Goal: Task Accomplishment & Management: Manage account settings

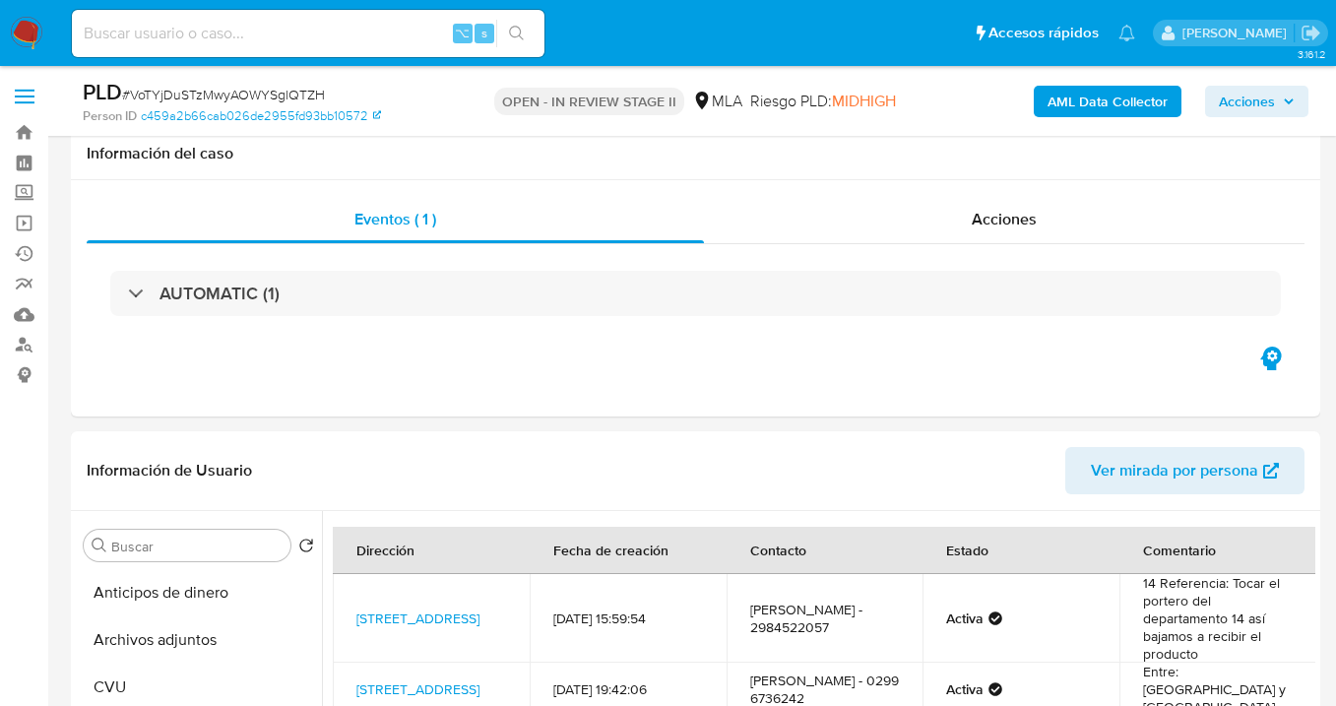
select select "10"
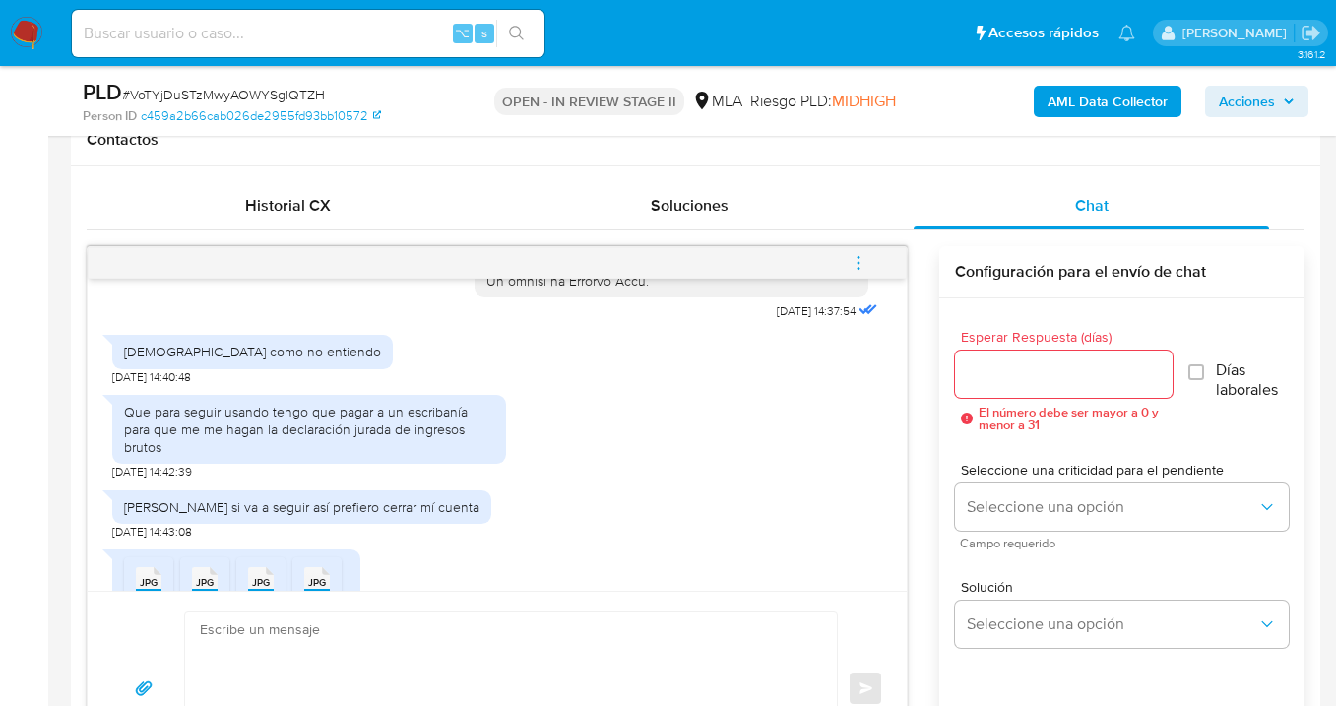
scroll to position [1061, 0]
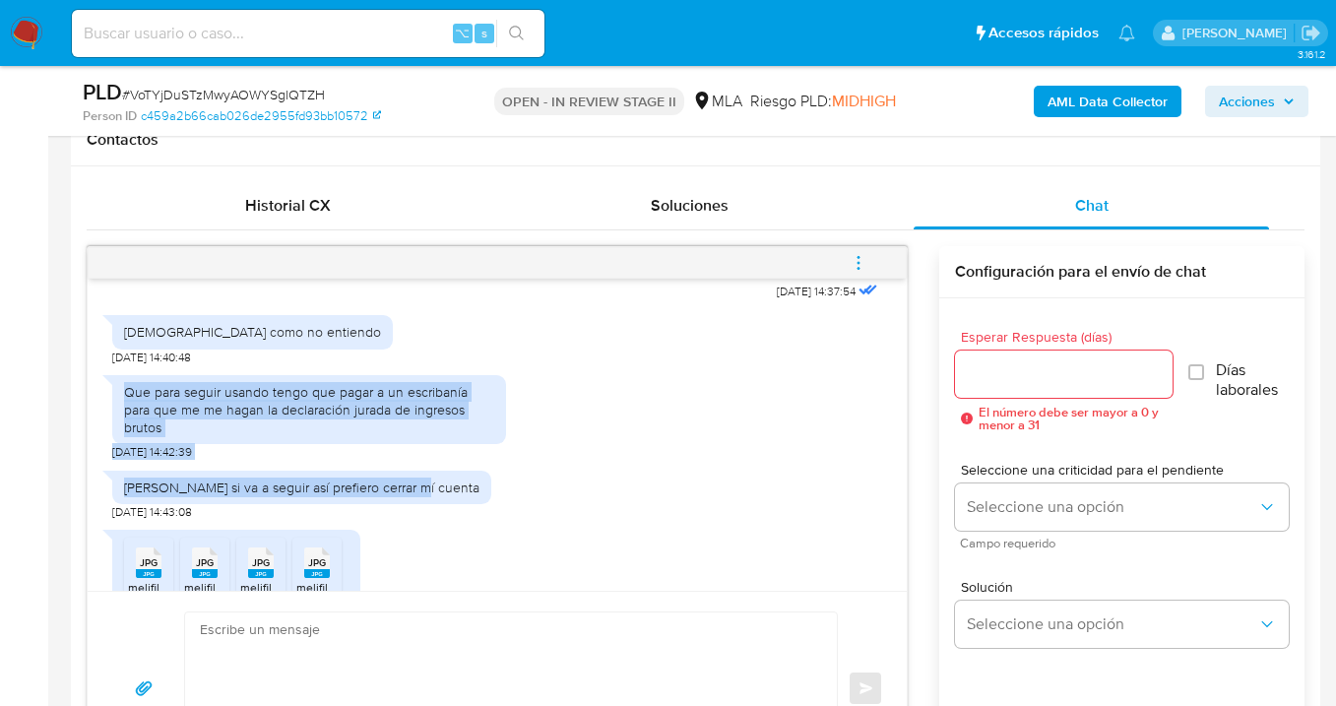
drag, startPoint x: 127, startPoint y: 428, endPoint x: 415, endPoint y: 527, distance: 304.0
click at [415, 527] on div "17/09/2025 14:37:54 Eh como no entiendo 17/09/2025 14:40:48 Que para seguir usa…" at bounding box center [497, 435] width 819 height 312
copy div "Que para seguir usando tengo que pagar a un escribanía para que me me hagan la …"
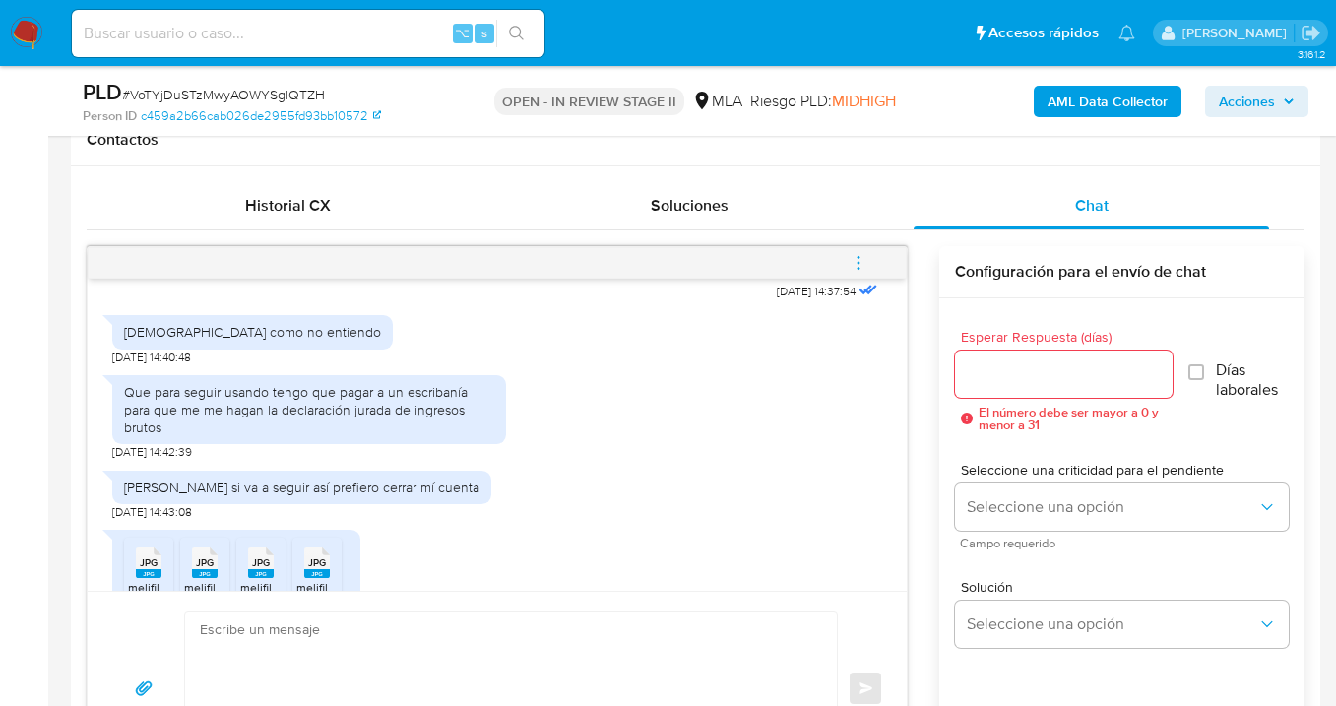
click at [616, 411] on div "Que para seguir usando tengo que pagar a un escribanía para que me me hagan la …" at bounding box center [497, 413] width 770 height 96
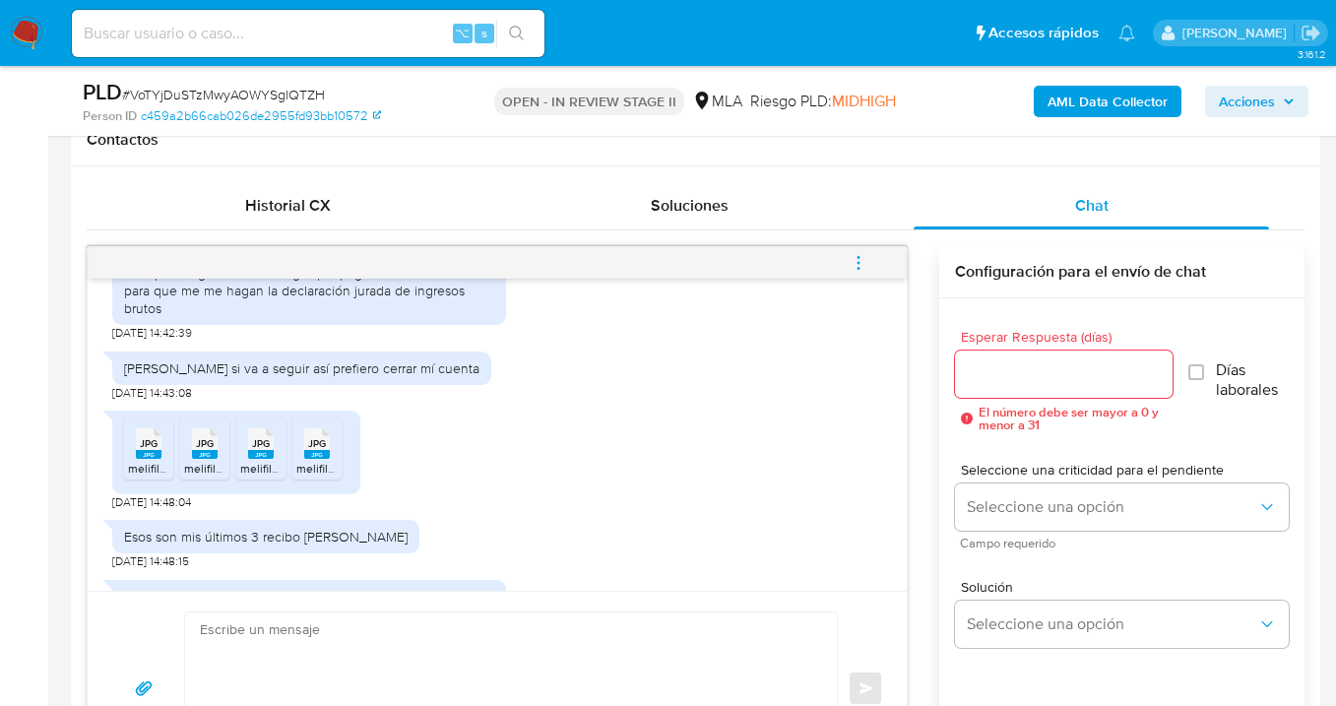
scroll to position [1282, 0]
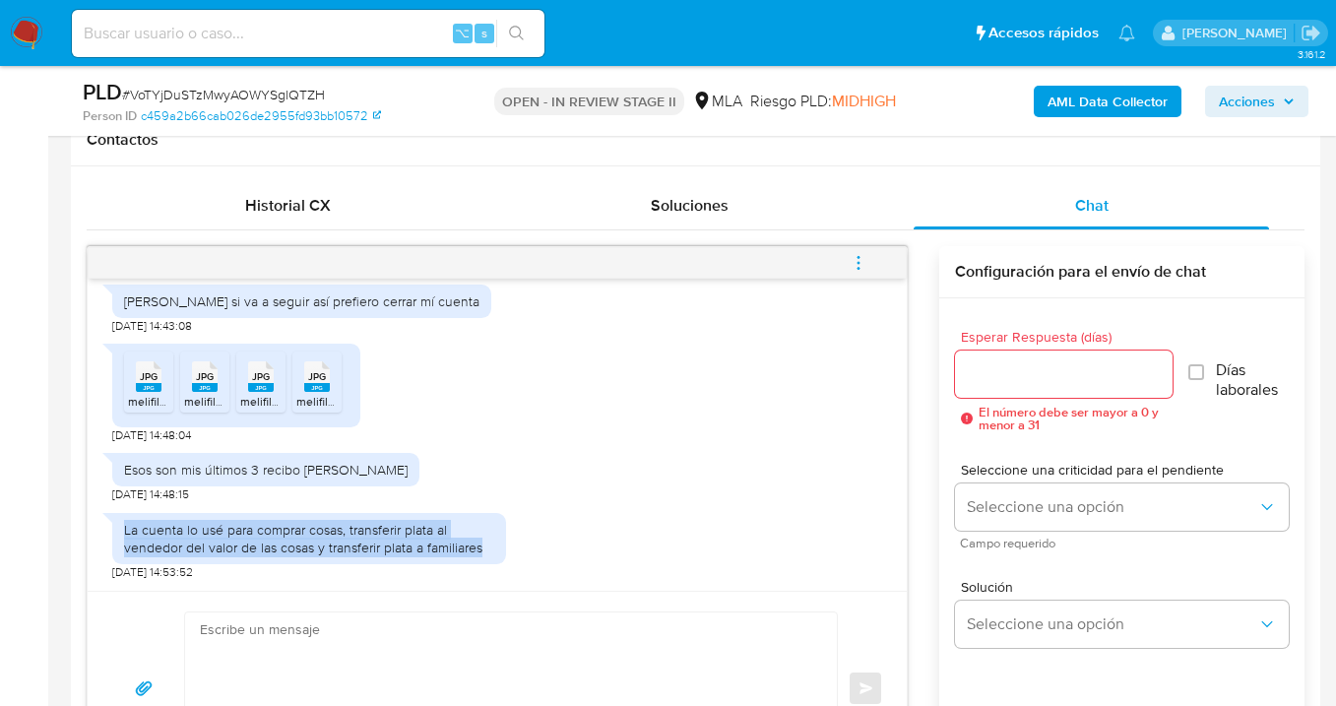
drag, startPoint x: 125, startPoint y: 530, endPoint x: 489, endPoint y: 553, distance: 365.1
click at [489, 553] on div "La cuenta lo usé para comprar cosas, transferir plata al vendedor del valor de …" at bounding box center [309, 538] width 370 height 35
copy div "La cuenta lo usé para comprar cosas, transferir plata al vendedor del valor de …"
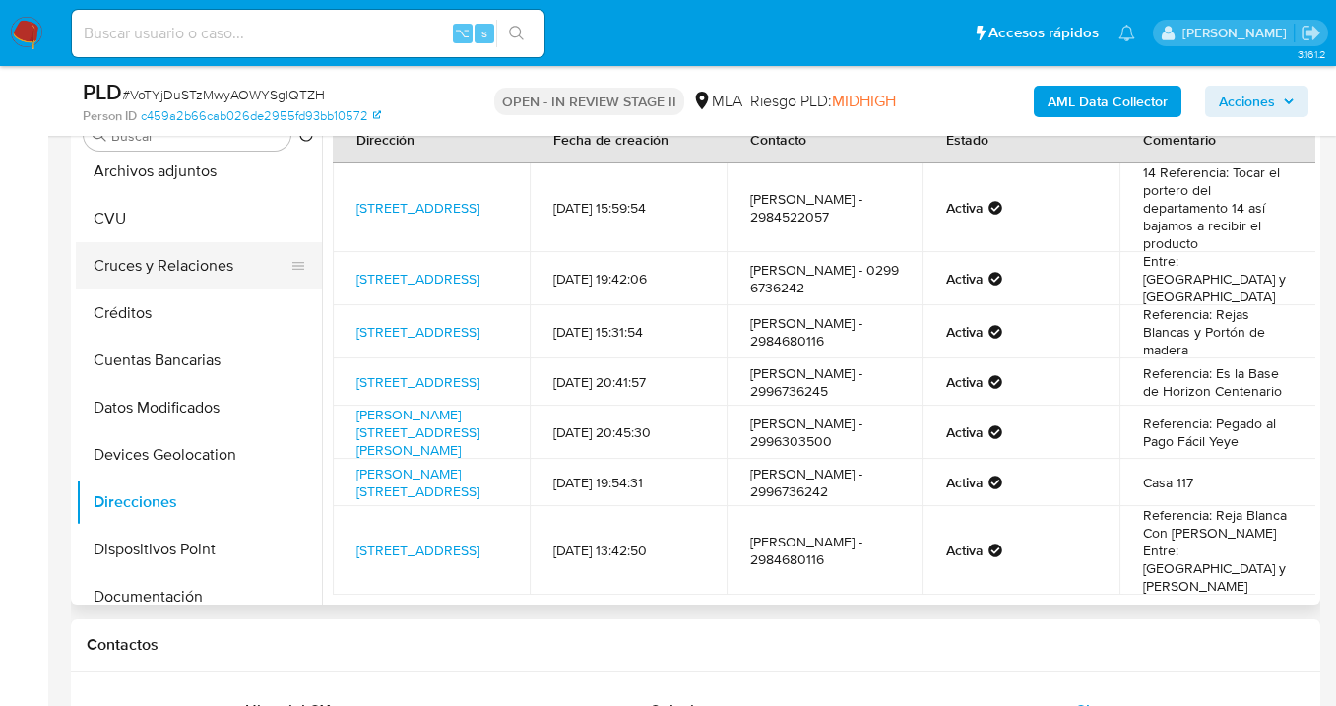
scroll to position [0, 0]
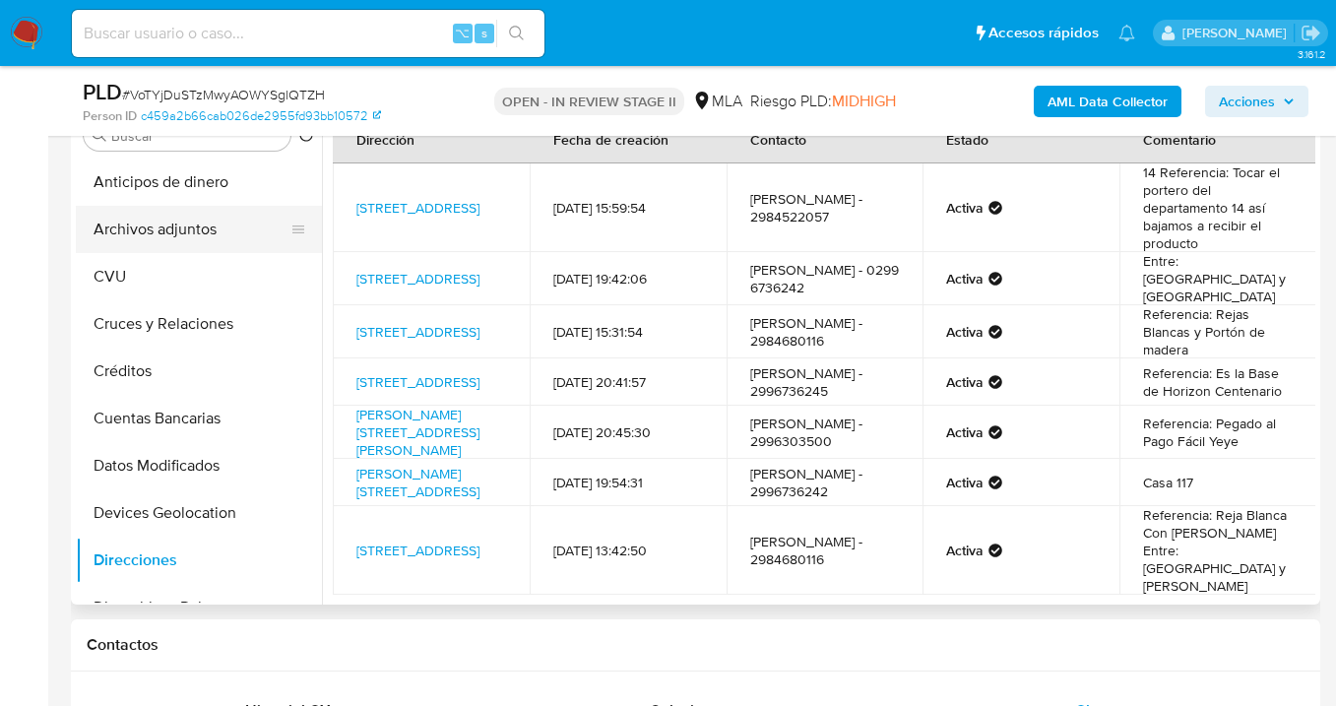
drag, startPoint x: 199, startPoint y: 225, endPoint x: 376, endPoint y: 266, distance: 182.0
click at [199, 225] on button "Archivos adjuntos" at bounding box center [199, 229] width 246 height 47
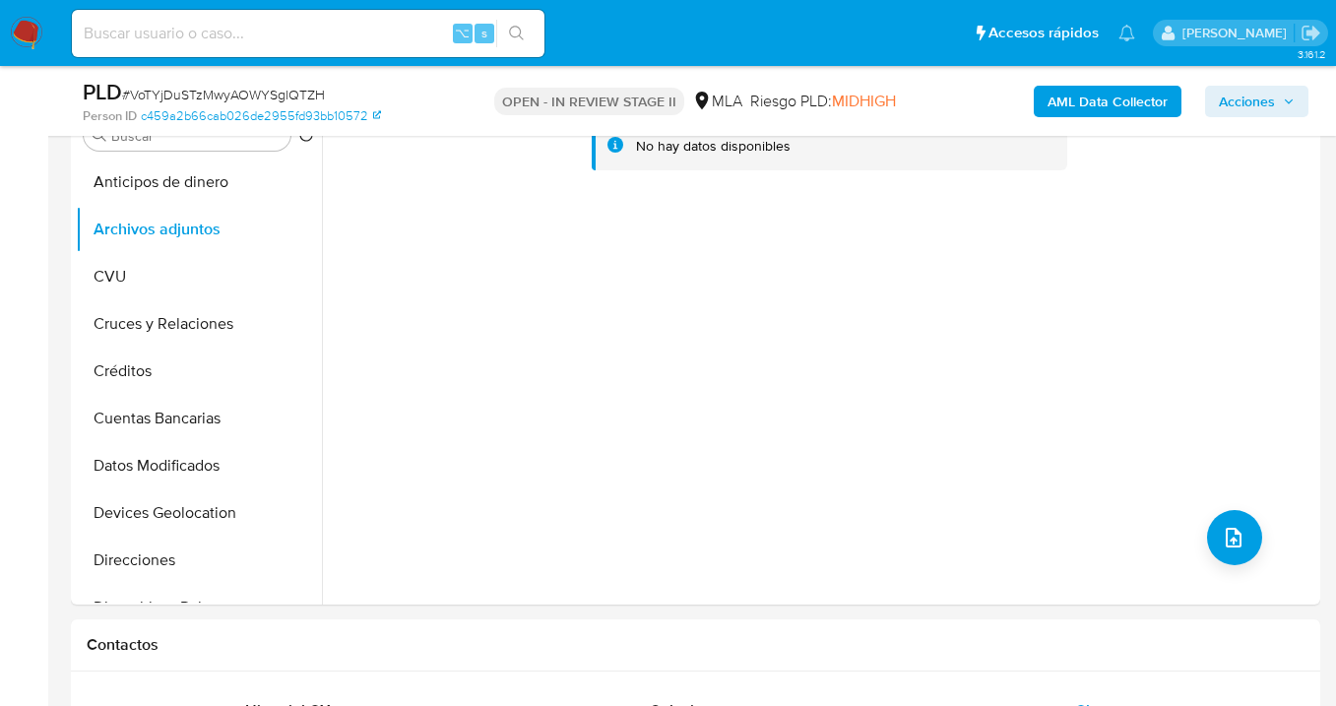
click at [1102, 94] on b "AML Data Collector" at bounding box center [1108, 102] width 120 height 32
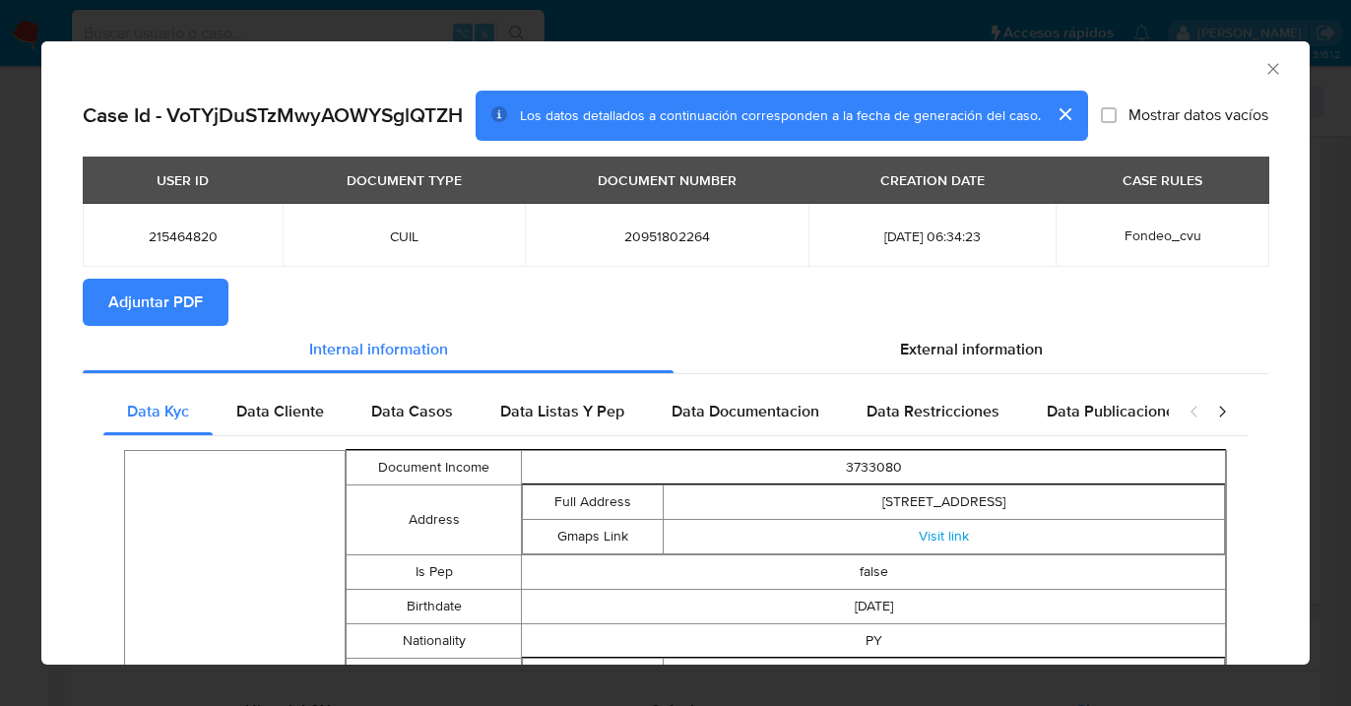
click at [143, 303] on span "Adjuntar PDF" at bounding box center [155, 302] width 95 height 43
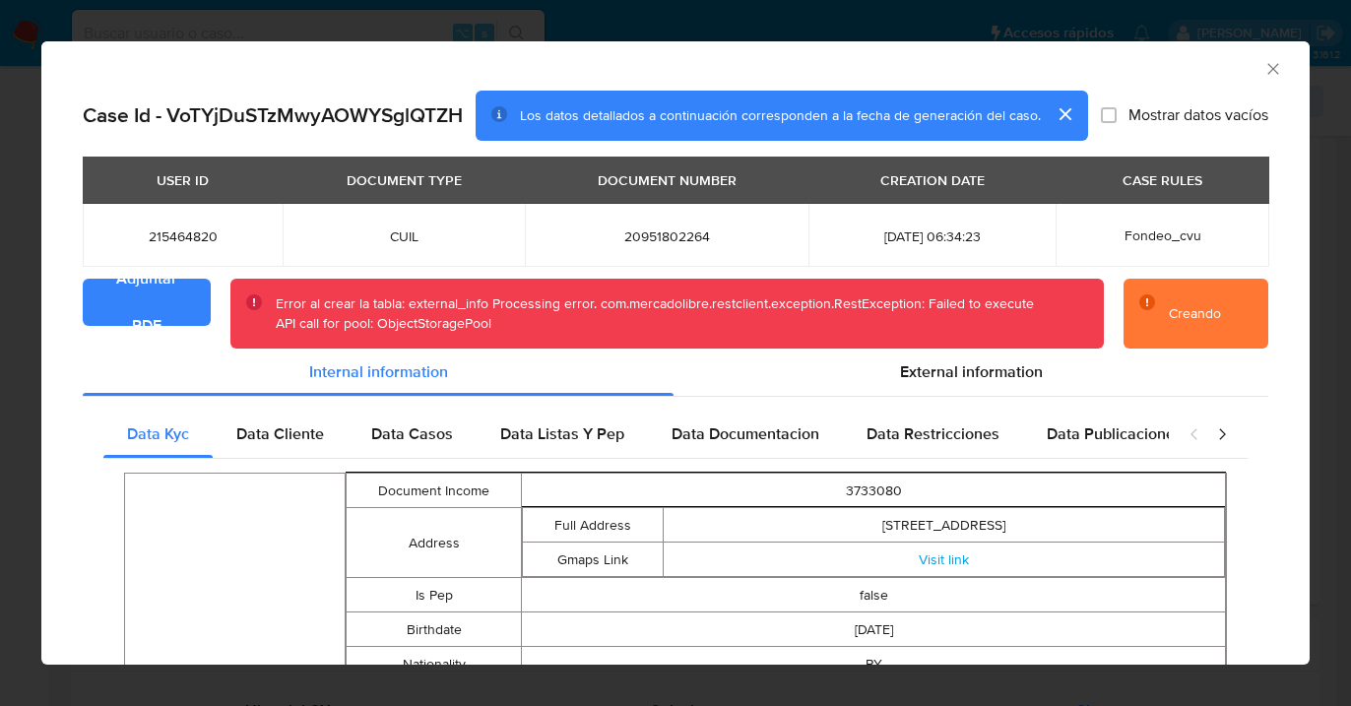
click at [1264, 67] on icon "Cerrar ventana" at bounding box center [1274, 69] width 20 height 20
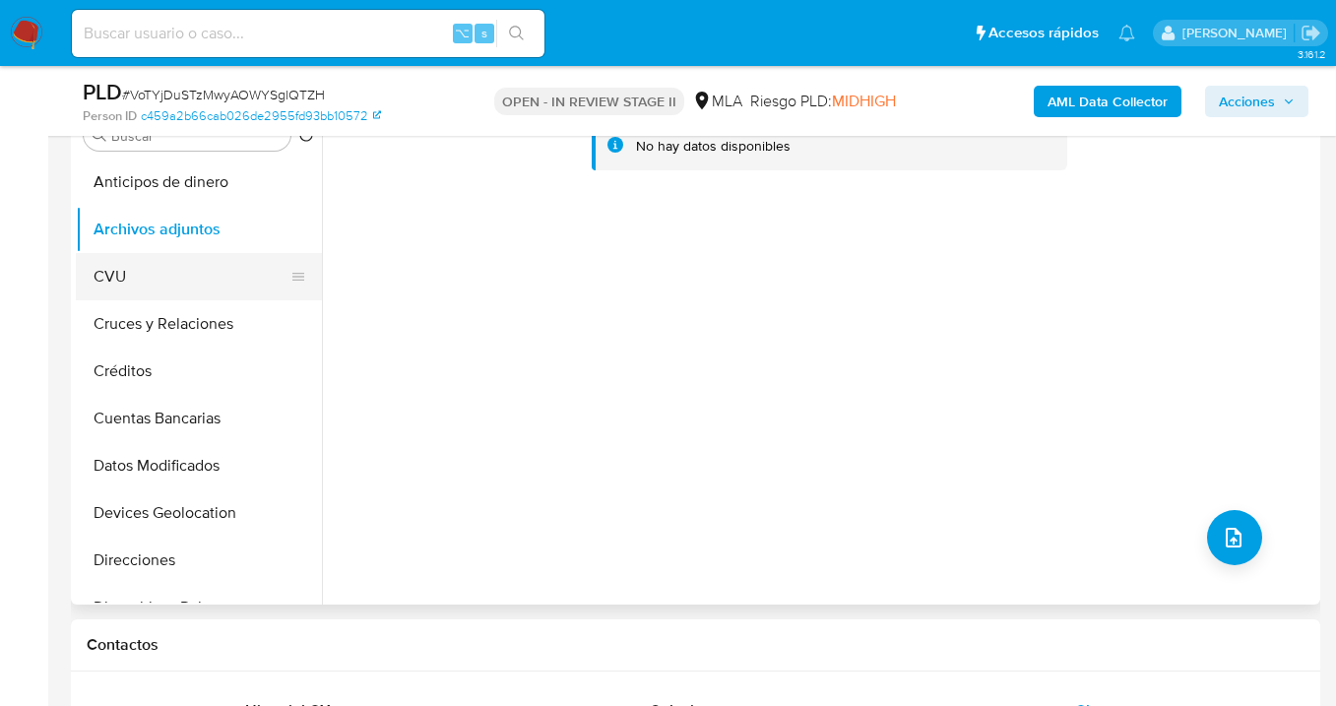
click at [191, 277] on button "CVU" at bounding box center [191, 276] width 230 height 47
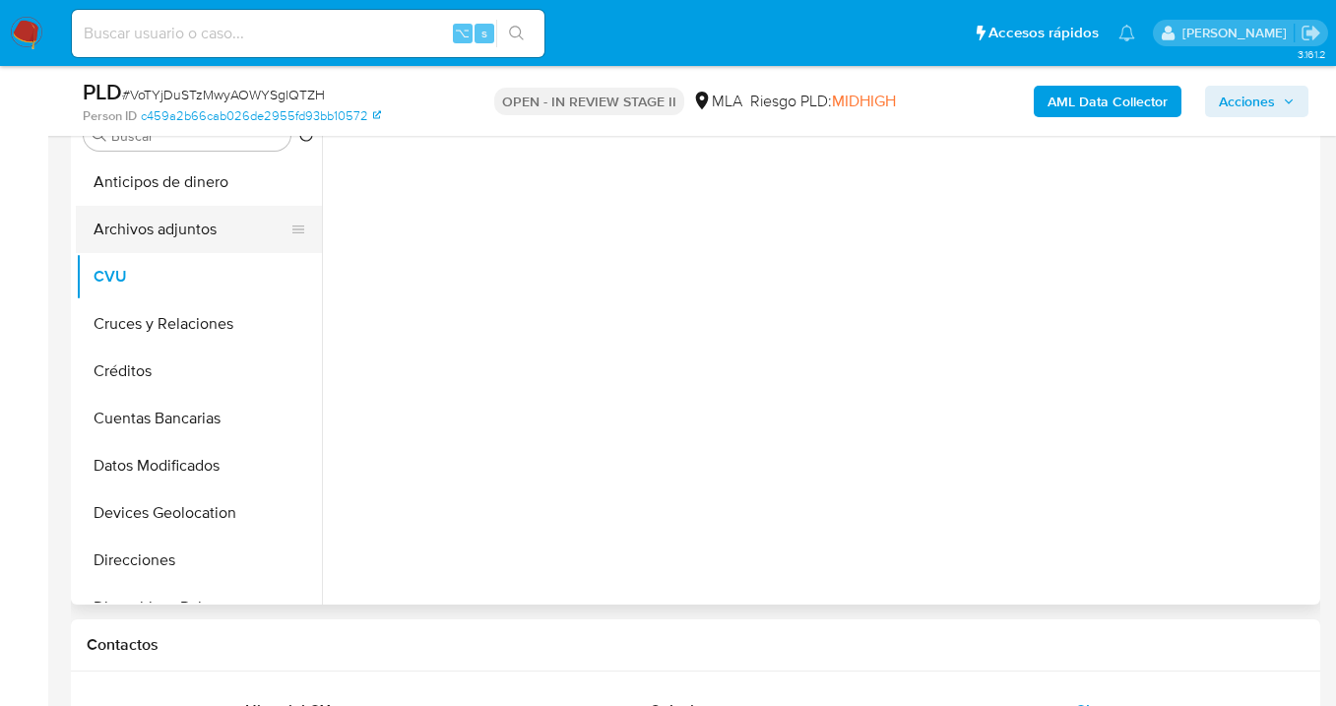
click at [205, 237] on button "Archivos adjuntos" at bounding box center [191, 229] width 230 height 47
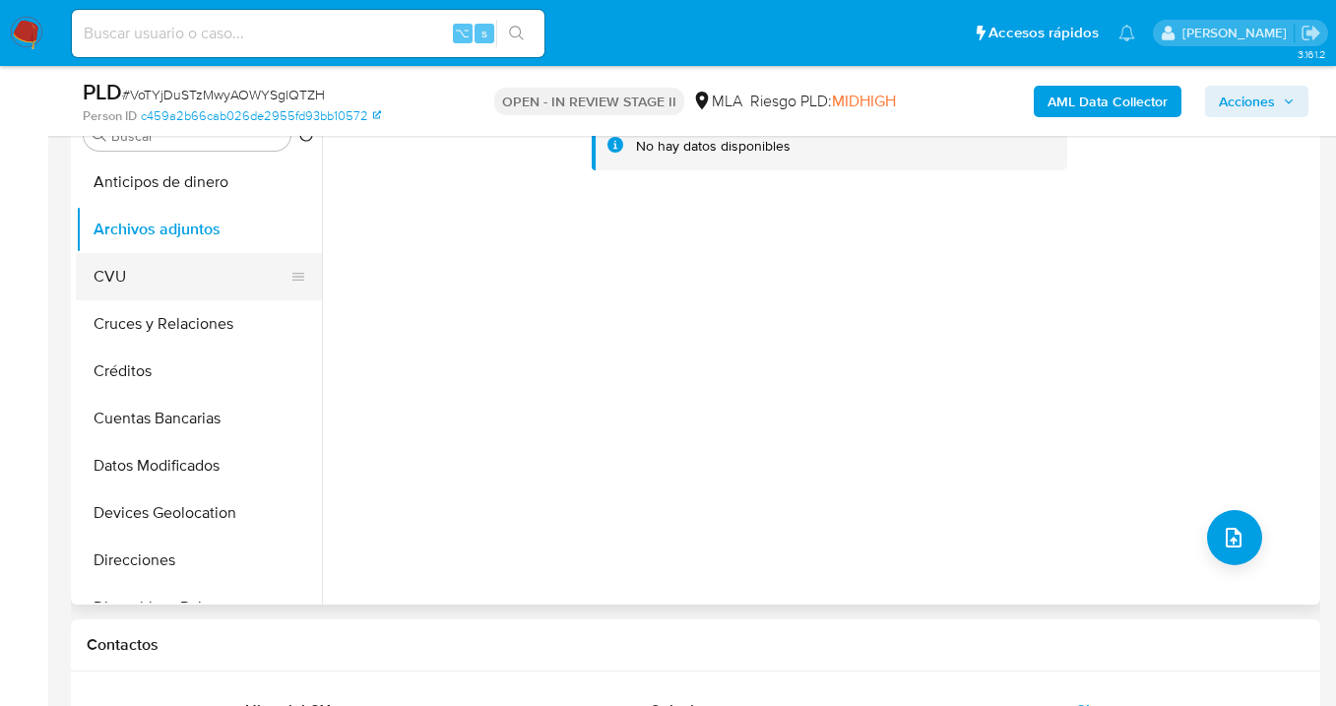
click at [170, 284] on button "CVU" at bounding box center [191, 276] width 230 height 47
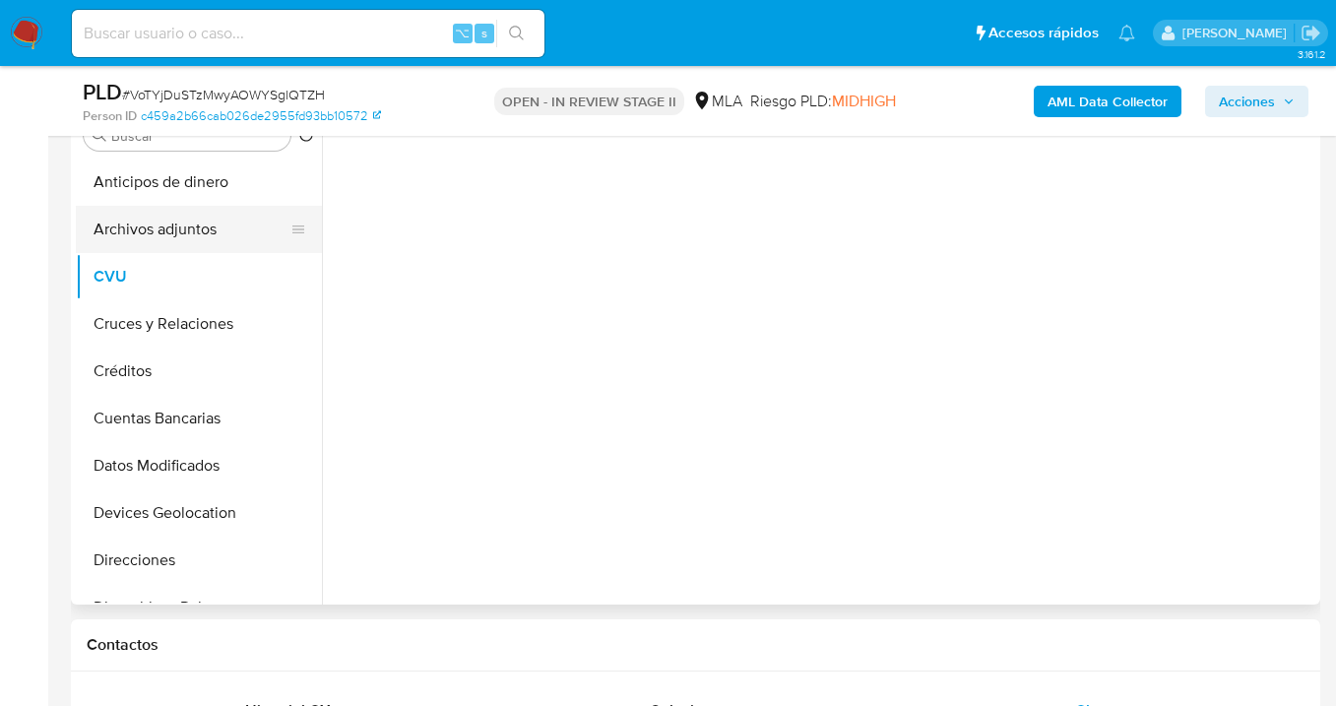
click at [179, 236] on button "Archivos adjuntos" at bounding box center [191, 229] width 230 height 47
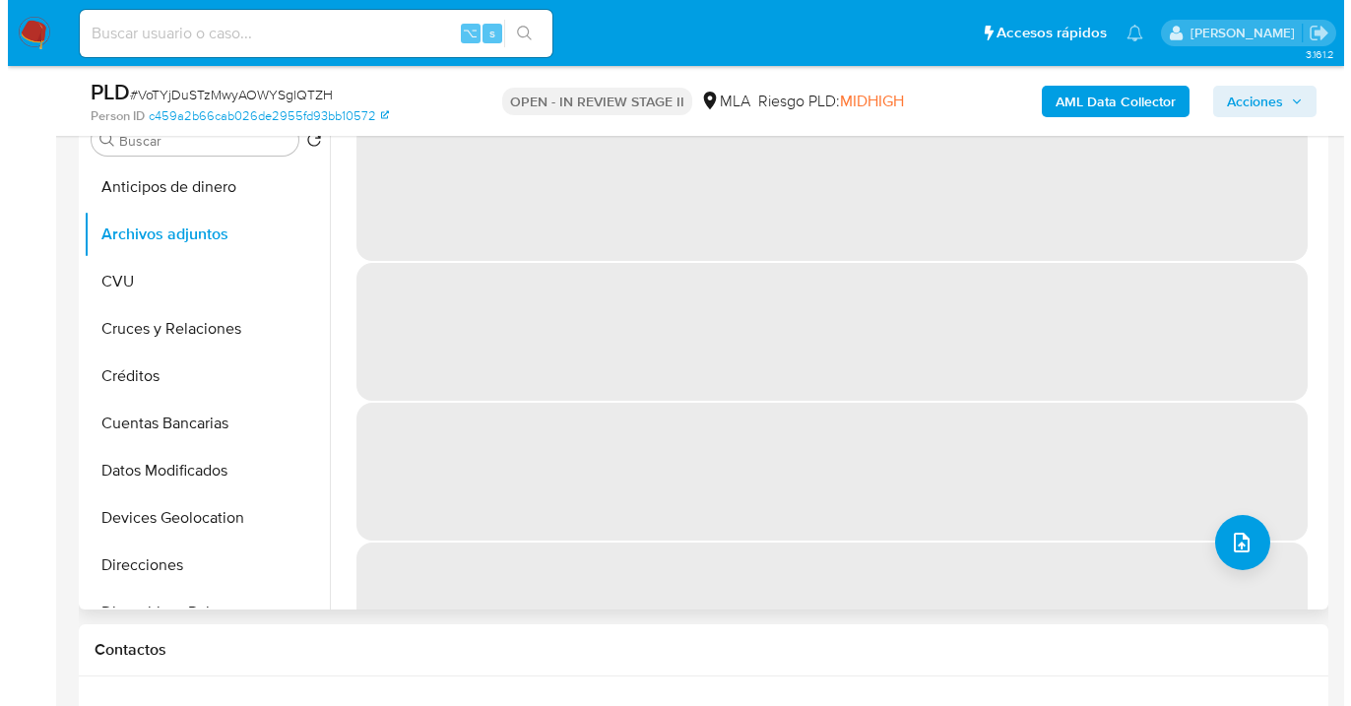
scroll to position [375, 0]
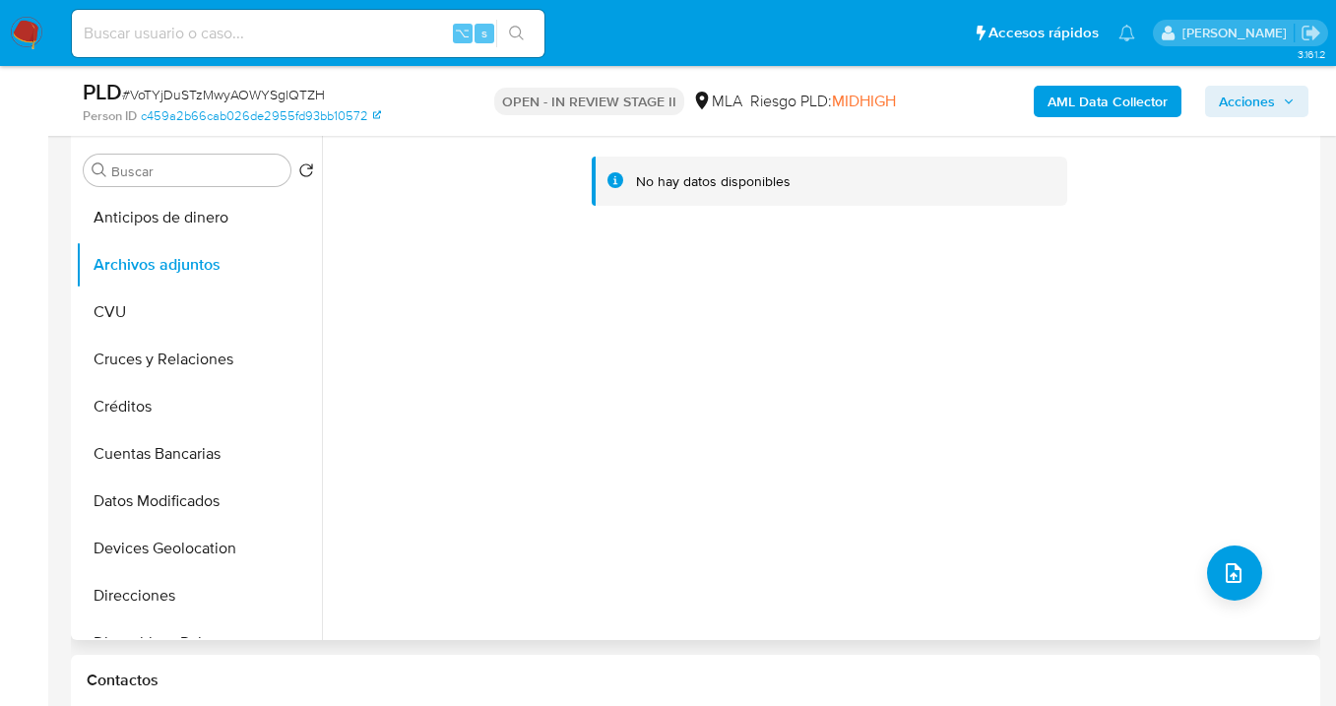
click at [1094, 100] on b "AML Data Collector" at bounding box center [1108, 102] width 120 height 32
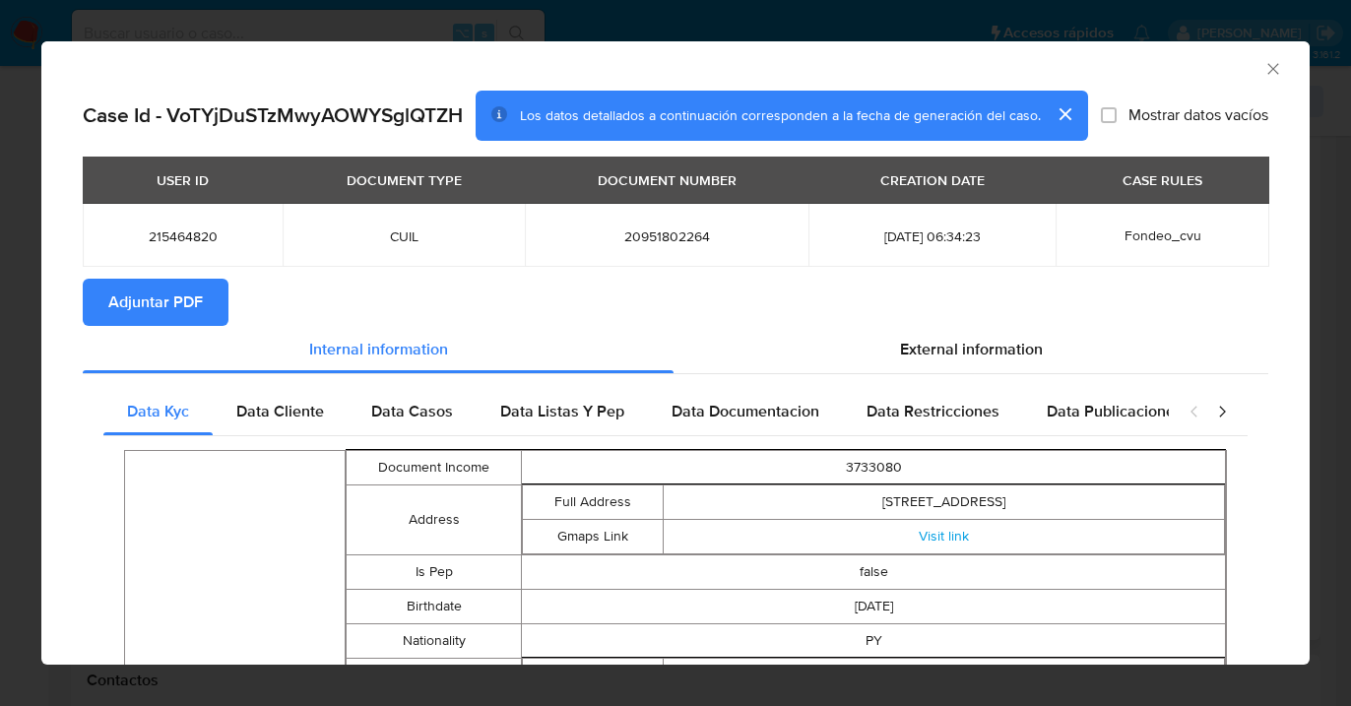
click at [165, 299] on span "Adjuntar PDF" at bounding box center [155, 302] width 95 height 43
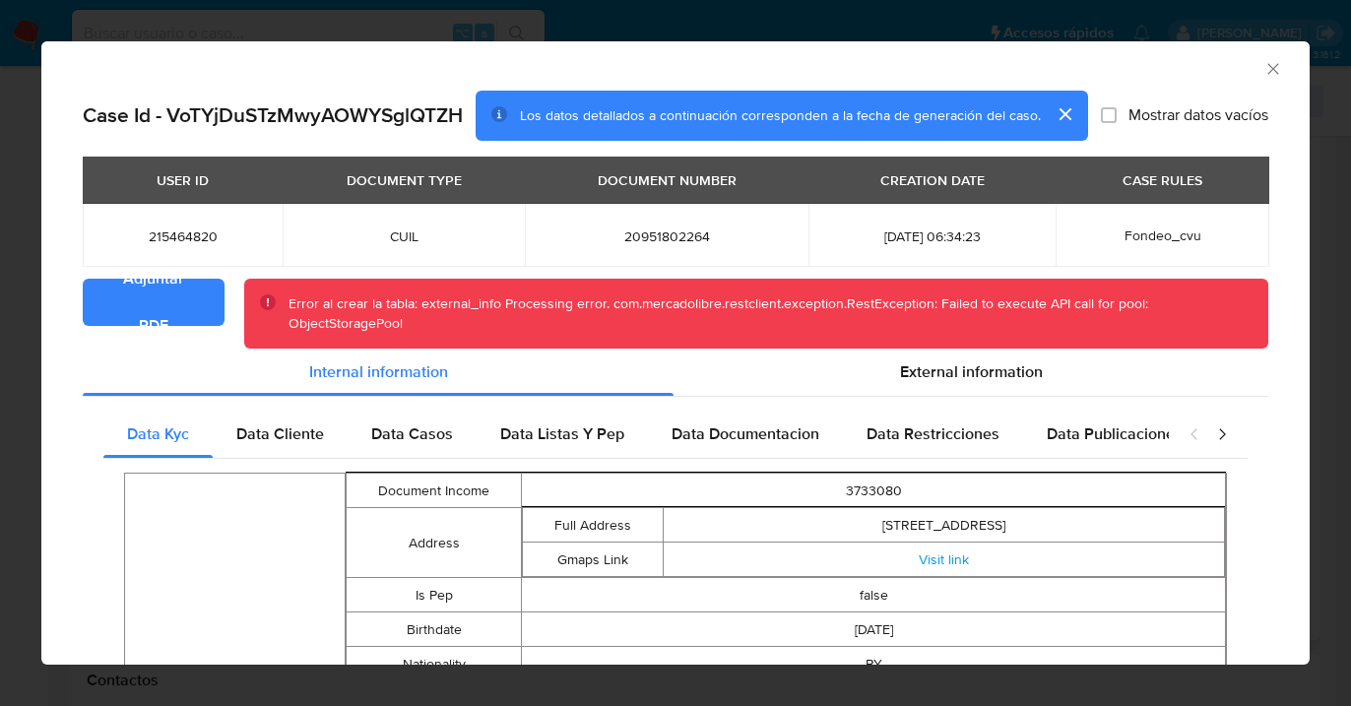
drag, startPoint x: 1259, startPoint y: 70, endPoint x: 1242, endPoint y: 81, distance: 19.9
click at [1264, 70] on icon "Cerrar ventana" at bounding box center [1274, 69] width 20 height 20
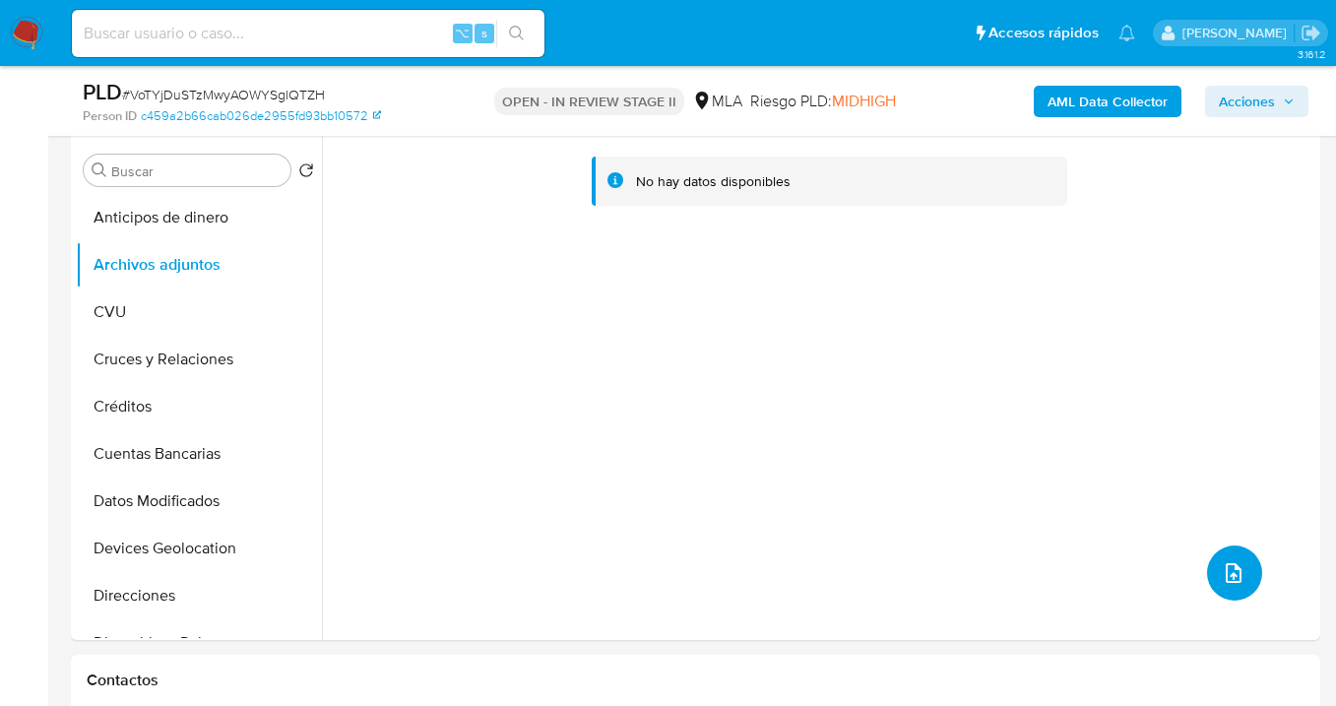
click at [1230, 571] on icon "upload-file" at bounding box center [1234, 573] width 24 height 24
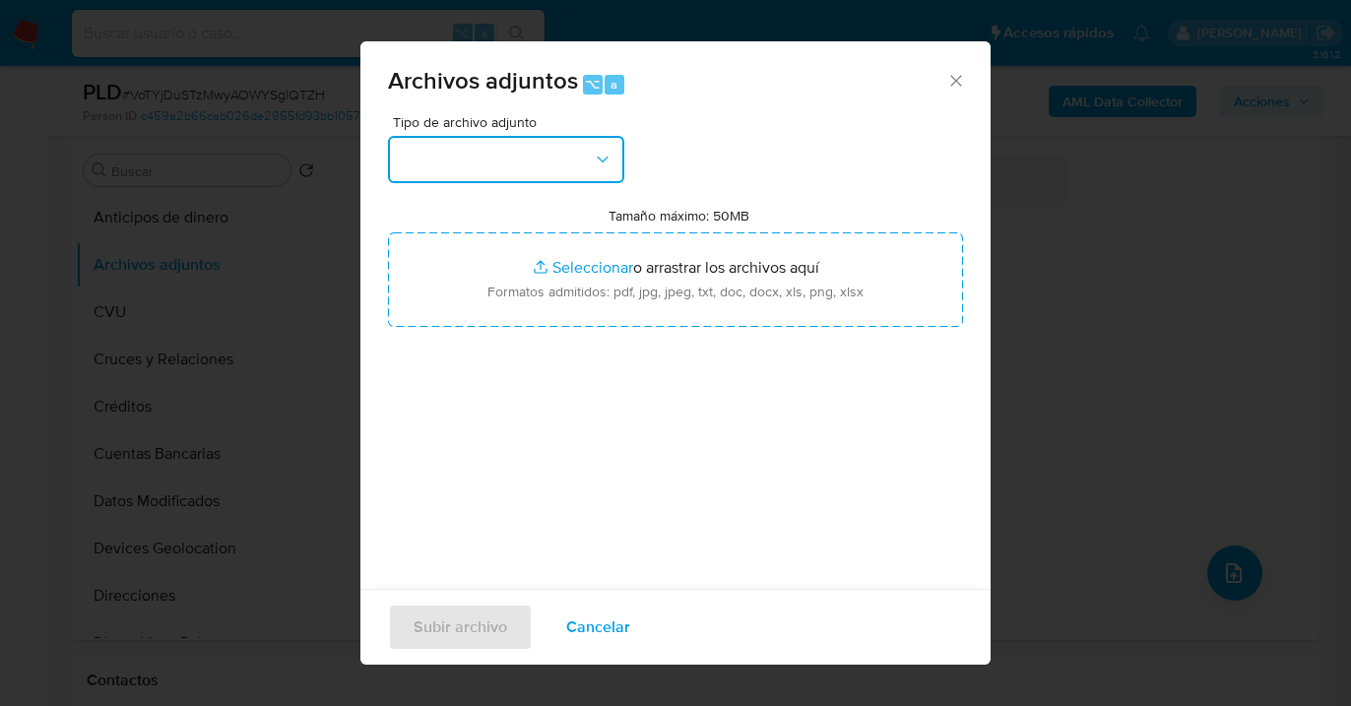
click at [606, 168] on button "button" at bounding box center [506, 159] width 236 height 47
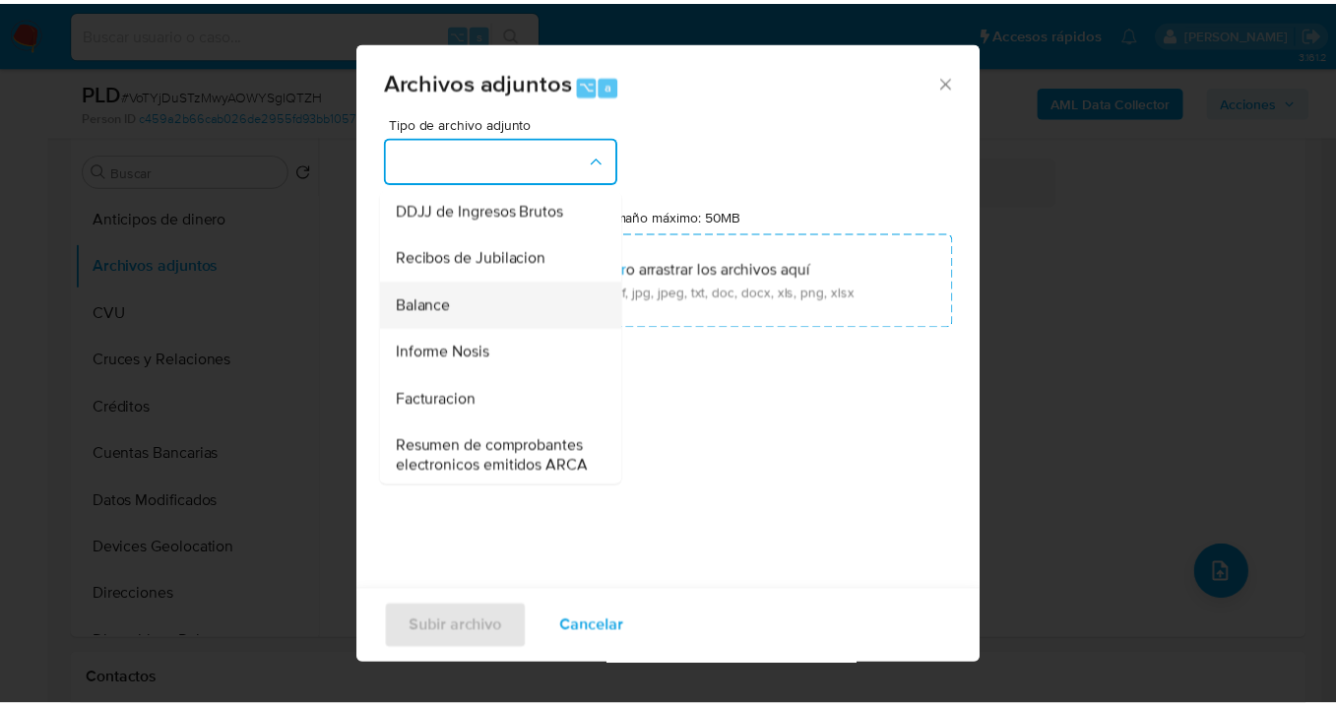
scroll to position [618, 0]
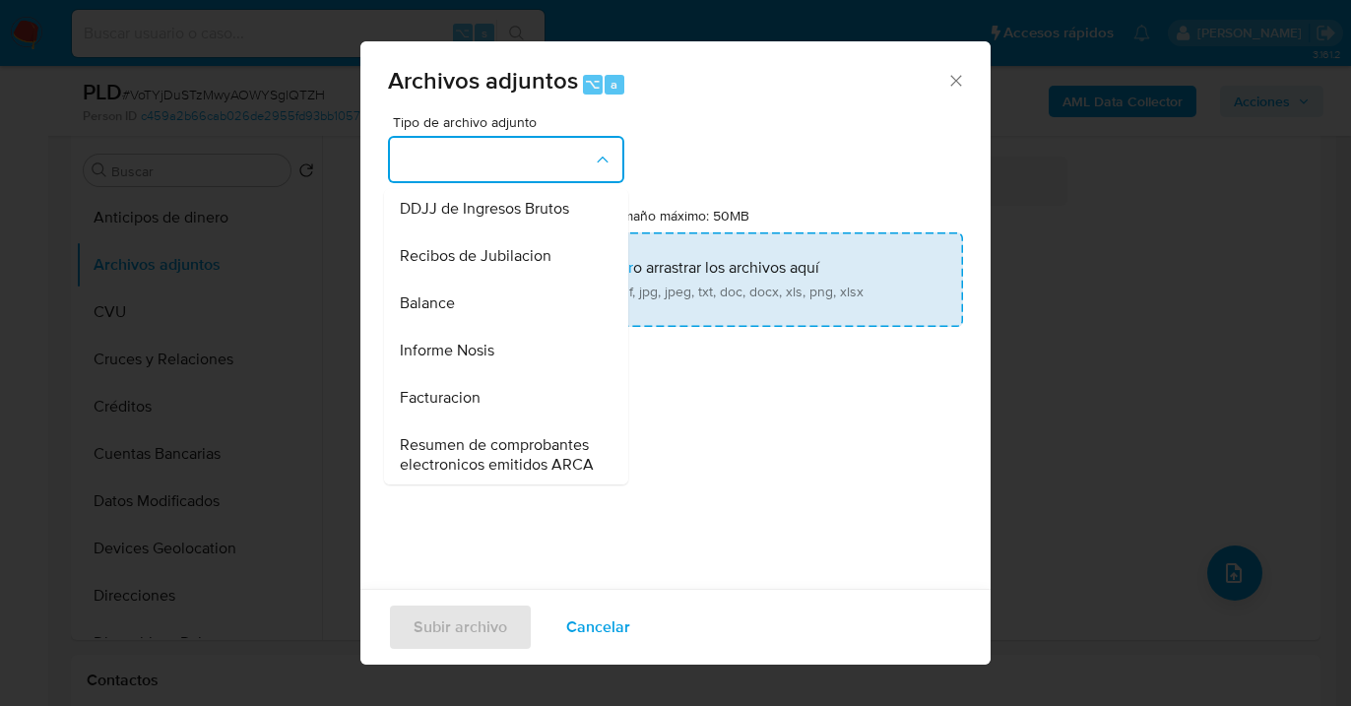
drag, startPoint x: 498, startPoint y: 383, endPoint x: 631, endPoint y: 317, distance: 148.4
click at [499, 374] on div "Informe Nosis" at bounding box center [500, 350] width 201 height 47
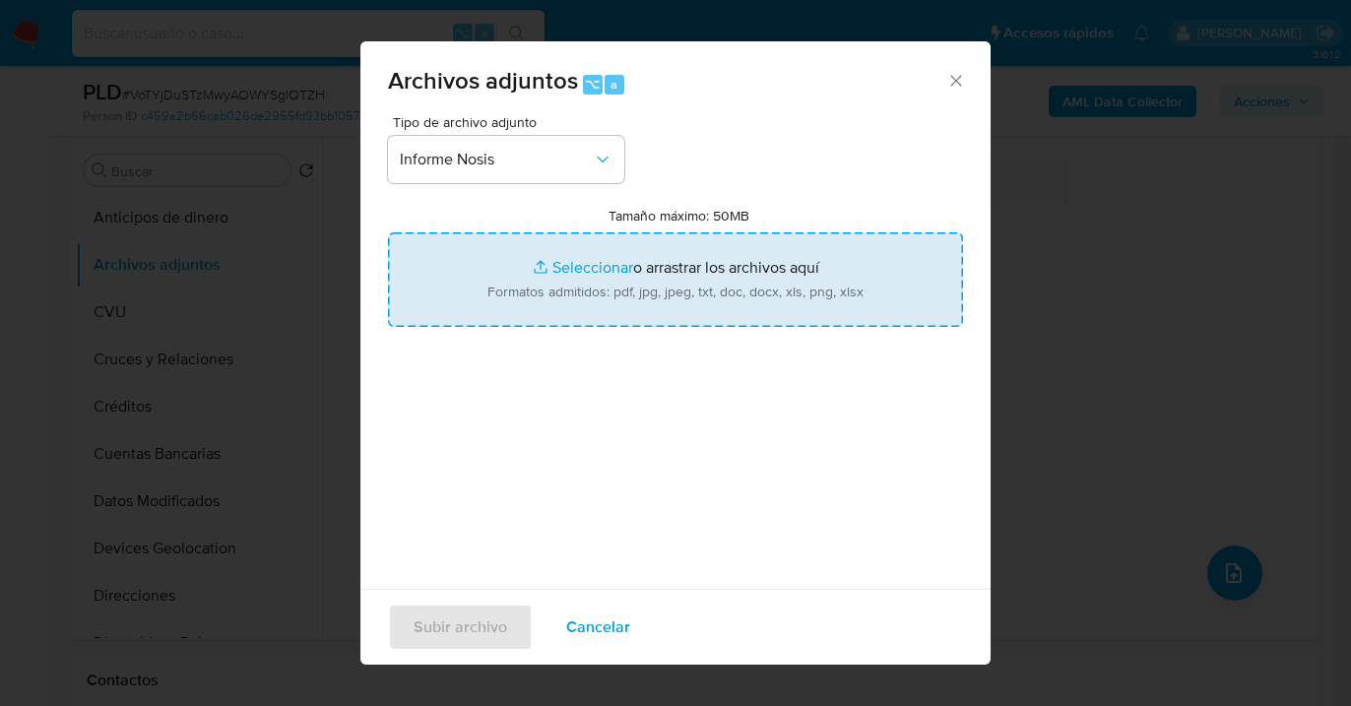
click at [636, 313] on input "Tamaño máximo: 50MB Seleccionar archivos" at bounding box center [675, 279] width 575 height 95
type input "C:\fakepath\215464820-NOSIS_Manager_InformeIndividual_20951802264_620658_202510…"
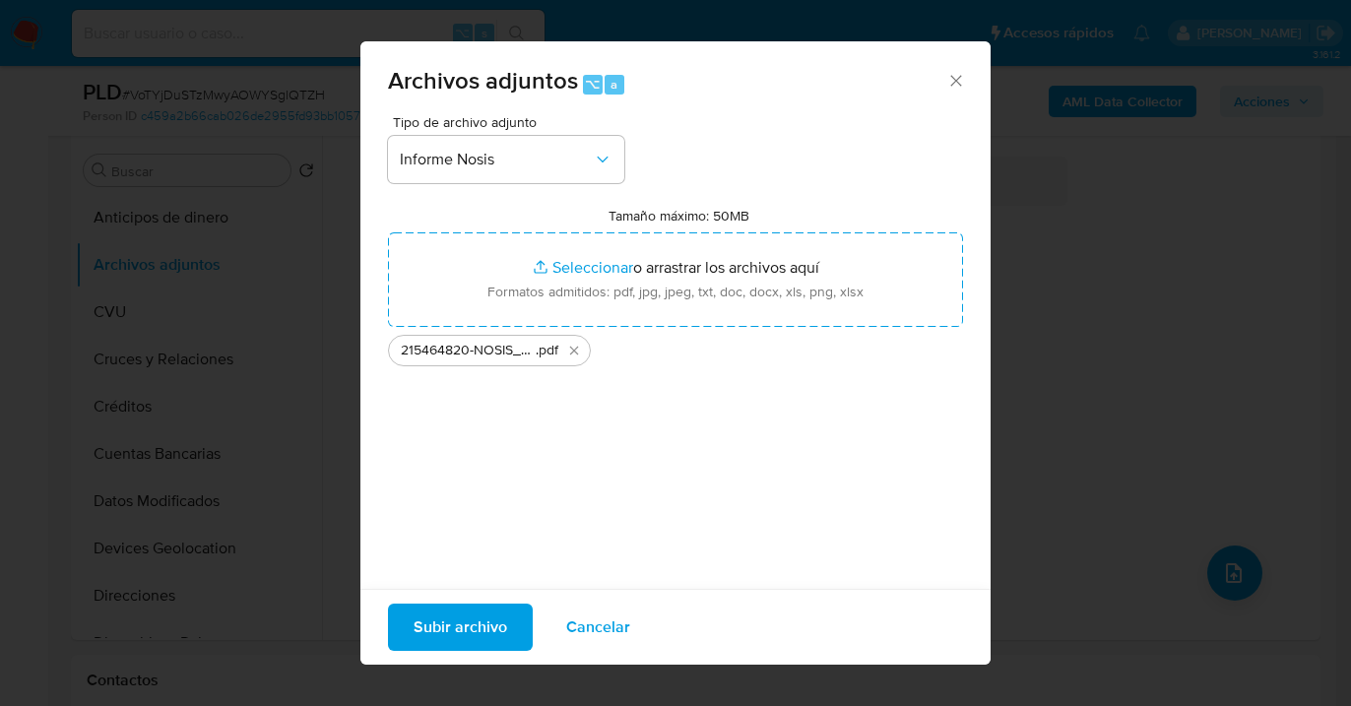
click at [467, 623] on span "Subir archivo" at bounding box center [461, 627] width 94 height 43
click at [950, 82] on icon "Cerrar" at bounding box center [955, 80] width 11 height 11
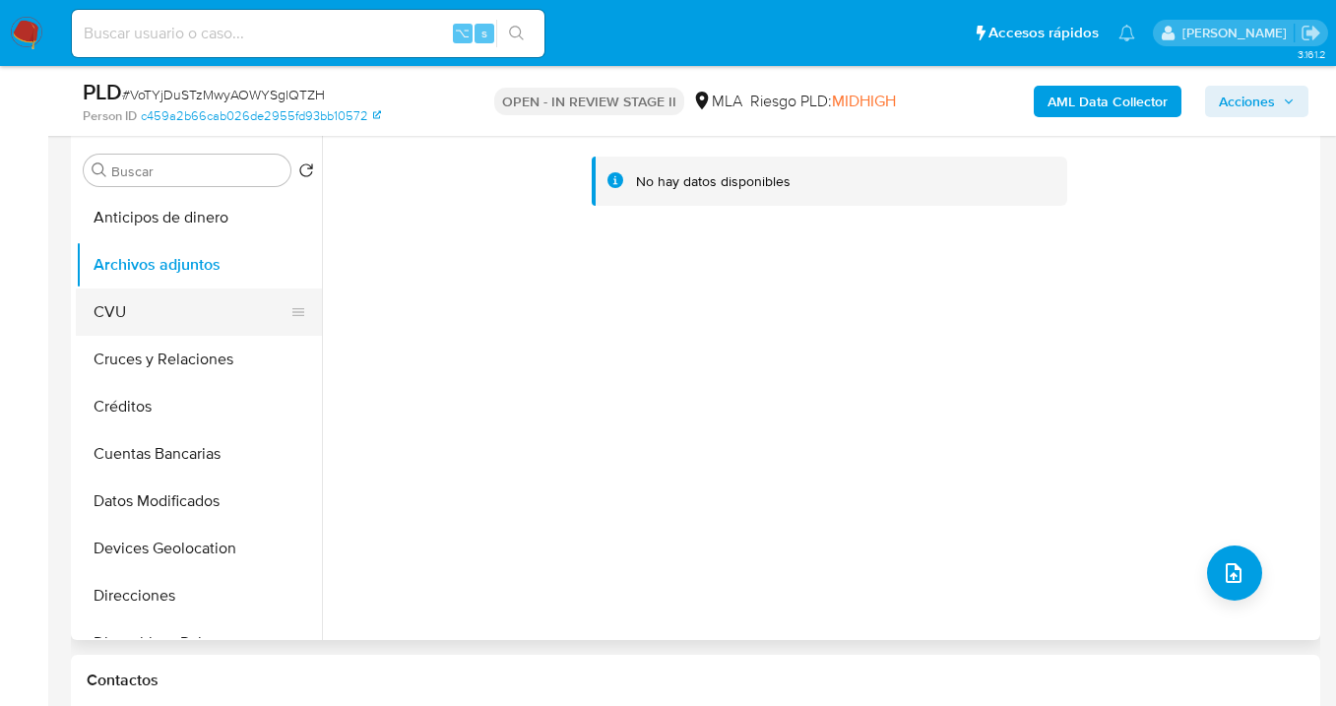
click at [213, 309] on button "CVU" at bounding box center [191, 312] width 230 height 47
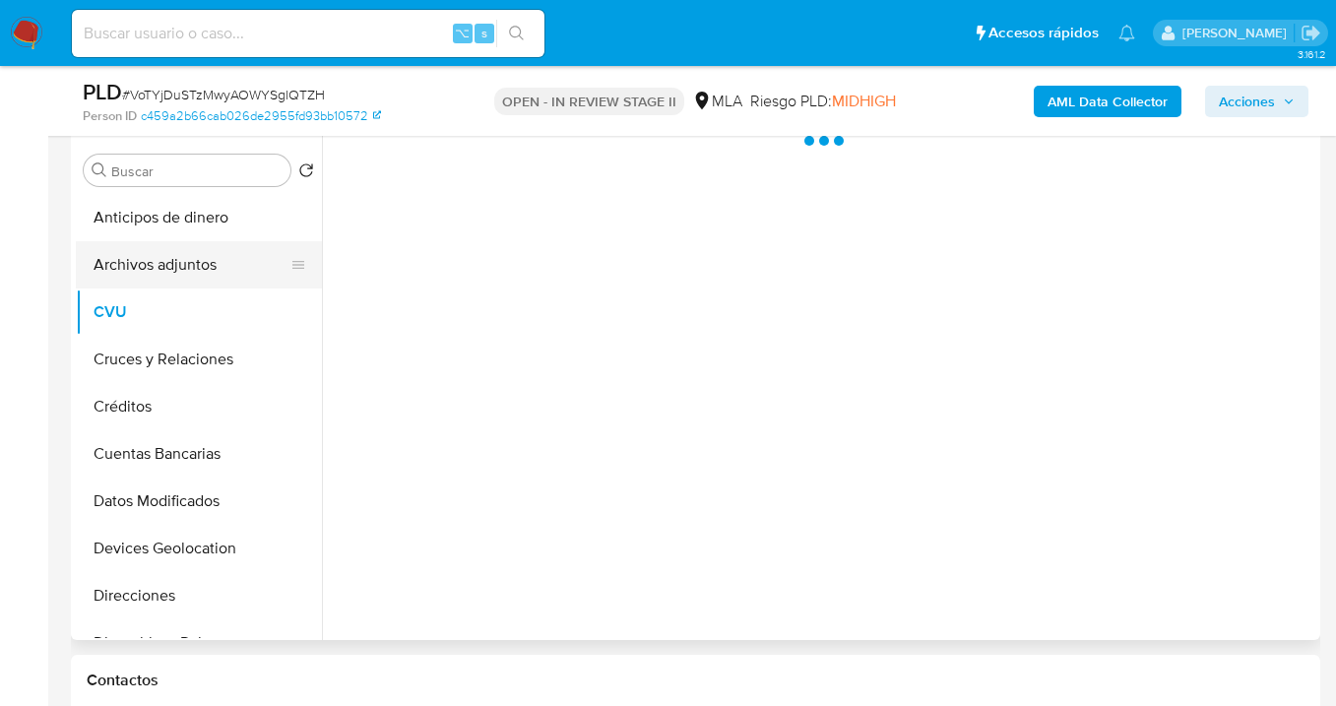
click at [218, 274] on button "Archivos adjuntos" at bounding box center [191, 264] width 230 height 47
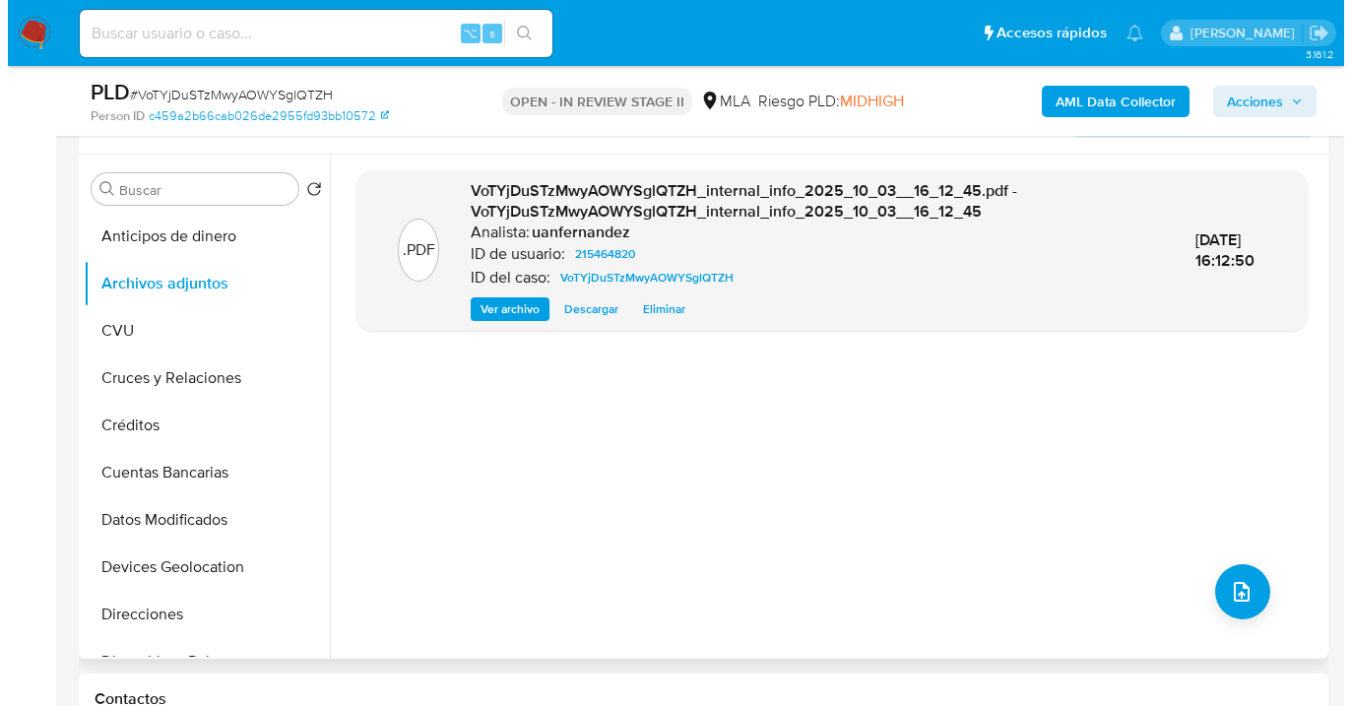
scroll to position [335, 0]
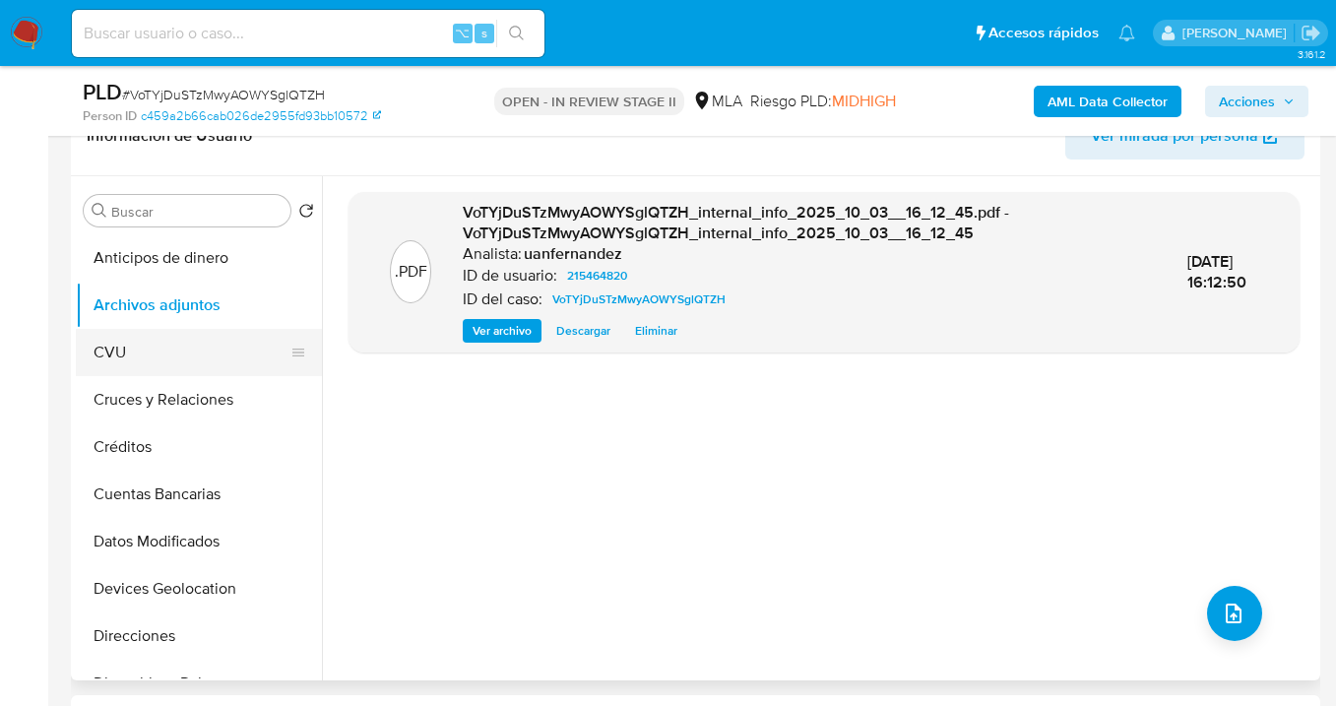
drag, startPoint x: 183, startPoint y: 368, endPoint x: 185, endPoint y: 358, distance: 10.0
click at [183, 367] on button "CVU" at bounding box center [191, 352] width 230 height 47
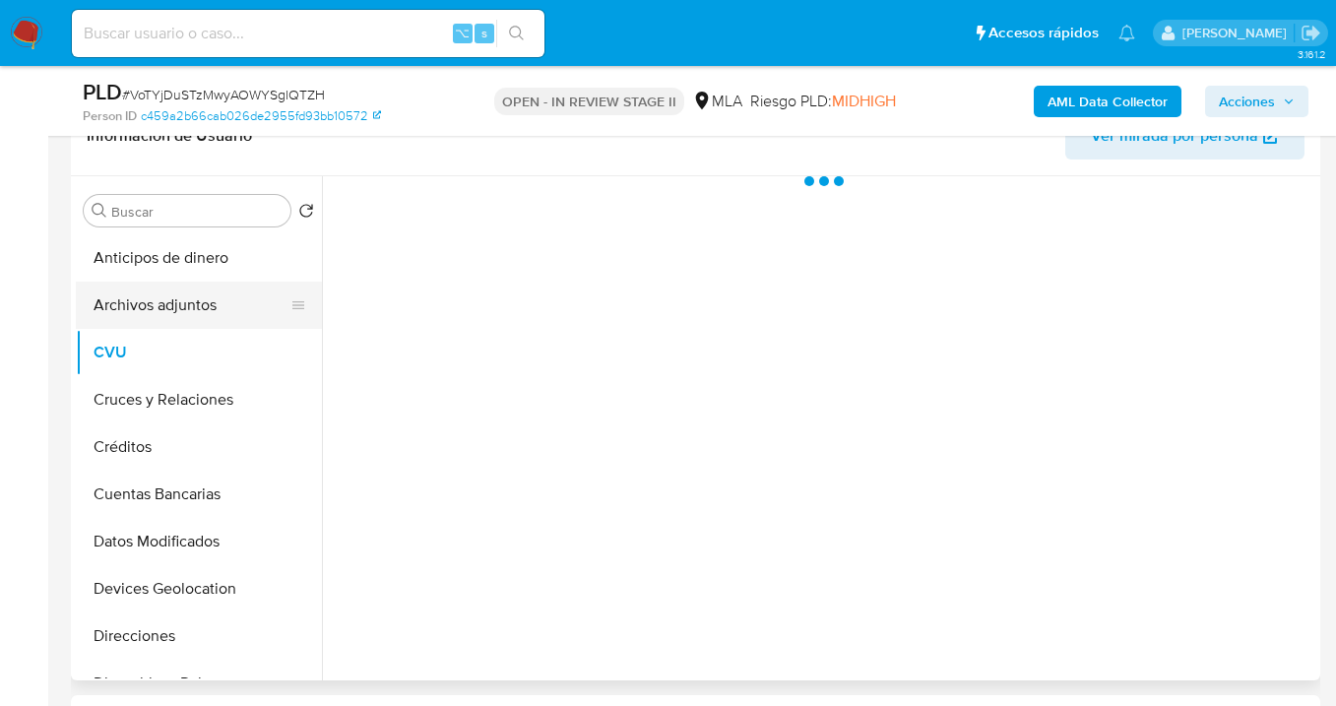
click at [200, 309] on button "Archivos adjuntos" at bounding box center [191, 305] width 230 height 47
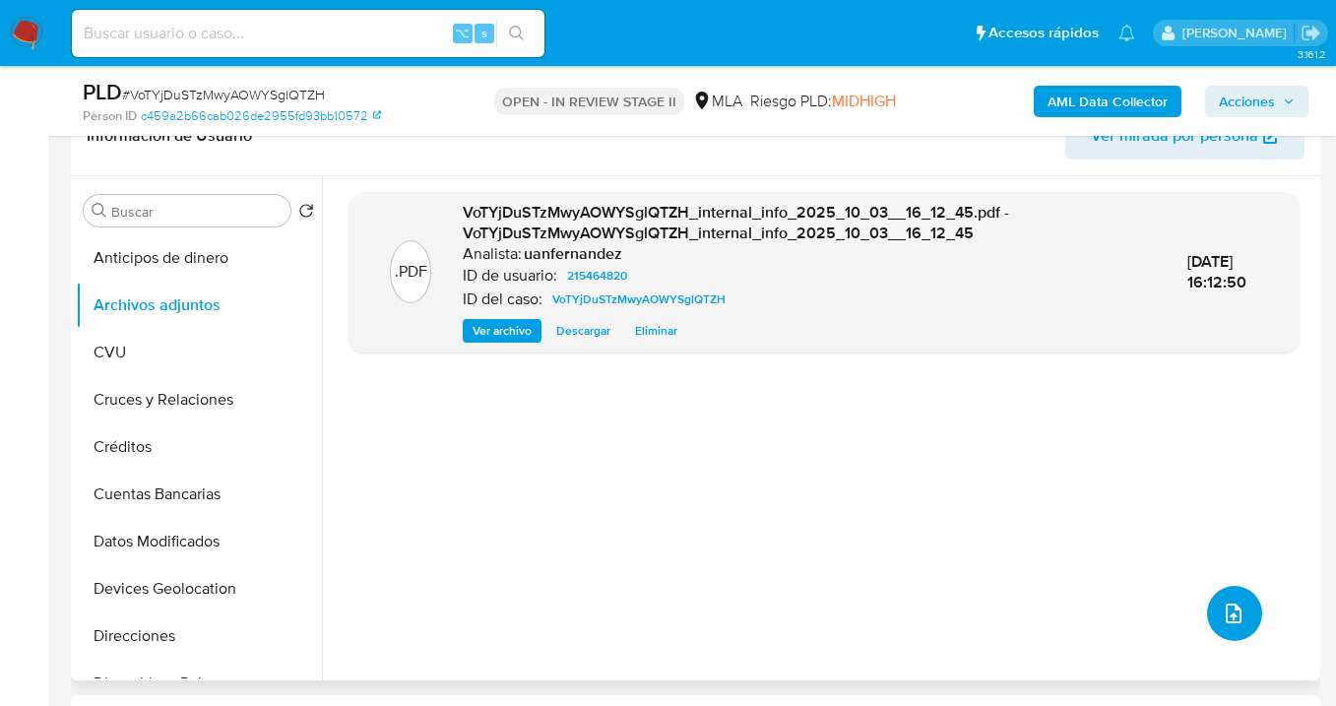
click at [1207, 613] on button "upload-file" at bounding box center [1234, 613] width 55 height 55
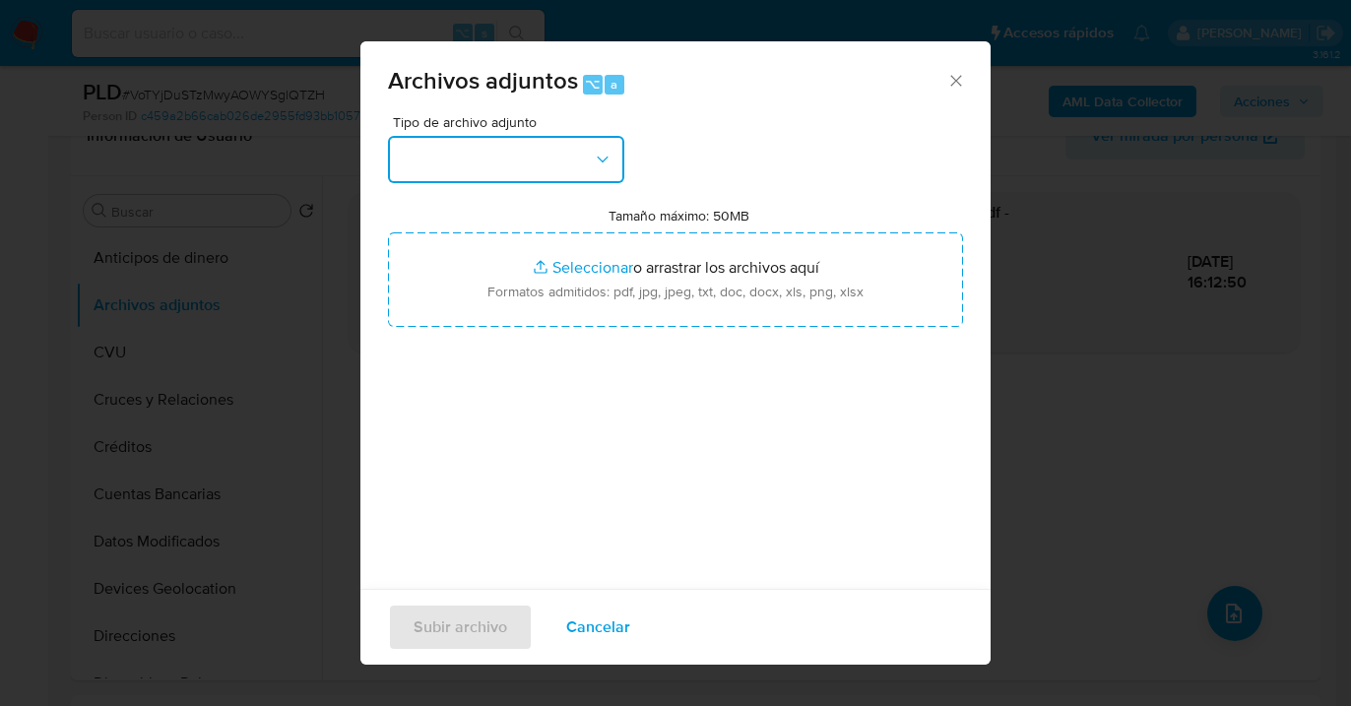
click at [615, 164] on button "button" at bounding box center [506, 159] width 236 height 47
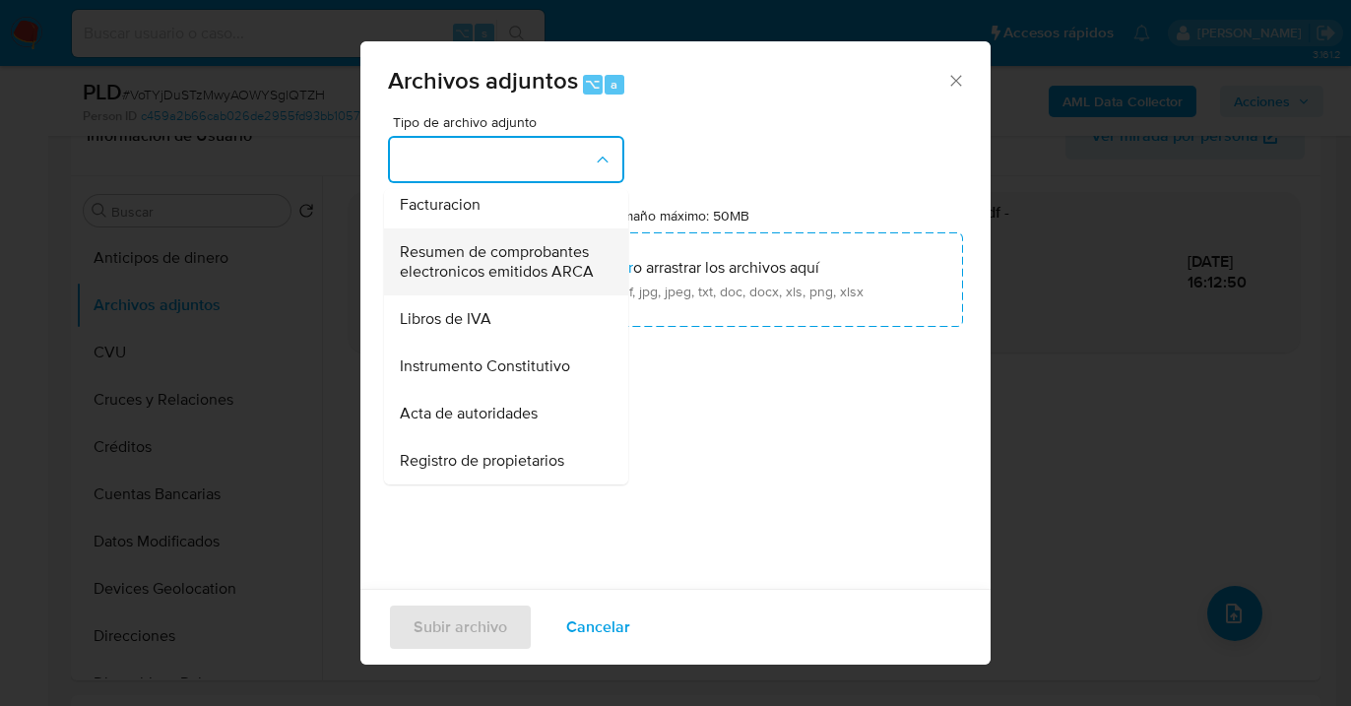
scroll to position [694, 0]
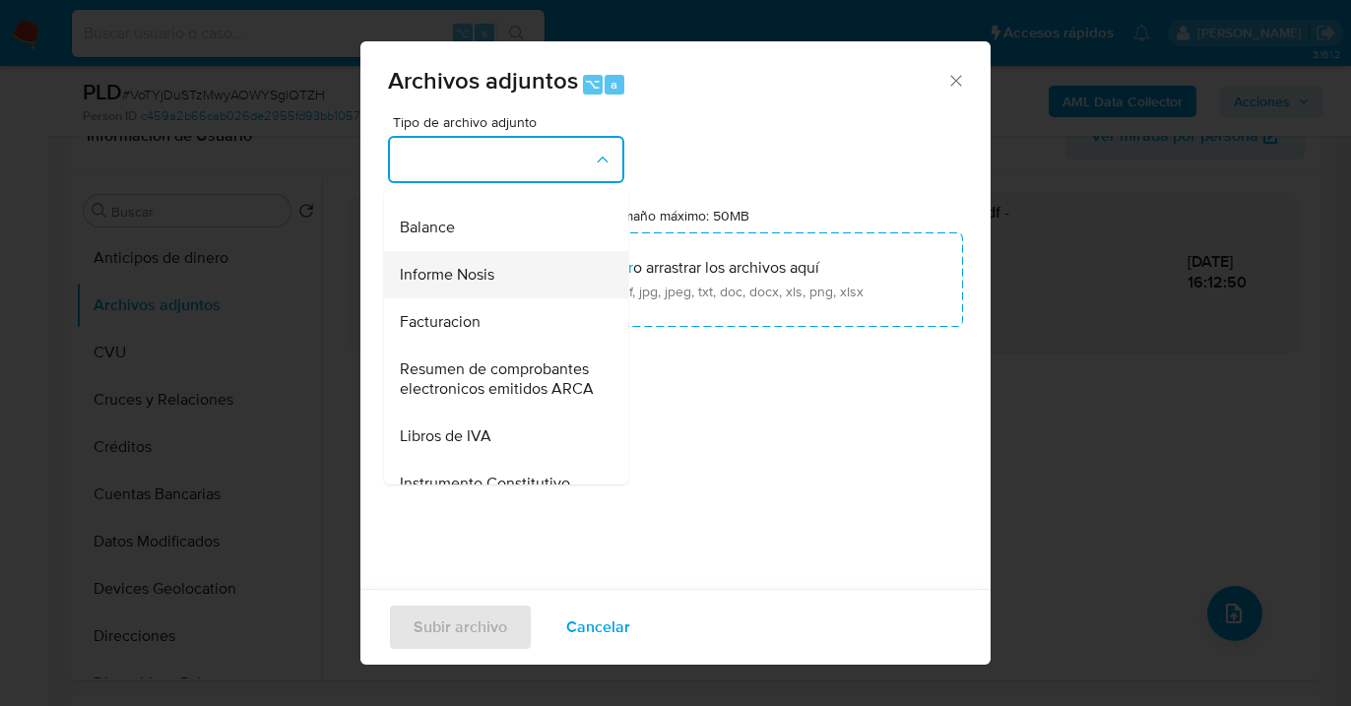
click at [523, 298] on div "Informe Nosis" at bounding box center [500, 274] width 201 height 47
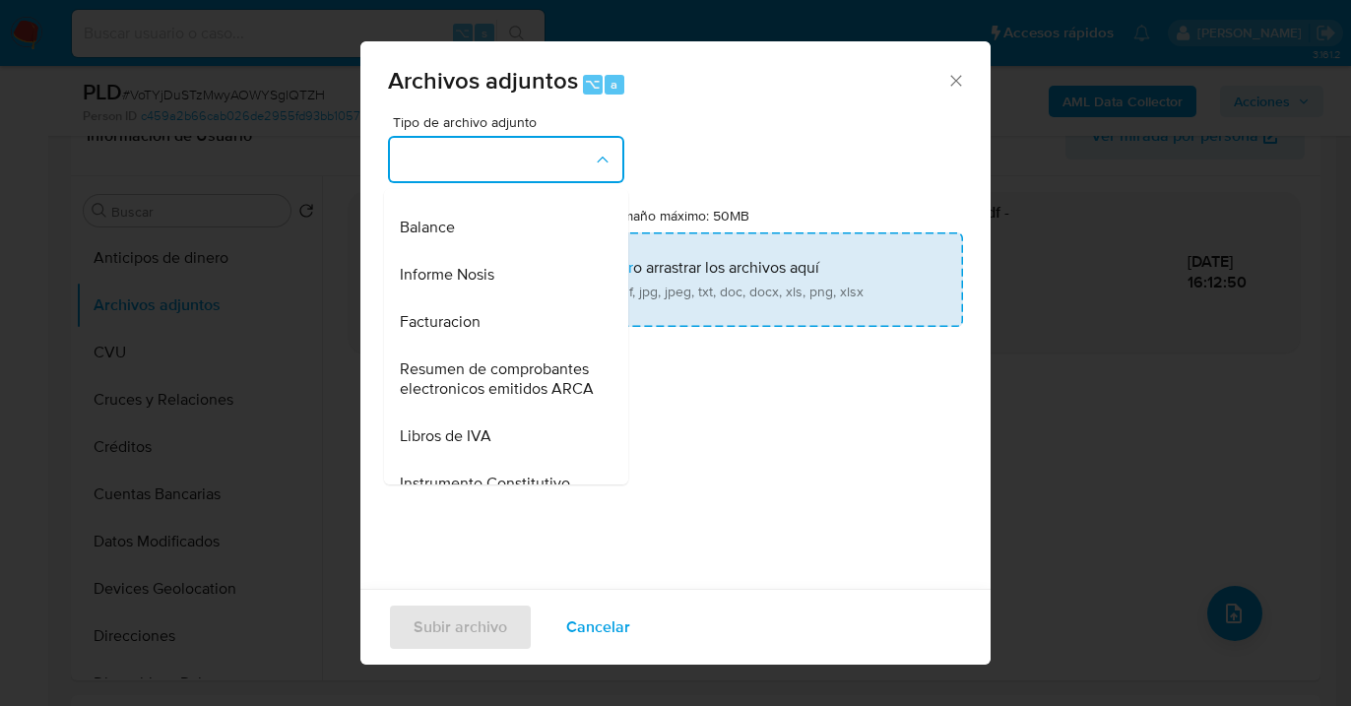
click at [655, 284] on input "Tamaño máximo: 50MB Seleccionar archivos" at bounding box center [675, 279] width 575 height 95
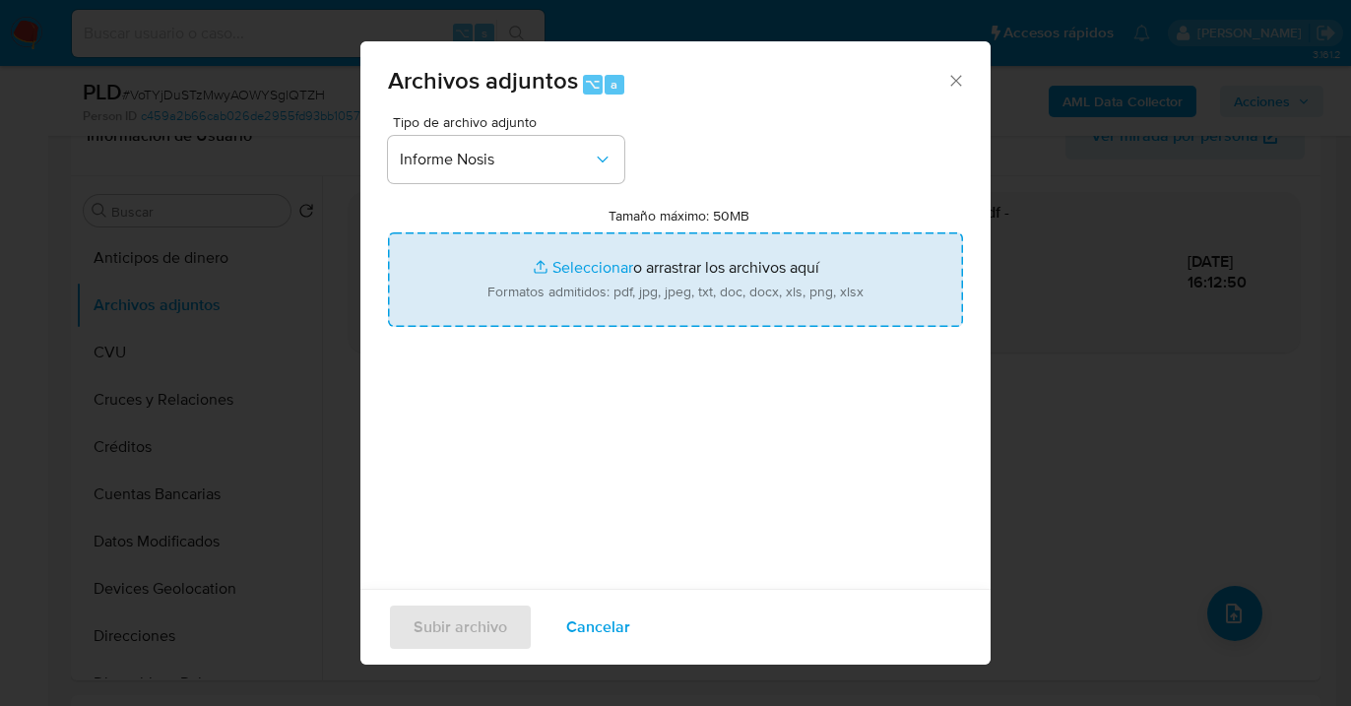
type input "C:\fakepath\215464820-NOSIS_Manager_InformeIndividual_20951802264_620658_202510…"
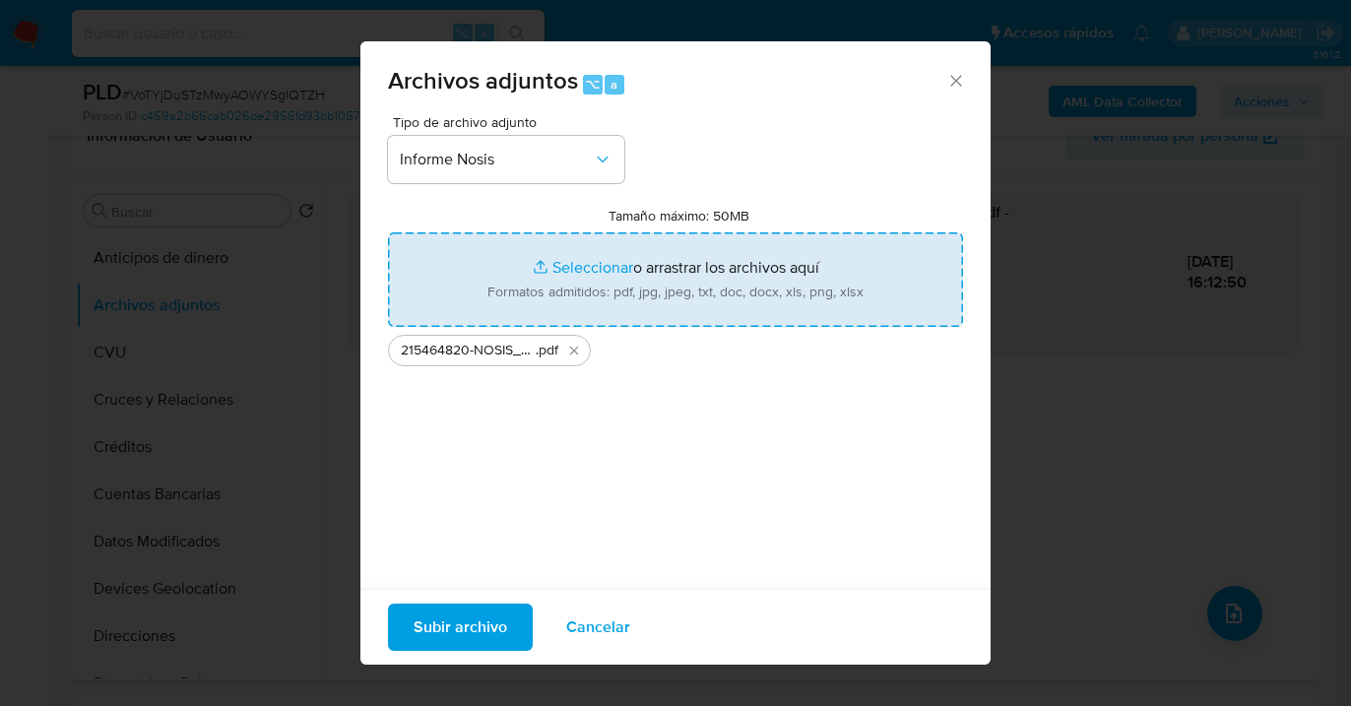
click at [443, 622] on span "Subir archivo" at bounding box center [461, 627] width 94 height 43
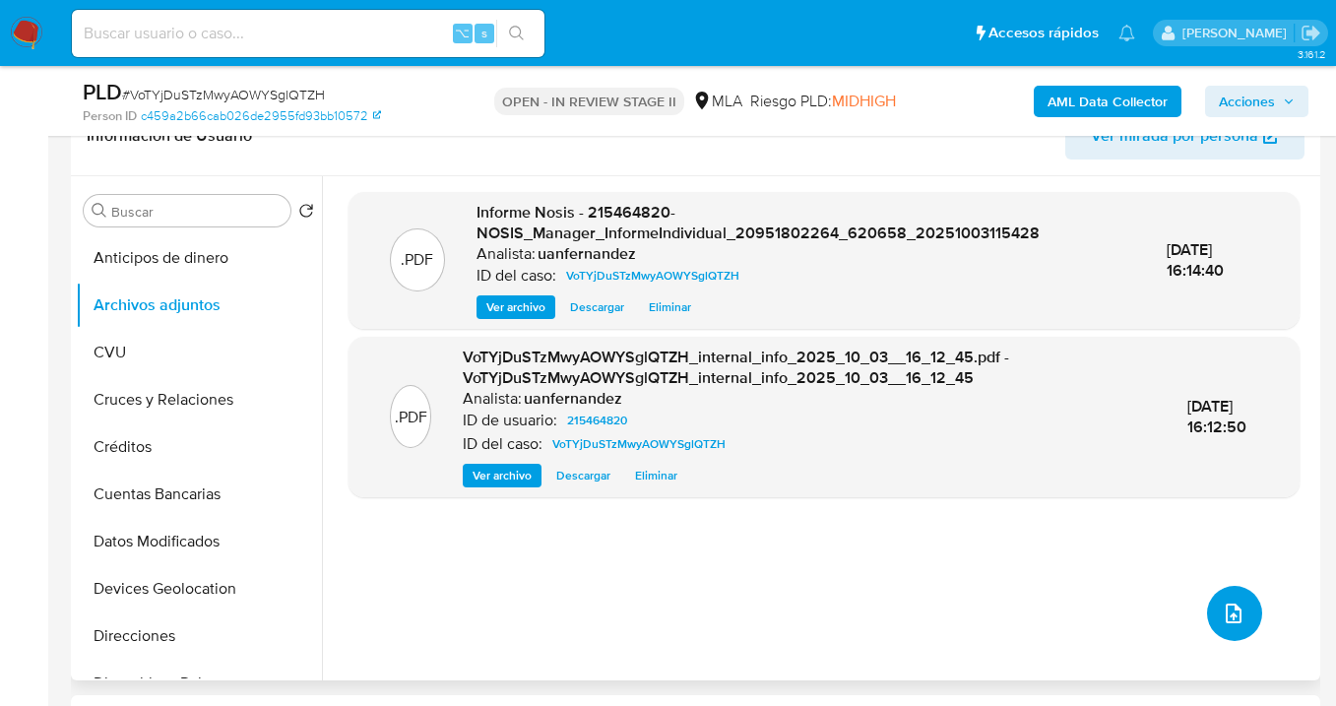
click at [1227, 620] on icon "upload-file" at bounding box center [1234, 614] width 24 height 24
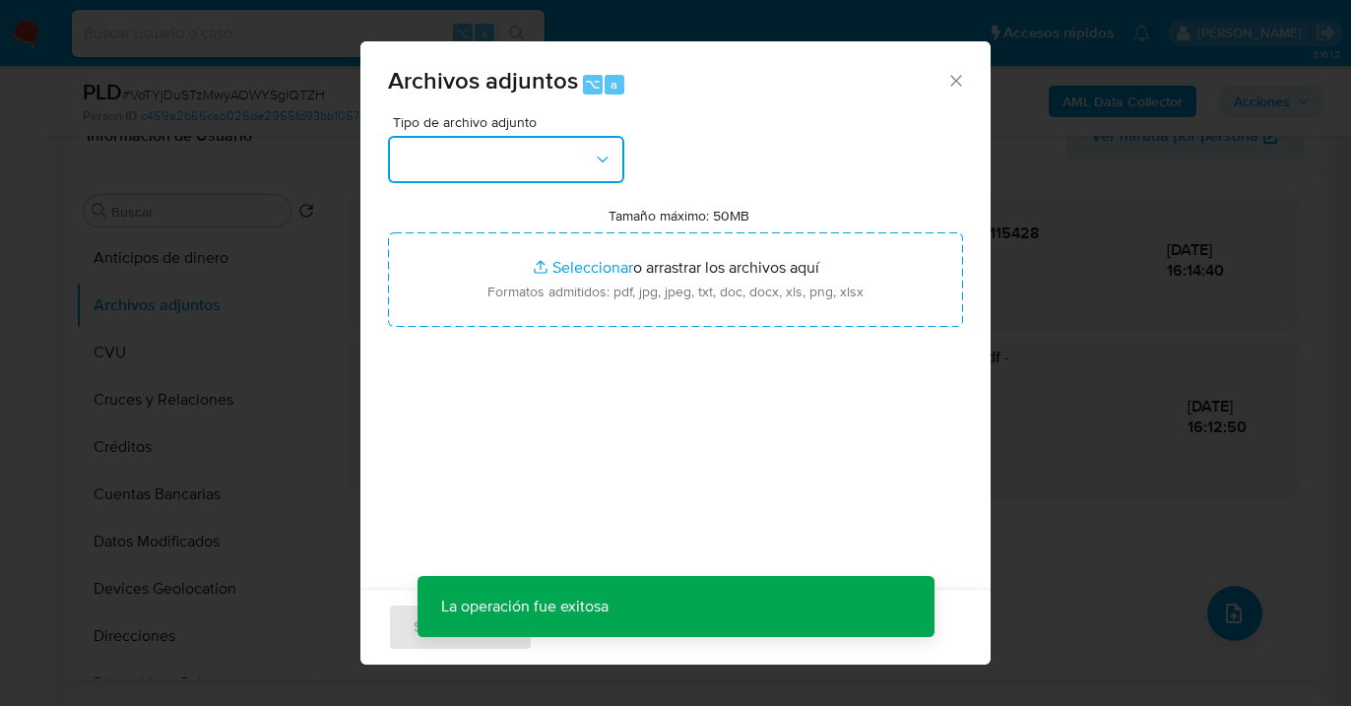
click at [603, 165] on icon "button" at bounding box center [603, 160] width 20 height 20
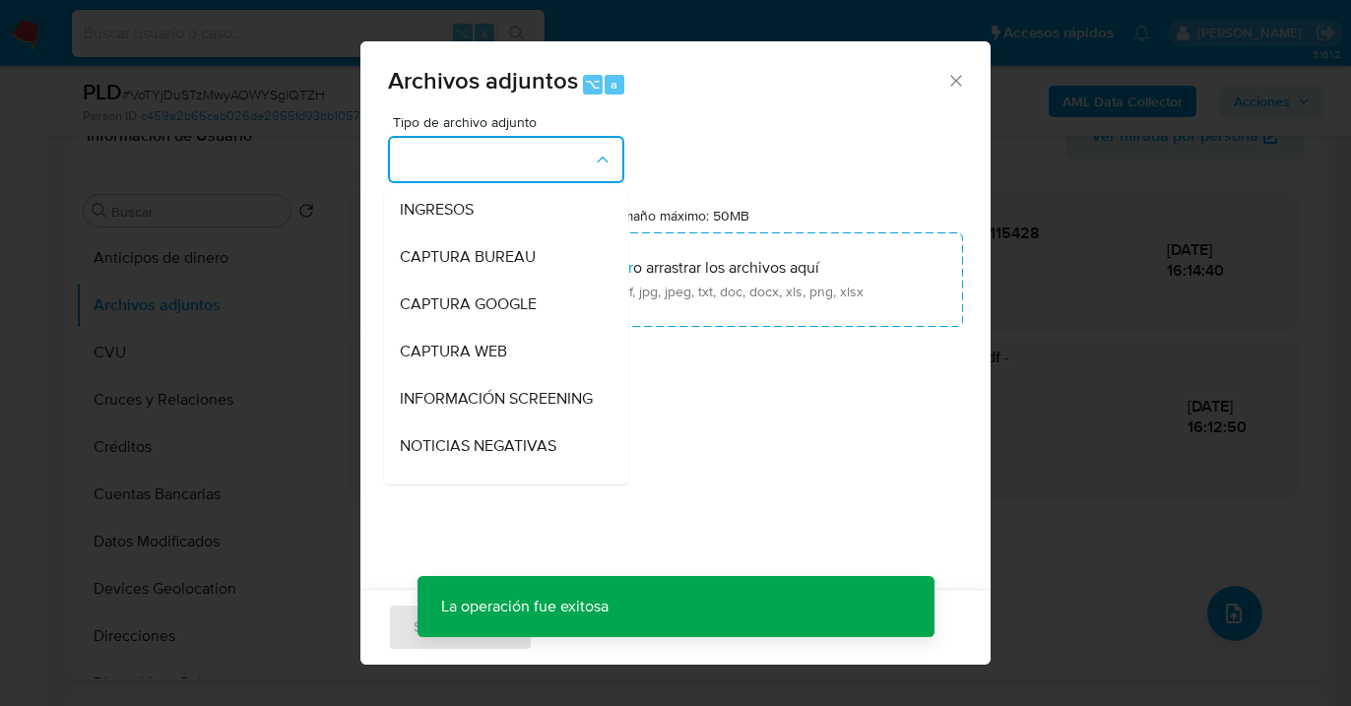
scroll to position [168, 0]
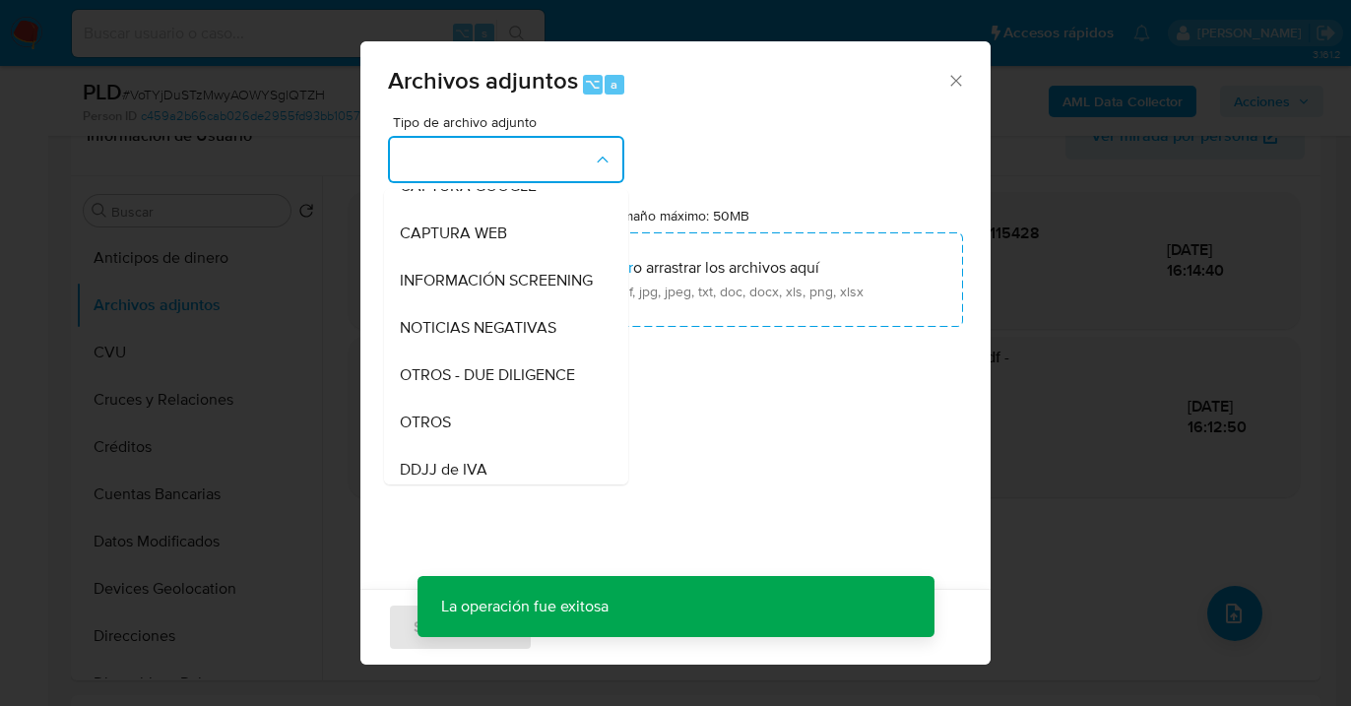
click at [486, 446] on div "OTROS" at bounding box center [500, 422] width 201 height 47
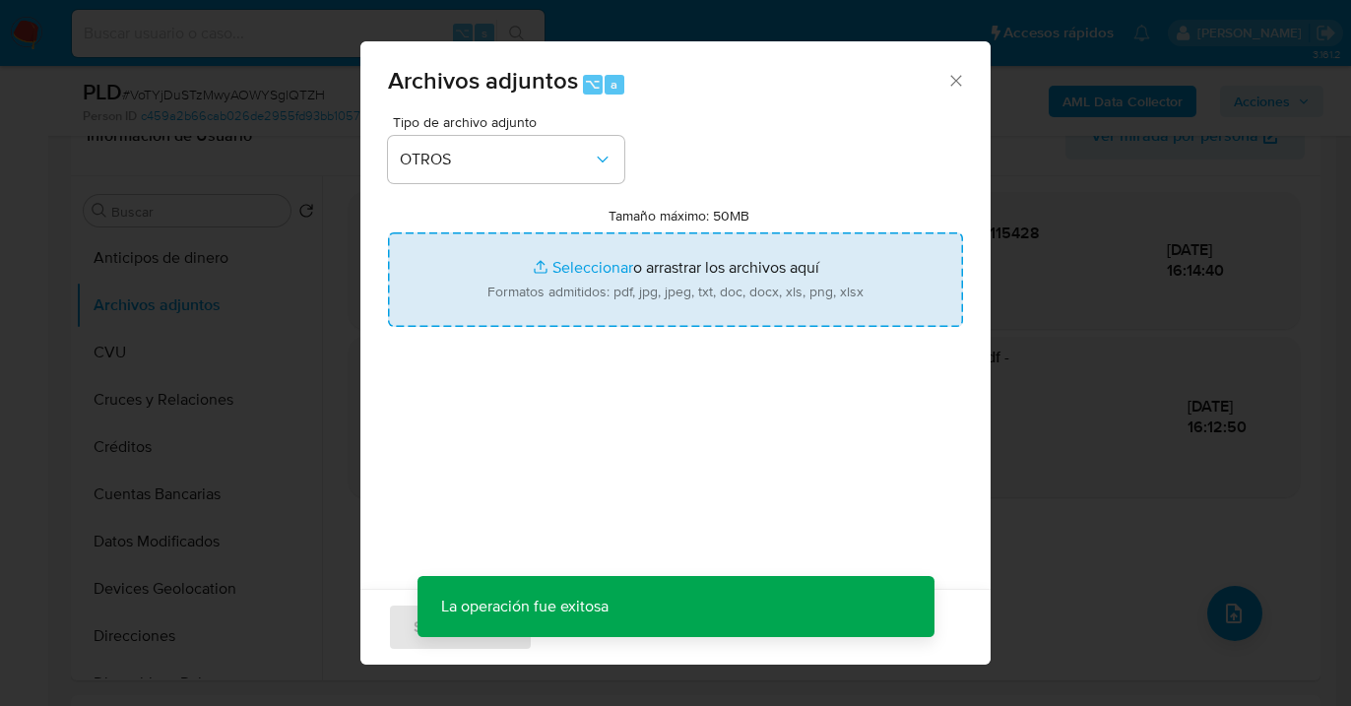
click at [580, 300] on input "Tamaño máximo: 50MB Seleccionar archivos" at bounding box center [675, 279] width 575 height 95
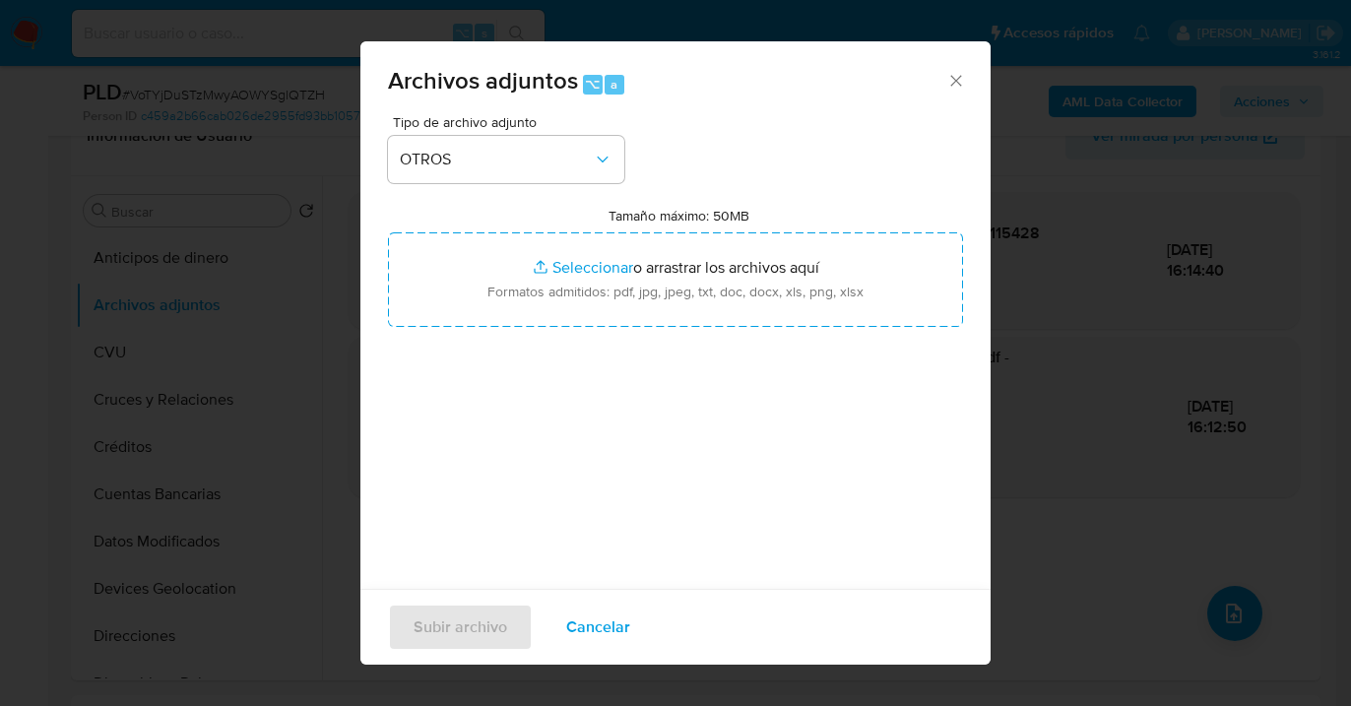
type input "C:\fakepath\215464820 Movimientos-Aladdin-v10_3.xlsx"
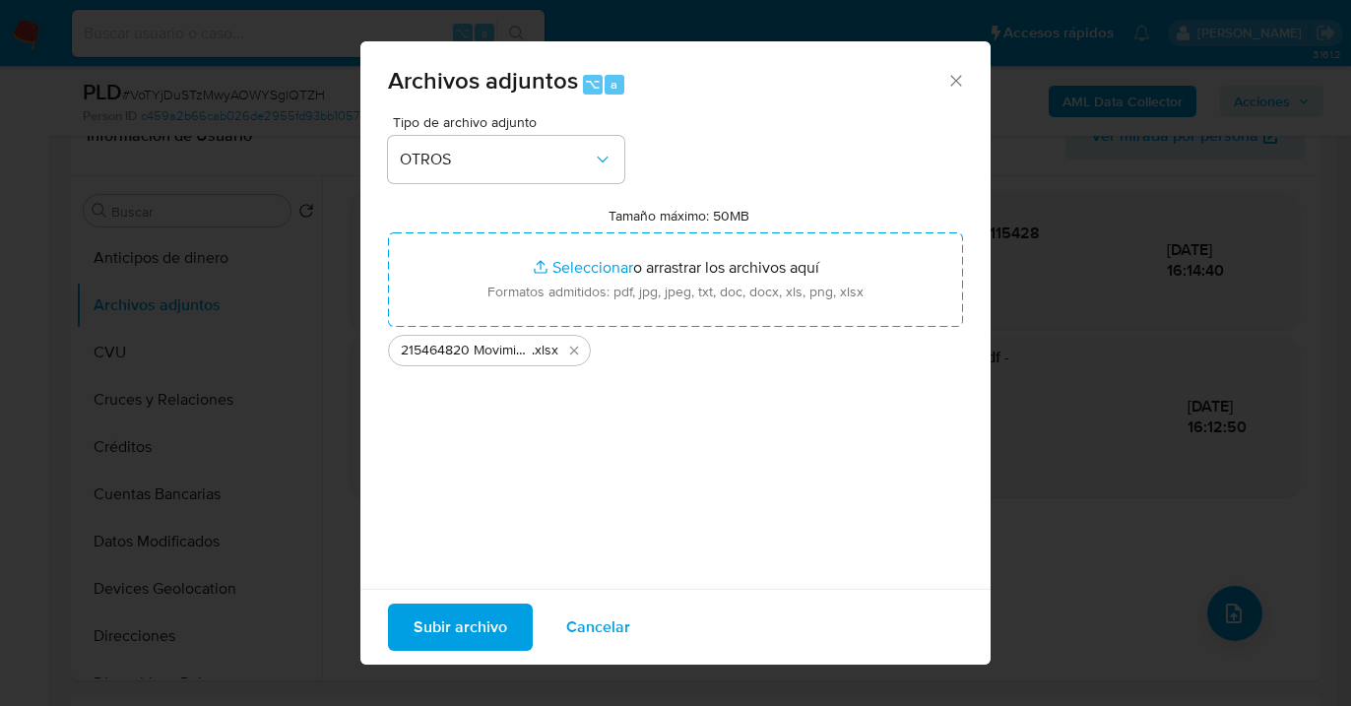
click at [462, 618] on span "Subir archivo" at bounding box center [461, 627] width 94 height 43
click at [594, 624] on span "Cancelar" at bounding box center [598, 627] width 64 height 43
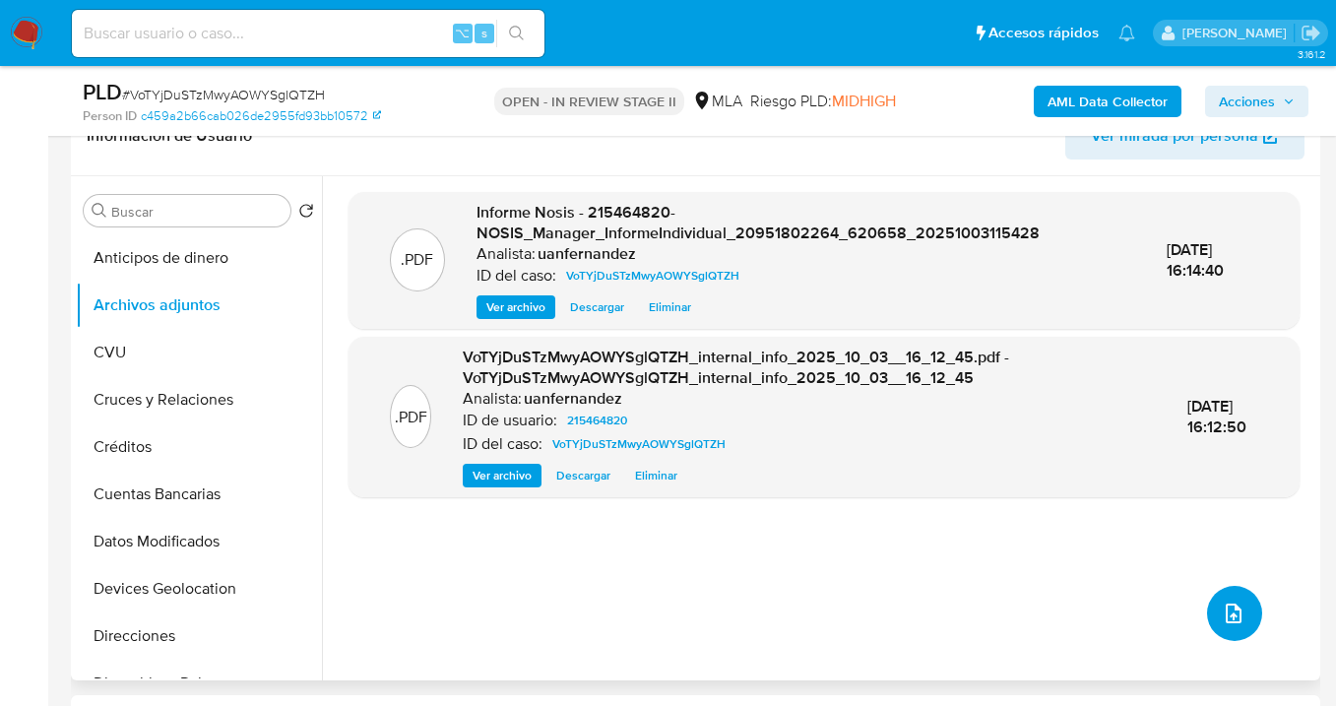
click at [1234, 611] on icon "upload-file" at bounding box center [1234, 614] width 24 height 24
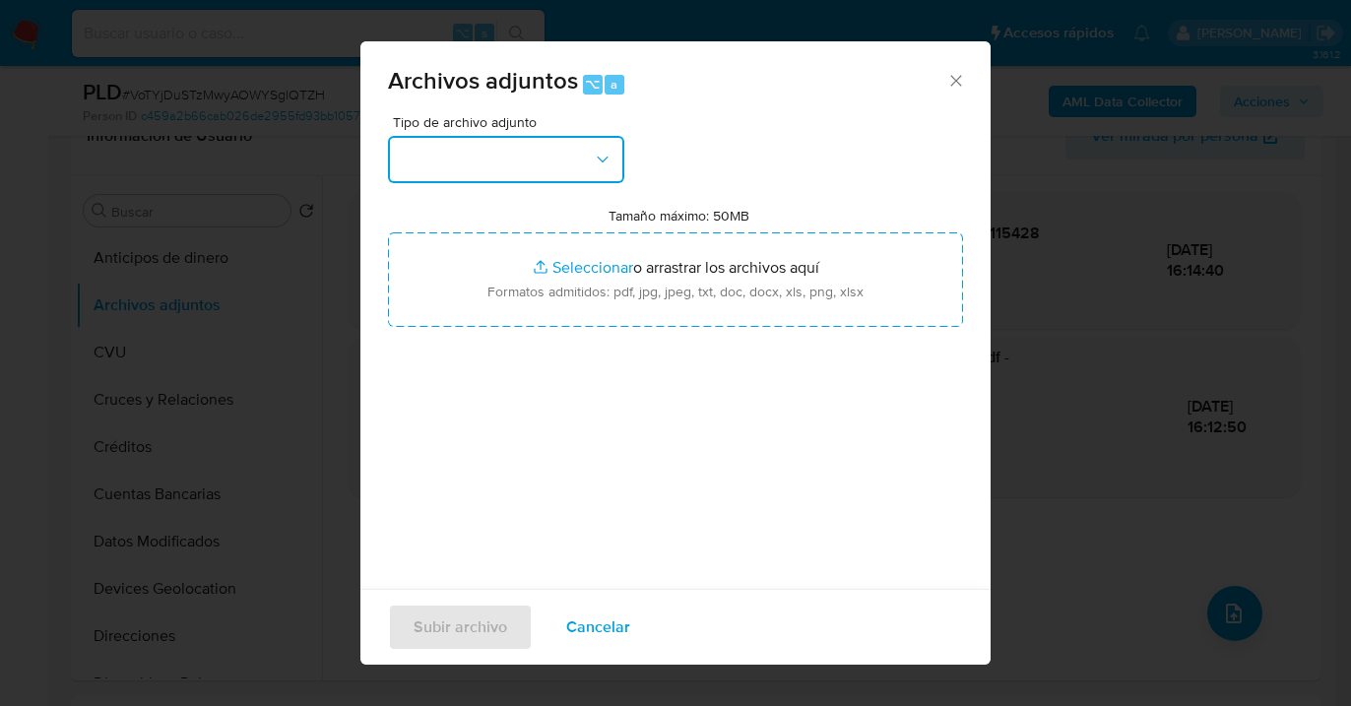
click at [609, 162] on icon "button" at bounding box center [603, 160] width 20 height 20
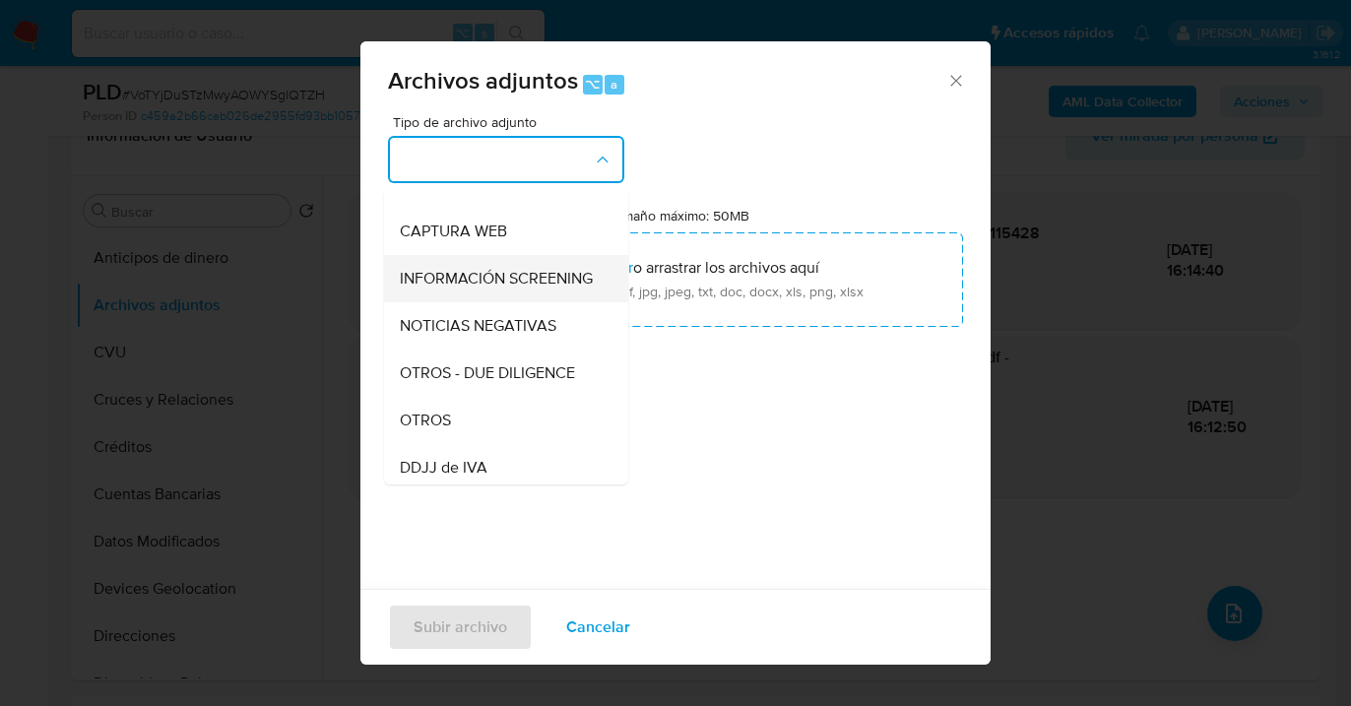
scroll to position [248, 0]
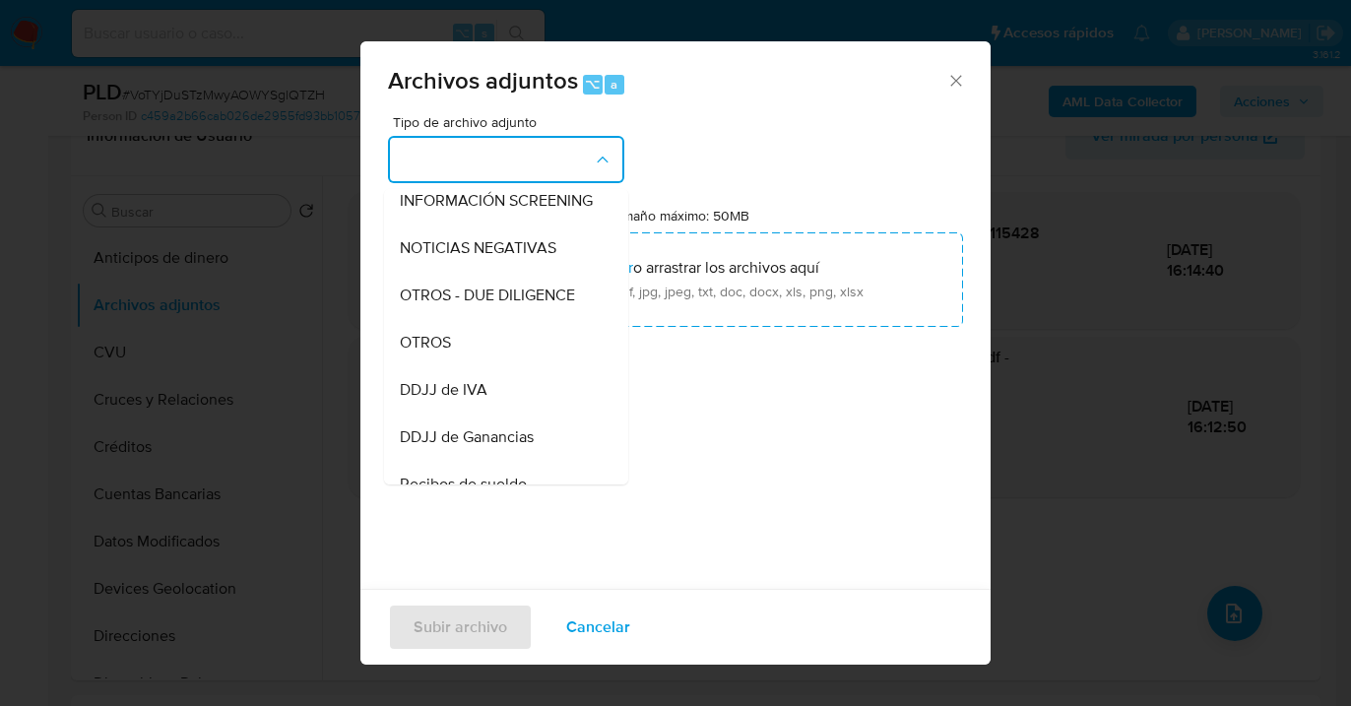
click at [481, 366] on div "OTROS" at bounding box center [500, 342] width 201 height 47
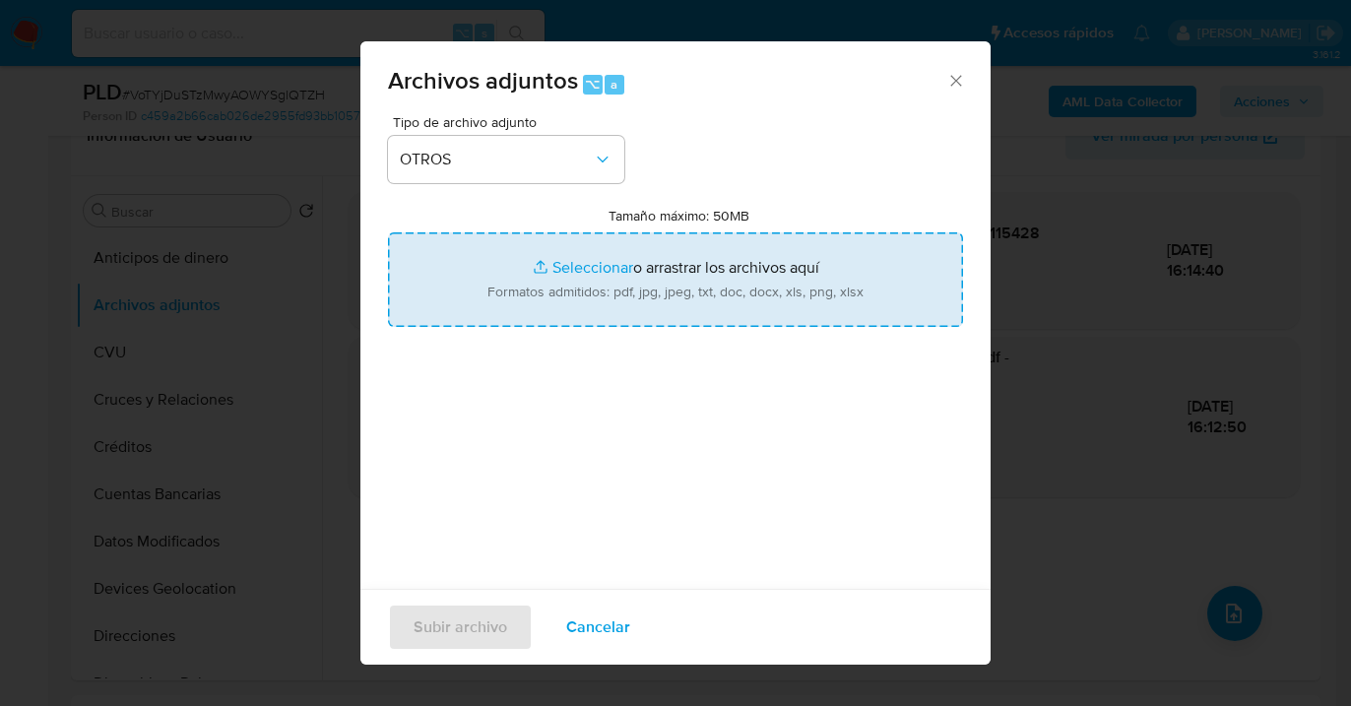
click at [624, 290] on input "Tamaño máximo: 50MB Seleccionar archivos" at bounding box center [675, 279] width 575 height 95
type input "C:\fakepath\215464820 Movimientos-Aladdin-v10_3.xlsx"
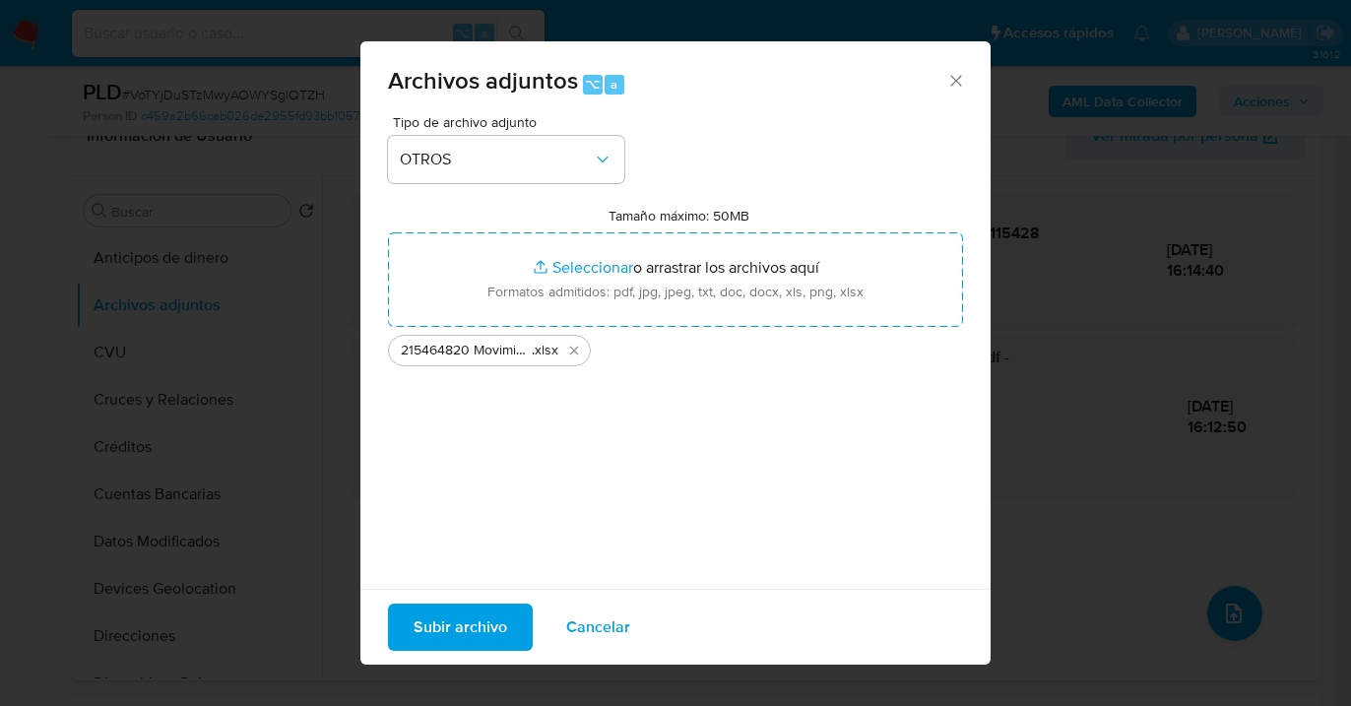
click at [423, 621] on span "Subir archivo" at bounding box center [461, 627] width 94 height 43
click at [624, 636] on span "Cancelar" at bounding box center [598, 627] width 64 height 43
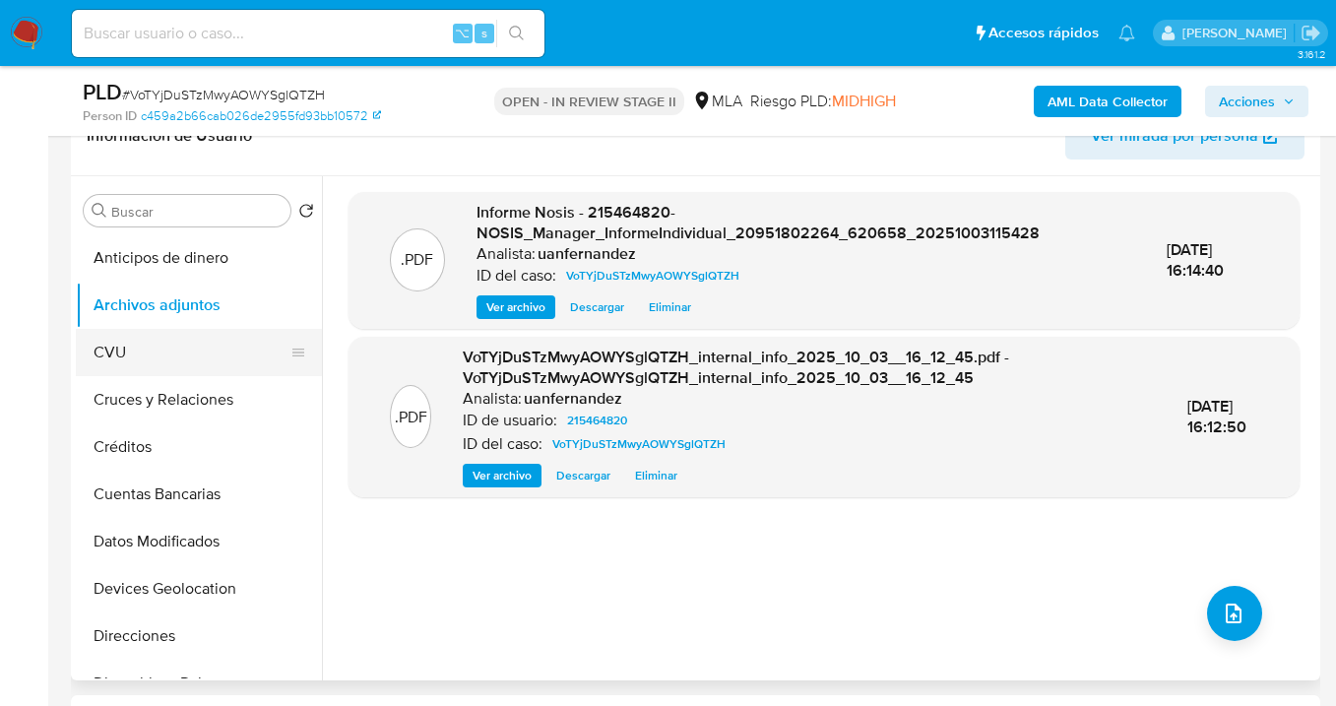
click at [199, 353] on button "CVU" at bounding box center [191, 352] width 230 height 47
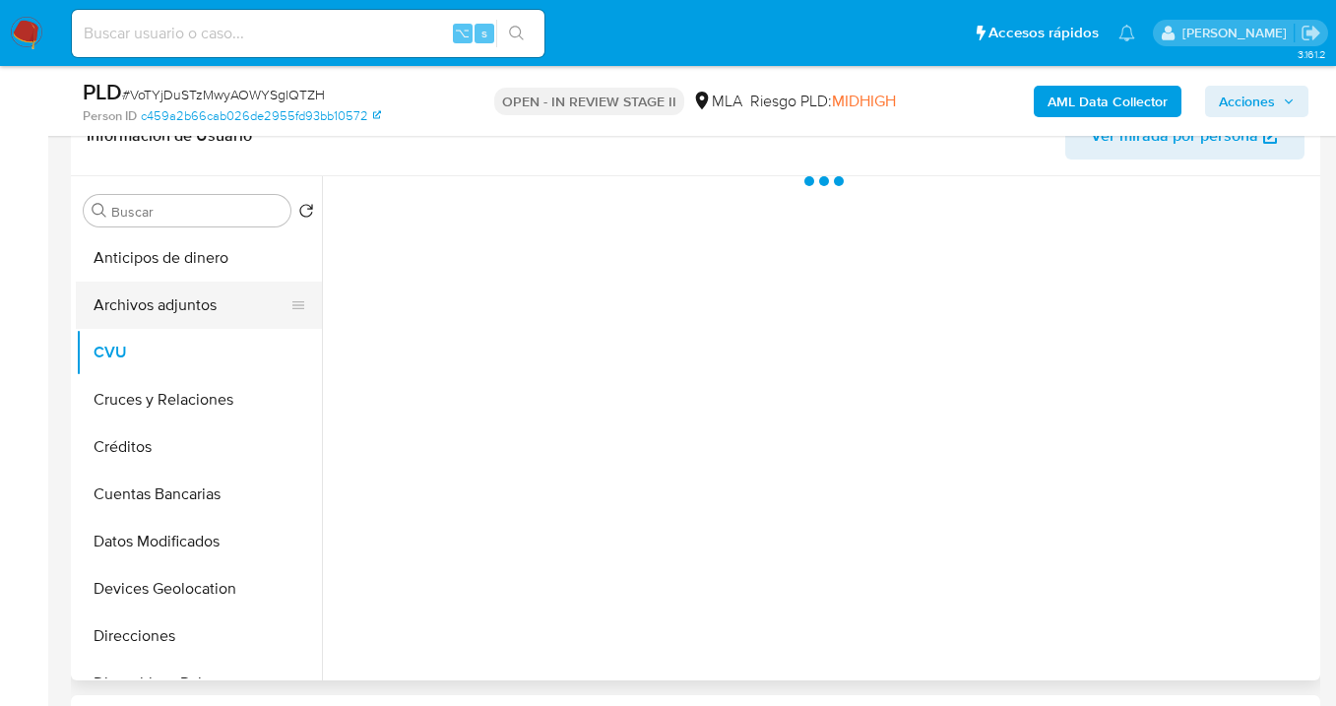
drag, startPoint x: 211, startPoint y: 312, endPoint x: 227, endPoint y: 316, distance: 17.2
click at [211, 312] on button "Archivos adjuntos" at bounding box center [191, 305] width 230 height 47
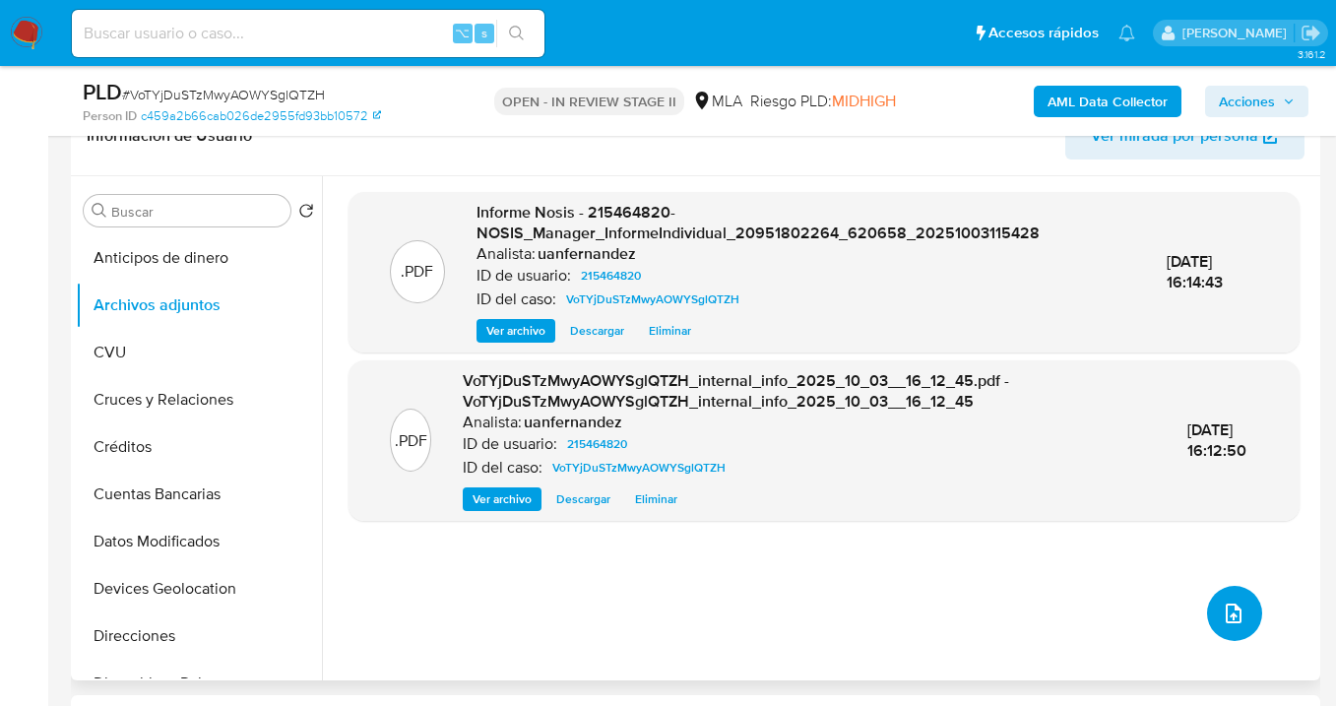
click at [1235, 620] on span "upload-file" at bounding box center [1234, 614] width 24 height 24
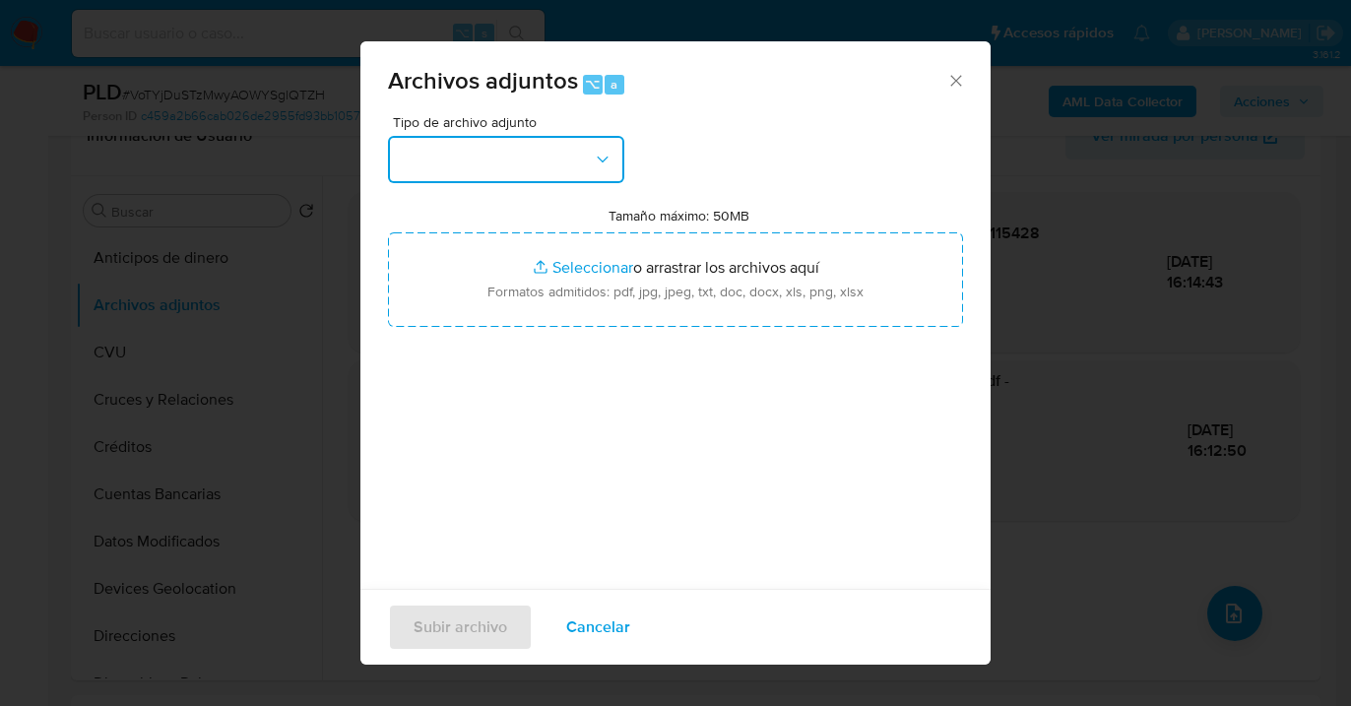
click at [606, 178] on button "button" at bounding box center [506, 159] width 236 height 47
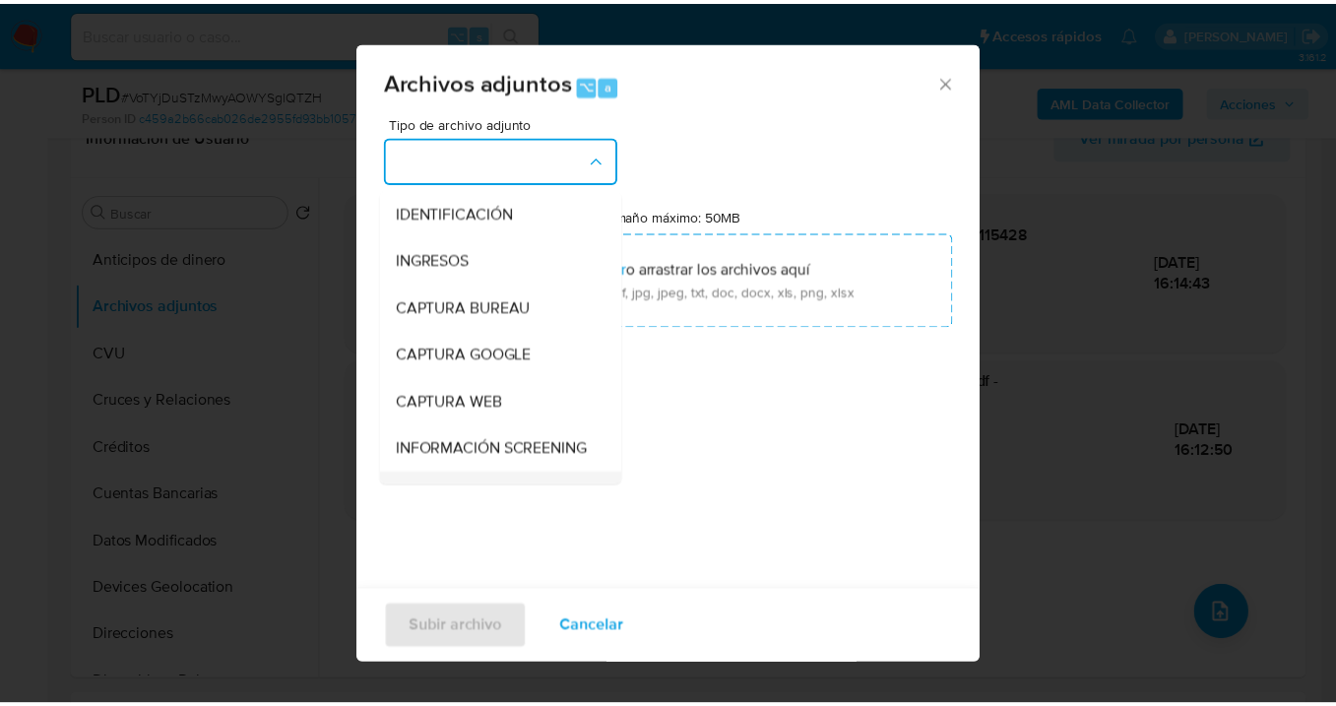
scroll to position [194, 0]
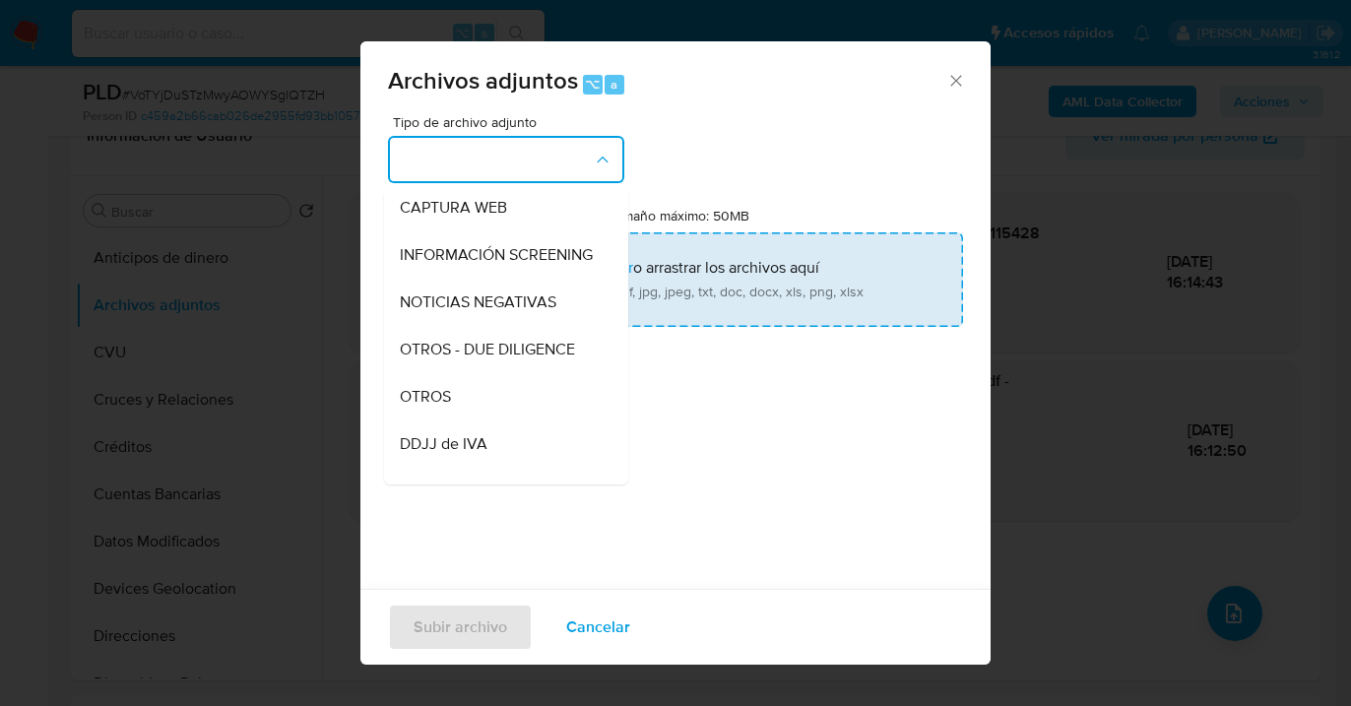
drag, startPoint x: 509, startPoint y: 410, endPoint x: 618, endPoint y: 295, distance: 158.1
click at [514, 404] on div "OTROS" at bounding box center [500, 396] width 201 height 47
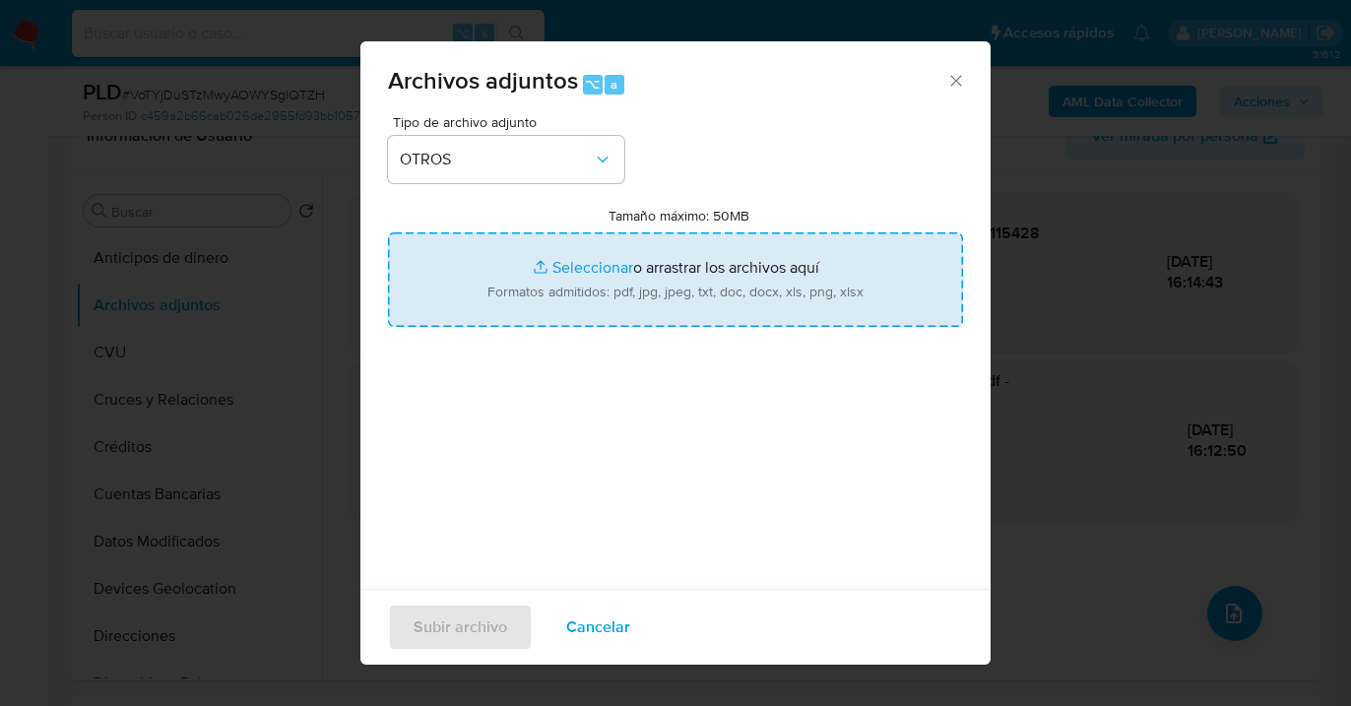
click at [627, 294] on input "Tamaño máximo: 50MB Seleccionar archivos" at bounding box center [675, 279] width 575 height 95
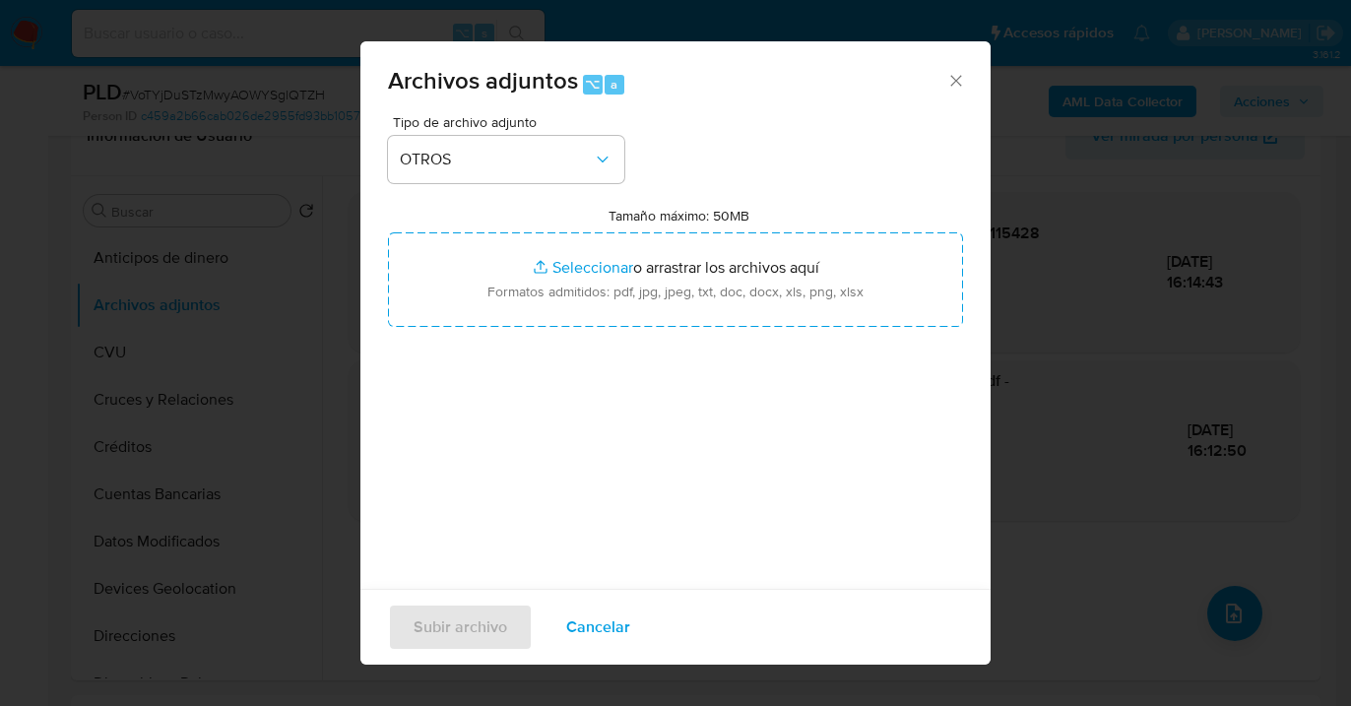
type input "C:\fakepath\215464820 Movimientos-Aladdin.xlsx"
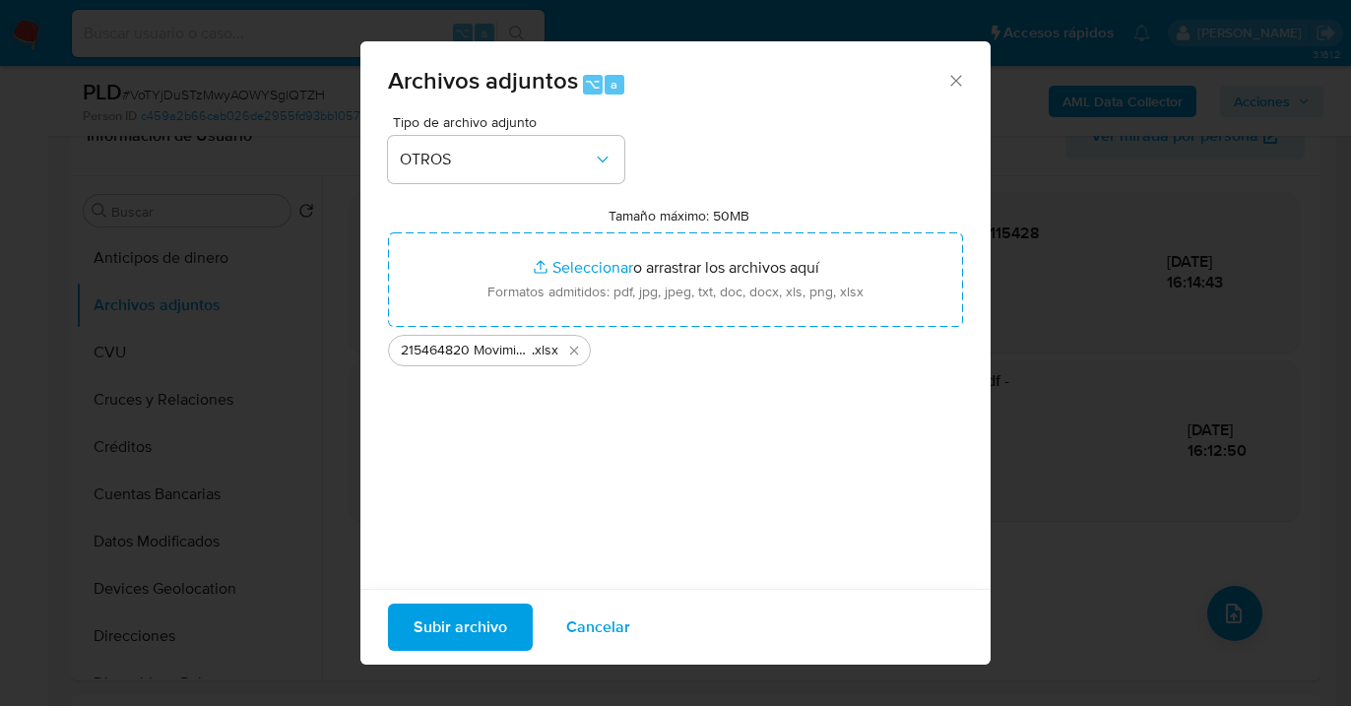
click at [468, 622] on span "Subir archivo" at bounding box center [461, 627] width 94 height 43
click at [601, 629] on span "Cancelar" at bounding box center [598, 627] width 64 height 43
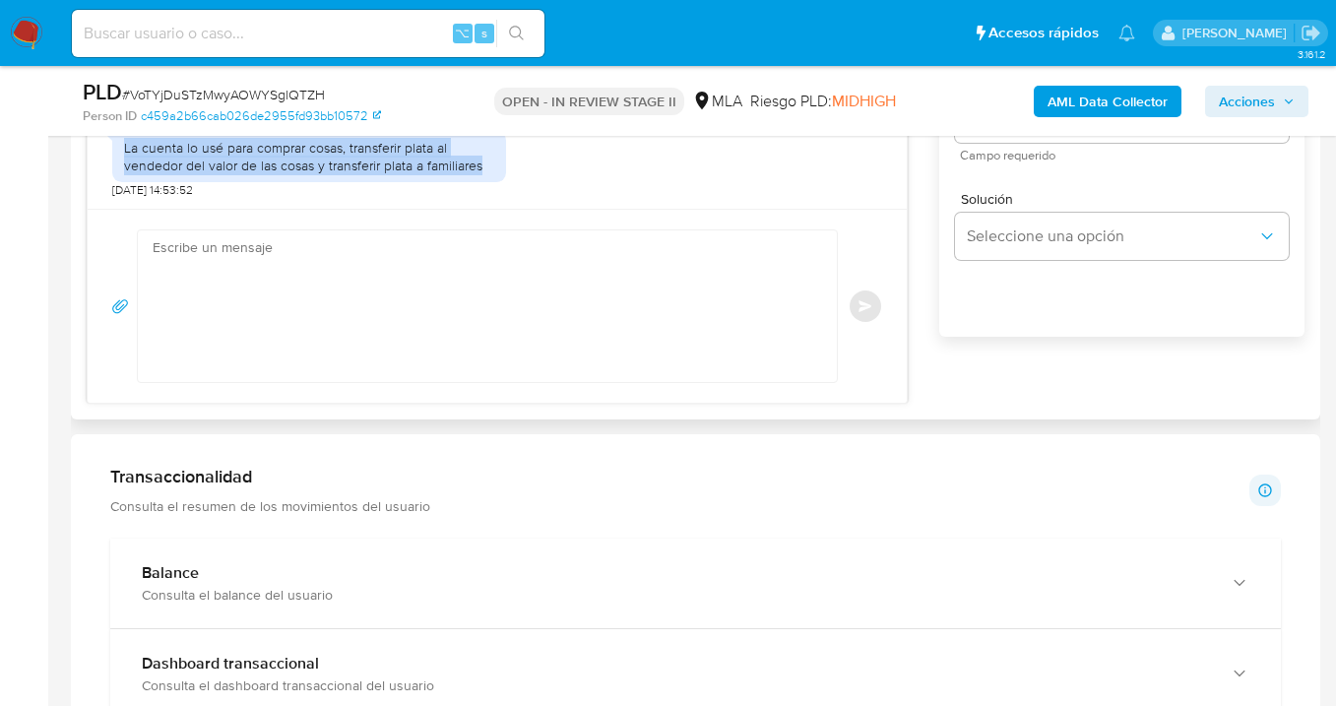
scroll to position [1284, 0]
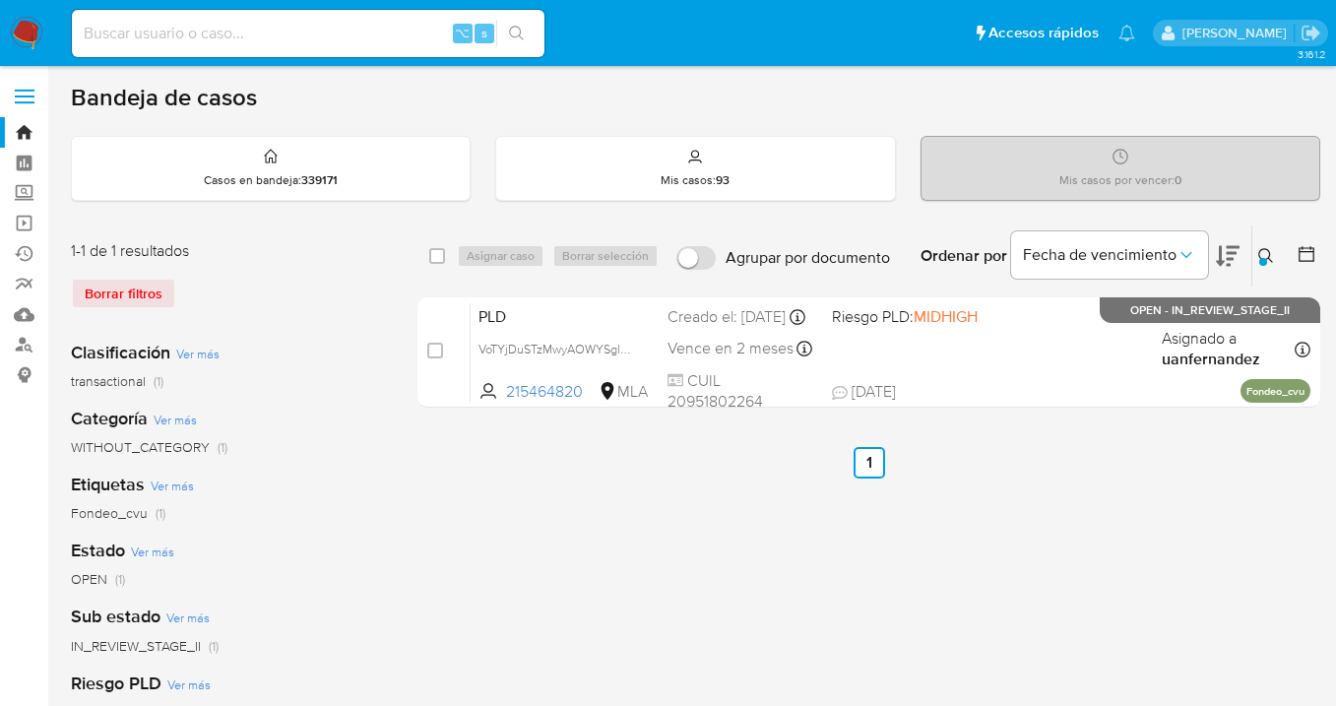
click at [1270, 252] on icon at bounding box center [1267, 256] width 16 height 16
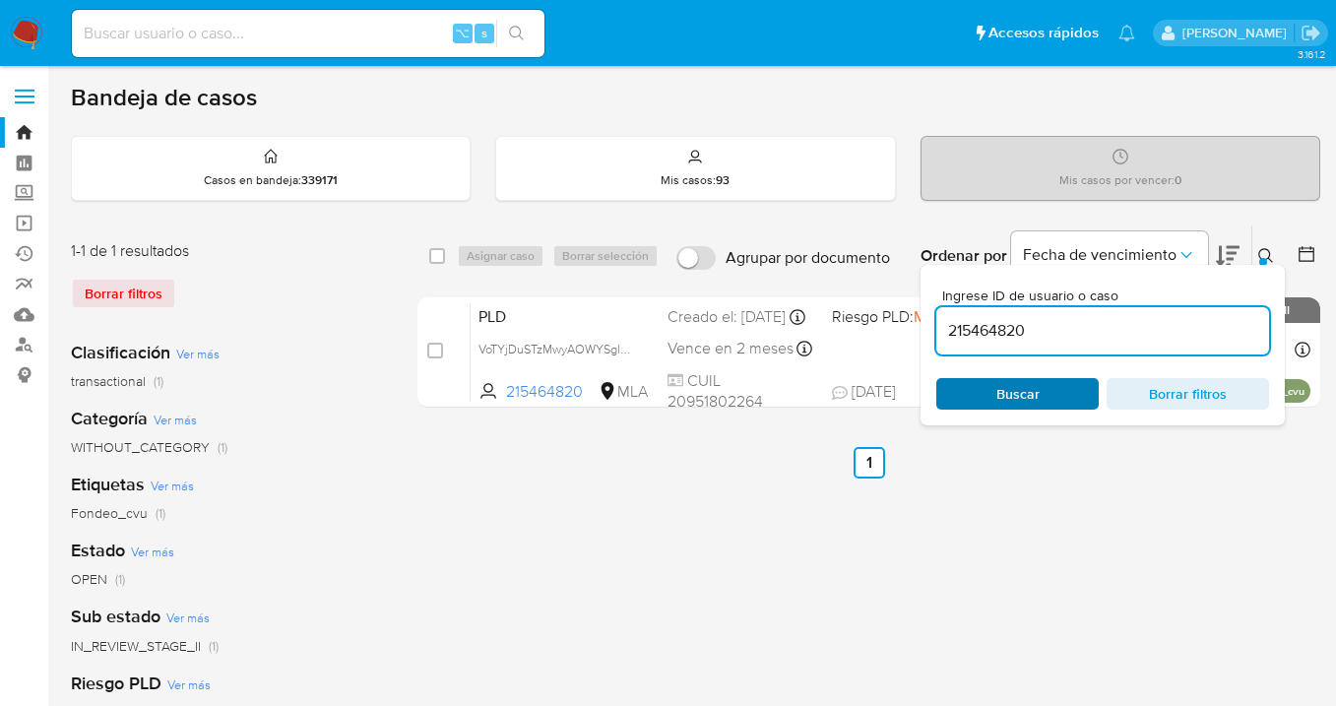
click at [1049, 399] on span "Buscar" at bounding box center [1017, 394] width 135 height 28
click at [1266, 257] on icon at bounding box center [1266, 255] width 15 height 15
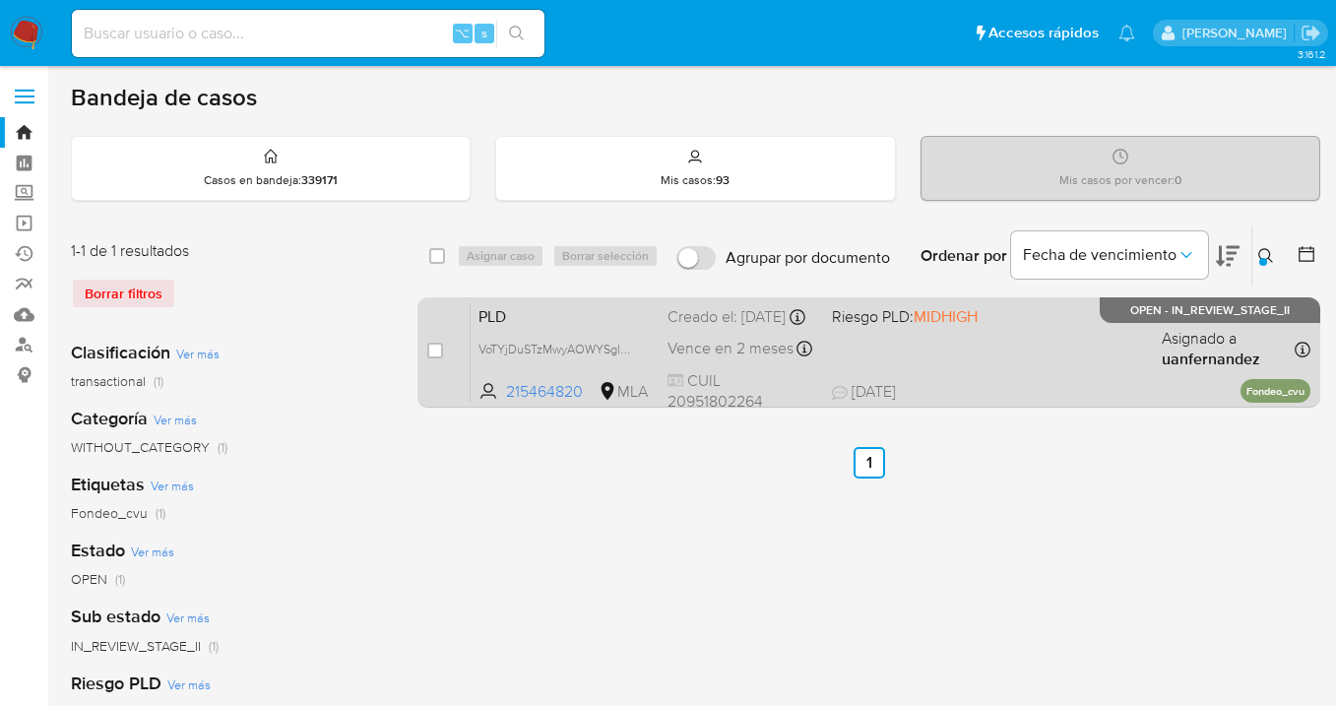
click at [1039, 348] on div "PLD VoTYjDuSTzMwyAOWYSglQTZH 215464820 MLA Riesgo PLD: MIDHIGH Creado el: [DATE…" at bounding box center [891, 351] width 840 height 99
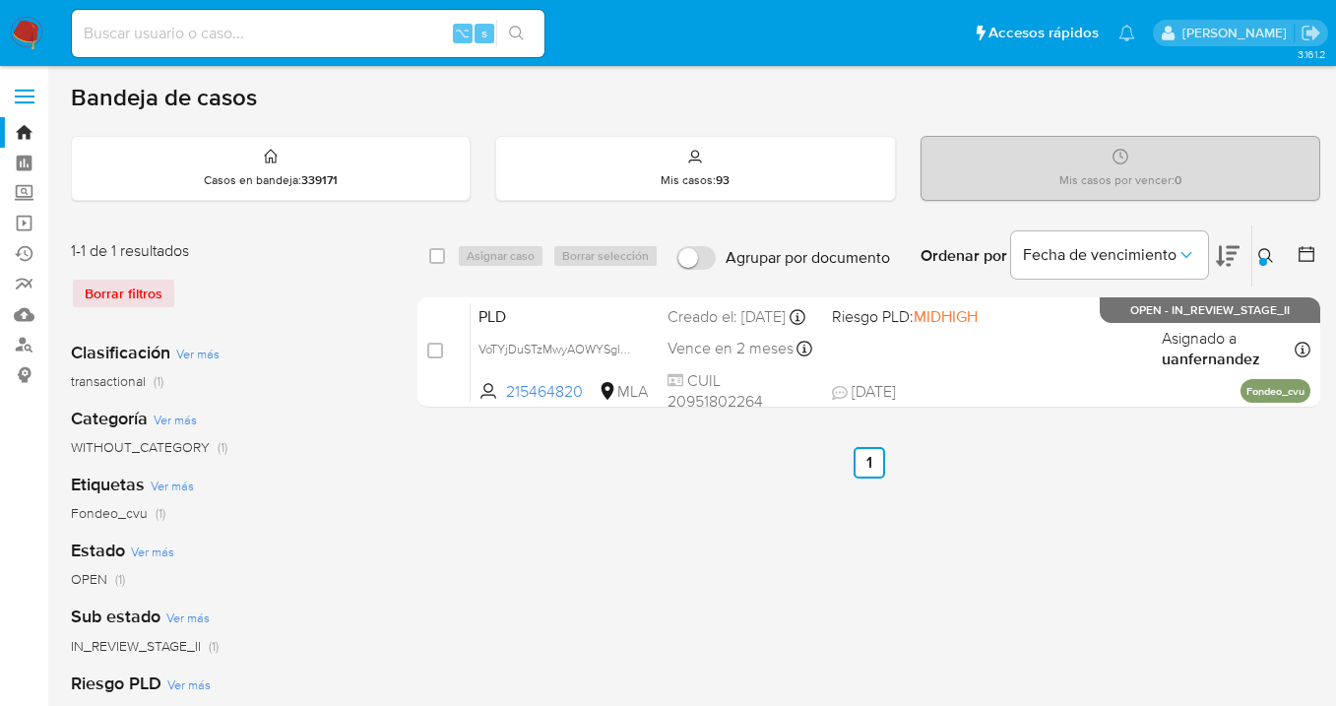
click at [1264, 249] on icon at bounding box center [1267, 256] width 16 height 16
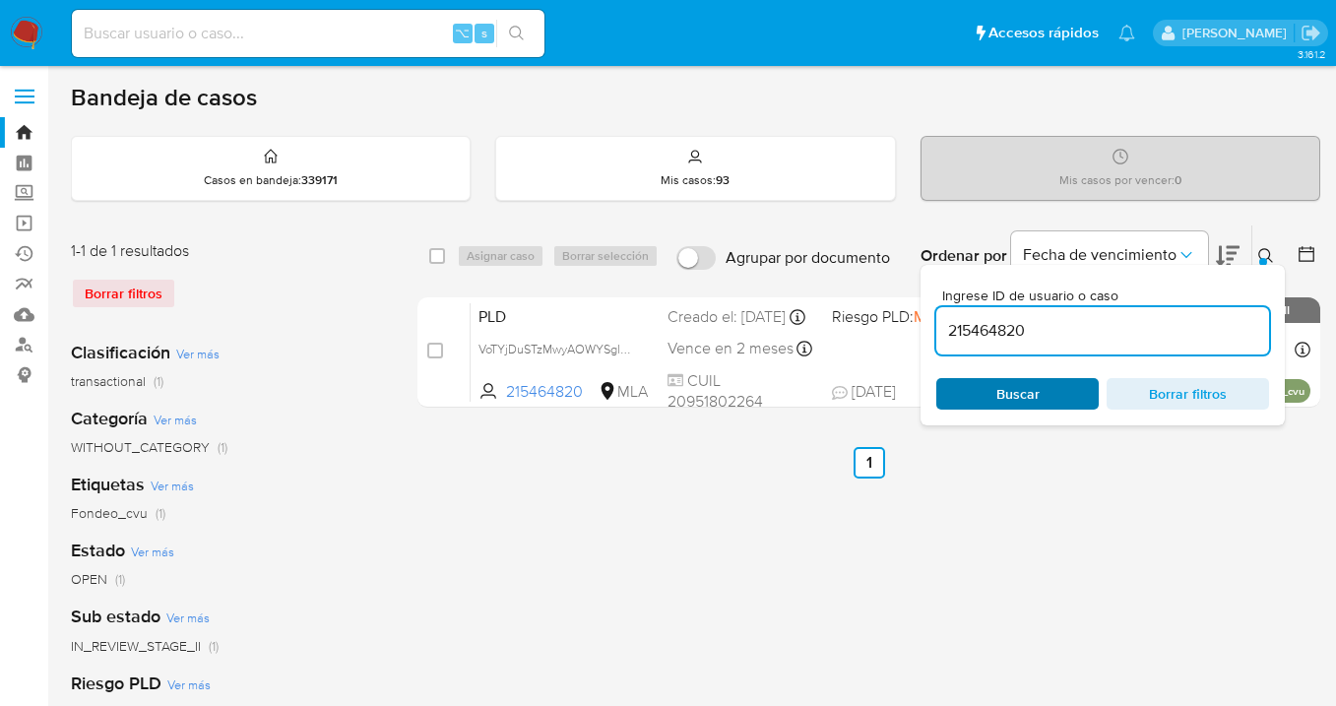
click at [1068, 390] on span "Buscar" at bounding box center [1017, 394] width 135 height 28
click at [1263, 254] on icon at bounding box center [1267, 256] width 16 height 16
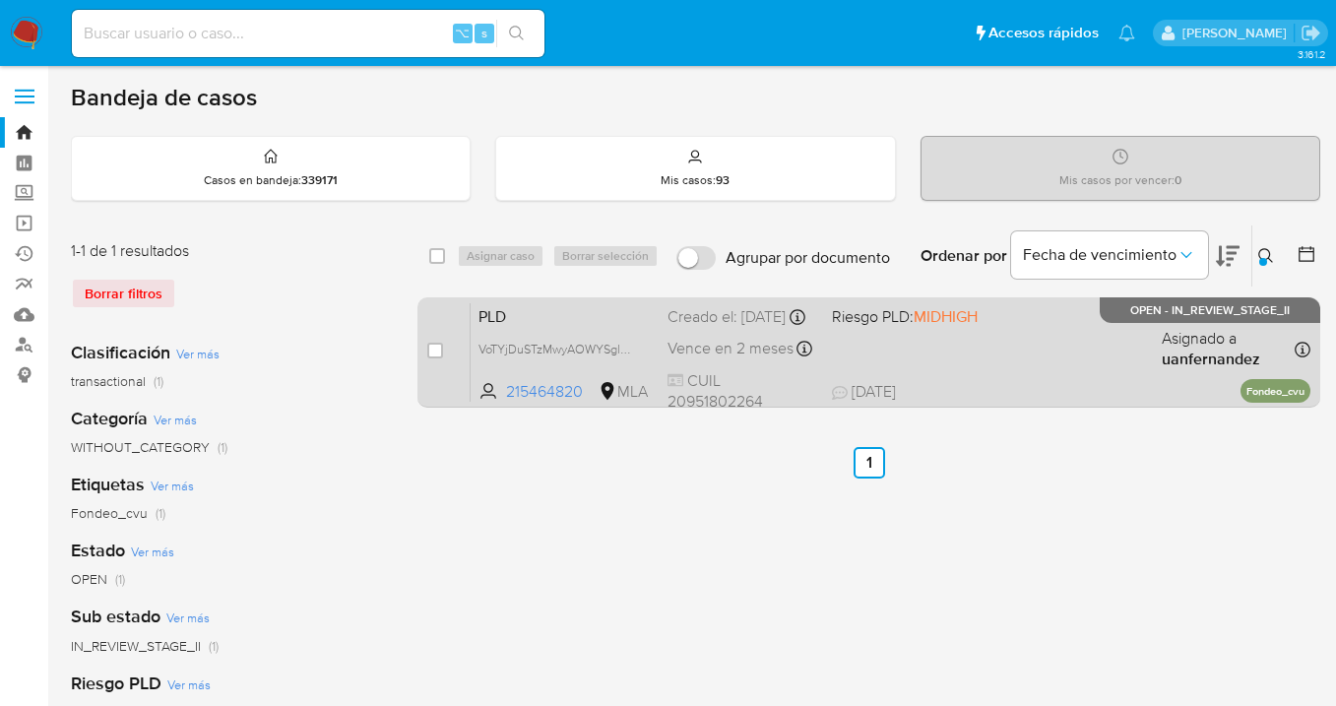
click at [1039, 352] on div "PLD VoTYjDuSTzMwyAOWYSglQTZH 215464820 MLA Riesgo PLD: MIDHIGH Creado el: [DATE…" at bounding box center [891, 351] width 840 height 99
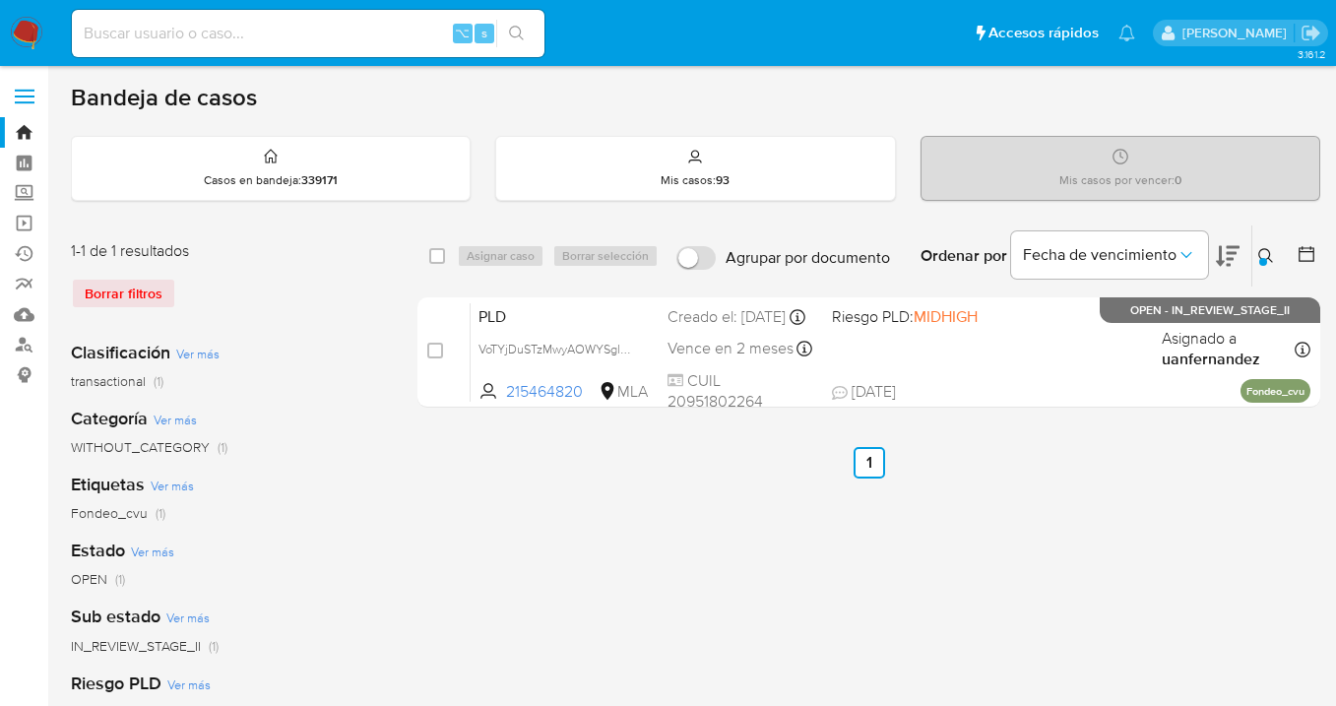
click at [1268, 257] on icon at bounding box center [1267, 256] width 16 height 16
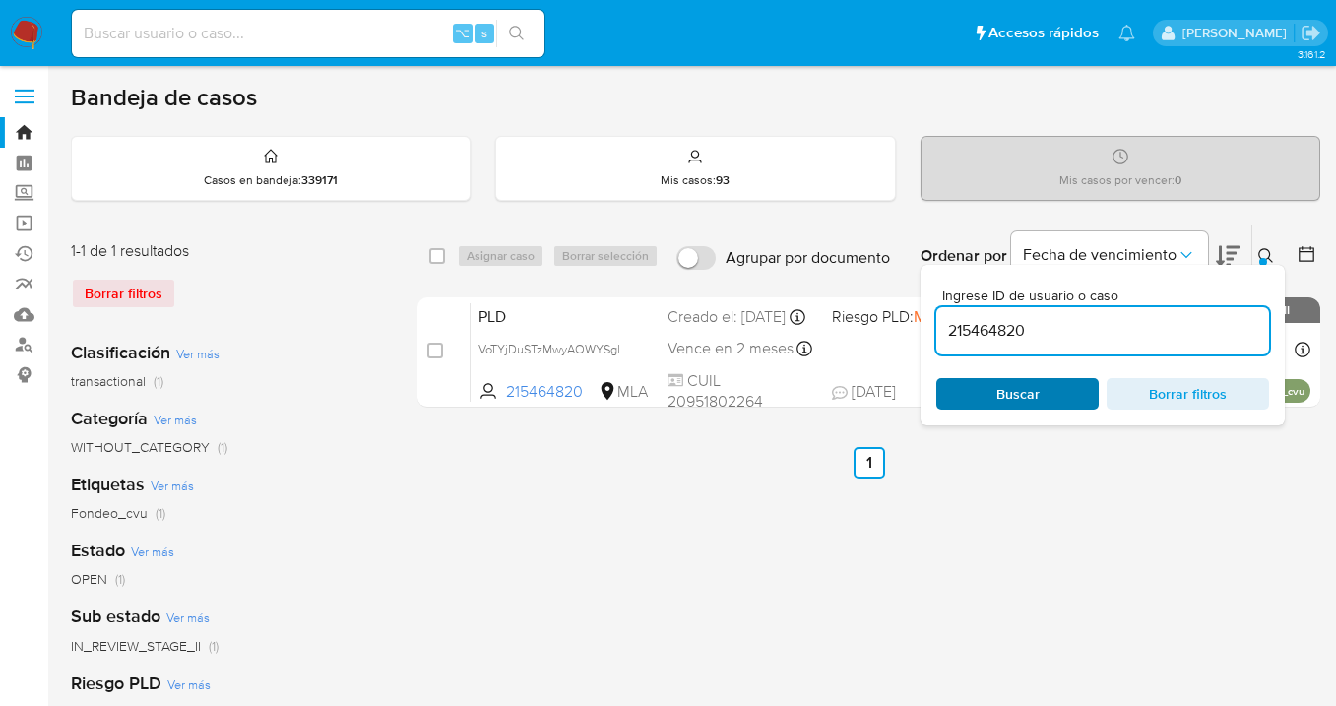
drag, startPoint x: 1048, startPoint y: 392, endPoint x: 1070, endPoint y: 374, distance: 28.8
click at [1048, 392] on span "Buscar" at bounding box center [1017, 394] width 135 height 28
click at [1264, 249] on icon at bounding box center [1267, 256] width 16 height 16
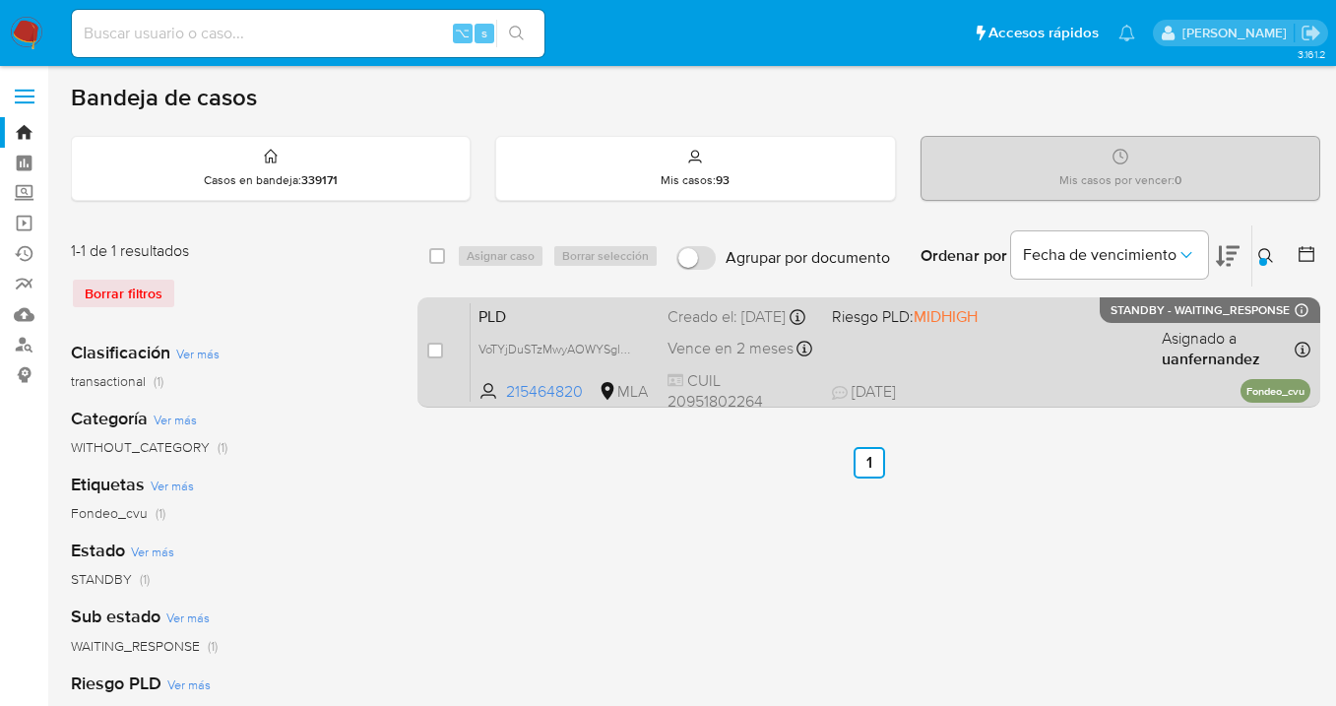
click at [1053, 345] on div "PLD VoTYjDuSTzMwyAOWYSglQTZH 215464820 MLA Riesgo PLD: MIDHIGH Creado el: [DATE…" at bounding box center [891, 351] width 840 height 99
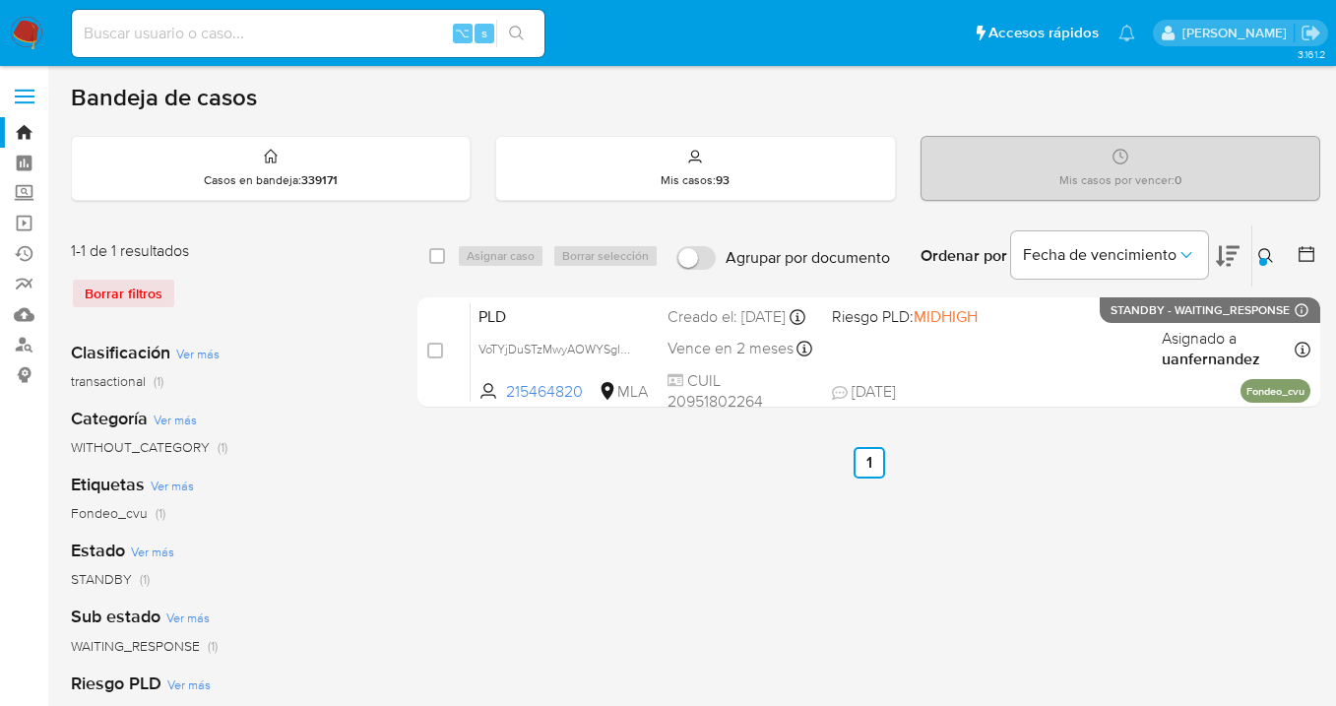
click at [1263, 248] on icon at bounding box center [1266, 255] width 15 height 15
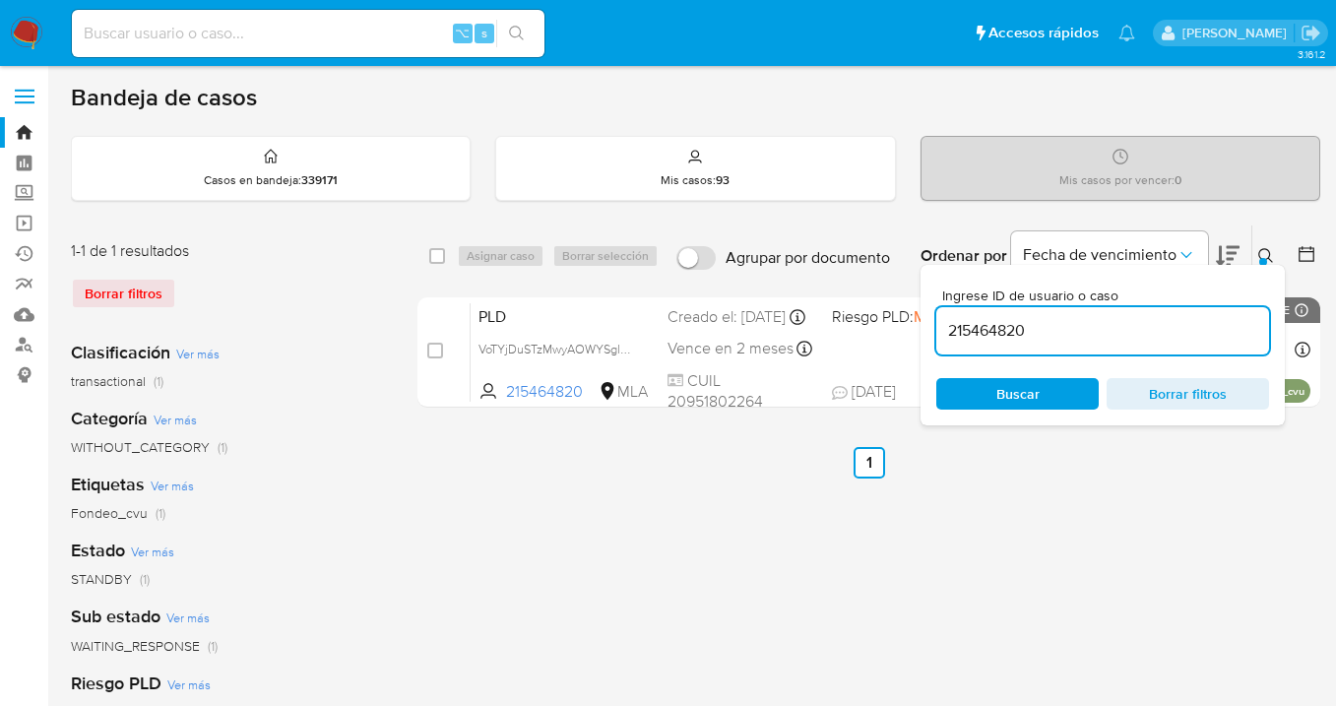
drag, startPoint x: 1144, startPoint y: 335, endPoint x: 944, endPoint y: 314, distance: 201.0
click at [944, 314] on div "215464820" at bounding box center [1103, 330] width 333 height 47
click at [1264, 254] on icon at bounding box center [1267, 256] width 16 height 16
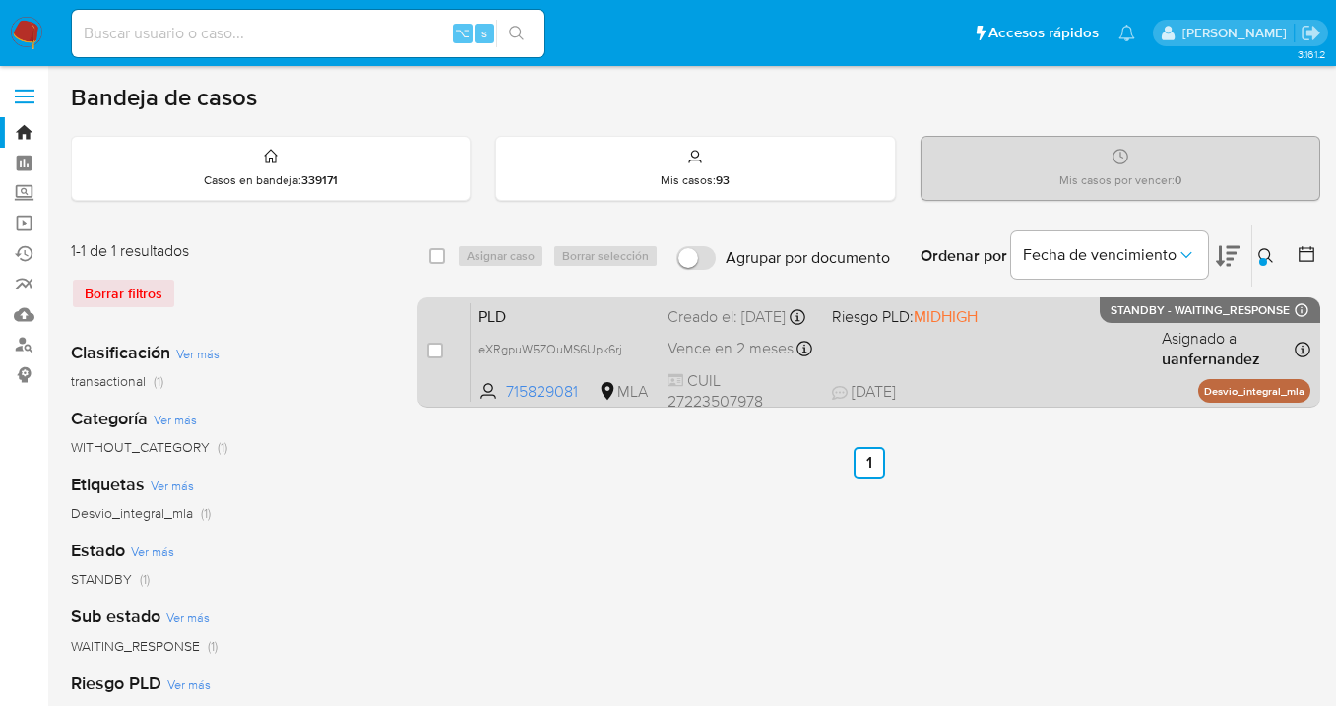
click at [1035, 341] on div "PLD eXRgpuW5ZOuMS6Upk6rj1qzP 715829081 MLA Riesgo PLD: MIDHIGH Creado el: [DATE…" at bounding box center [891, 351] width 840 height 99
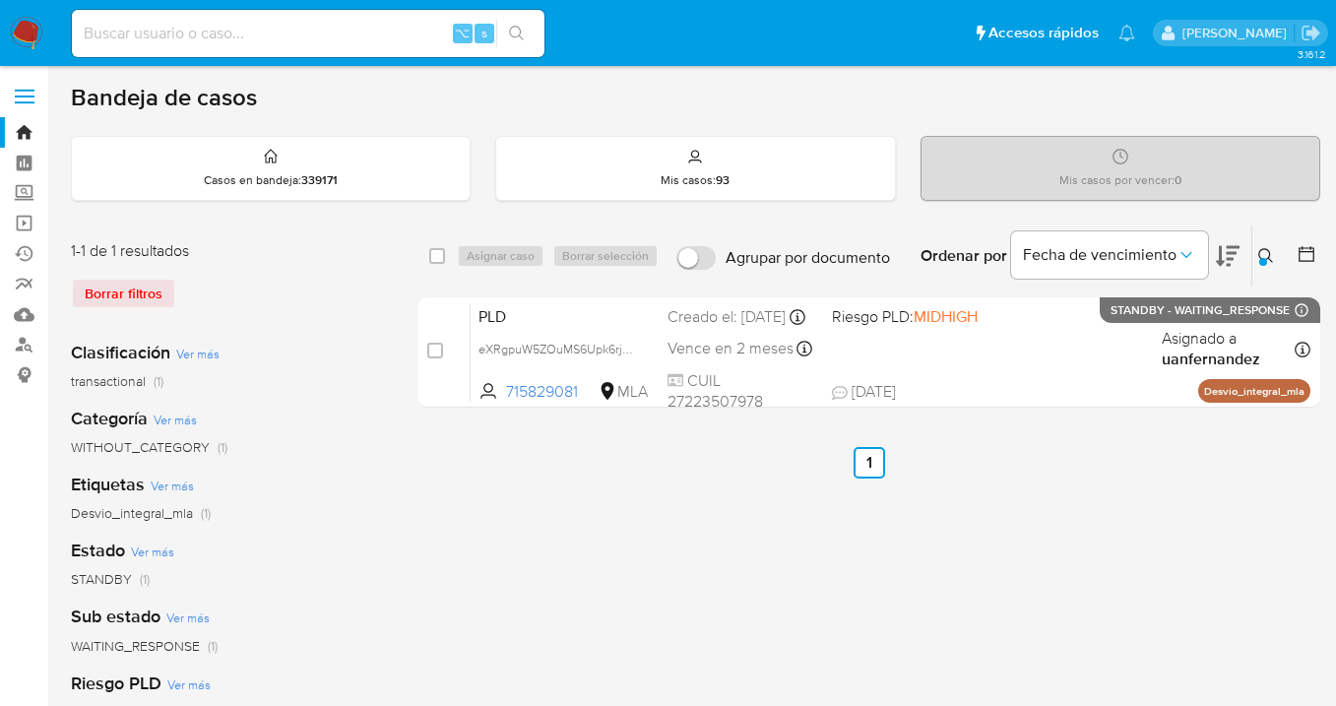
drag, startPoint x: 1266, startPoint y: 253, endPoint x: 1250, endPoint y: 260, distance: 18.1
click at [1263, 254] on icon at bounding box center [1267, 256] width 16 height 16
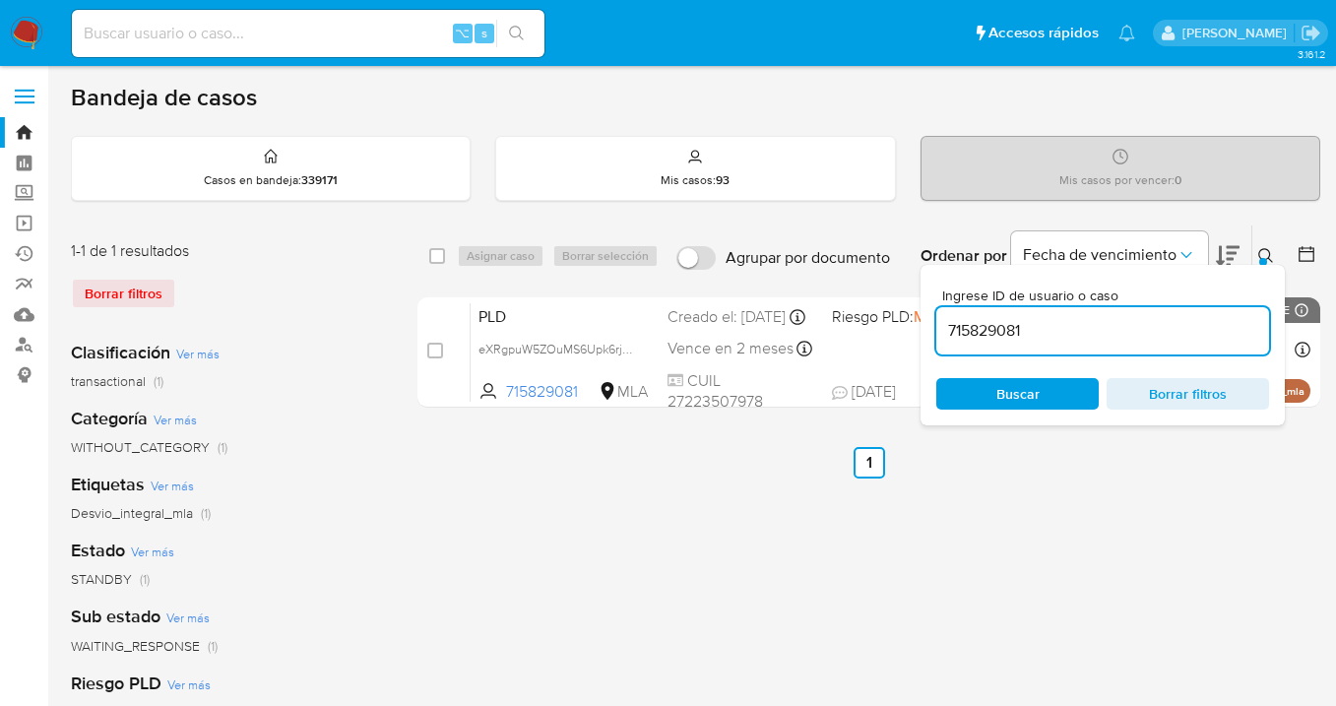
drag, startPoint x: 1052, startPoint y: 337, endPoint x: 941, endPoint y: 319, distance: 111.7
click at [940, 319] on input "715829081" at bounding box center [1103, 331] width 333 height 26
click at [1263, 255] on icon at bounding box center [1267, 256] width 16 height 16
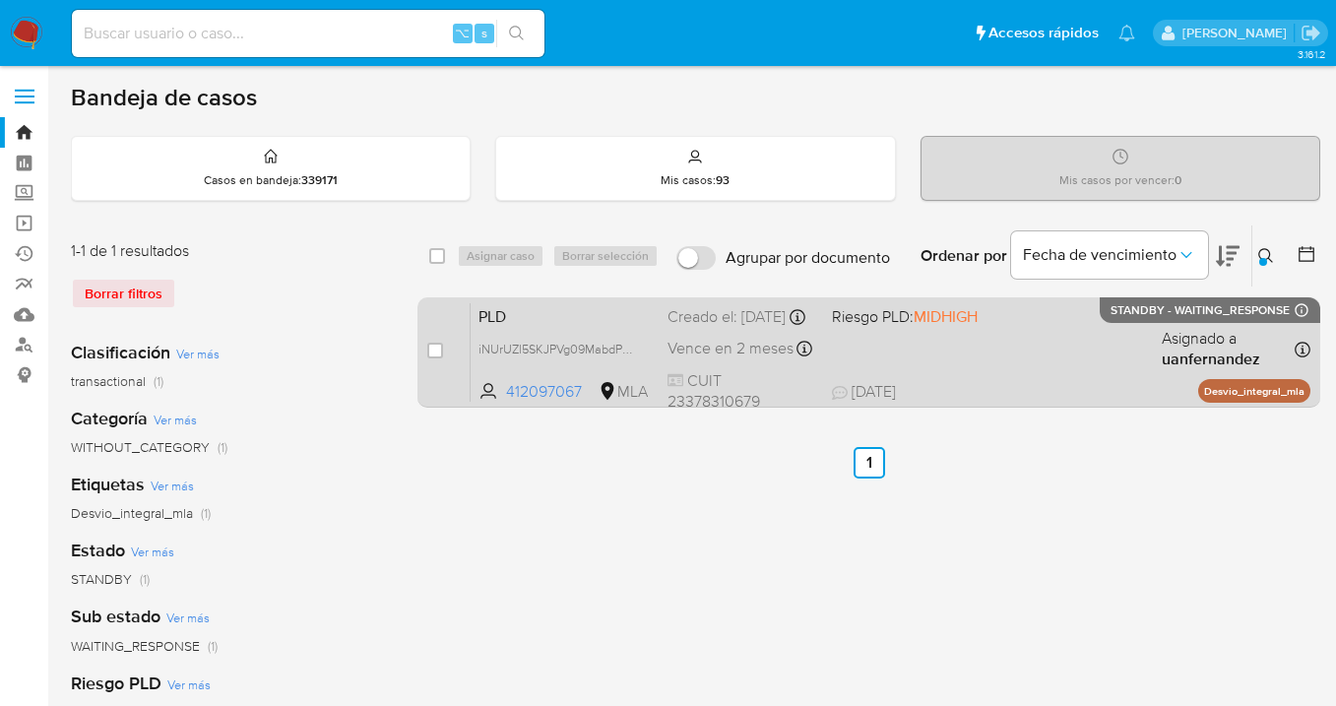
click at [1070, 354] on div "PLD iNUrUZl5SKJPVg09MabdP45B 412097067 MLA Riesgo PLD: MIDHIGH Creado el: [DATE…" at bounding box center [891, 351] width 840 height 99
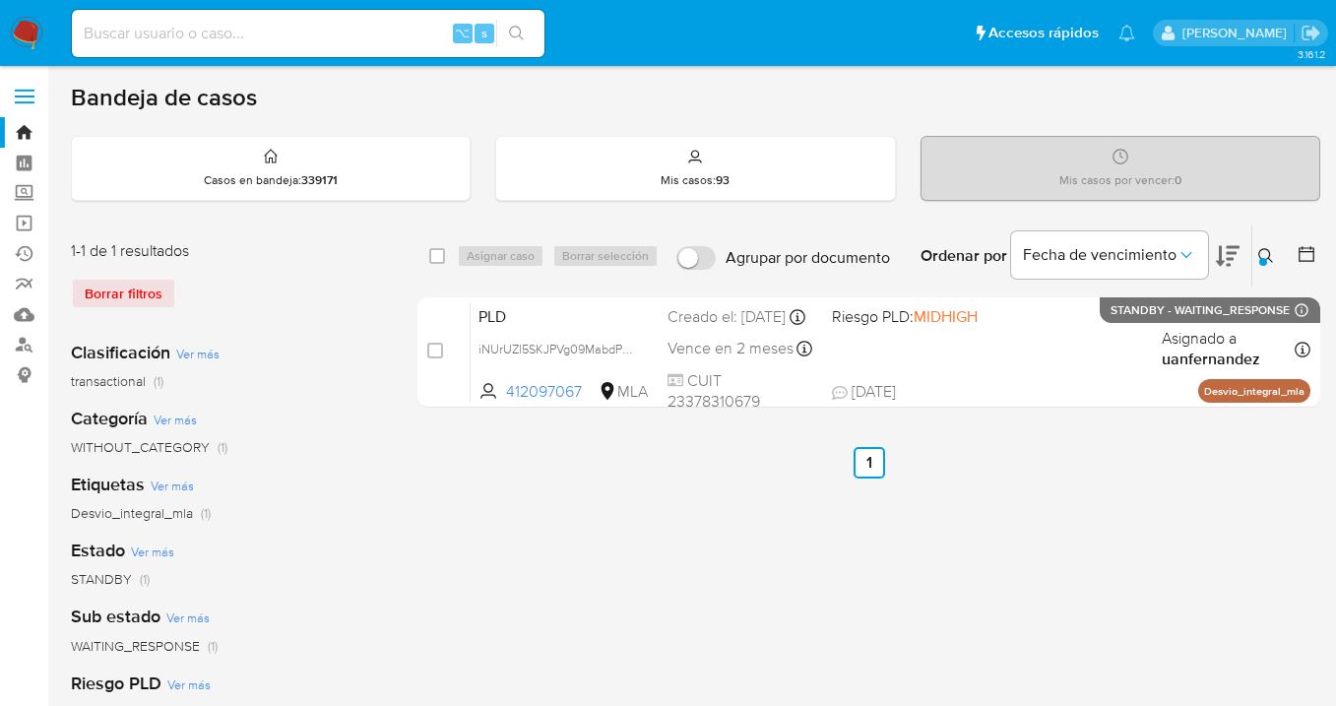
drag, startPoint x: 1267, startPoint y: 253, endPoint x: 1239, endPoint y: 271, distance: 33.6
click at [1267, 253] on icon at bounding box center [1267, 256] width 16 height 16
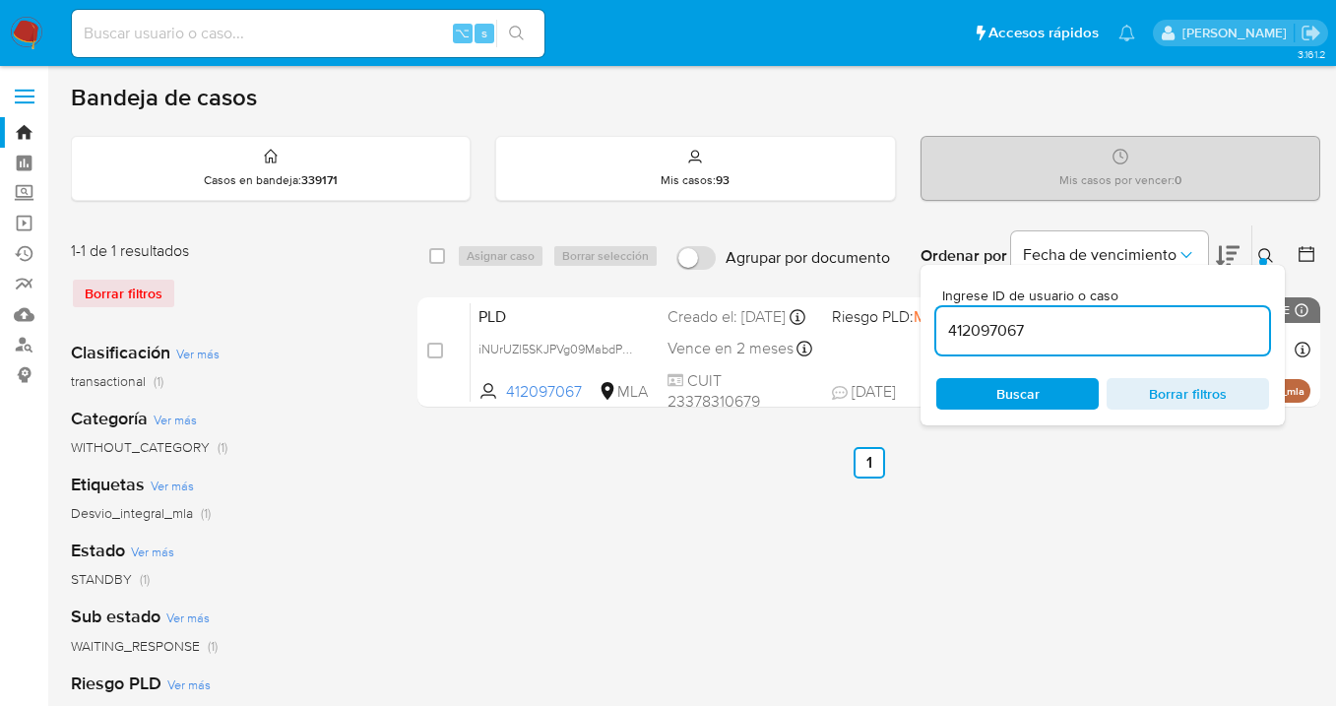
drag, startPoint x: 1110, startPoint y: 337, endPoint x: 944, endPoint y: 334, distance: 165.5
click at [944, 334] on input "412097067" at bounding box center [1103, 331] width 333 height 26
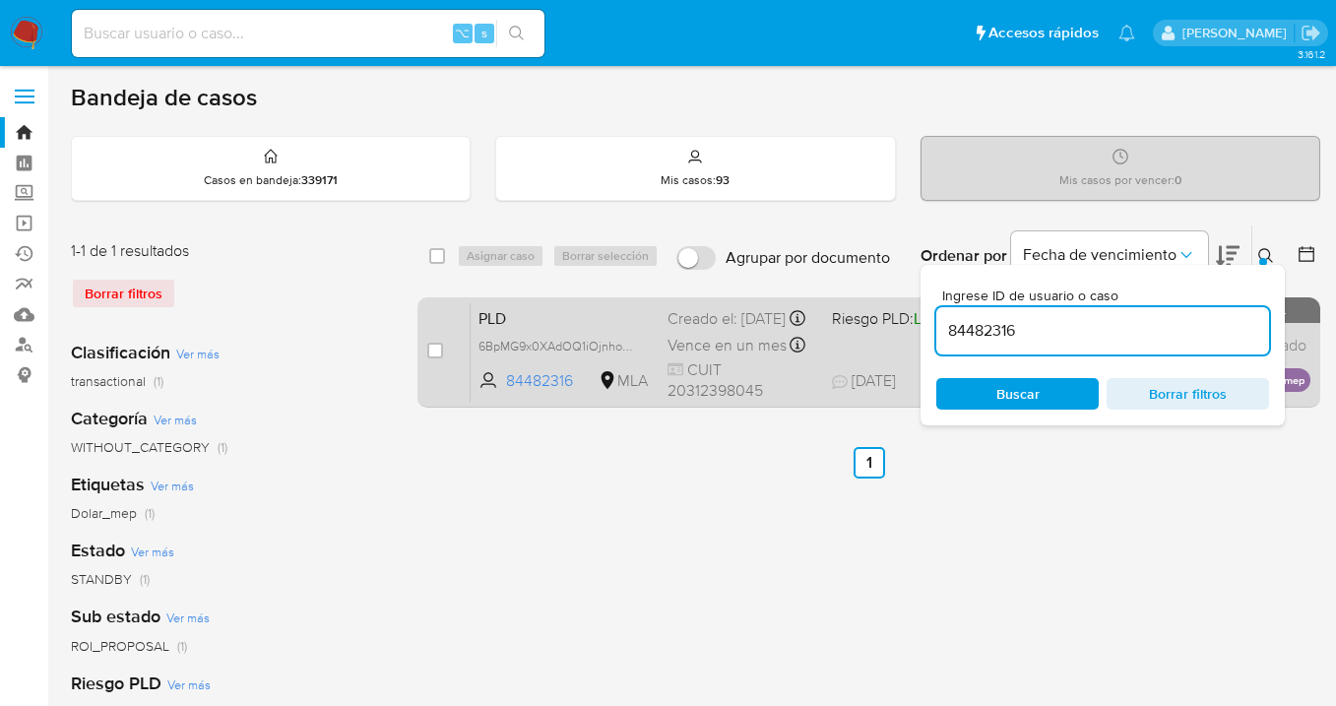
drag, startPoint x: 1264, startPoint y: 256, endPoint x: 1146, endPoint y: 307, distance: 128.8
click at [1264, 256] on icon at bounding box center [1267, 256] width 16 height 16
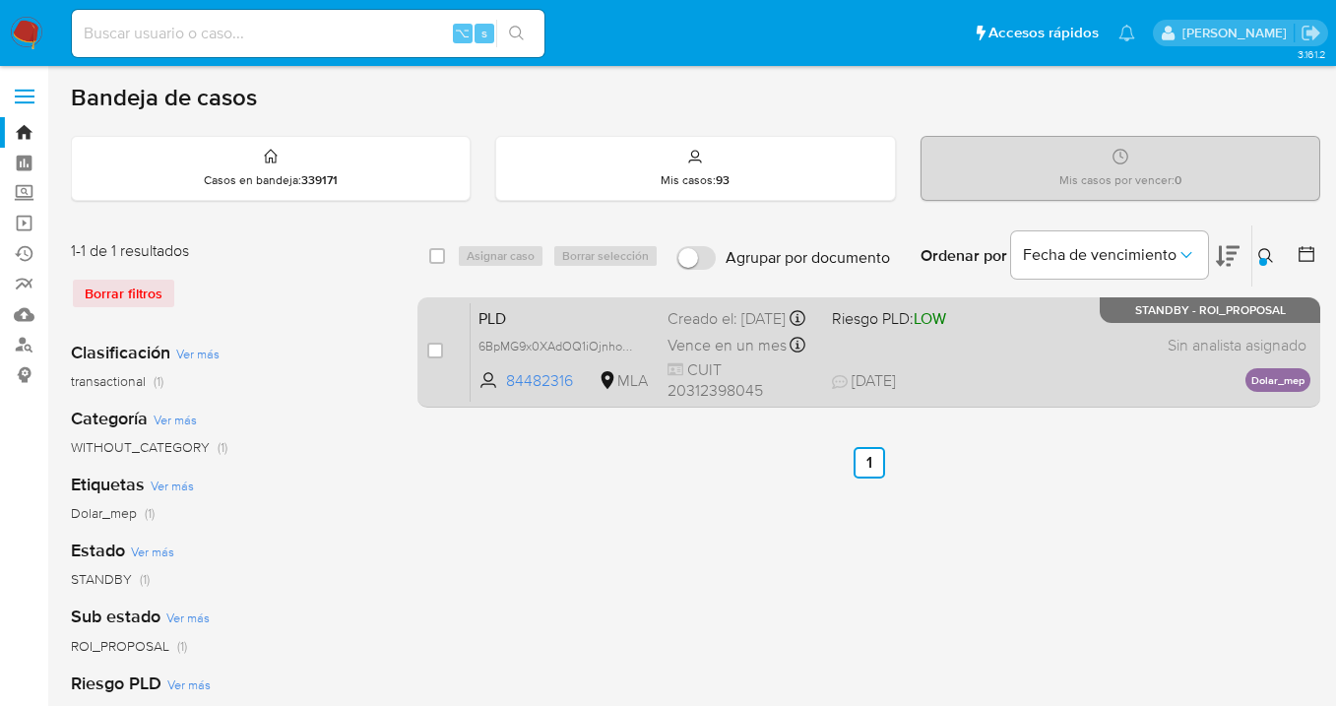
click at [988, 373] on div "PLD 6BpMG9x0XAdOQ1iOjnhoErjF 84482316 MLA Riesgo PLD: LOW Creado el: [DATE] Cre…" at bounding box center [891, 351] width 840 height 99
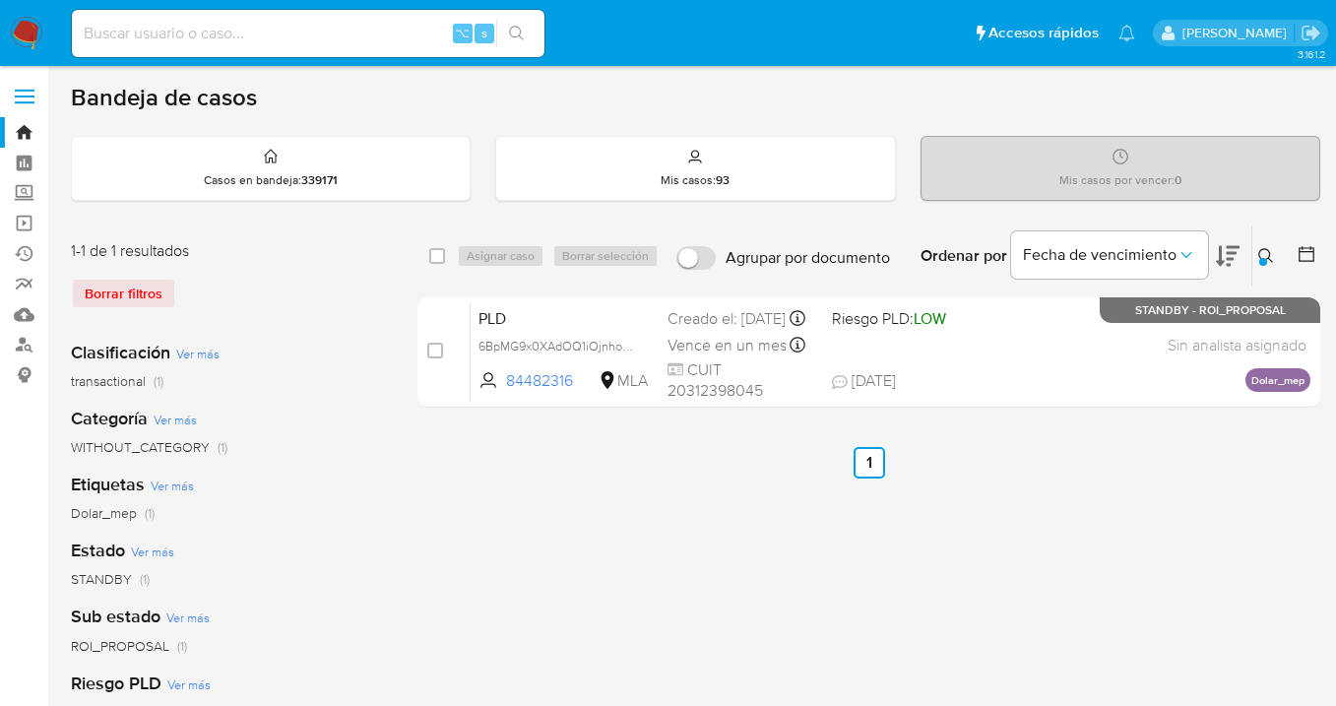
drag, startPoint x: 1266, startPoint y: 252, endPoint x: 1089, endPoint y: 320, distance: 189.8
click at [1265, 252] on icon at bounding box center [1267, 256] width 16 height 16
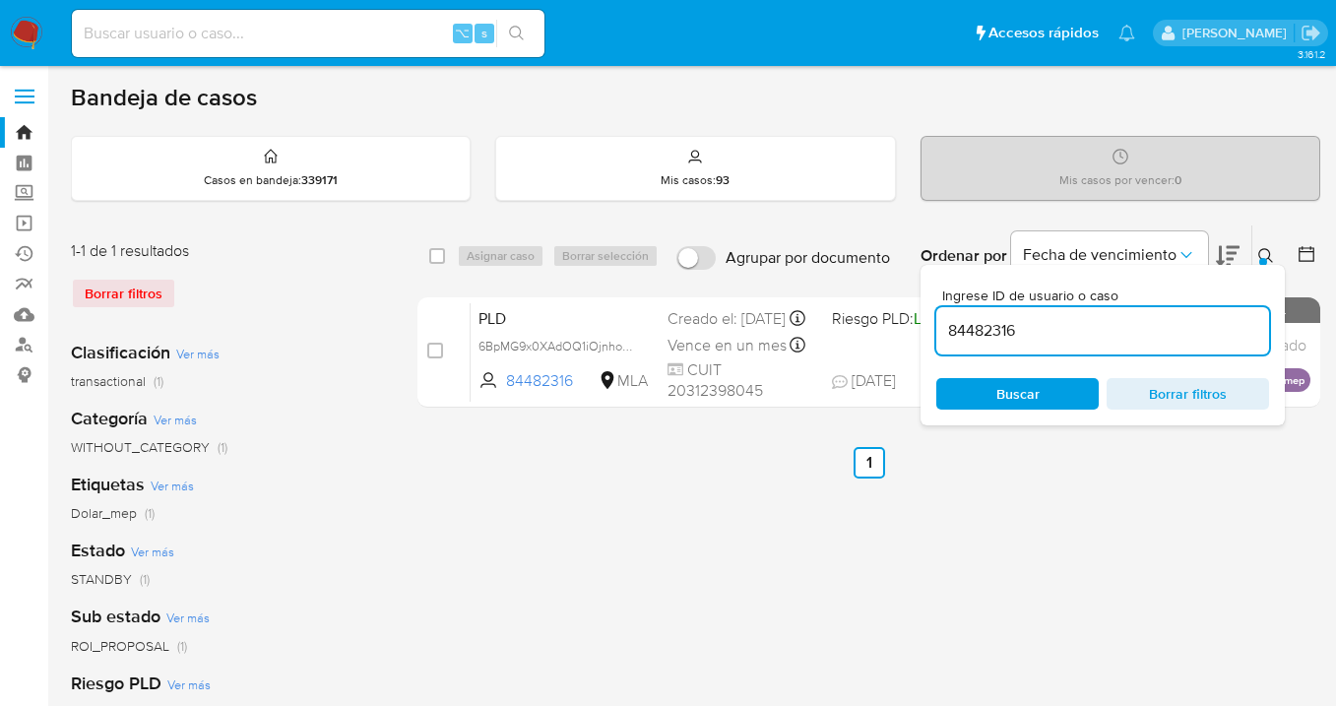
drag, startPoint x: 989, startPoint y: 322, endPoint x: 943, endPoint y: 319, distance: 45.4
click at [943, 319] on input "84482316" at bounding box center [1103, 331] width 333 height 26
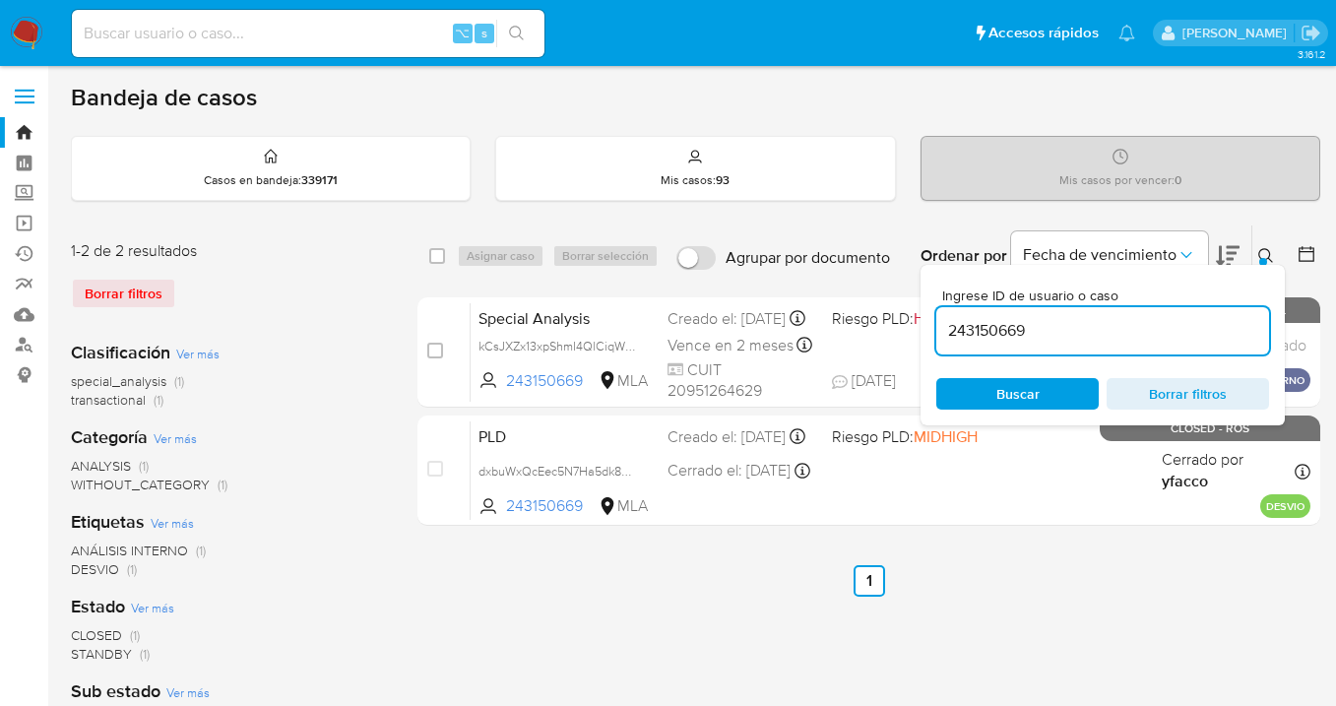
click at [1268, 257] on icon at bounding box center [1266, 255] width 15 height 15
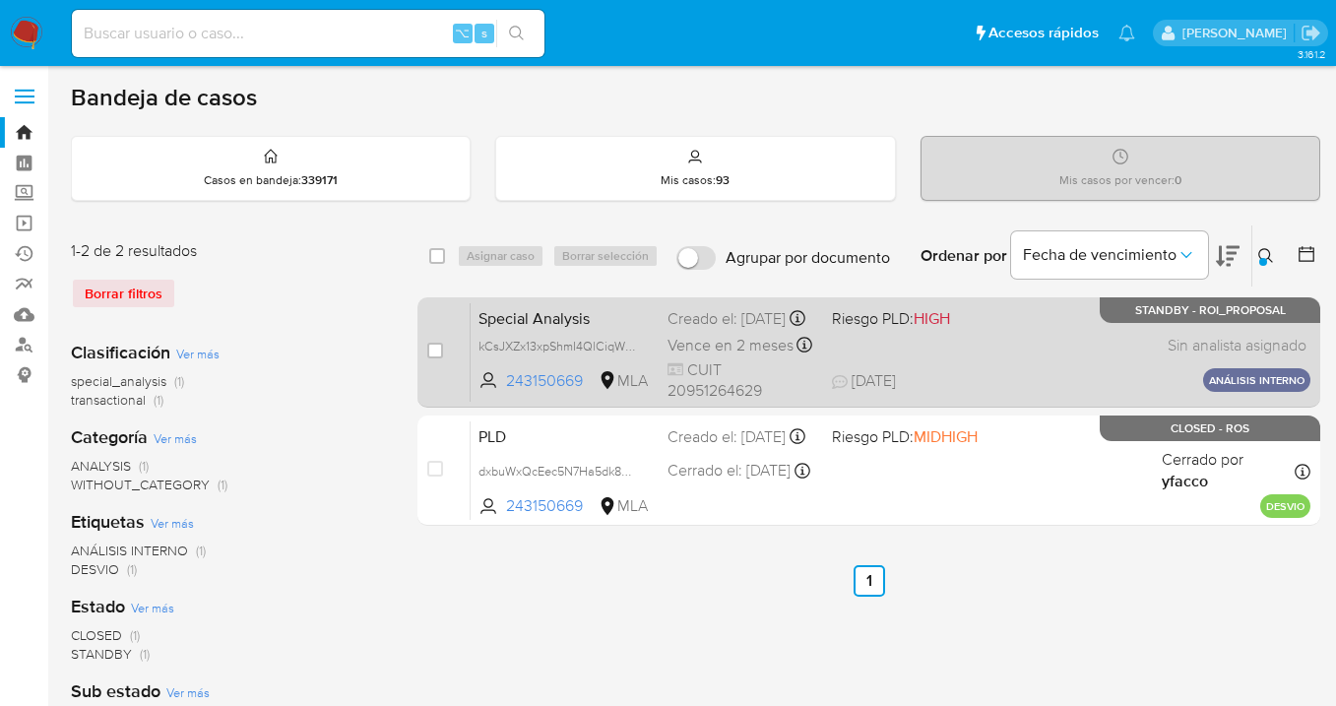
click at [998, 354] on div "Special Analysis kCsJXZx13xpShmI4QlCiqWLD 243150669 MLA Riesgo PLD: HIGH Creado…" at bounding box center [891, 351] width 840 height 99
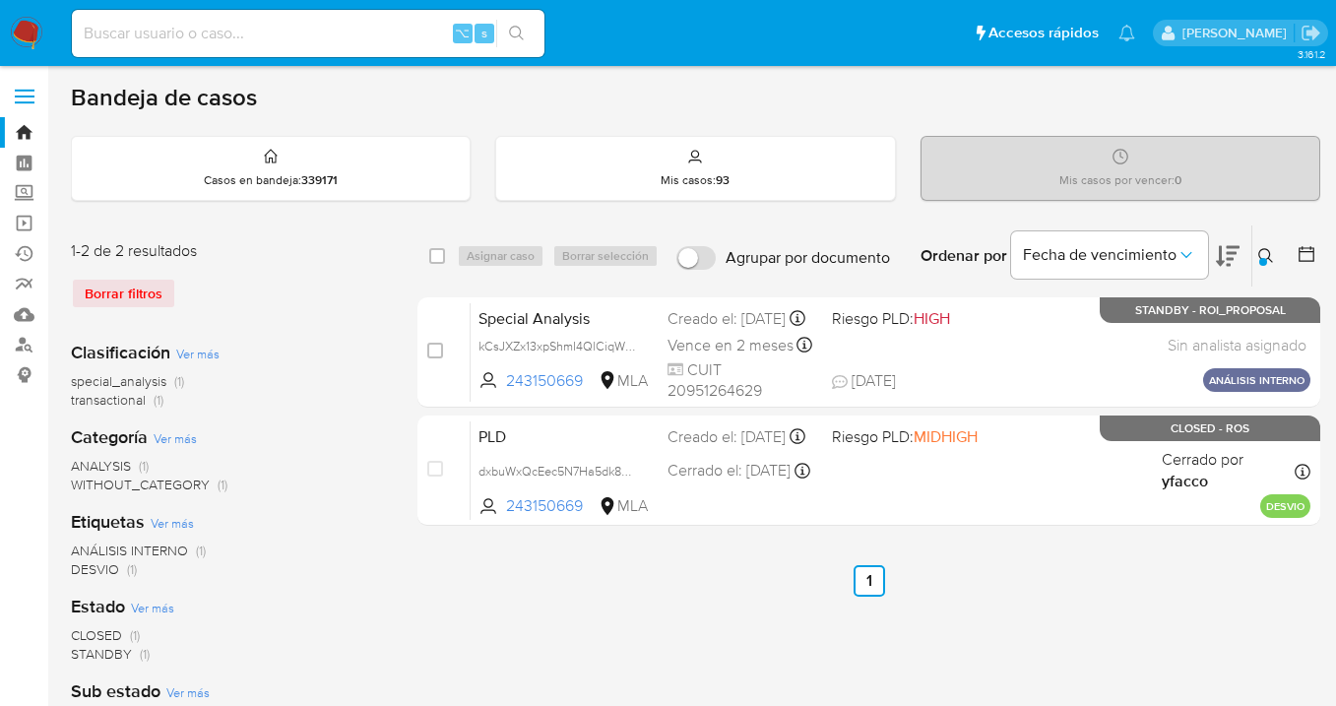
drag, startPoint x: 1268, startPoint y: 252, endPoint x: 1080, endPoint y: 307, distance: 196.0
click at [1261, 253] on icon at bounding box center [1267, 256] width 16 height 16
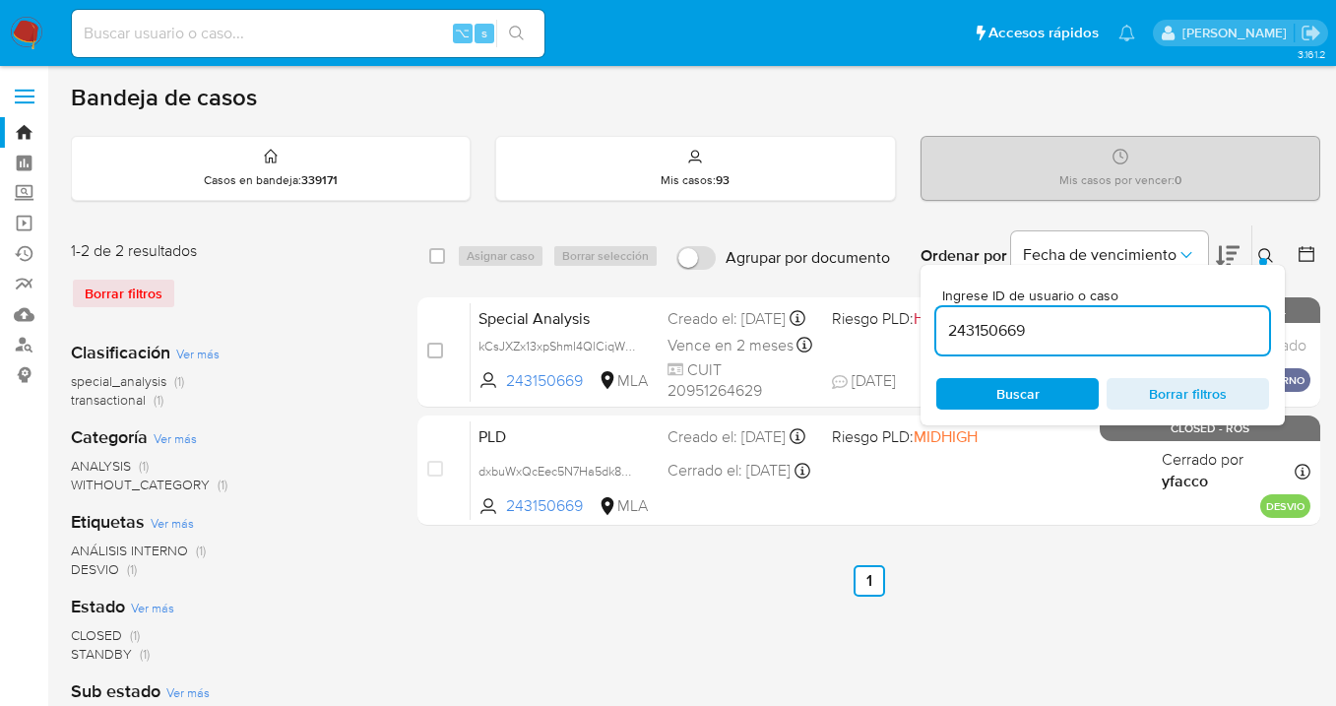
drag, startPoint x: 1019, startPoint y: 332, endPoint x: 939, endPoint y: 333, distance: 80.8
click at [940, 333] on input "243150669" at bounding box center [1103, 331] width 333 height 26
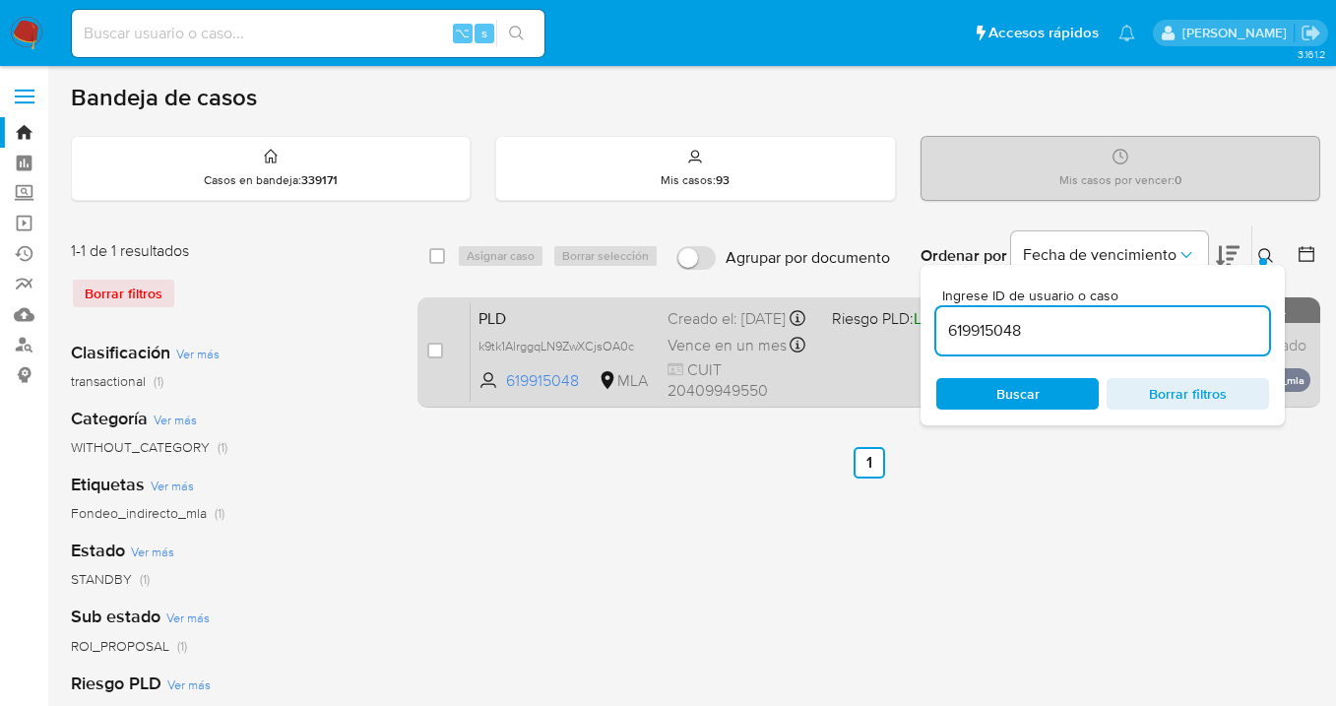
drag, startPoint x: 1265, startPoint y: 251, endPoint x: 1043, endPoint y: 324, distance: 234.2
click at [1265, 251] on icon at bounding box center [1267, 256] width 16 height 16
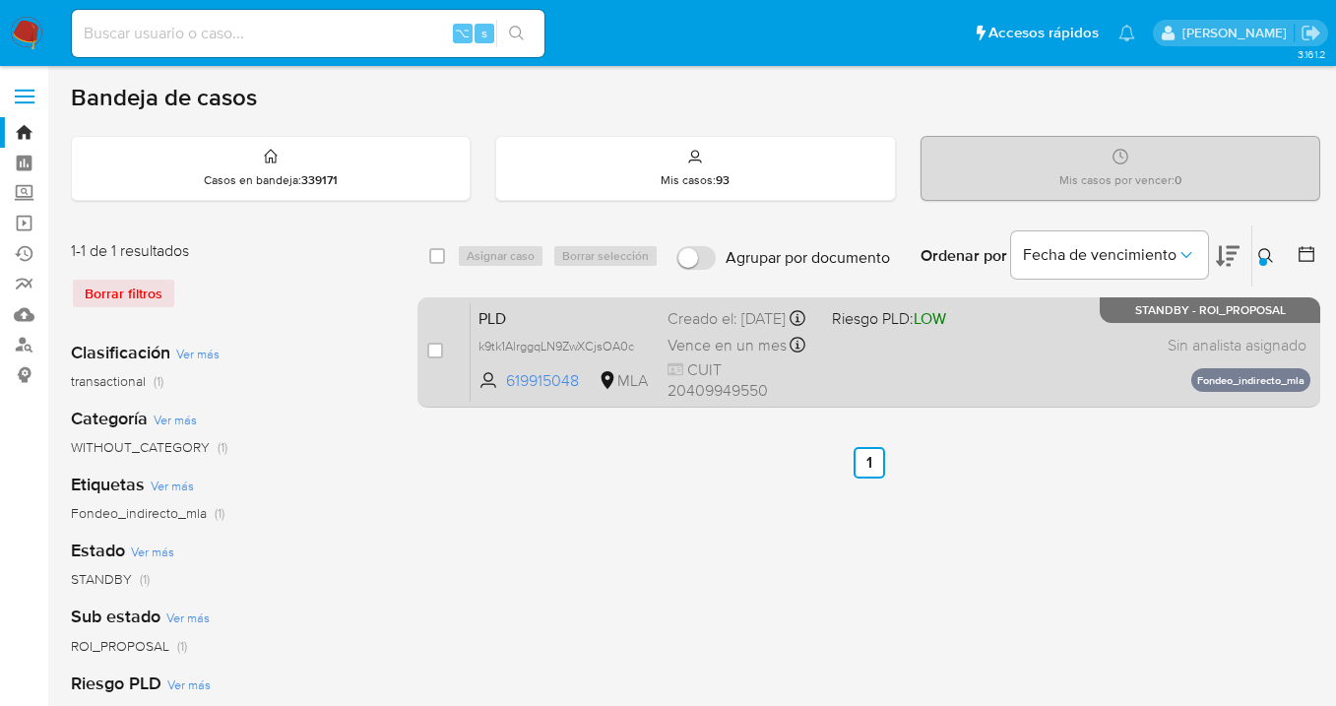
click at [1007, 355] on div "PLD k9tk1AlrggqLN9ZwXCjsOA0c 619915048 MLA Riesgo PLD: LOW Creado el: [DATE] Cr…" at bounding box center [891, 351] width 840 height 99
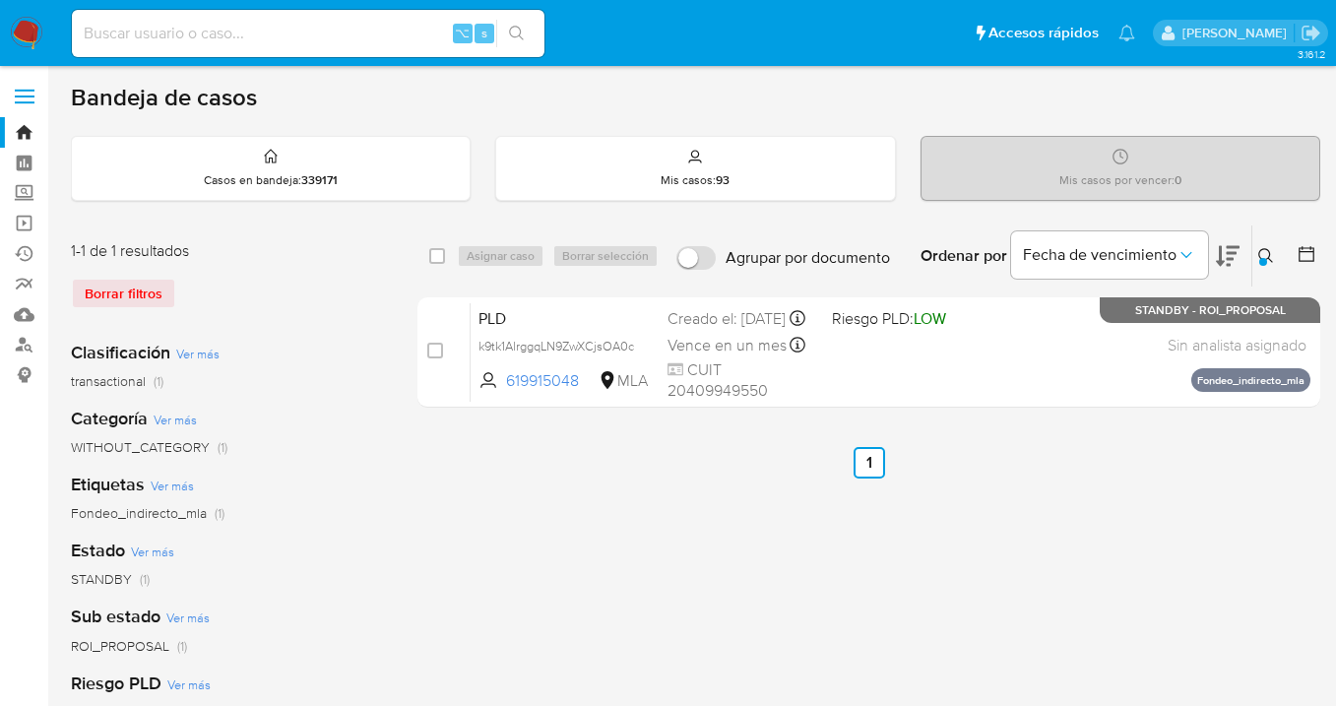
click at [1265, 253] on icon at bounding box center [1267, 256] width 16 height 16
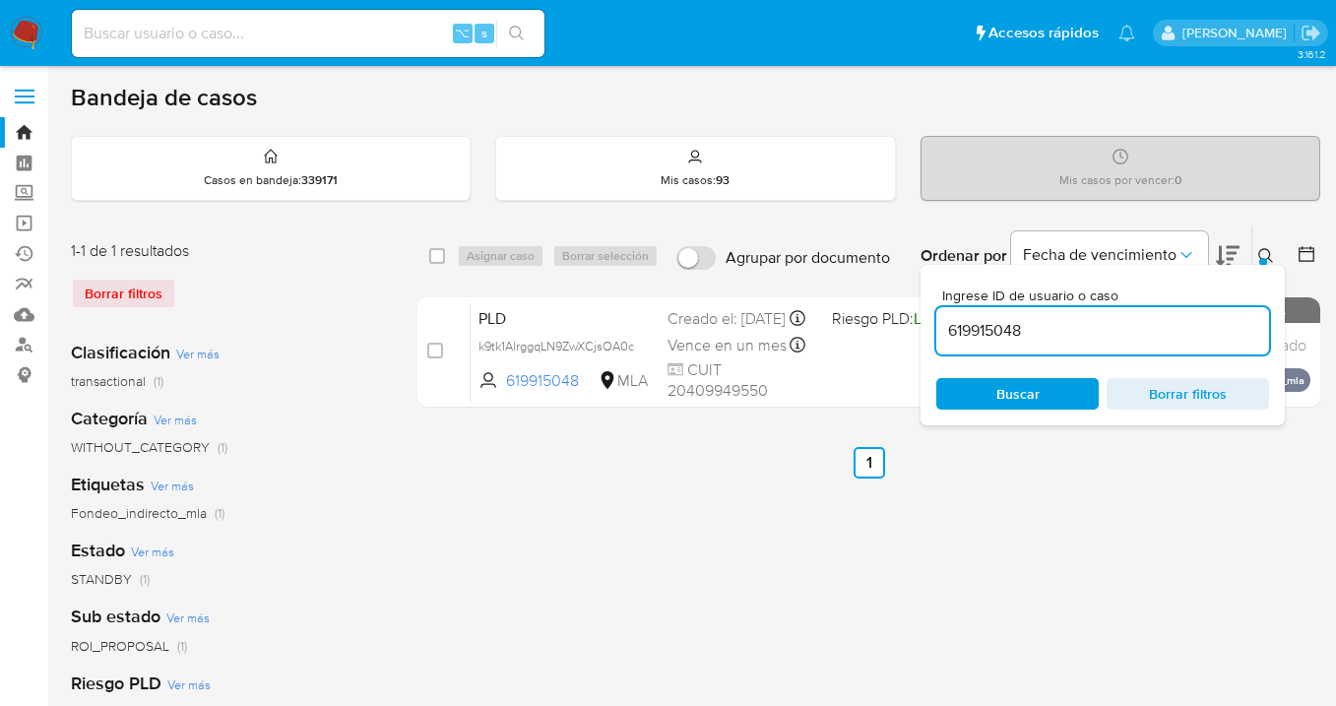
drag, startPoint x: 1037, startPoint y: 326, endPoint x: 945, endPoint y: 330, distance: 91.7
click at [945, 330] on input "619915048" at bounding box center [1103, 331] width 333 height 26
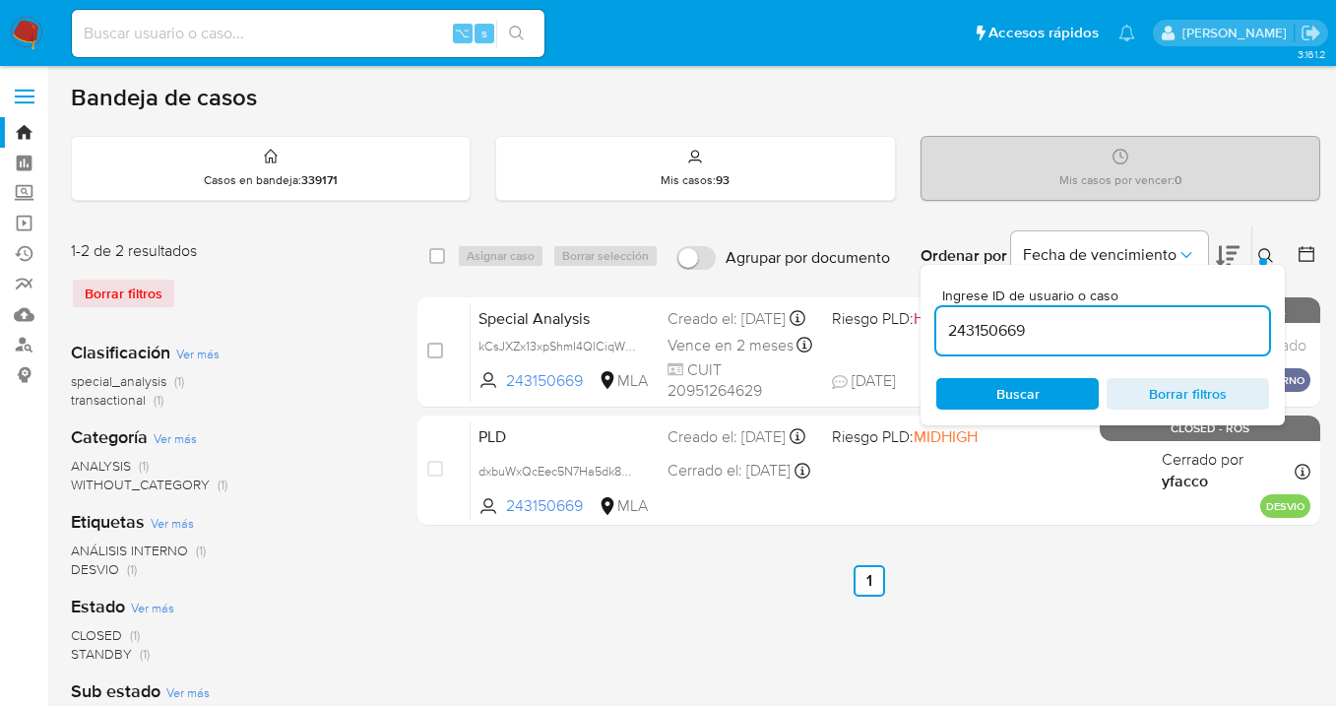
click at [1268, 255] on icon at bounding box center [1267, 256] width 16 height 16
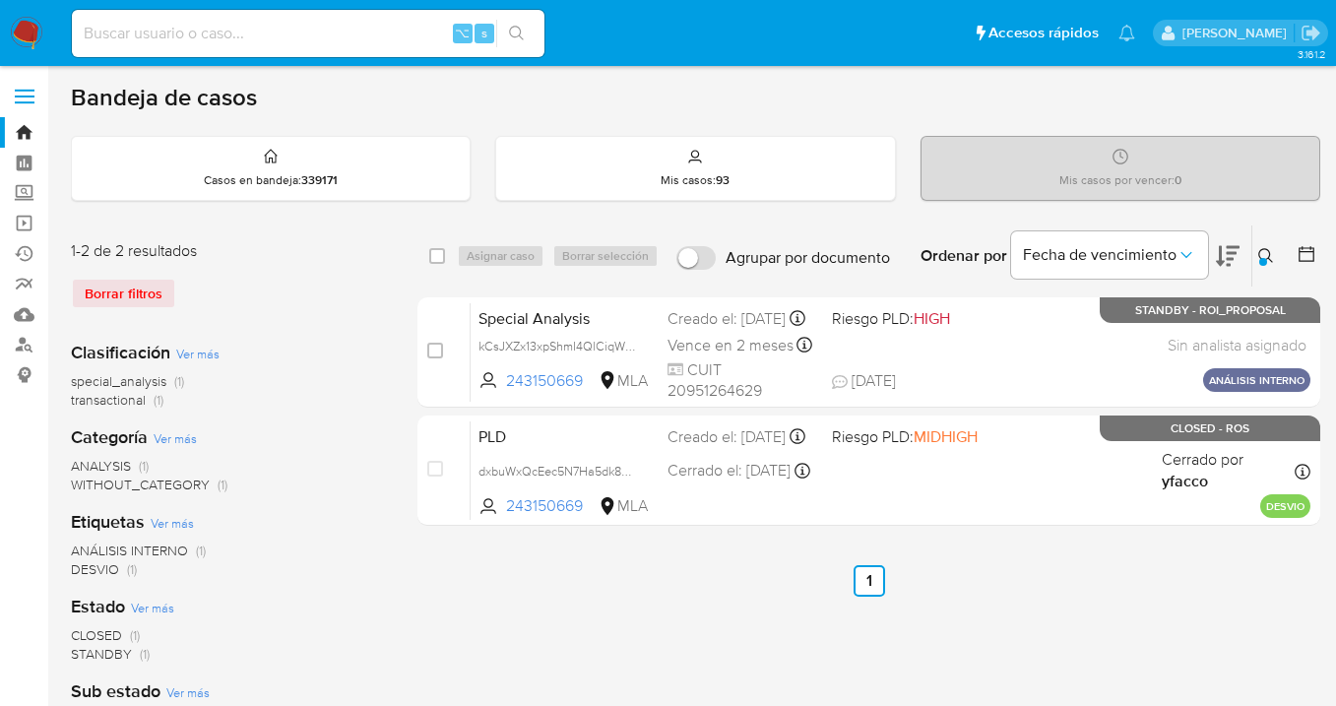
drag, startPoint x: 1267, startPoint y: 254, endPoint x: 1176, endPoint y: 274, distance: 93.7
click at [1265, 253] on icon at bounding box center [1267, 256] width 16 height 16
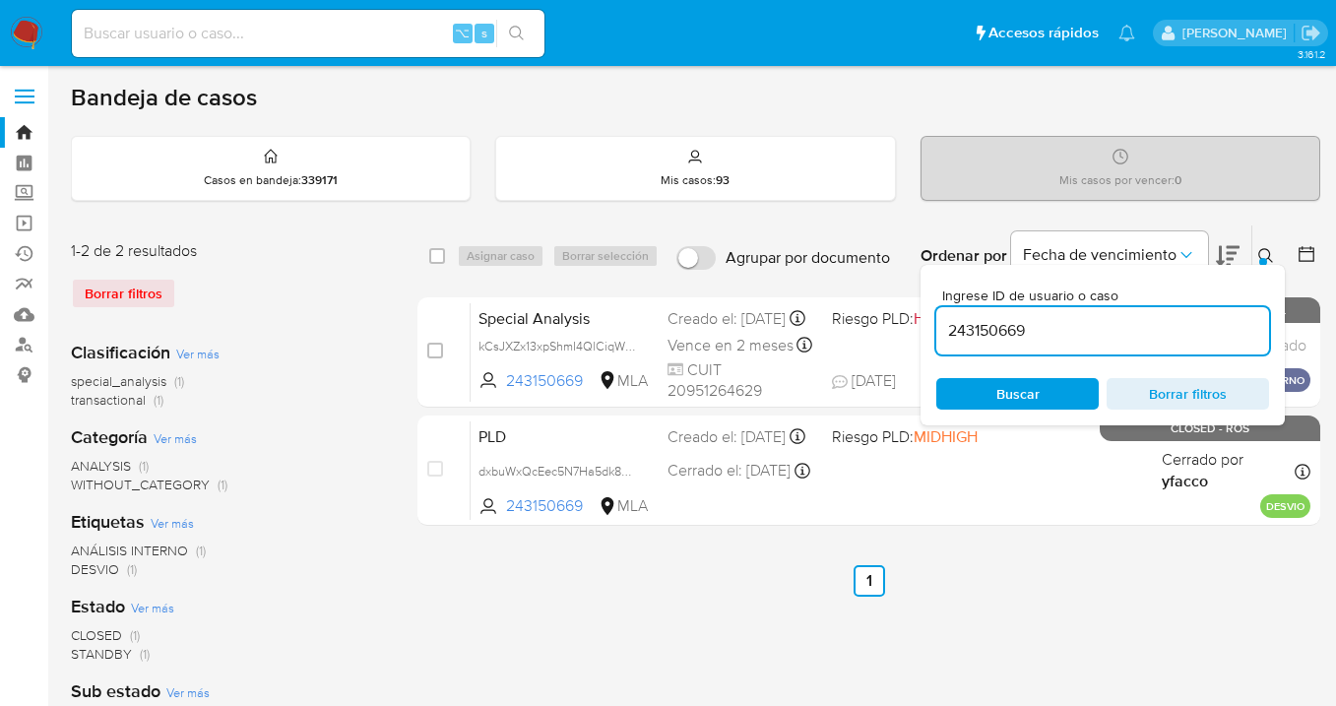
drag, startPoint x: 1038, startPoint y: 326, endPoint x: 948, endPoint y: 322, distance: 89.7
click at [949, 322] on input "243150669" at bounding box center [1103, 331] width 333 height 26
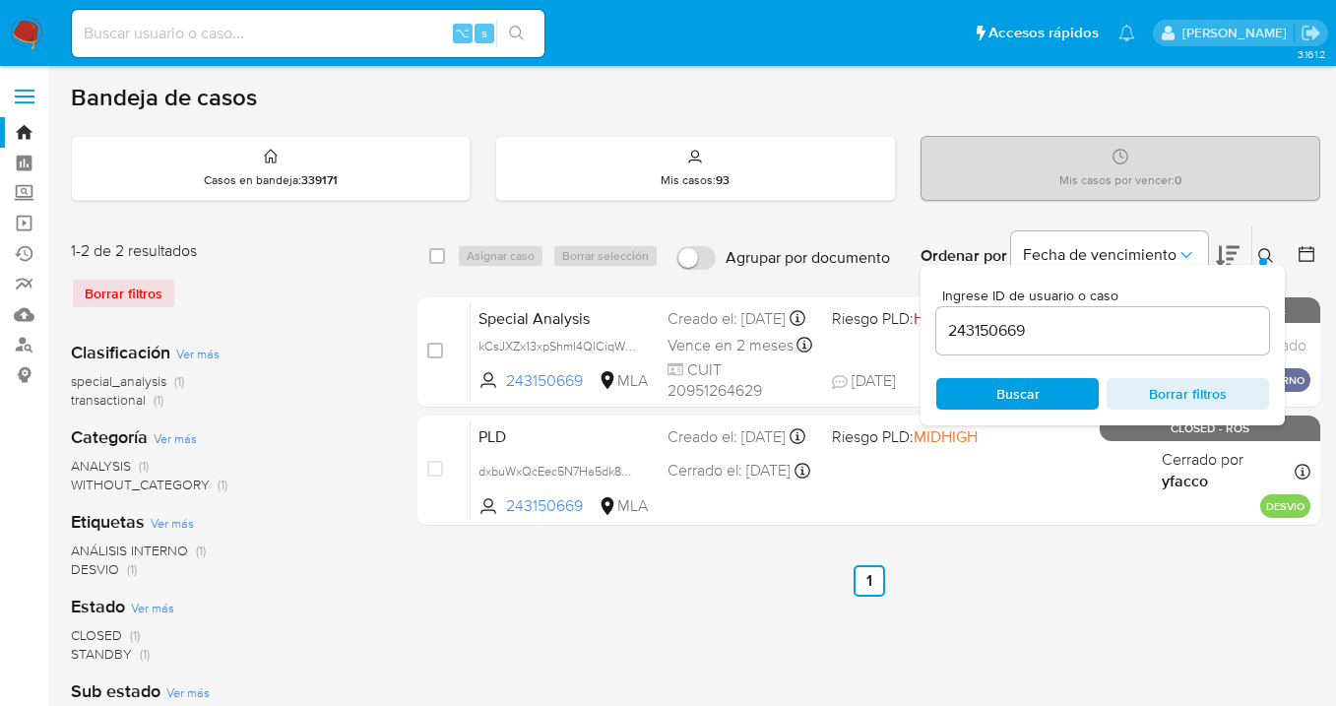
click at [1269, 251] on icon at bounding box center [1266, 255] width 15 height 15
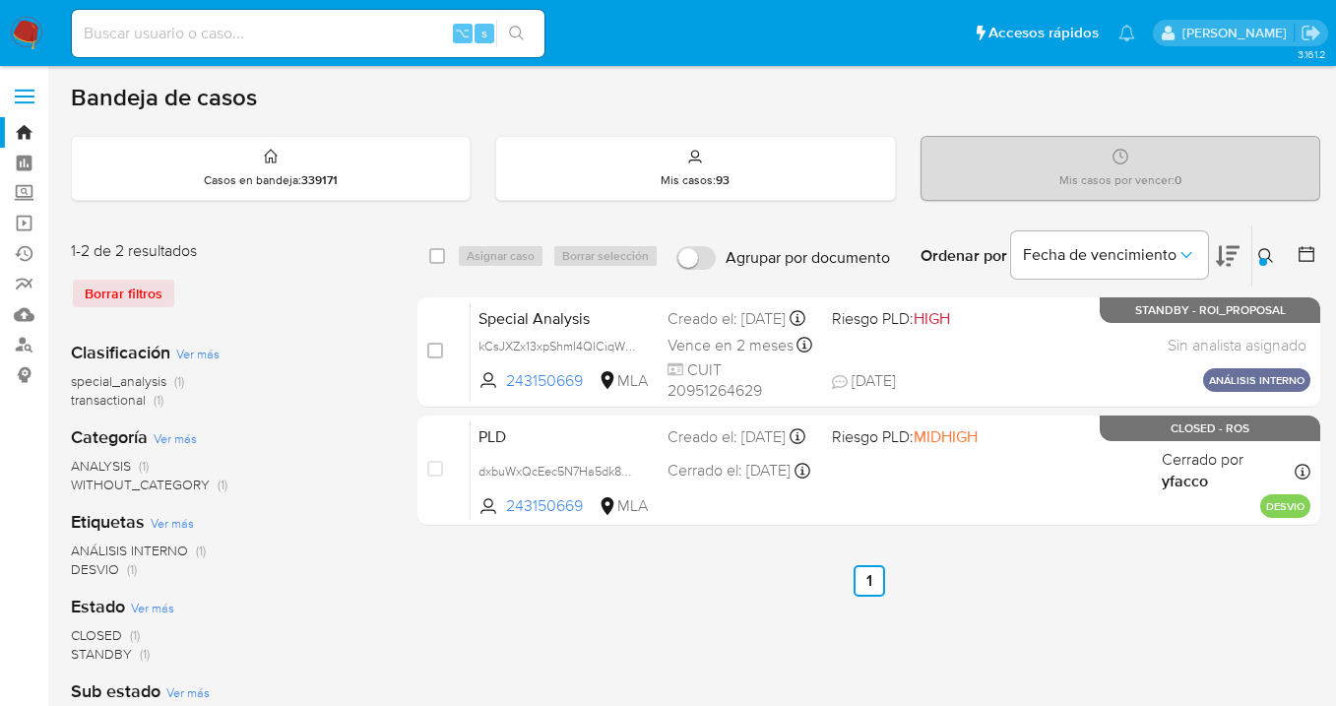
click at [1268, 252] on icon at bounding box center [1267, 256] width 16 height 16
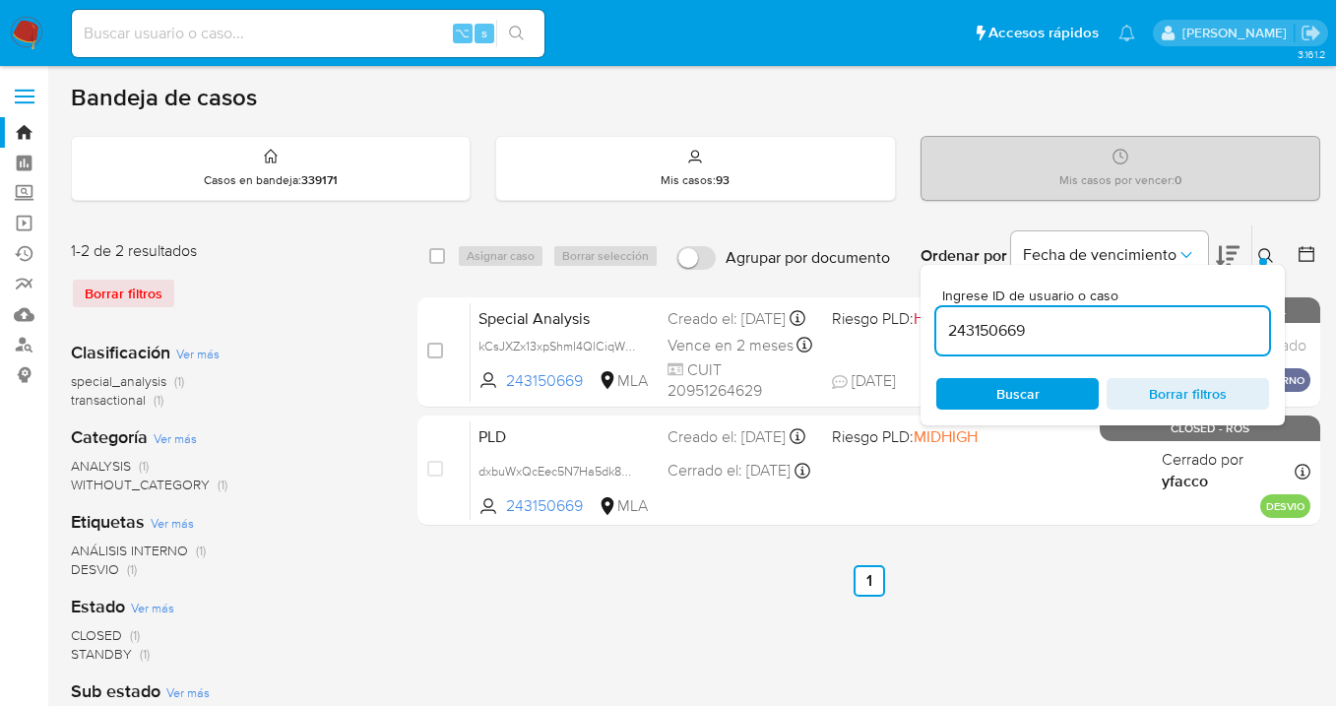
click at [1043, 332] on input "243150669" at bounding box center [1103, 331] width 333 height 26
drag, startPoint x: 1003, startPoint y: 329, endPoint x: 950, endPoint y: 328, distance: 52.2
click at [950, 328] on input "243150669" at bounding box center [1103, 331] width 333 height 26
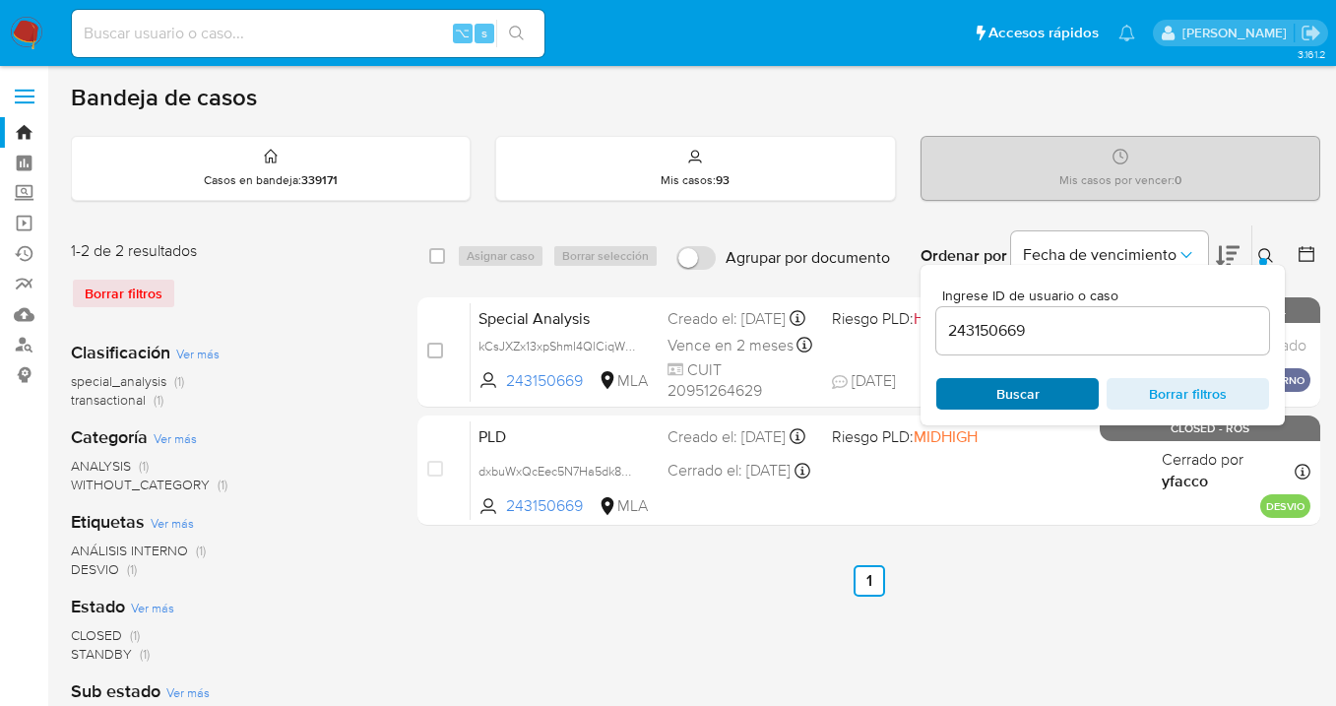
click at [1006, 398] on span "Buscar" at bounding box center [1018, 394] width 43 height 32
click at [1271, 251] on icon at bounding box center [1267, 256] width 16 height 16
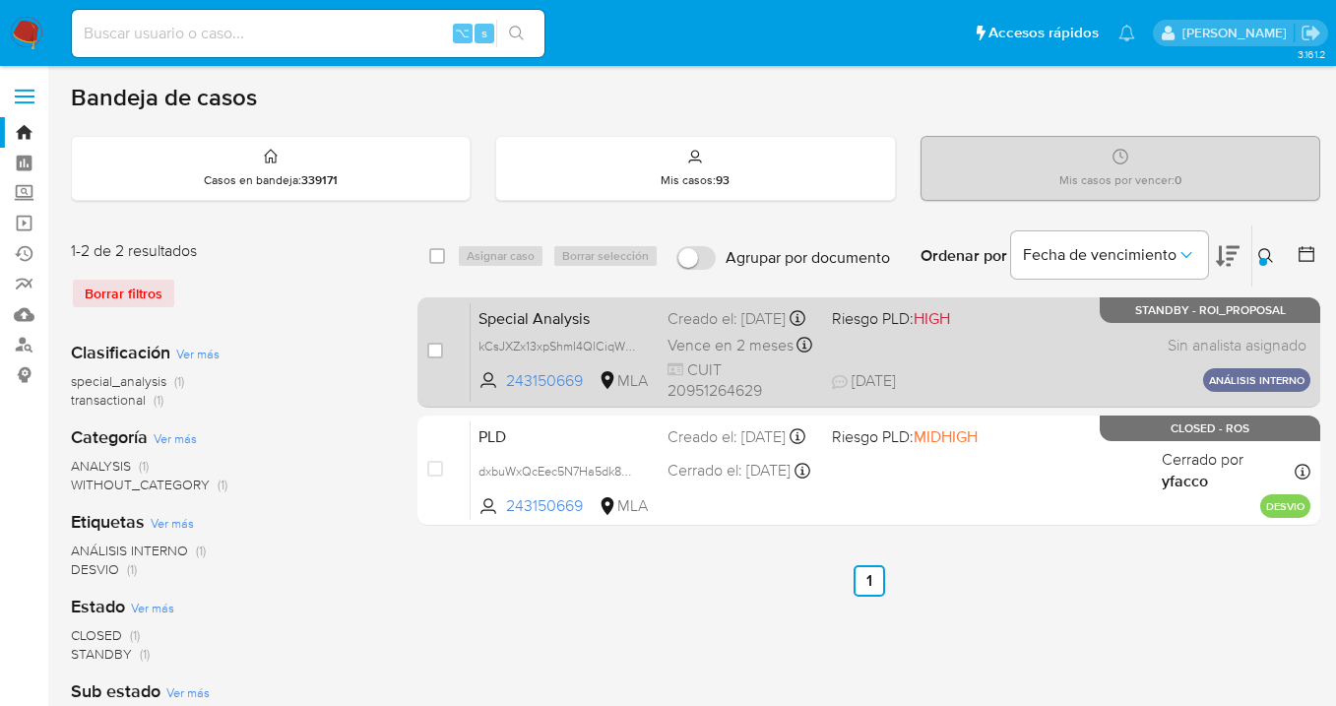
click at [1053, 374] on div "Special Analysis kCsJXZx13xpShmI4QlCiqWLD 243150669 MLA Riesgo PLD: HIGH Creado…" at bounding box center [891, 351] width 840 height 99
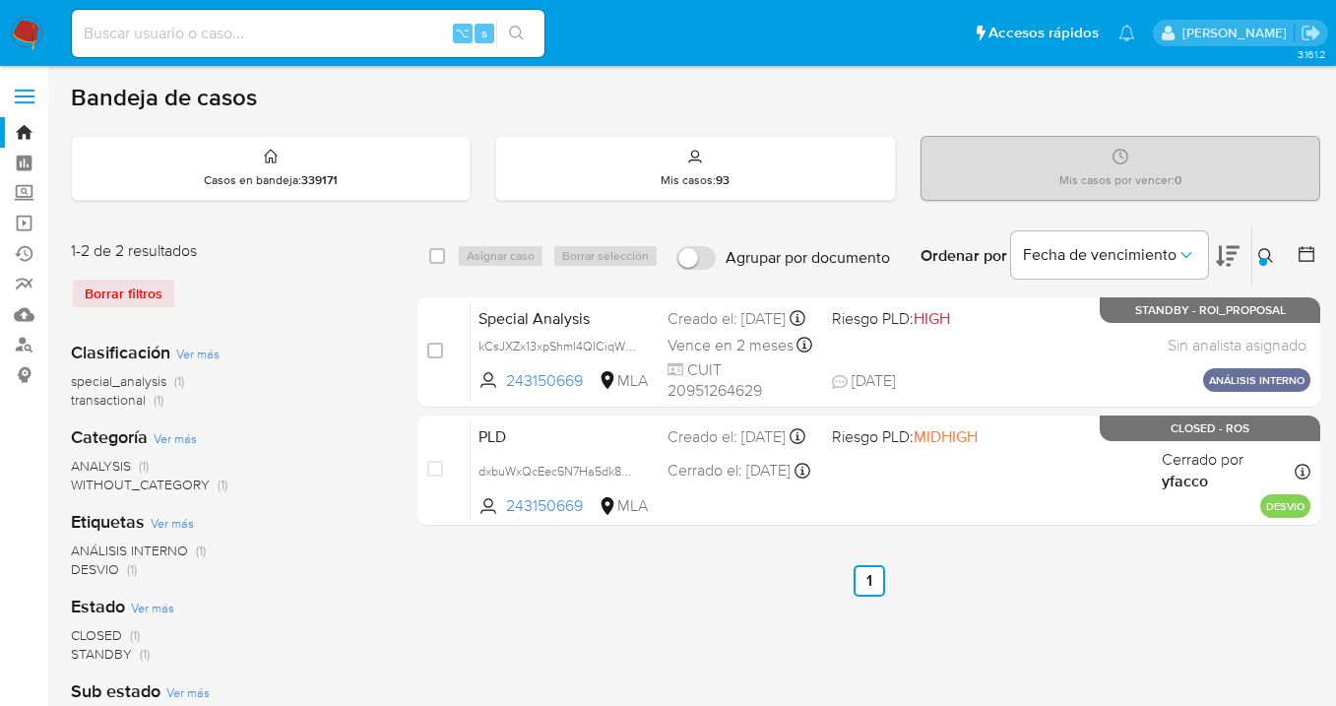
click at [1259, 249] on icon at bounding box center [1267, 256] width 16 height 16
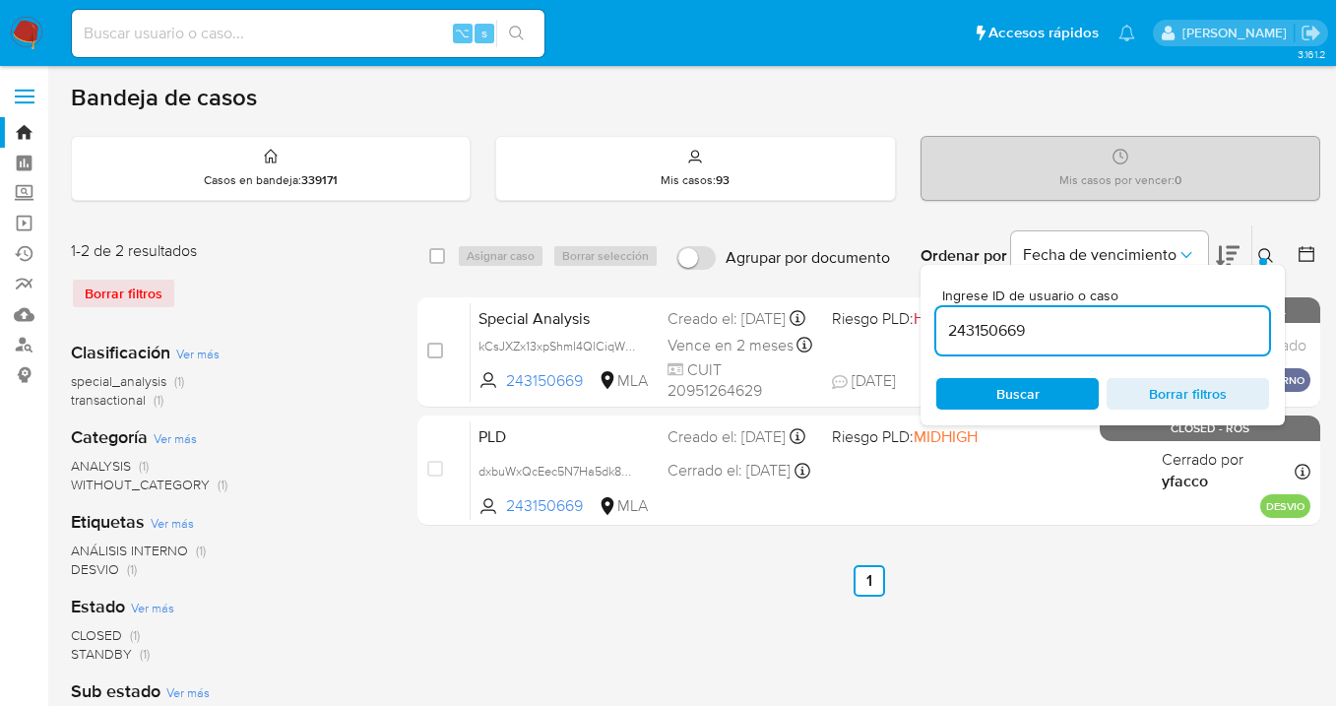
drag, startPoint x: 1011, startPoint y: 325, endPoint x: 938, endPoint y: 323, distance: 73.9
click at [938, 323] on input "243150669" at bounding box center [1103, 331] width 333 height 26
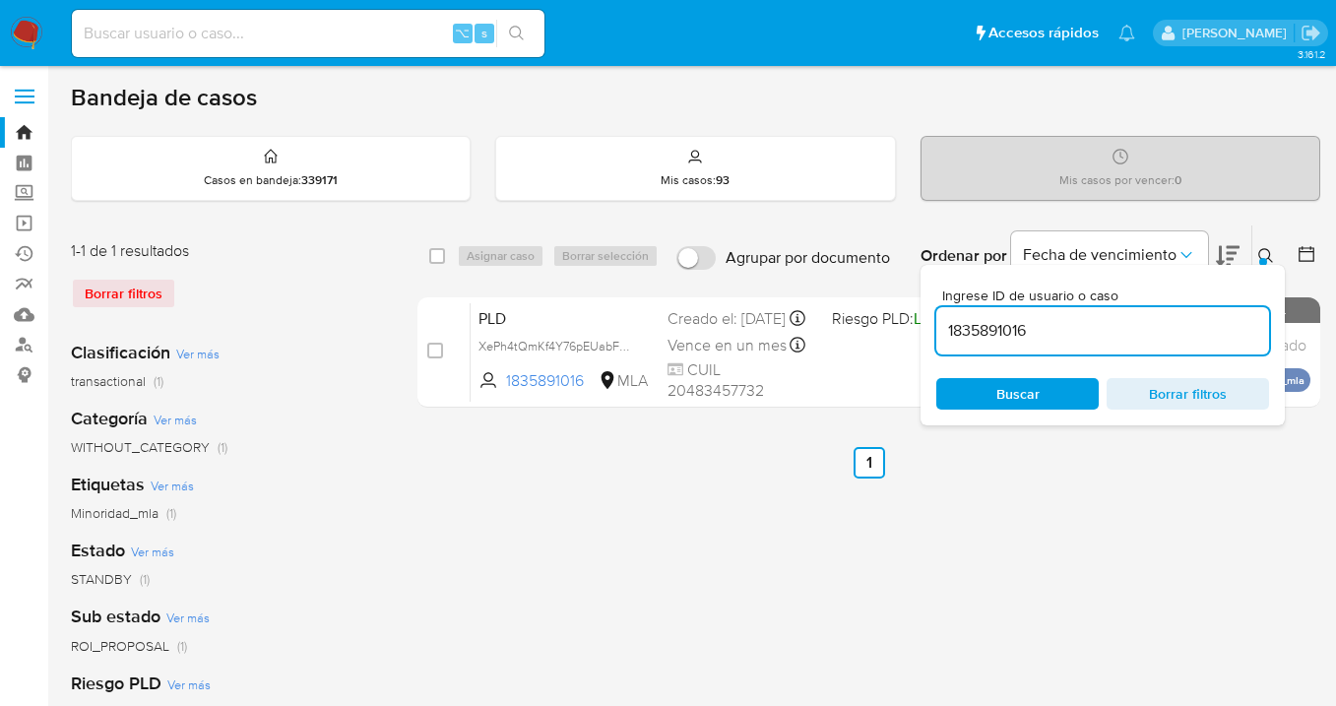
click at [1262, 250] on icon at bounding box center [1267, 256] width 16 height 16
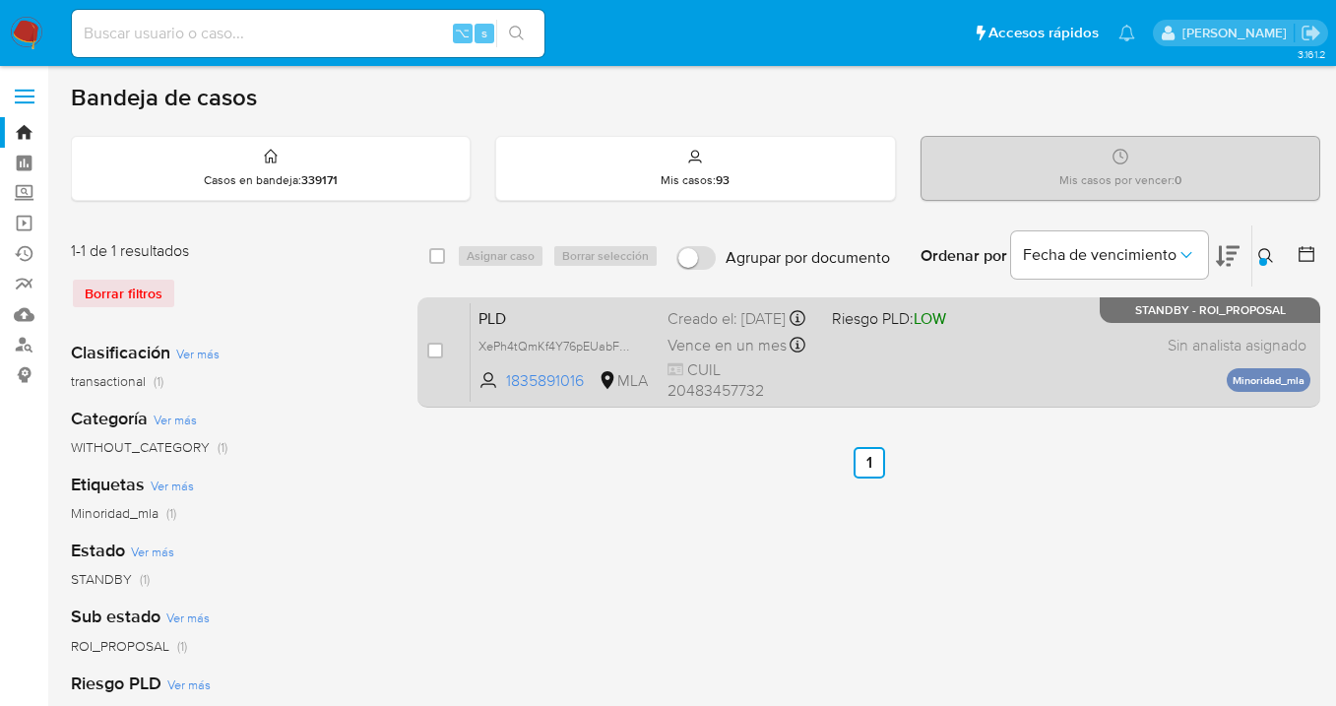
click at [1015, 363] on div "PLD XePh4tQmKf4Y76pEUabF5kQa 1835891016 MLA Riesgo PLD: LOW Creado el: 12/09/20…" at bounding box center [891, 351] width 840 height 99
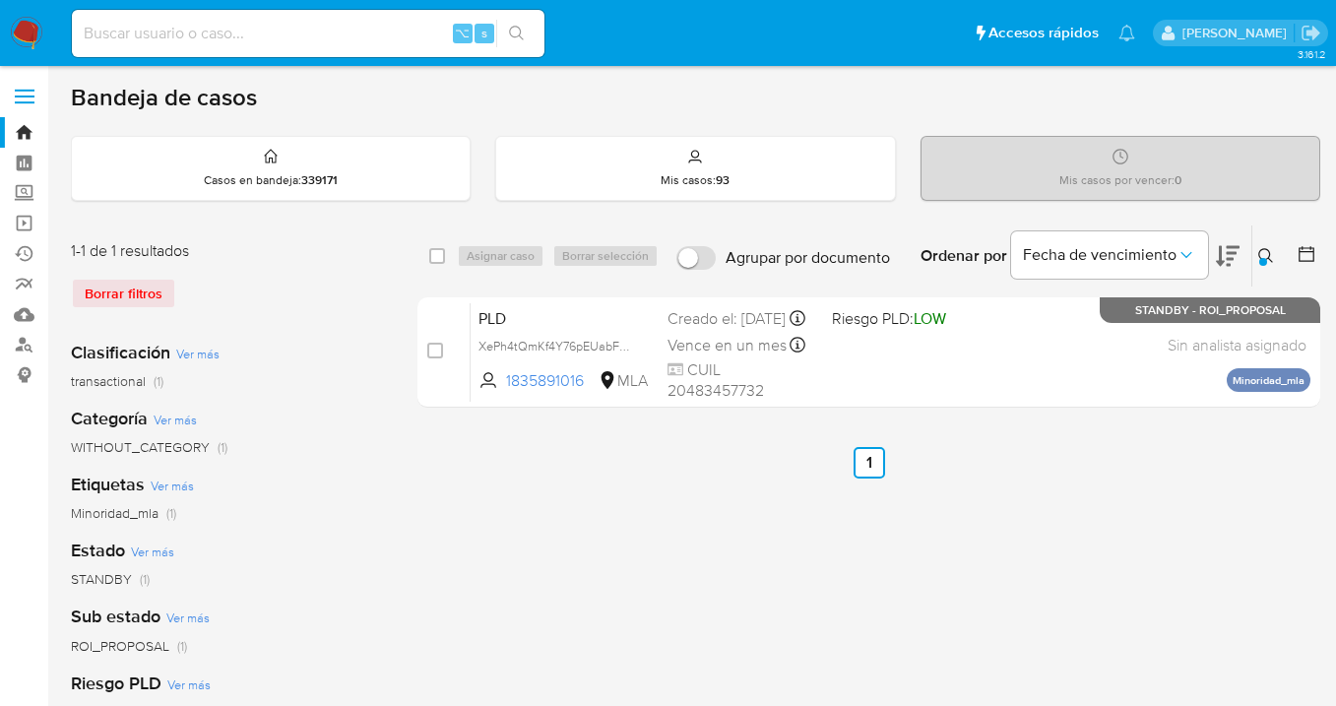
click at [1265, 254] on icon at bounding box center [1267, 256] width 16 height 16
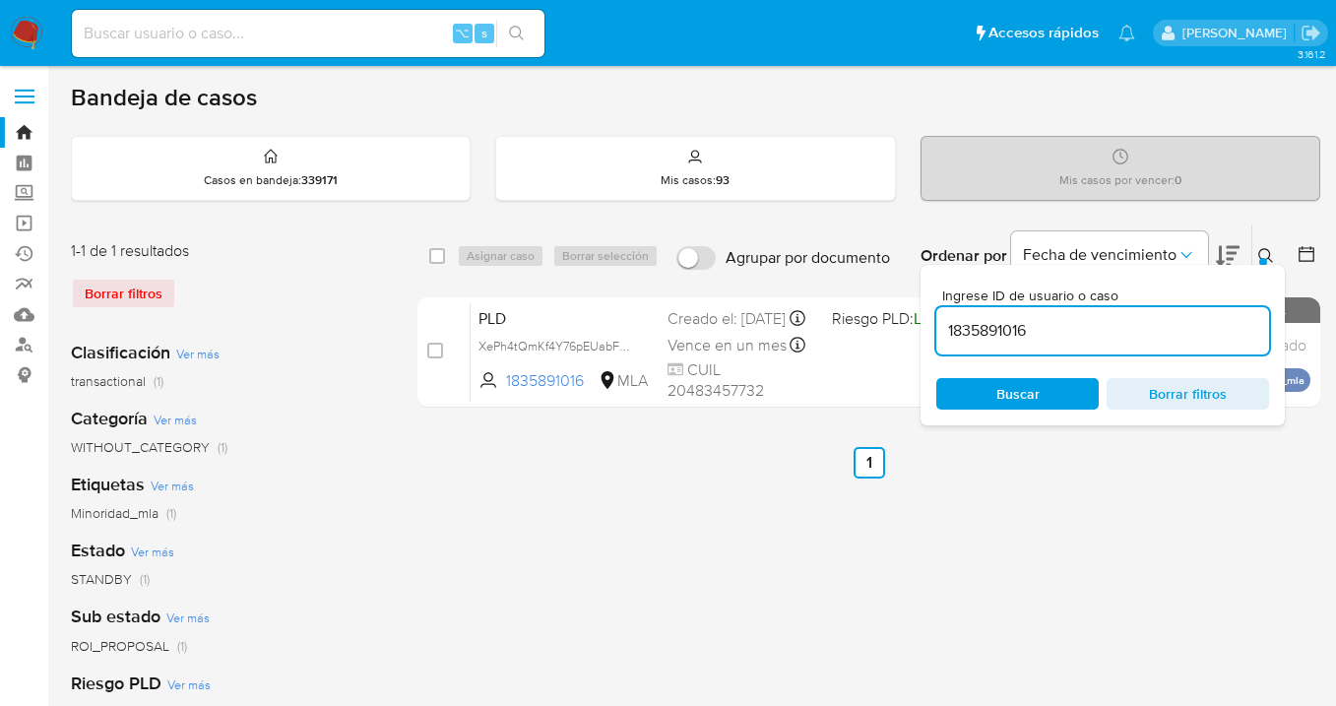
drag, startPoint x: 1047, startPoint y: 336, endPoint x: 932, endPoint y: 325, distance: 115.7
click at [932, 326] on div "Ingrese ID de usuario o caso 1835891016 Buscar Borrar filtros" at bounding box center [1103, 345] width 364 height 161
type input "53630493"
click at [1266, 248] on icon at bounding box center [1266, 255] width 15 height 15
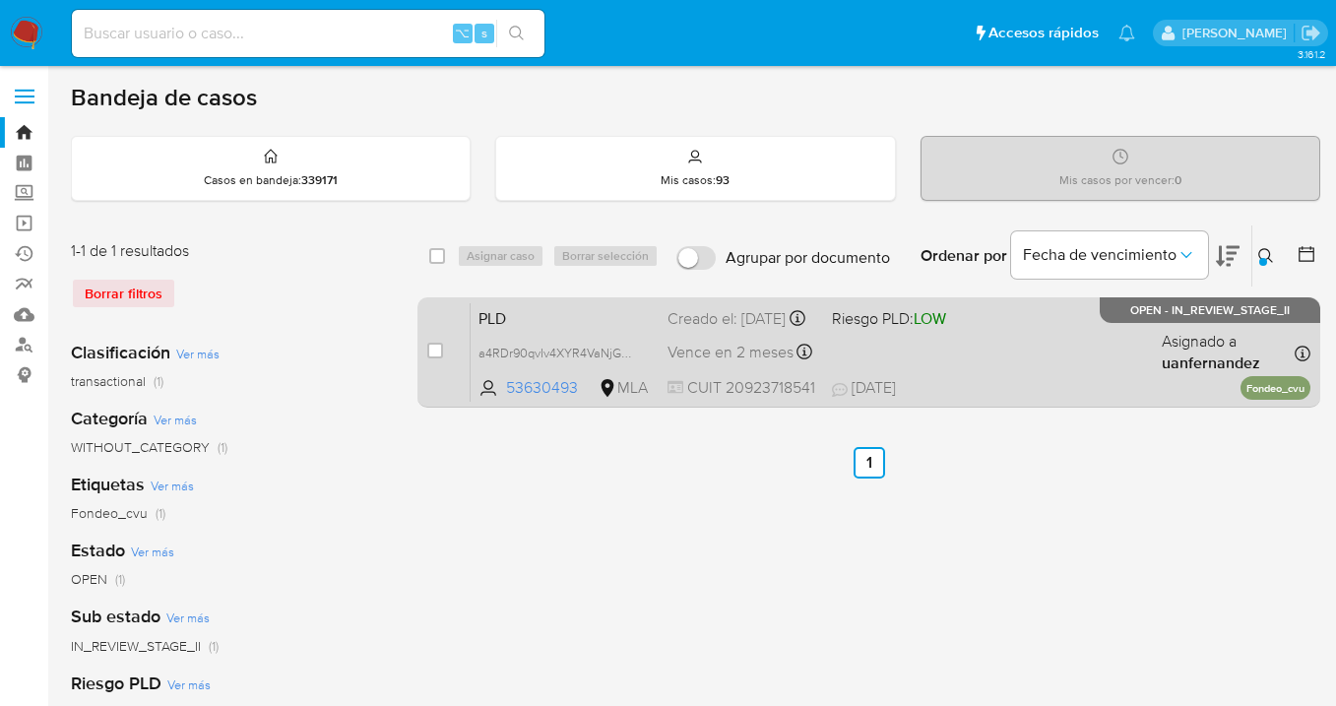
click at [1087, 336] on div "PLD a4RDr90qvIv4XYR4VaNjGzJ6 53630493 MLA Riesgo PLD: LOW Creado el: 12/09/2025…" at bounding box center [891, 351] width 840 height 99
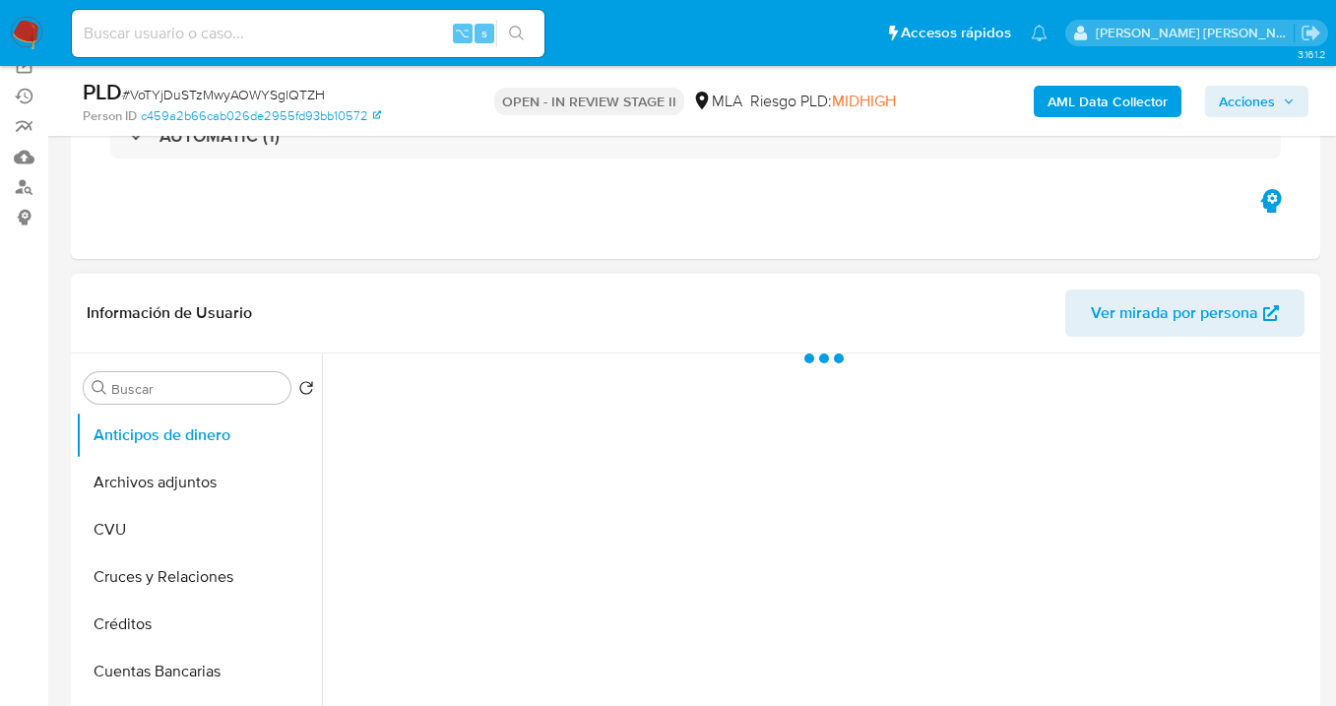
scroll to position [186, 0]
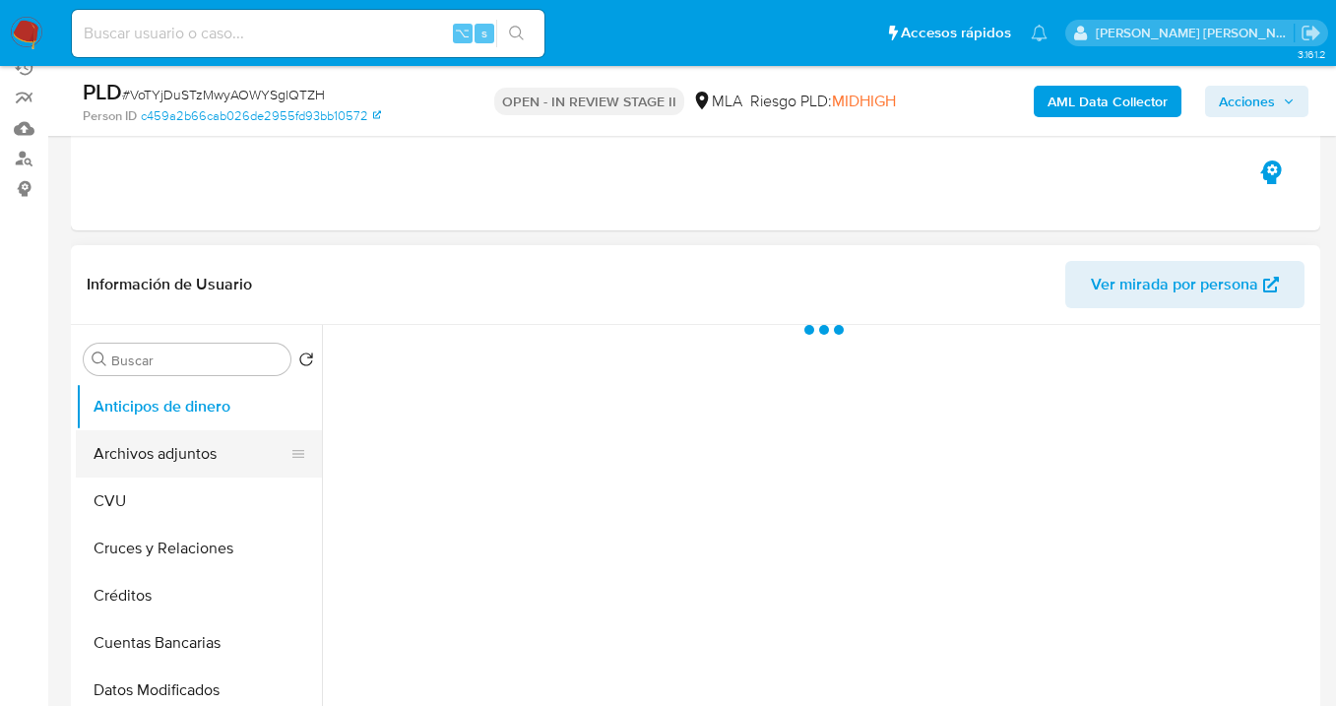
click at [178, 451] on button "Archivos adjuntos" at bounding box center [191, 453] width 230 height 47
select select "10"
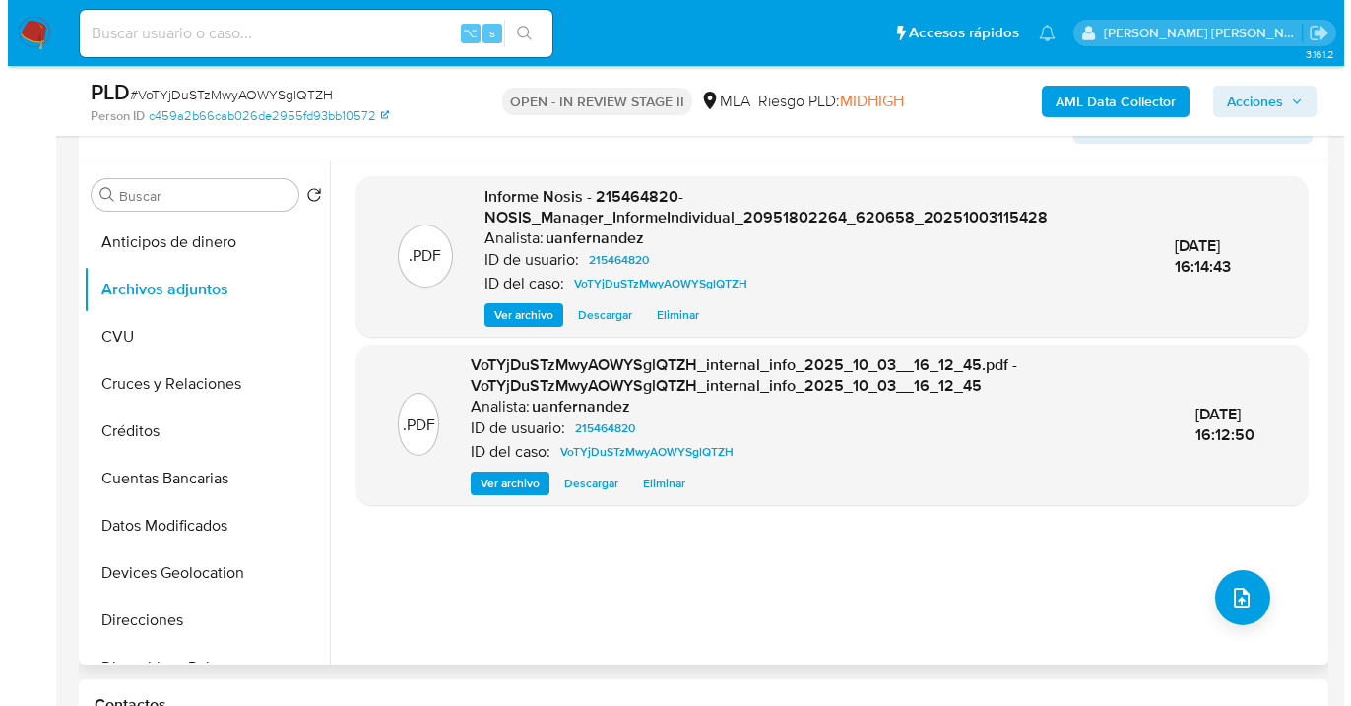
scroll to position [351, 0]
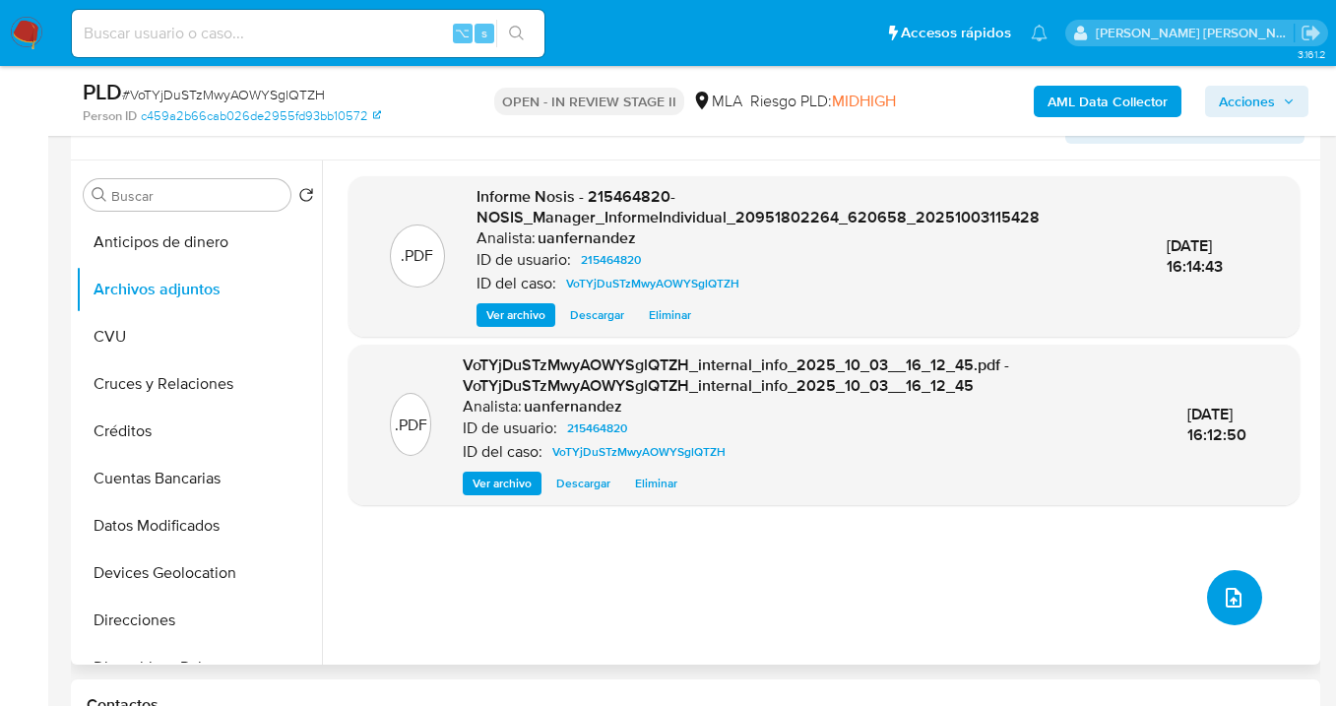
click at [1211, 586] on button "upload-file" at bounding box center [1234, 597] width 55 height 55
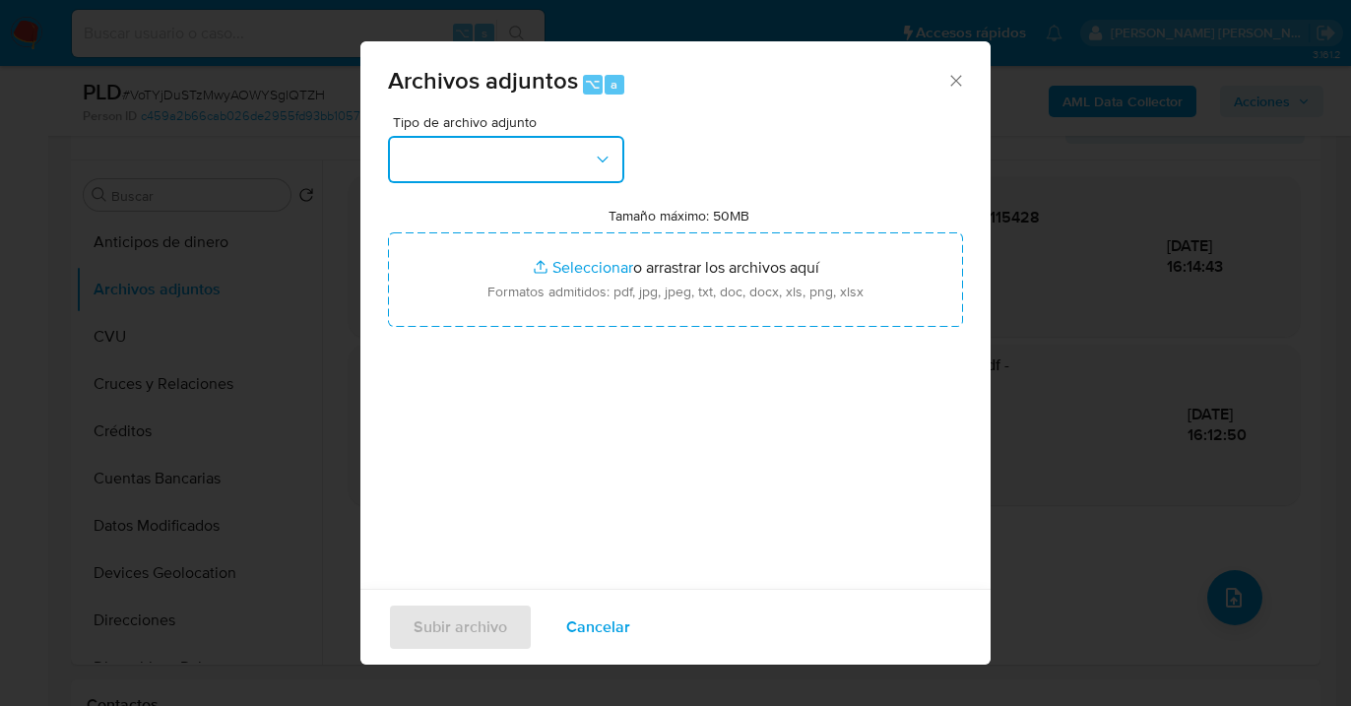
drag, startPoint x: 596, startPoint y: 152, endPoint x: 593, endPoint y: 176, distance: 24.8
click at [595, 152] on icon "button" at bounding box center [603, 160] width 20 height 20
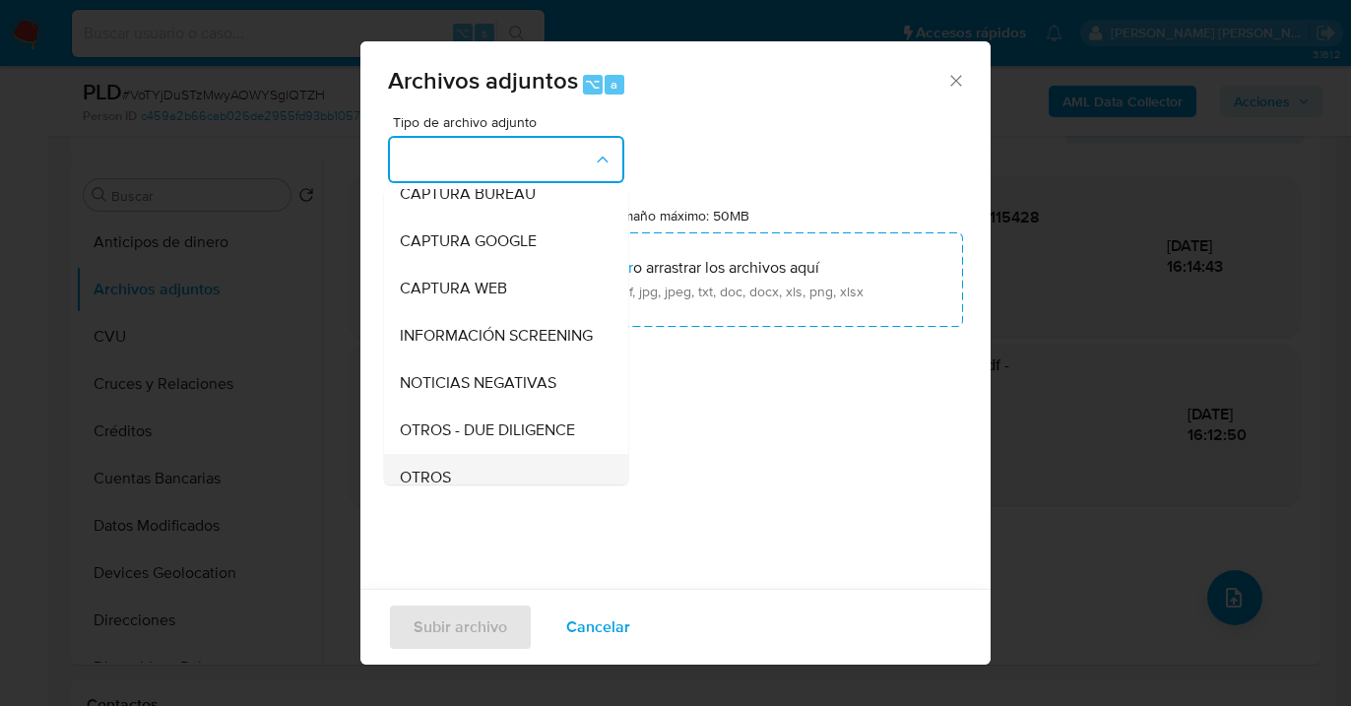
scroll to position [179, 0]
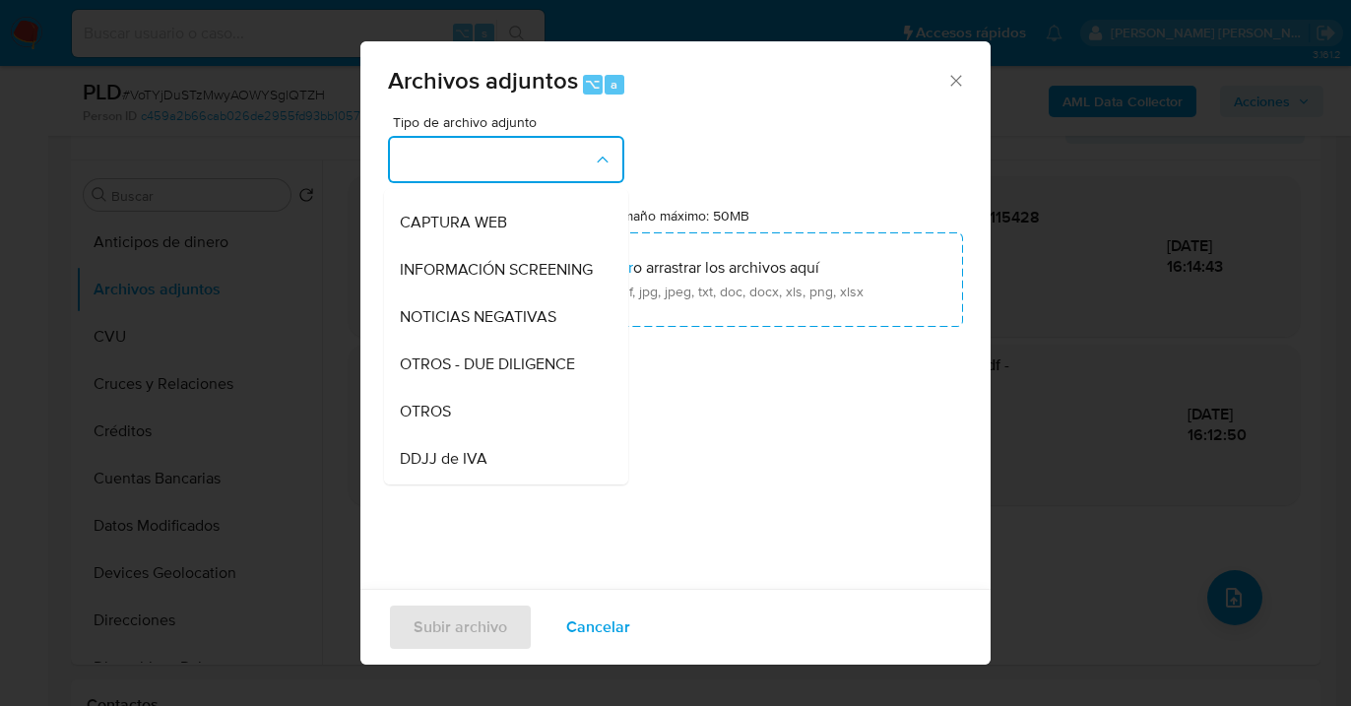
drag, startPoint x: 491, startPoint y: 422, endPoint x: 502, endPoint y: 406, distance: 19.9
click at [492, 421] on div "OTROS" at bounding box center [500, 411] width 201 height 47
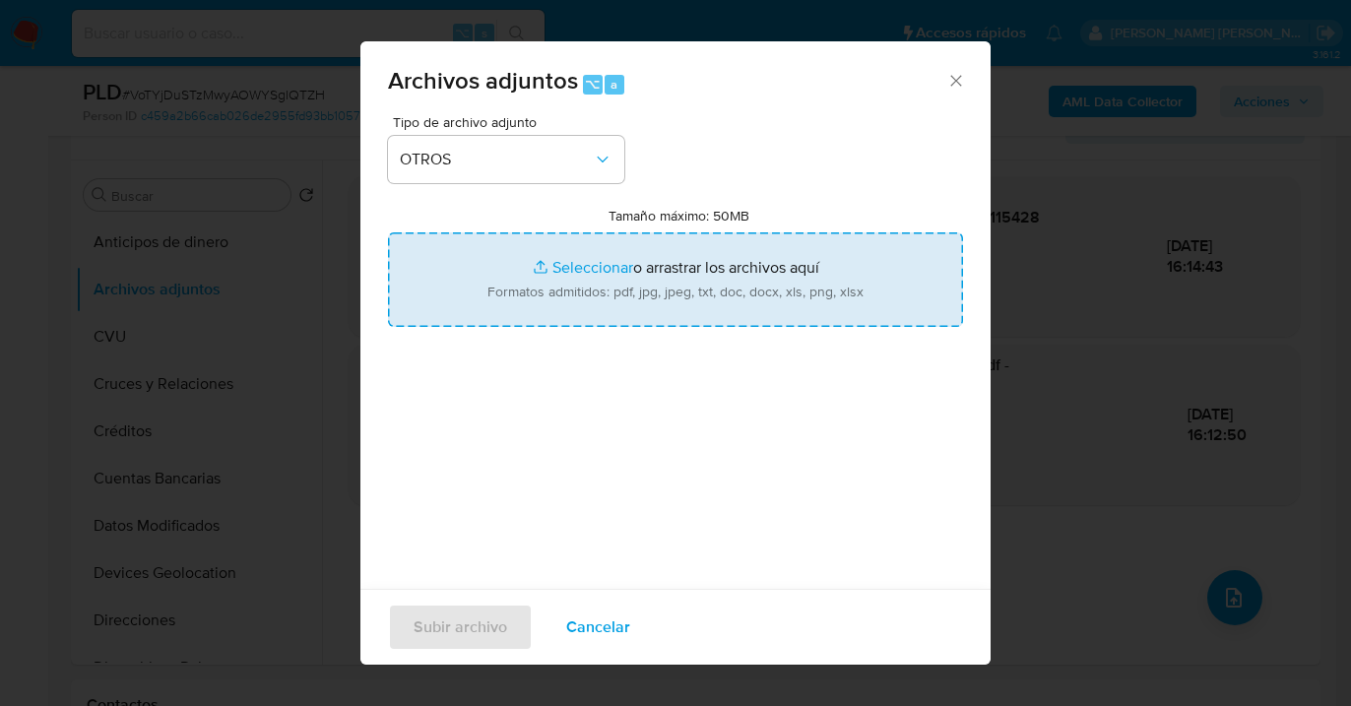
click at [637, 292] on input "Tamaño máximo: 50MB Seleccionar archivos" at bounding box center [675, 279] width 575 height 95
type input "C:\fakepath\215464820 Movimientos-Aladdin.xlsx"
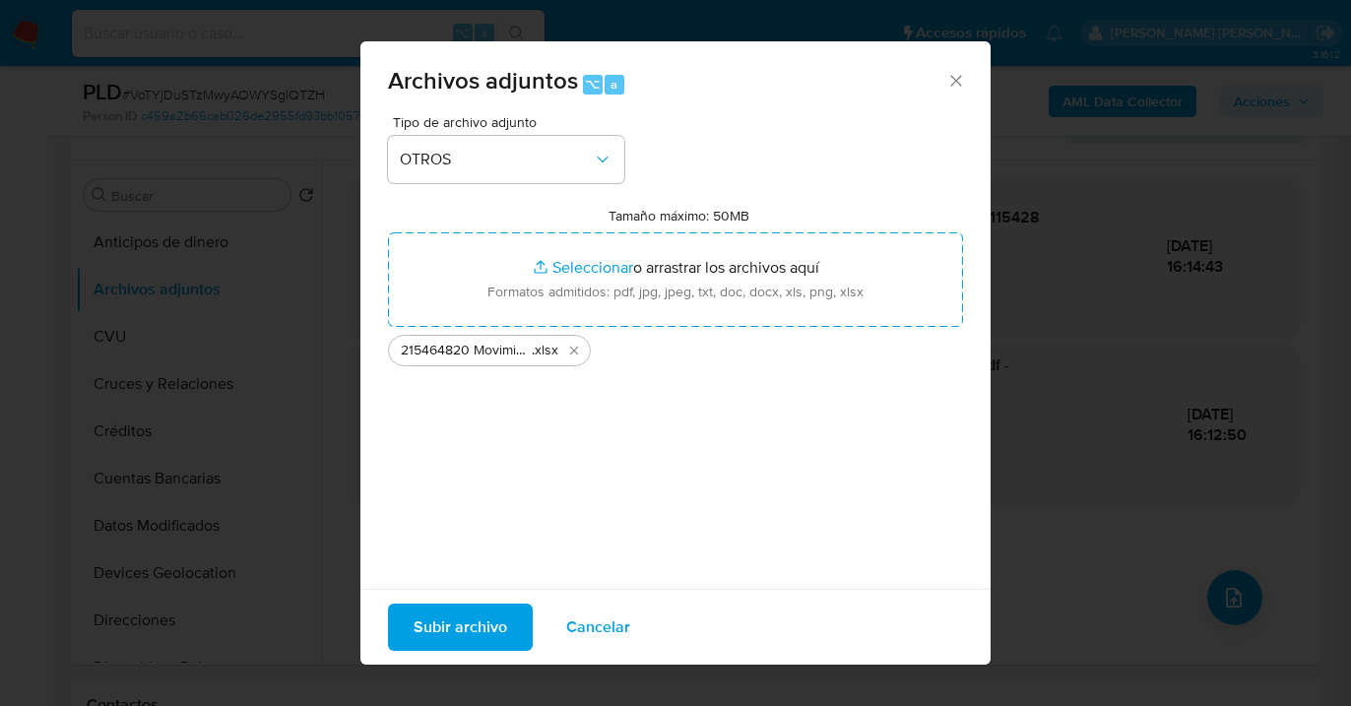
click at [410, 622] on button "Subir archivo" at bounding box center [460, 627] width 145 height 47
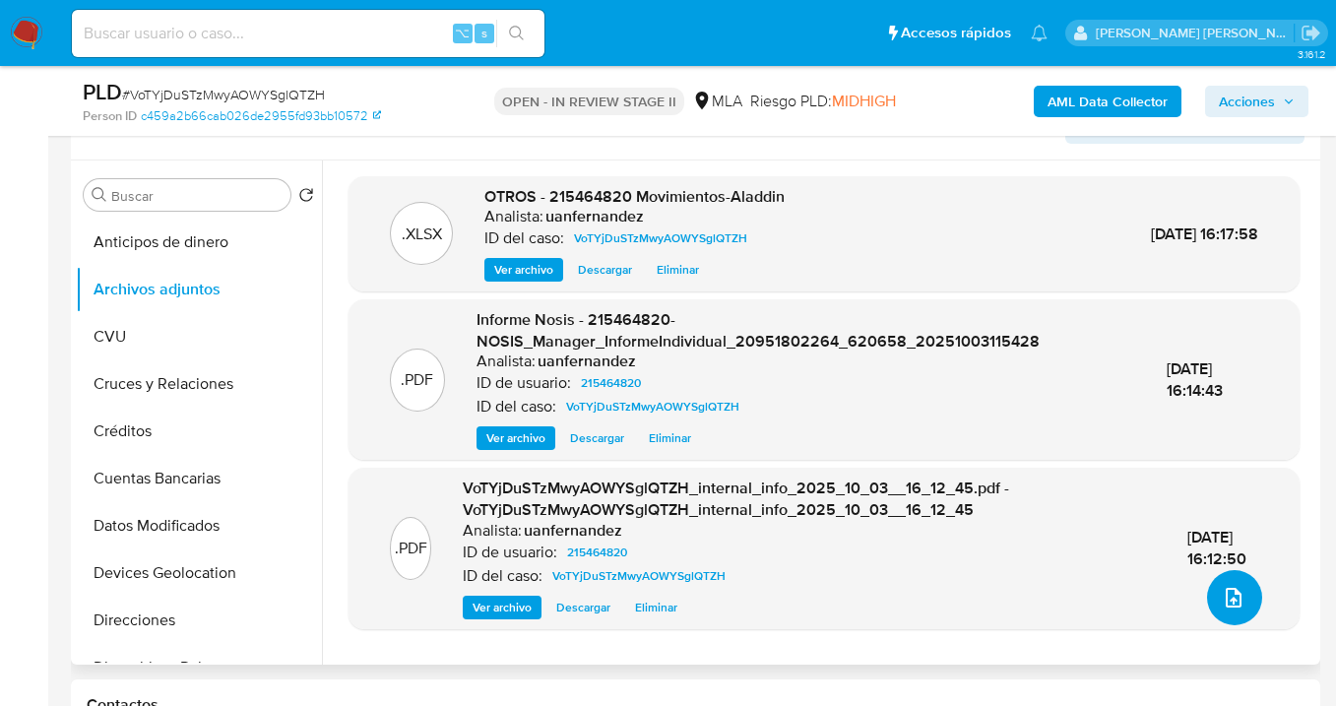
click at [1222, 602] on icon "upload-file" at bounding box center [1234, 598] width 24 height 24
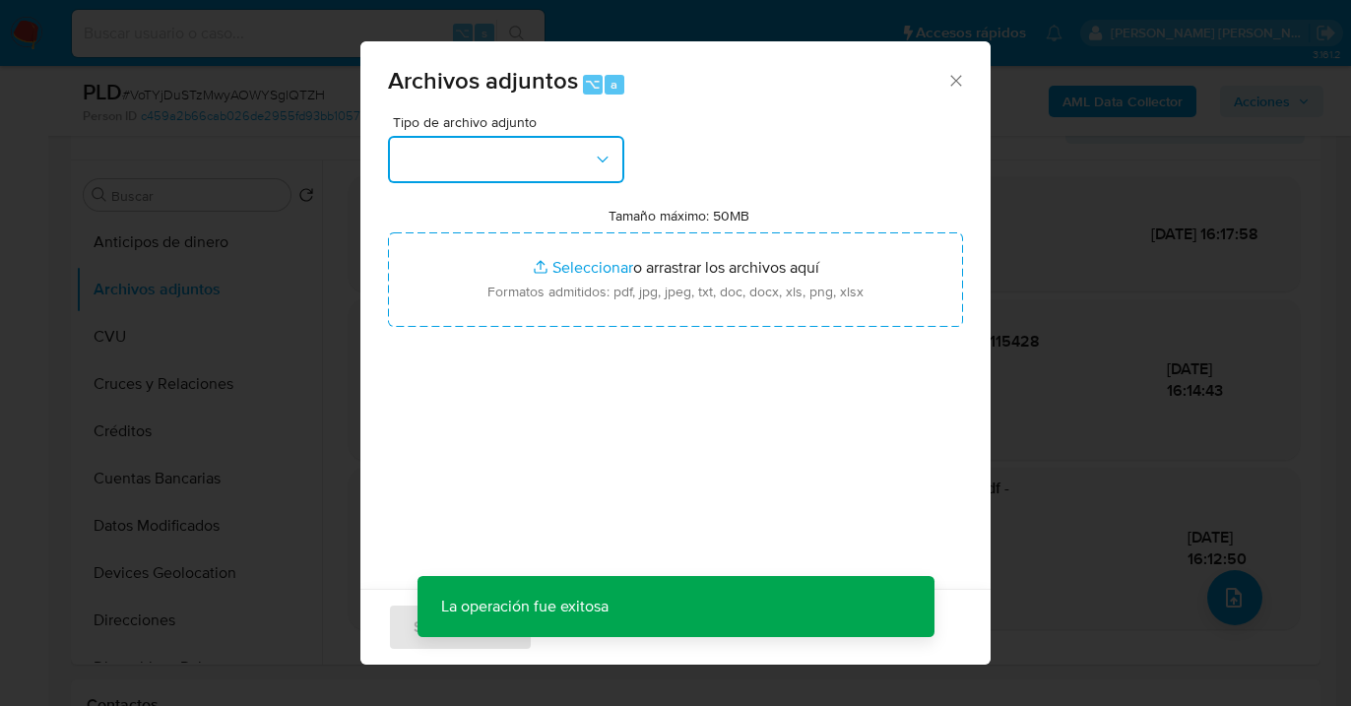
click at [607, 168] on icon "button" at bounding box center [603, 160] width 20 height 20
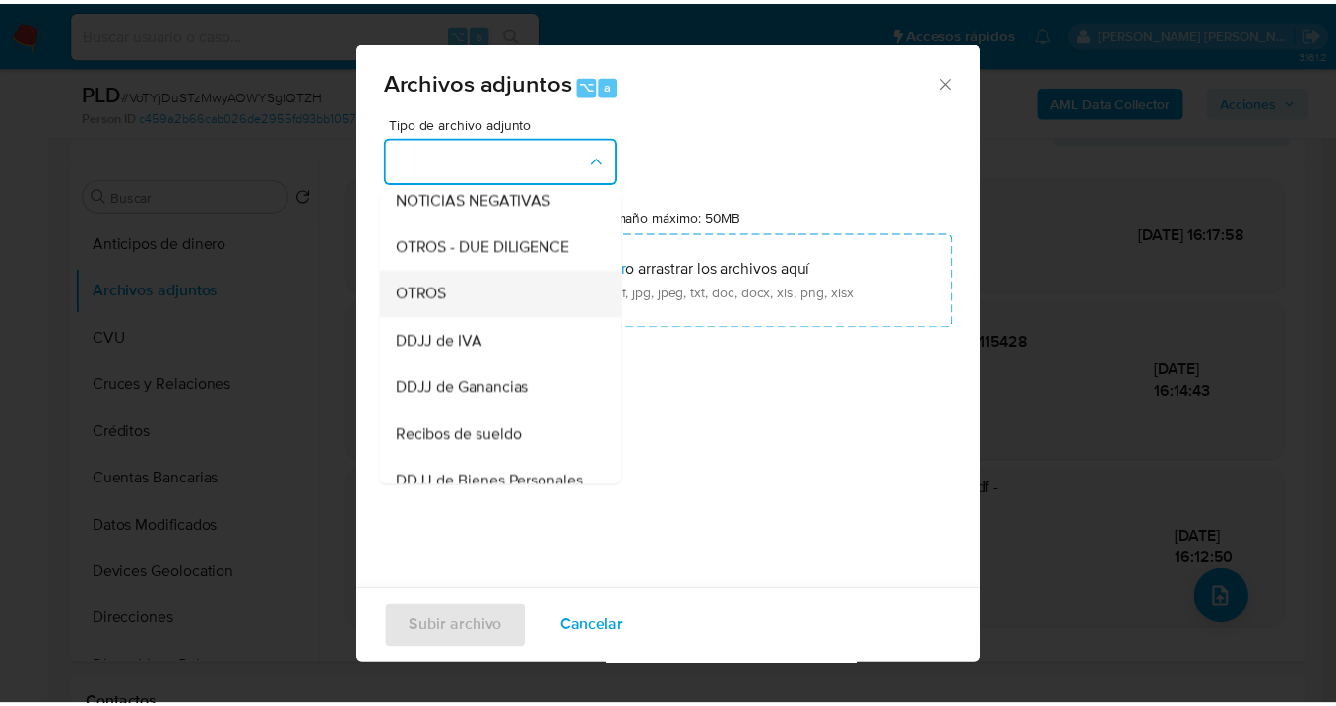
scroll to position [325, 0]
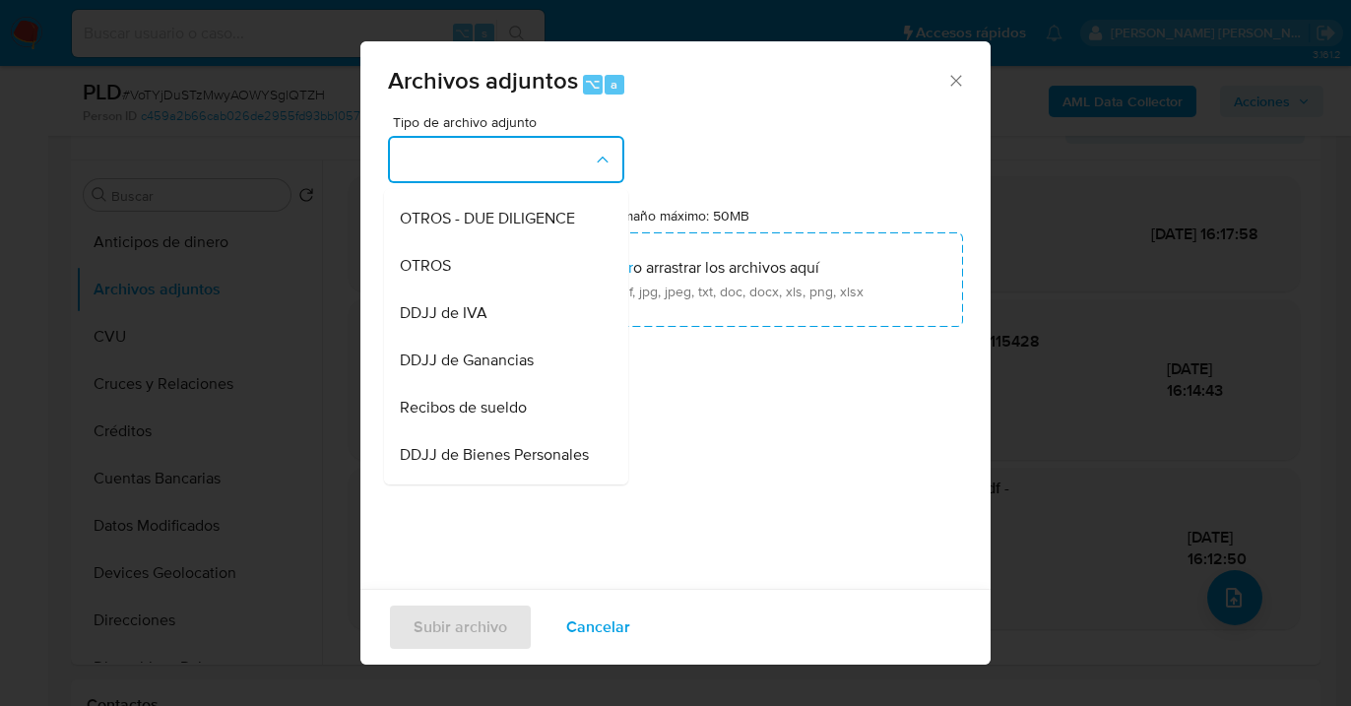
drag, startPoint x: 517, startPoint y: 413, endPoint x: 558, endPoint y: 347, distance: 77.9
click at [517, 413] on div "Recibos de sueldo" at bounding box center [500, 407] width 201 height 47
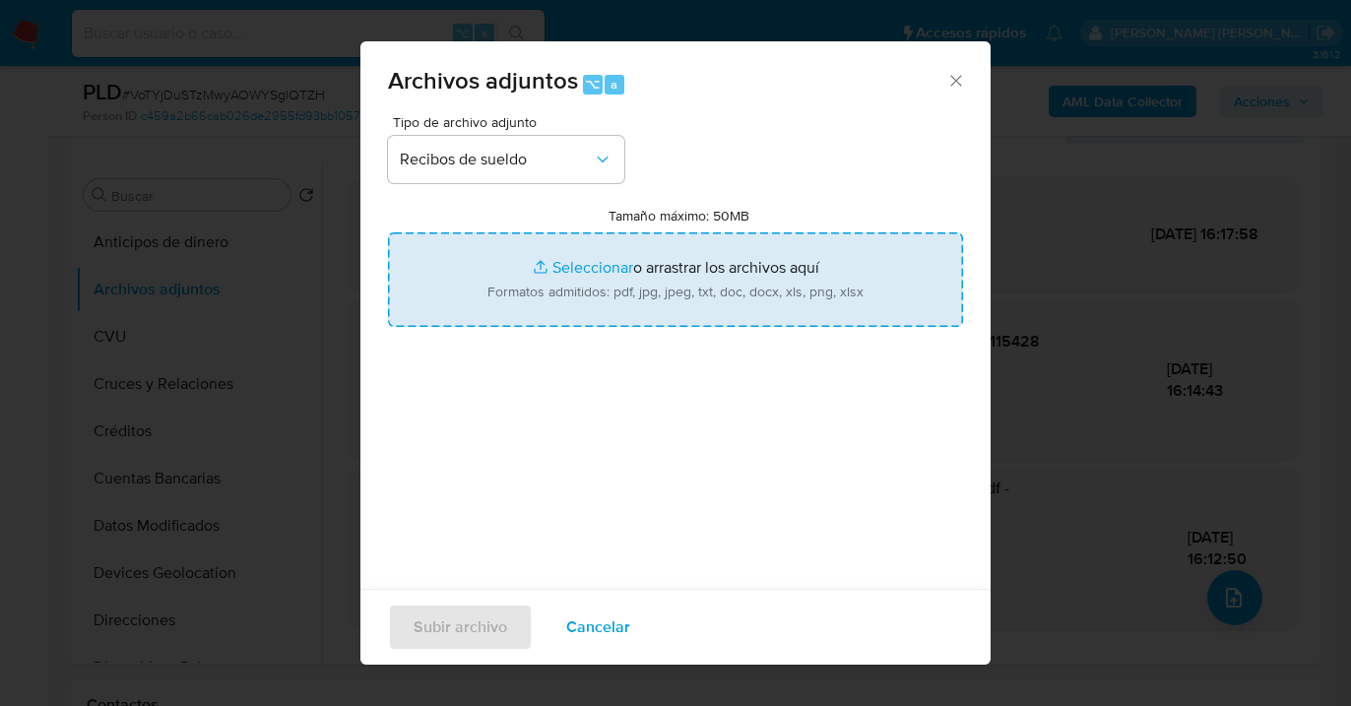
click at [628, 277] on input "Tamaño máximo: 50MB Seleccionar archivos" at bounding box center [675, 279] width 575 height 95
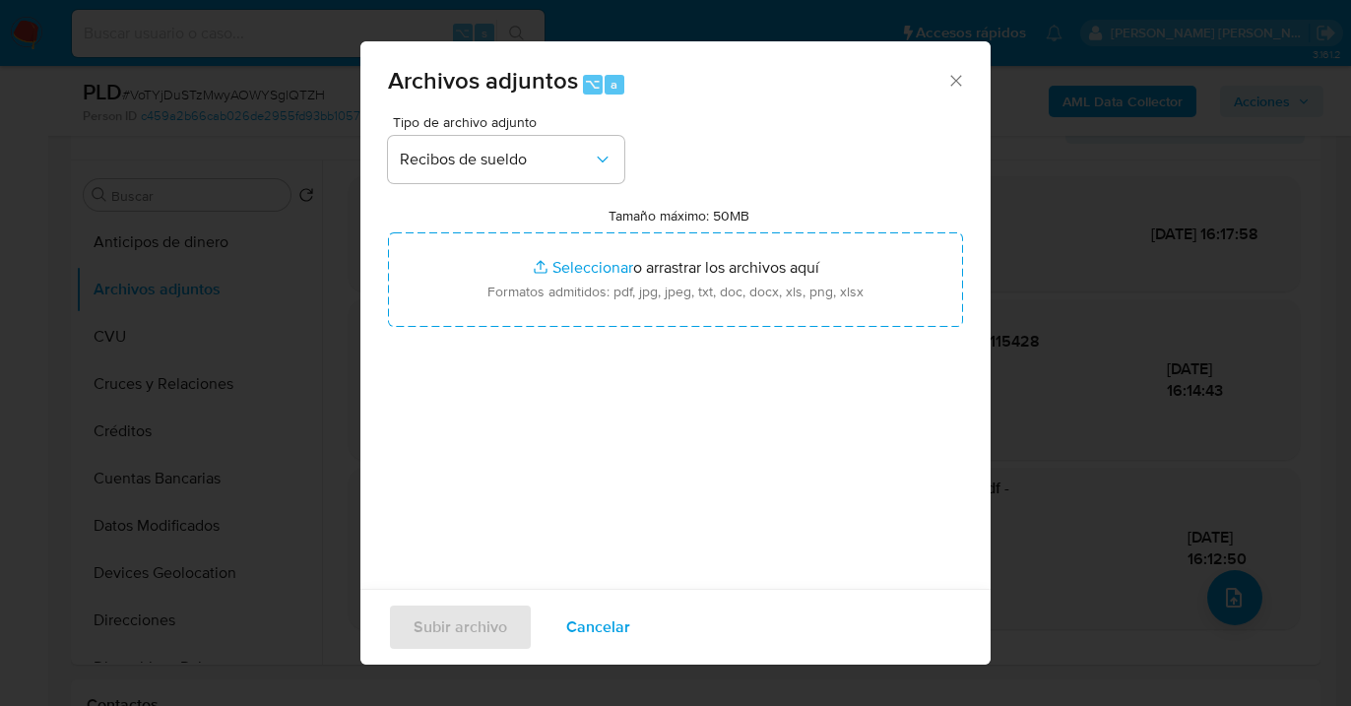
type input "C:\fakepath\Sueldo 05-2025 2.png"
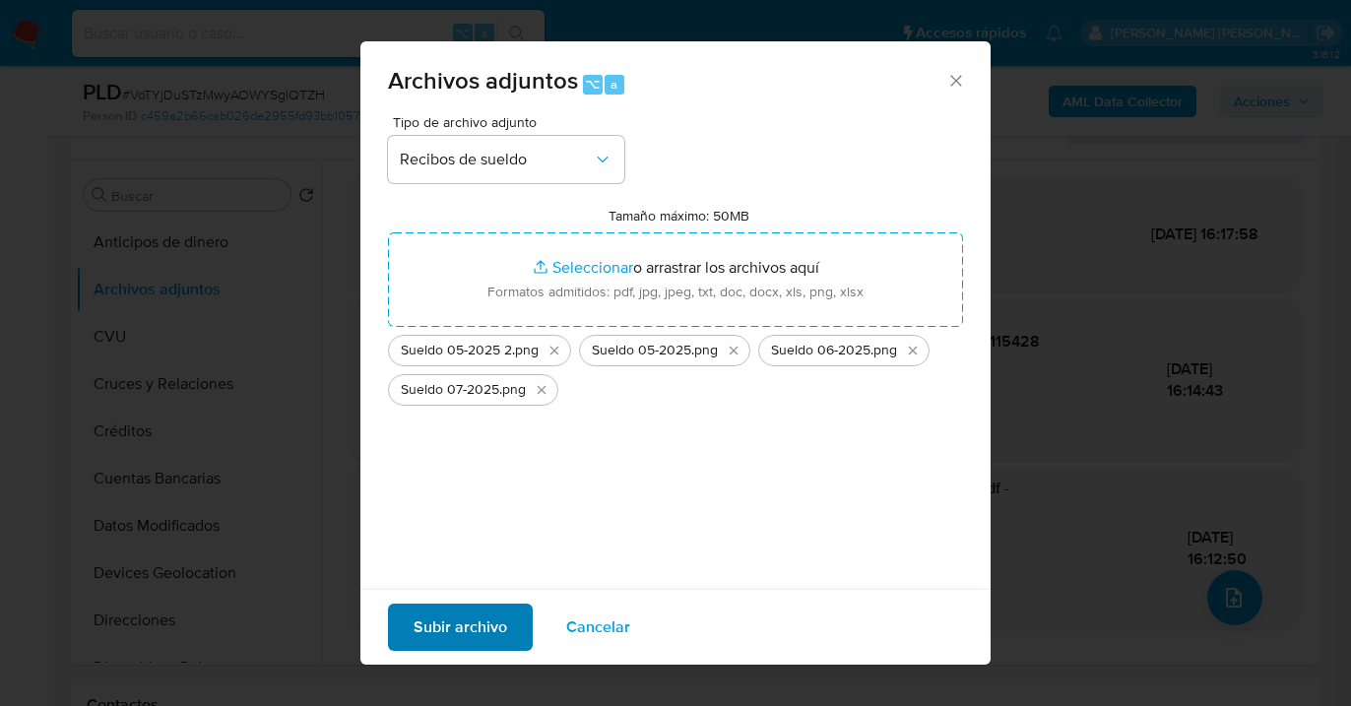
drag, startPoint x: 421, startPoint y: 653, endPoint x: 426, endPoint y: 639, distance: 15.0
click at [421, 652] on div "Subir archivo Cancelar" at bounding box center [675, 627] width 630 height 76
click at [427, 632] on span "Subir archivo" at bounding box center [461, 627] width 94 height 43
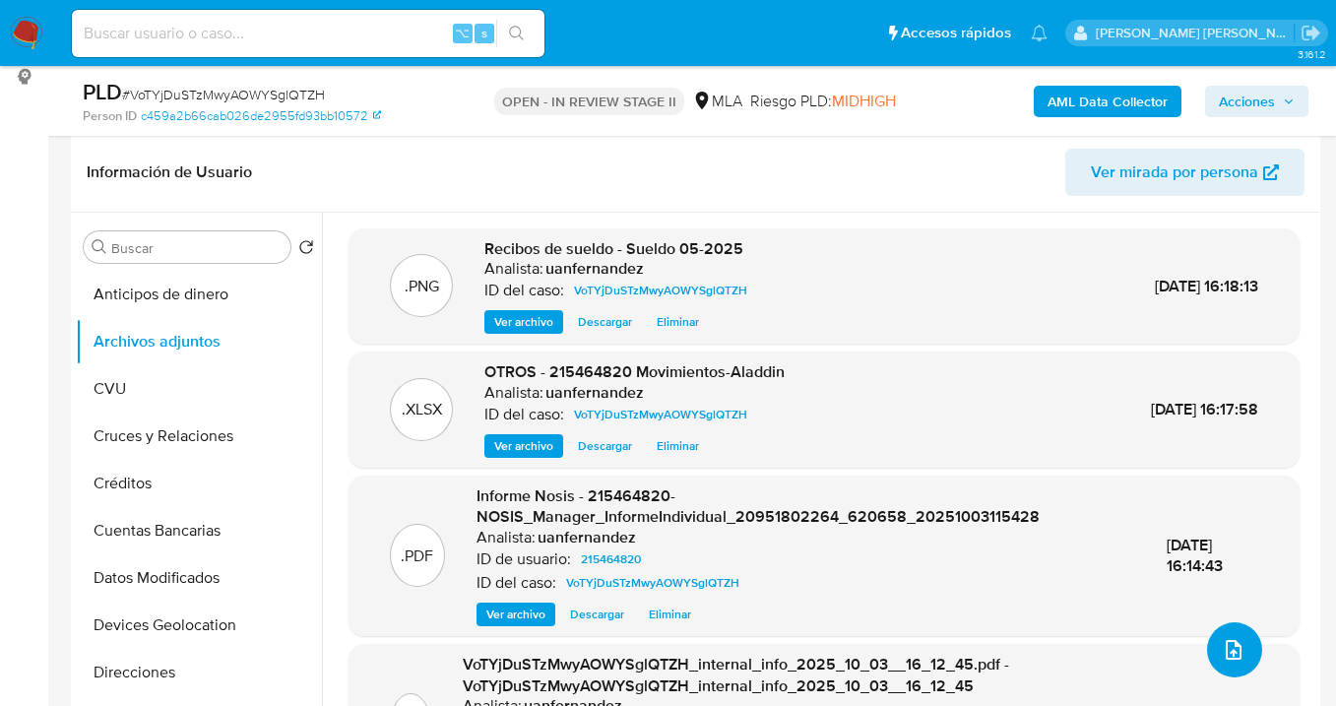
scroll to position [280, 0]
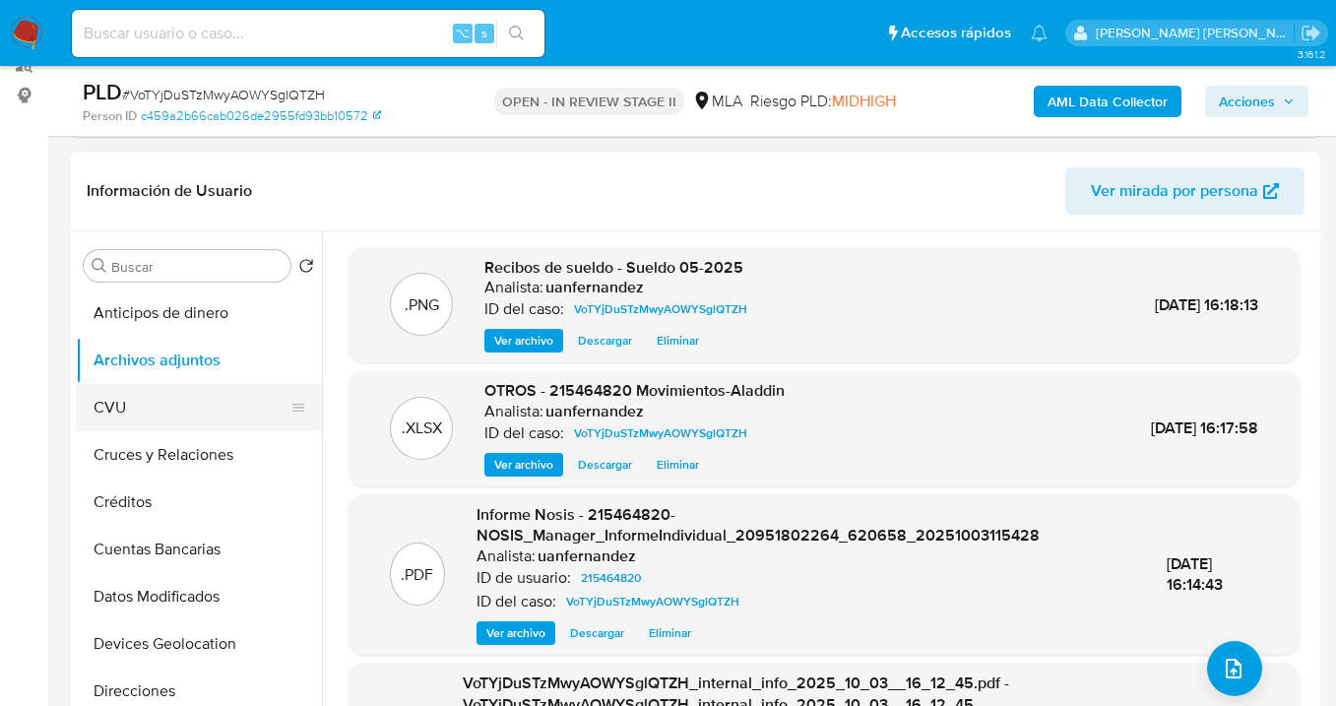
click at [226, 402] on button "CVU" at bounding box center [191, 407] width 230 height 47
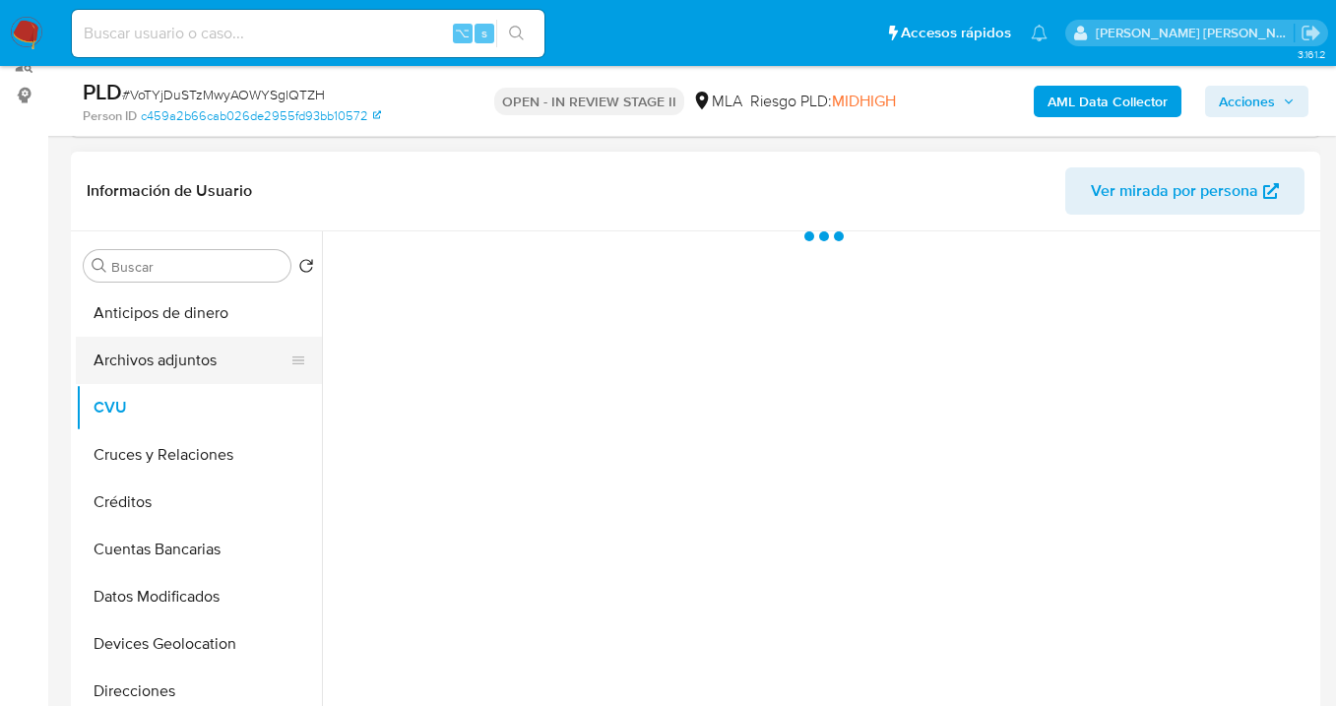
click at [228, 365] on button "Archivos adjuntos" at bounding box center [191, 360] width 230 height 47
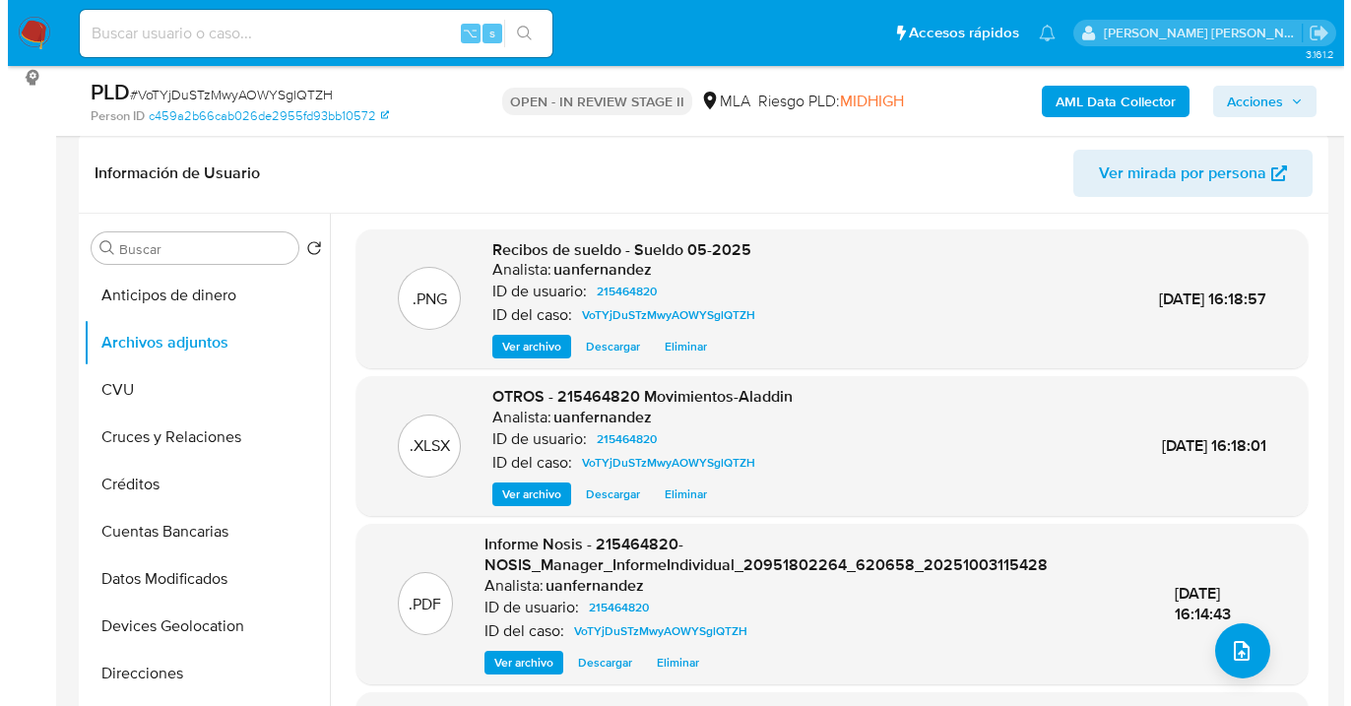
scroll to position [313, 0]
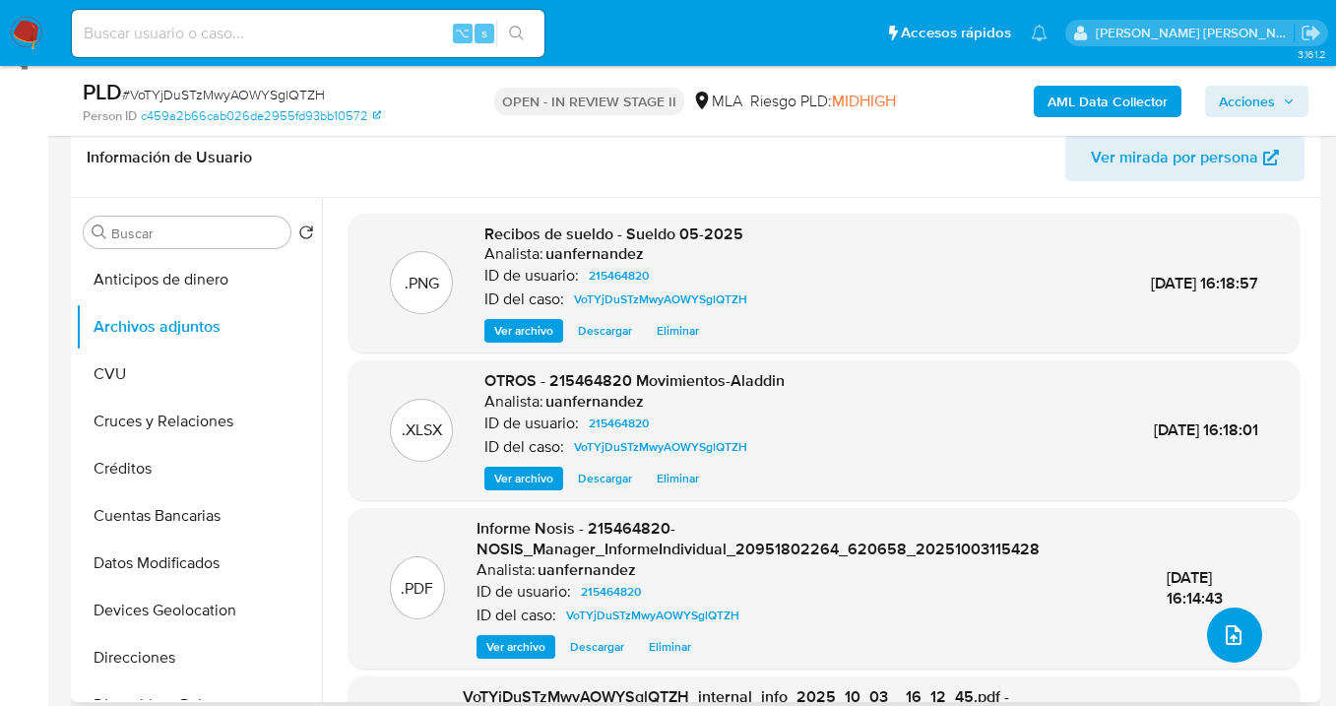
click at [1226, 637] on icon "upload-file" at bounding box center [1234, 635] width 24 height 24
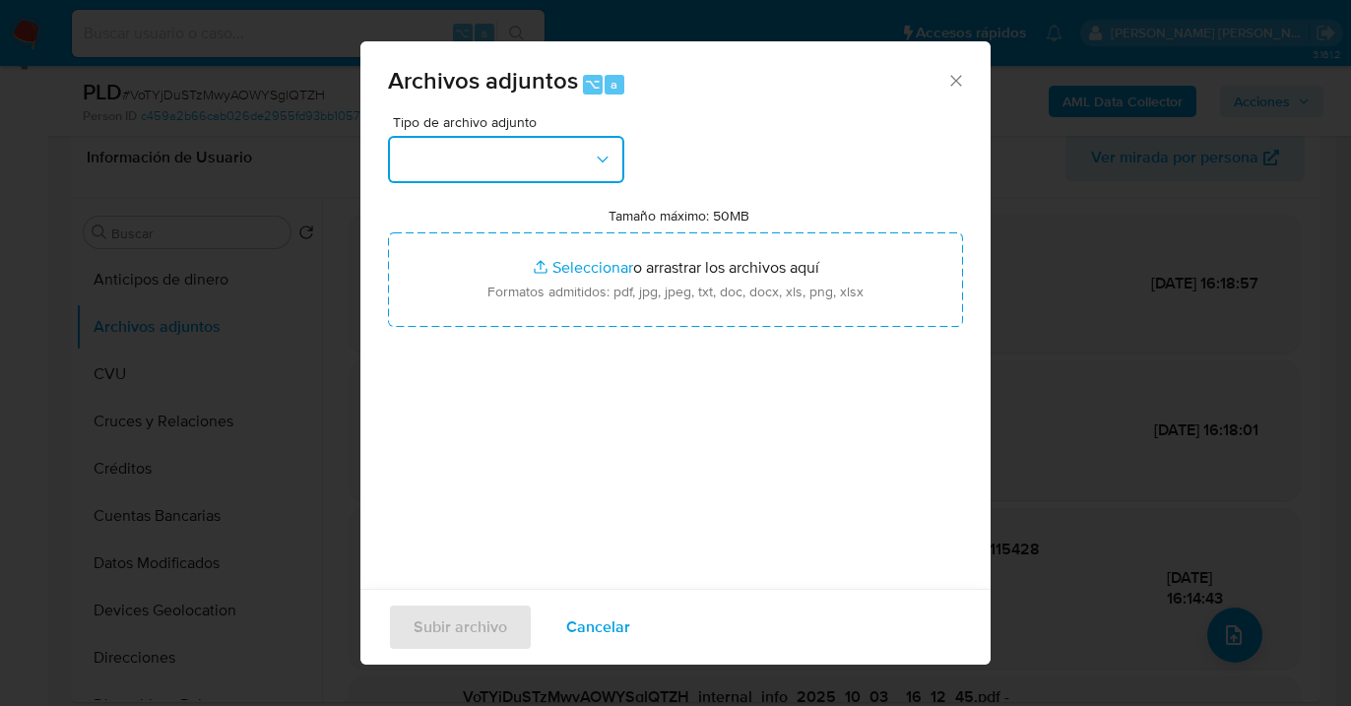
click at [595, 173] on button "button" at bounding box center [506, 159] width 236 height 47
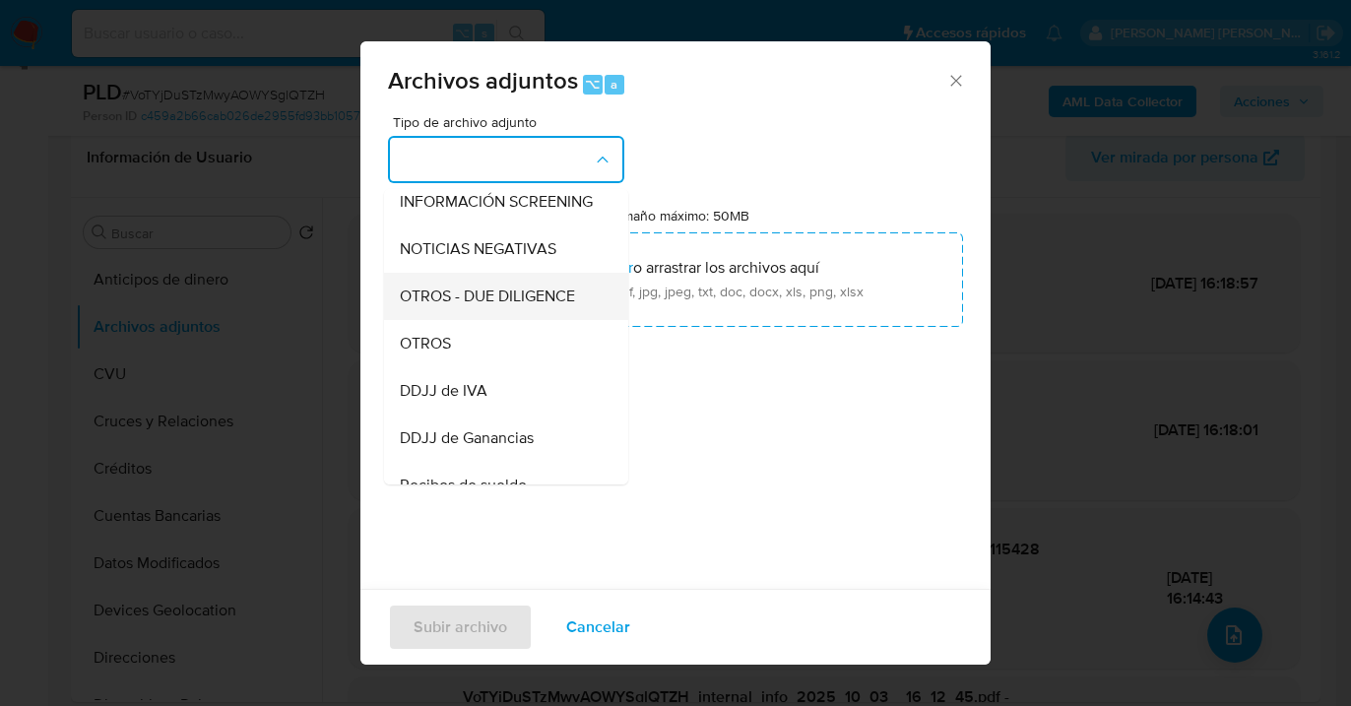
scroll to position [396, 0]
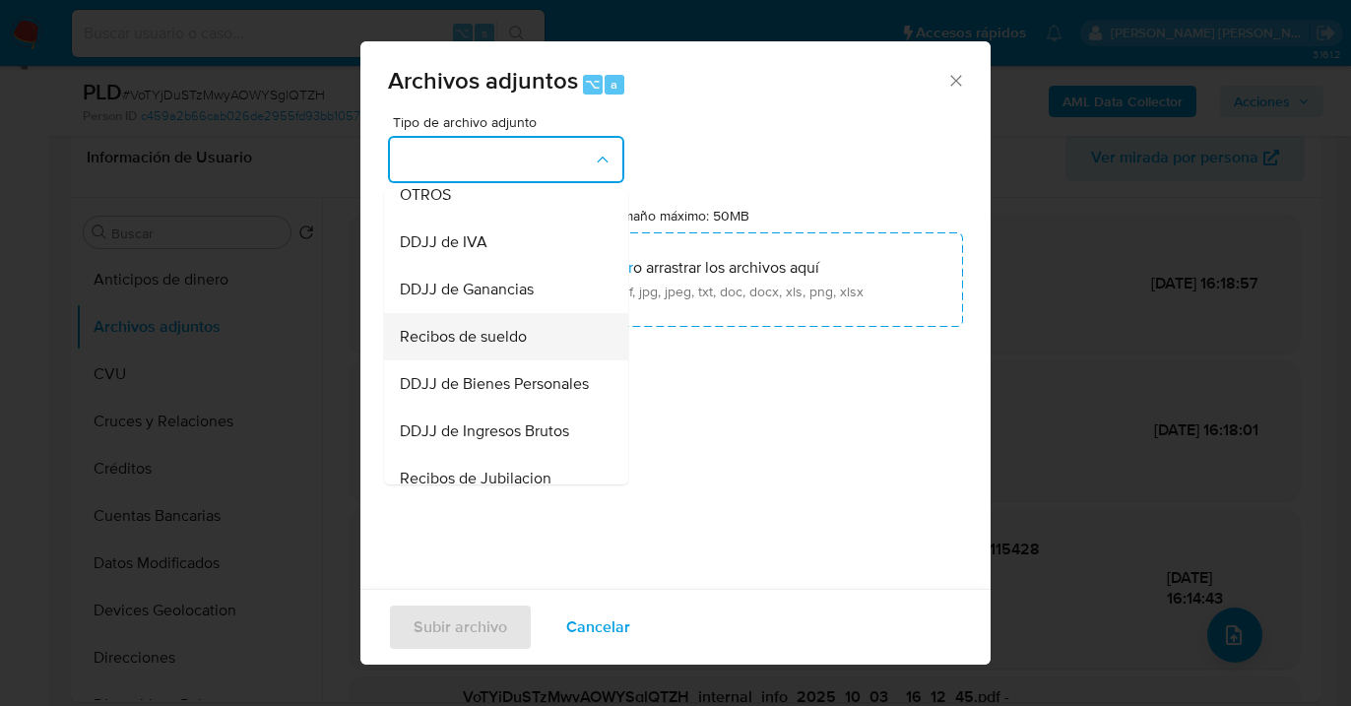
click at [512, 347] on span "Recibos de sueldo" at bounding box center [463, 337] width 127 height 20
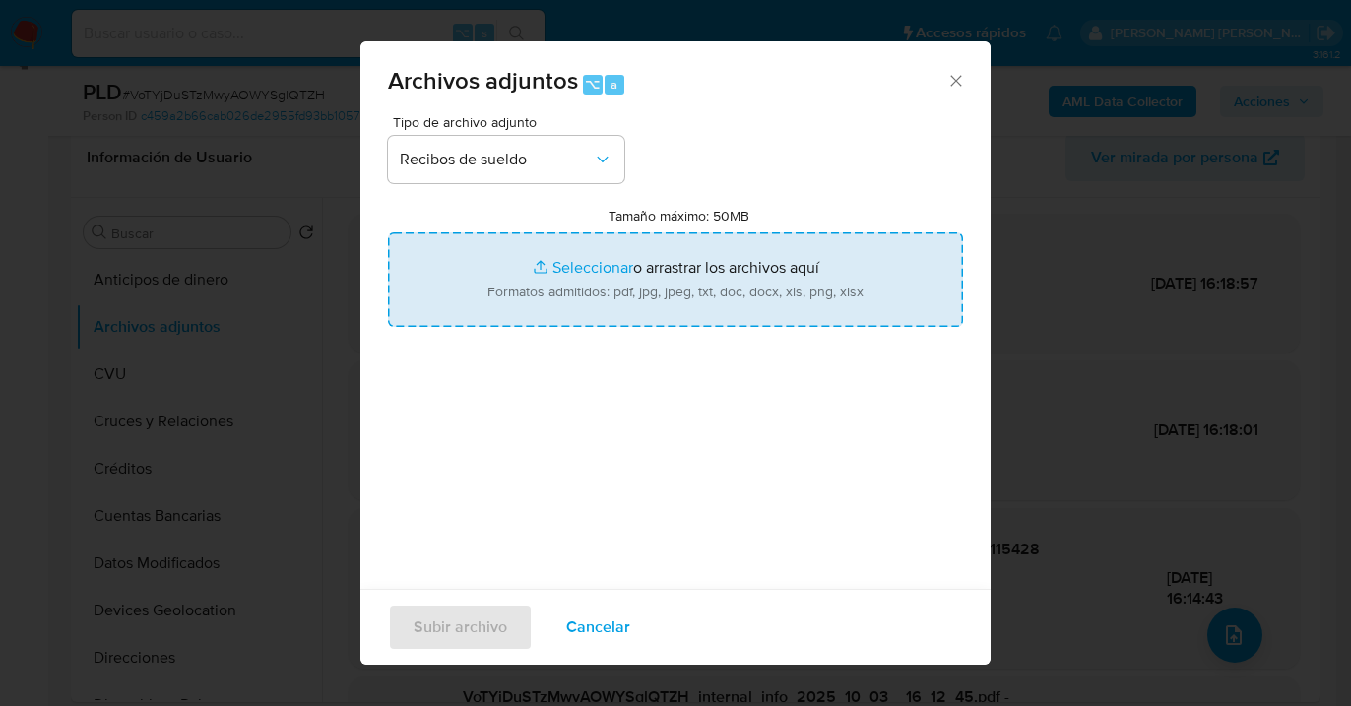
click at [726, 268] on input "Tamaño máximo: 50MB Seleccionar archivos" at bounding box center [675, 279] width 575 height 95
type input "C:\fakepath\Sueldo 05-2025 2.png"
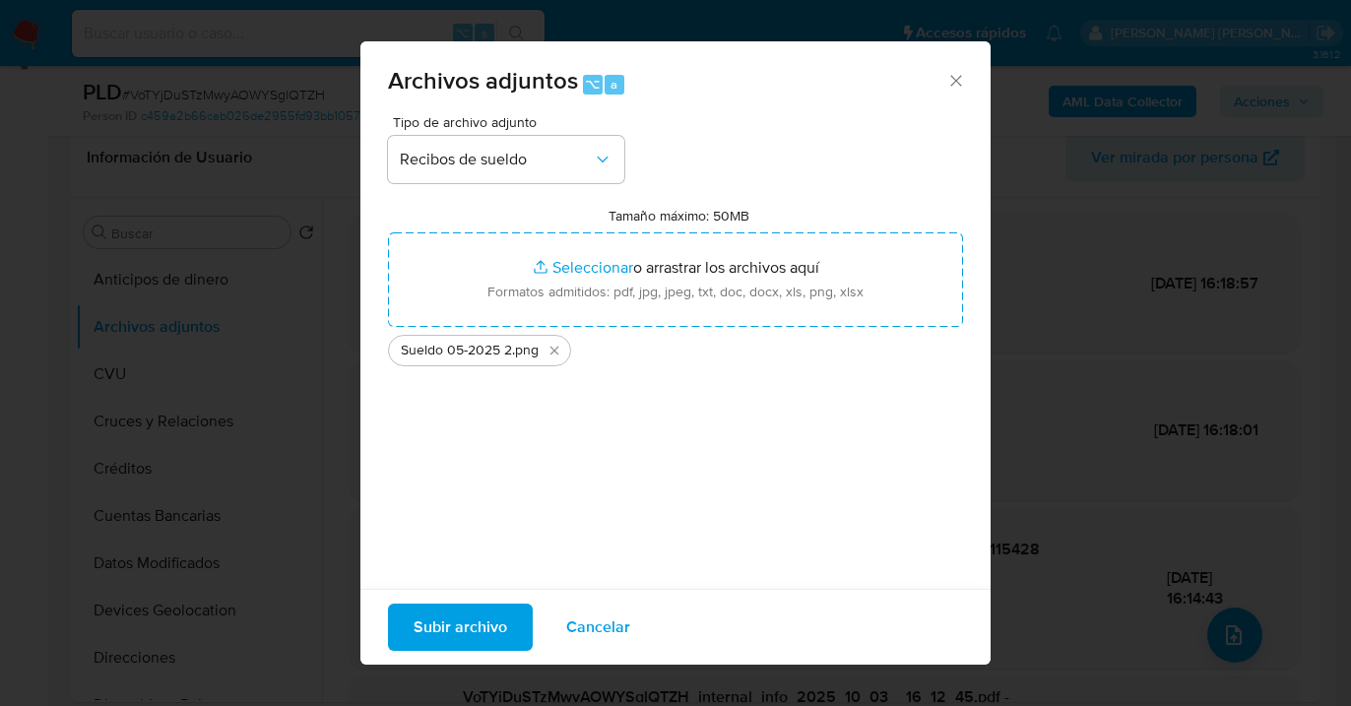
click at [457, 626] on span "Subir archivo" at bounding box center [461, 627] width 94 height 43
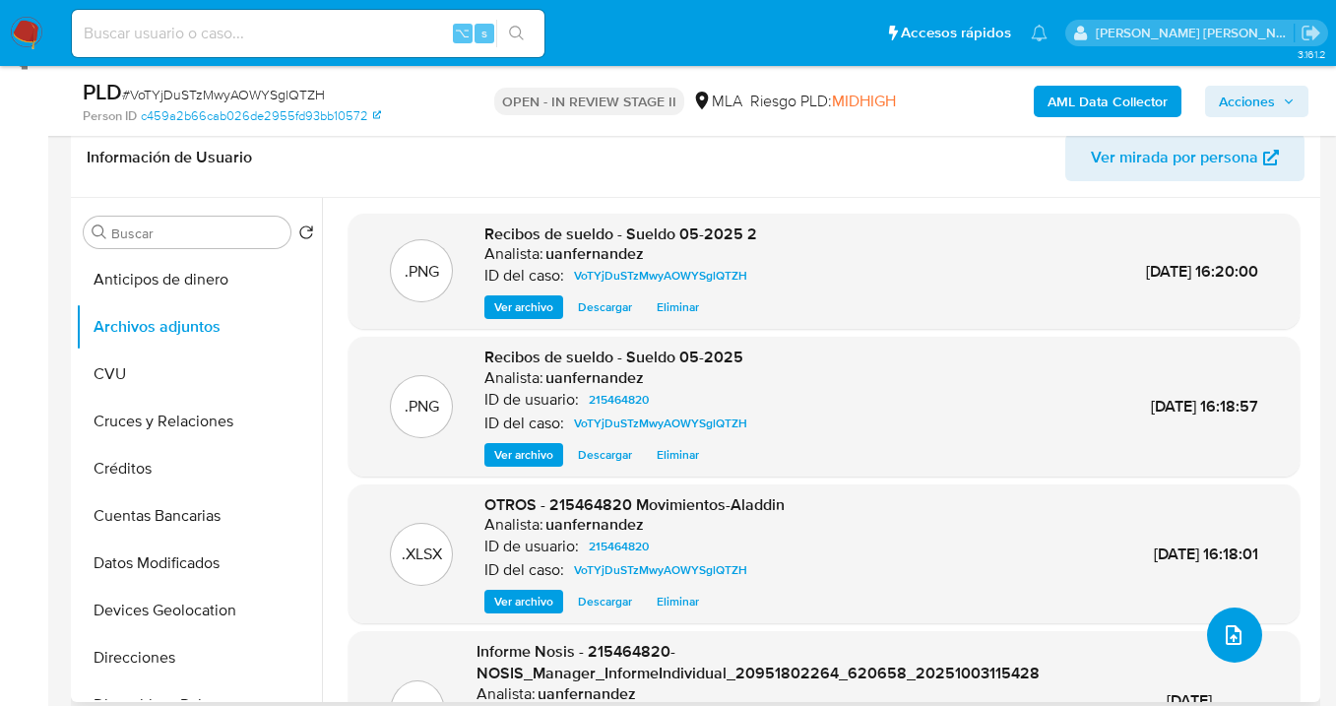
click at [1224, 617] on button "upload-file" at bounding box center [1234, 635] width 55 height 55
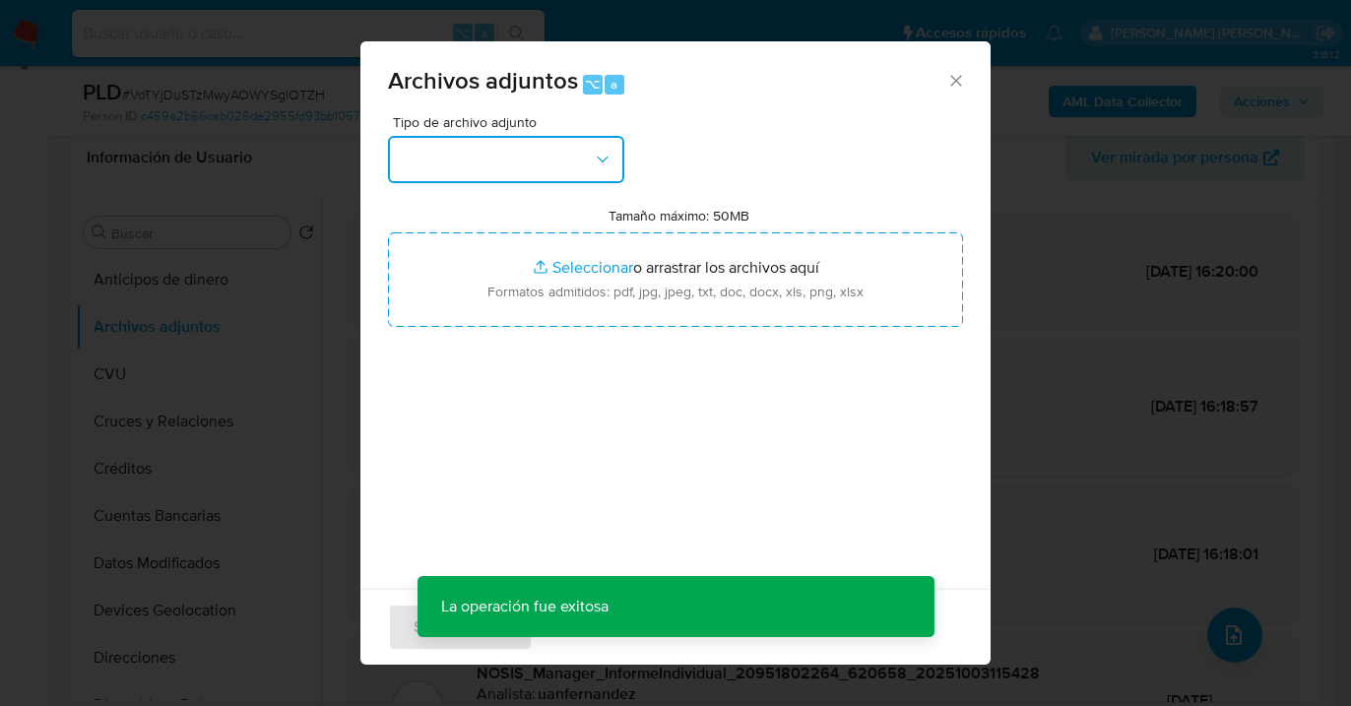
click at [517, 144] on button "button" at bounding box center [506, 159] width 236 height 47
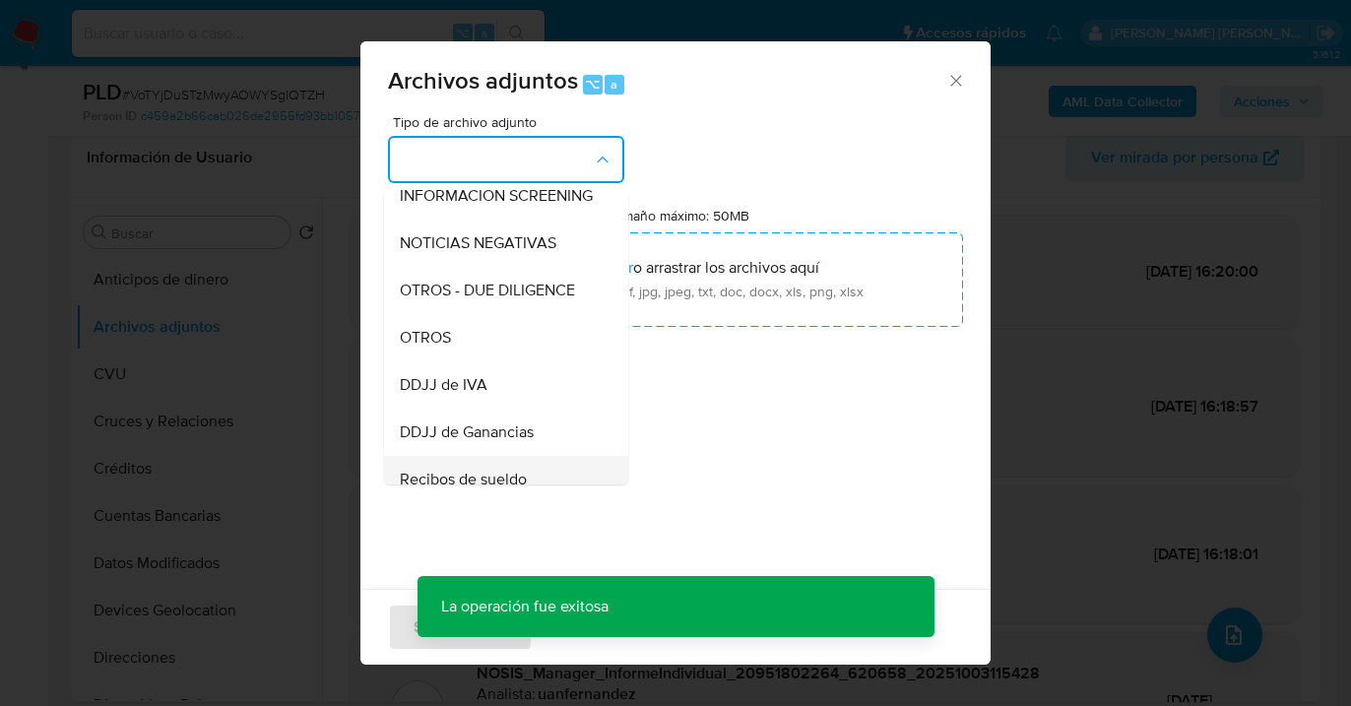
scroll to position [371, 0]
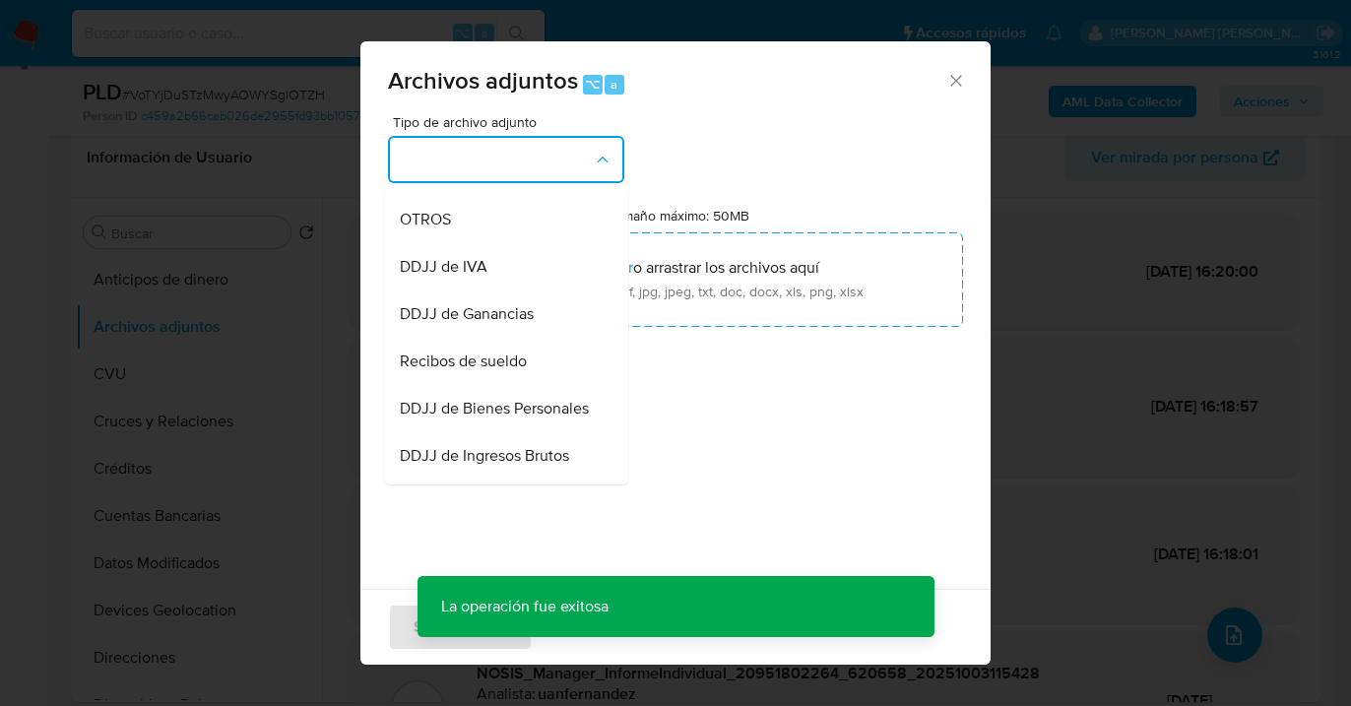
click at [508, 385] on div "Recibos de sueldo" at bounding box center [500, 361] width 201 height 47
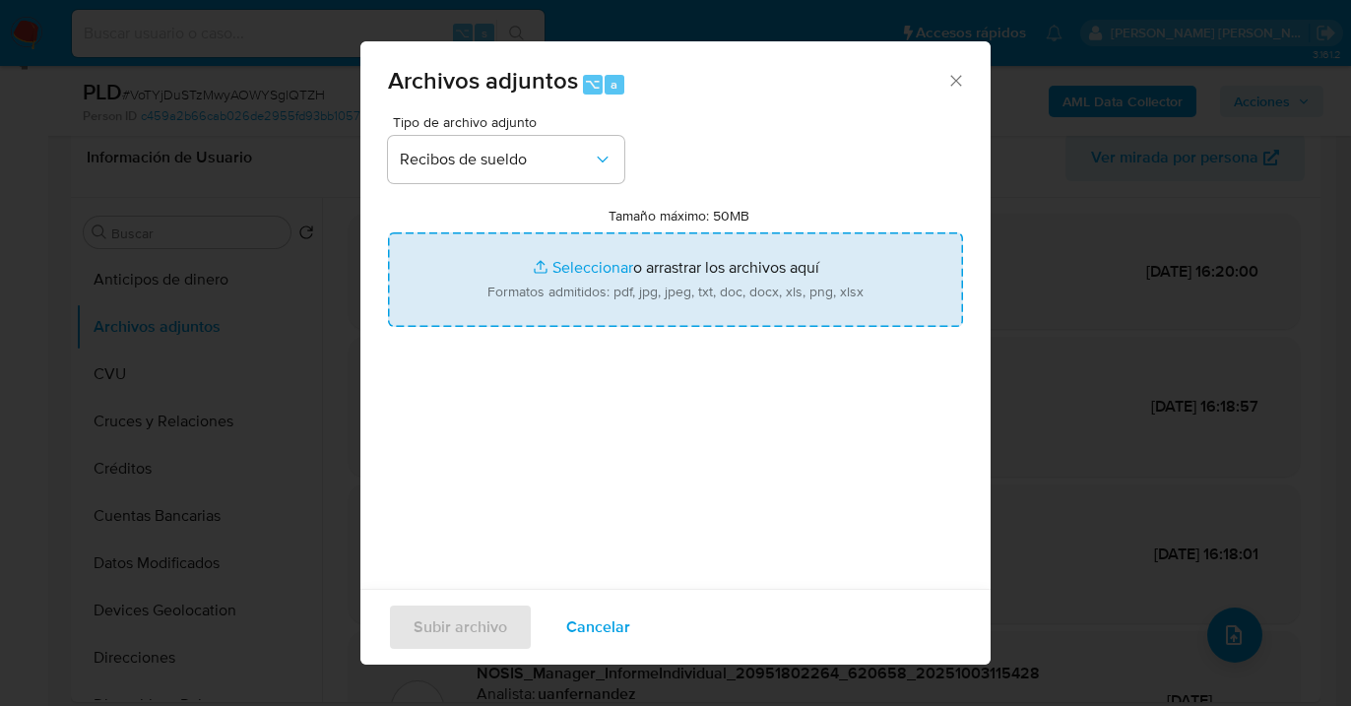
click at [703, 271] on input "Tamaño máximo: 50MB Seleccionar archivos" at bounding box center [675, 279] width 575 height 95
type input "C:\fakepath\Sueldo 06-2025.png"
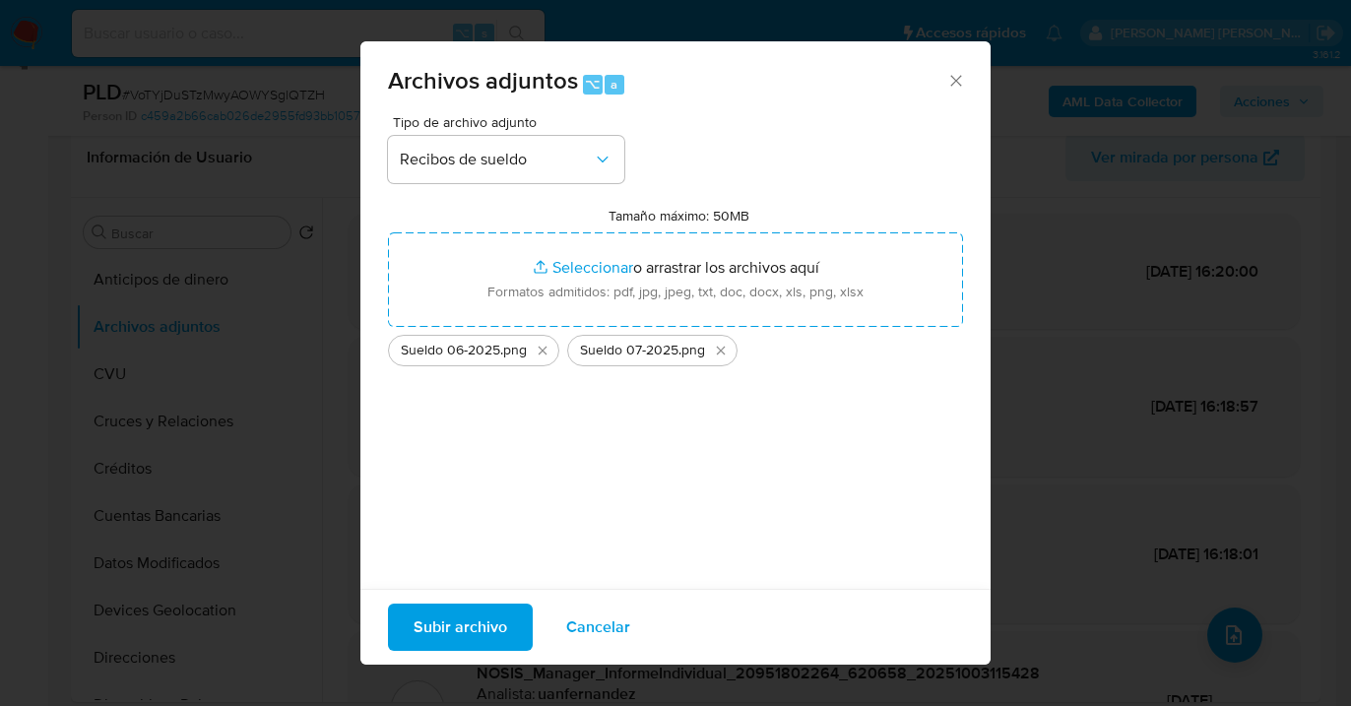
click at [466, 619] on span "Subir archivo" at bounding box center [461, 627] width 94 height 43
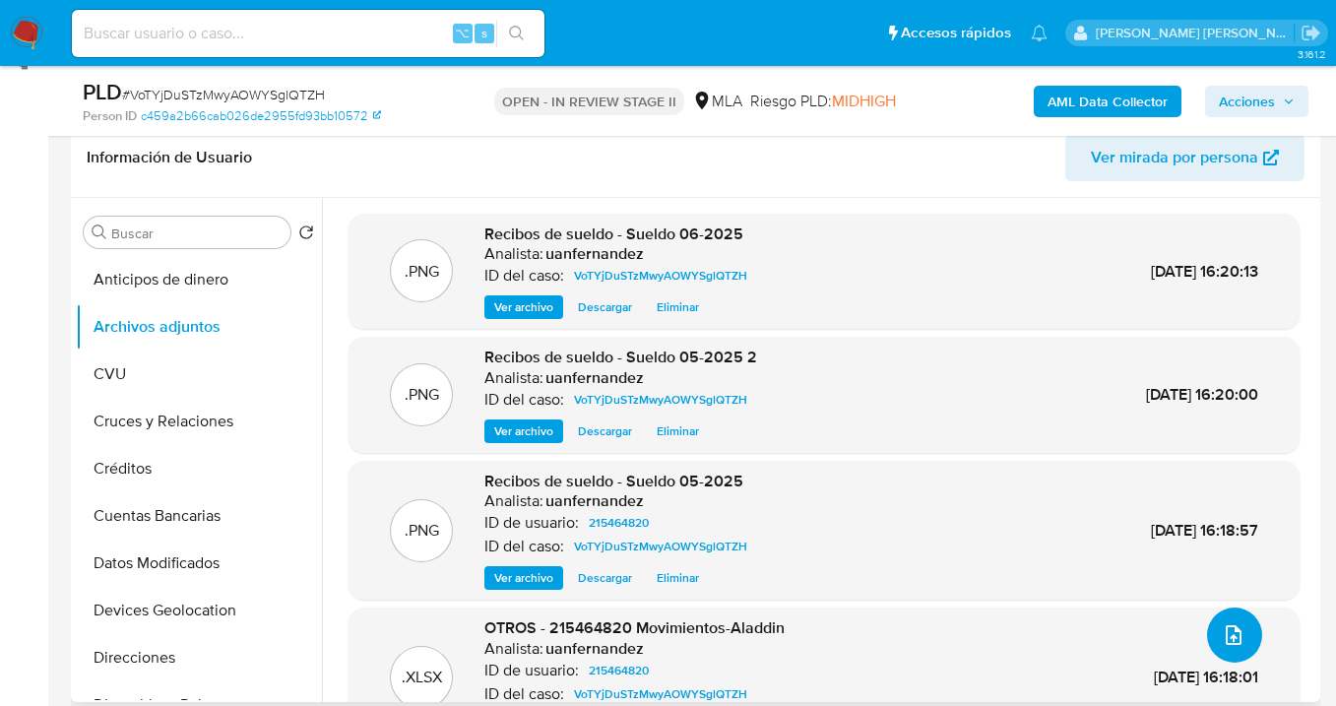
click at [1222, 633] on icon "upload-file" at bounding box center [1234, 635] width 24 height 24
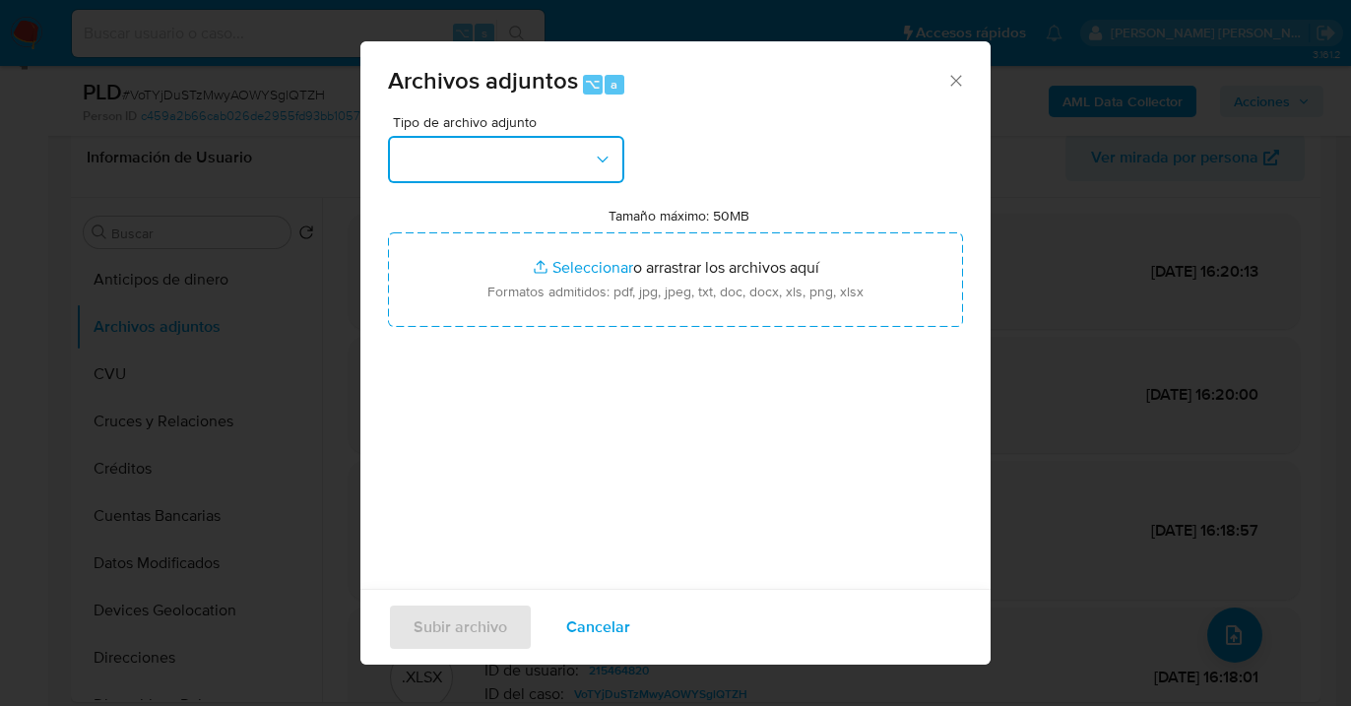
click at [596, 162] on icon "button" at bounding box center [603, 160] width 20 height 20
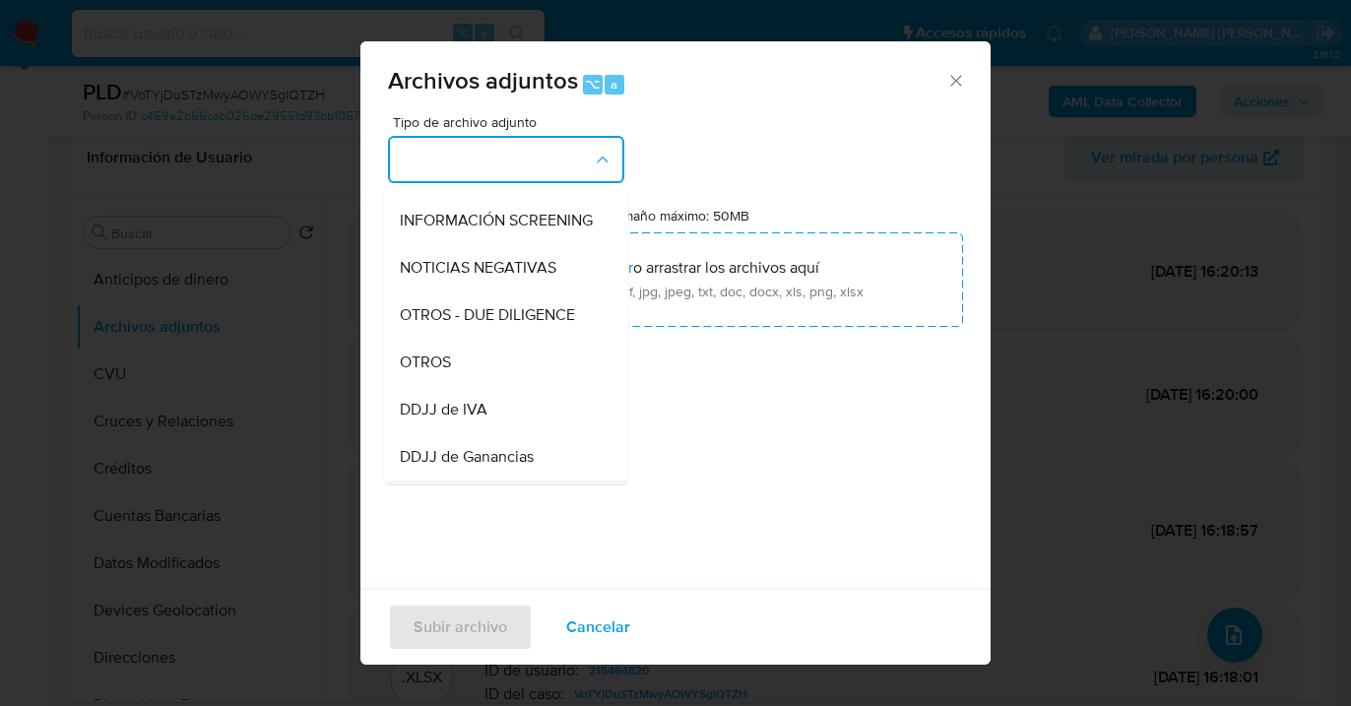
scroll to position [345, 0]
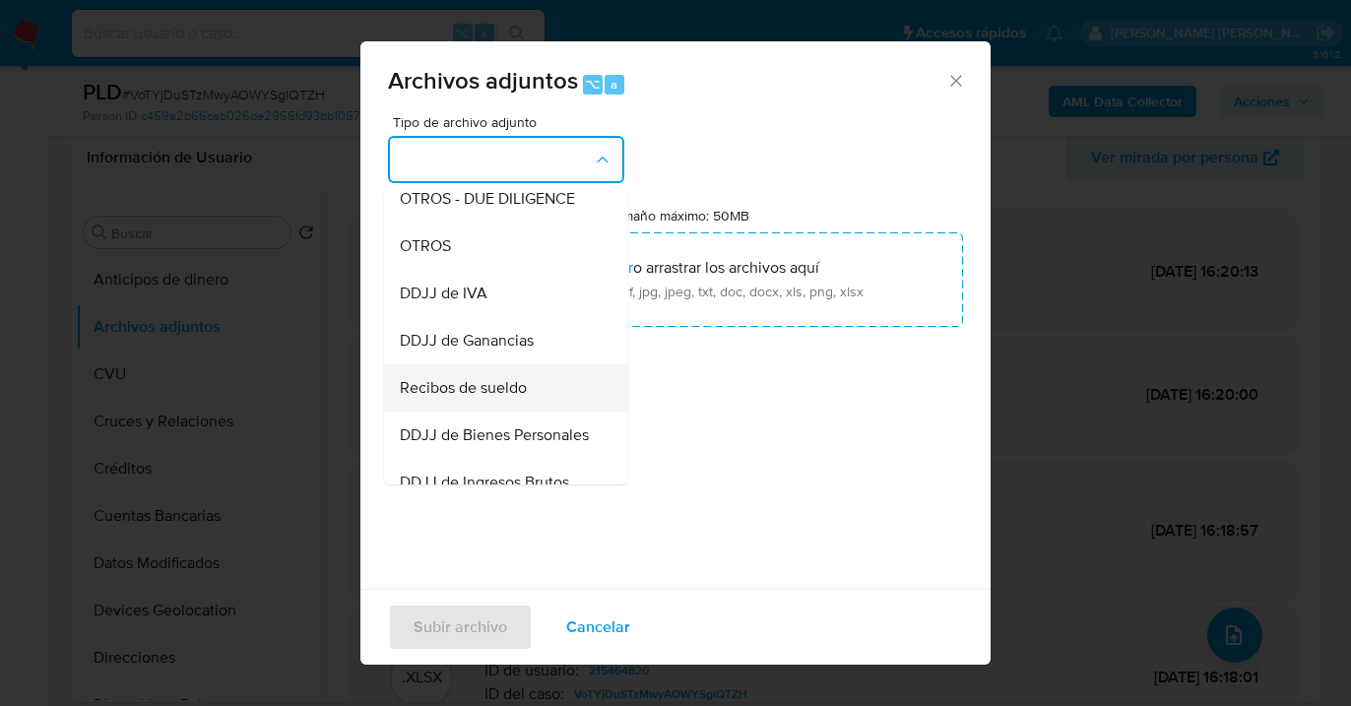
click at [498, 398] on span "Recibos de sueldo" at bounding box center [463, 388] width 127 height 20
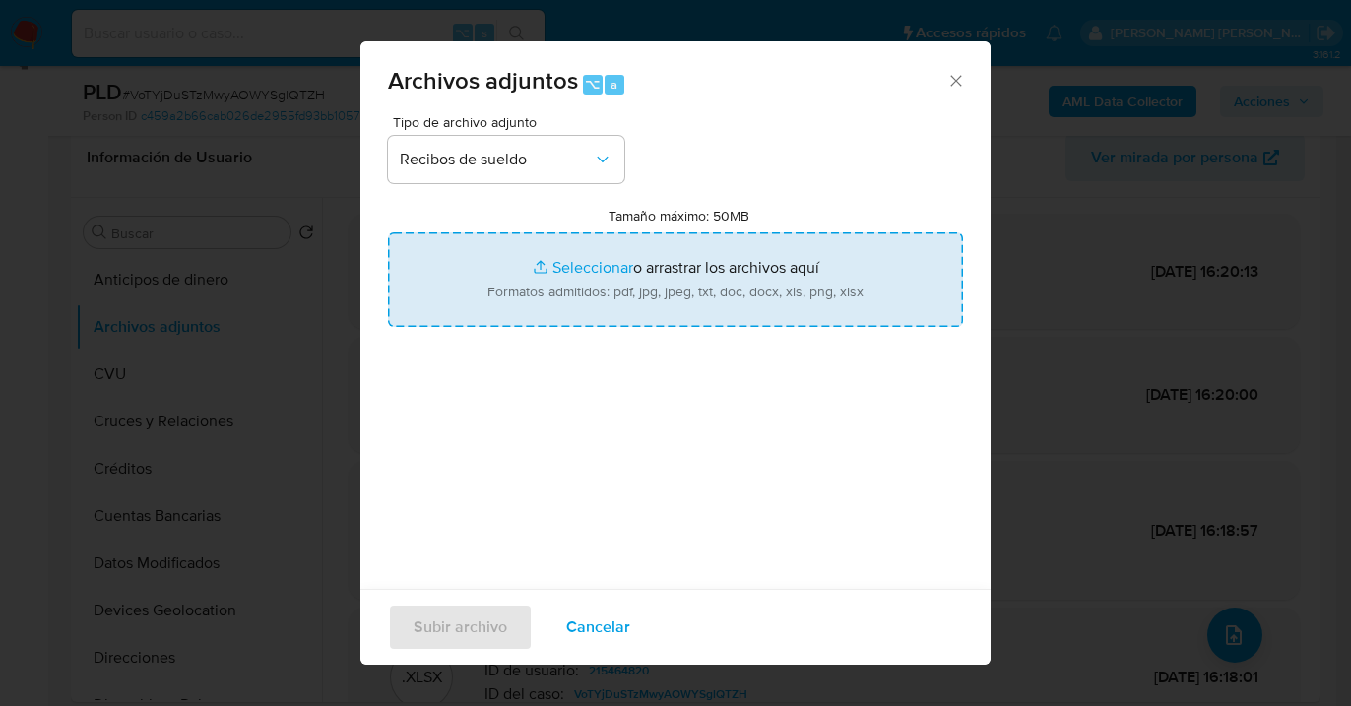
click at [662, 316] on input "Tamaño máximo: 50MB Seleccionar archivos" at bounding box center [675, 279] width 575 height 95
type input "C:\fakepath\Sueldo 06-2025.png"
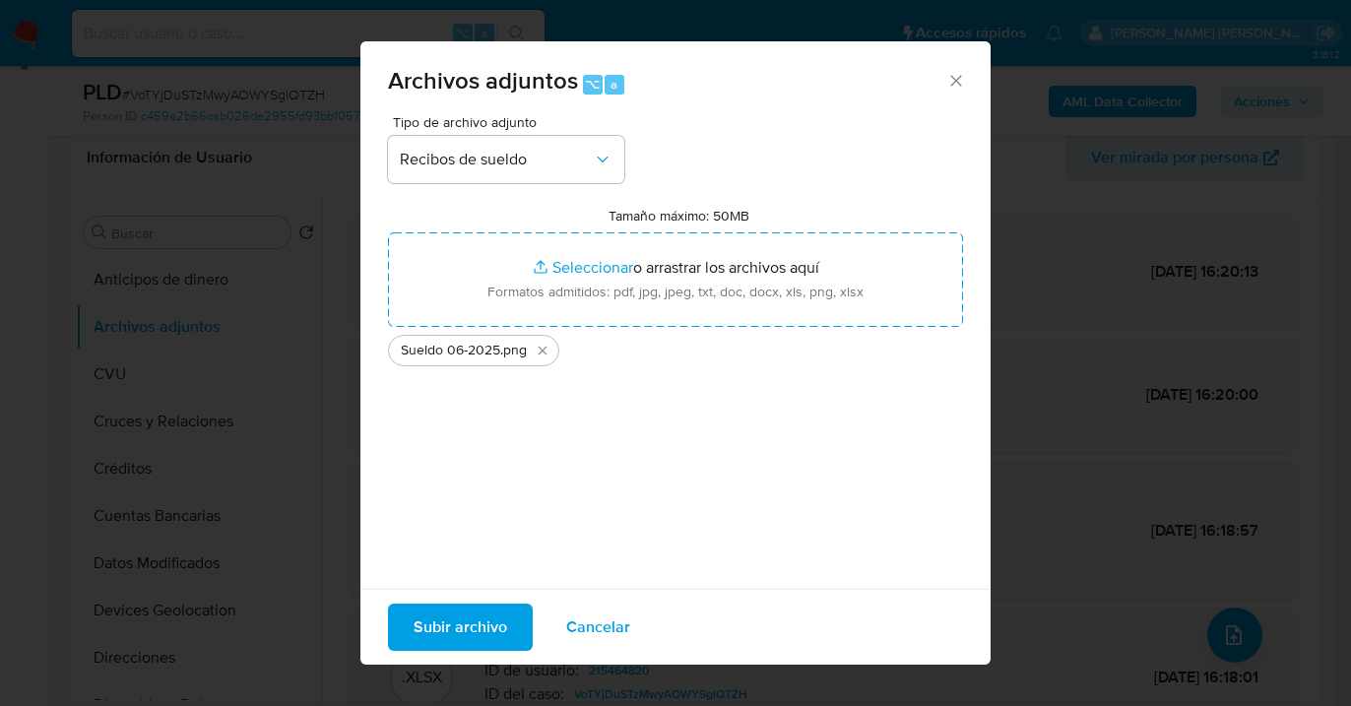
click at [465, 630] on span "Subir archivo" at bounding box center [461, 627] width 94 height 43
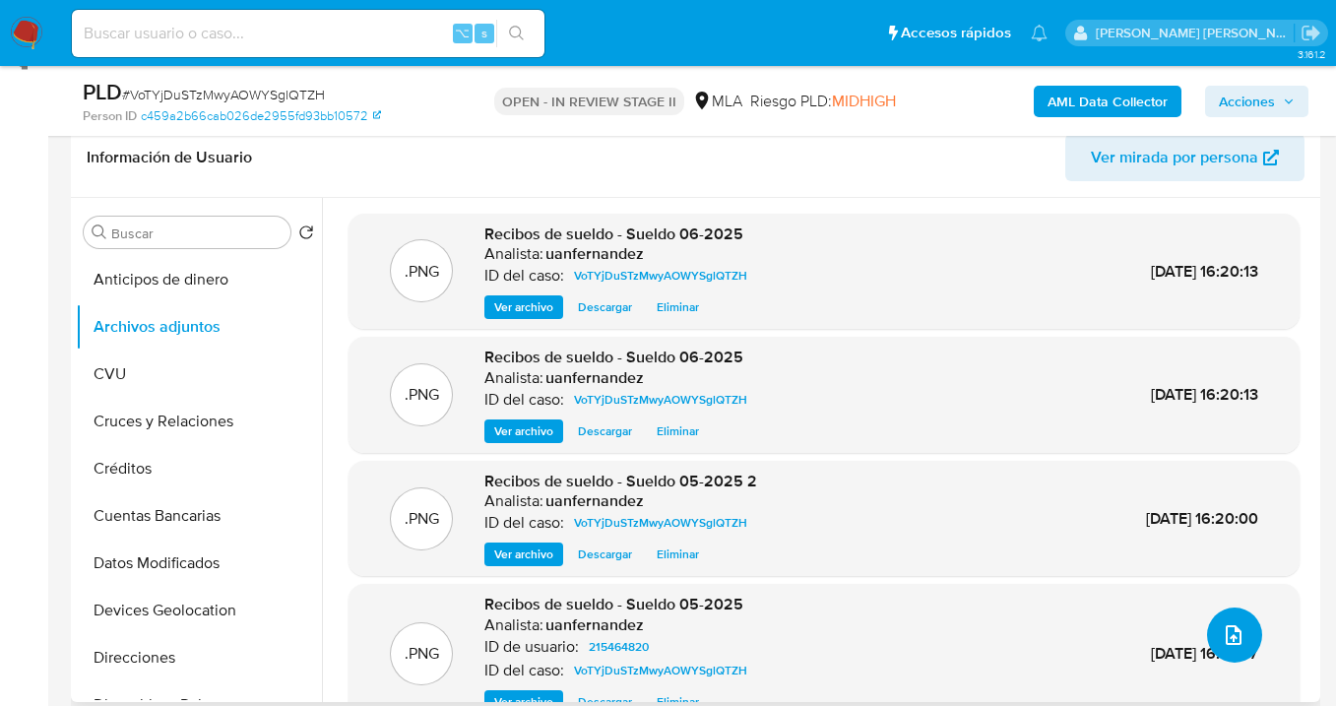
click at [1217, 620] on button "upload-file" at bounding box center [1234, 635] width 55 height 55
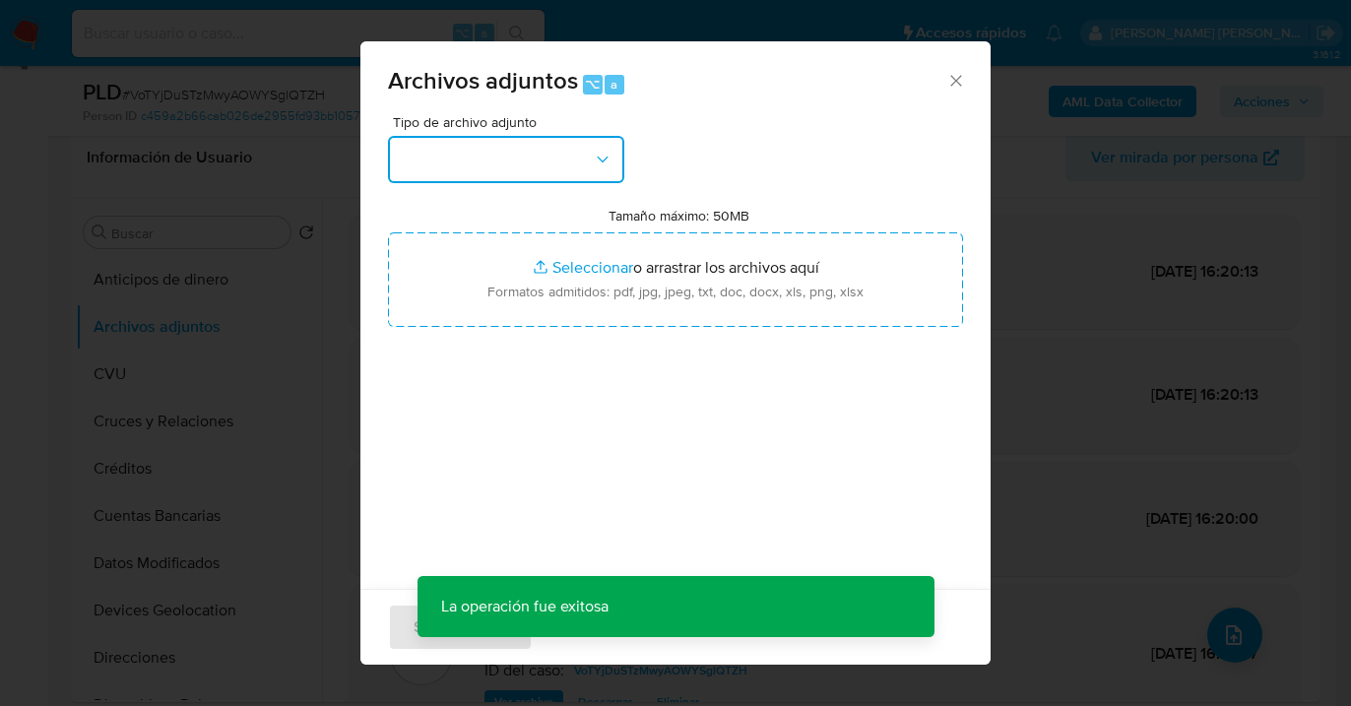
click at [565, 163] on button "button" at bounding box center [506, 159] width 236 height 47
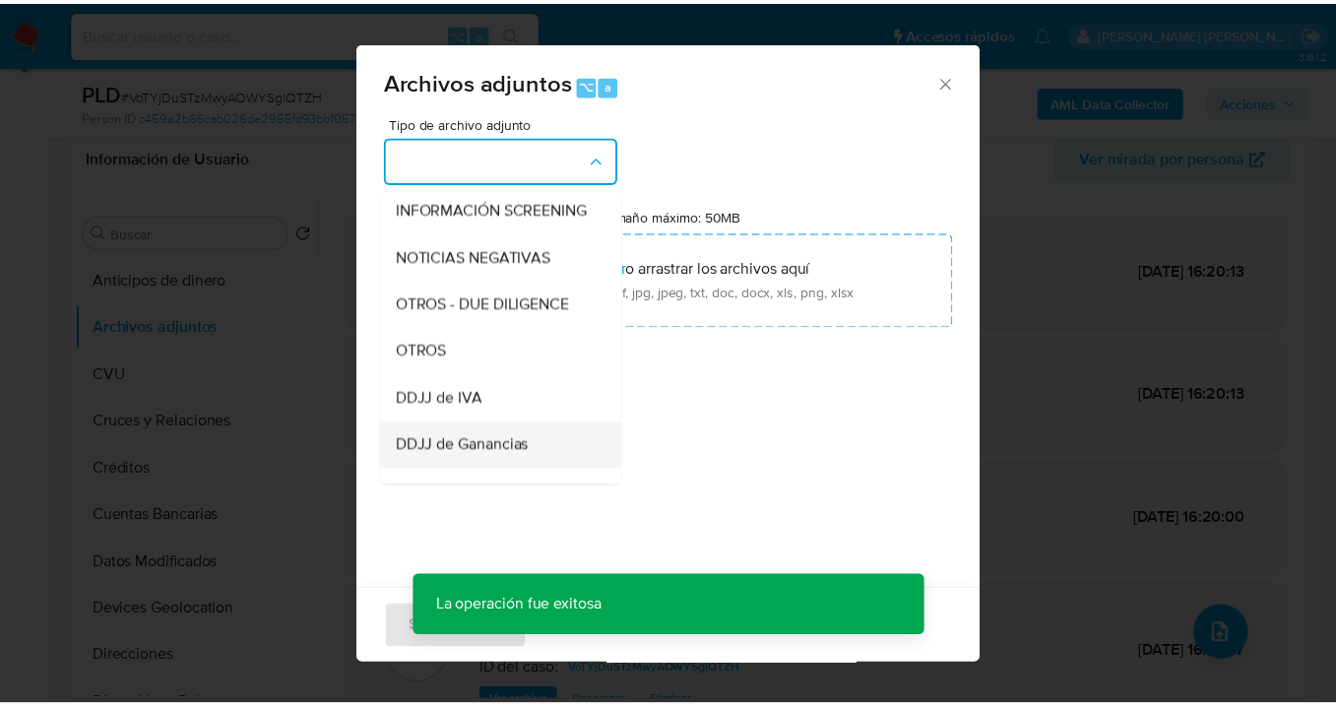
scroll to position [359, 0]
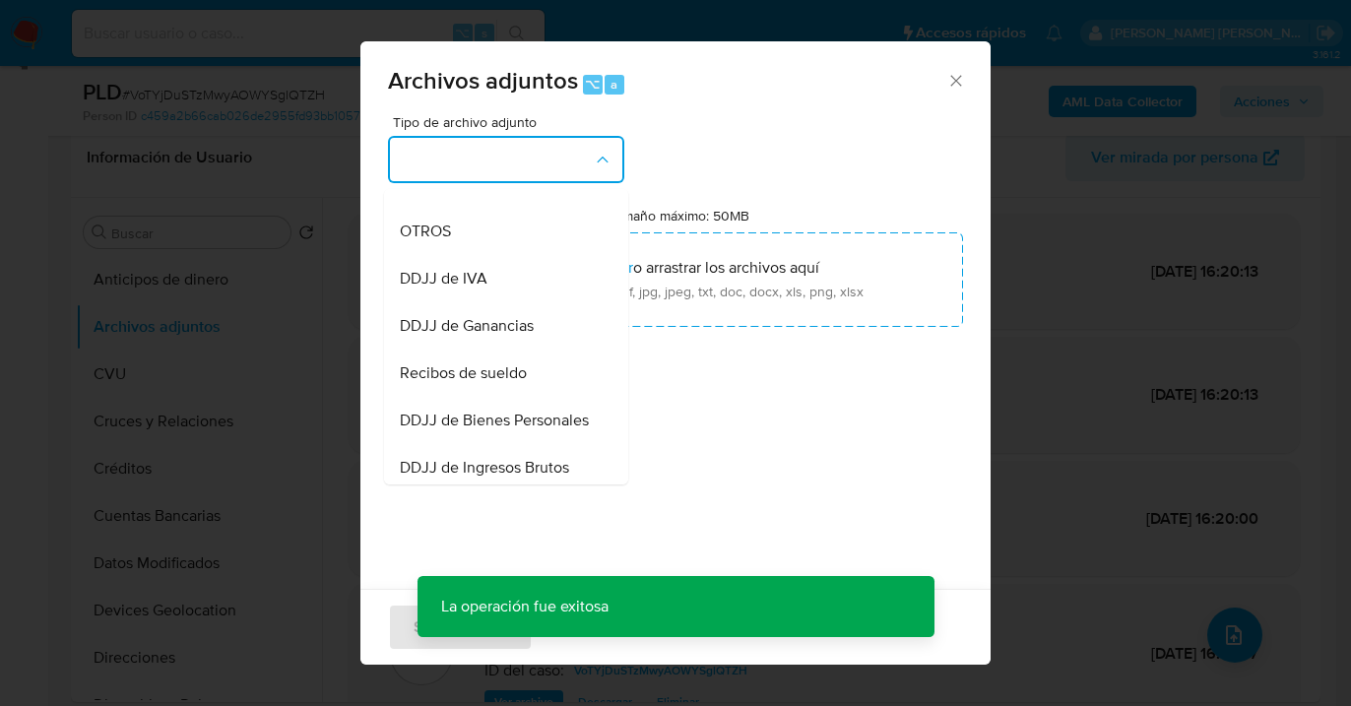
drag, startPoint x: 508, startPoint y: 383, endPoint x: 518, endPoint y: 373, distance: 13.9
click at [508, 382] on span "Recibos de sueldo" at bounding box center [463, 373] width 127 height 20
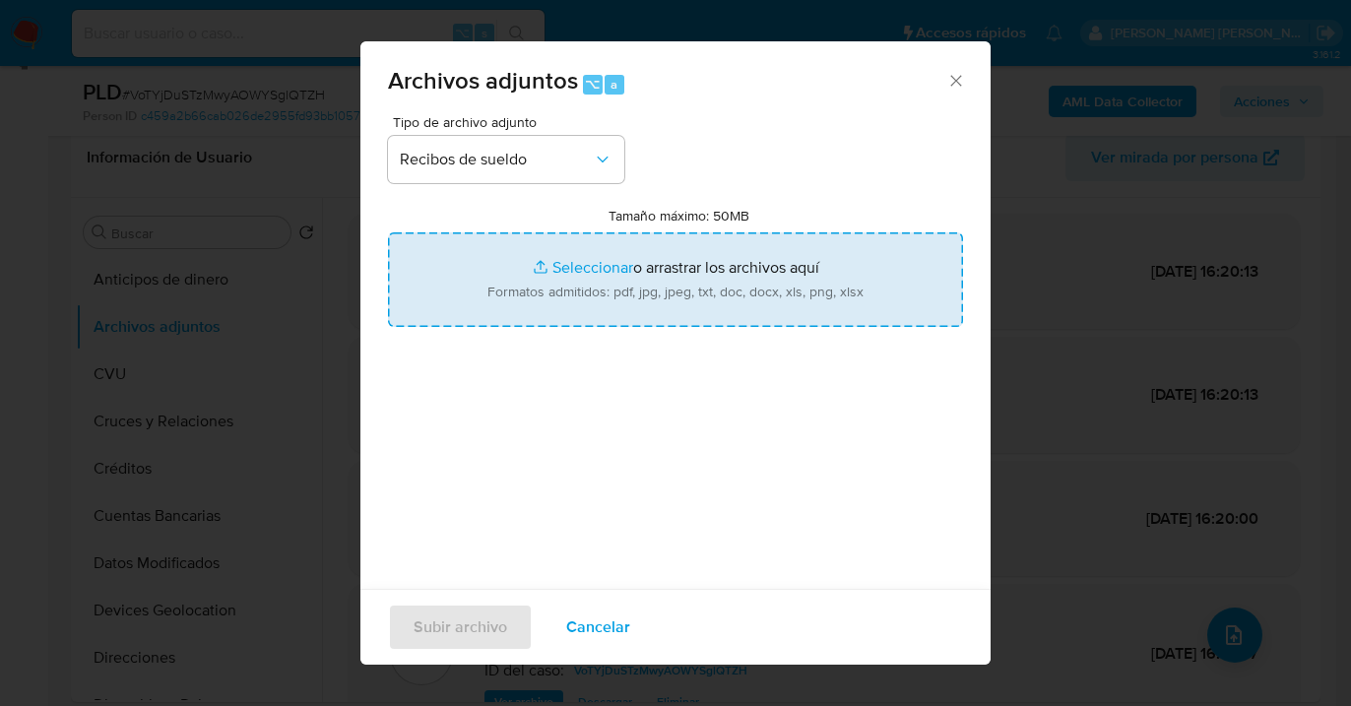
click at [619, 296] on input "Tamaño máximo: 50MB Seleccionar archivos" at bounding box center [675, 279] width 575 height 95
type input "C:\fakepath\Sueldo 07-2025.png"
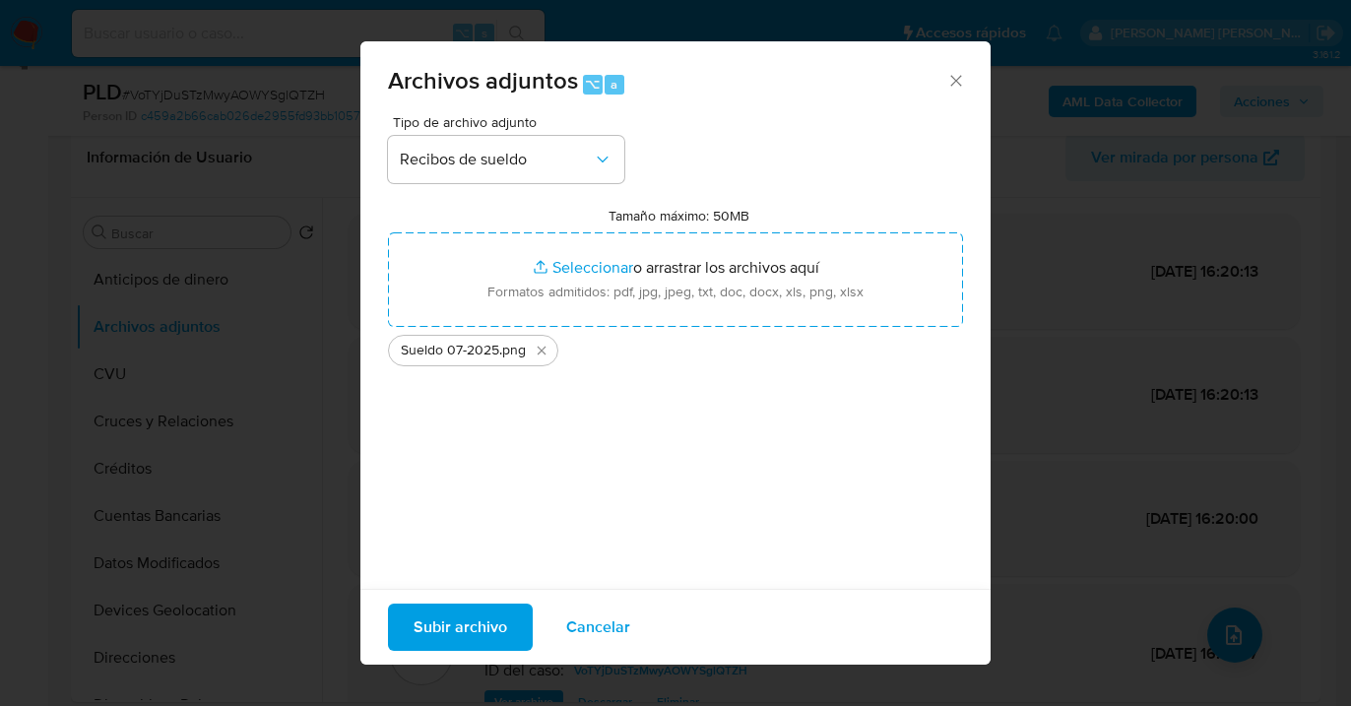
click at [462, 625] on span "Subir archivo" at bounding box center [461, 627] width 94 height 43
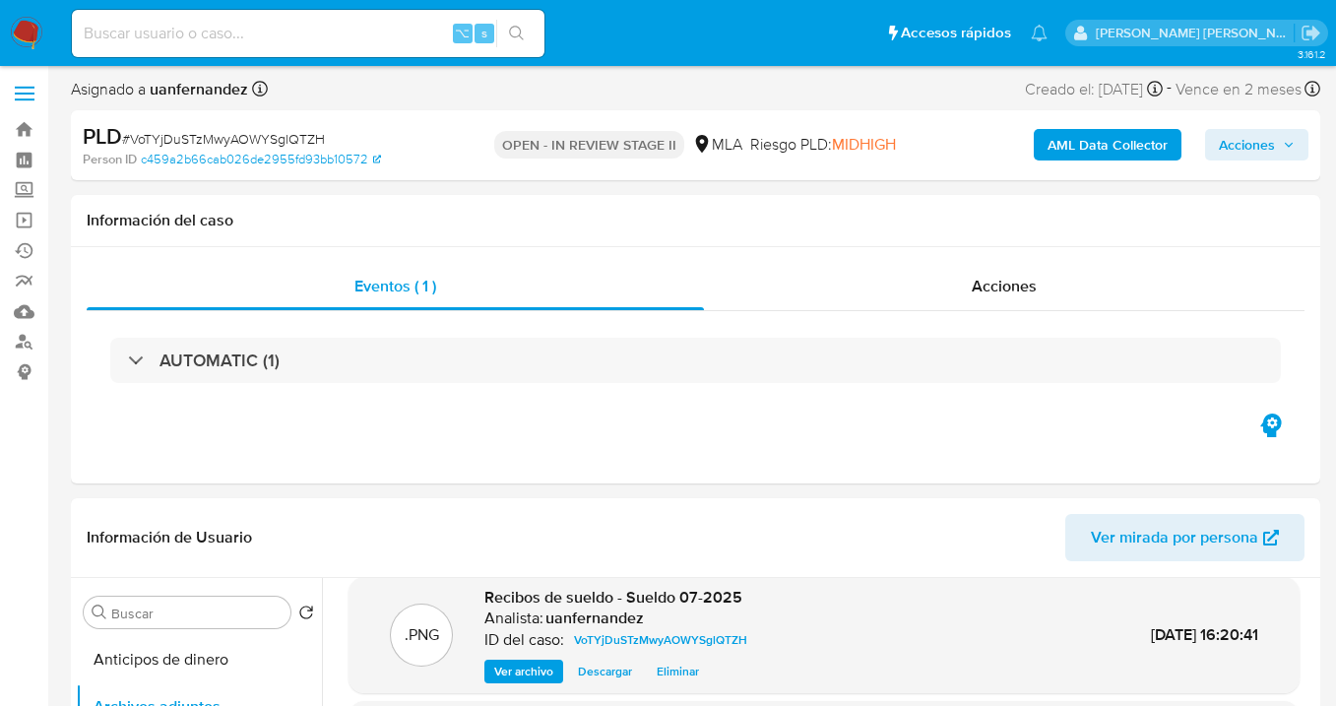
scroll to position [4, 0]
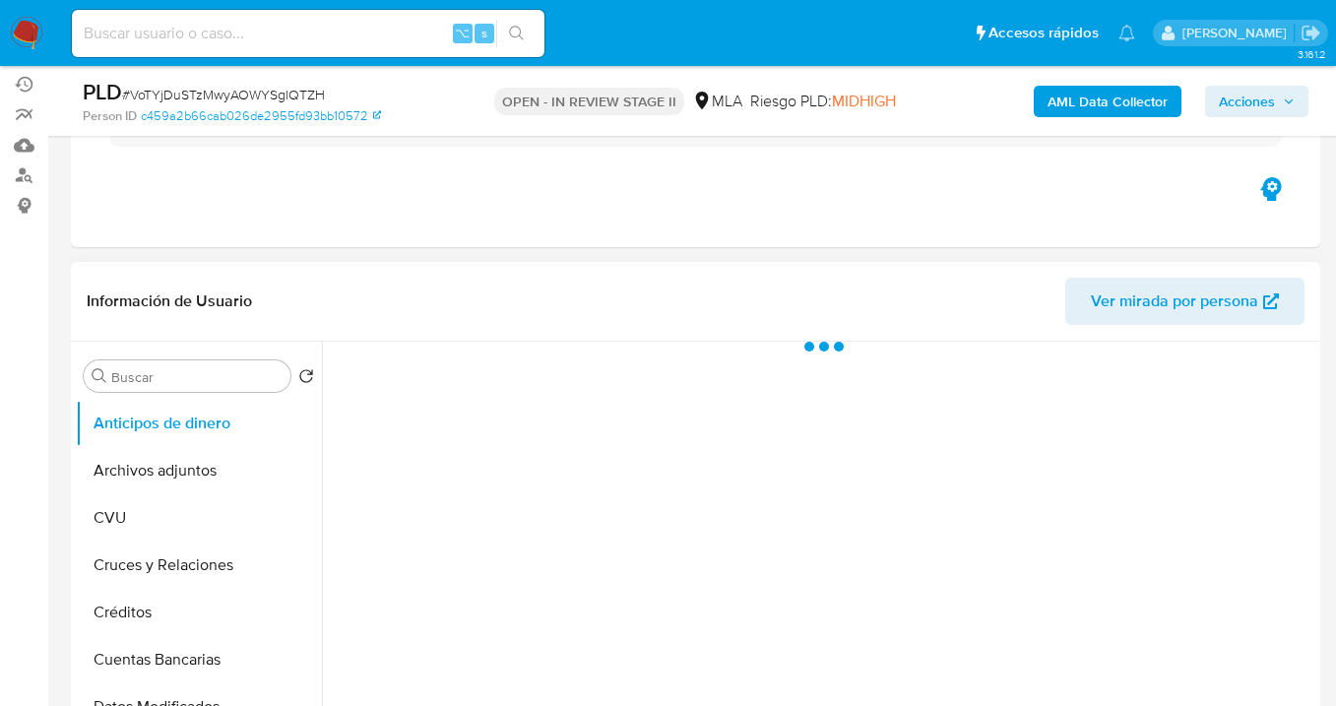
select select "10"
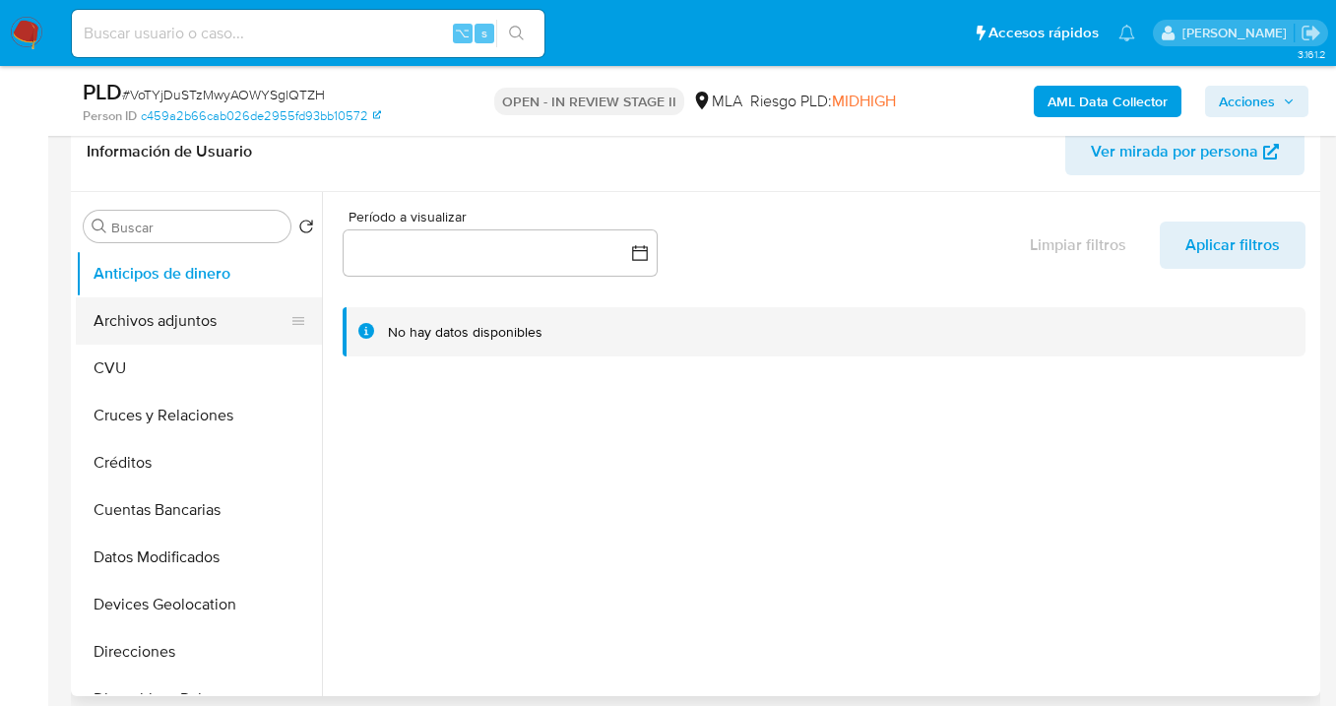
drag, startPoint x: 171, startPoint y: 312, endPoint x: 285, endPoint y: 311, distance: 113.3
click at [171, 312] on button "Archivos adjuntos" at bounding box center [191, 320] width 230 height 47
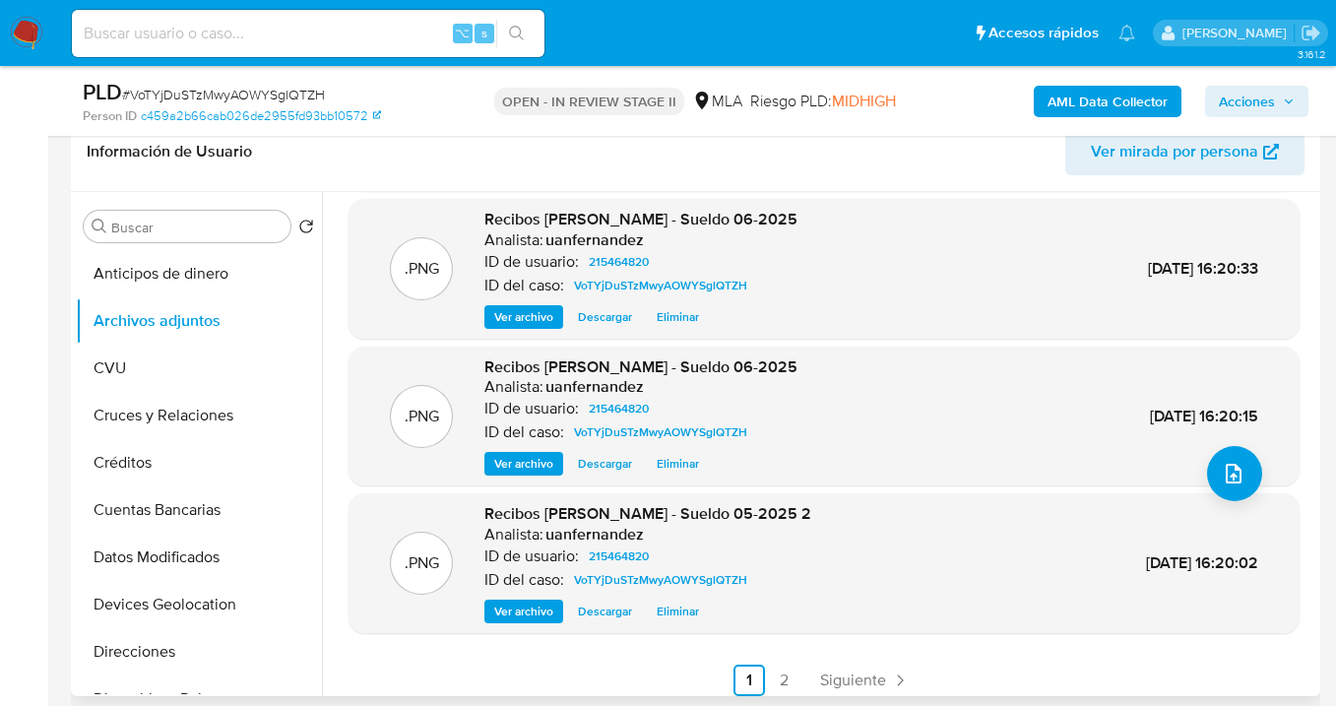
scroll to position [165, 0]
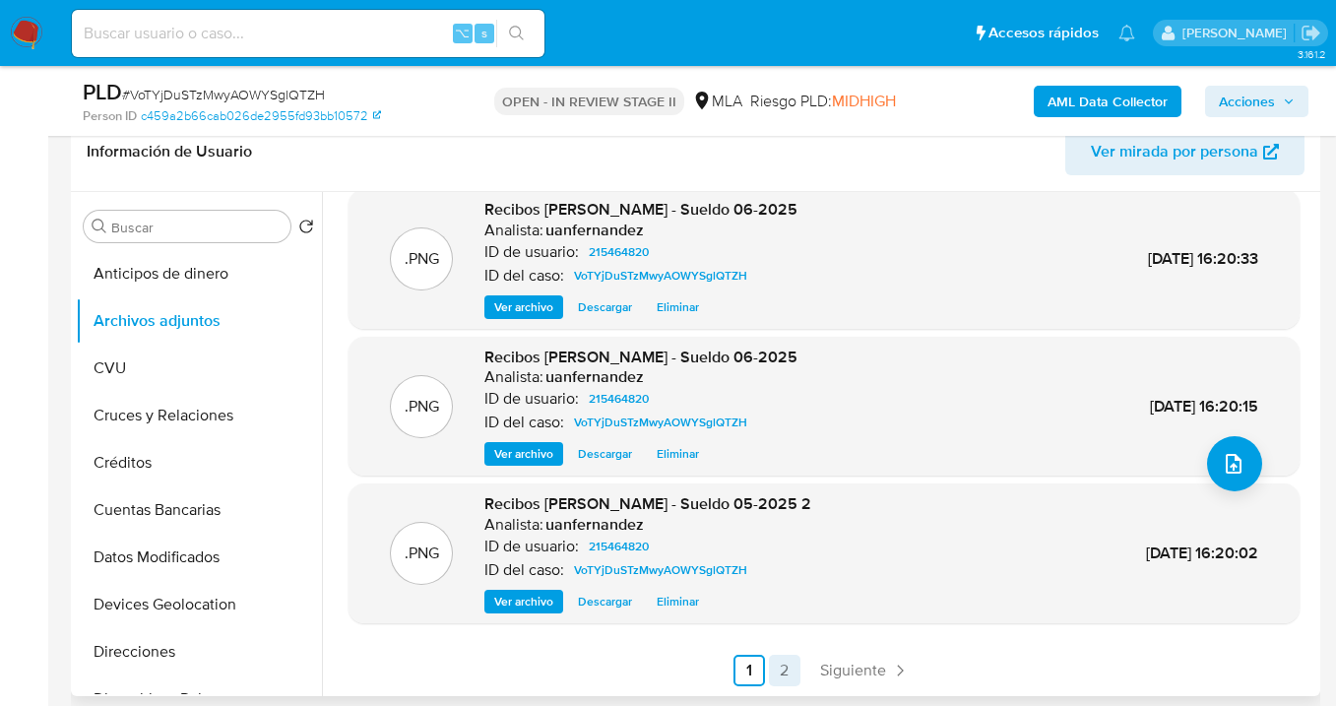
click at [787, 667] on link "2" at bounding box center [785, 671] width 32 height 32
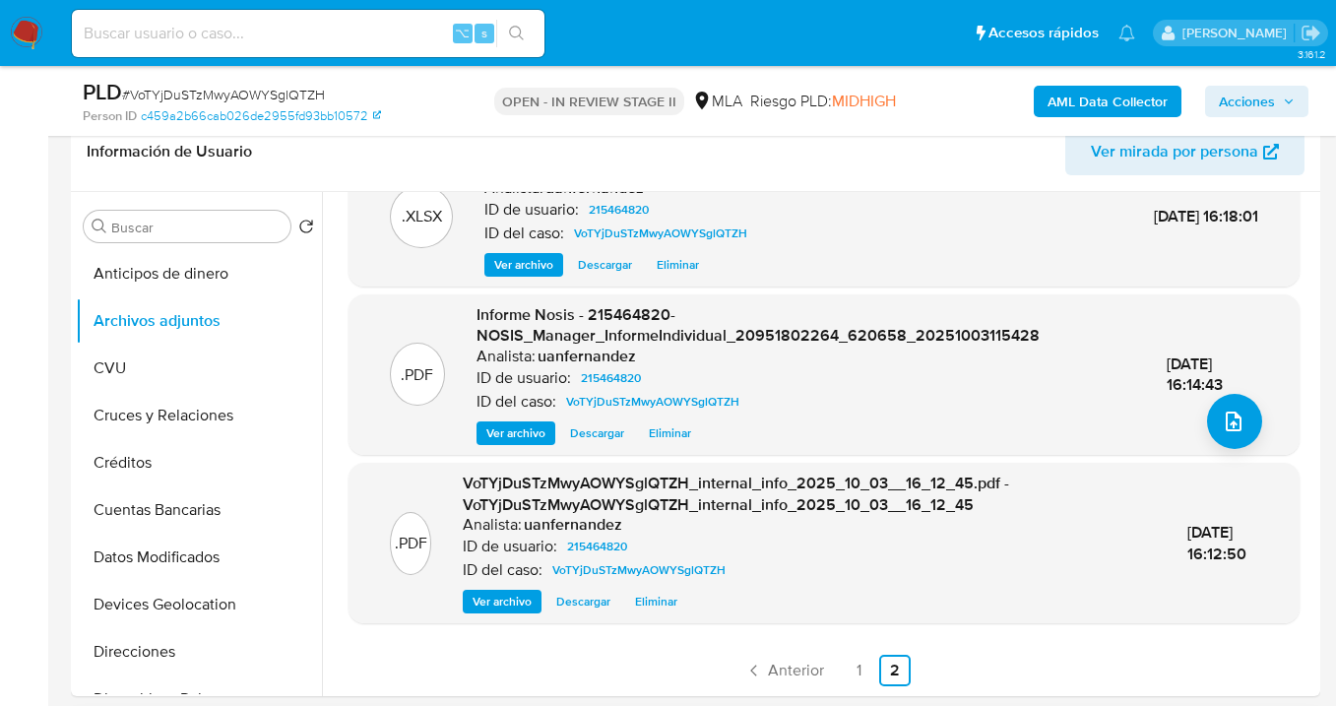
scroll to position [520, 0]
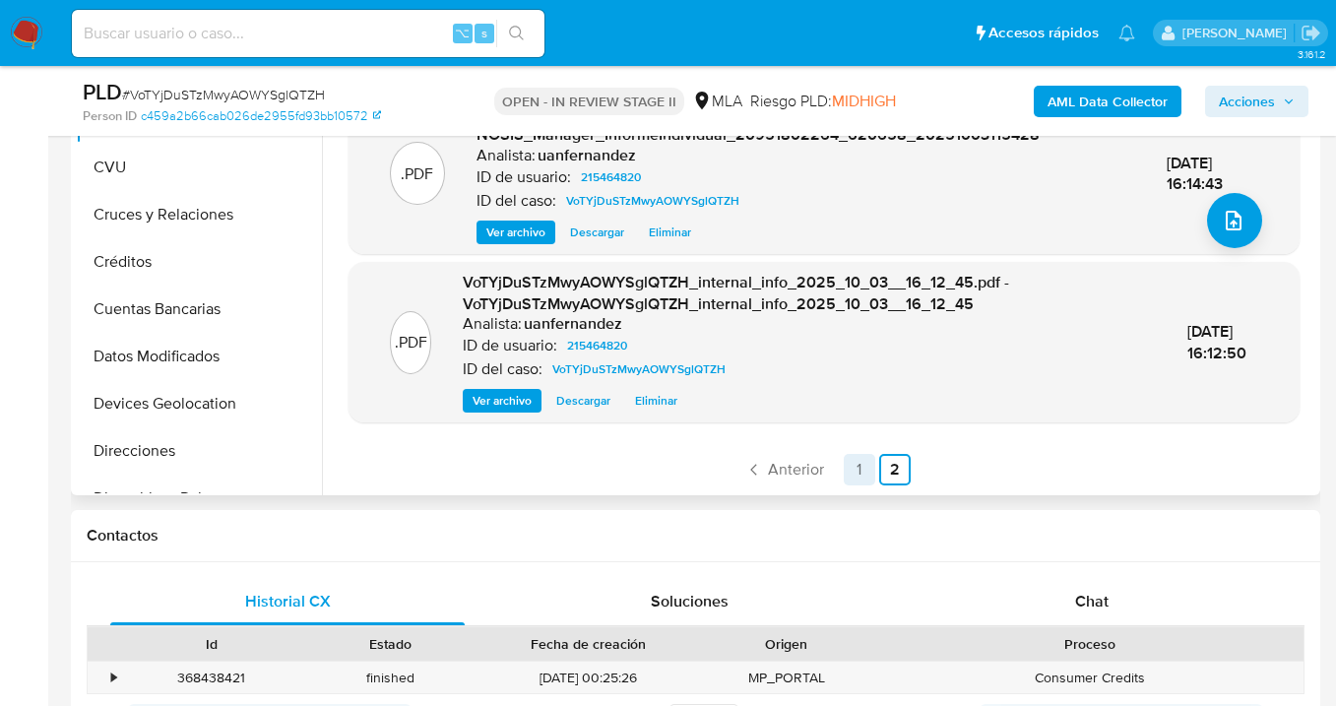
click at [853, 477] on link "1" at bounding box center [860, 470] width 32 height 32
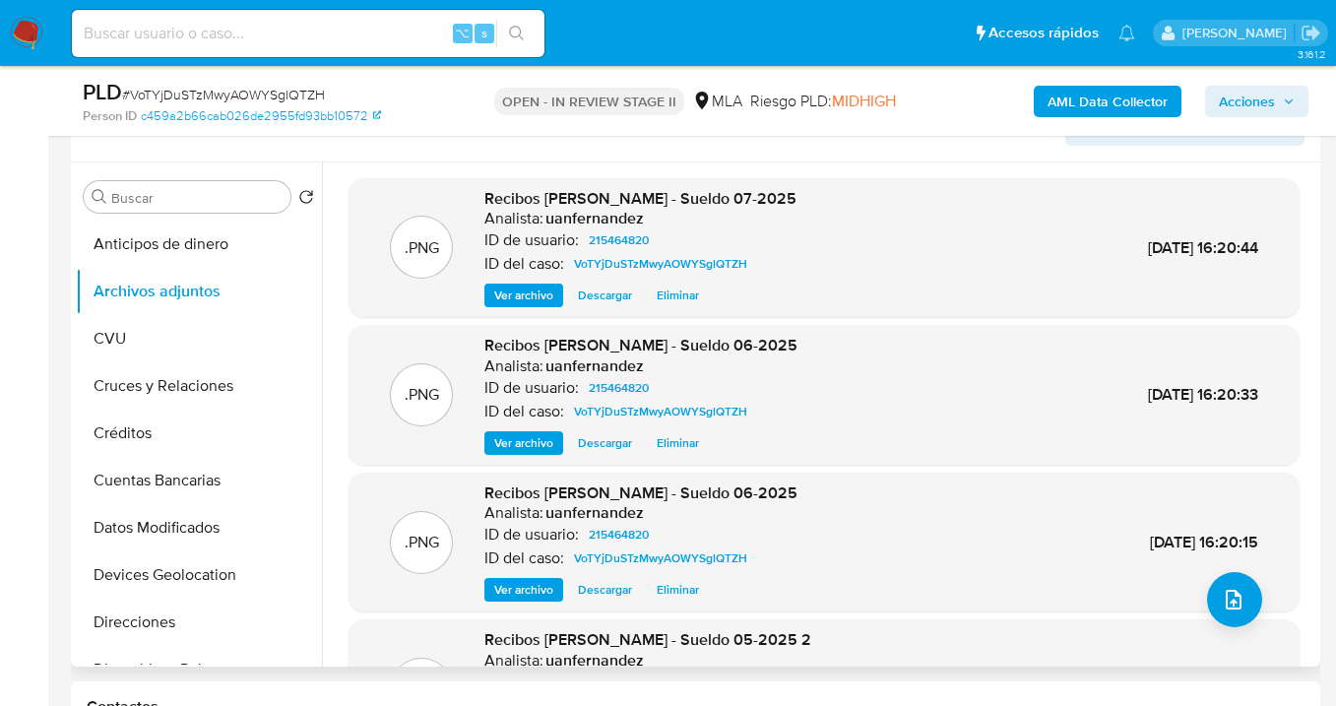
scroll to position [328, 0]
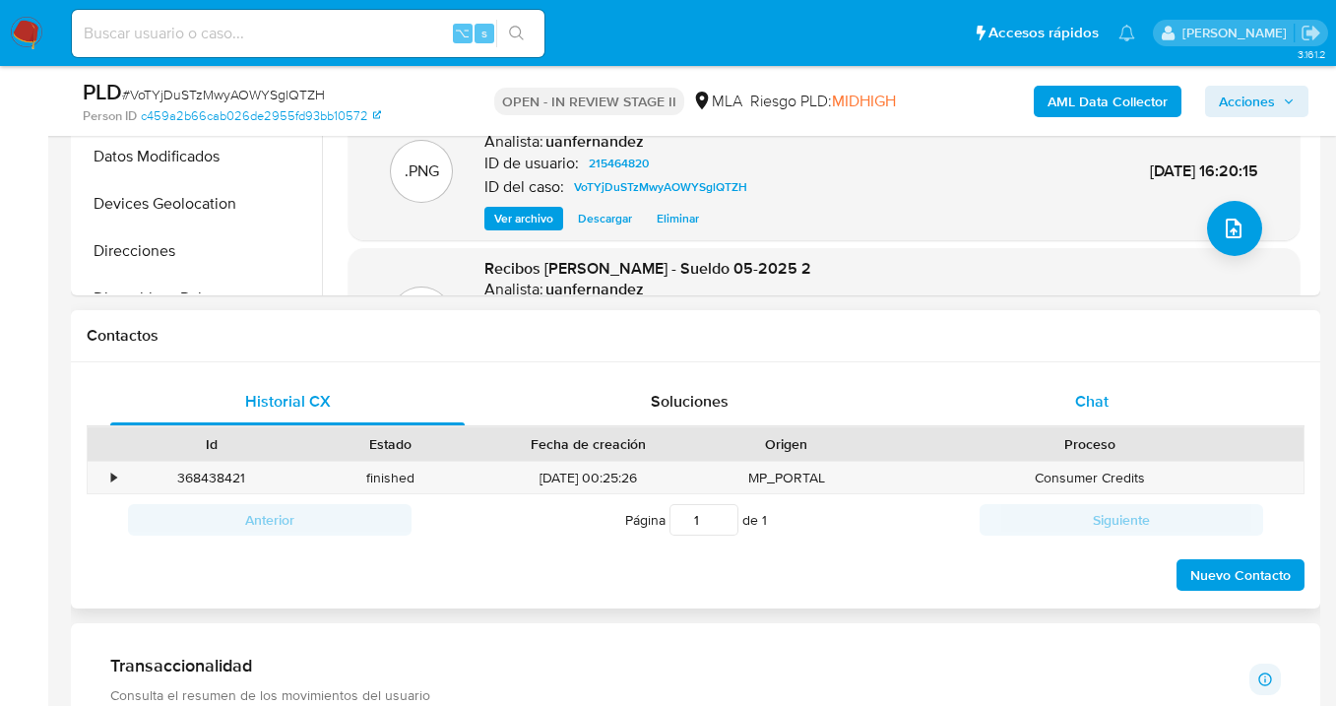
click at [1086, 408] on span "Chat" at bounding box center [1091, 401] width 33 height 23
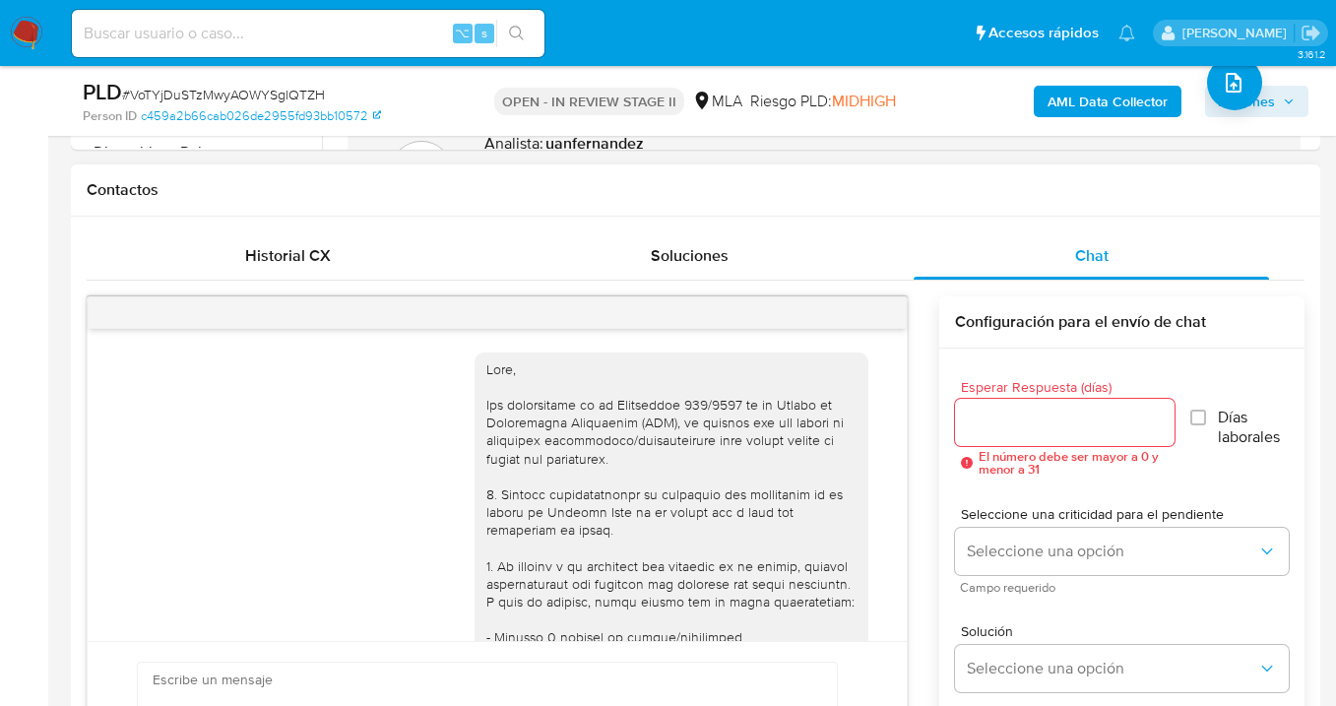
scroll to position [1282, 0]
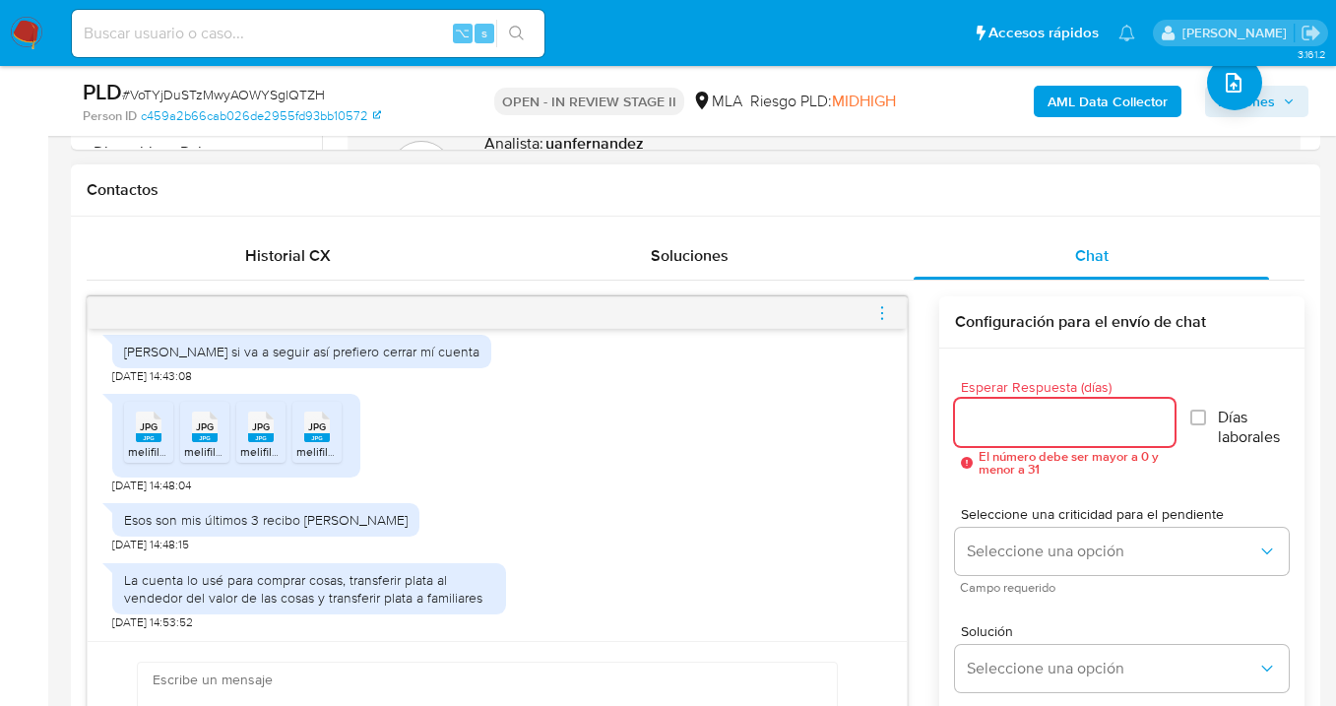
click at [995, 419] on input "Esperar Respuesta (días)" at bounding box center [1065, 423] width 220 height 26
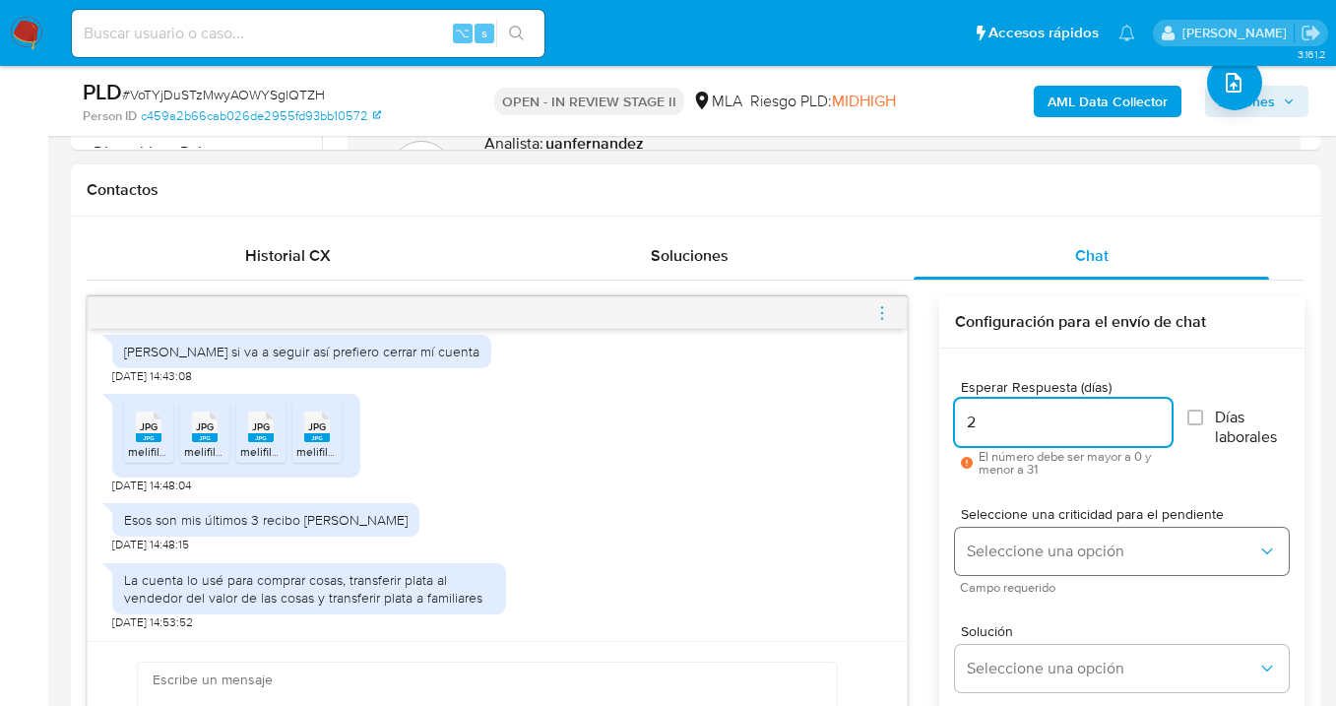
type input "2"
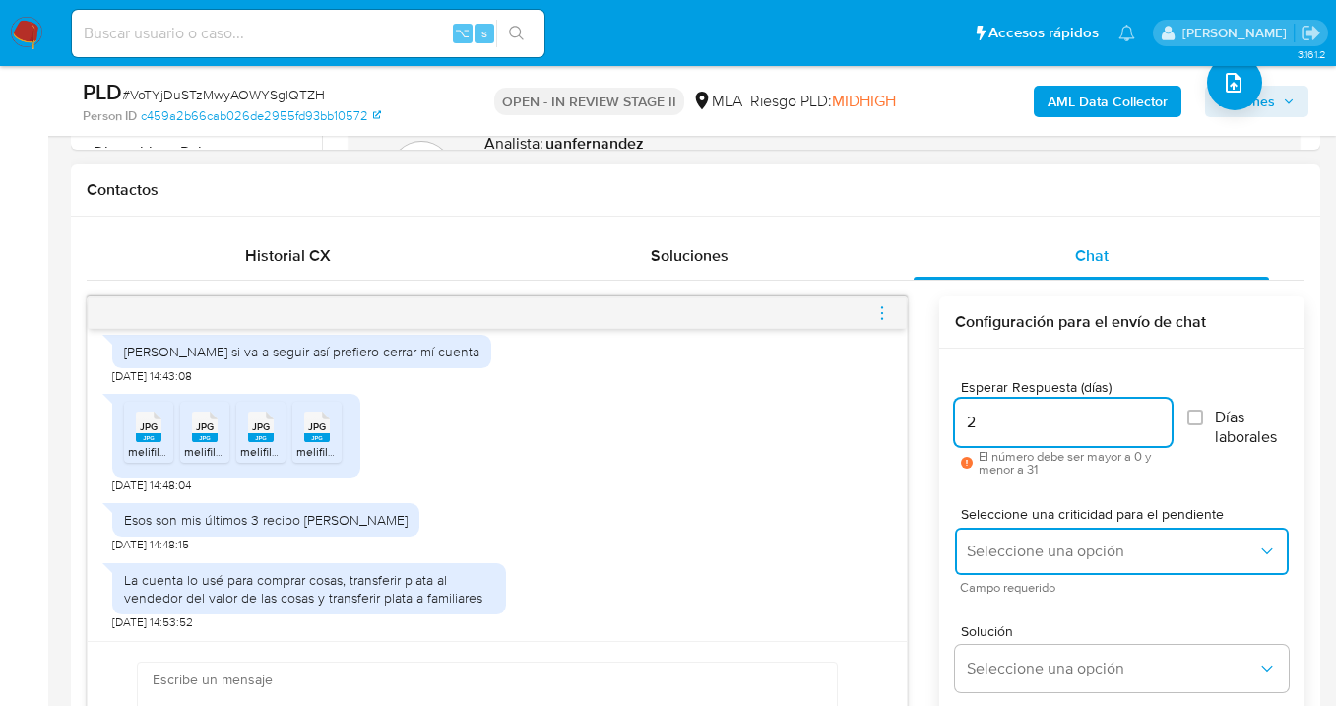
click at [1002, 555] on span "Seleccione una opción" at bounding box center [1112, 552] width 291 height 20
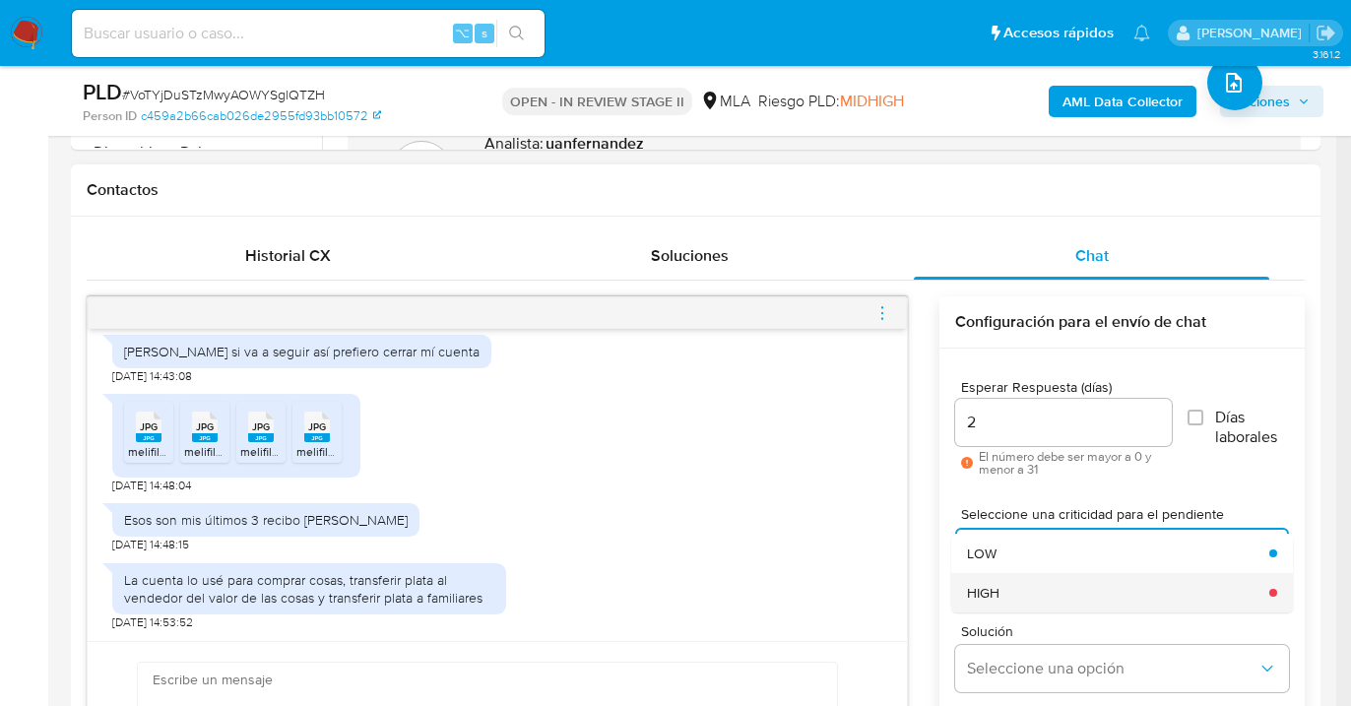
click at [1003, 582] on div "HIGH" at bounding box center [1112, 592] width 291 height 39
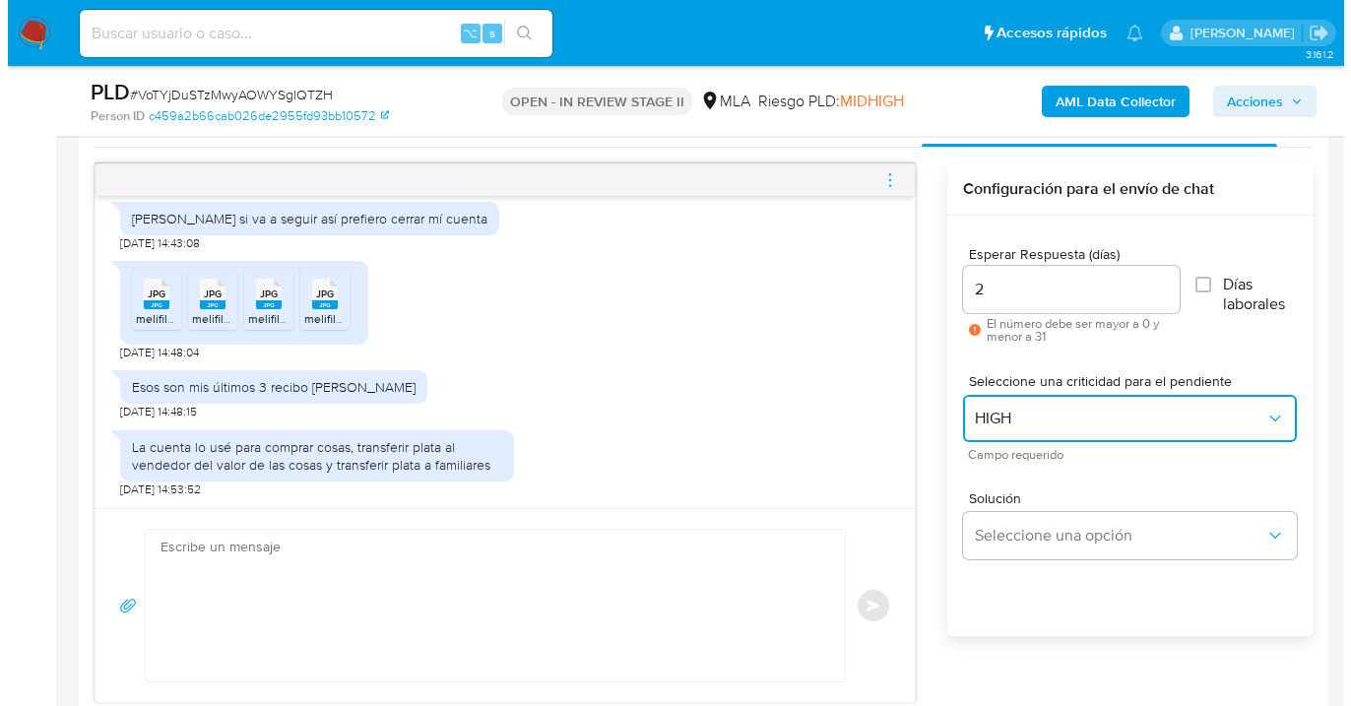
scroll to position [1084, 0]
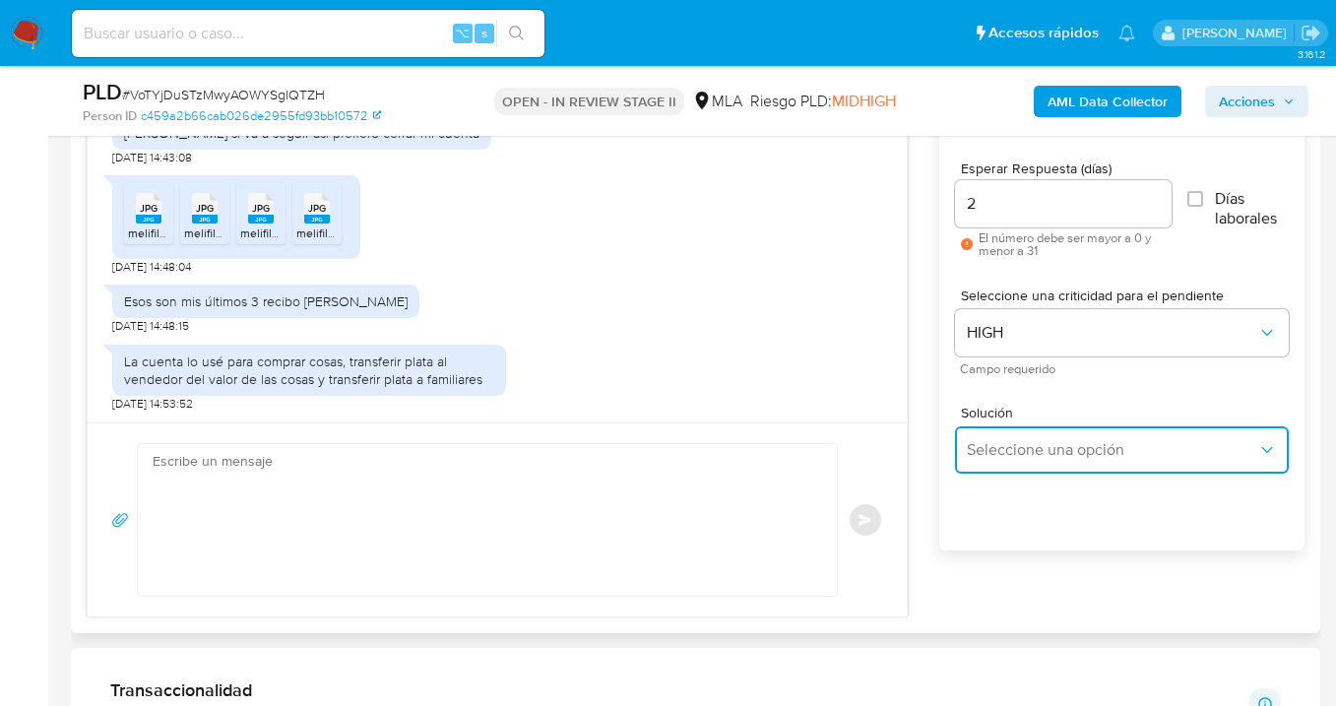
drag, startPoint x: 975, startPoint y: 453, endPoint x: 983, endPoint y: 461, distance: 11.1
click at [976, 453] on span "Seleccione una opción" at bounding box center [1112, 450] width 291 height 20
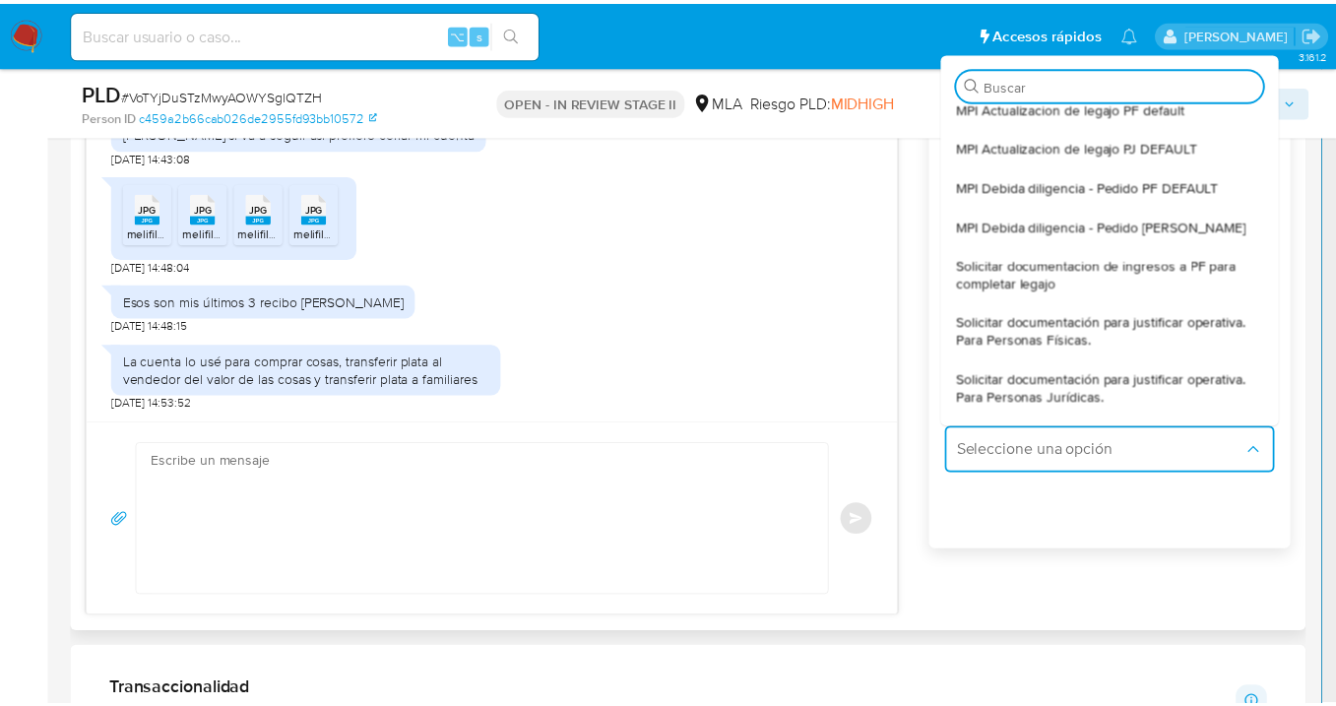
scroll to position [204, 0]
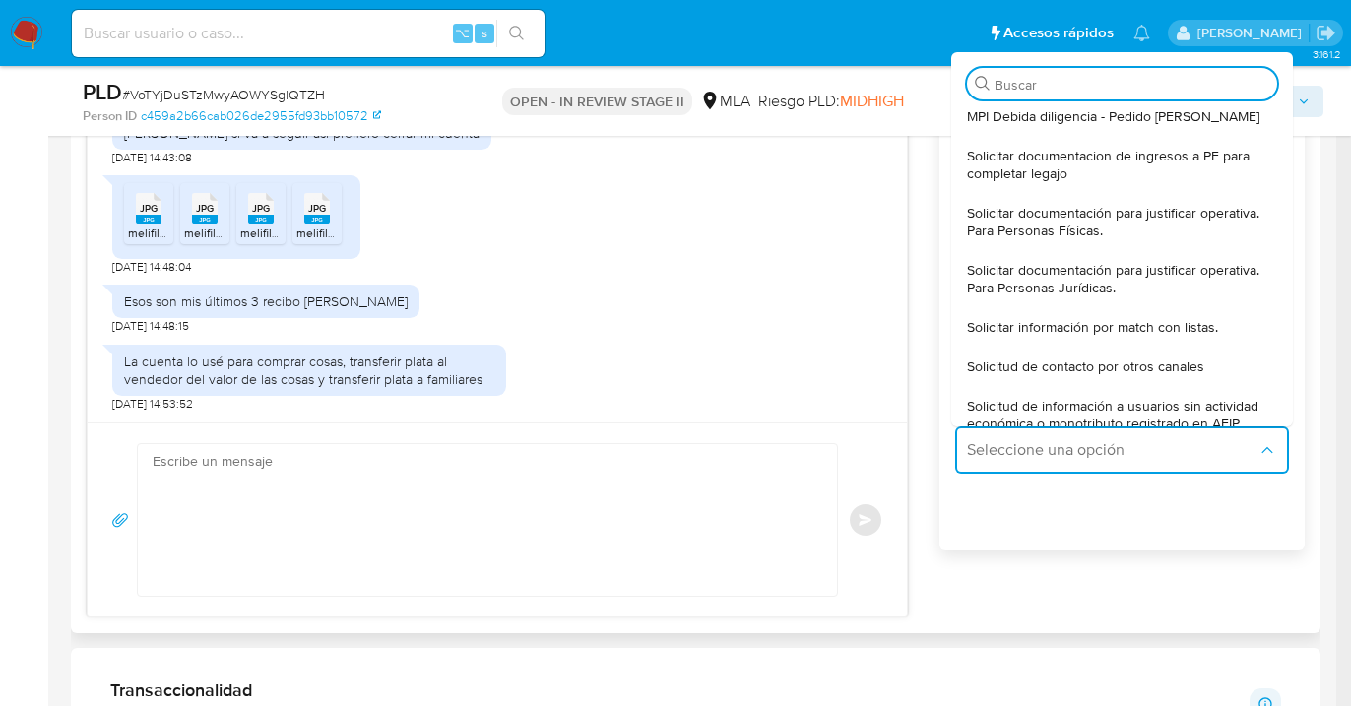
drag, startPoint x: 1061, startPoint y: 229, endPoint x: 1054, endPoint y: 241, distance: 13.7
click at [1061, 229] on span "Solicitar documentación para justificar operativa. Para Personas Físicas." at bounding box center [1116, 221] width 298 height 35
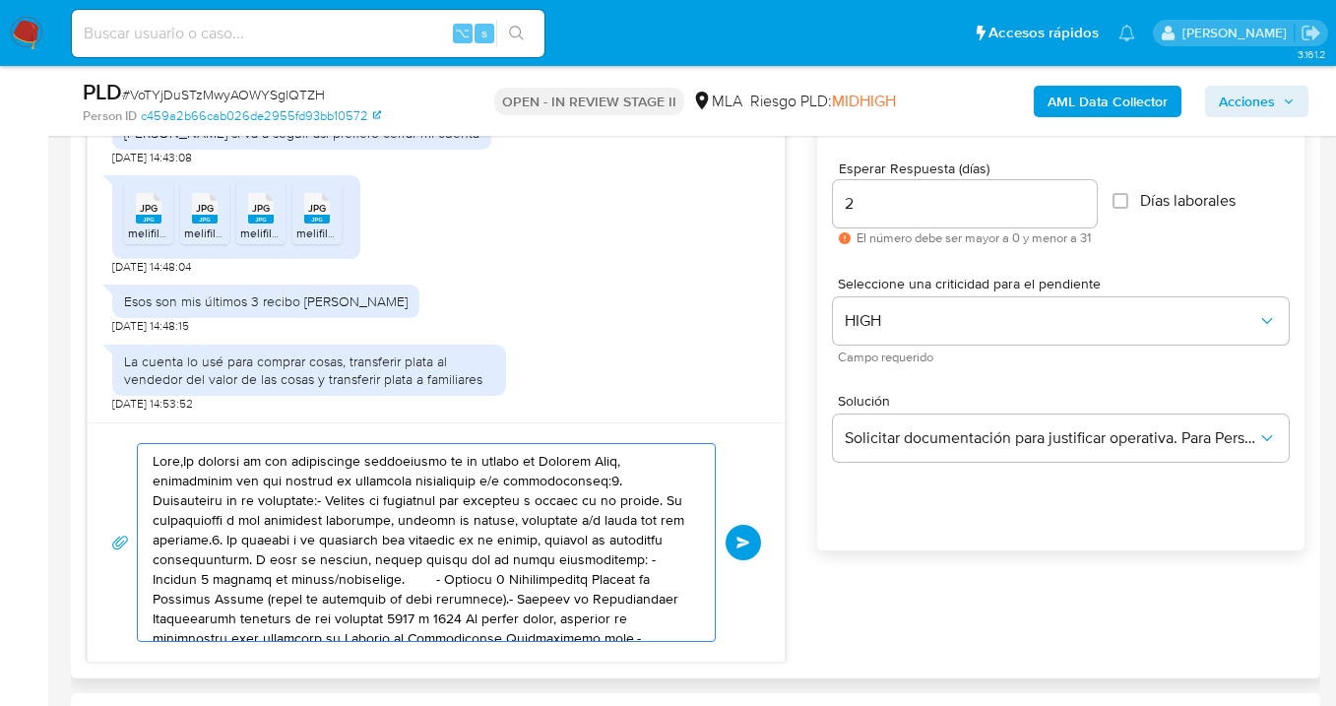
drag, startPoint x: 518, startPoint y: 582, endPoint x: 220, endPoint y: 466, distance: 320.2
click at [195, 449] on textarea at bounding box center [422, 542] width 538 height 197
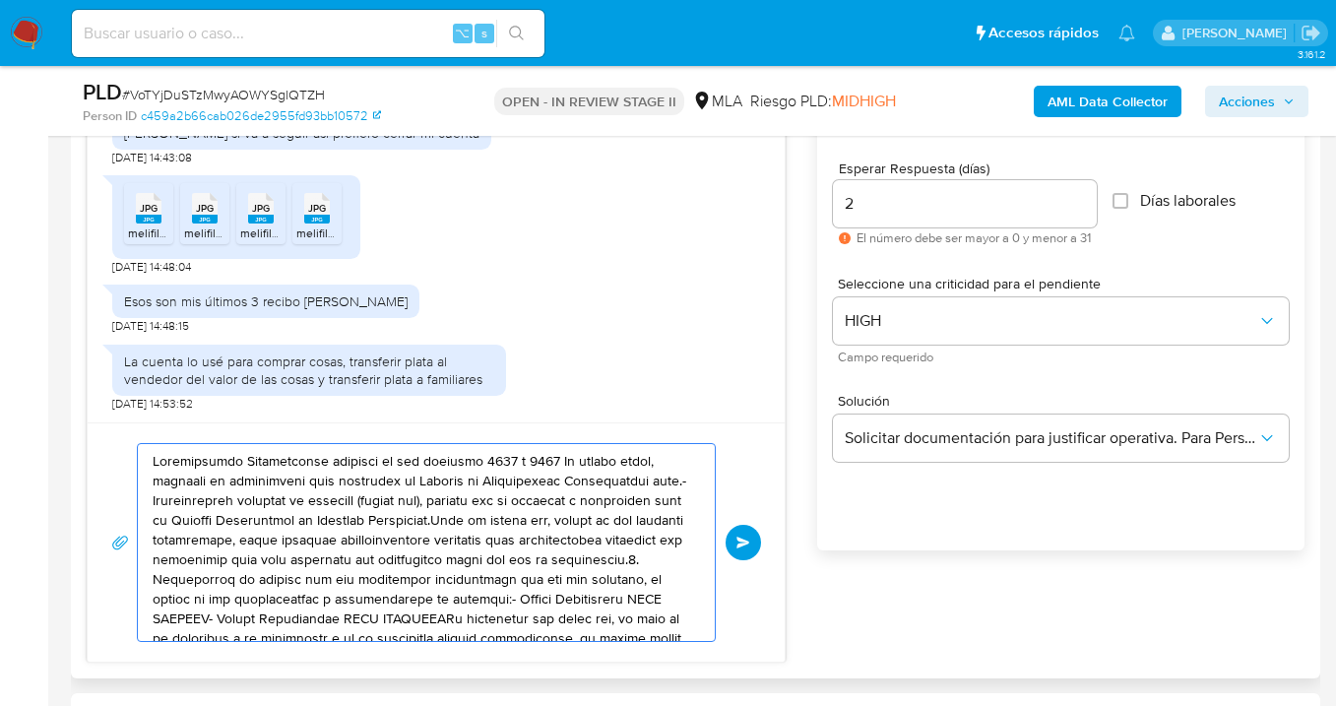
drag, startPoint x: 506, startPoint y: 587, endPoint x: 323, endPoint y: 510, distance: 198.6
click at [174, 431] on div "Enviar" at bounding box center [436, 541] width 697 height 239
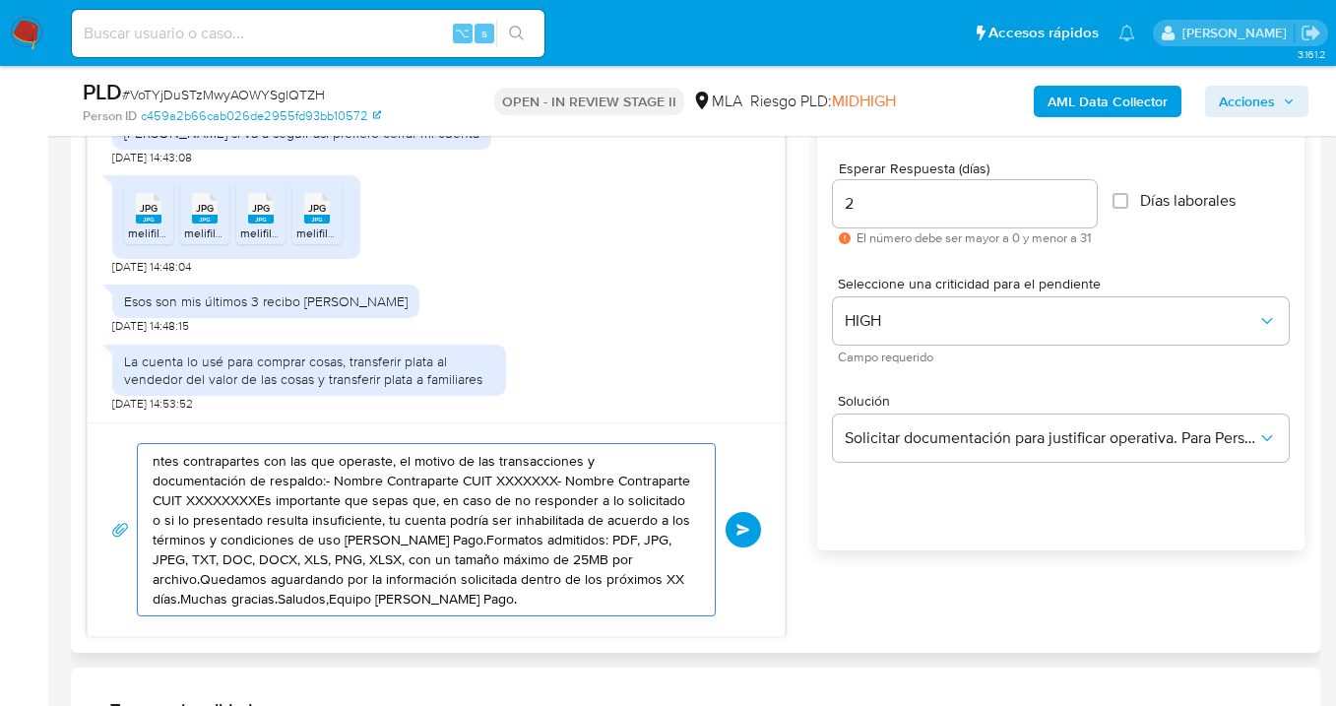
drag, startPoint x: 410, startPoint y: 551, endPoint x: 98, endPoint y: 474, distance: 320.5
click at [98, 474] on div "ntes contrapartes con las que operaste, el motivo de las transacciones y docume…" at bounding box center [436, 529] width 697 height 214
type textarea "ntes contrapartes con las que operaste, el motivo de las transacciones y docume…"
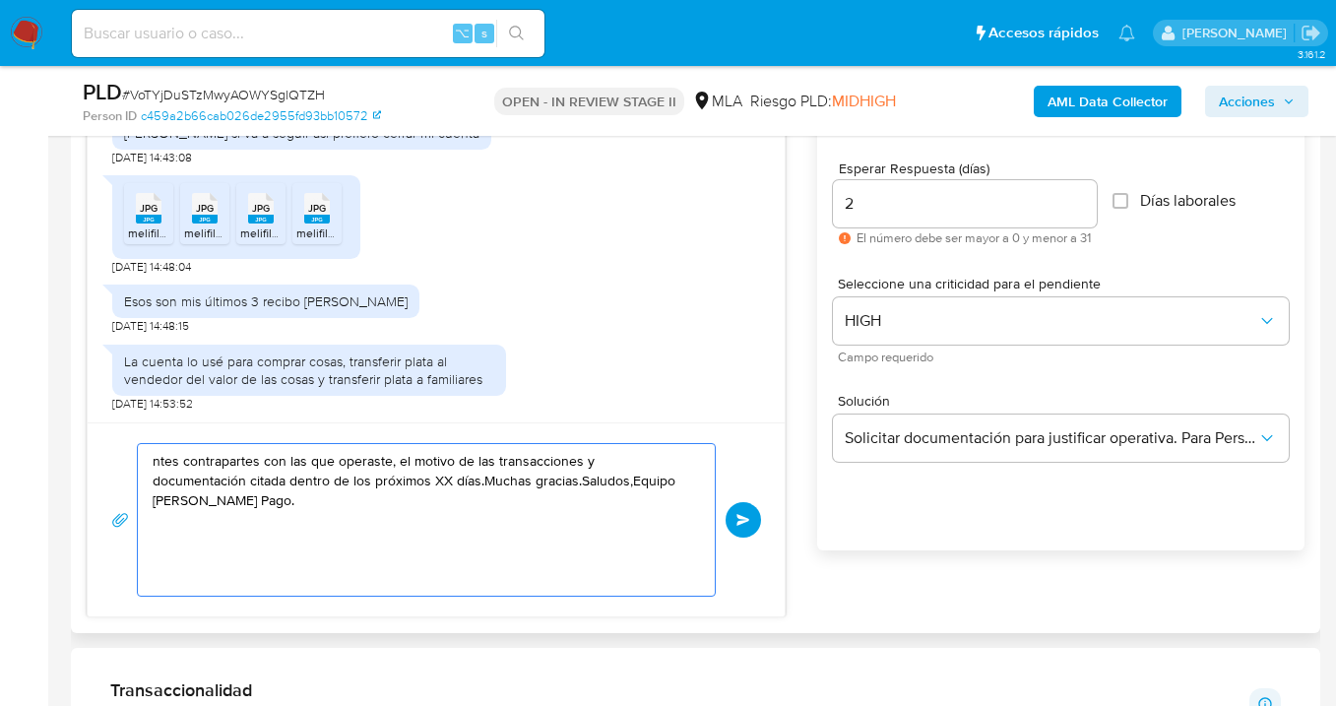
drag, startPoint x: 245, startPoint y: 489, endPoint x: 80, endPoint y: 441, distance: 172.3
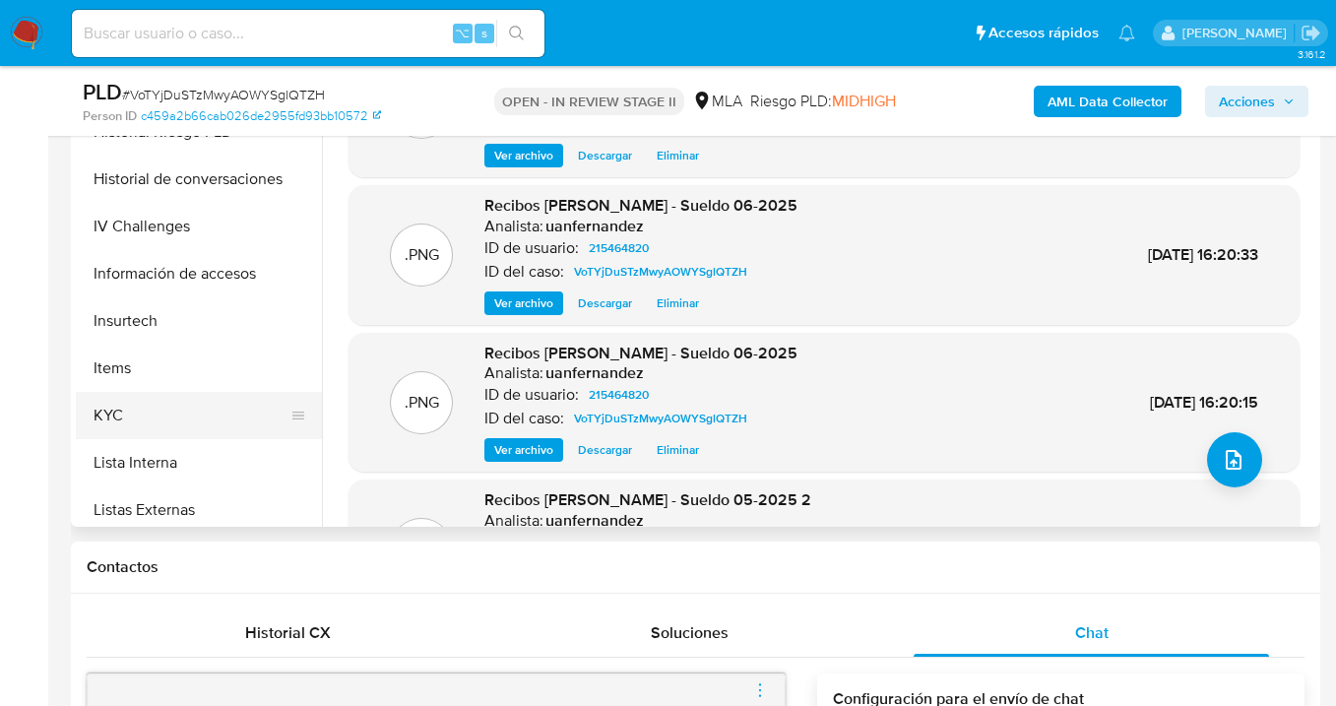
scroll to position [636, 0]
click at [270, 415] on button "KYC" at bounding box center [191, 413] width 230 height 47
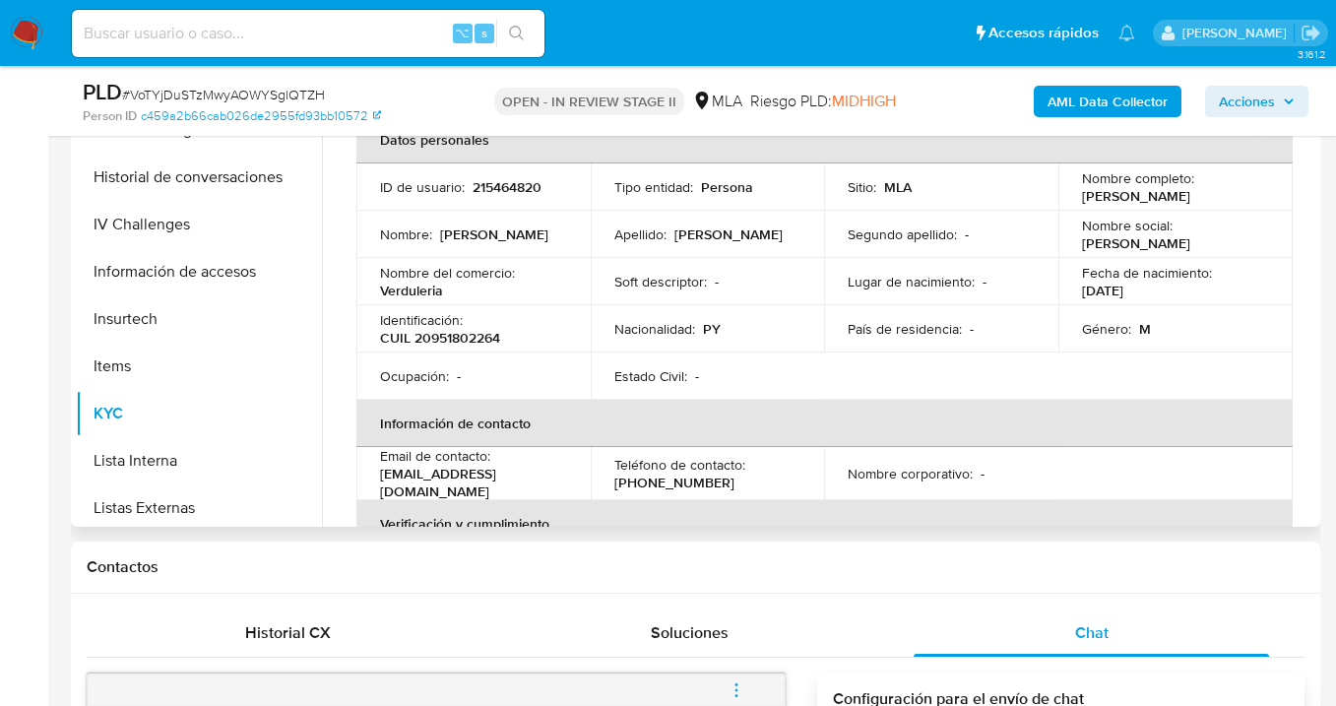
drag, startPoint x: 1077, startPoint y: 194, endPoint x: 1227, endPoint y: 208, distance: 150.3
click at [1229, 208] on td "Nombre completo : Enrique Fabian Sanchez" at bounding box center [1176, 186] width 234 height 47
copy p "Enrique Fabian Sanchez"
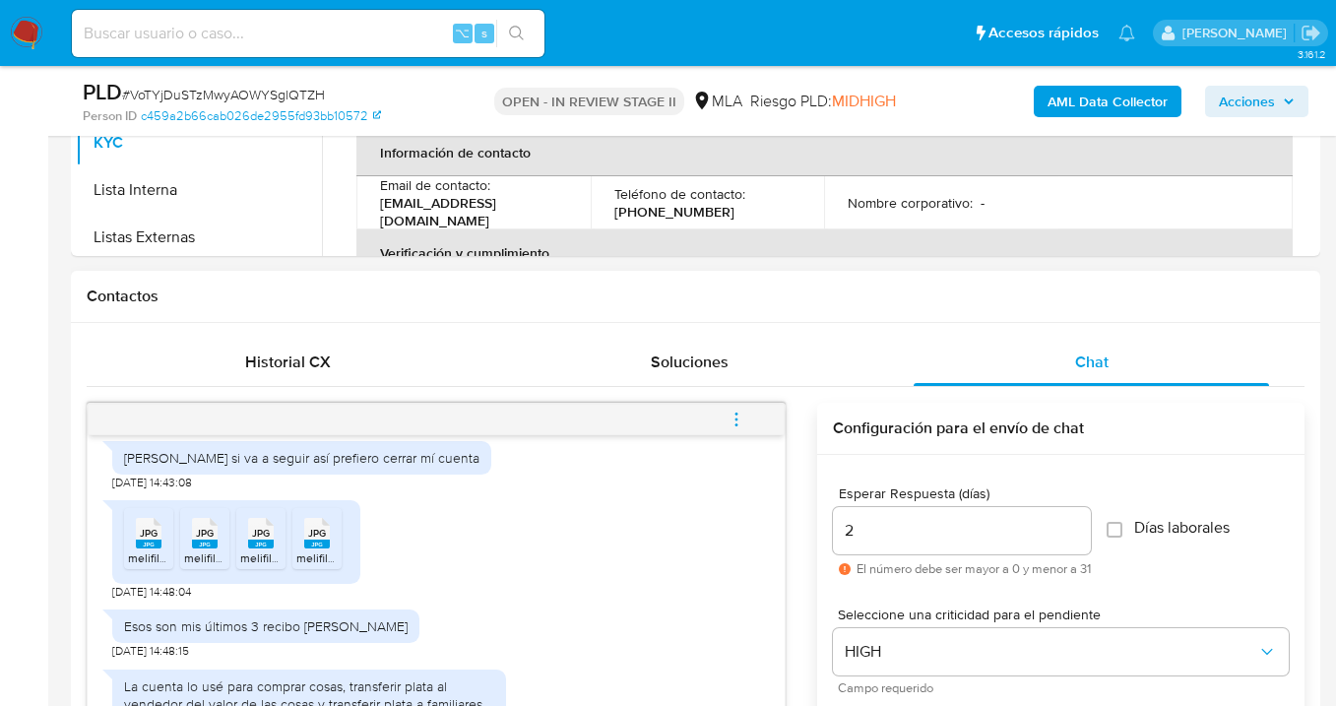
scroll to position [1040, 0]
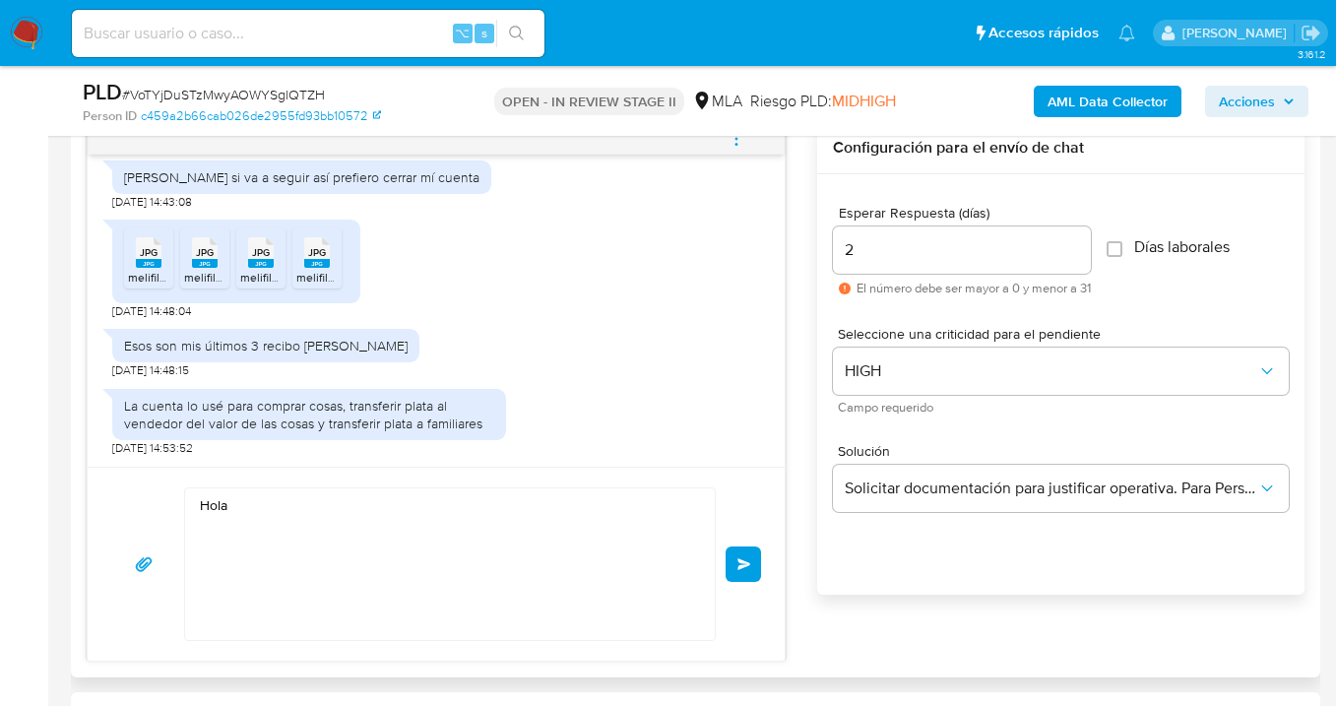
click at [300, 507] on textarea "Hola" at bounding box center [445, 564] width 490 height 152
paste textarea "Enrique Fabian Sanchez"
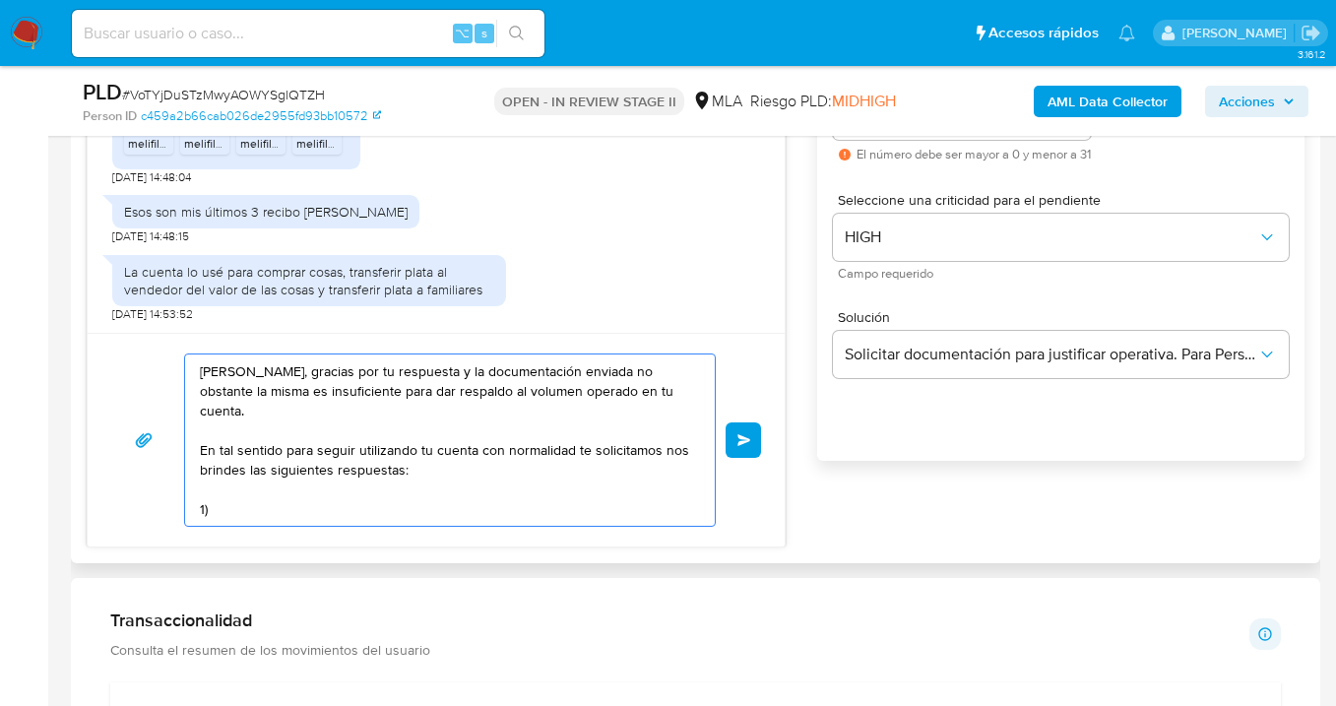
scroll to position [1180, 0]
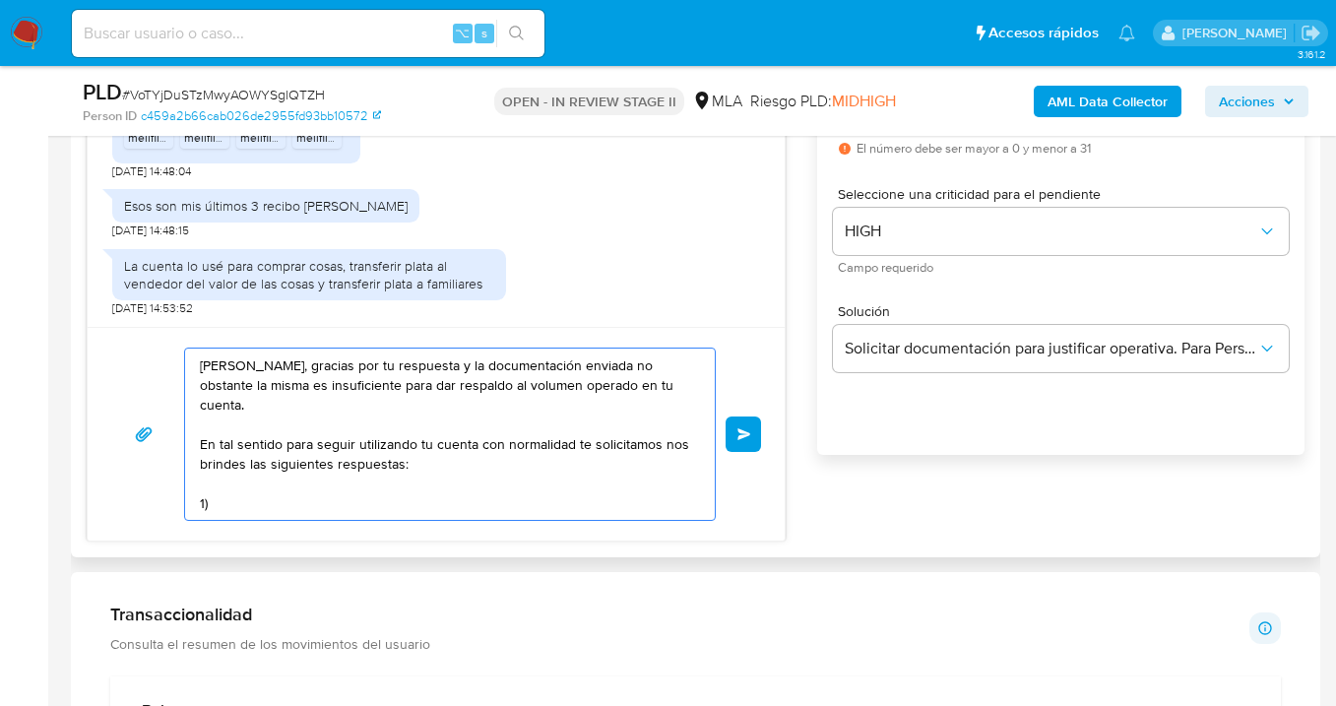
paste textarea "¿A qué corresponde el incremento significativo de fondos en tu cuenta en el mes…"
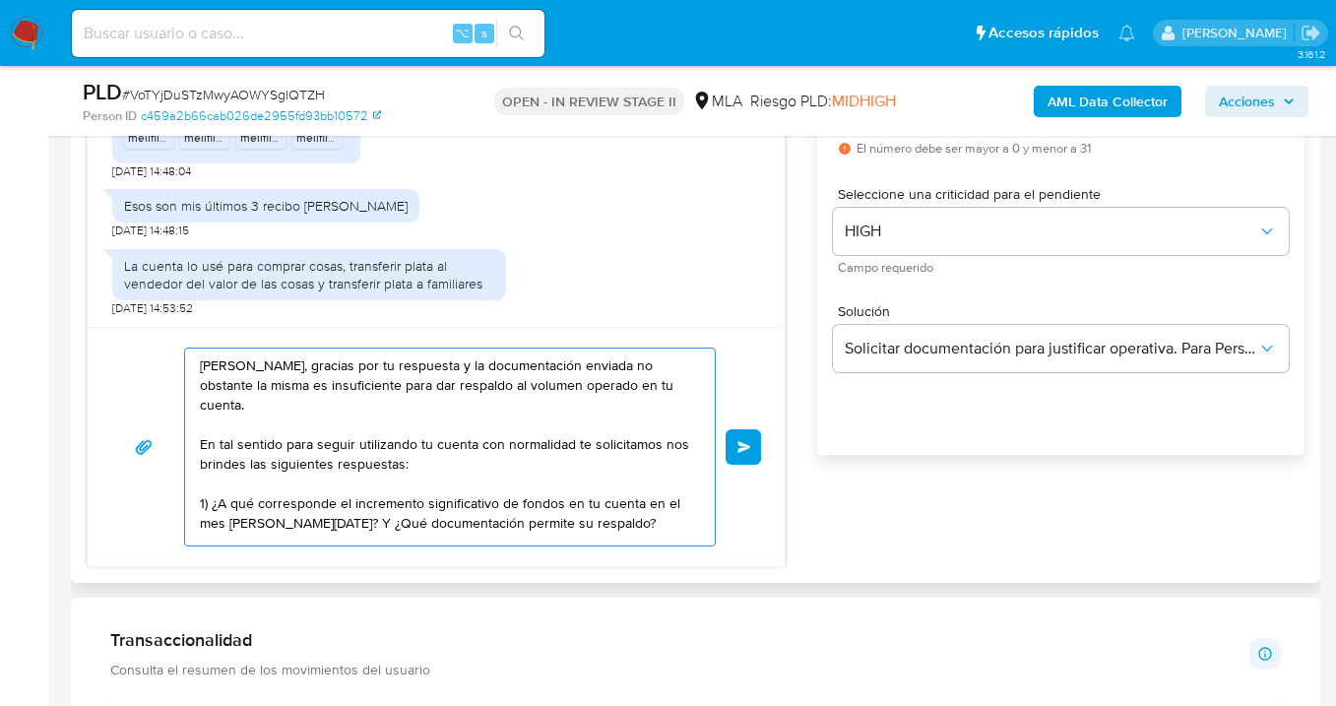
click at [657, 496] on textarea "Hola Enrique Fabian Sanchez, gracias por tu respuesta y la documentación enviad…" at bounding box center [445, 447] width 490 height 197
click at [400, 509] on textarea "Hola Enrique Fabian Sanchez, gracias por tu respuesta y la documentación enviad…" at bounding box center [445, 447] width 490 height 197
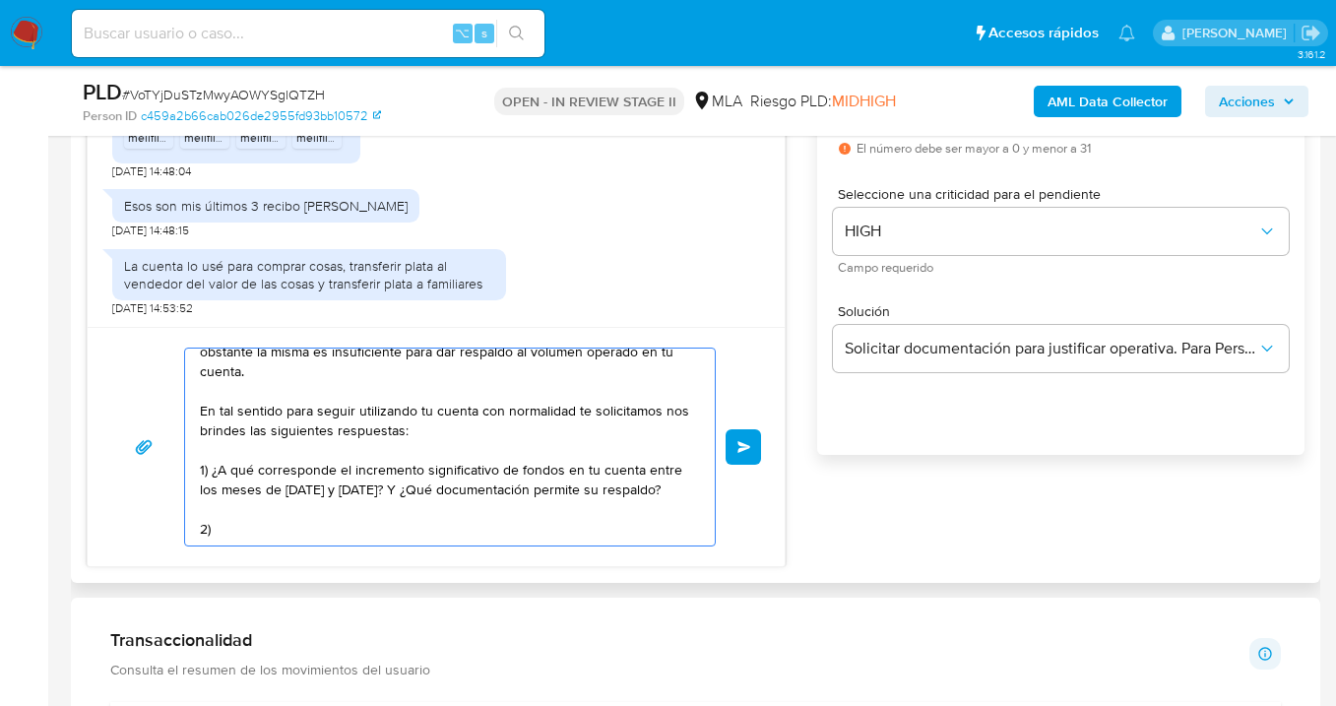
paste textarea "De acuerdo a la actividad que realices en tu cuenta, adjunta la siguiente"
click at [383, 506] on textarea "Hola Enrique Fabian Sanchez, gracias por tu respuesta y la documentación enviad…" at bounding box center [445, 447] width 490 height 197
paste textarea "- Certificación contable de ingresos legalizada ante el Consejo Profesional de …"
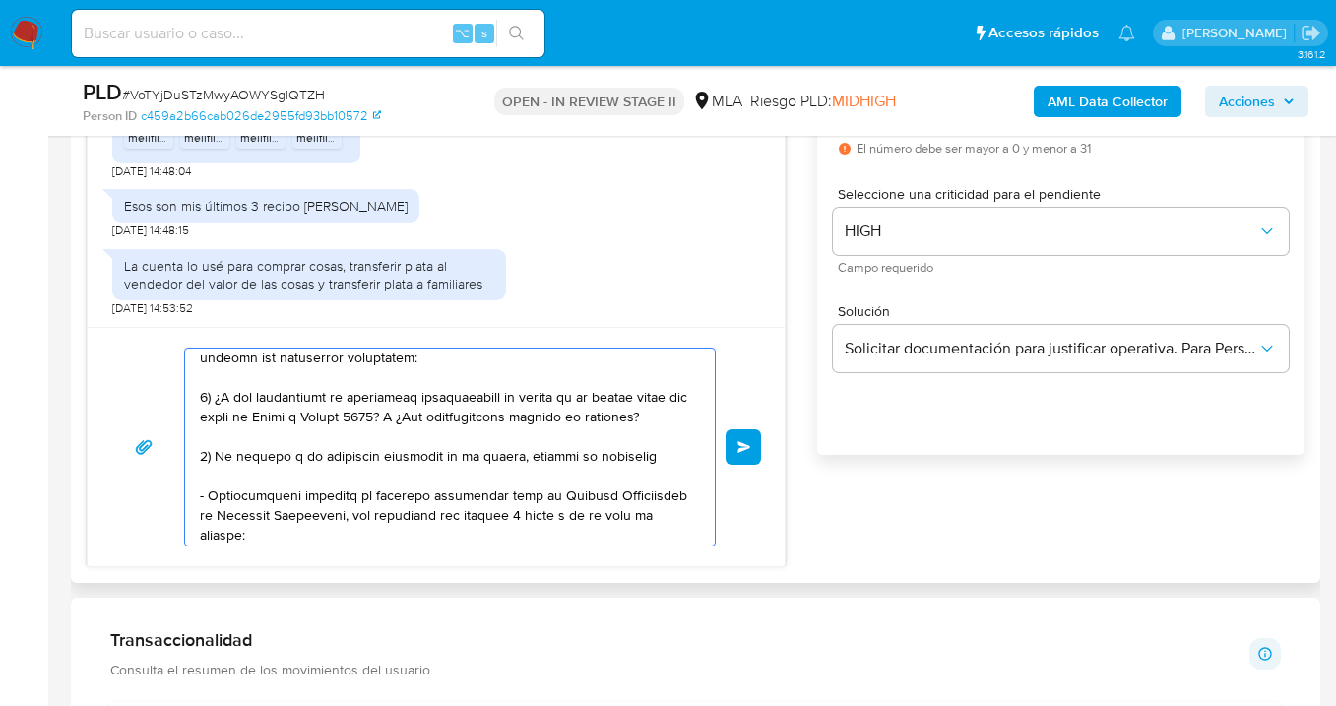
scroll to position [130, 0]
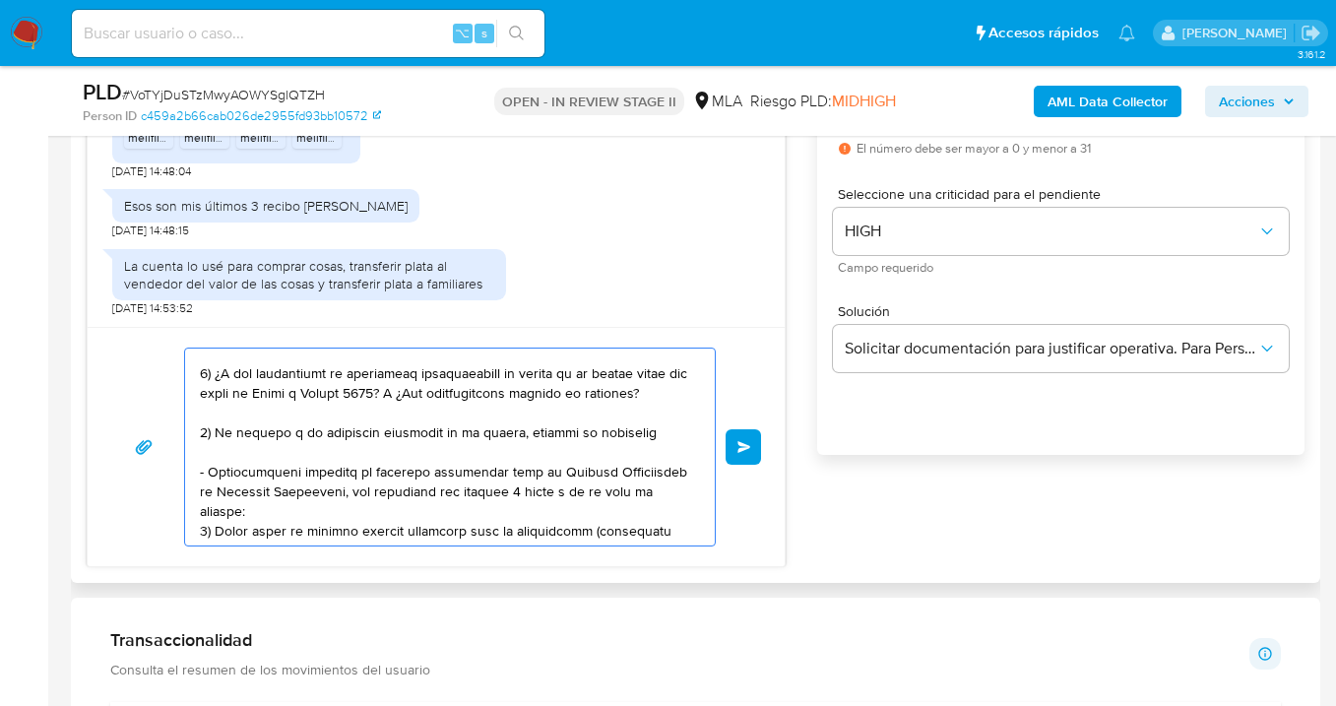
click at [484, 509] on textarea at bounding box center [445, 447] width 490 height 197
click at [513, 507] on textarea at bounding box center [445, 447] width 490 height 197
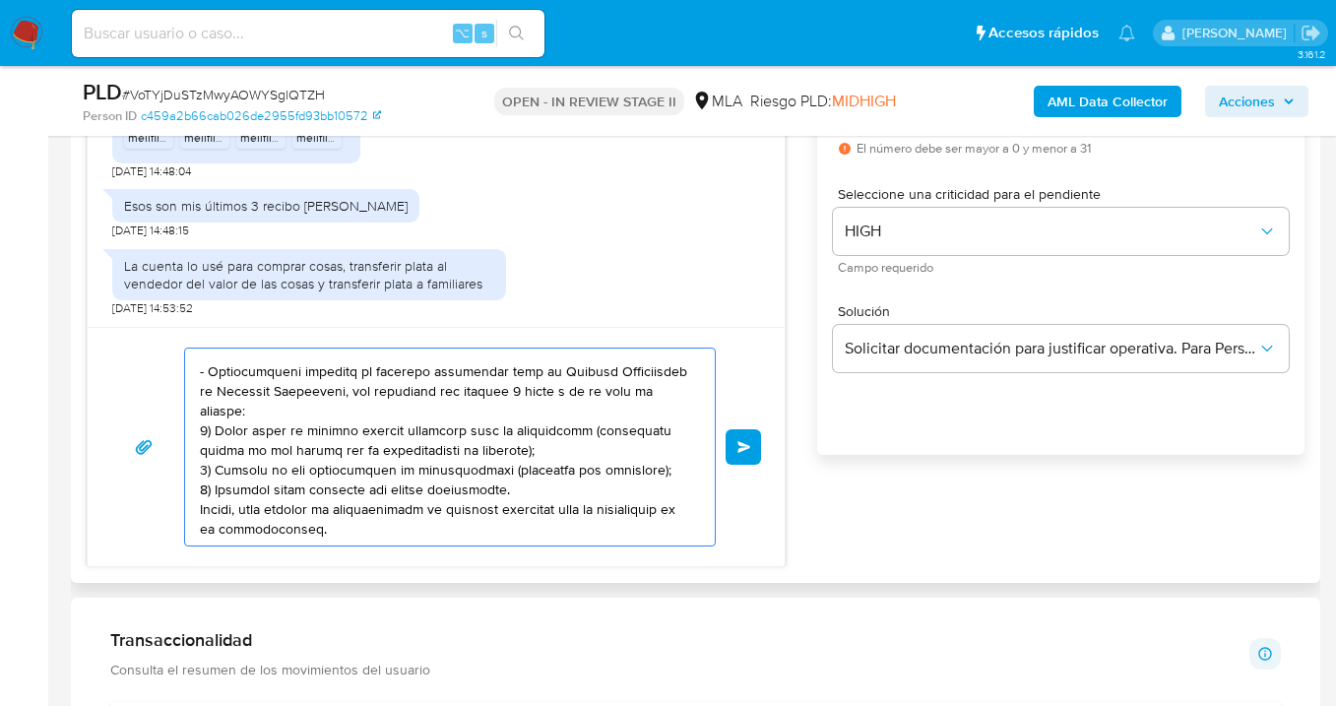
click at [283, 388] on textarea at bounding box center [445, 447] width 490 height 197
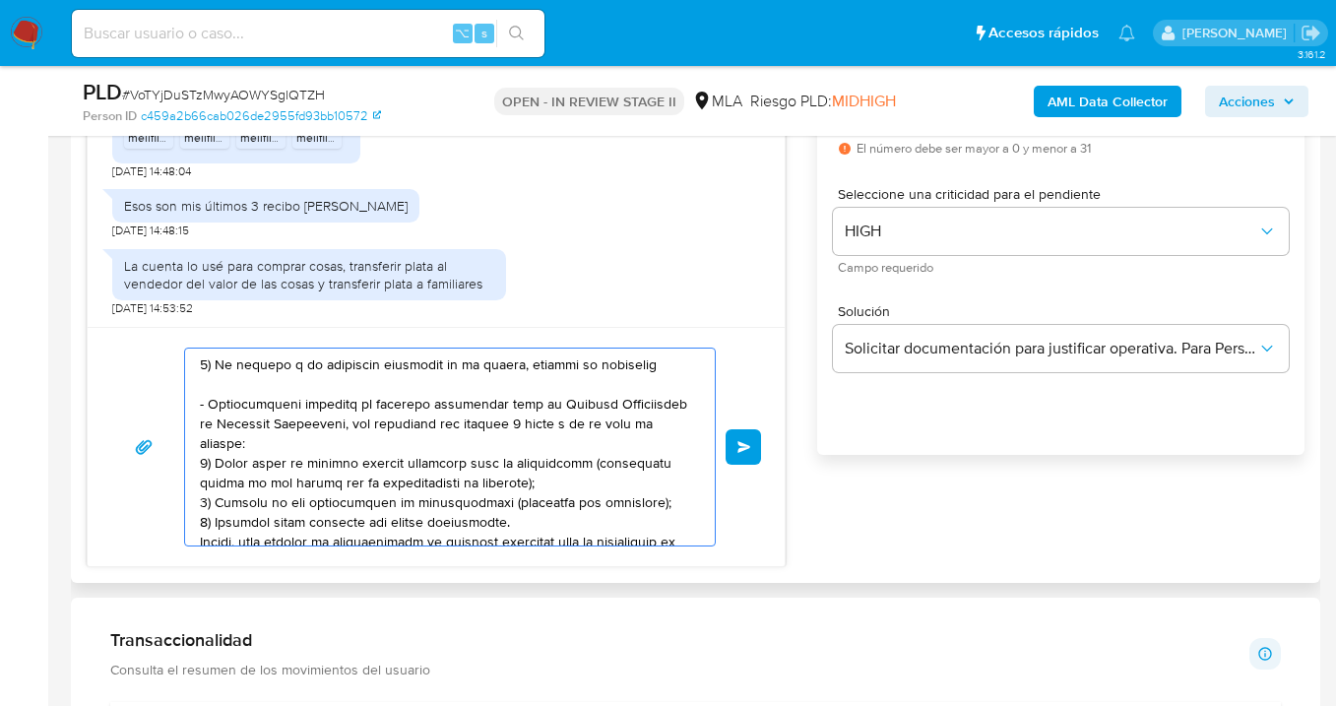
scroll to position [200, 0]
click at [218, 381] on textarea at bounding box center [445, 447] width 490 height 197
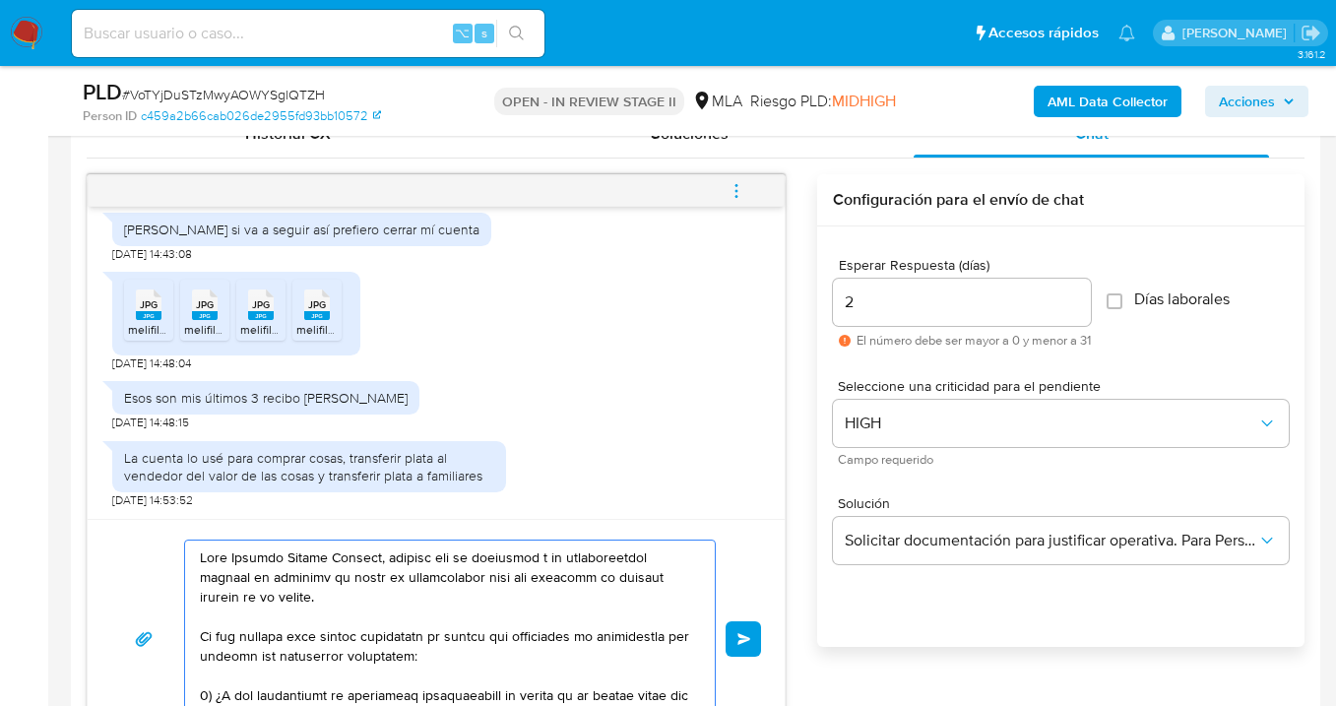
scroll to position [1179, 0]
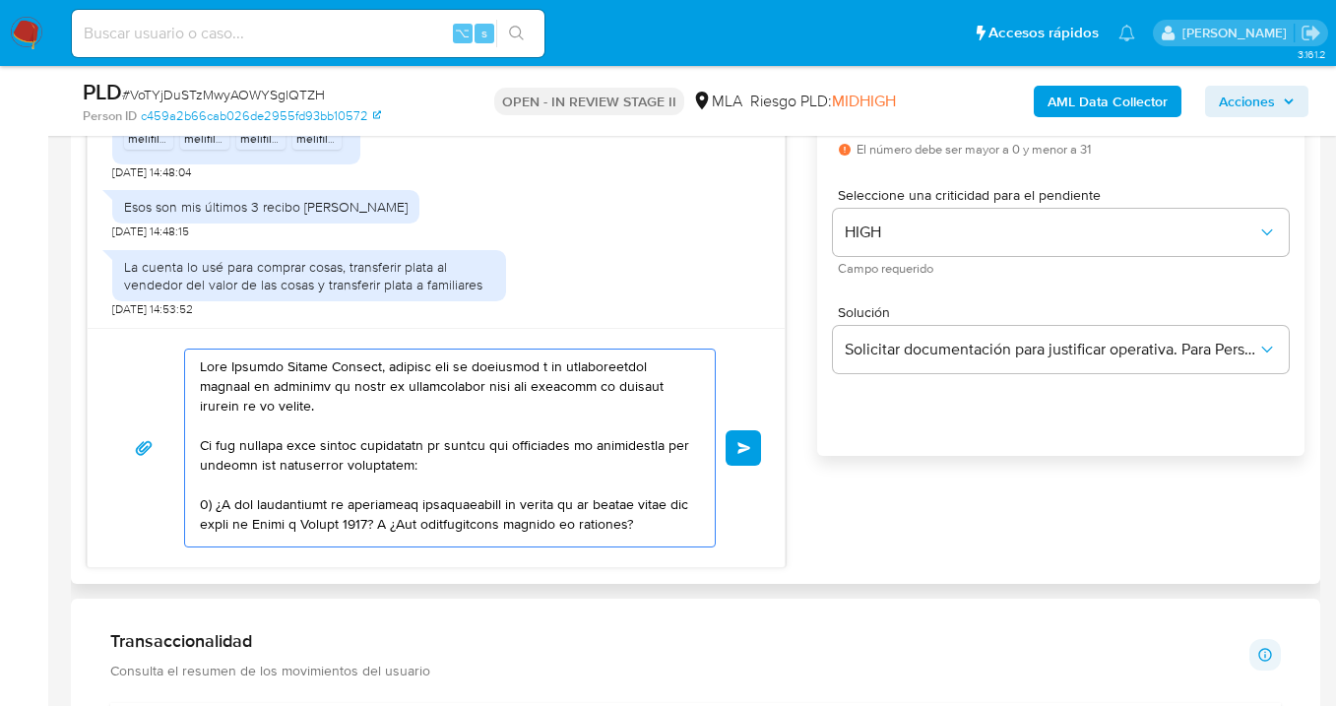
click at [366, 401] on textarea at bounding box center [445, 448] width 490 height 197
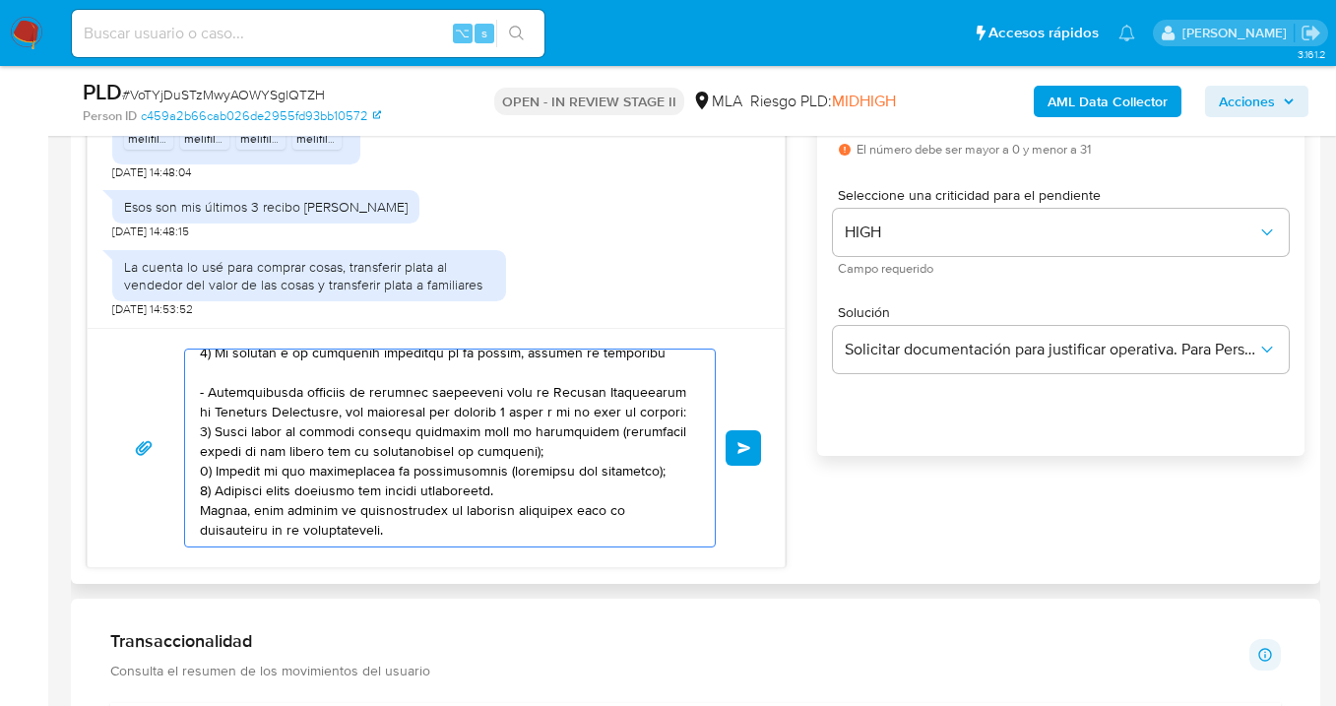
scroll to position [329, 0]
click at [339, 398] on textarea at bounding box center [445, 448] width 490 height 197
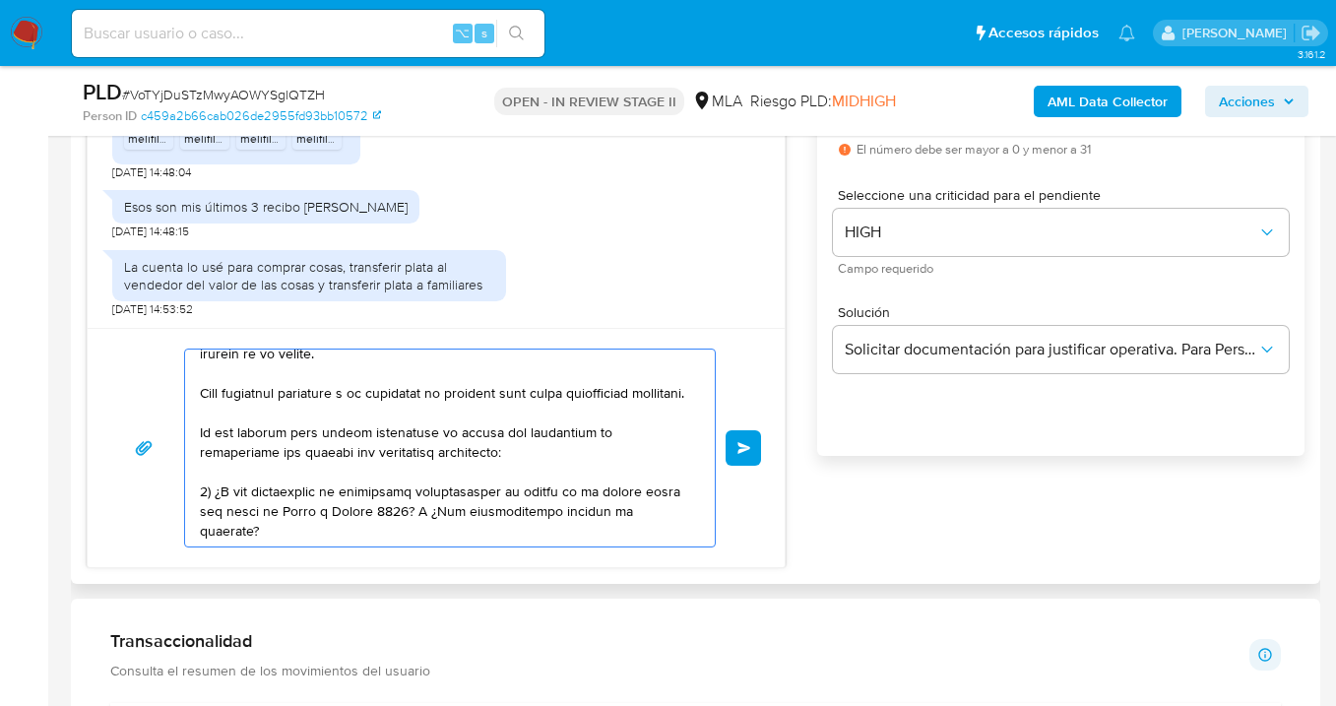
scroll to position [5, 0]
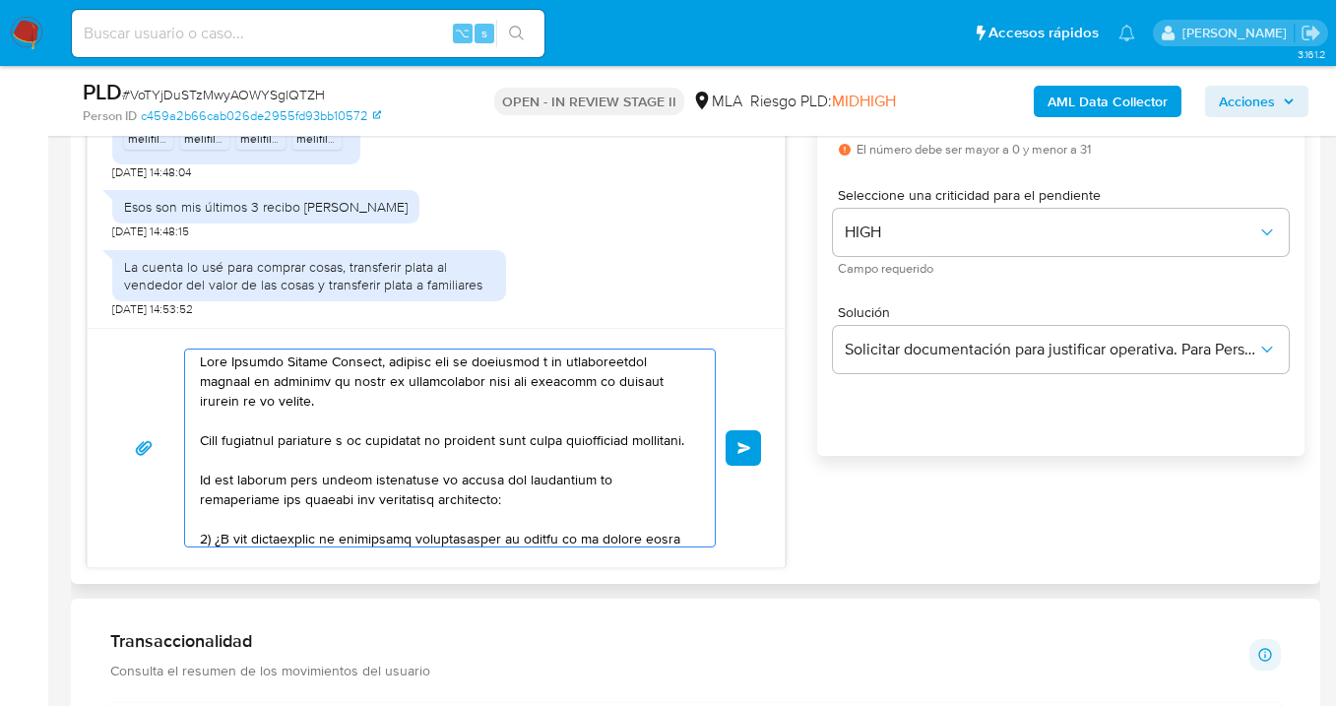
click at [307, 459] on textarea at bounding box center [445, 448] width 490 height 197
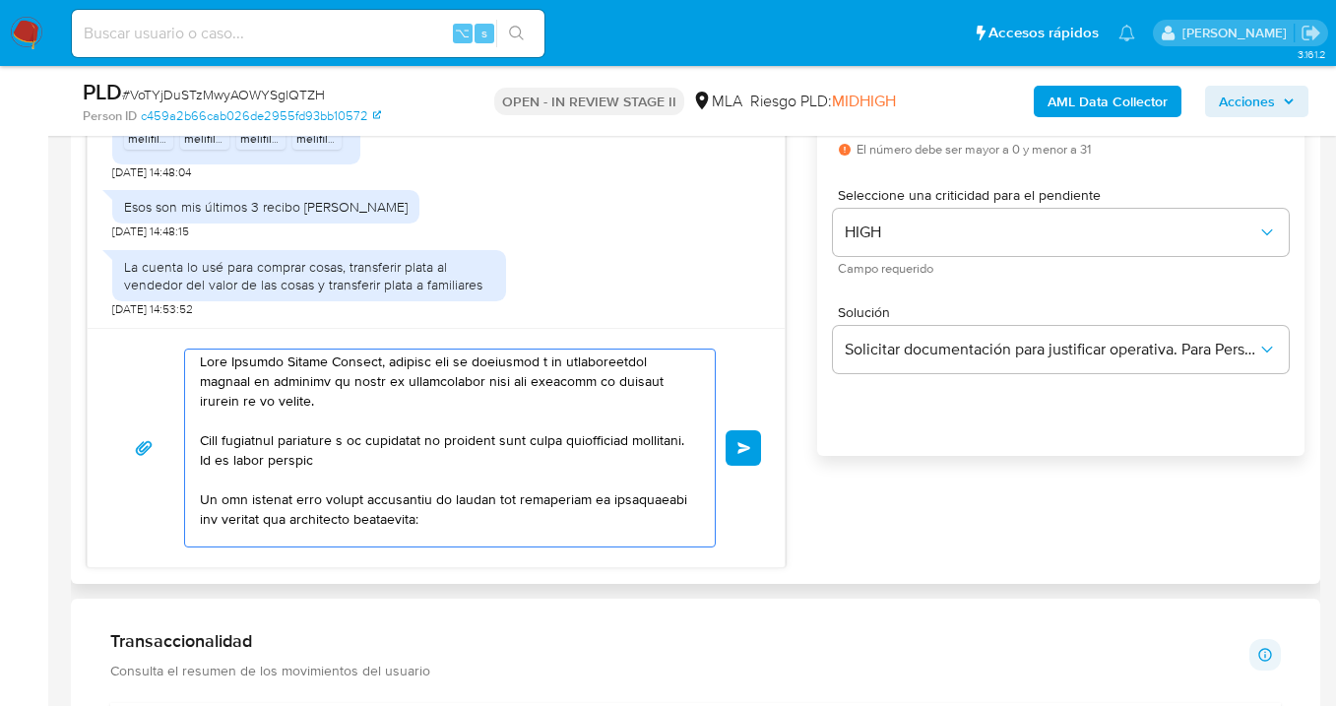
drag, startPoint x: 387, startPoint y: 466, endPoint x: 370, endPoint y: 461, distance: 17.5
click at [386, 465] on textarea at bounding box center [445, 448] width 490 height 197
drag, startPoint x: 358, startPoint y: 459, endPoint x: 257, endPoint y: 463, distance: 101.5
click at [257, 463] on textarea at bounding box center [445, 448] width 490 height 197
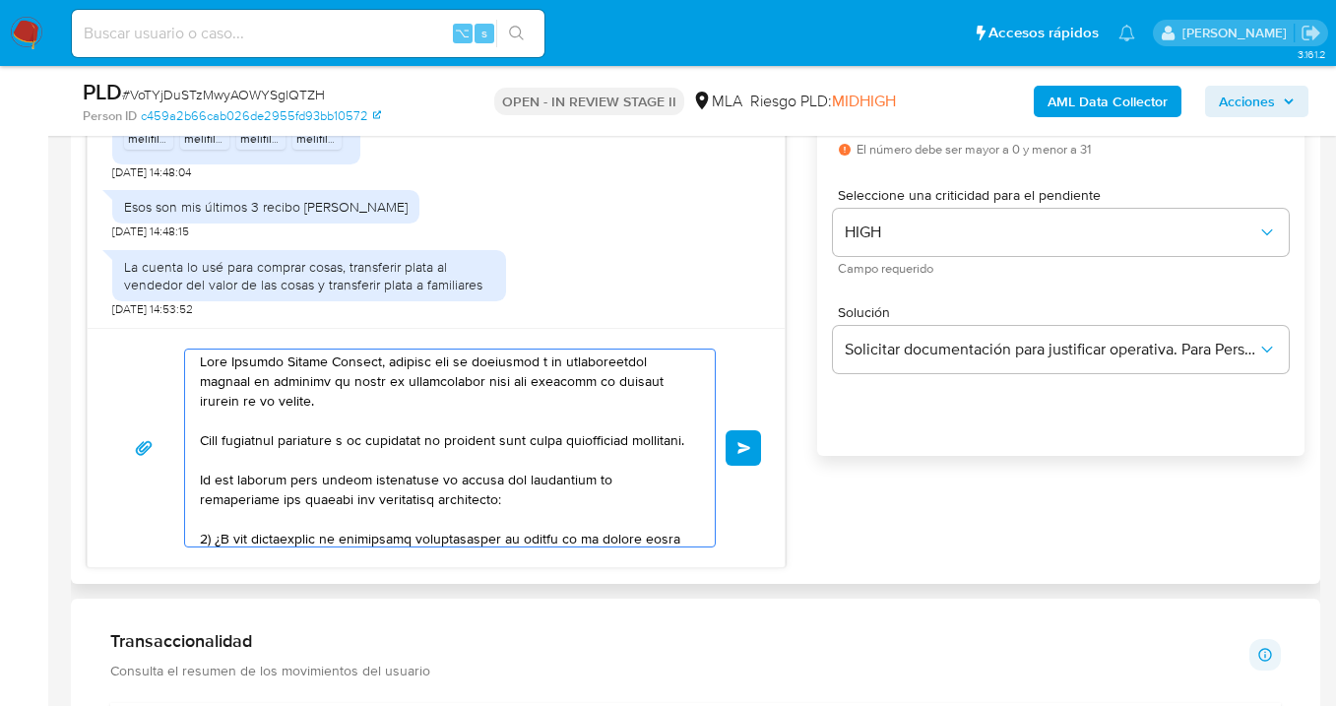
click at [290, 499] on textarea at bounding box center [445, 448] width 490 height 197
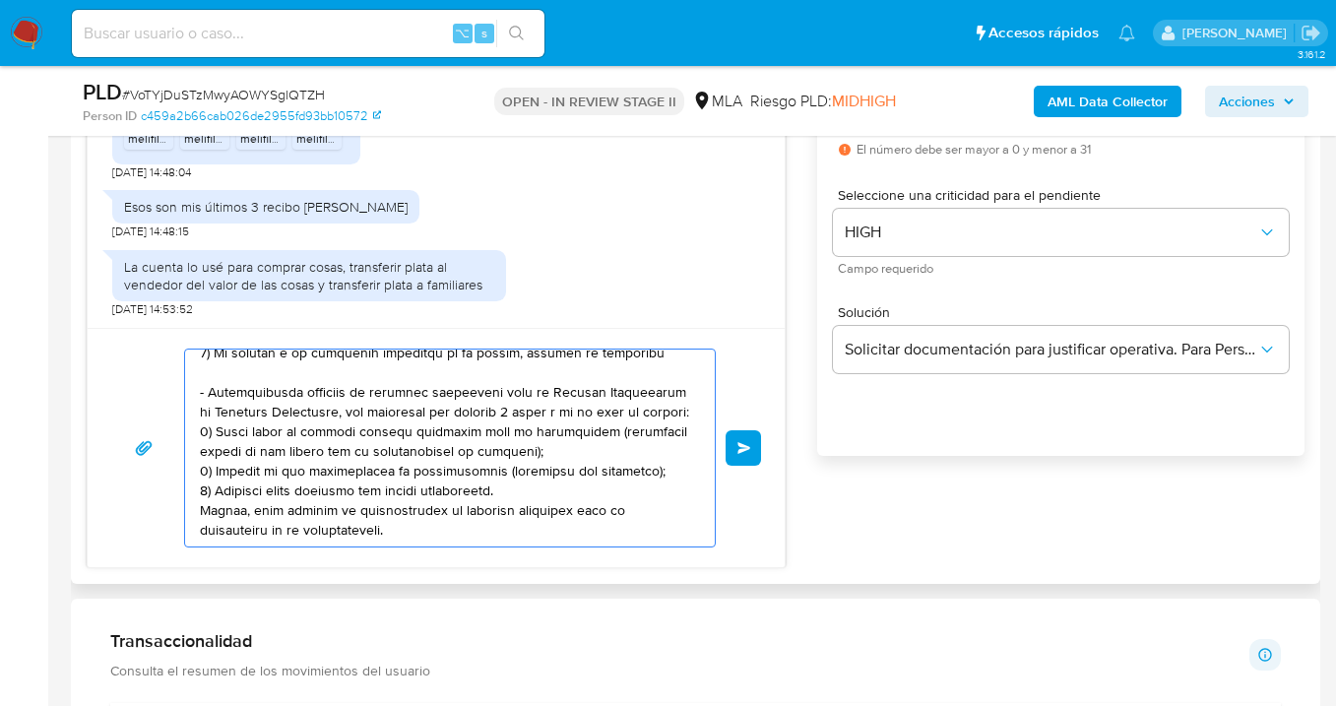
scroll to position [315, 0]
click at [202, 503] on textarea at bounding box center [445, 448] width 490 height 197
click at [410, 518] on textarea at bounding box center [445, 448] width 490 height 197
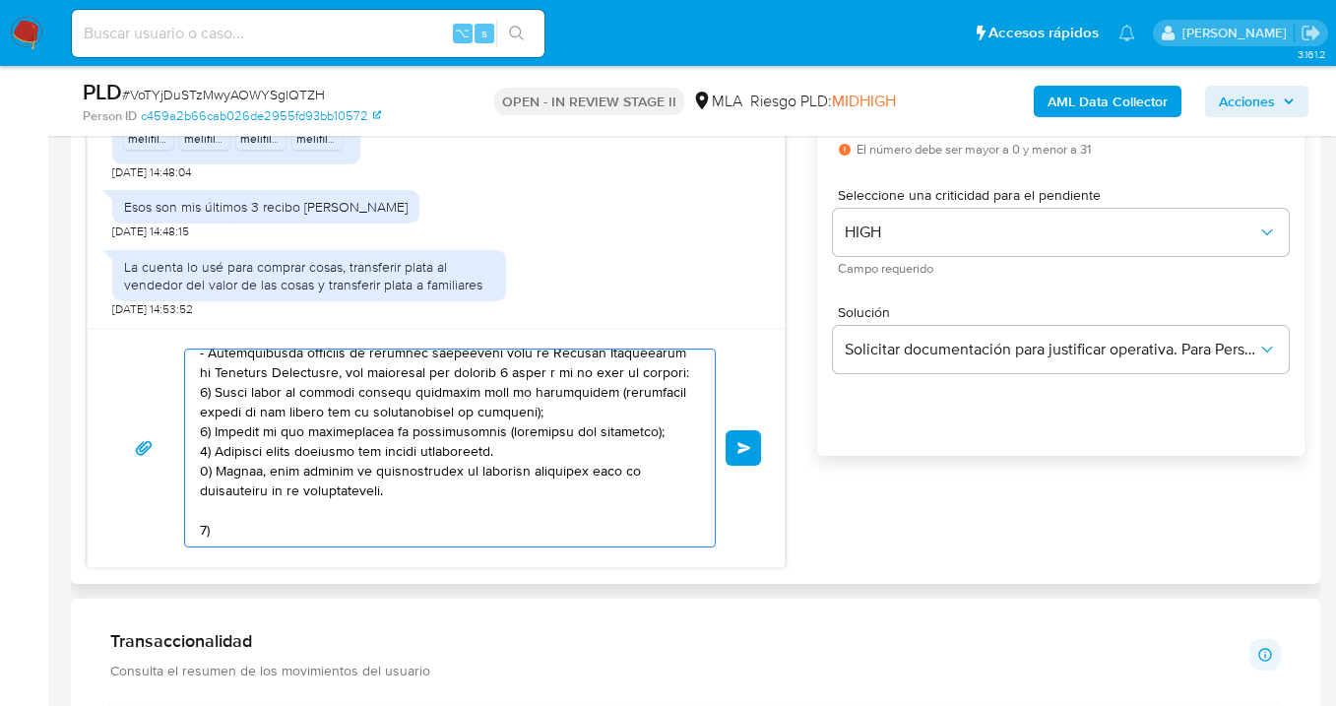
click at [204, 509] on textarea at bounding box center [445, 448] width 490 height 197
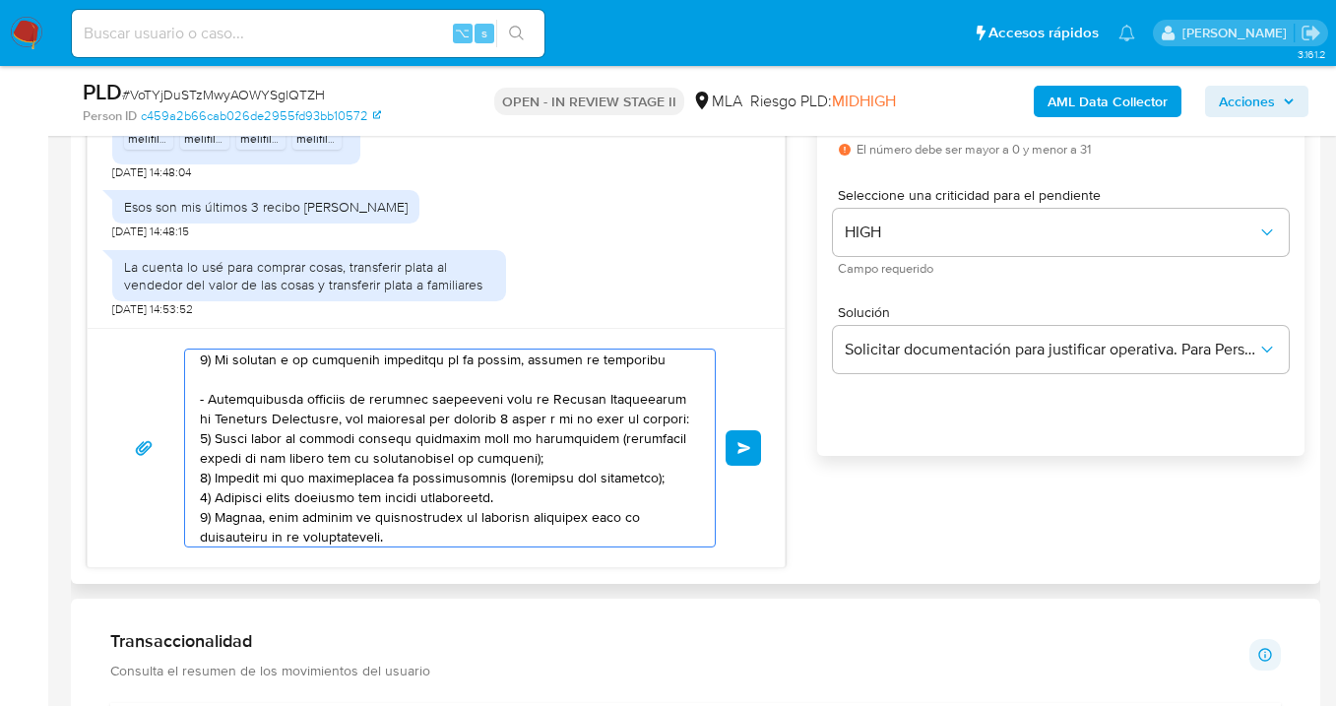
scroll to position [261, 0]
click at [205, 381] on textarea at bounding box center [445, 448] width 490 height 197
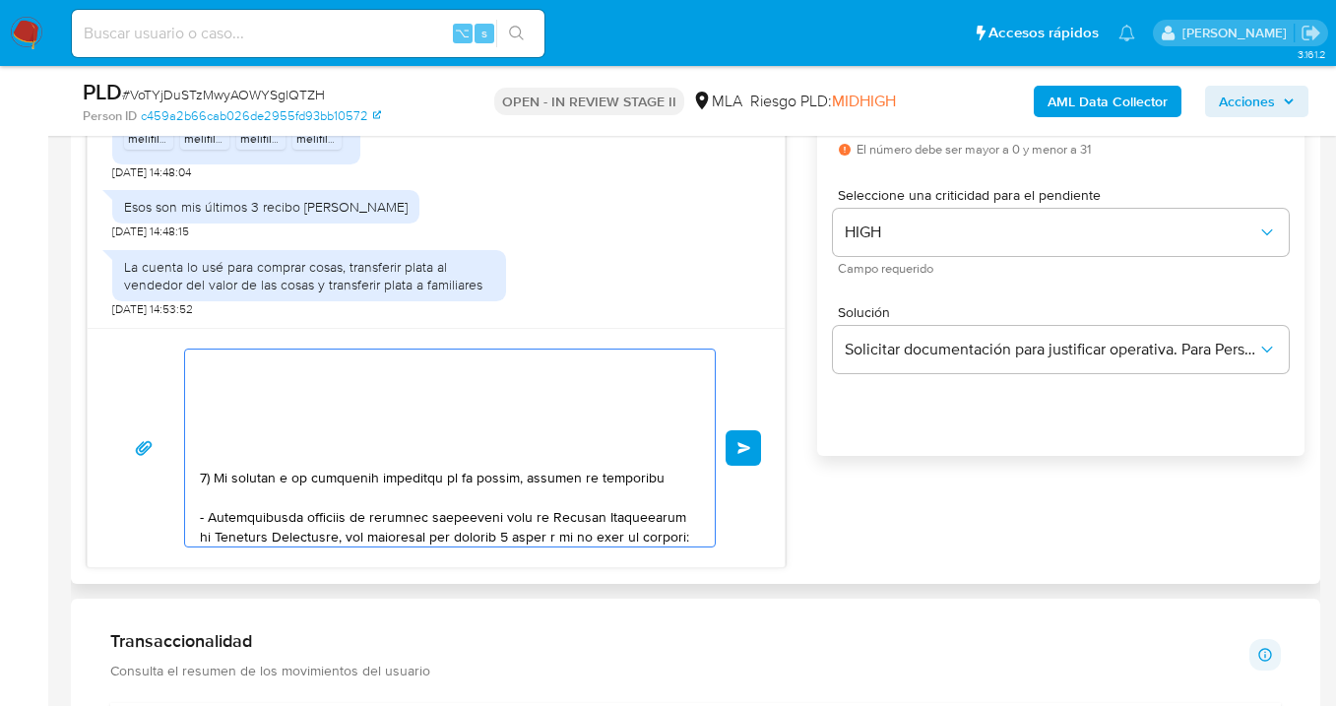
scroll to position [224, 0]
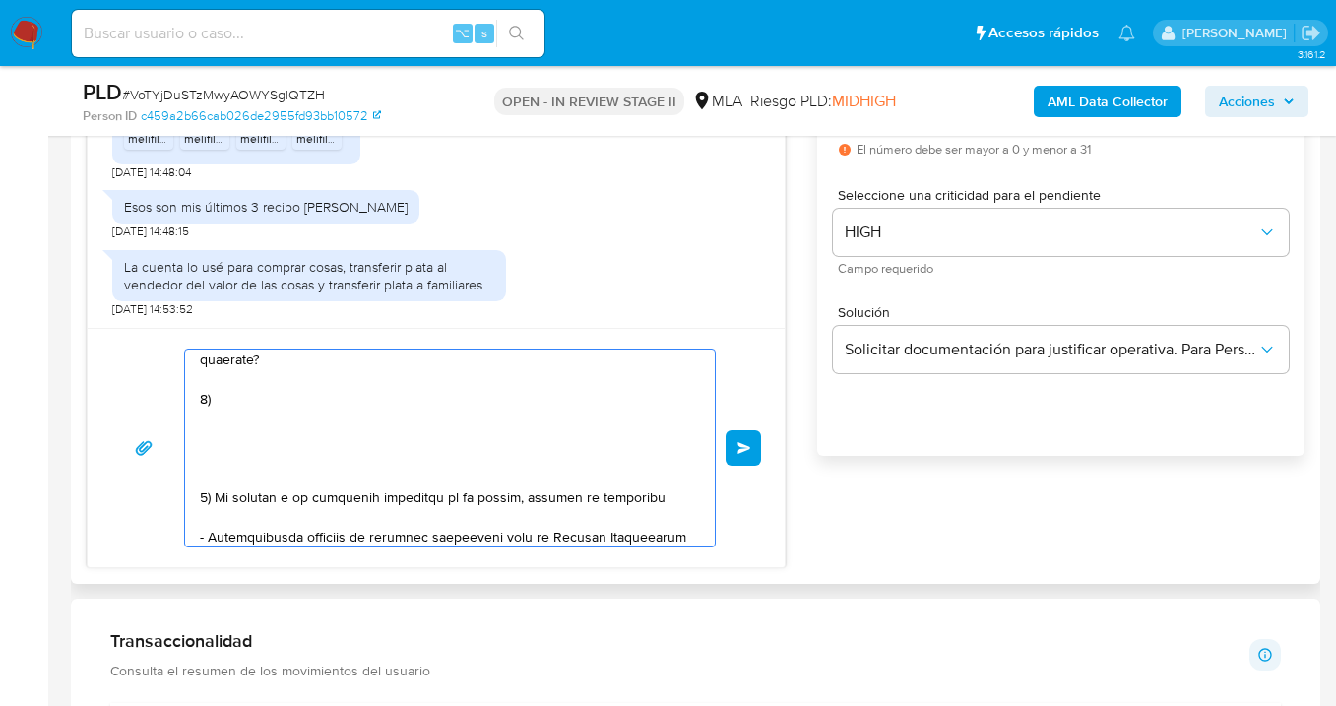
paste textarea "Proporciona el vínculo con las siguientes contrapartes con las que operaste, el…"
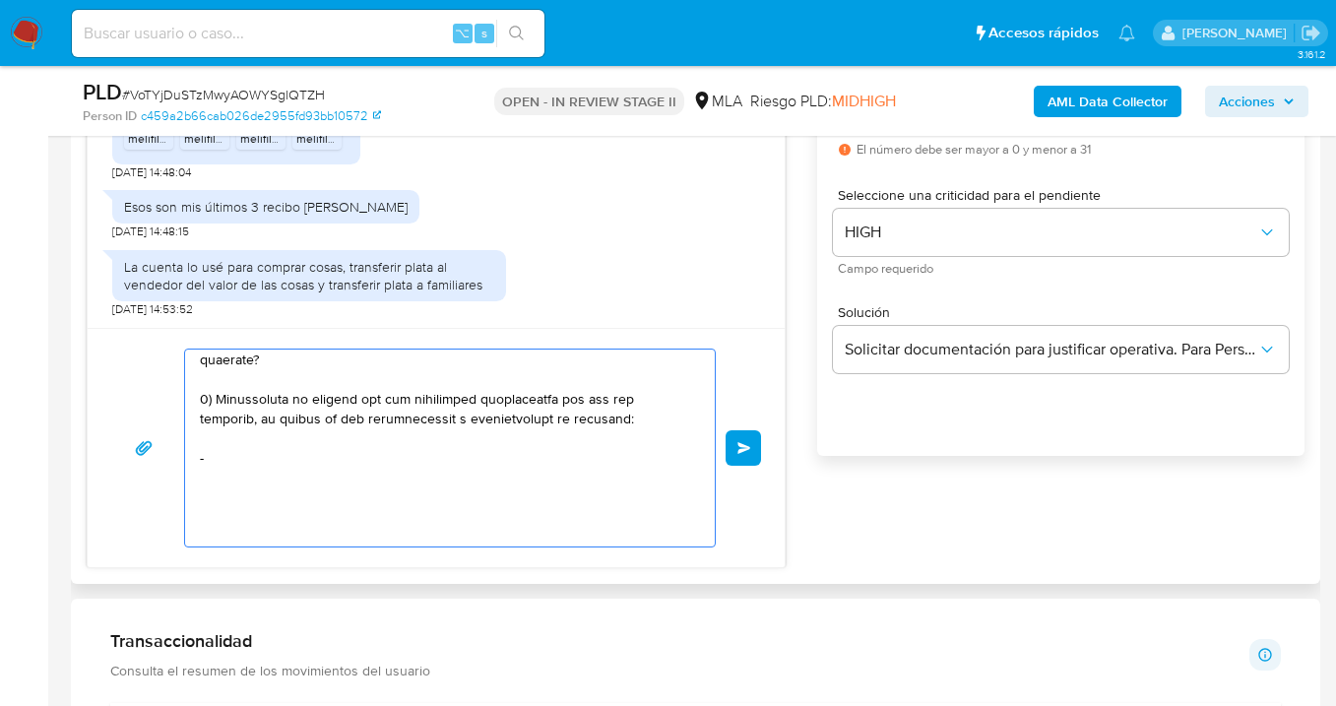
click at [316, 475] on textarea at bounding box center [445, 448] width 490 height 197
paste textarea "-"
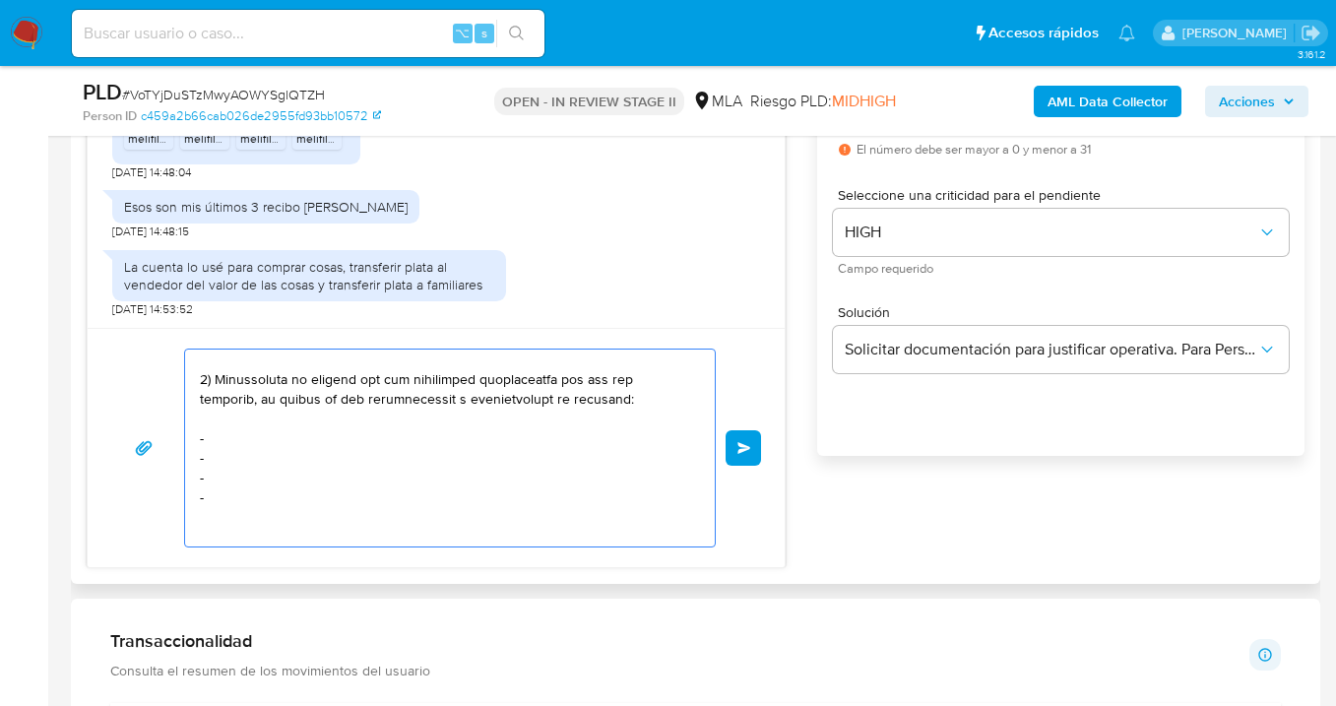
paste textarea "-"
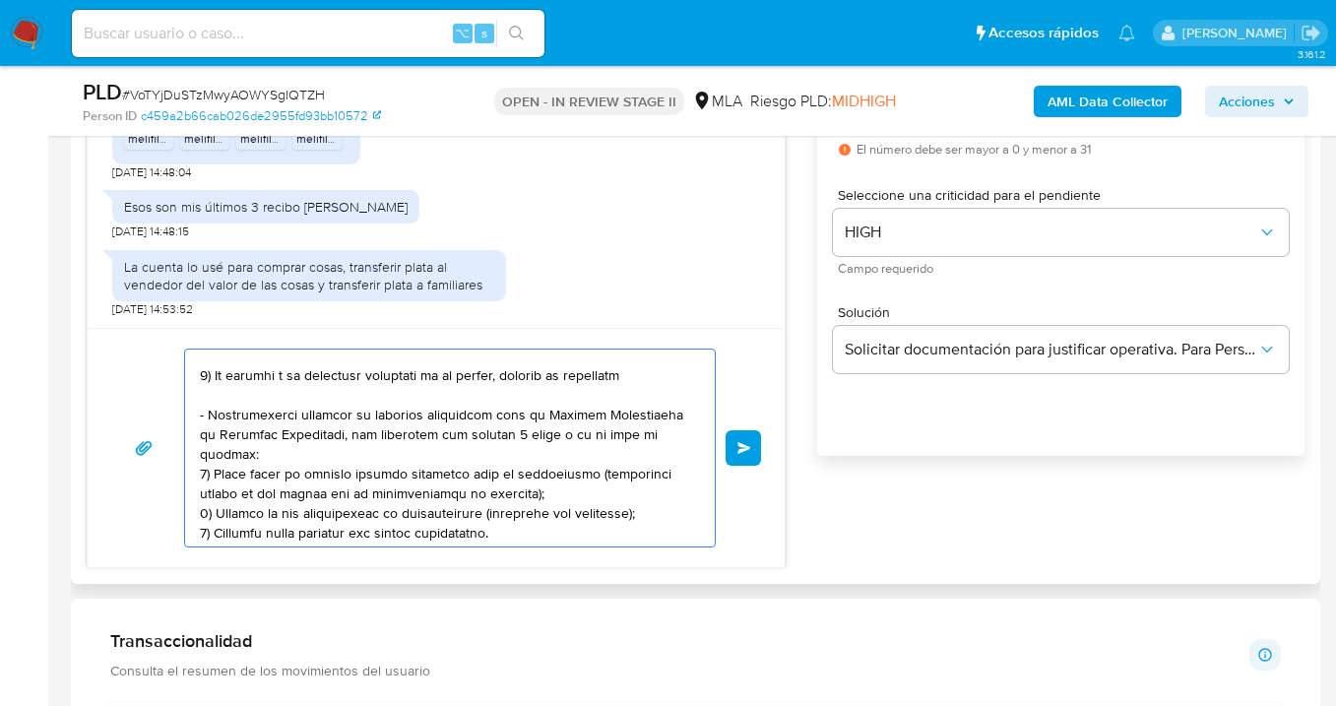
scroll to position [605, 0]
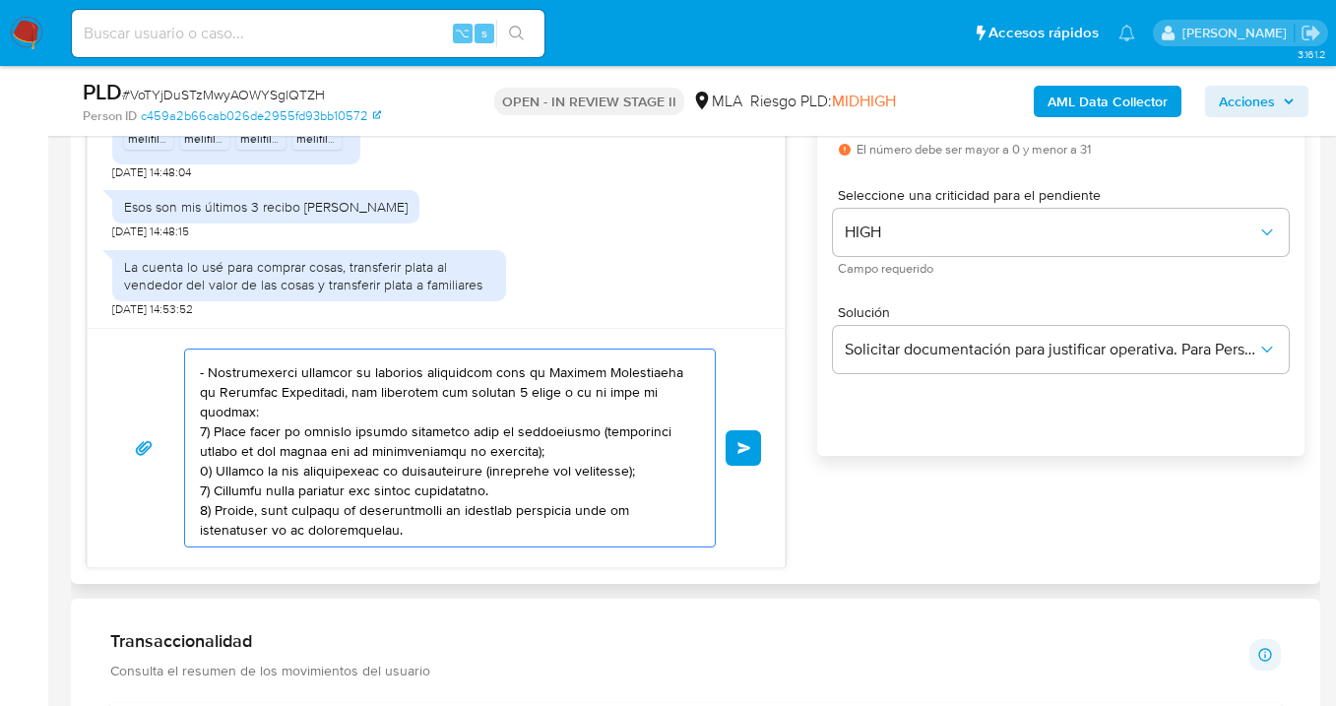
click at [287, 507] on textarea at bounding box center [445, 448] width 490 height 197
paste textarea "Es importante que sepas que, en caso de no responder a lo solicitado o si lo pr…"
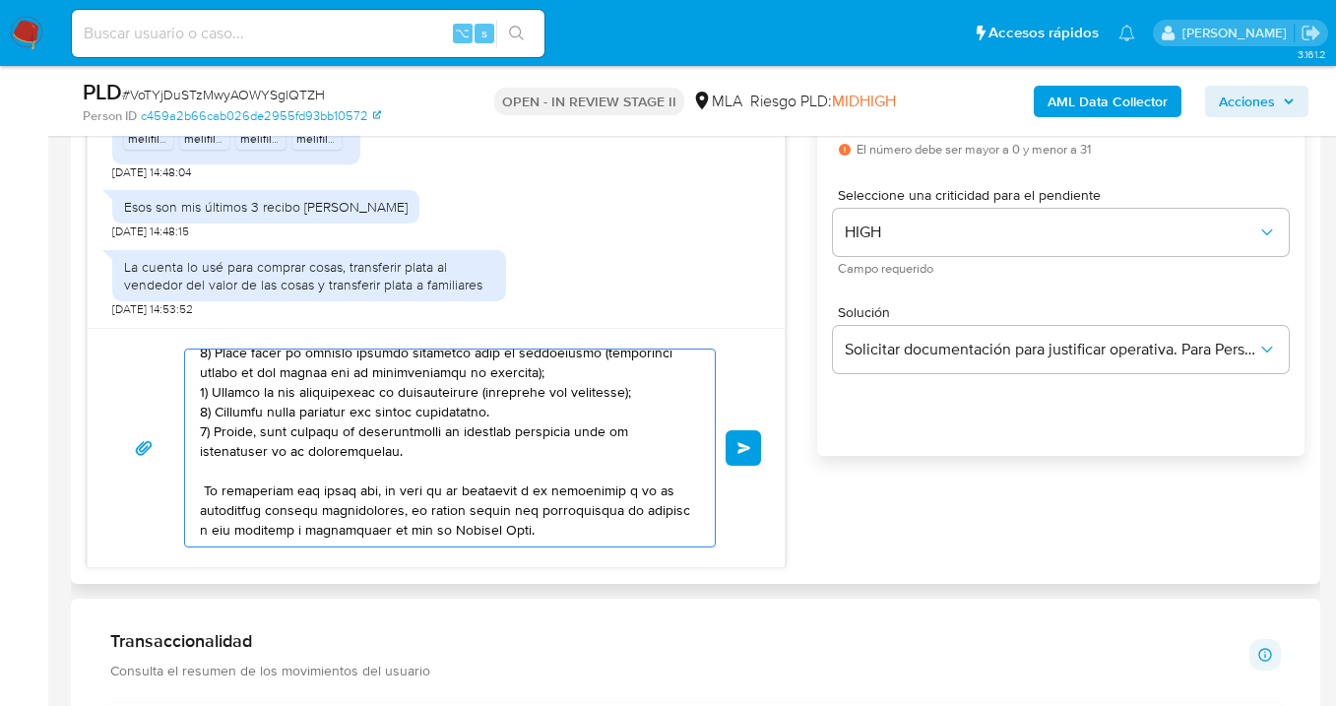
scroll to position [874, 0]
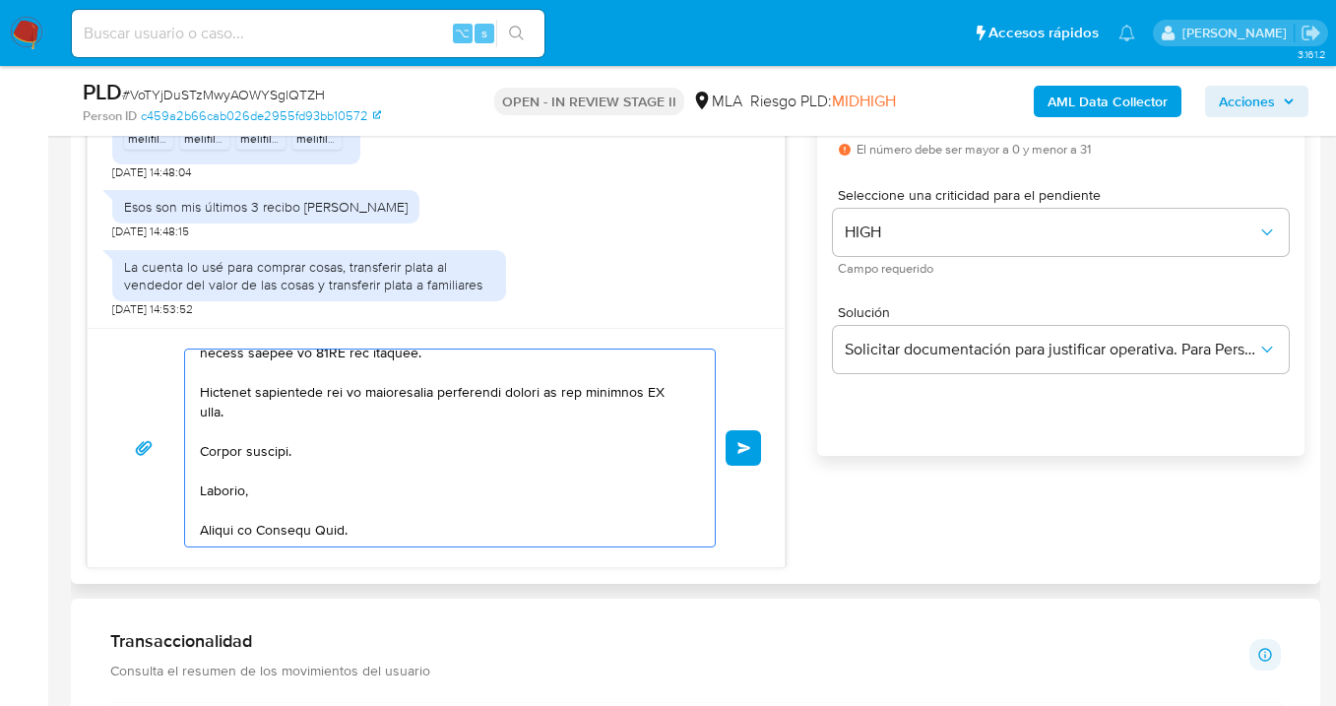
click at [271, 497] on textarea at bounding box center [445, 448] width 490 height 197
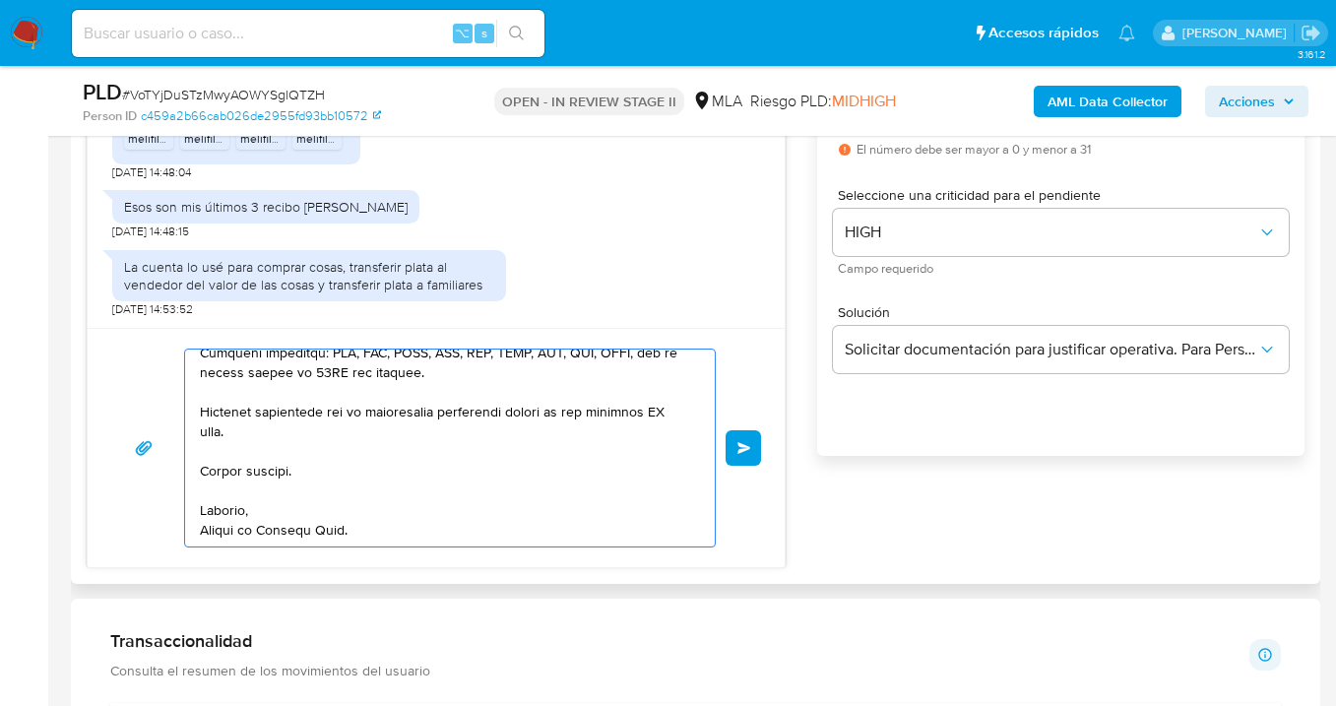
scroll to position [839, 0]
drag, startPoint x: 219, startPoint y: 428, endPoint x: 231, endPoint y: 572, distance: 144.4
click at [217, 433] on textarea at bounding box center [445, 448] width 490 height 197
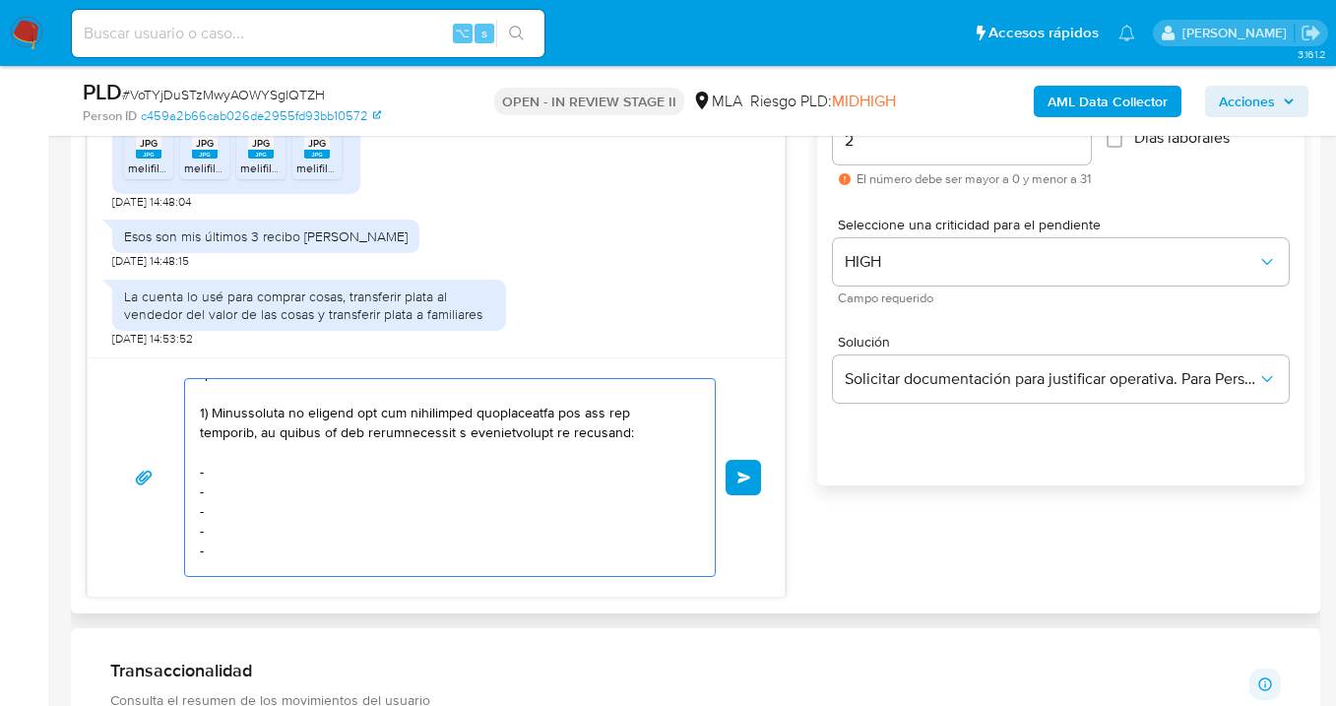
scroll to position [227, 0]
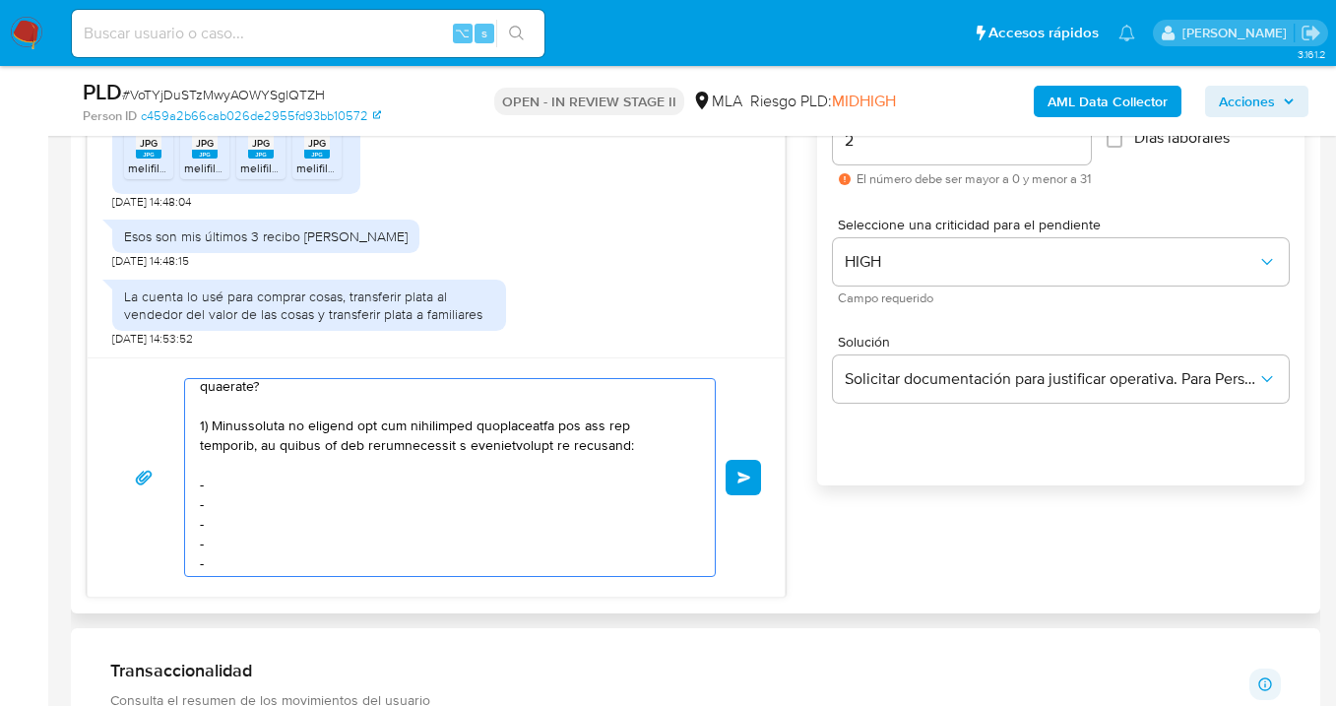
click at [246, 507] on textarea at bounding box center [445, 477] width 490 height 197
paste textarea "Ezequiel Rossi - 23370316619"
click at [251, 525] on textarea at bounding box center [445, 477] width 490 height 197
paste textarea "Tomas Ratto - 20380043530"
click at [266, 544] on textarea at bounding box center [445, 477] width 490 height 197
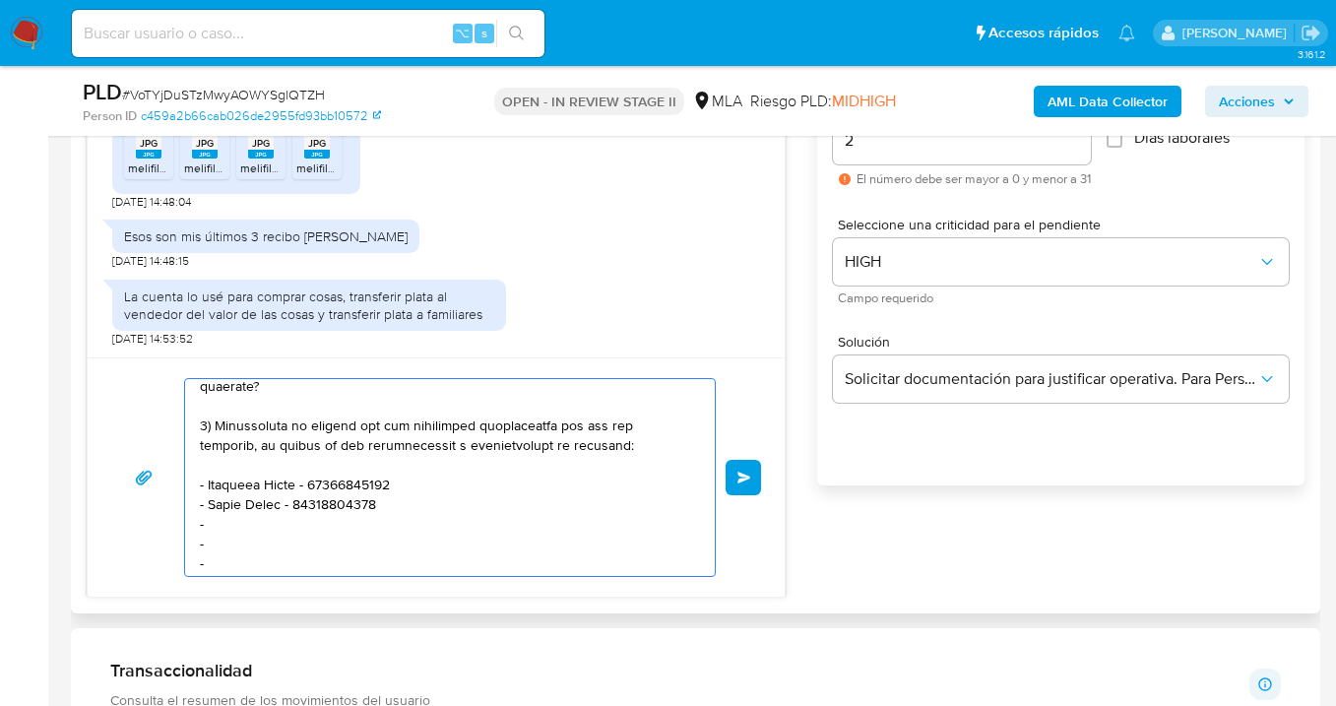
paste textarea "Javier Alberto Guerrero - CUIT 20329521711"
click at [247, 559] on textarea at bounding box center [445, 477] width 490 height 197
paste textarea "Roxana Lucinda Quiroga Alvarado - CUIT 20963837225"
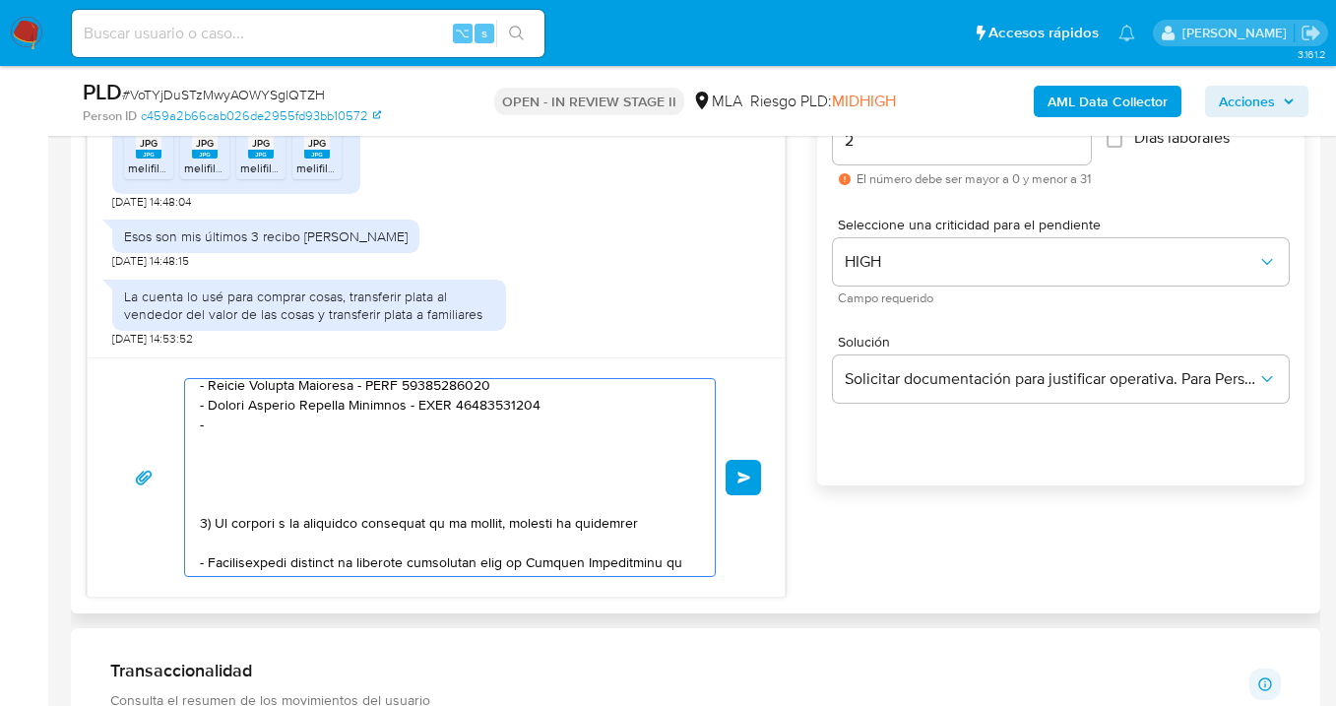
scroll to position [364, 0]
paste textarea "Luzmary Pérez - 23958879954"
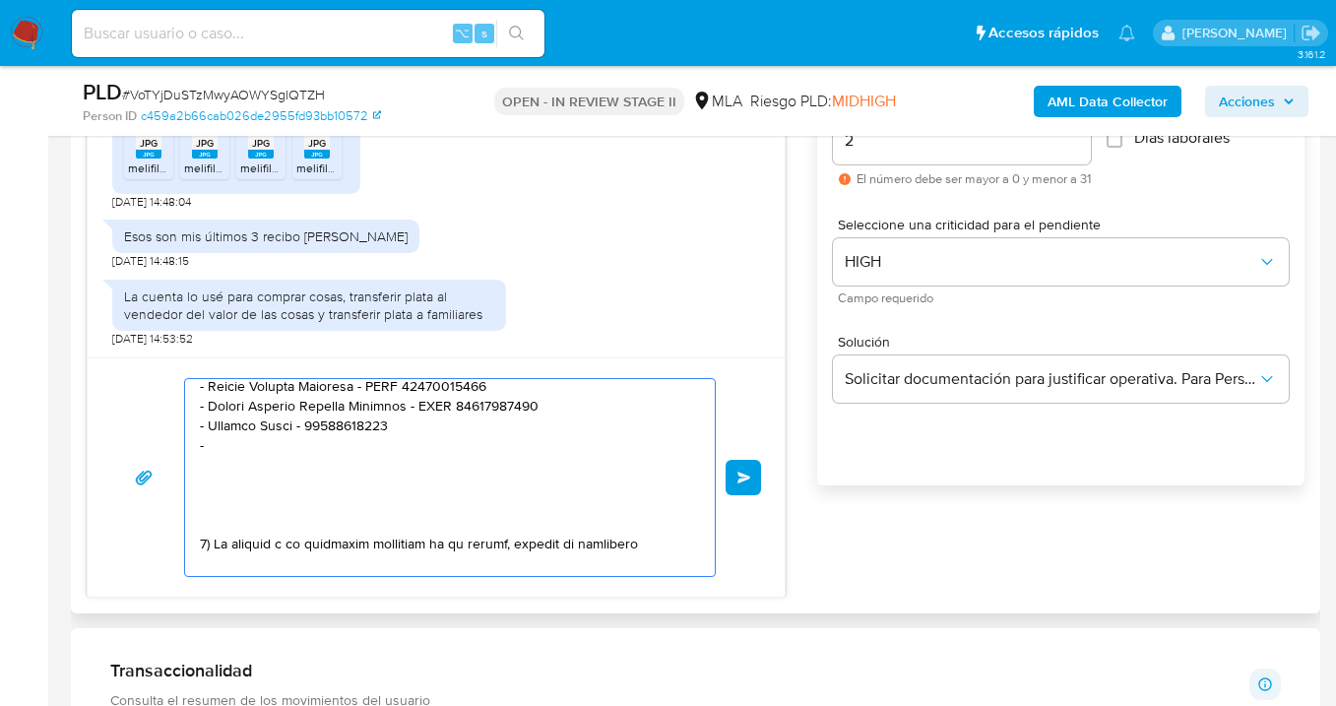
paste textarea "Marco Antonio Sauza Chávez - CUIT 20353589483"
click at [322, 501] on textarea at bounding box center [445, 477] width 490 height 197
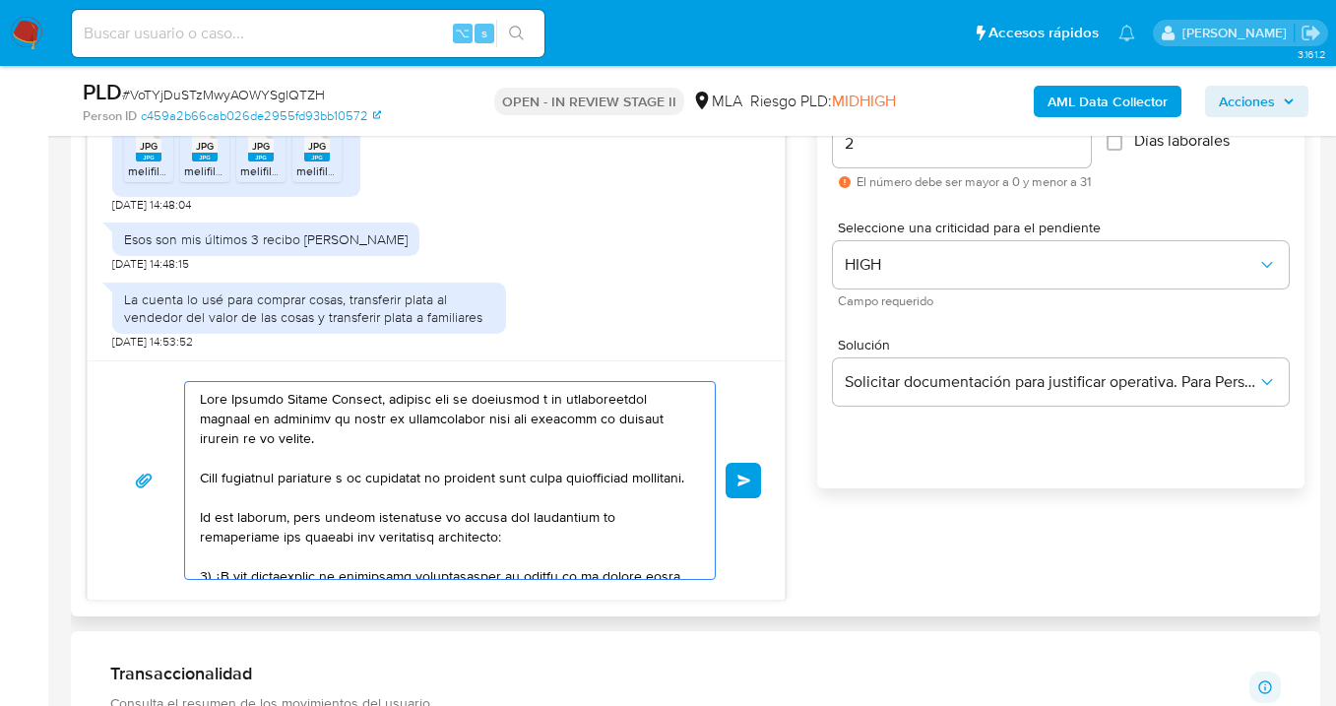
scroll to position [1145, 0]
click at [329, 442] on textarea at bounding box center [445, 481] width 490 height 197
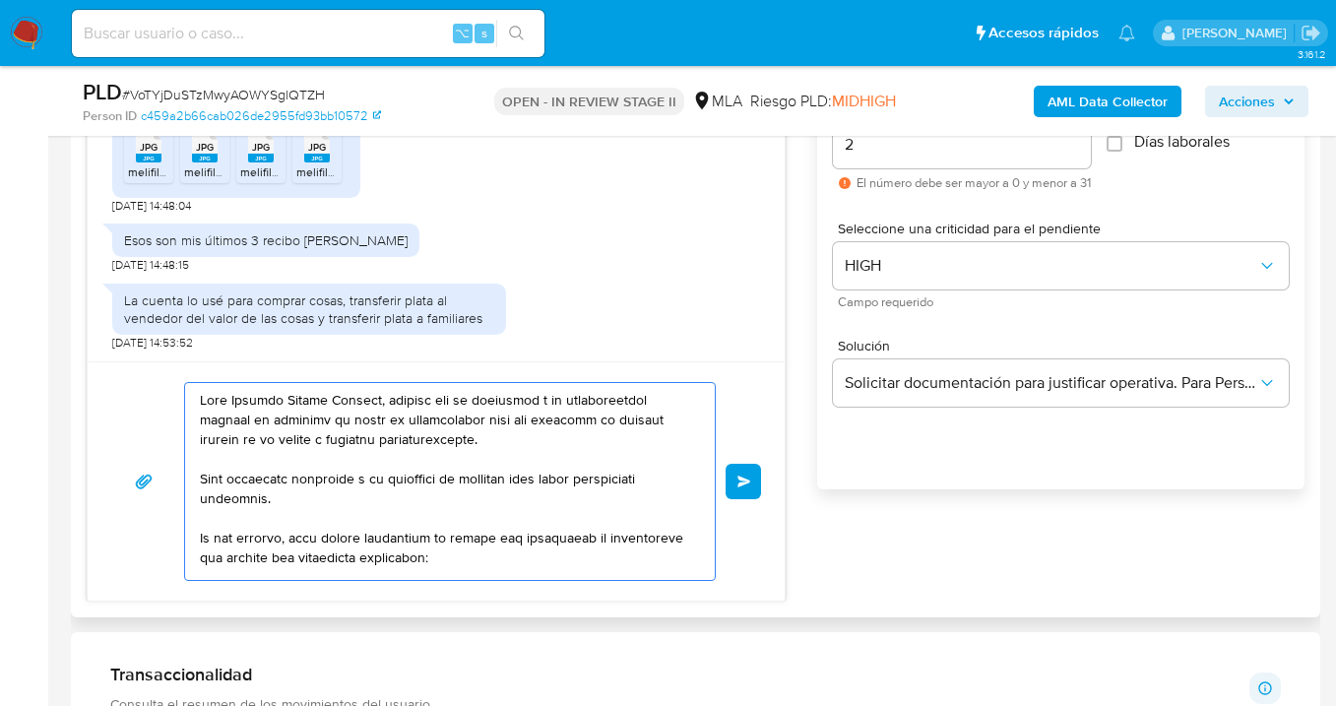
click at [253, 469] on textarea at bounding box center [445, 481] width 490 height 197
click at [293, 498] on textarea at bounding box center [445, 481] width 490 height 197
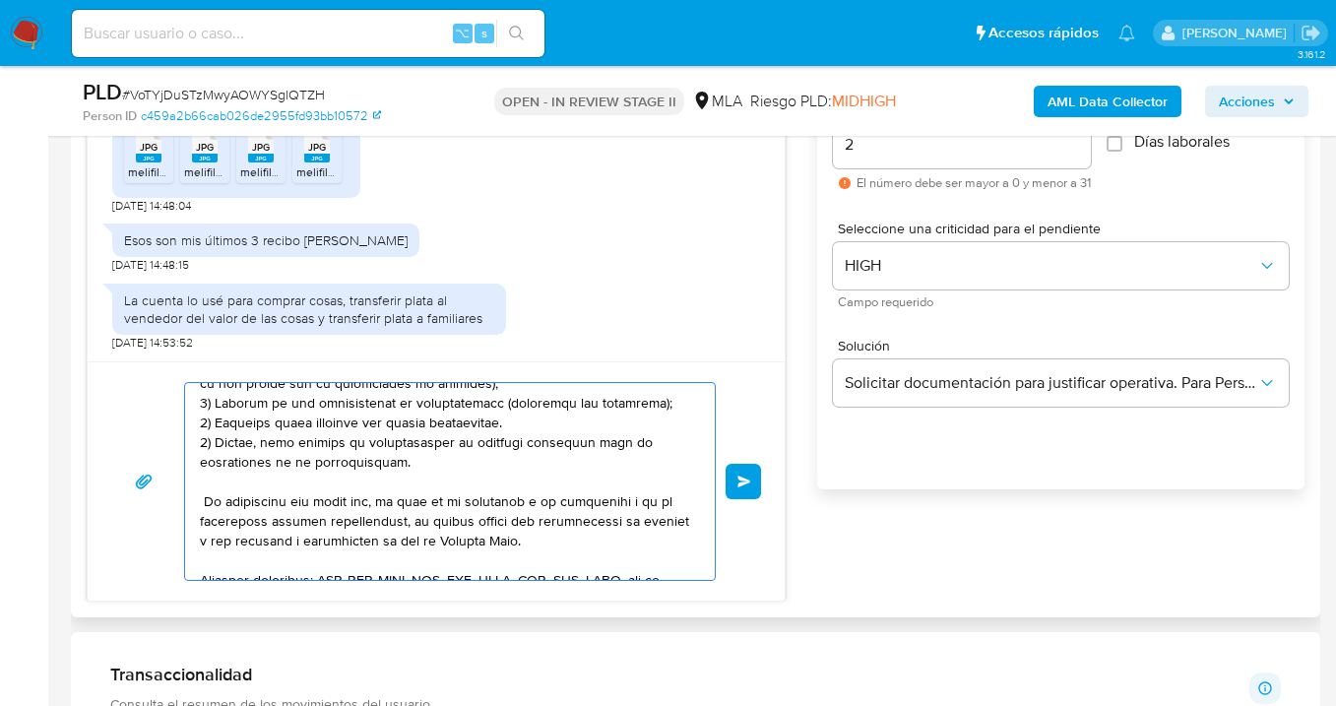
scroll to position [590, 0]
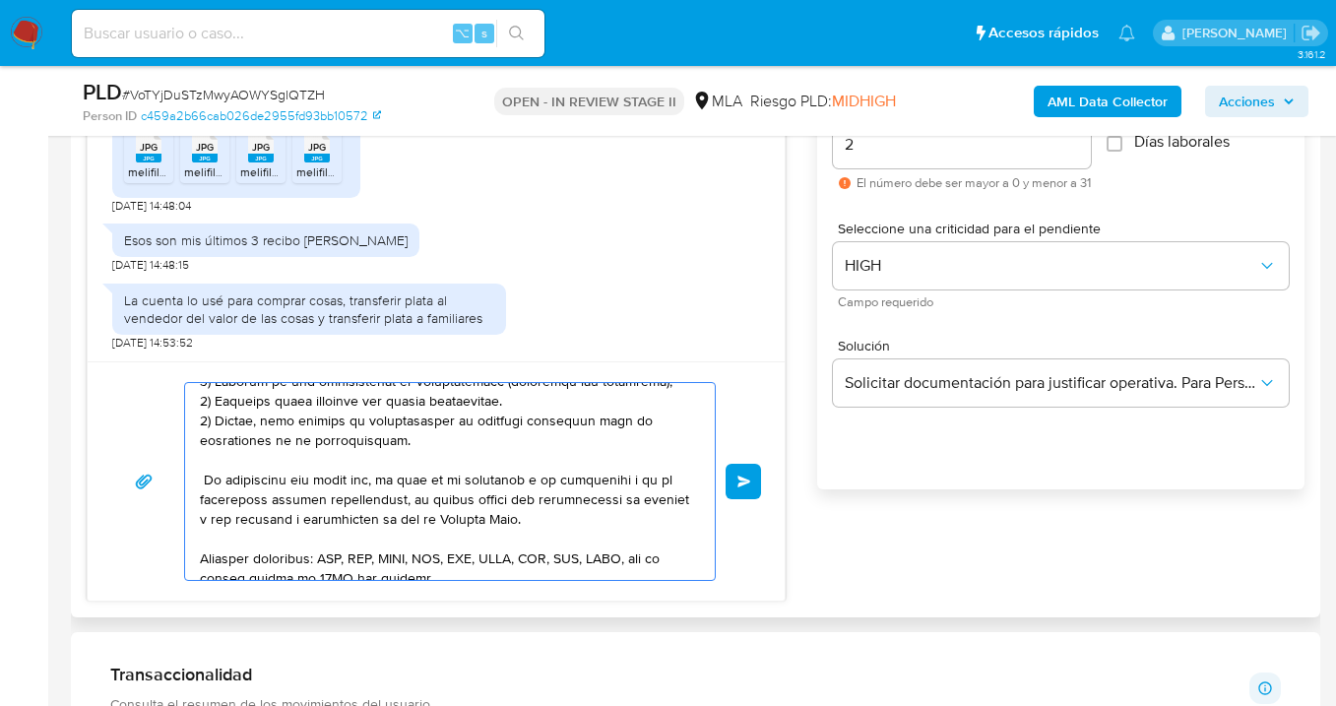
click at [201, 480] on textarea at bounding box center [445, 481] width 490 height 197
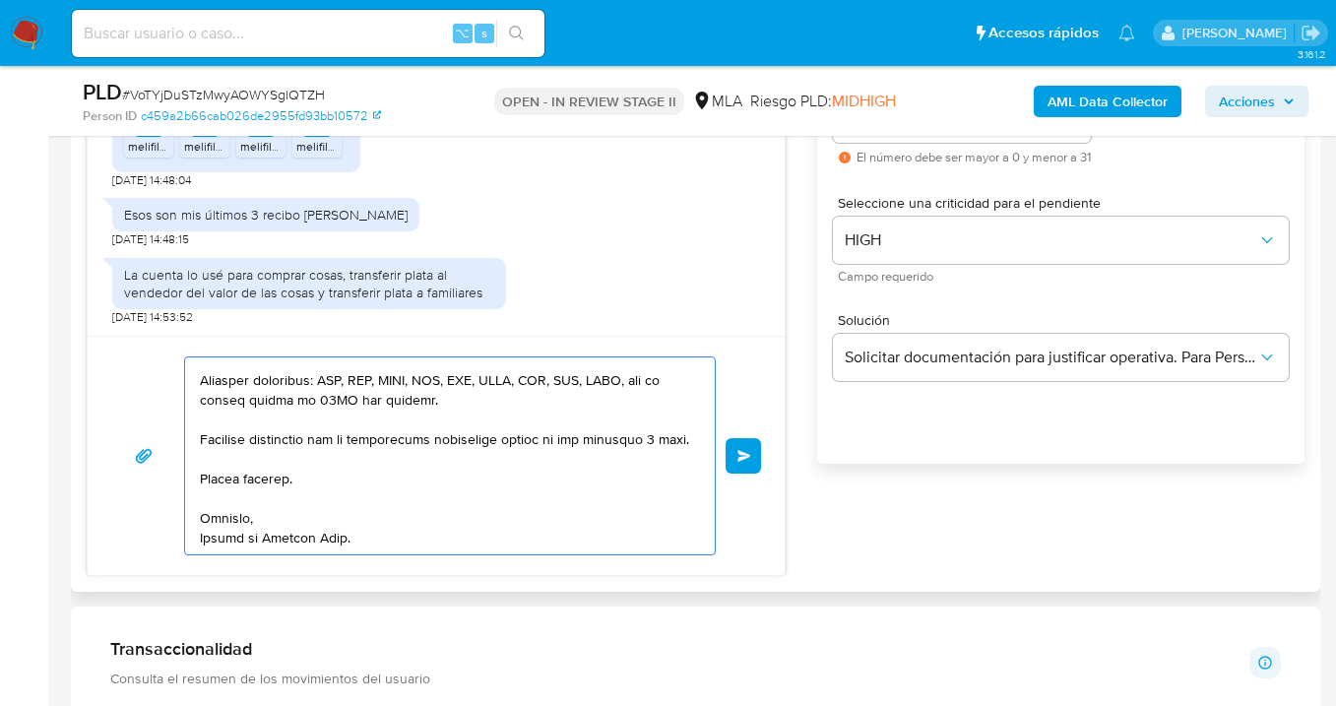
scroll to position [1184, 0]
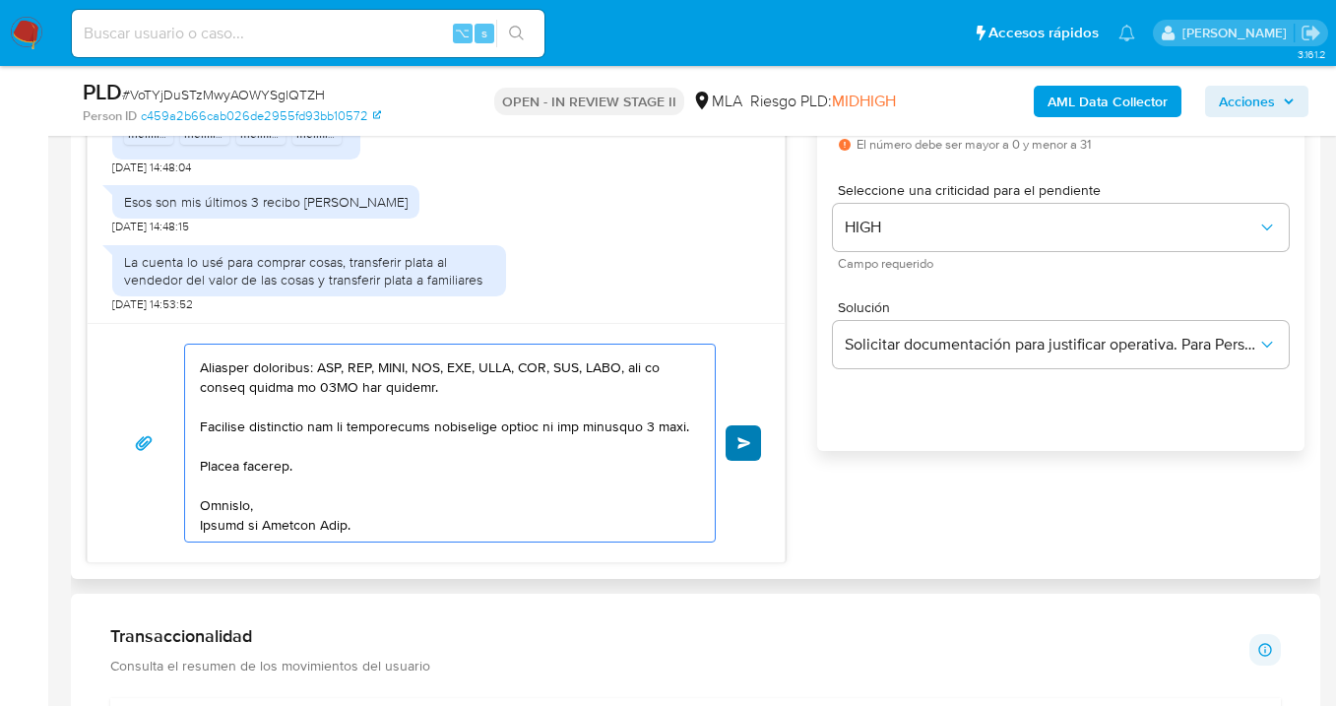
type textarea "Hola Enrique Fabian Sanchez, gracias por tu respuesta y la documentación enviad…"
click at [744, 444] on span "Enviar" at bounding box center [745, 443] width 14 height 12
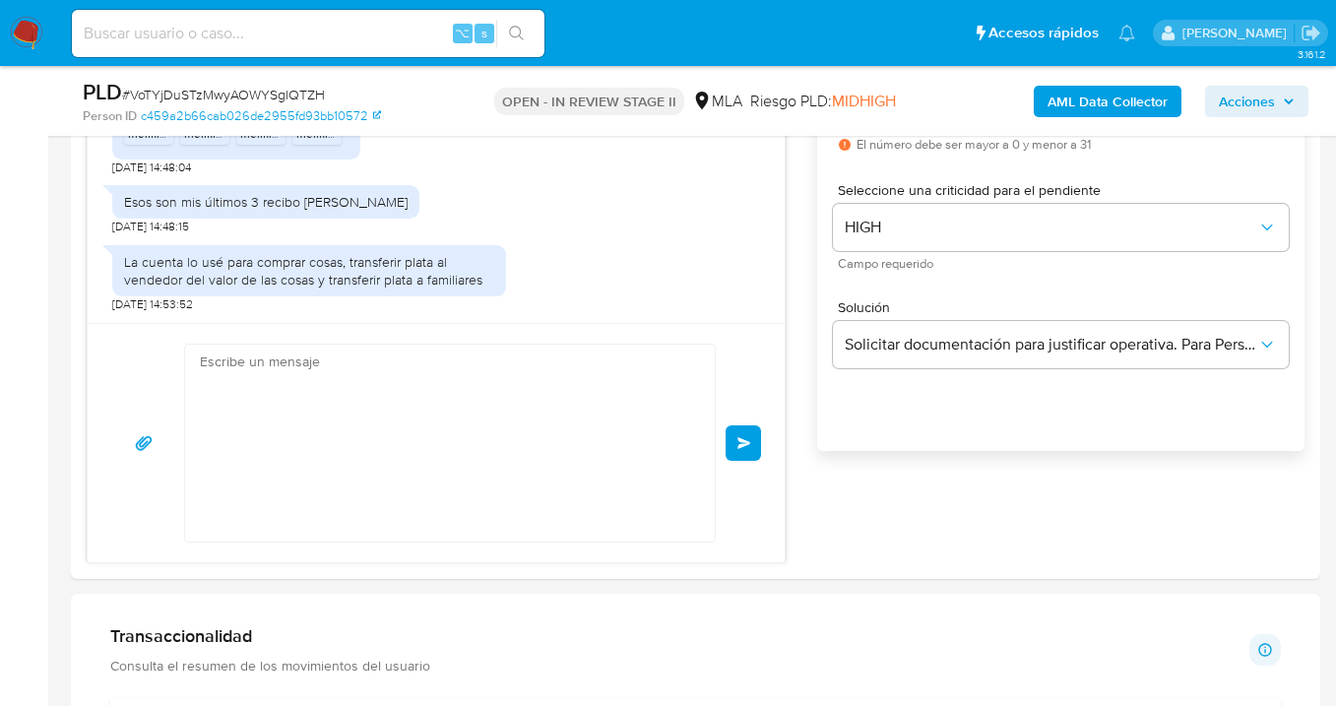
scroll to position [0, 0]
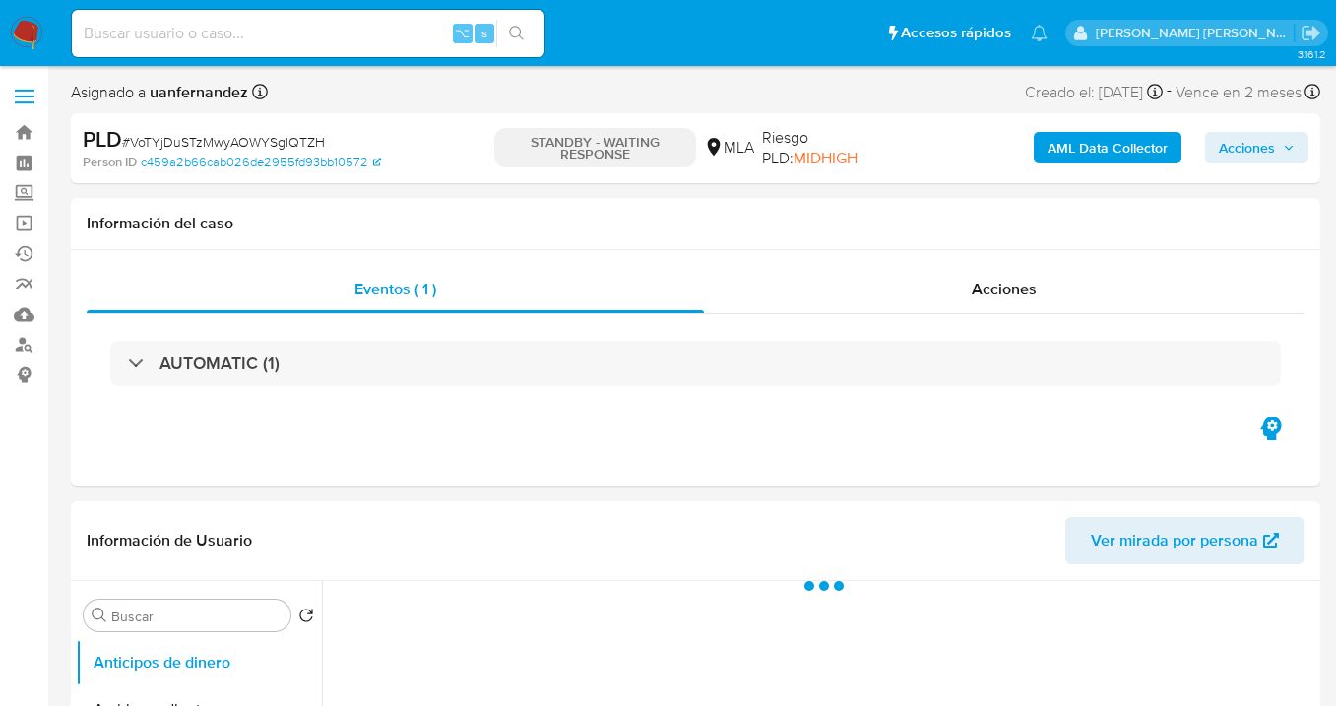
select select "10"
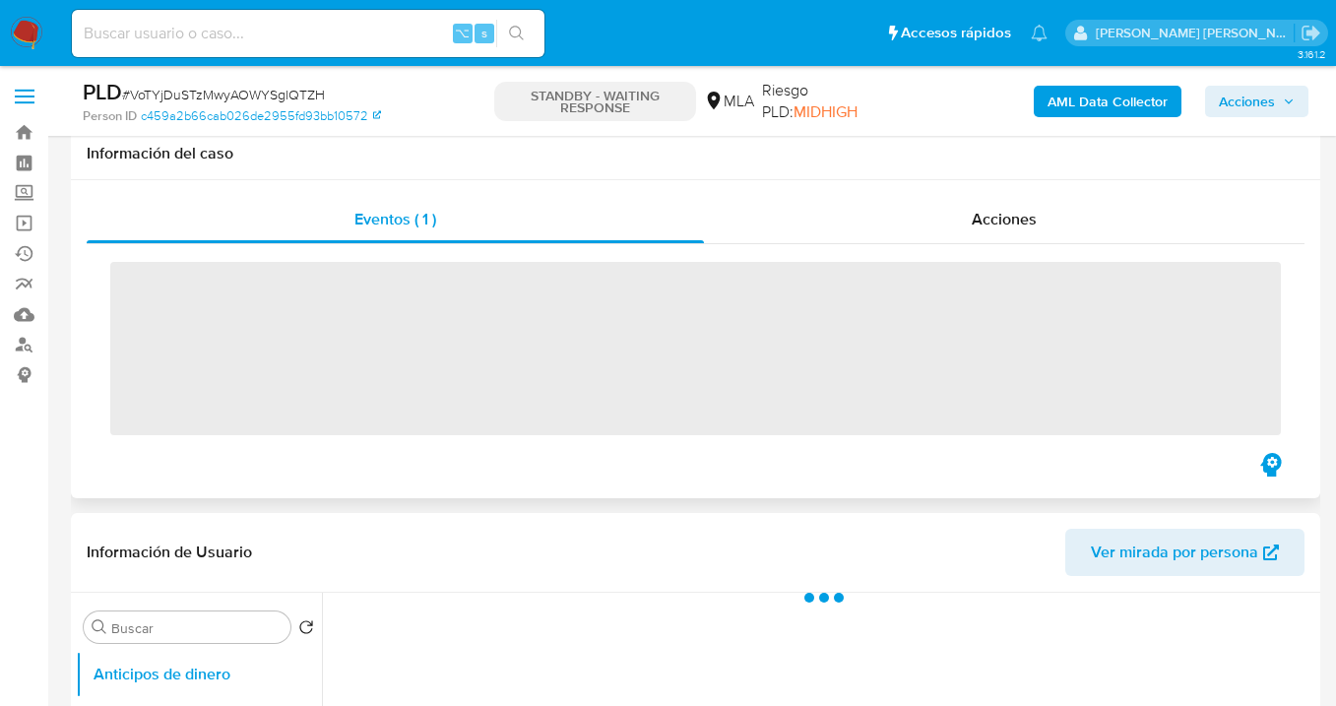
scroll to position [671, 0]
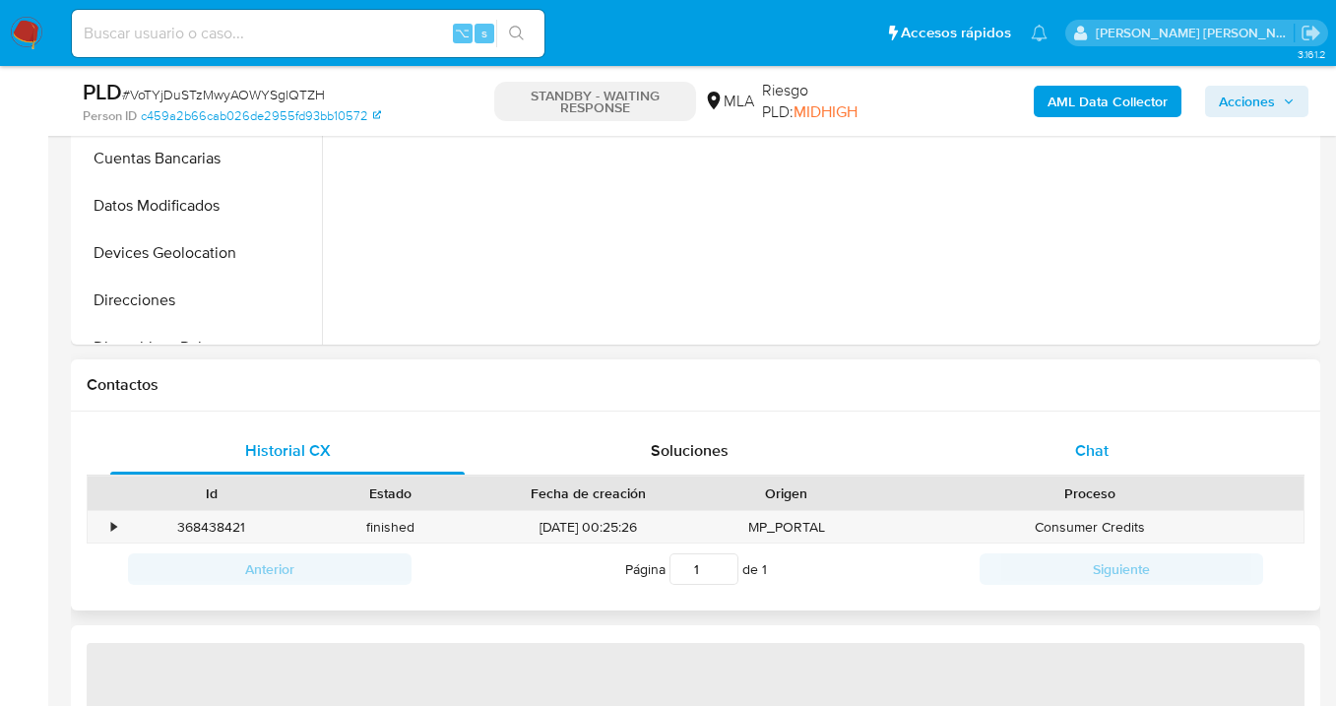
click at [1089, 467] on div "Chat" at bounding box center [1091, 450] width 355 height 47
select select "10"
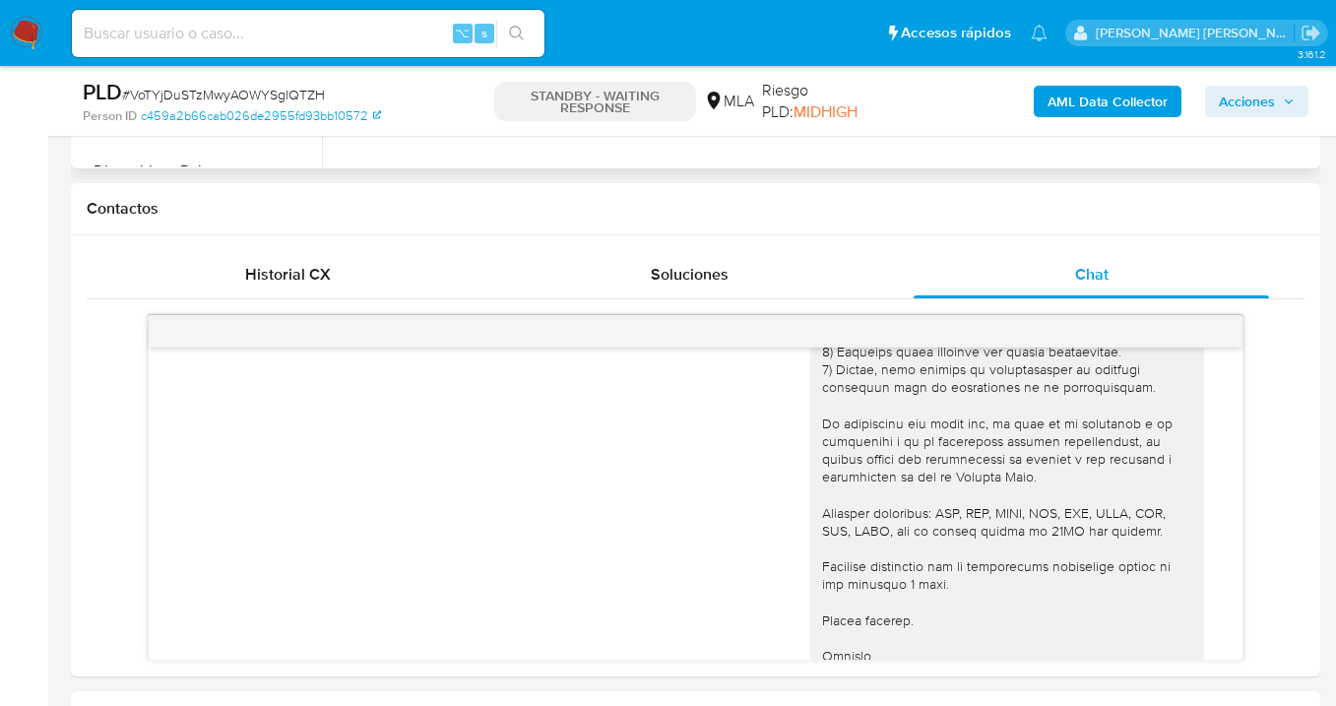
scroll to position [2144, 0]
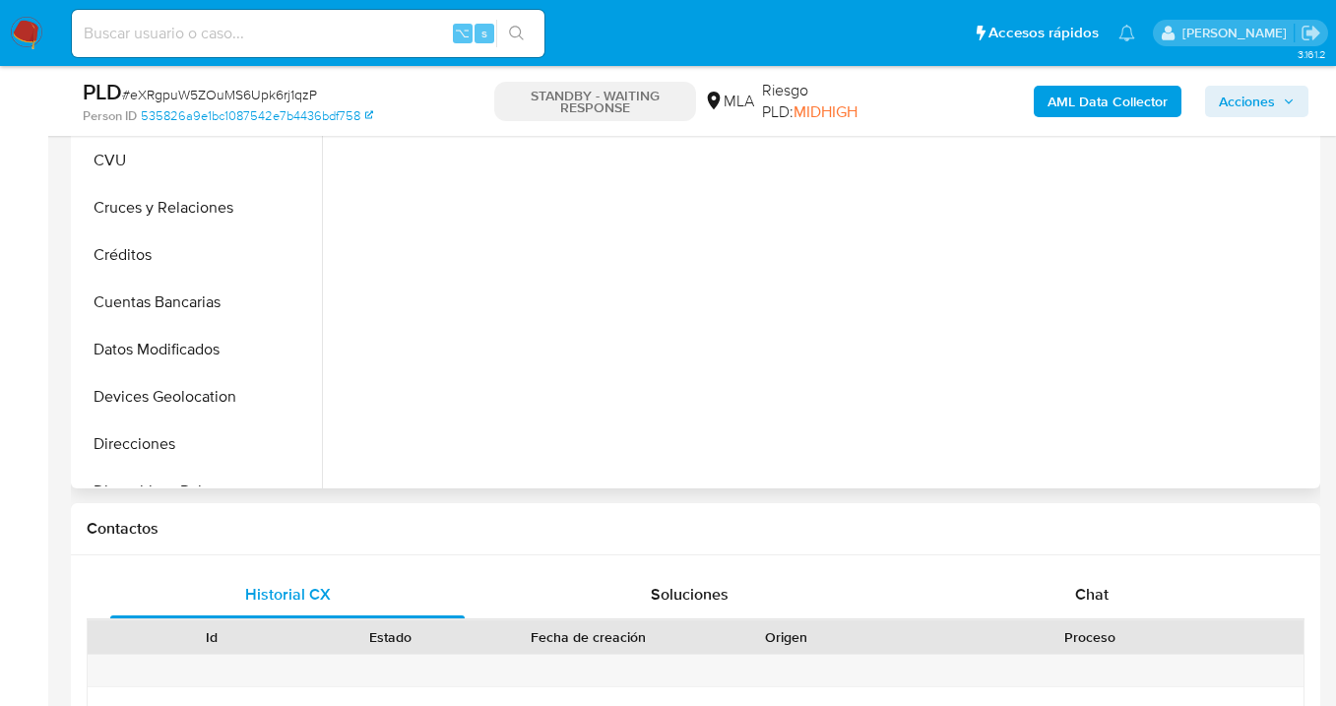
select select "10"
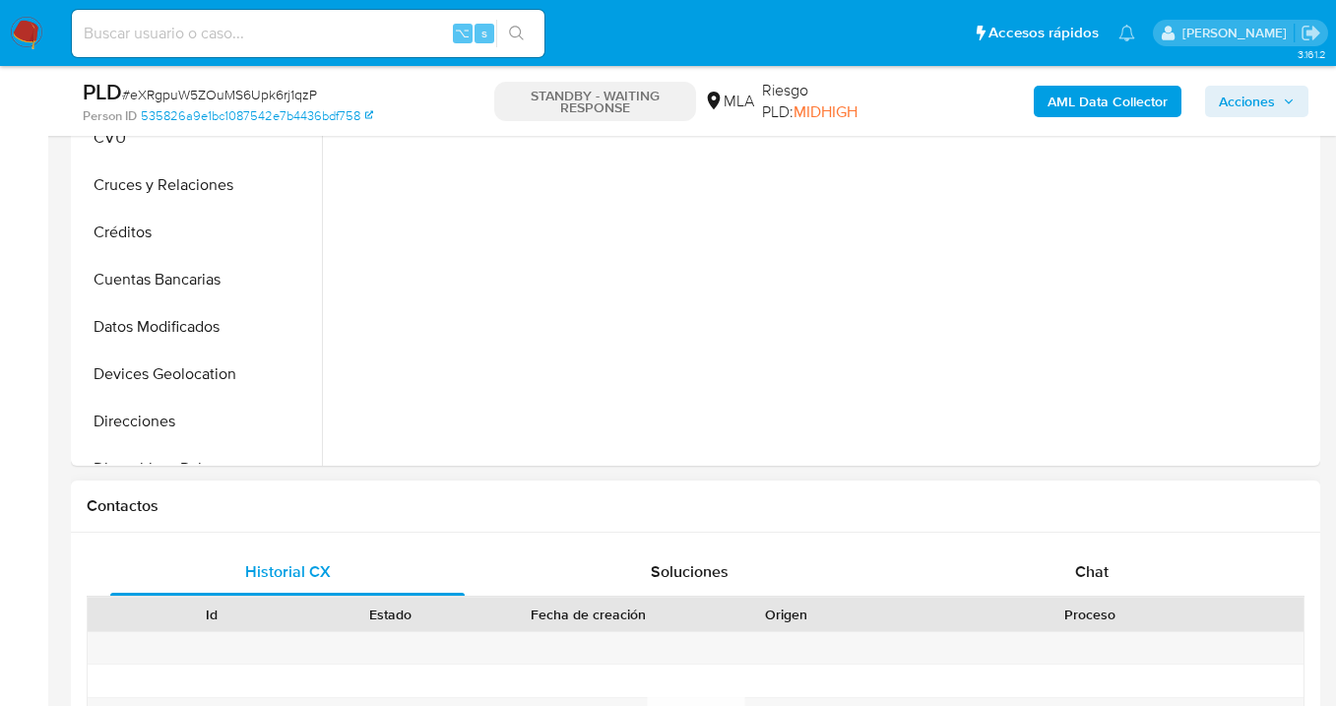
scroll to position [726, 0]
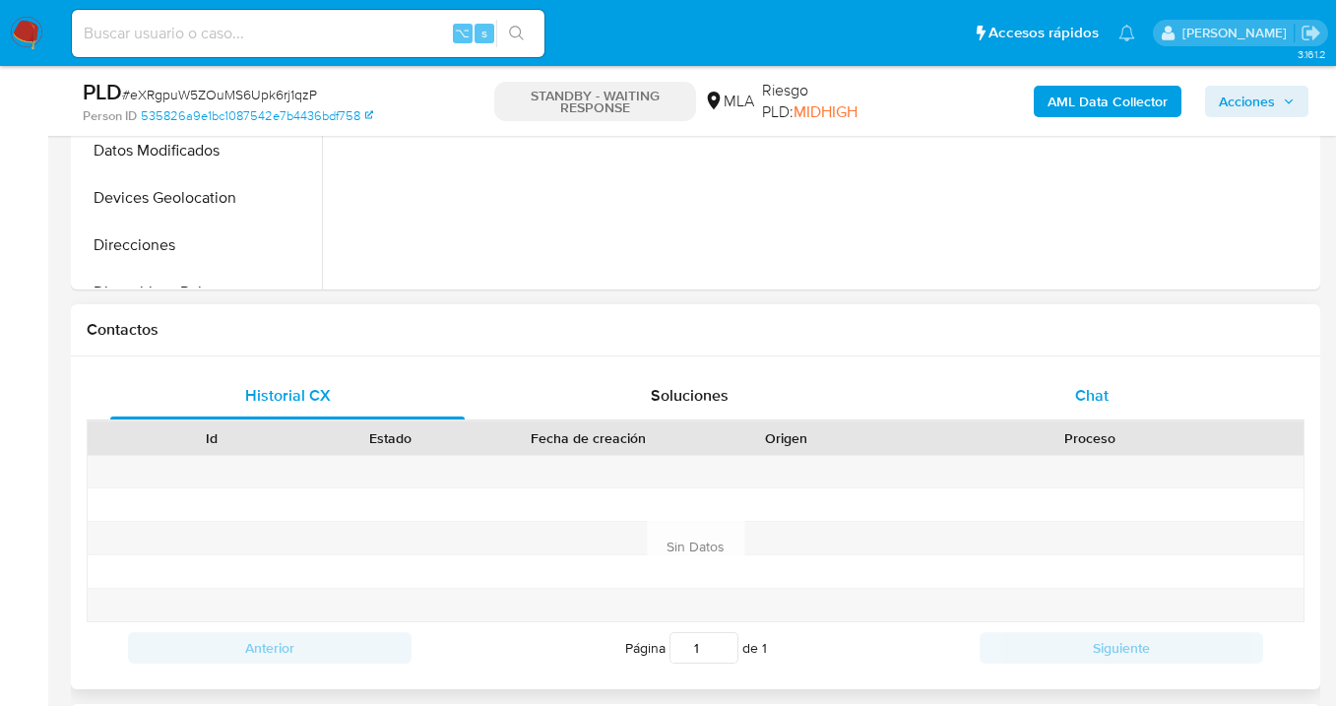
click at [1095, 403] on span "Chat" at bounding box center [1091, 395] width 33 height 23
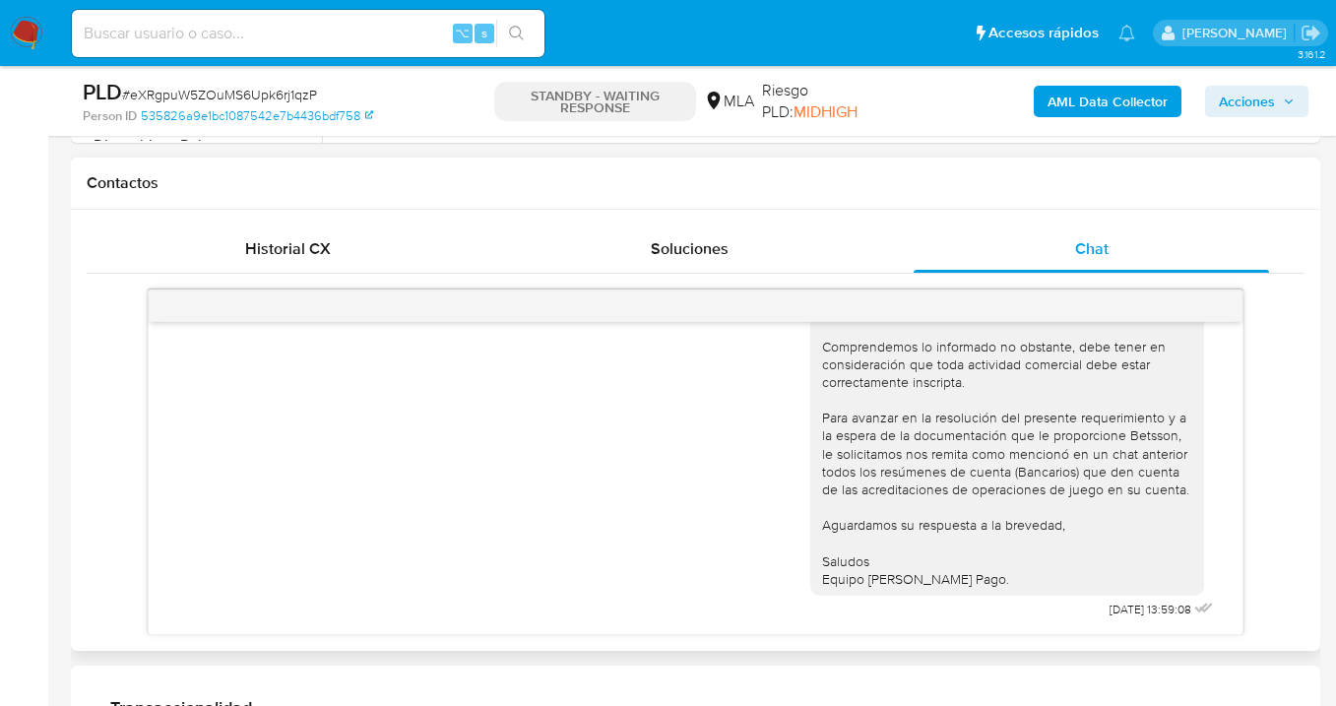
scroll to position [98, 0]
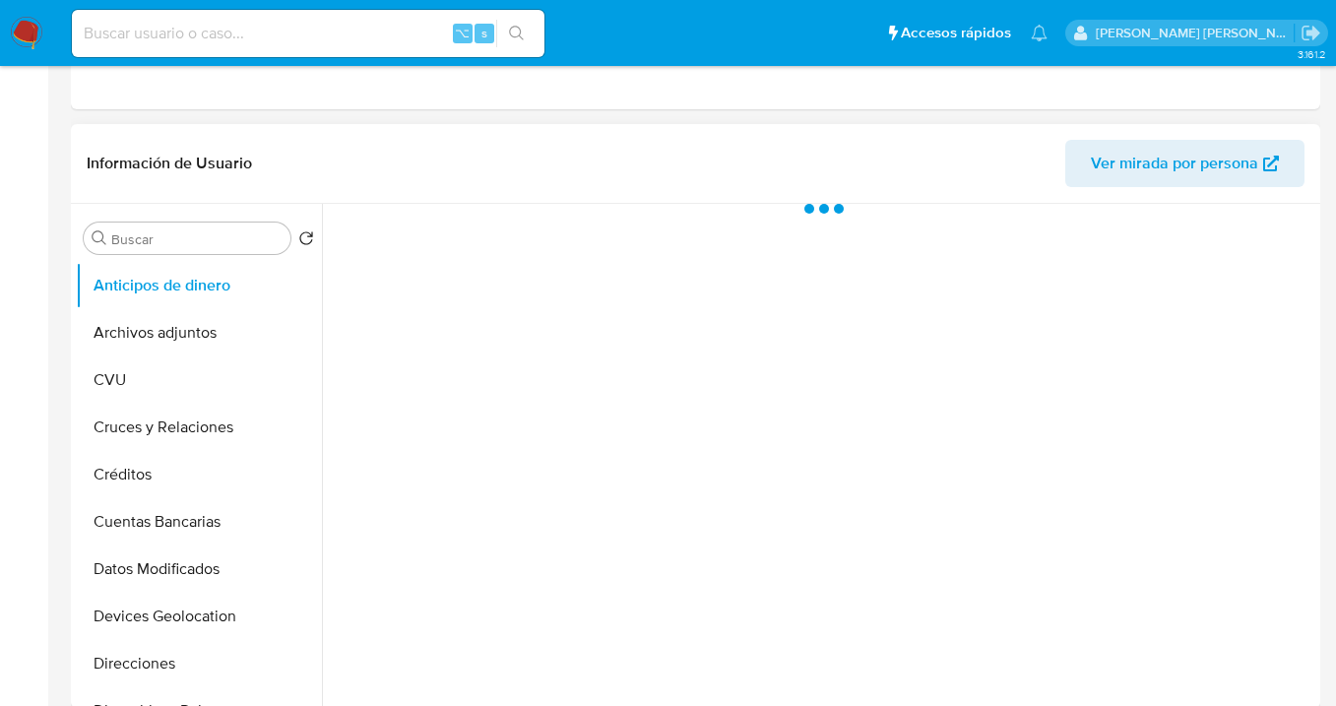
select select "10"
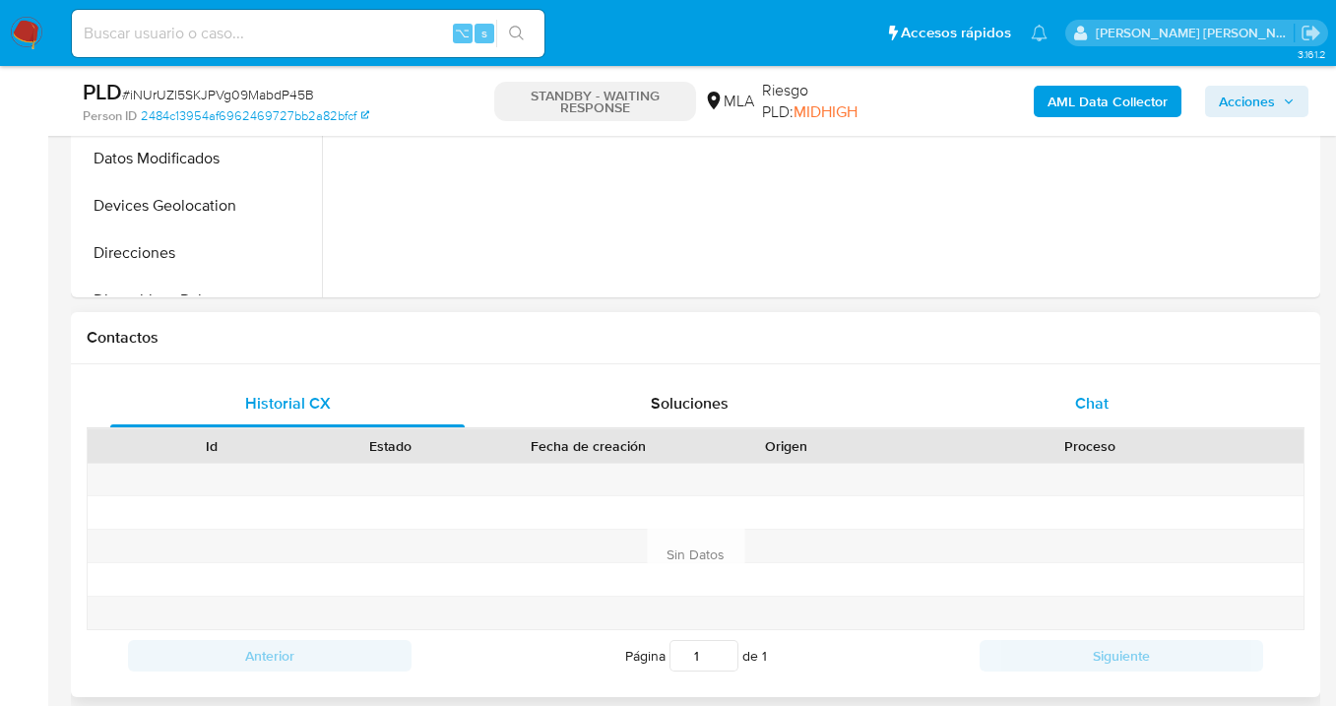
click at [1104, 409] on span "Chat" at bounding box center [1091, 403] width 33 height 23
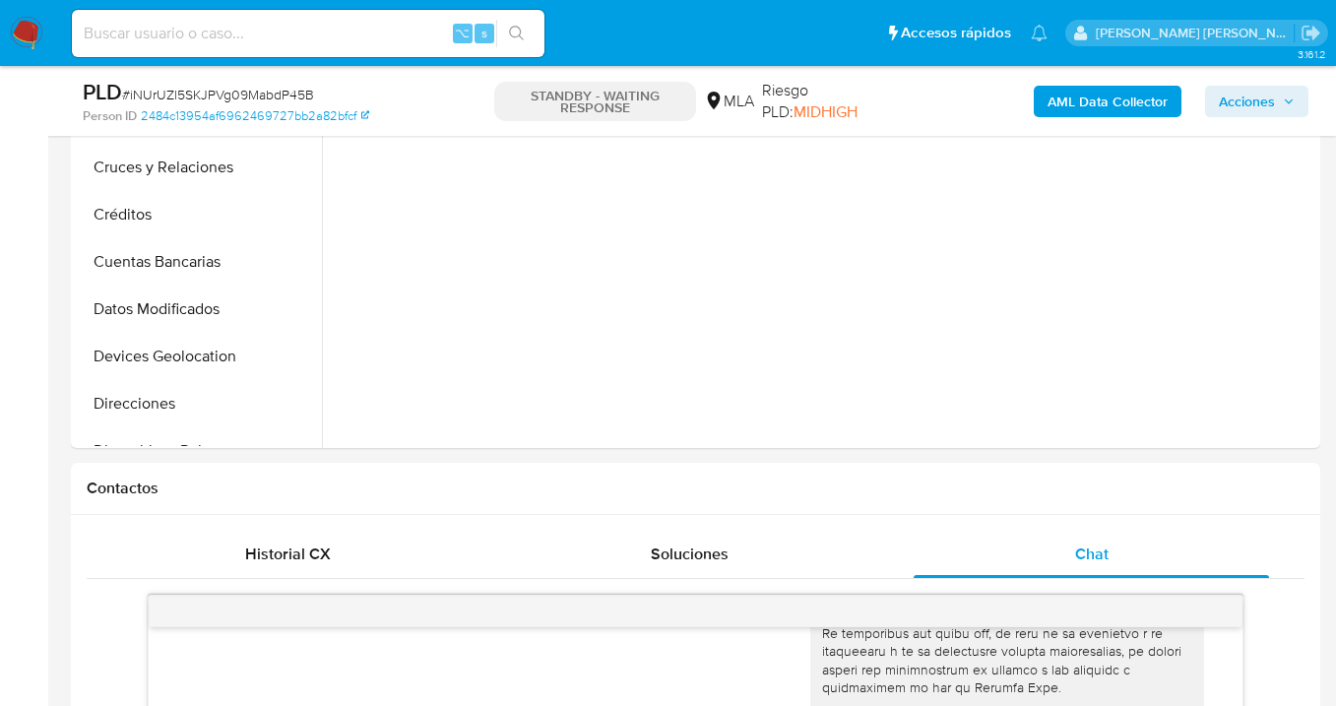
scroll to position [439, 0]
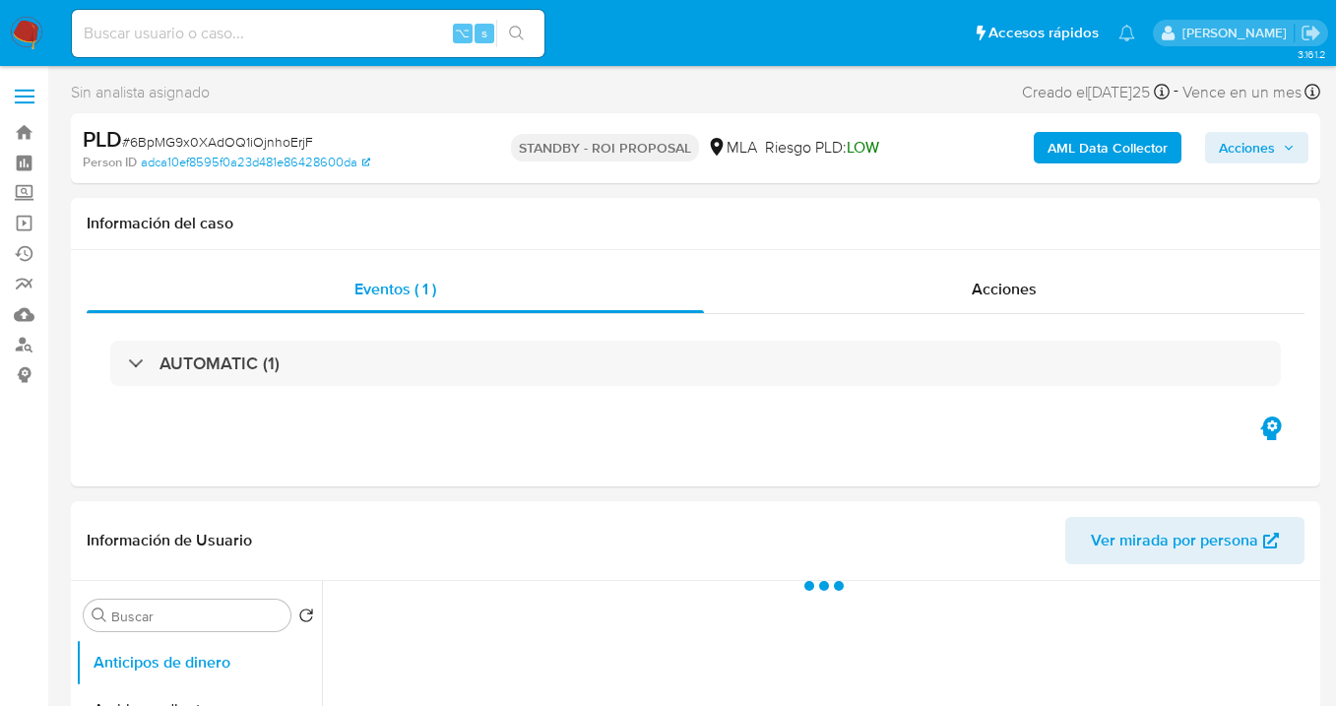
select select "10"
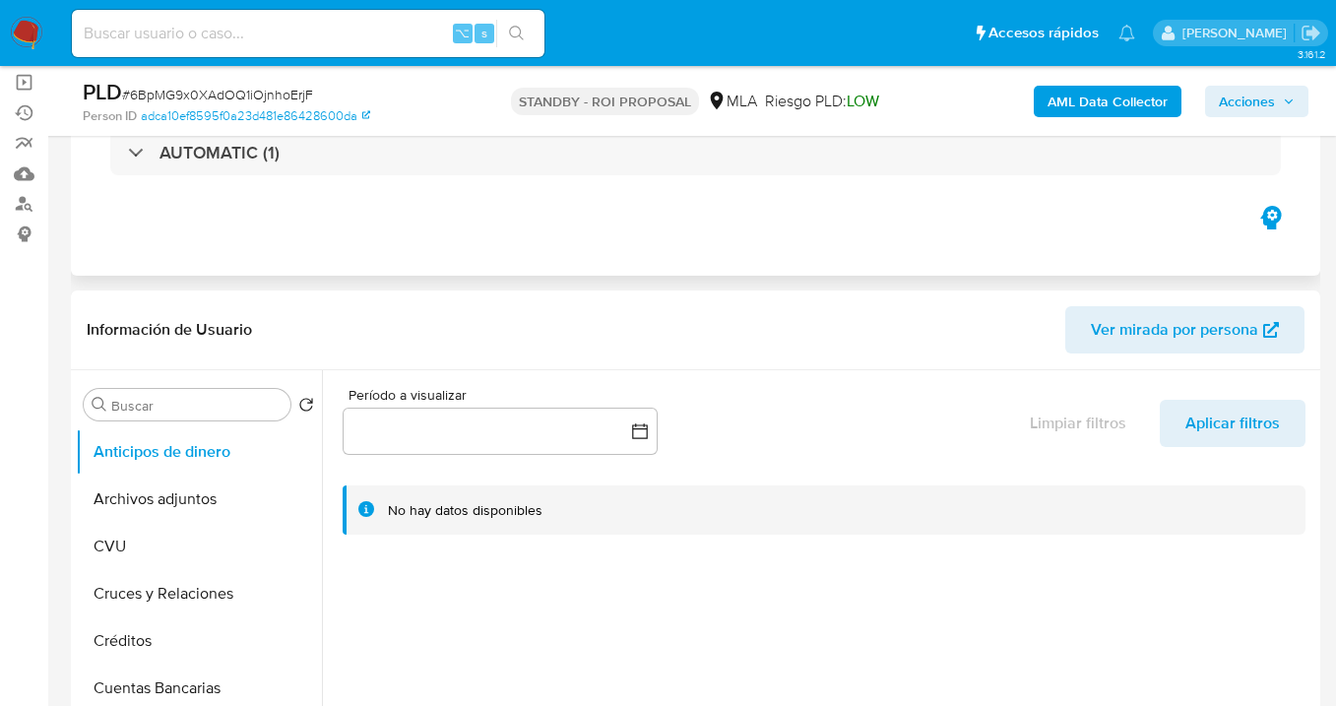
scroll to position [173, 0]
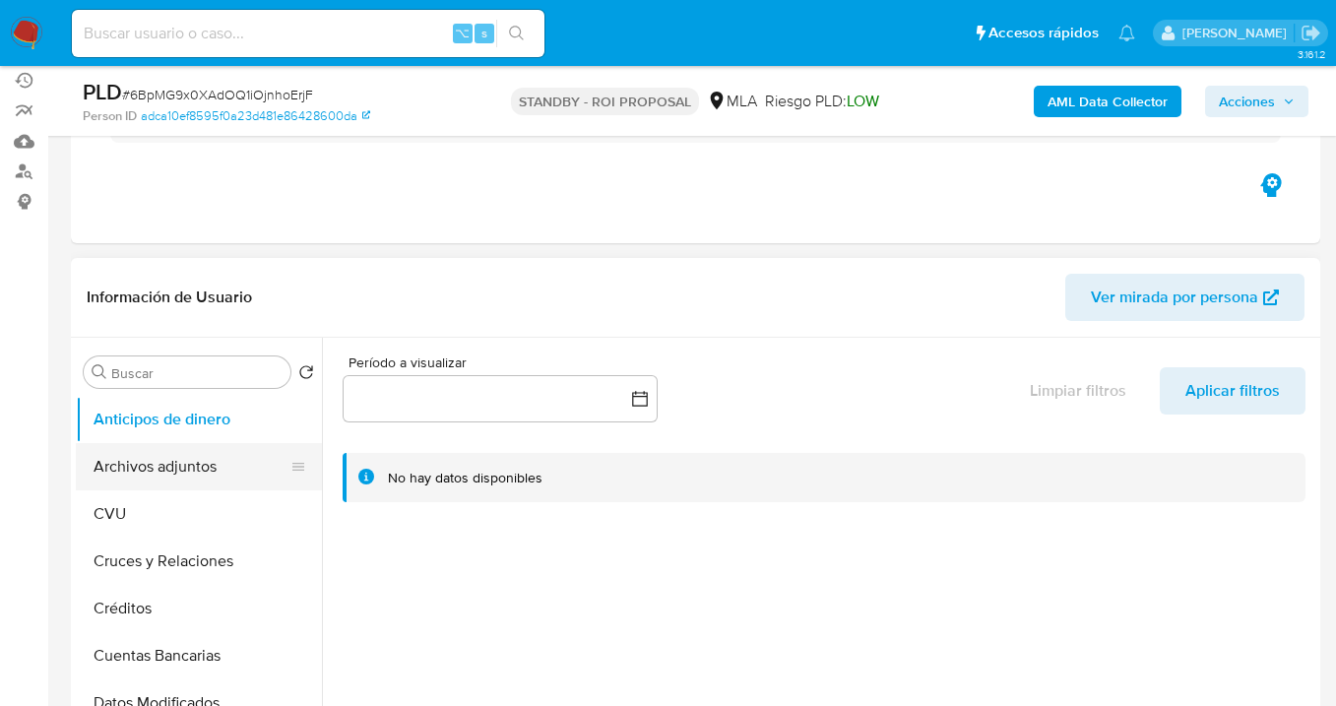
click at [239, 458] on button "Archivos adjuntos" at bounding box center [191, 466] width 230 height 47
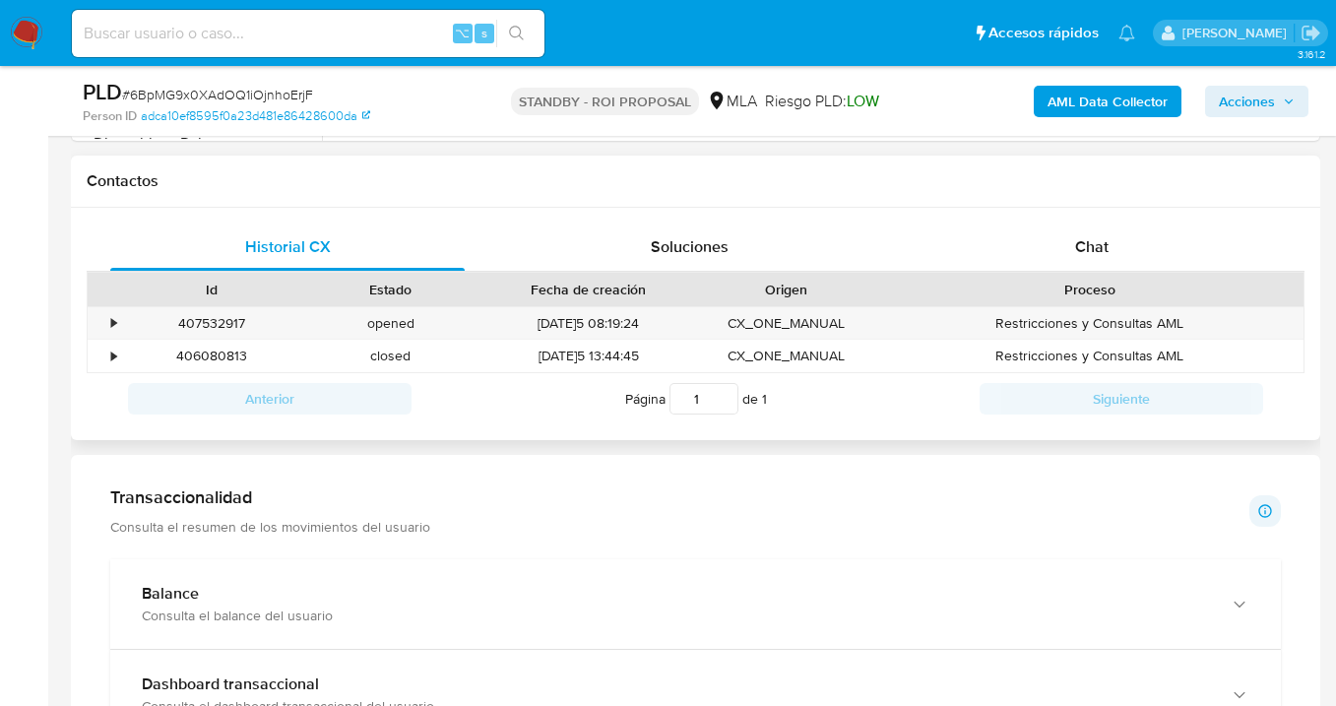
scroll to position [842, 0]
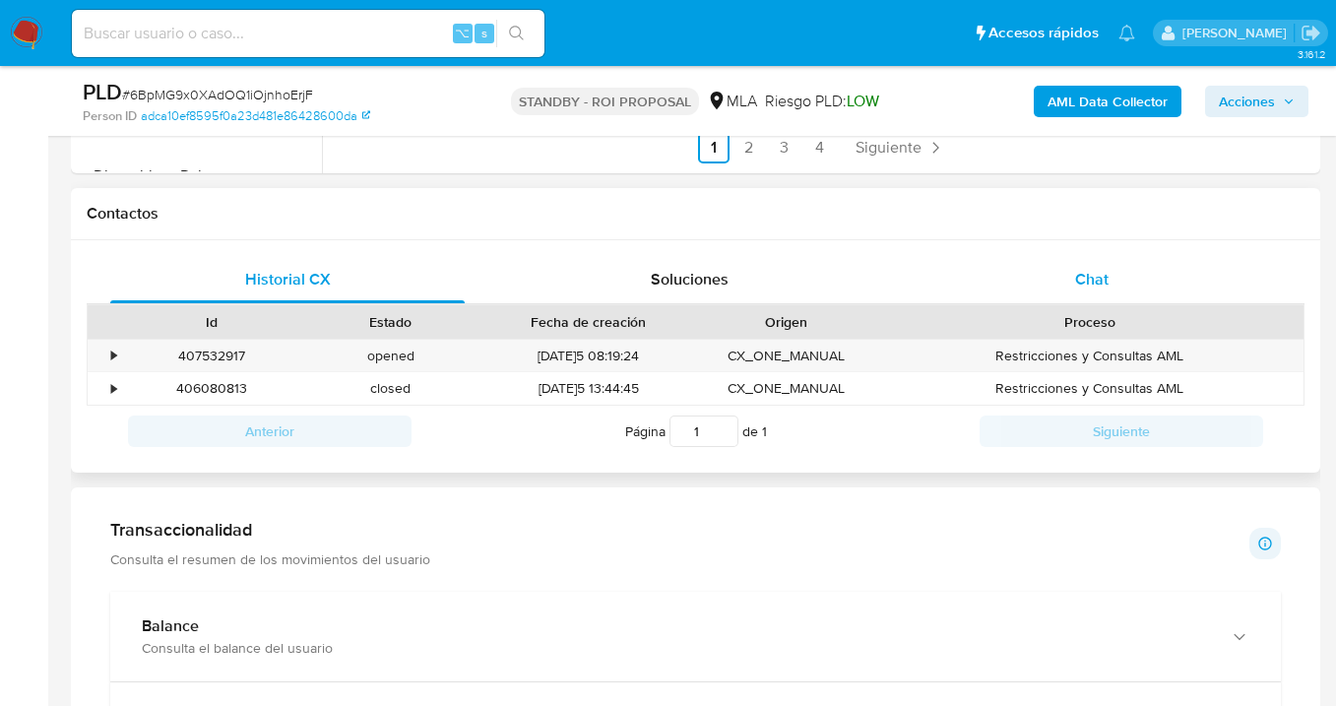
click at [1084, 280] on span "Chat" at bounding box center [1091, 279] width 33 height 23
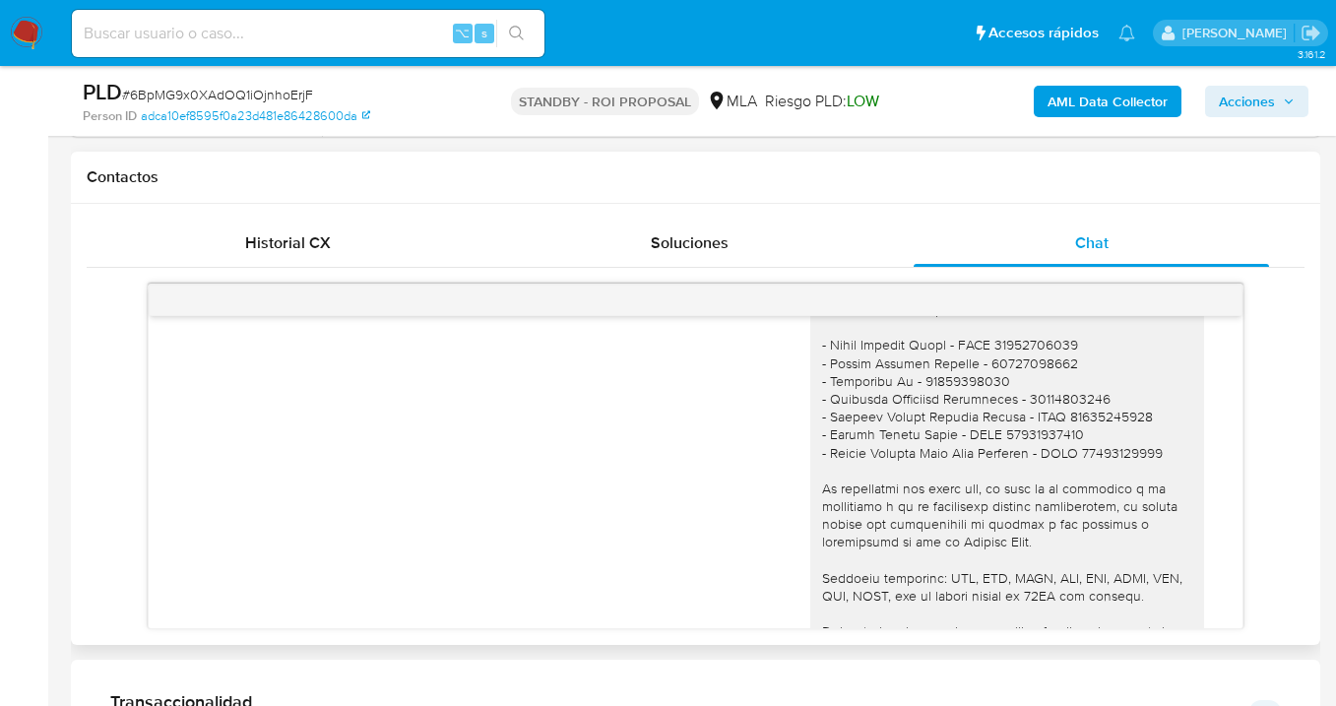
scroll to position [1899, 0]
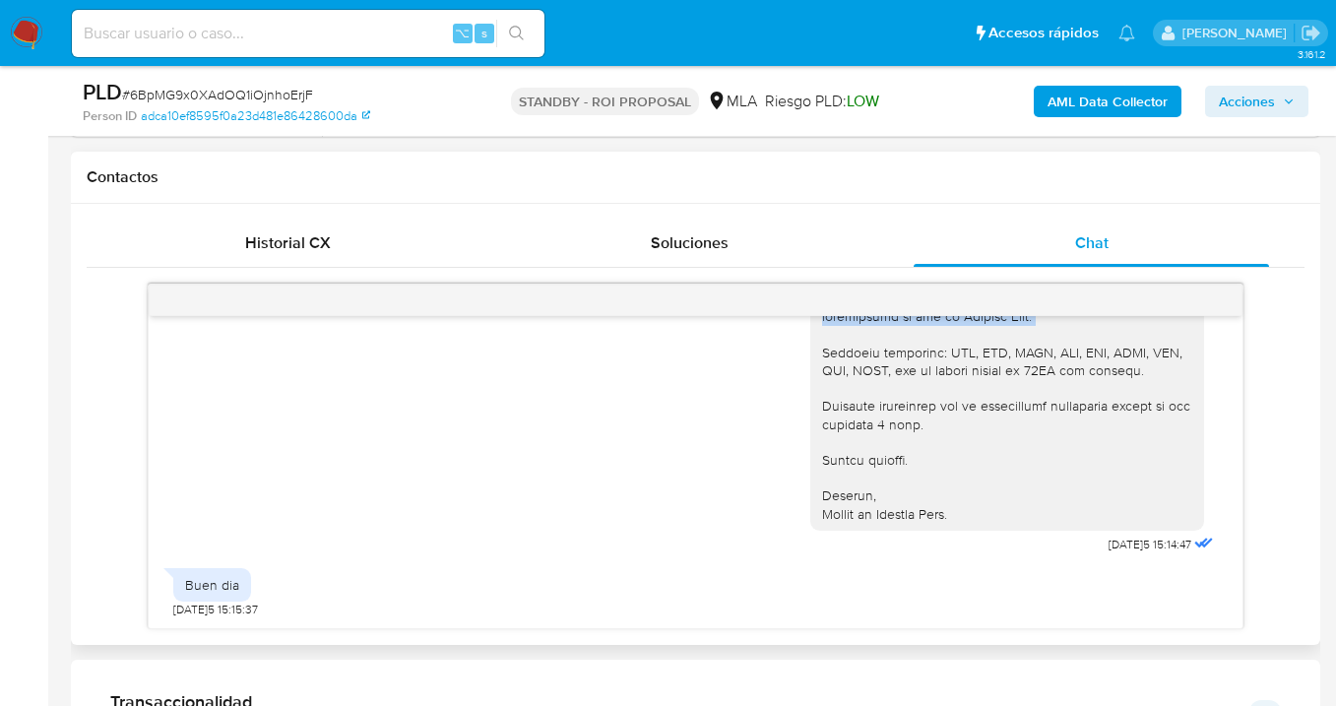
drag, startPoint x: 809, startPoint y: 456, endPoint x: 1122, endPoint y: 361, distance: 327.1
click at [1122, 361] on div at bounding box center [1007, 191] width 370 height 663
copy div "1) Descripción de la actividad: Detalla la actividad que realizas a través de t…"
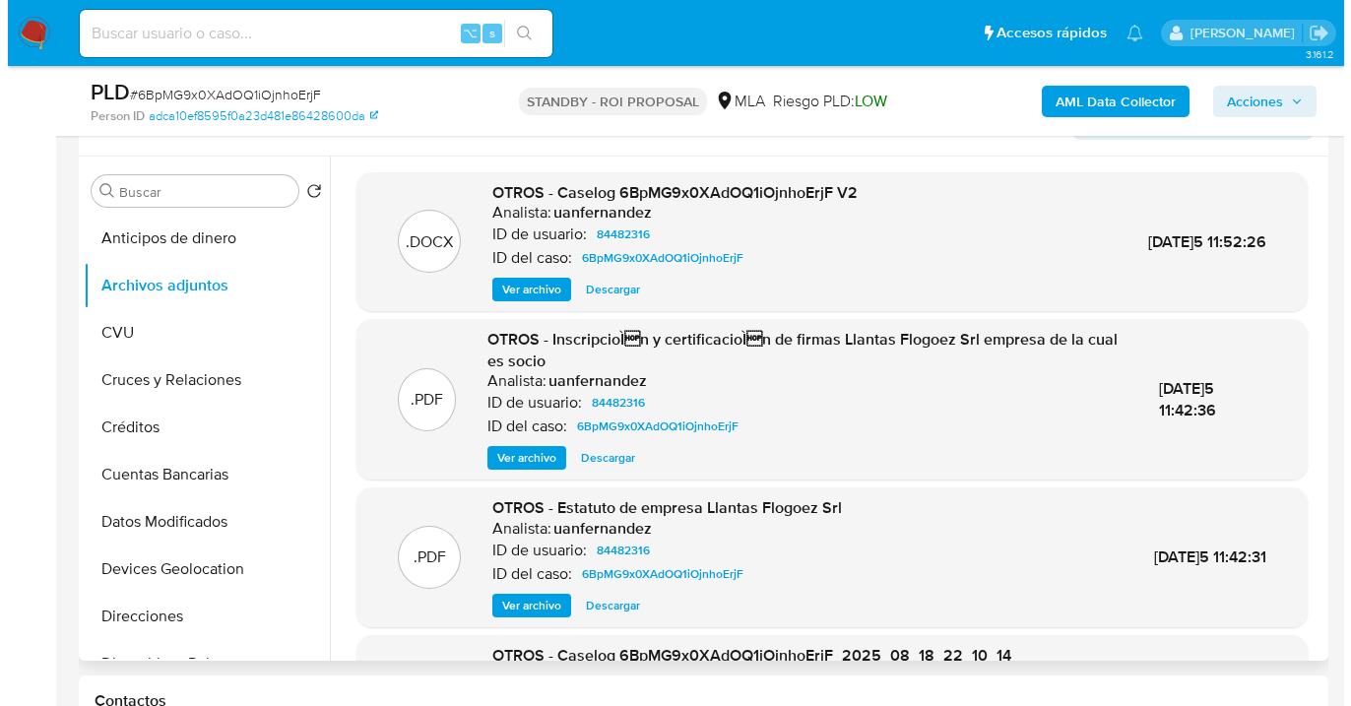
scroll to position [239, 0]
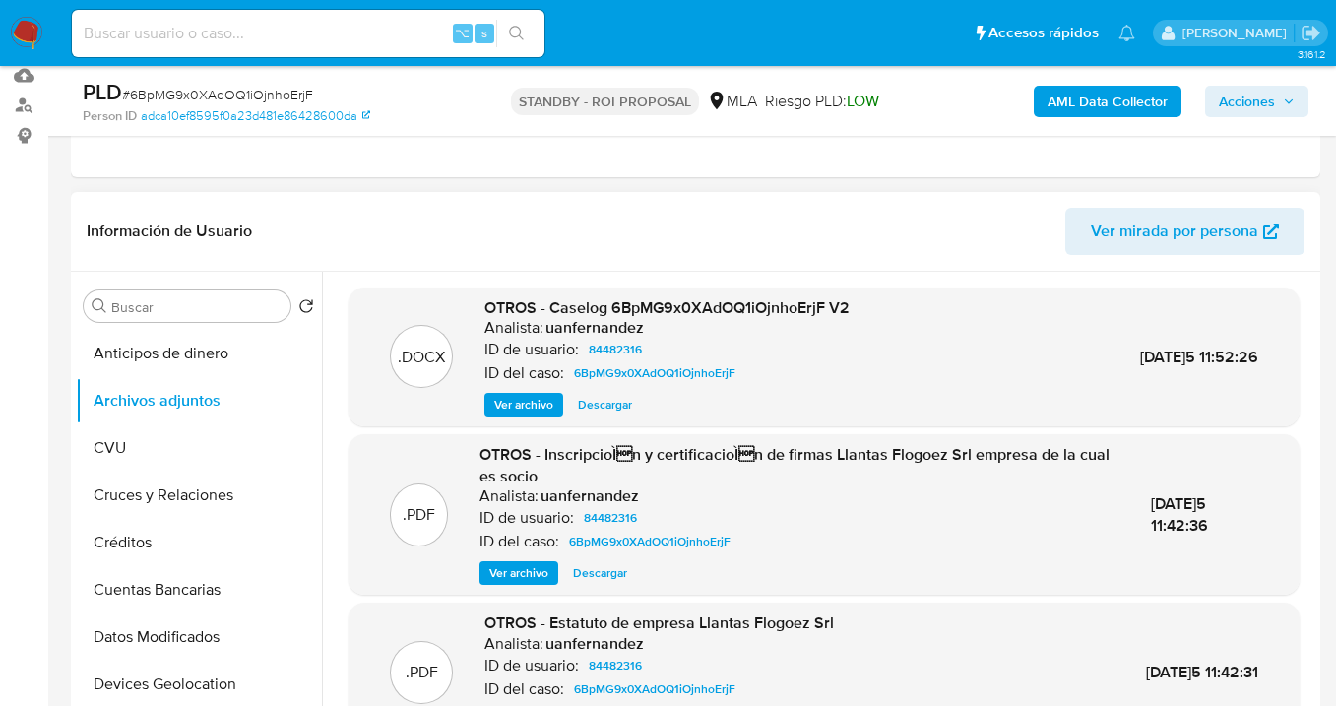
click at [532, 407] on span "Ver archivo" at bounding box center [523, 405] width 59 height 20
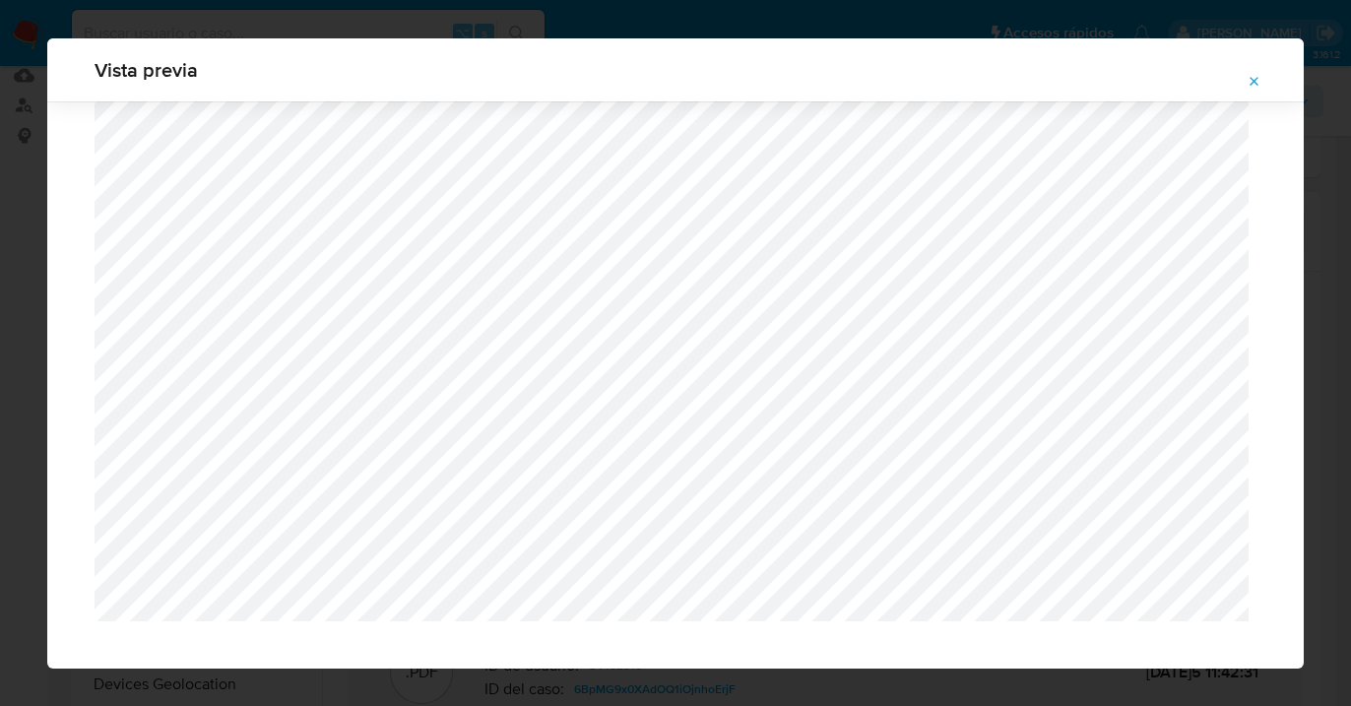
scroll to position [1254, 0]
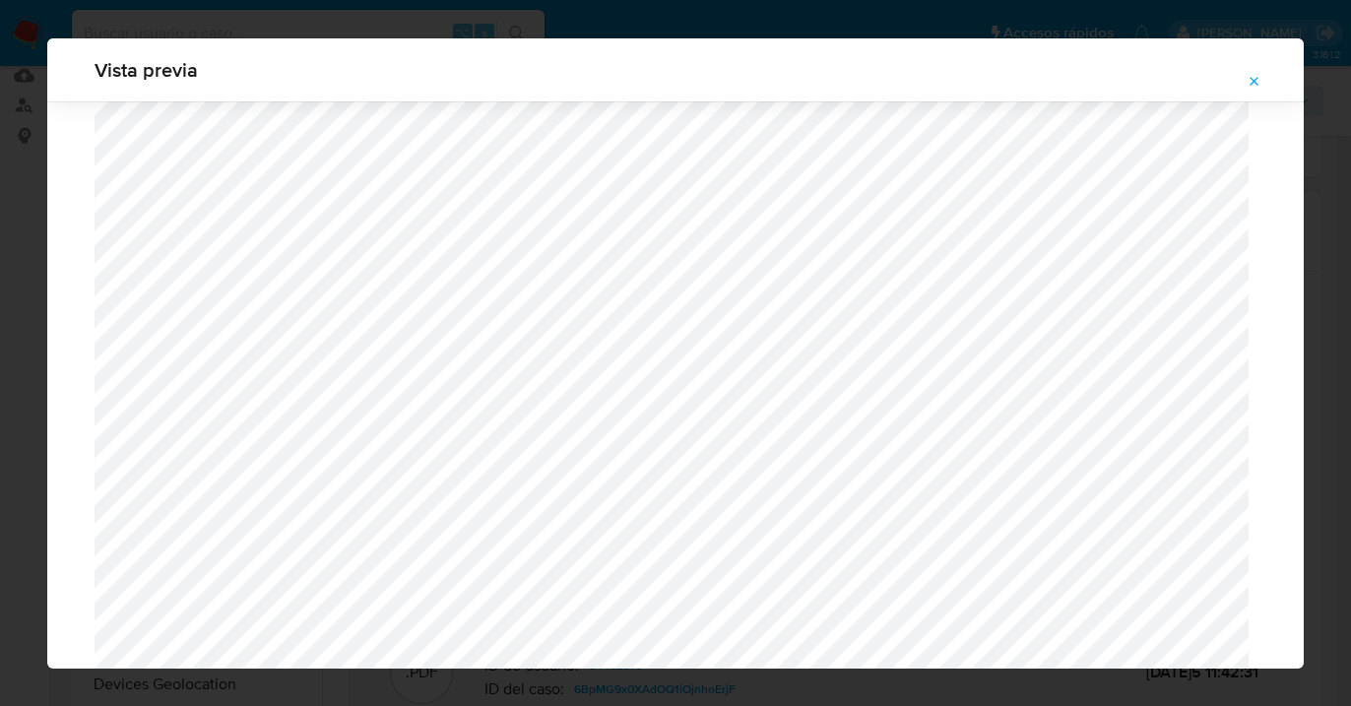
click at [1261, 90] on span "Attachment preview" at bounding box center [1255, 82] width 16 height 28
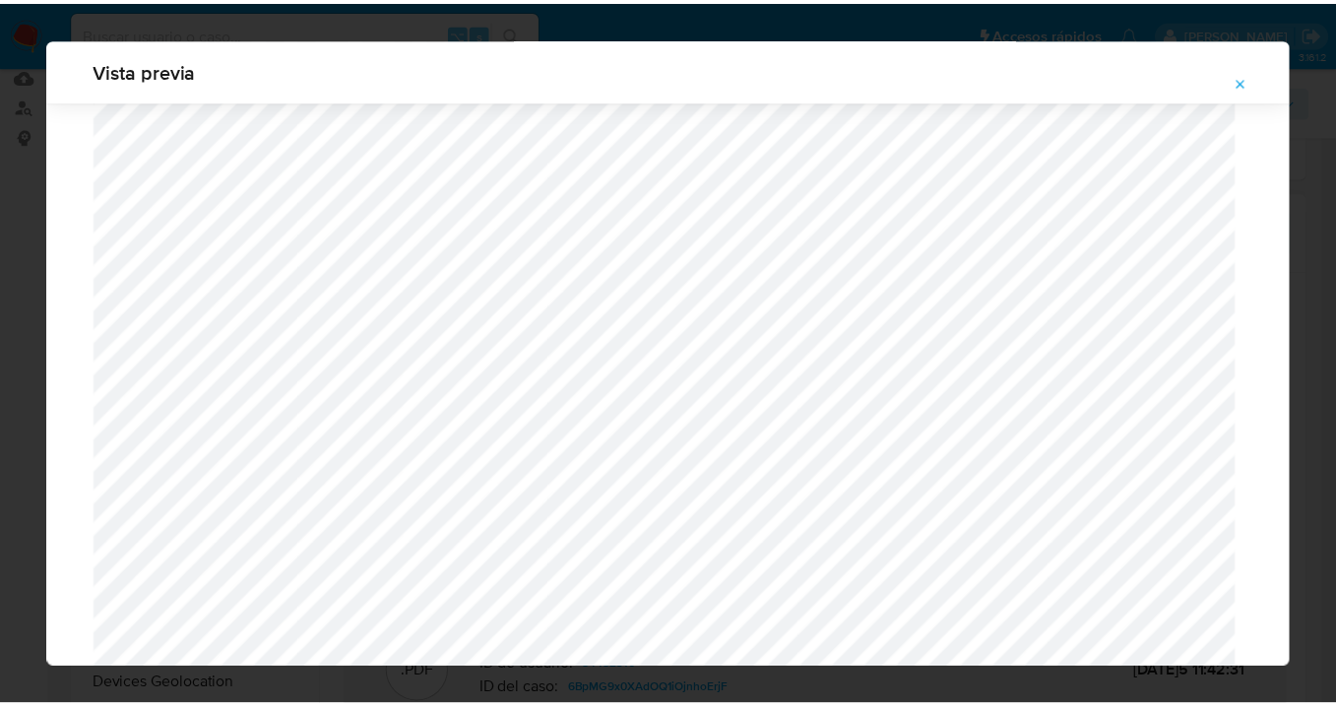
scroll to position [63, 0]
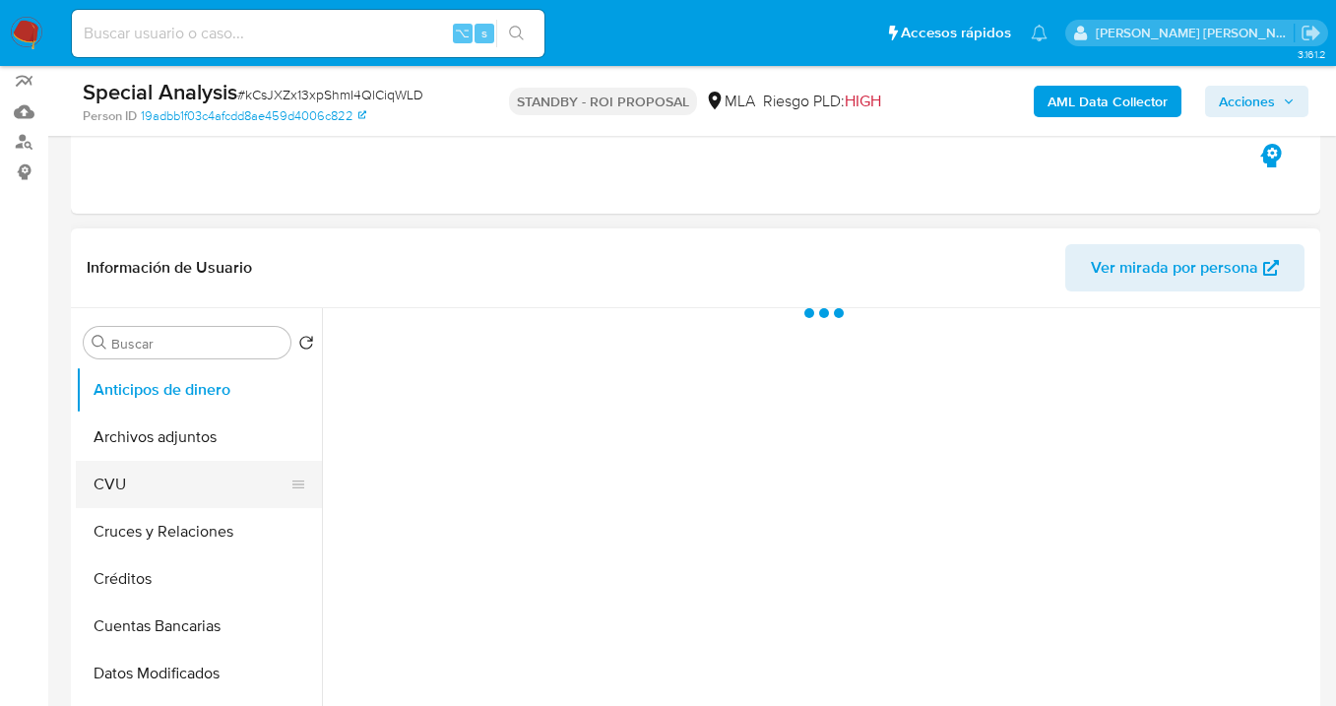
scroll to position [325, 0]
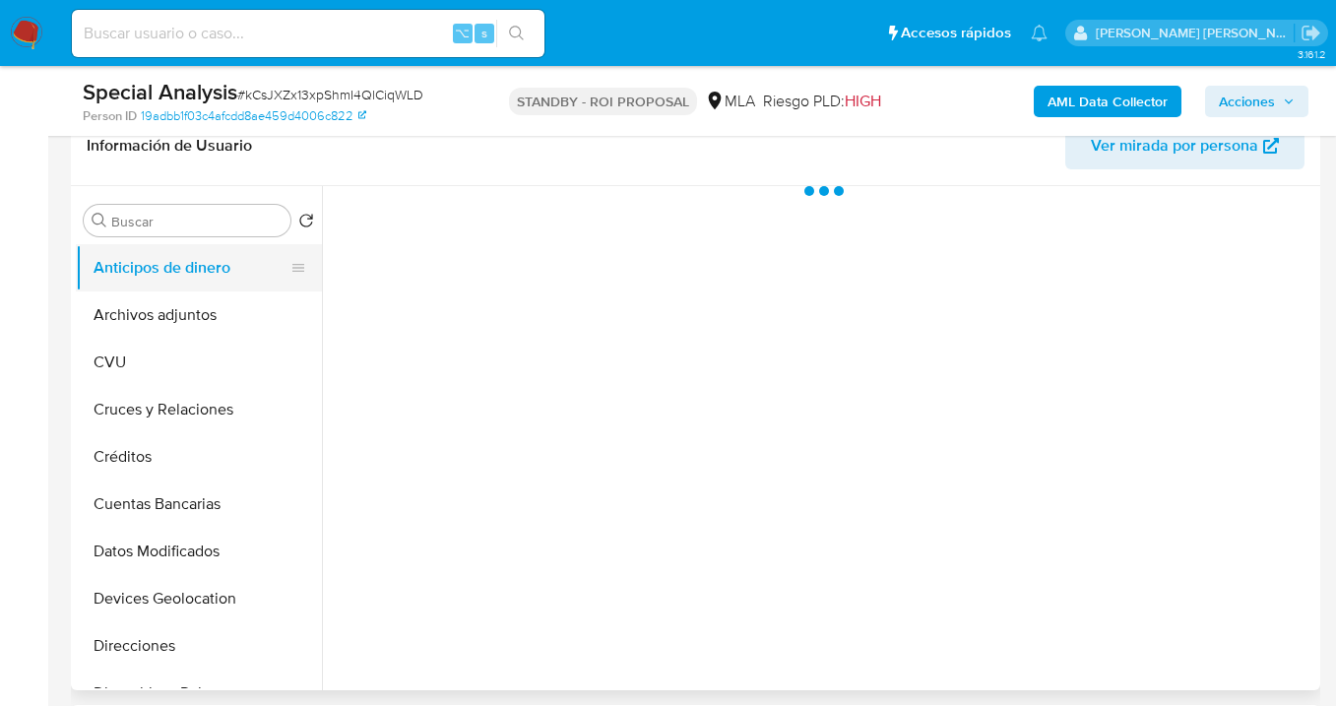
click at [211, 289] on button "Anticipos de dinero" at bounding box center [191, 267] width 230 height 47
select select "10"
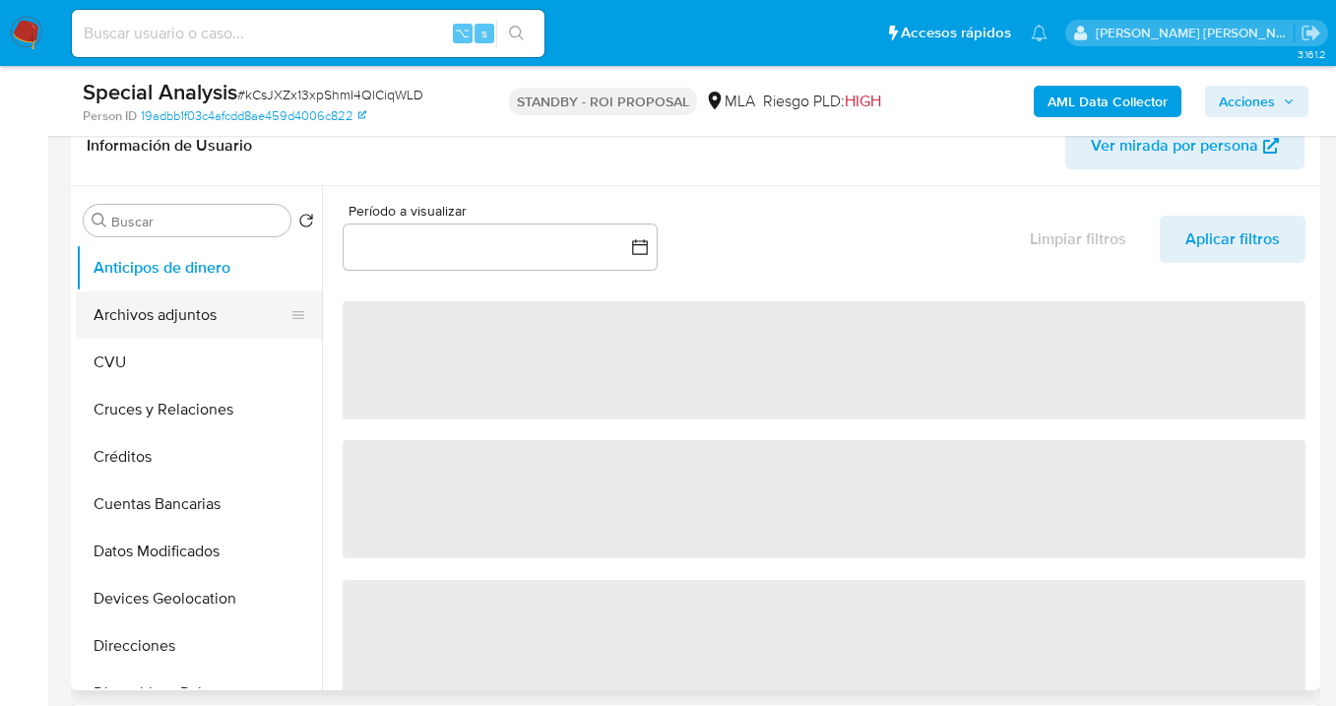
click at [213, 317] on button "Archivos adjuntos" at bounding box center [191, 315] width 230 height 47
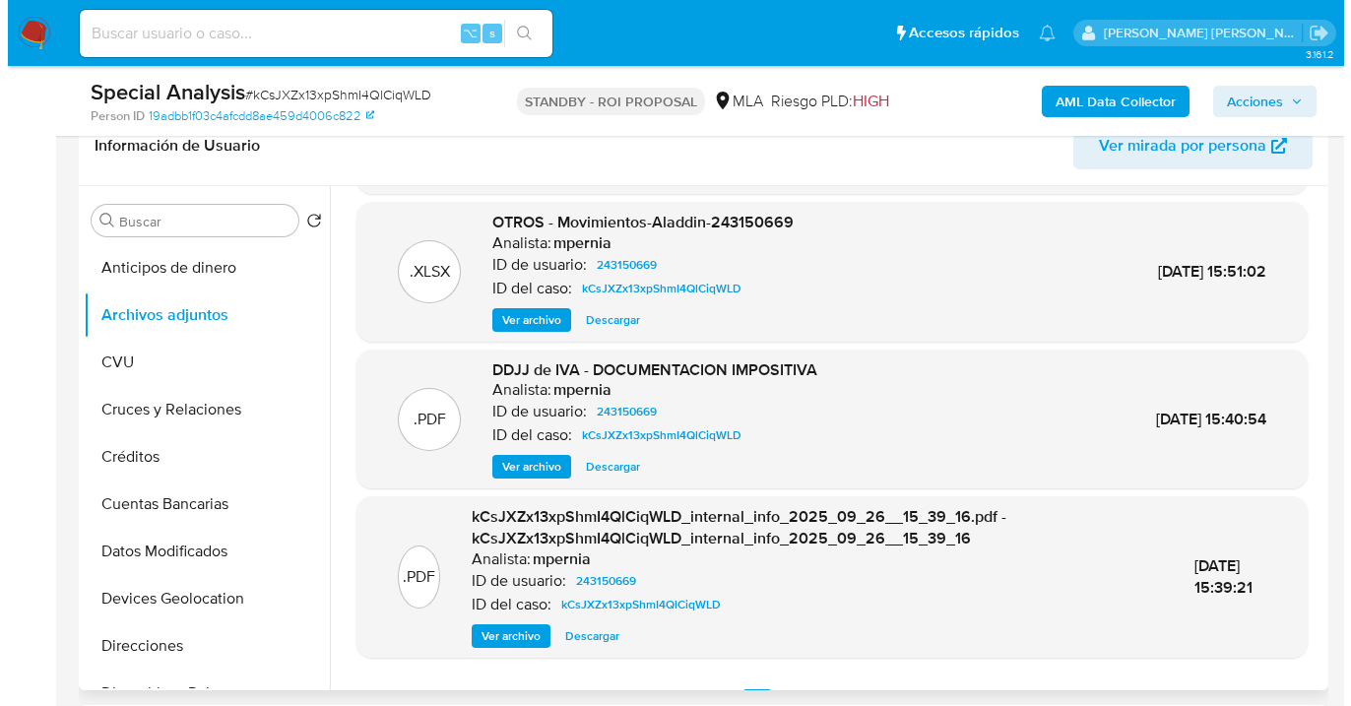
scroll to position [150, 0]
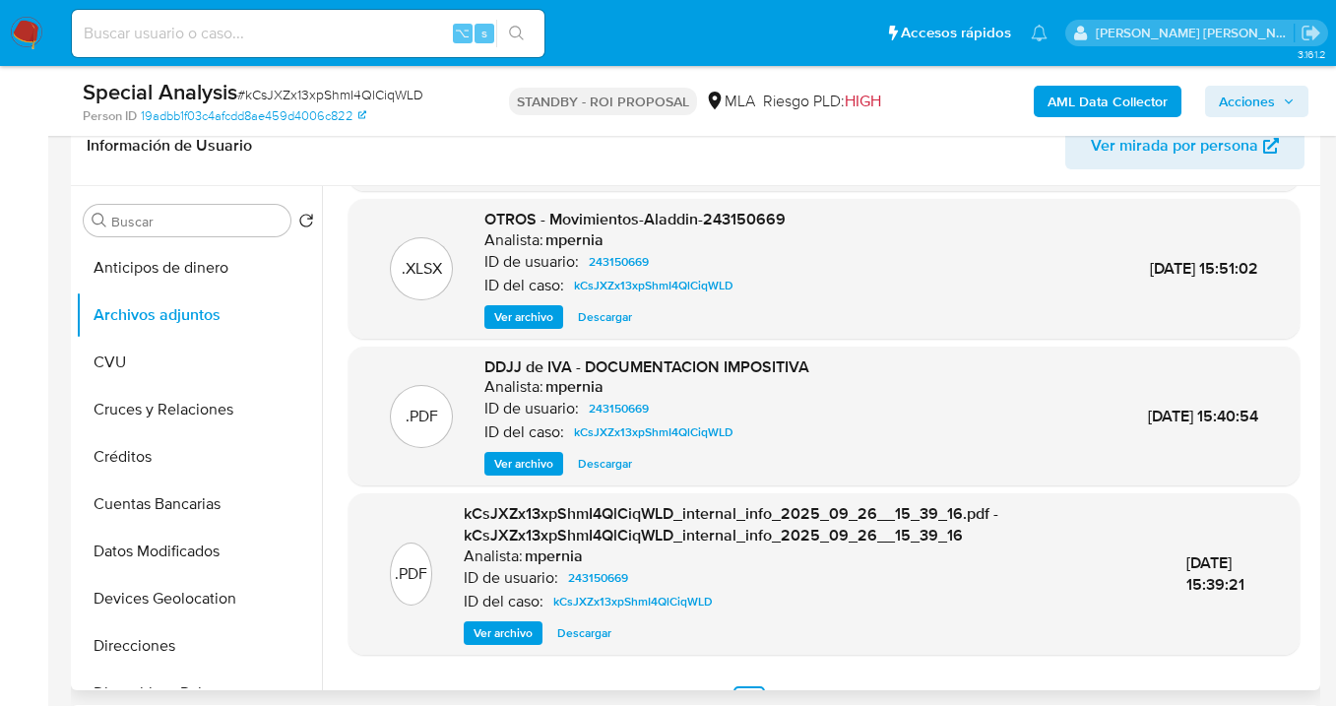
click at [531, 461] on span "Ver archivo" at bounding box center [523, 464] width 59 height 20
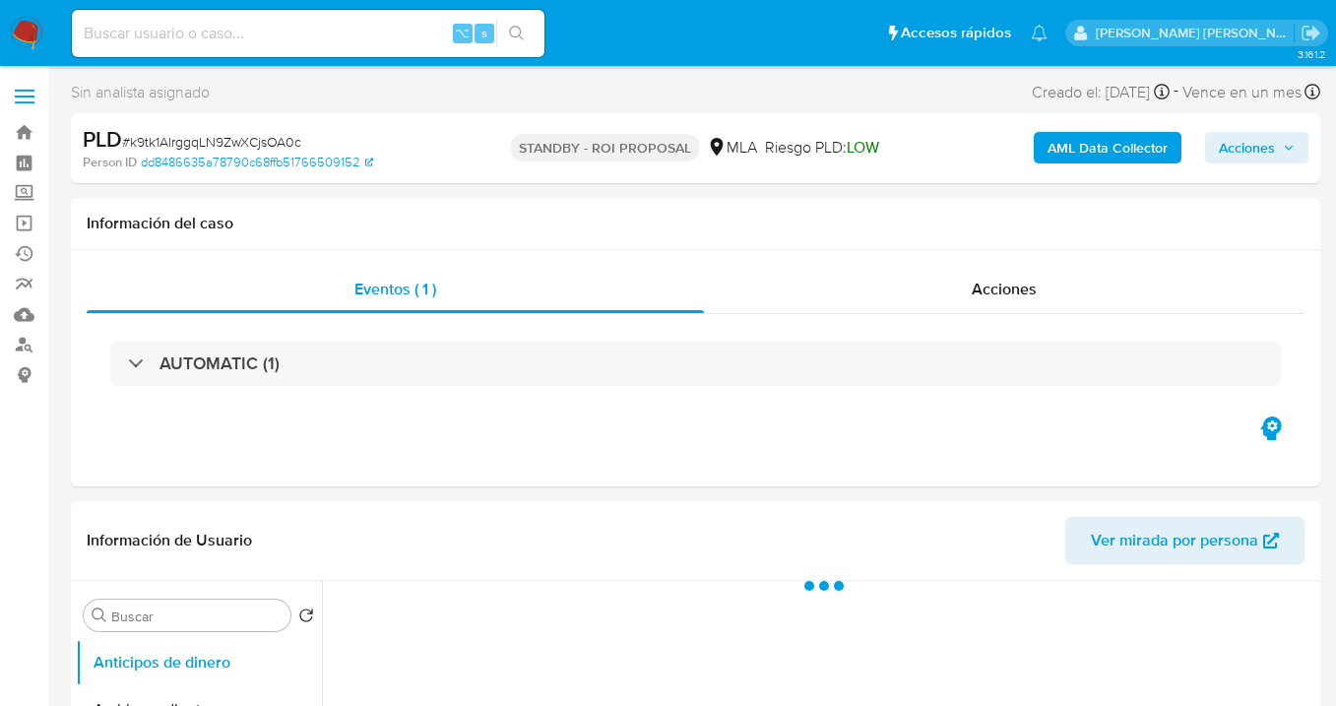
select select "10"
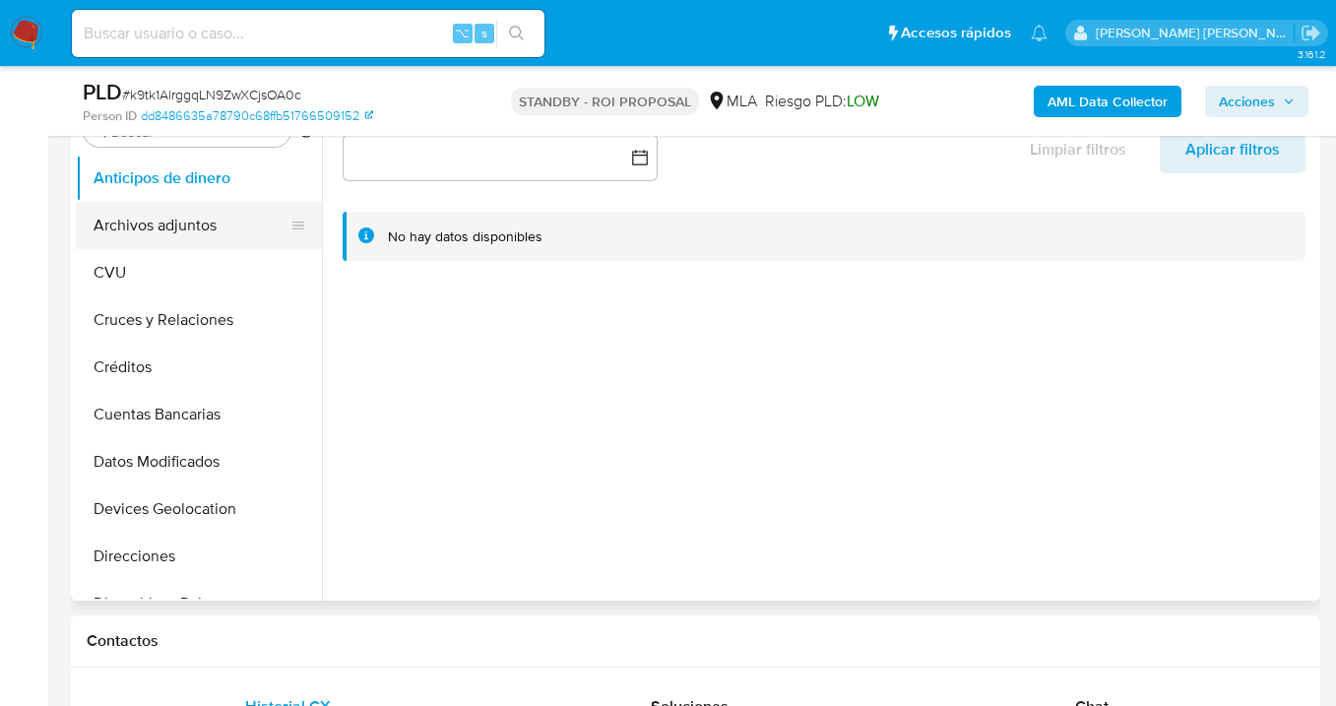
scroll to position [397, 0]
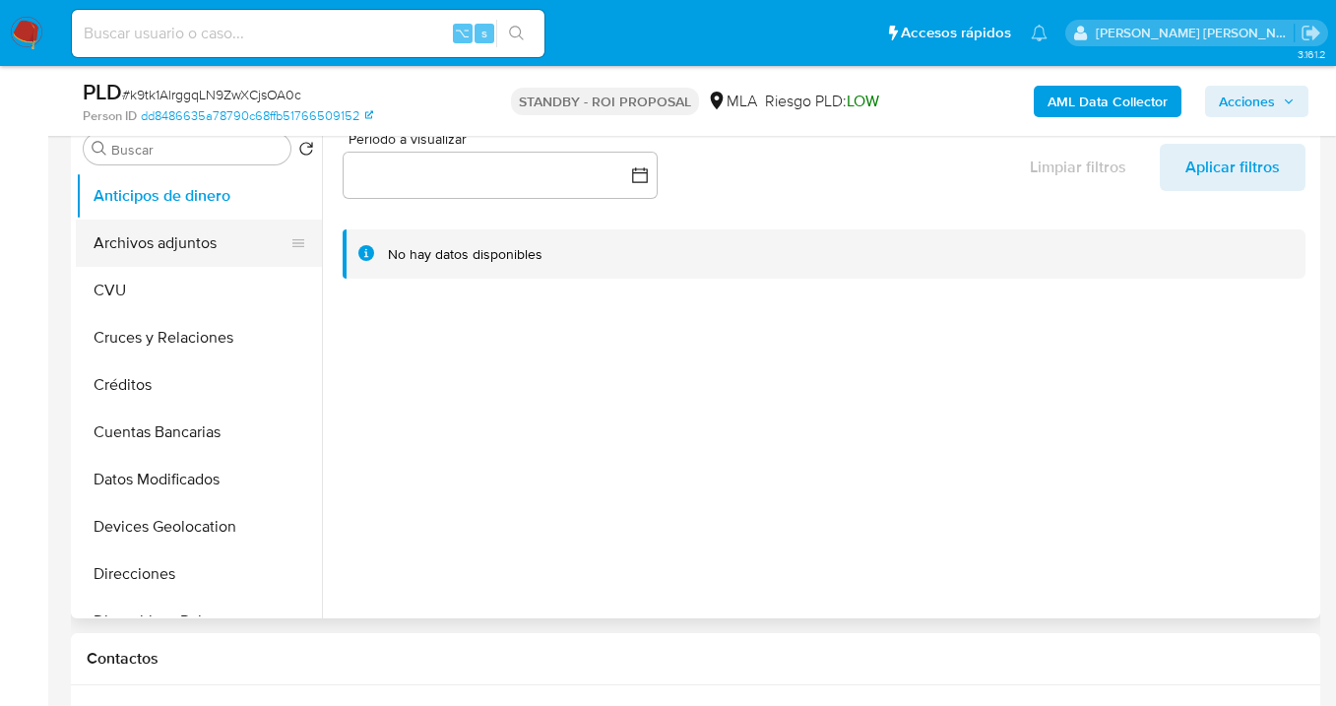
click at [213, 234] on button "Archivos adjuntos" at bounding box center [191, 243] width 230 height 47
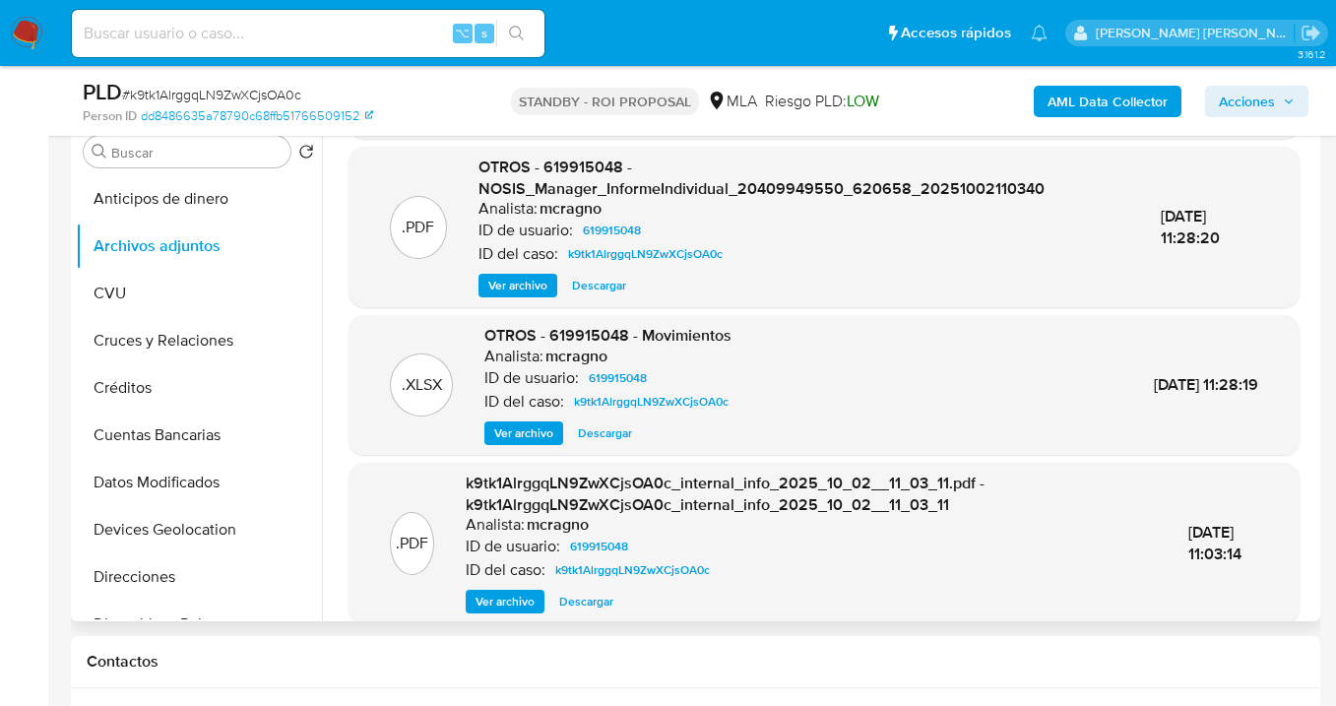
scroll to position [0, 0]
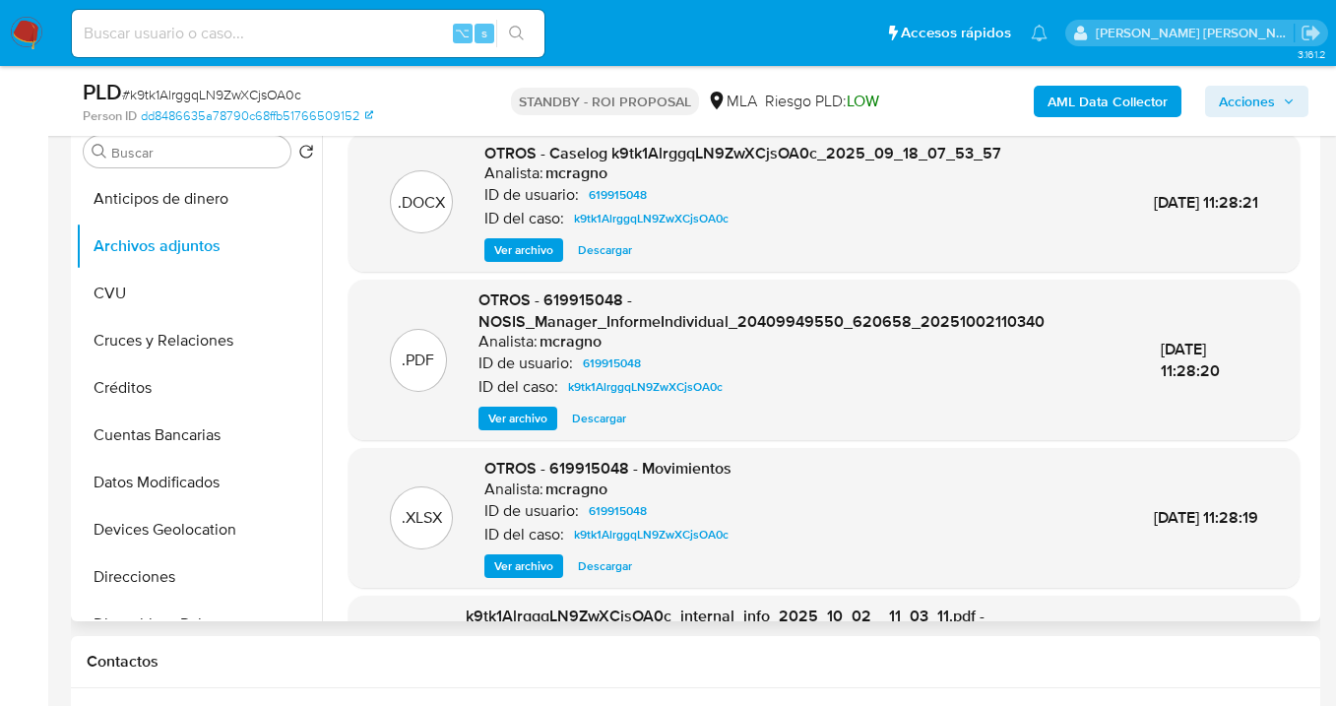
click at [525, 420] on span "Ver archivo" at bounding box center [517, 419] width 59 height 20
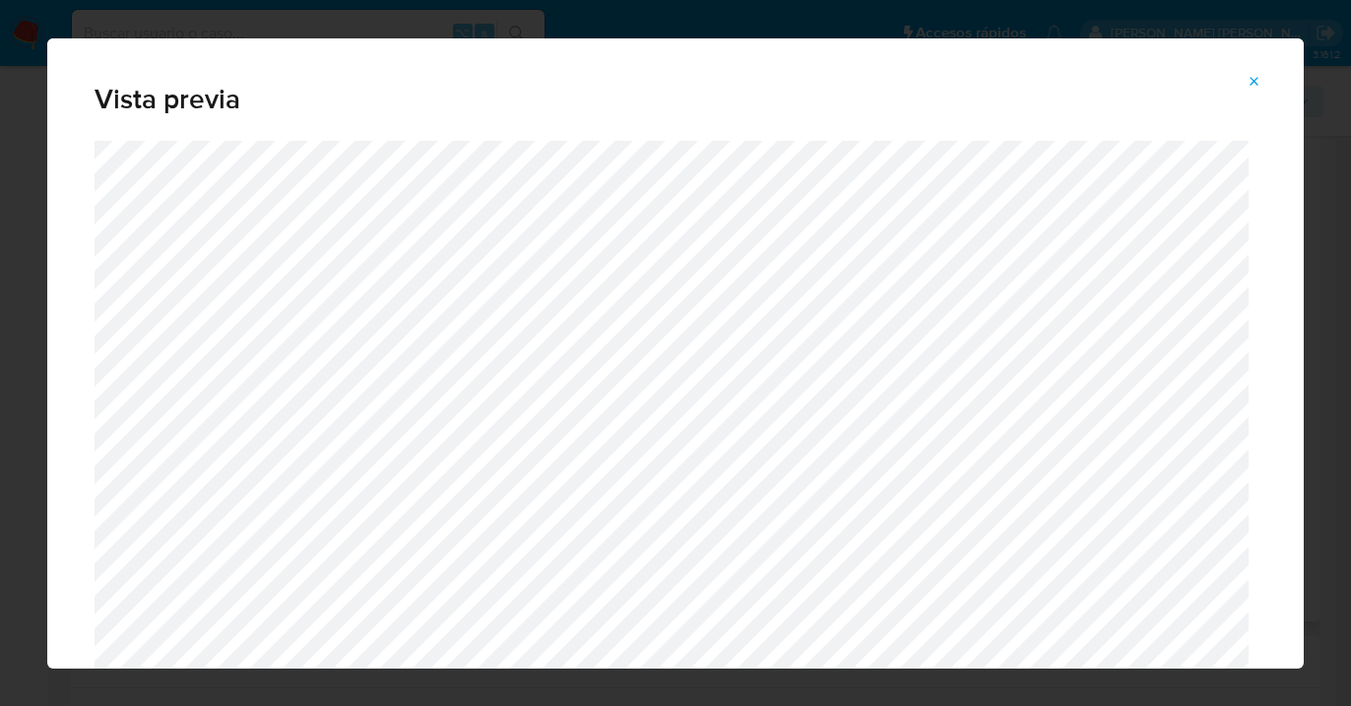
click at [1255, 81] on icon "Attachment preview" at bounding box center [1255, 81] width 9 height 9
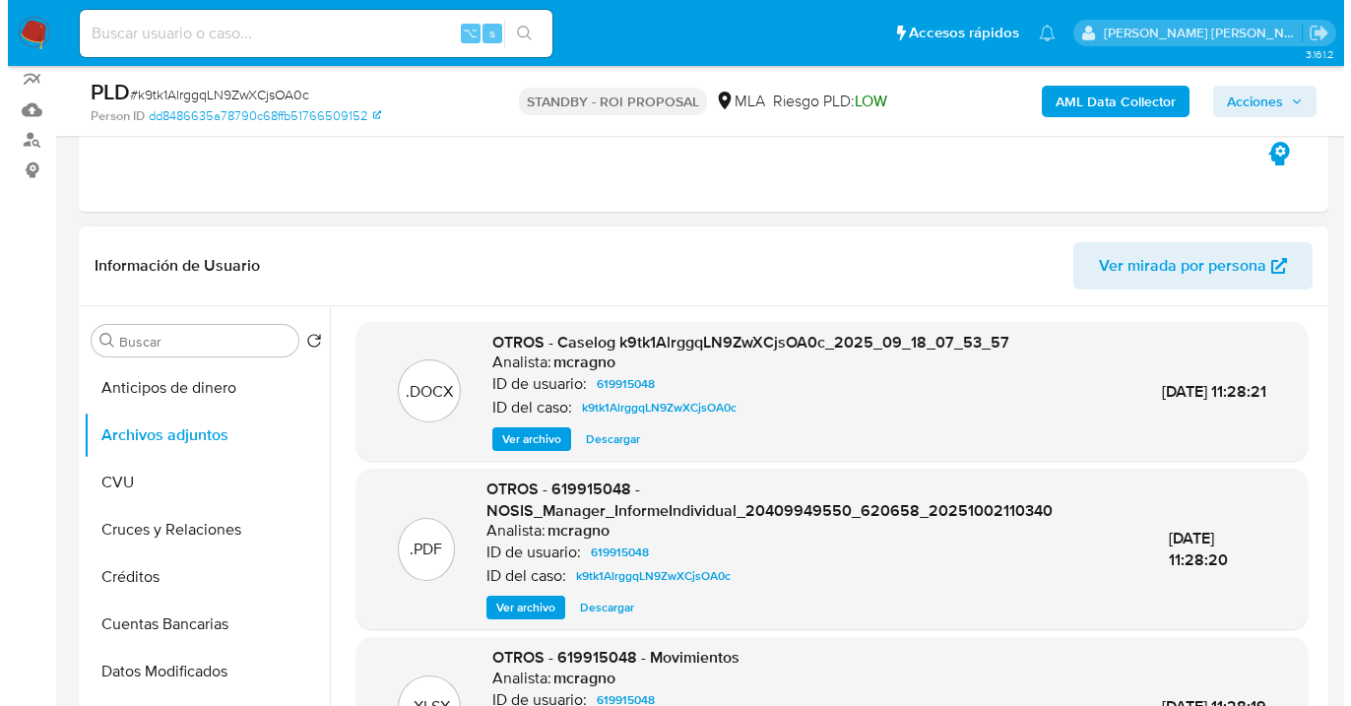
scroll to position [204, 0]
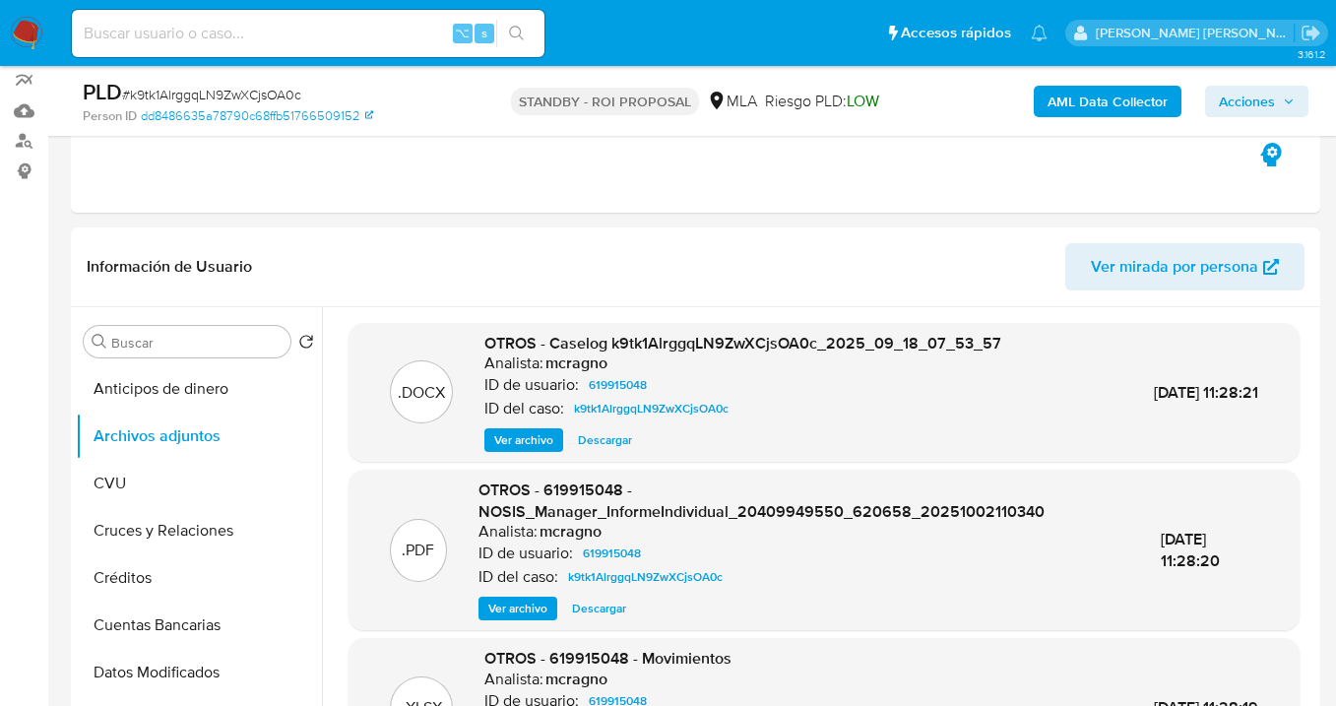
click at [530, 441] on span "Ver archivo" at bounding box center [523, 440] width 59 height 20
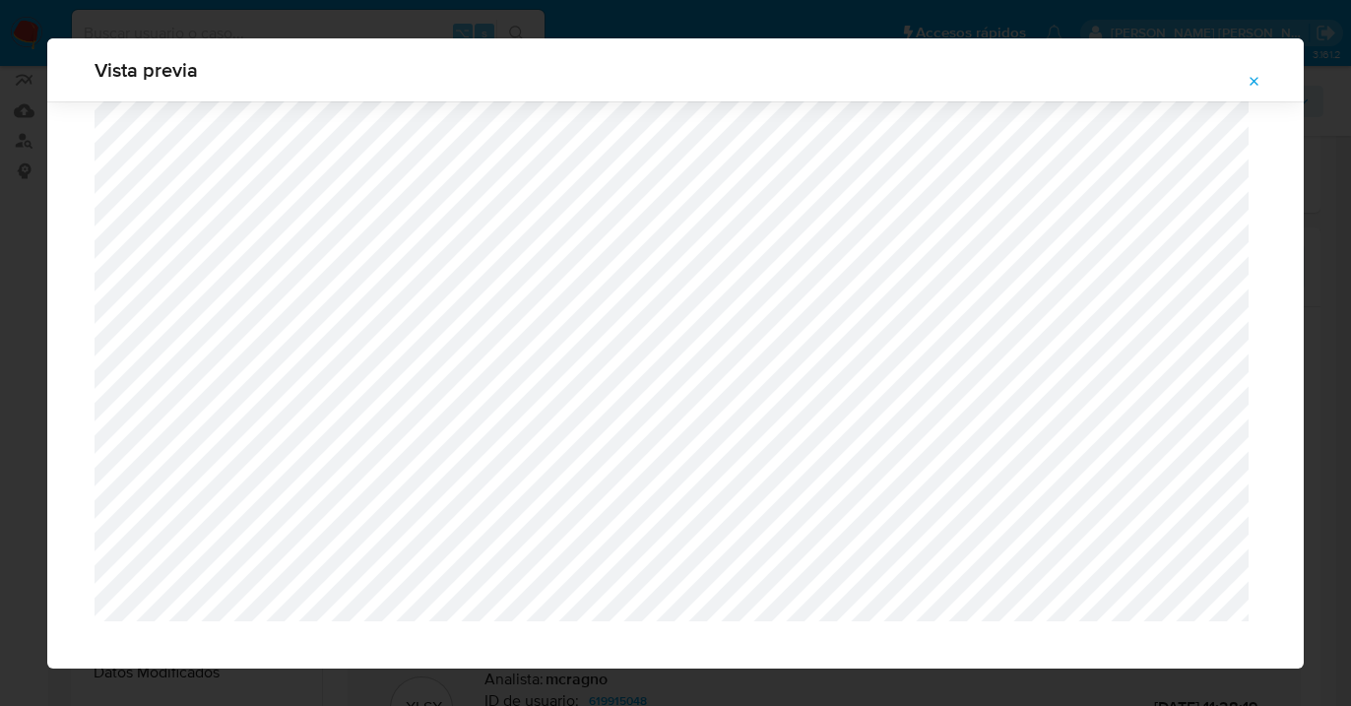
scroll to position [1982, 0]
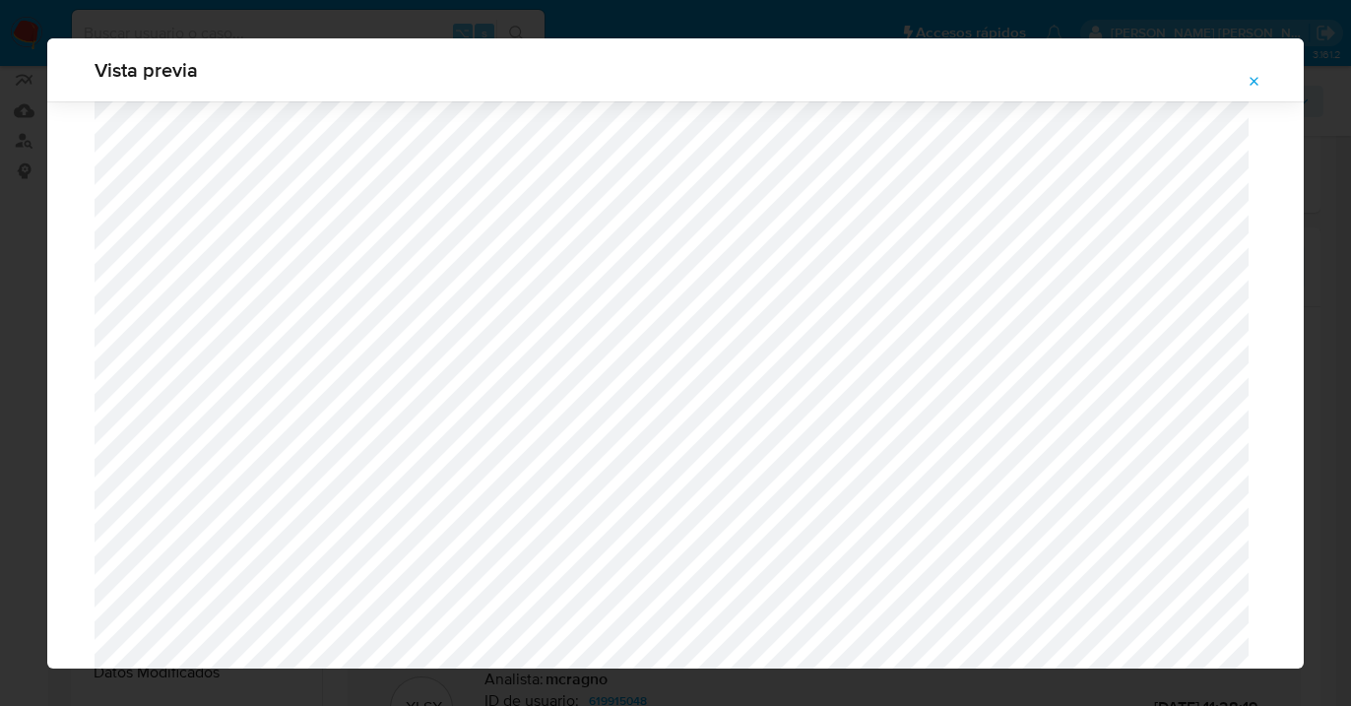
click at [1263, 84] on button "Attachment preview" at bounding box center [1254, 82] width 43 height 32
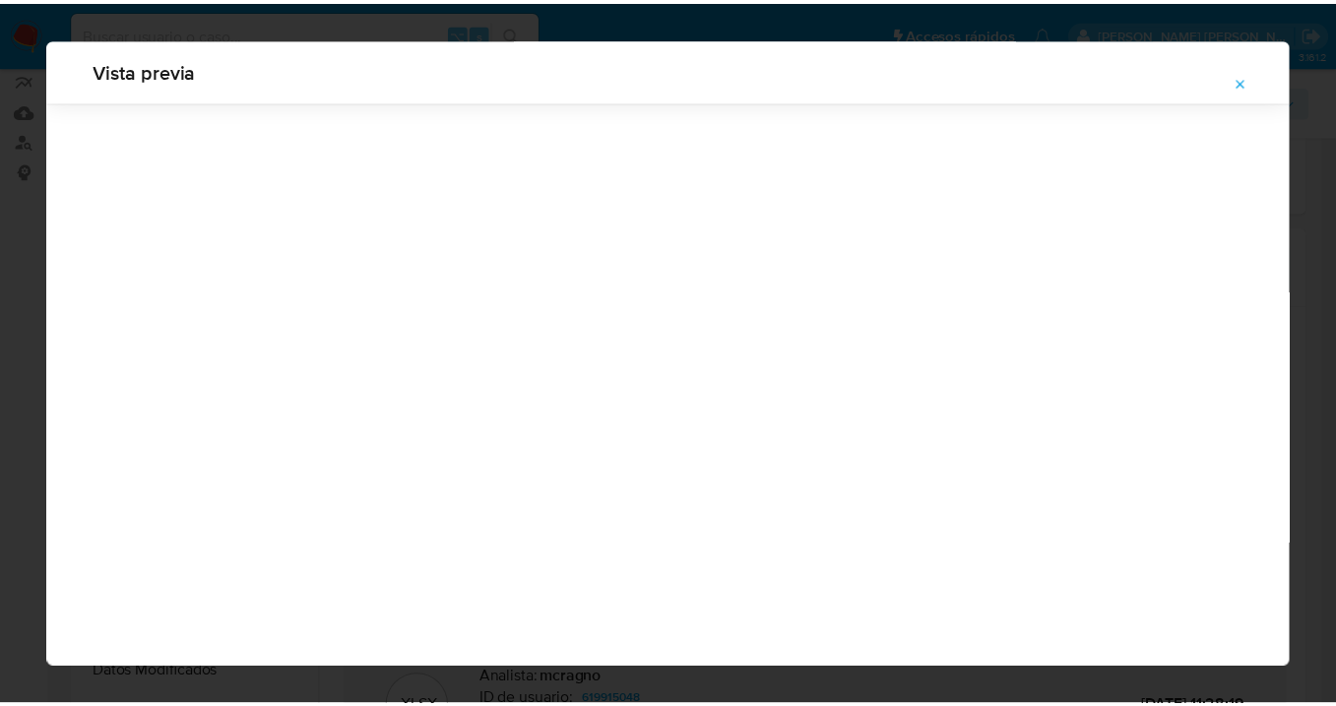
scroll to position [63, 0]
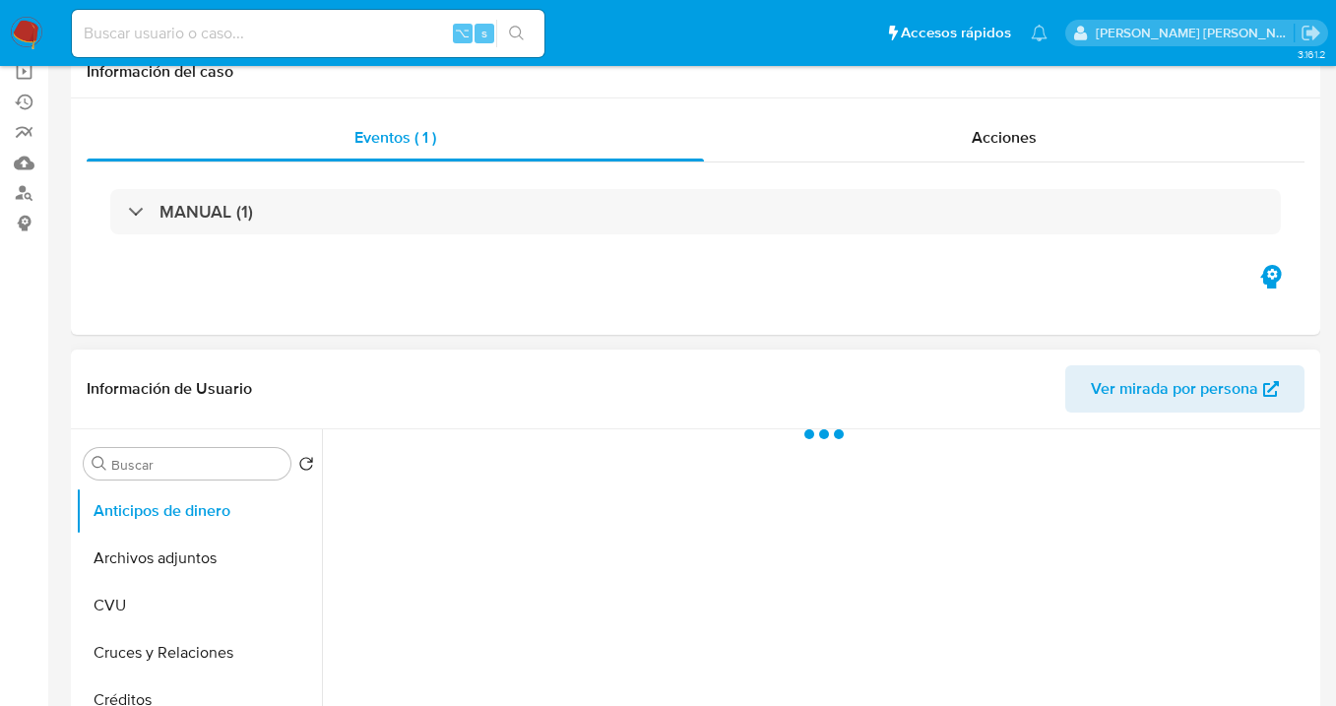
scroll to position [186, 0]
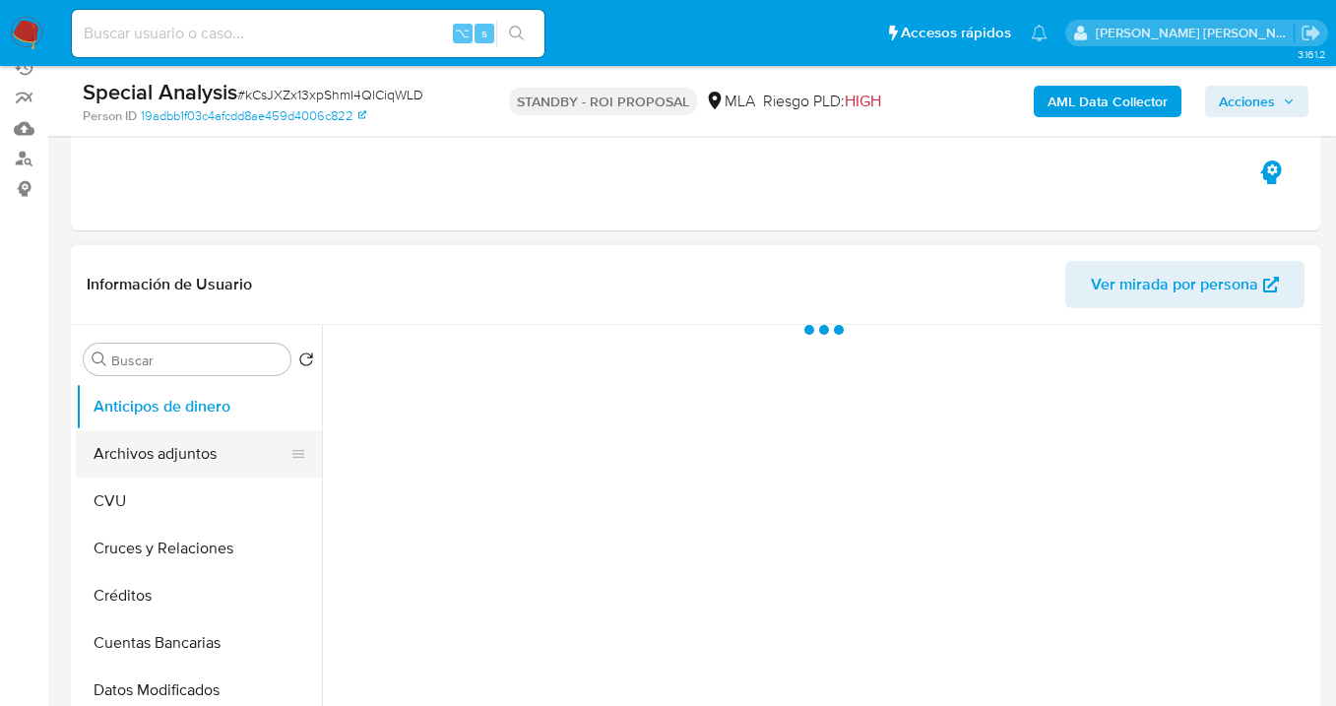
click at [202, 445] on button "Archivos adjuntos" at bounding box center [191, 453] width 230 height 47
select select "10"
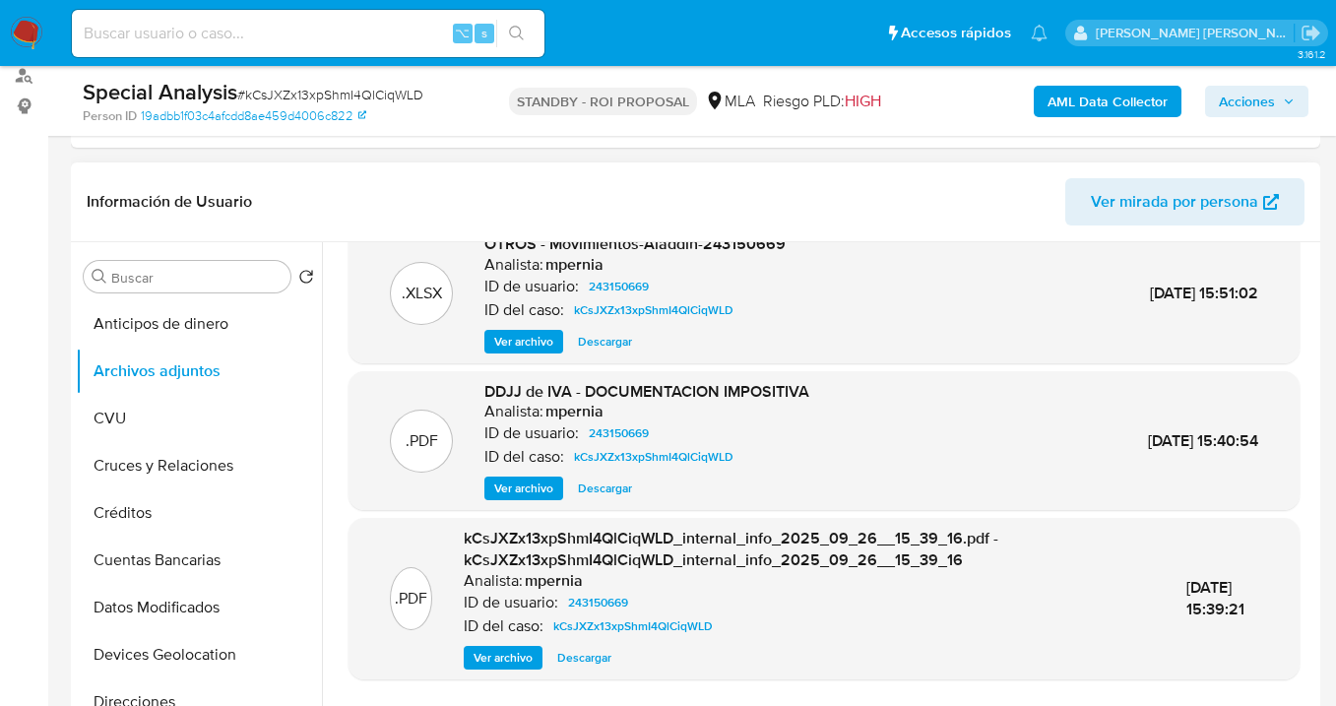
scroll to position [187, 0]
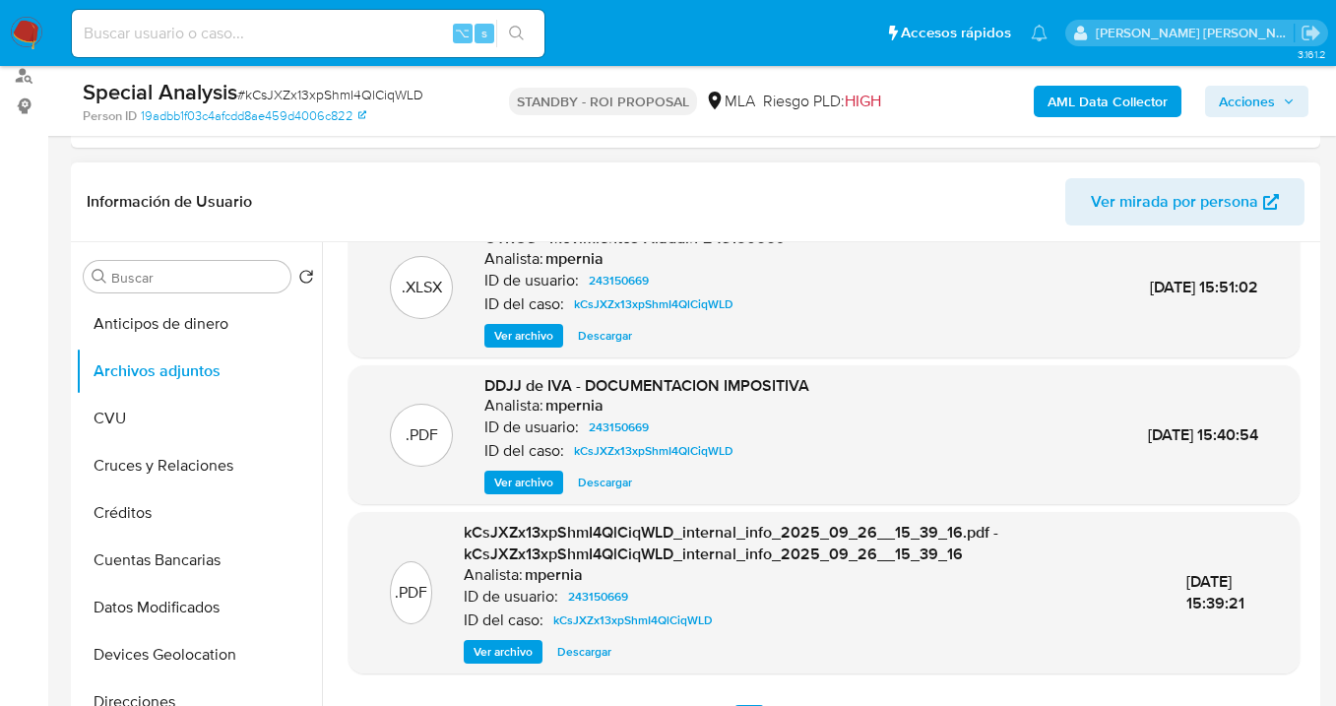
click at [514, 484] on span "Ver archivo" at bounding box center [523, 483] width 59 height 20
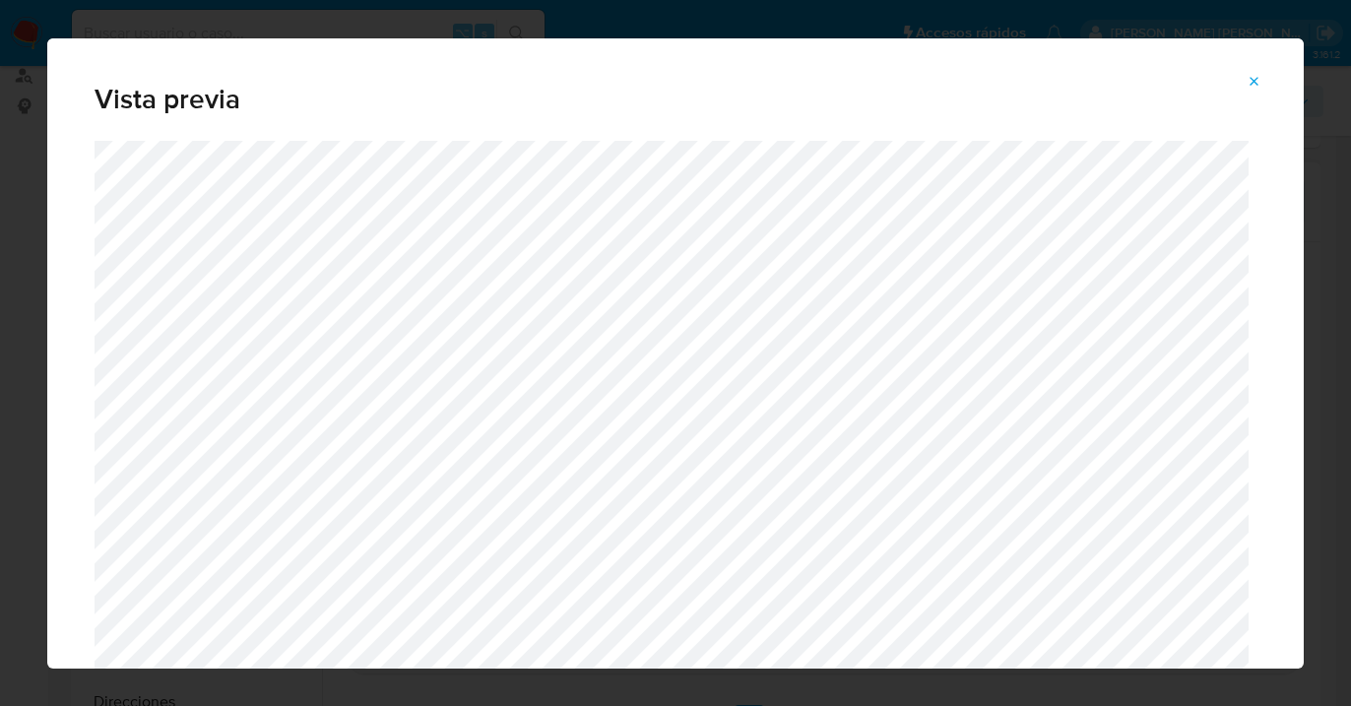
click at [1254, 77] on icon "Attachment preview" at bounding box center [1255, 82] width 16 height 16
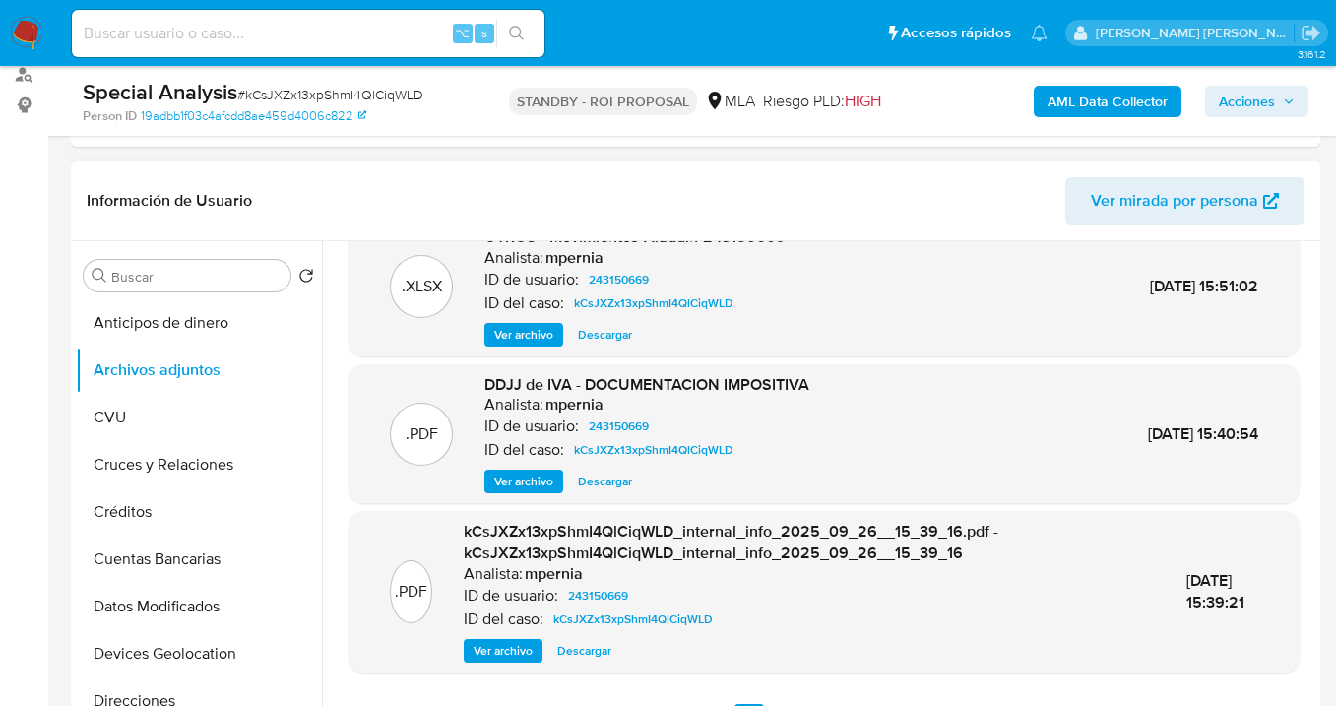
scroll to position [931, 0]
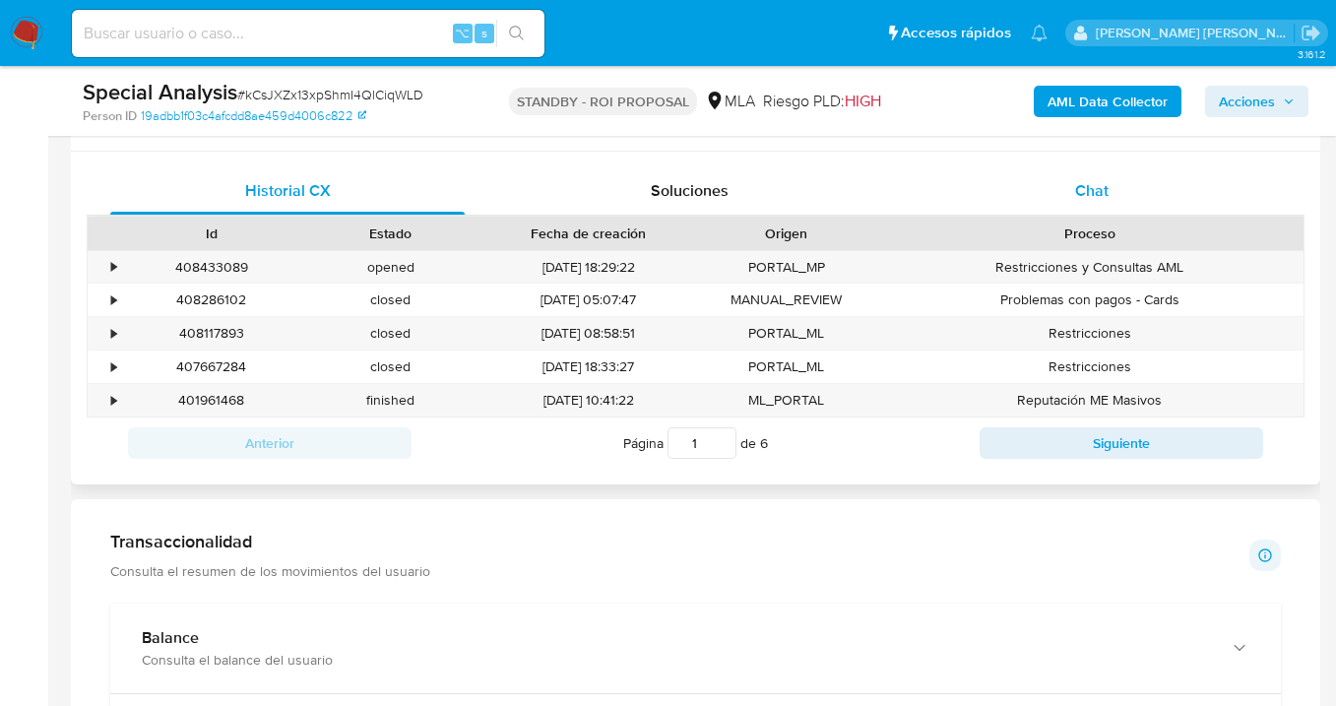
click at [1101, 190] on span "Chat" at bounding box center [1091, 190] width 33 height 23
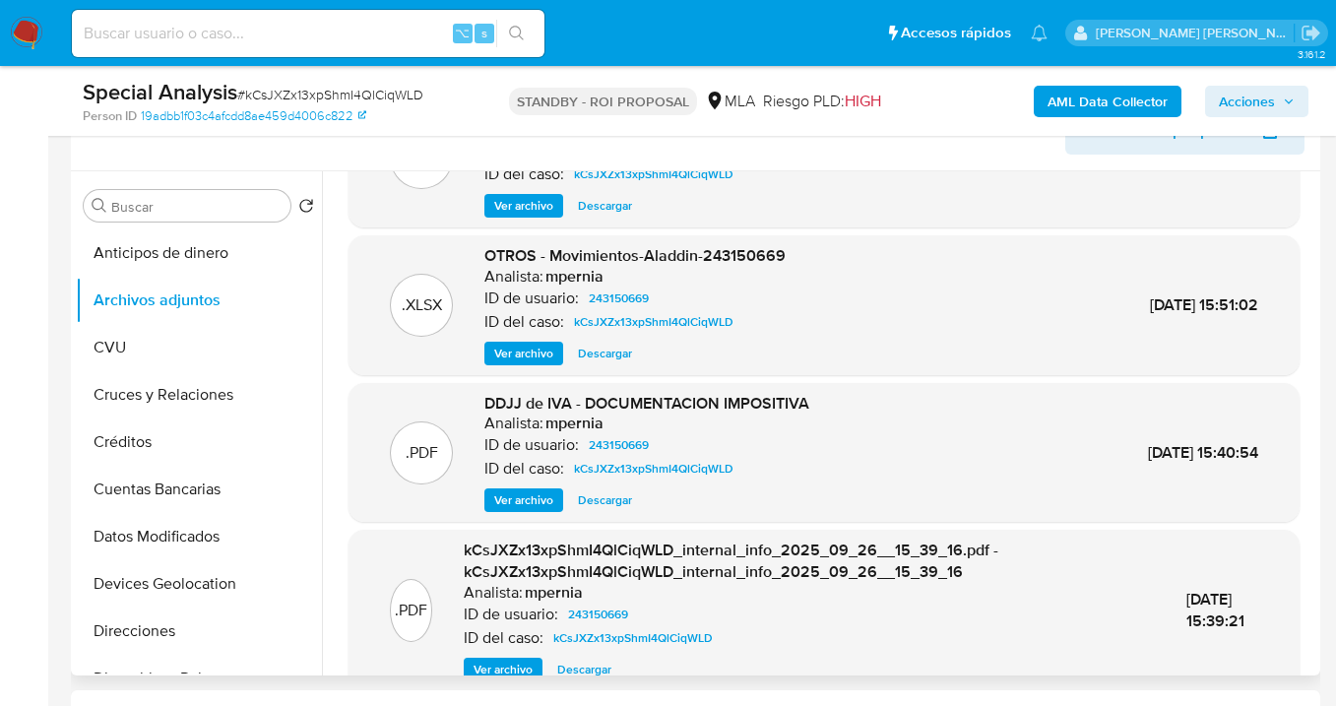
scroll to position [182, 0]
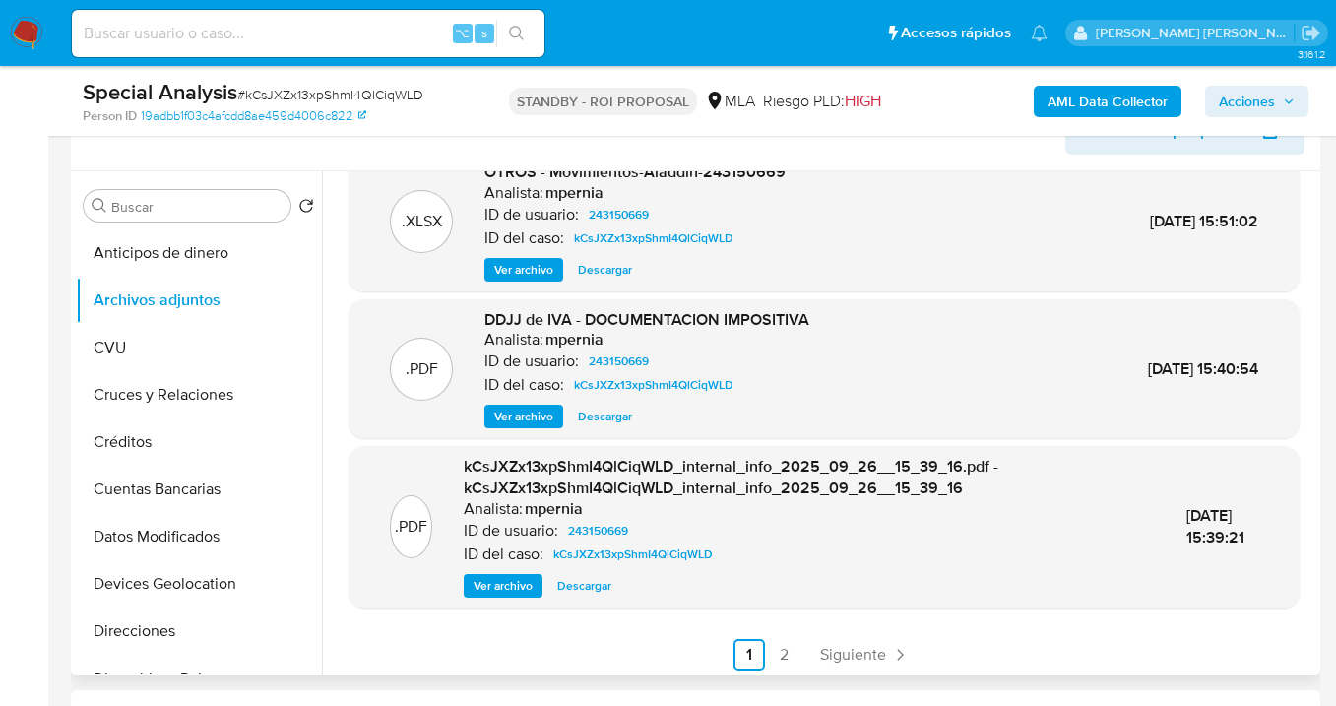
click at [539, 418] on span "Ver archivo" at bounding box center [523, 417] width 59 height 20
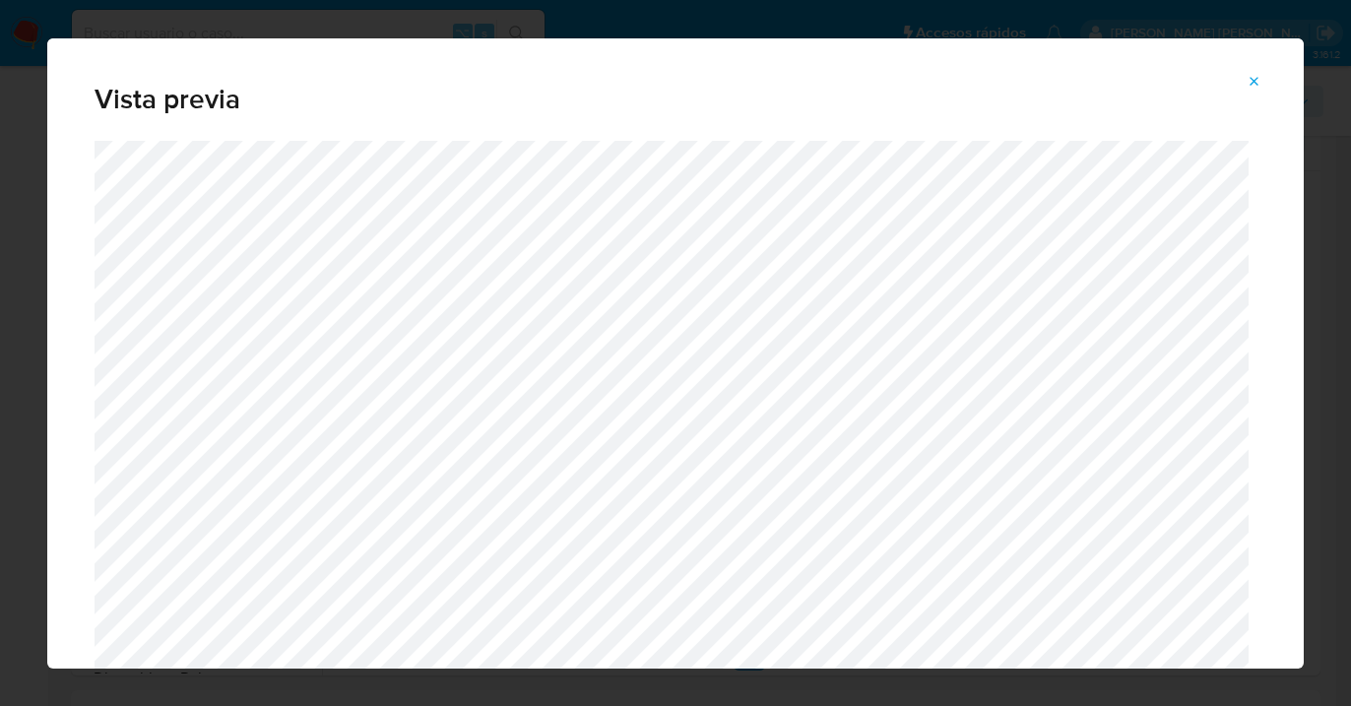
click at [1254, 76] on icon "Attachment preview" at bounding box center [1255, 82] width 16 height 16
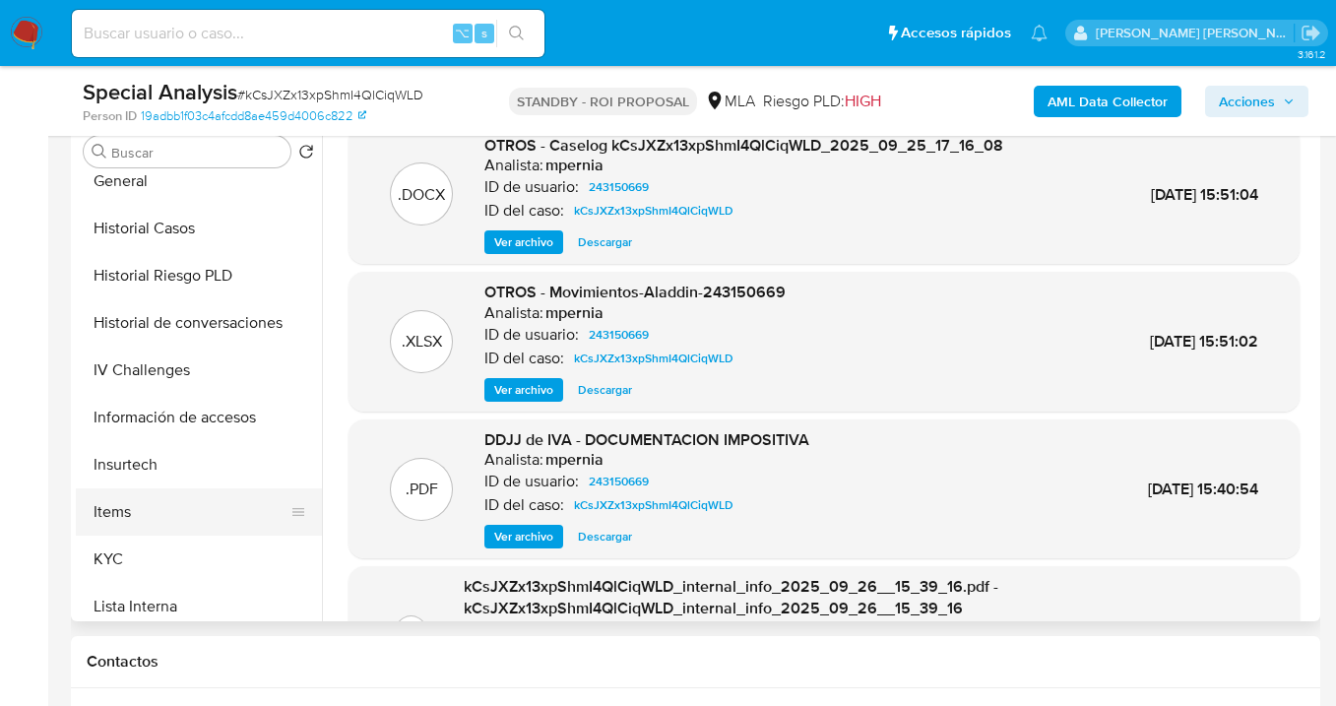
scroll to position [628, 0]
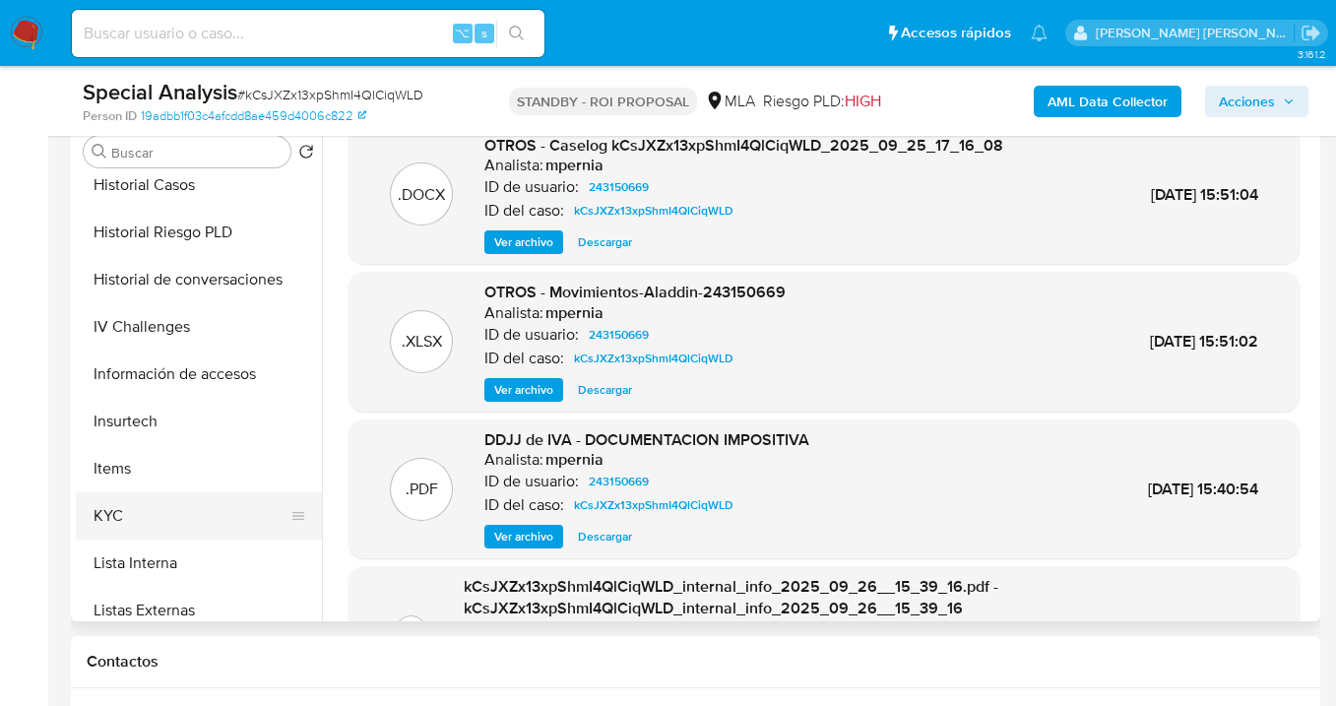
drag, startPoint x: 174, startPoint y: 507, endPoint x: 231, endPoint y: 491, distance: 59.3
click at [175, 507] on button "KYC" at bounding box center [191, 515] width 230 height 47
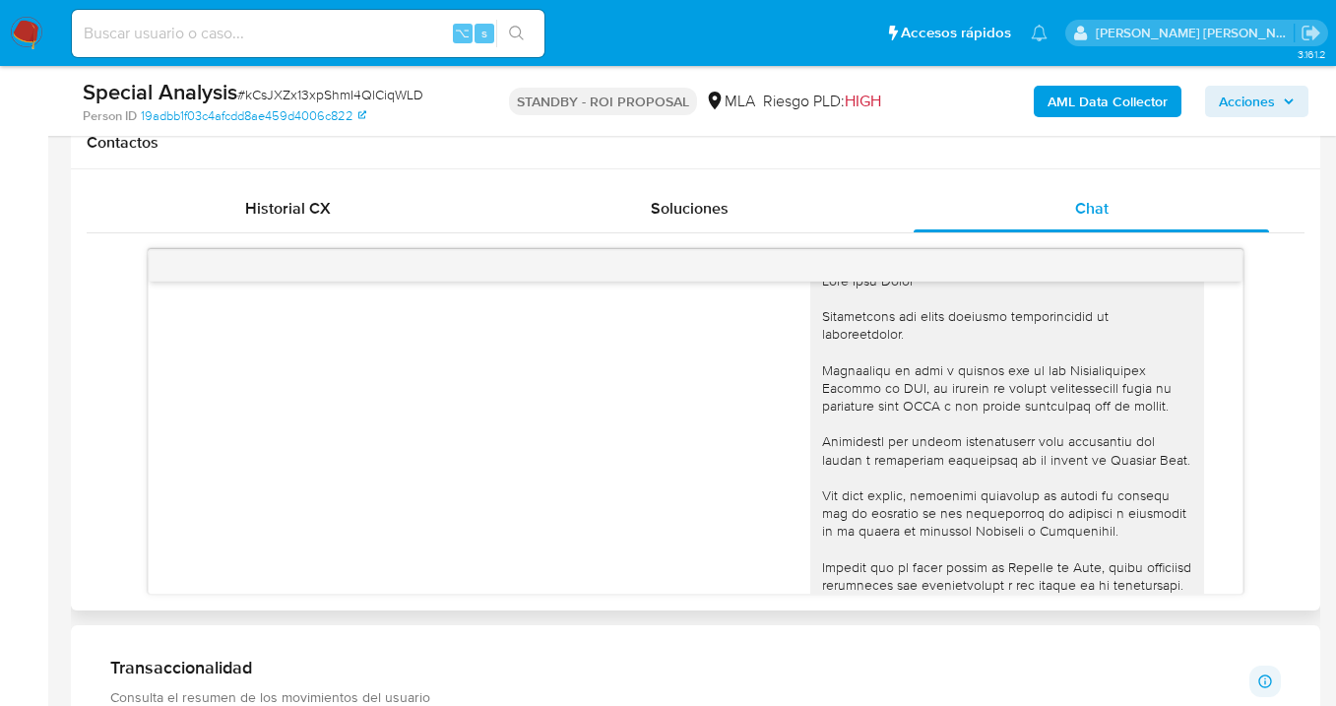
scroll to position [1242, 0]
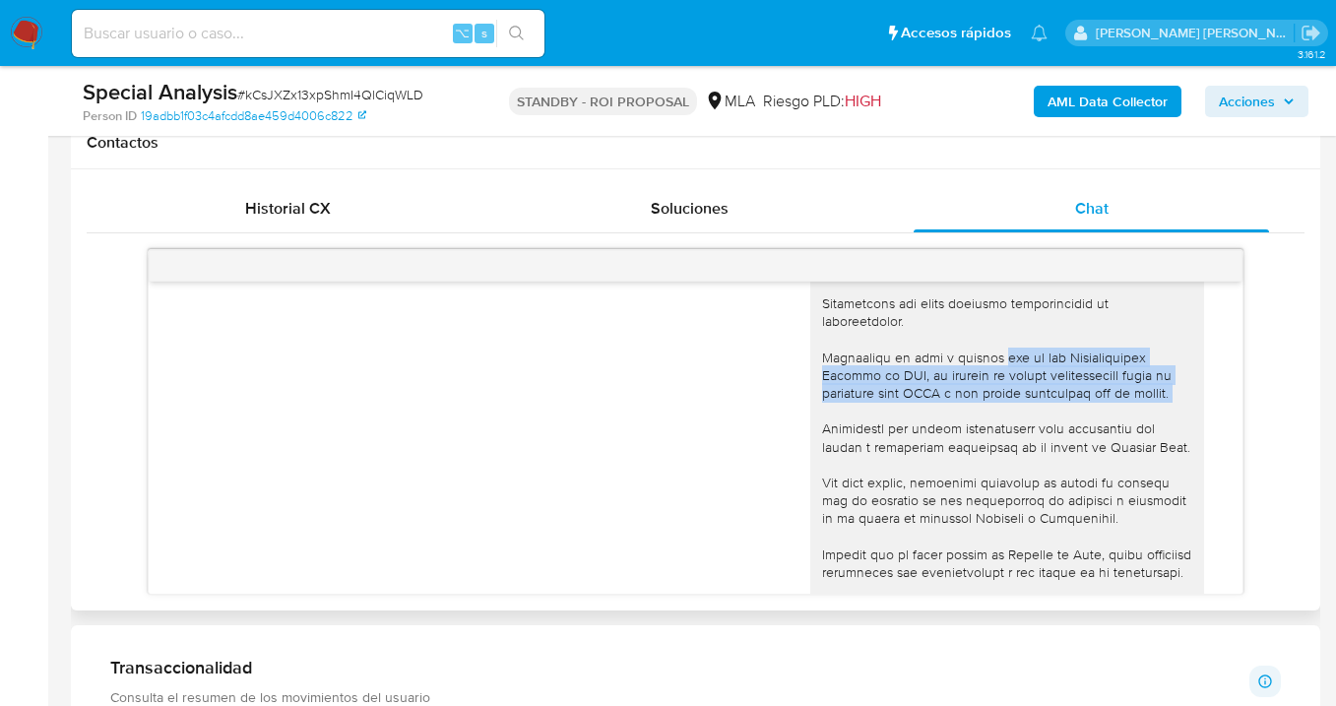
drag, startPoint x: 995, startPoint y: 393, endPoint x: 1172, endPoint y: 445, distance: 184.8
click at [1172, 445] on div at bounding box center [1007, 563] width 370 height 609
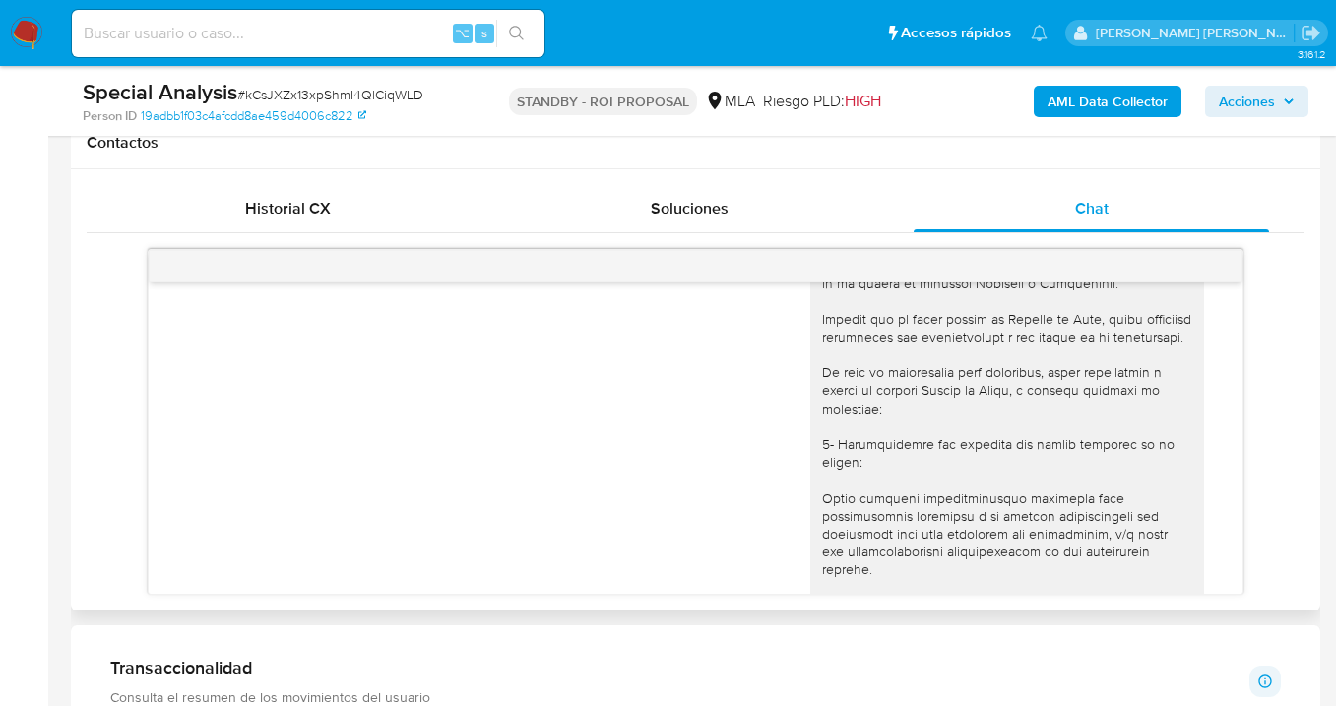
scroll to position [1568, 0]
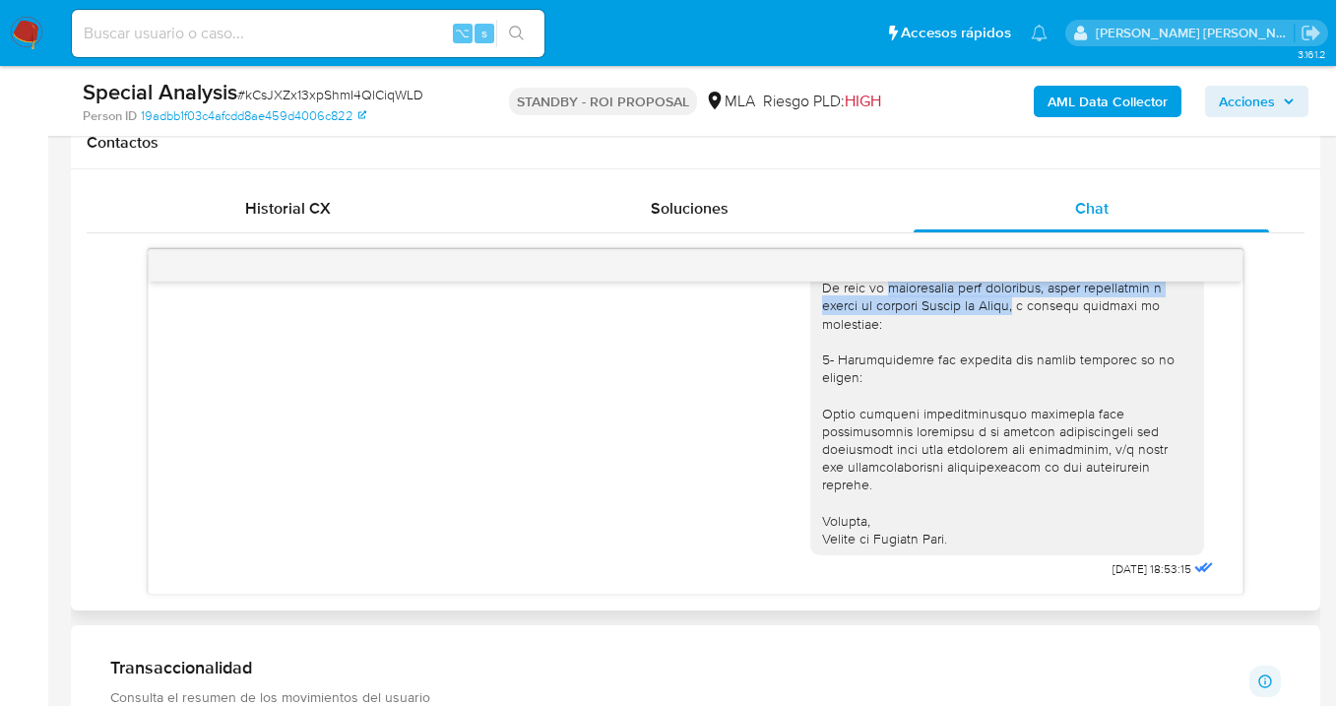
drag, startPoint x: 877, startPoint y: 337, endPoint x: 1014, endPoint y: 351, distance: 137.6
click at [1014, 351] on div at bounding box center [1007, 243] width 370 height 609
copy div "regularizar esta situación, podés contactarte a través de nuestro Portal de Ayu…"
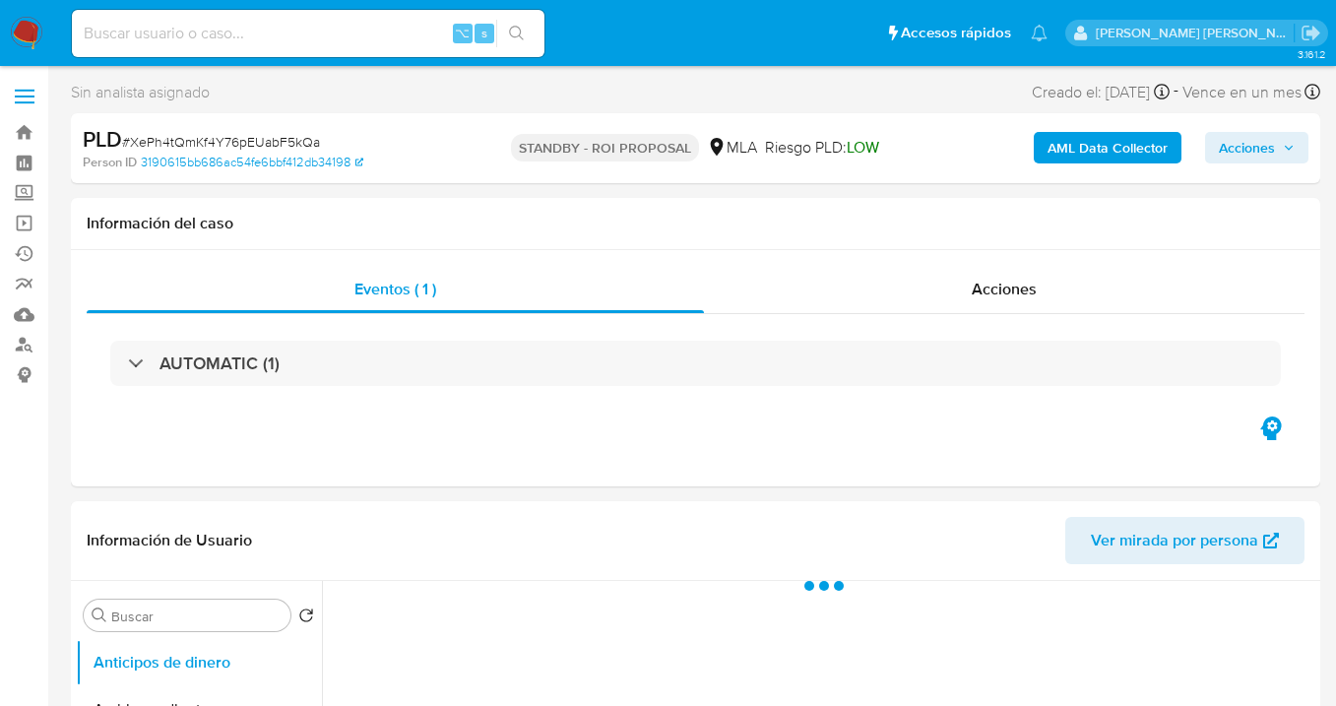
select select "10"
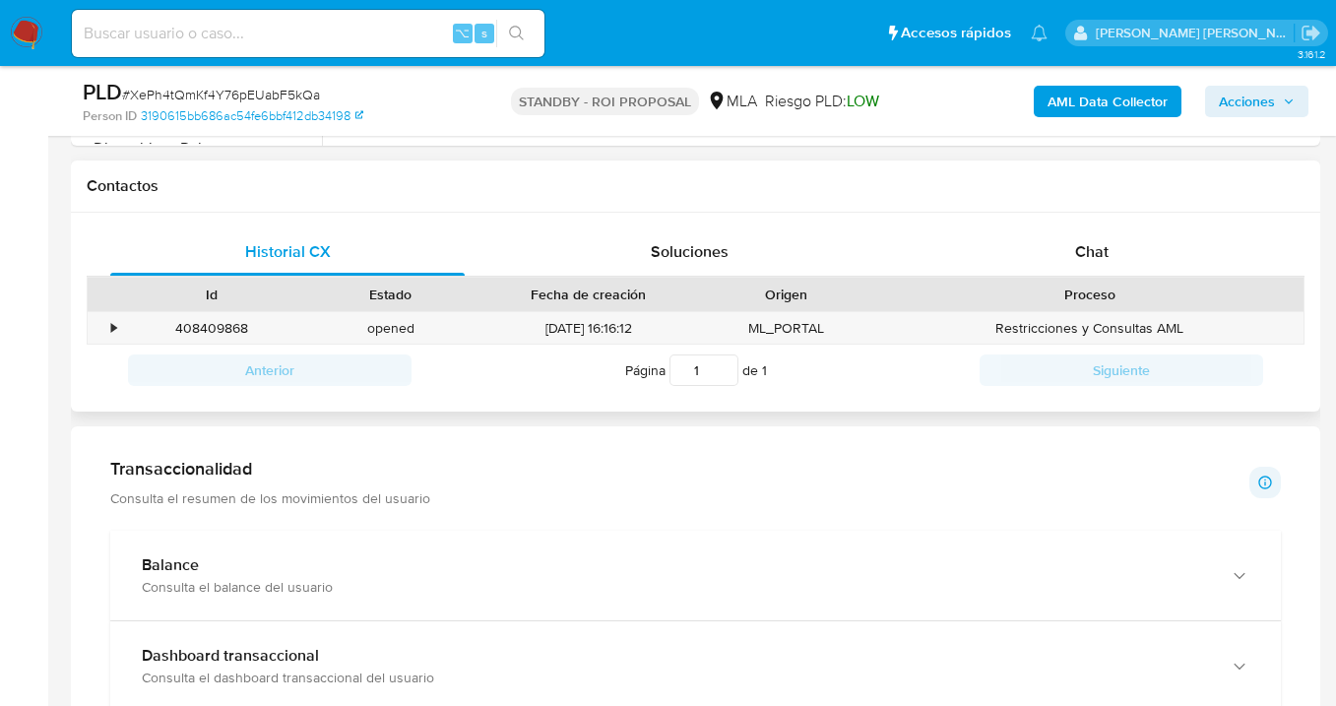
scroll to position [867, 0]
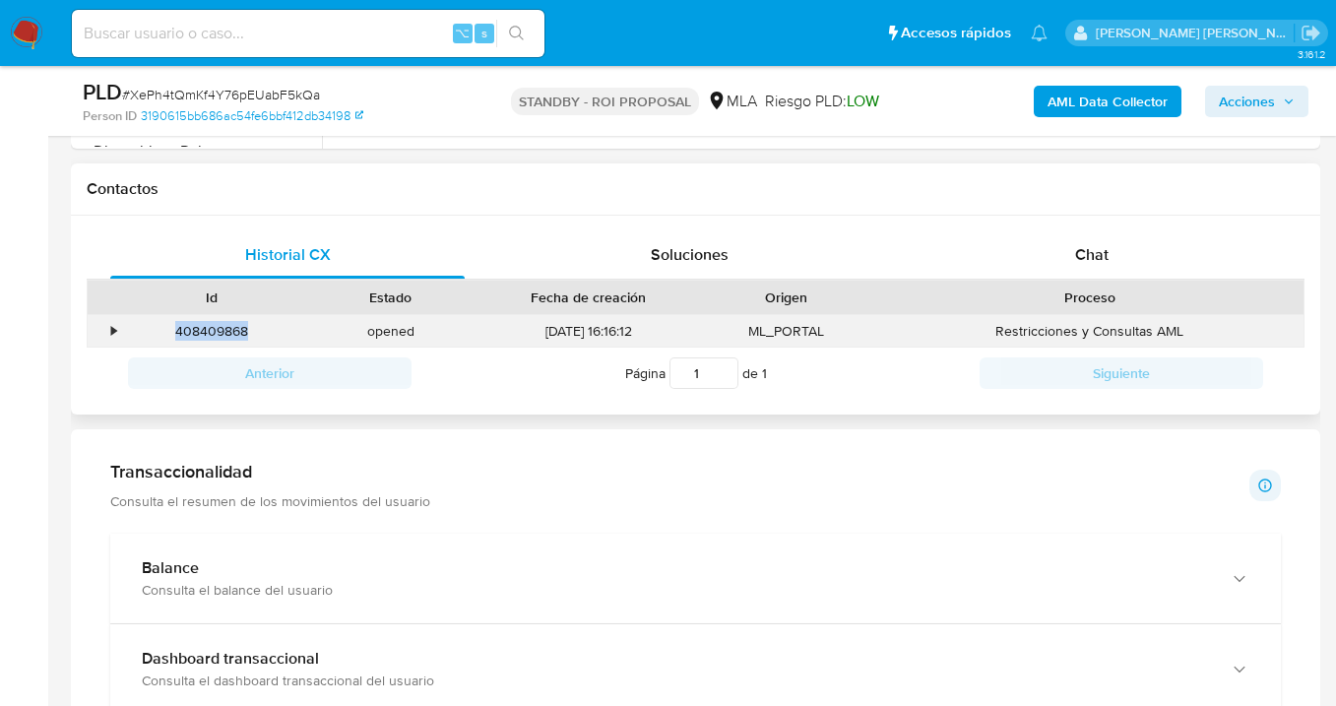
drag, startPoint x: 245, startPoint y: 332, endPoint x: 177, endPoint y: 329, distance: 68.0
click at [177, 329] on div "408409868" at bounding box center [211, 331] width 179 height 32
copy div "408409868"
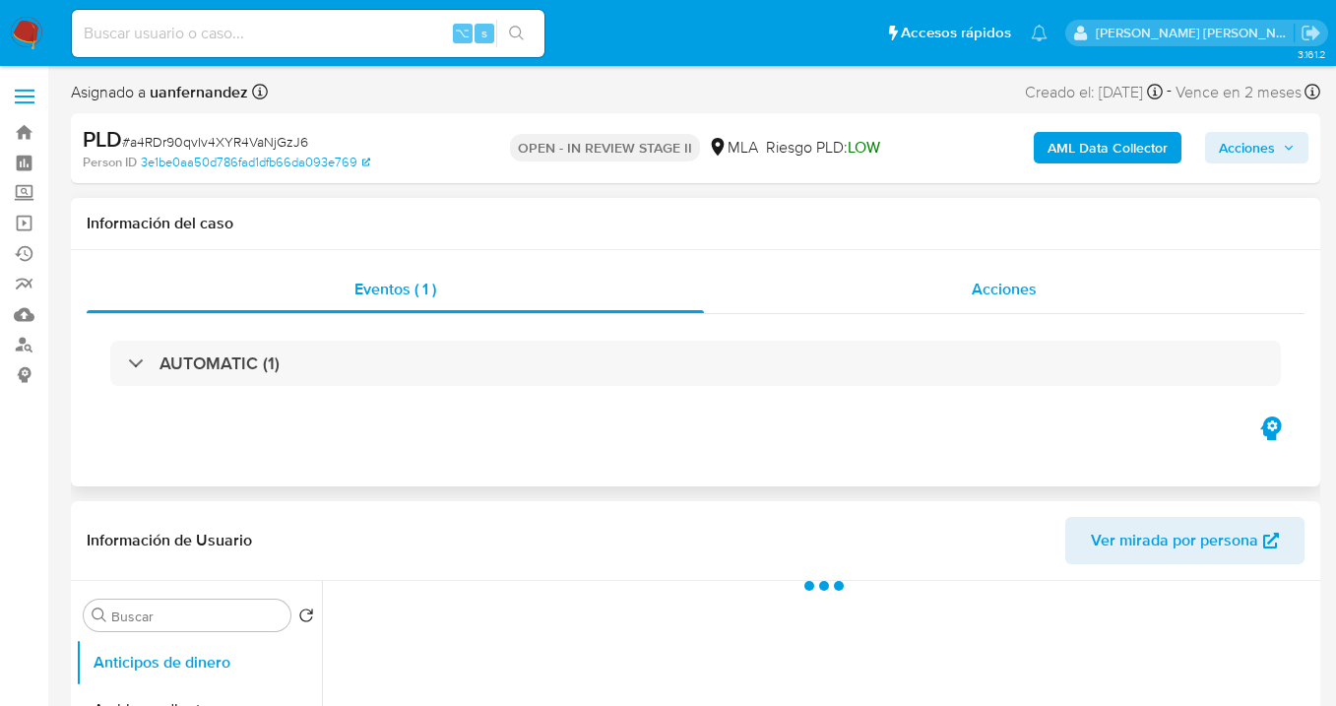
select select "10"
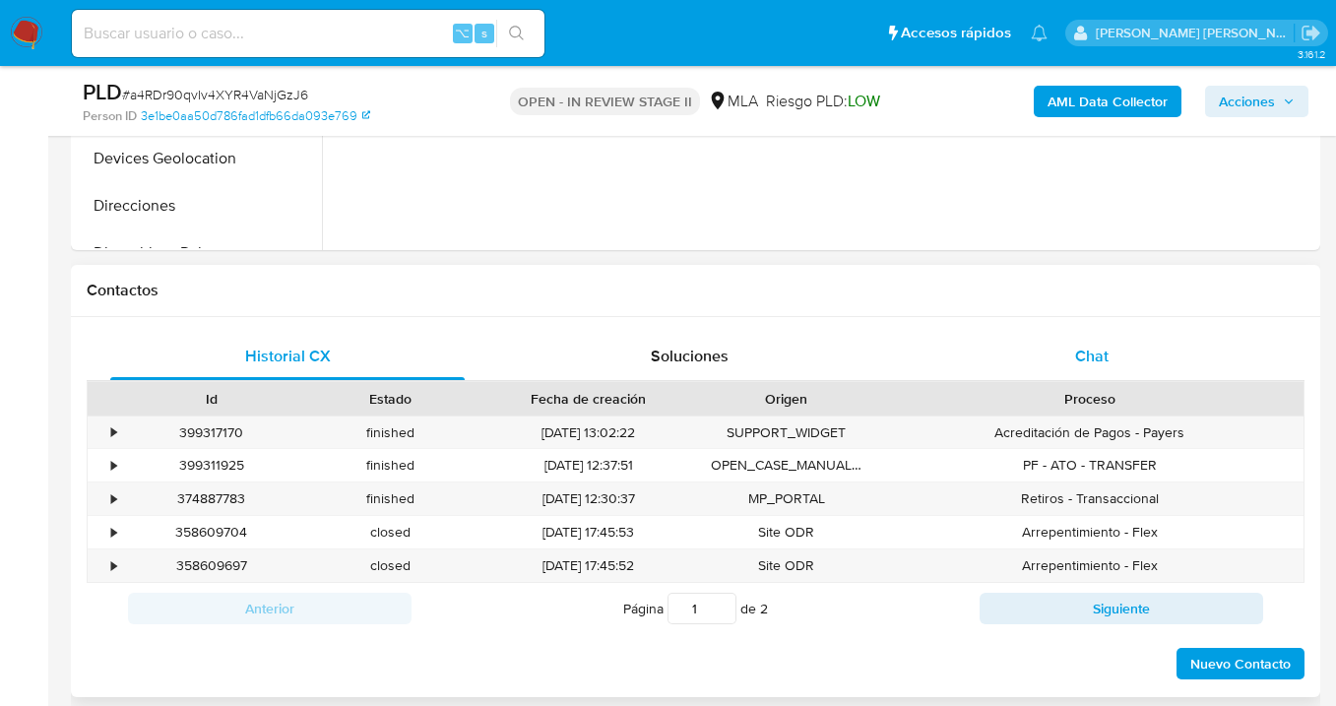
click at [1079, 351] on span "Chat" at bounding box center [1091, 356] width 33 height 23
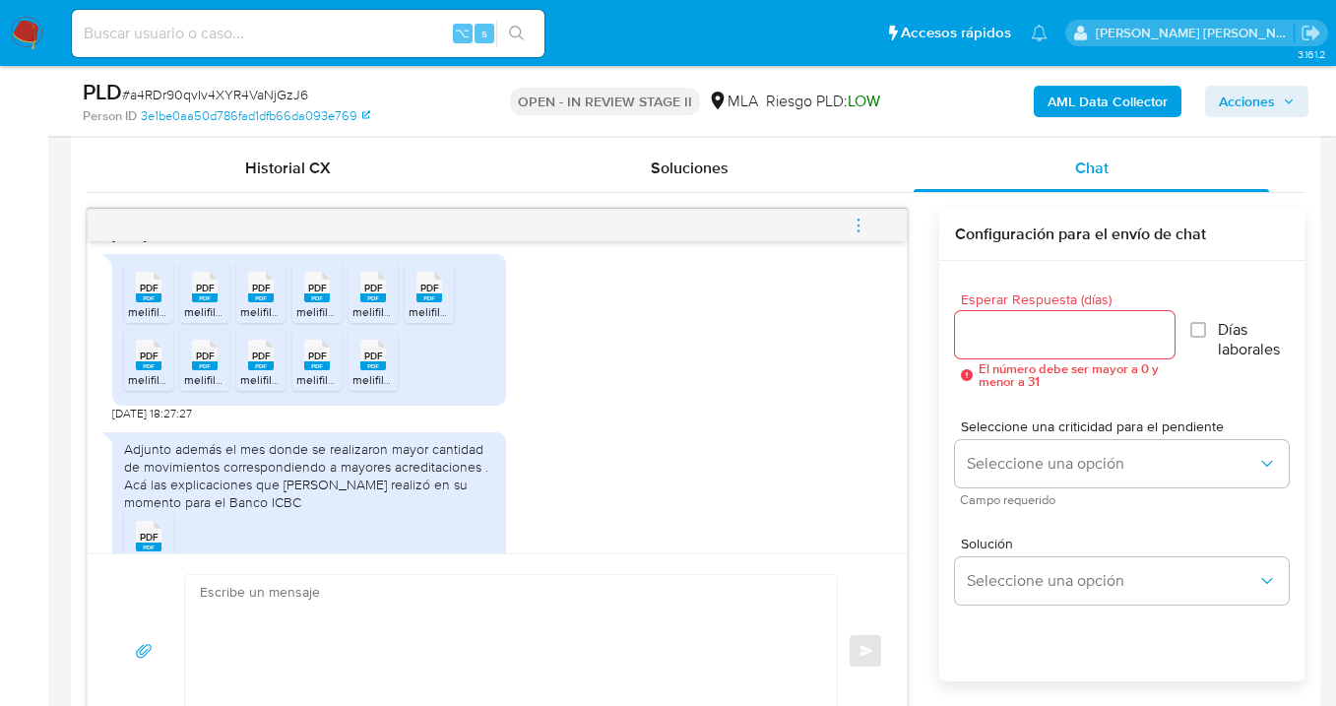
scroll to position [1288, 0]
click at [153, 293] on span "PDF" at bounding box center [149, 287] width 19 height 13
click at [203, 293] on span "PDF" at bounding box center [205, 287] width 19 height 13
click at [260, 301] on rect at bounding box center [261, 296] width 26 height 9
click at [318, 293] on span "PDF" at bounding box center [317, 287] width 19 height 13
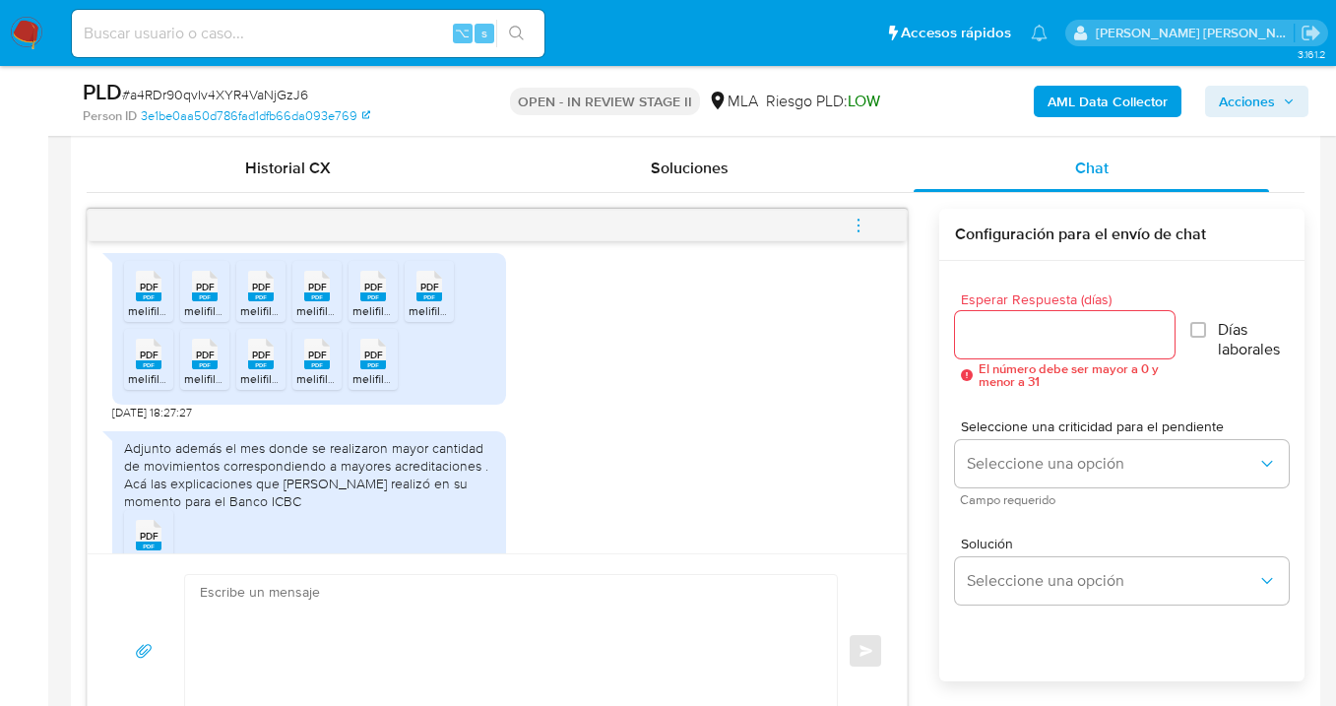
click at [379, 301] on rect at bounding box center [373, 296] width 26 height 9
click at [427, 293] on span "PDF" at bounding box center [430, 287] width 19 height 13
click at [152, 361] on span "PDF" at bounding box center [149, 355] width 19 height 13
click at [201, 361] on span "PDF" at bounding box center [205, 355] width 19 height 13
click at [256, 361] on span "PDF" at bounding box center [261, 355] width 19 height 13
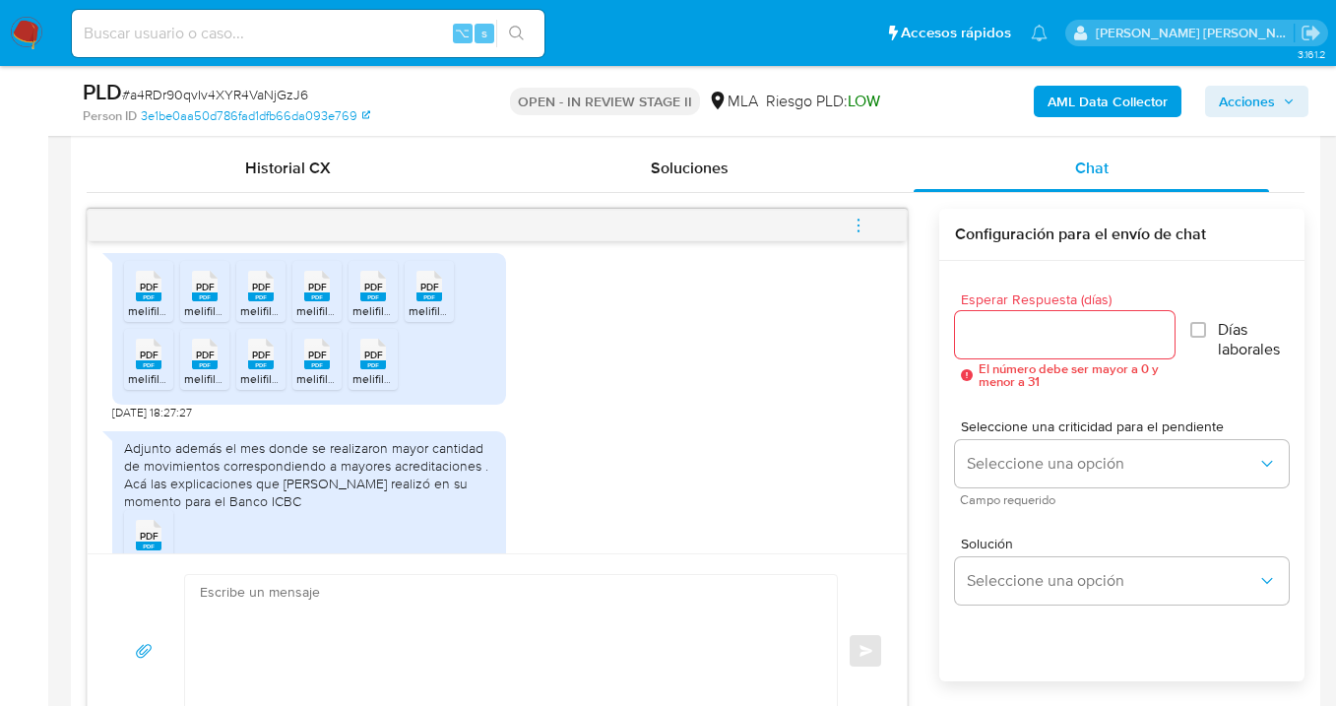
click at [321, 369] on rect at bounding box center [317, 364] width 26 height 9
click at [384, 369] on icon at bounding box center [373, 354] width 26 height 31
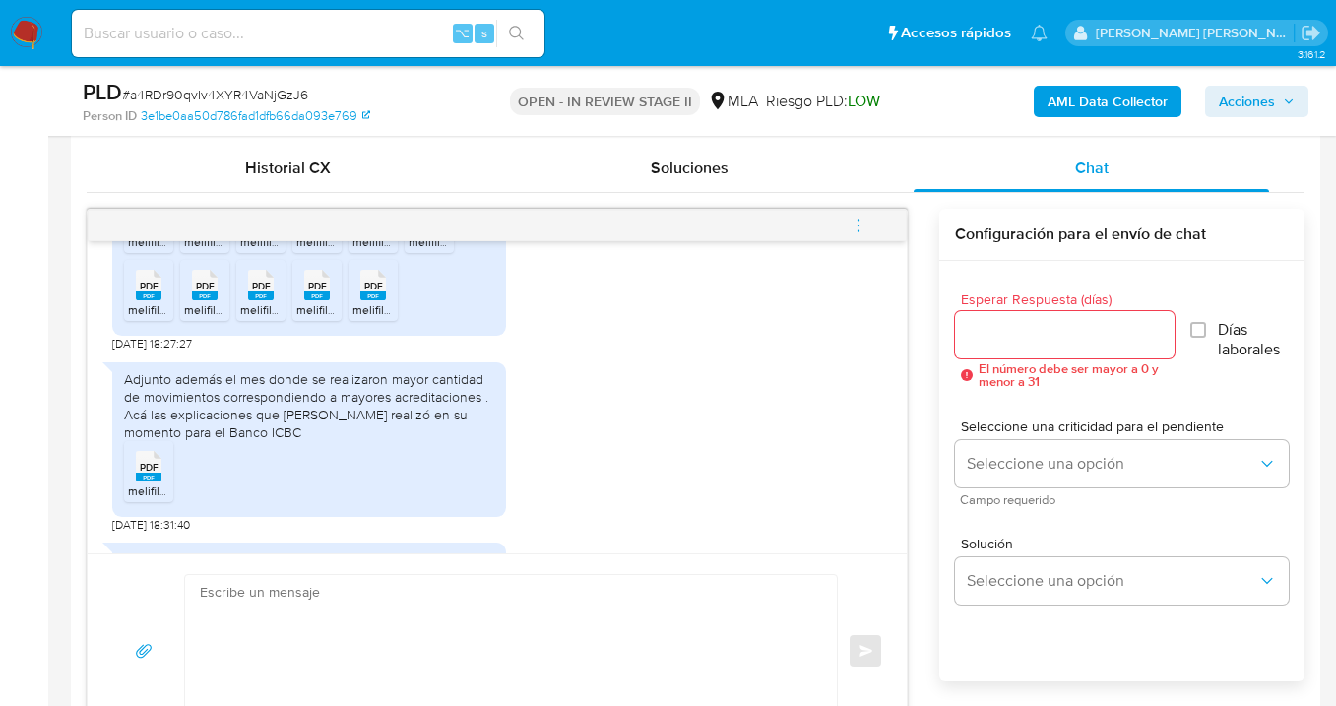
scroll to position [1470, 0]
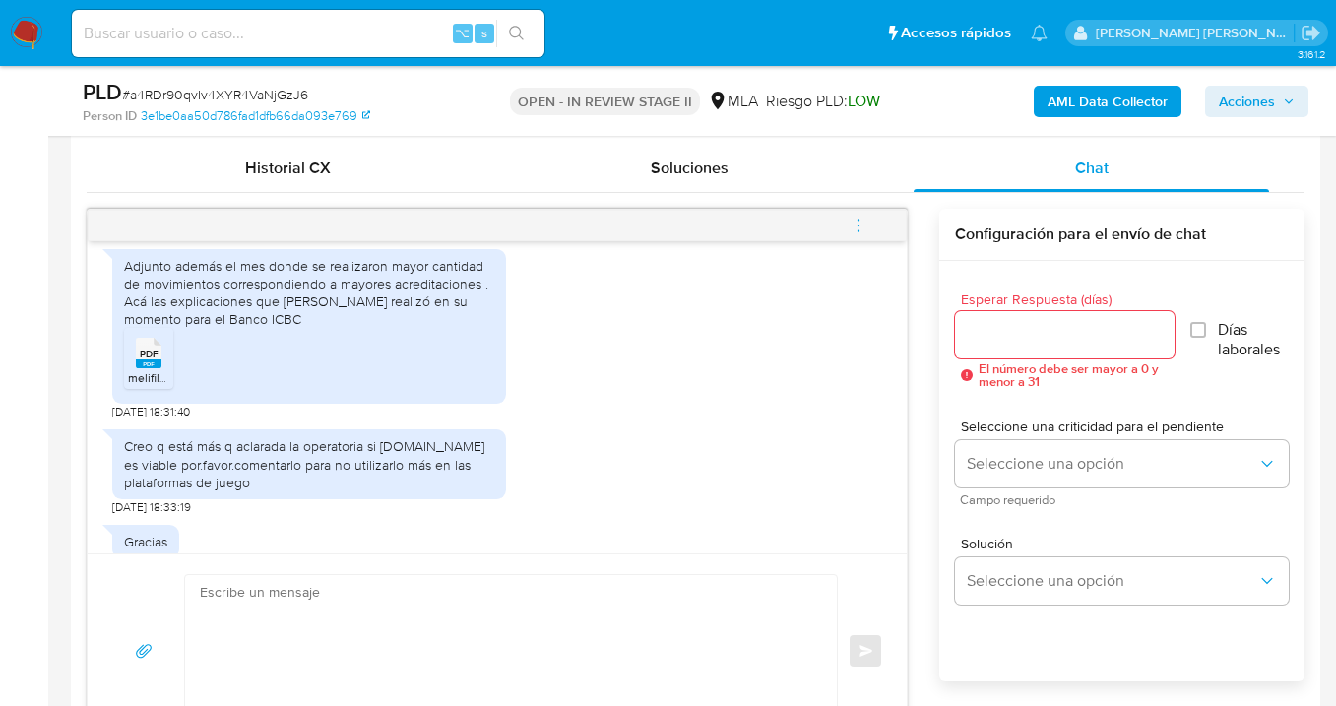
click at [151, 360] on span "PDF" at bounding box center [149, 354] width 19 height 13
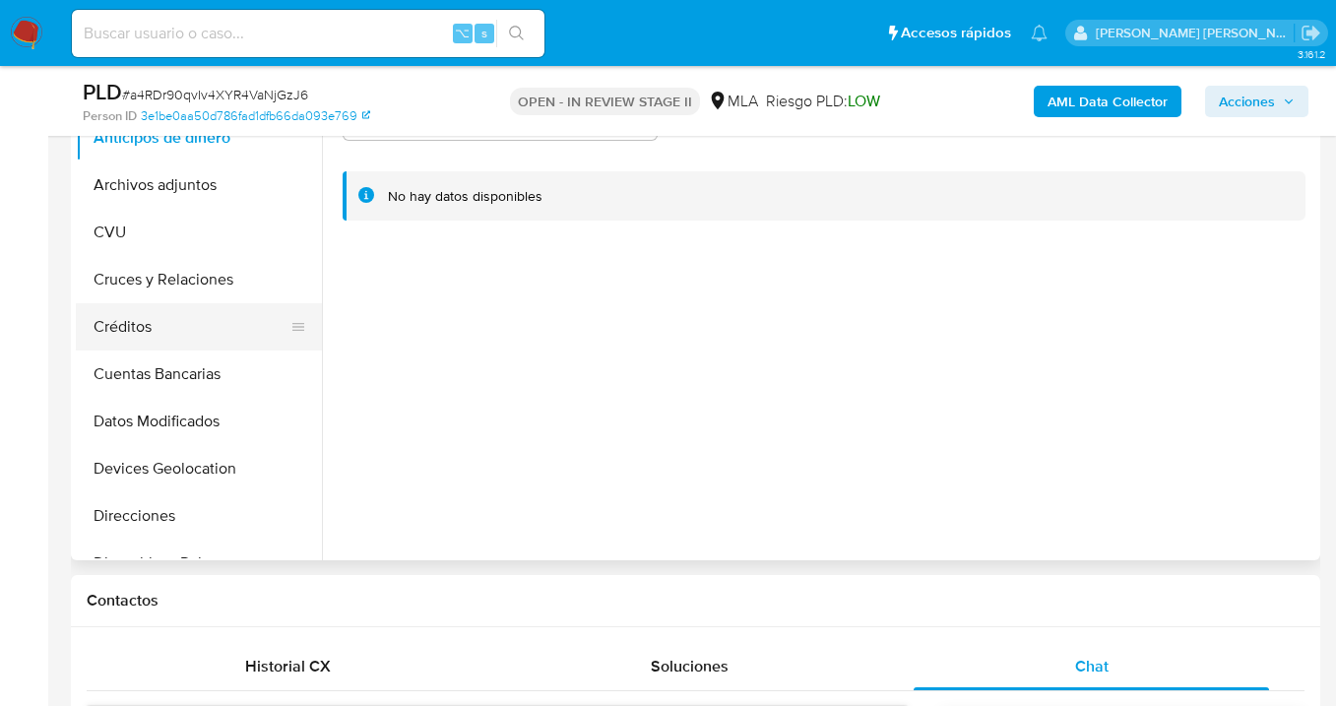
scroll to position [451, 0]
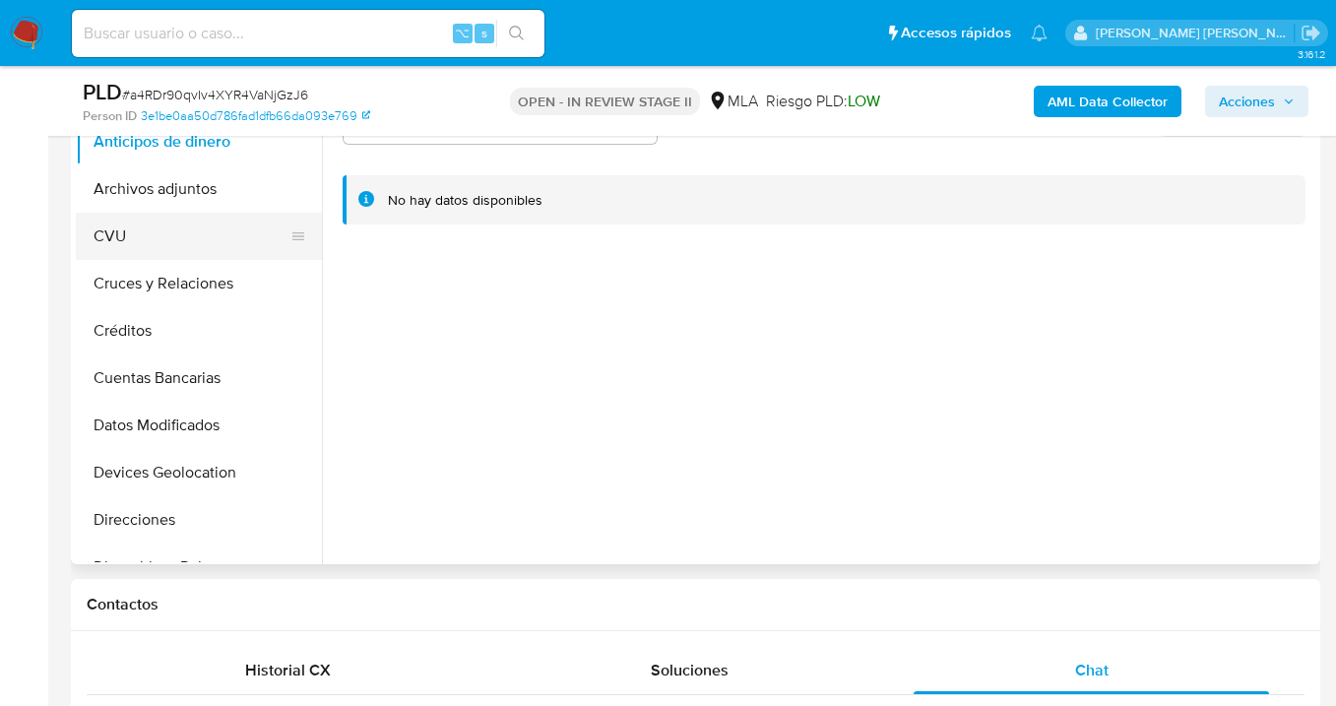
click at [323, 268] on div "Buscar Volver al orden por defecto Anticipos de dinero Archivos adjuntos CVU Cr…" at bounding box center [696, 312] width 1240 height 504
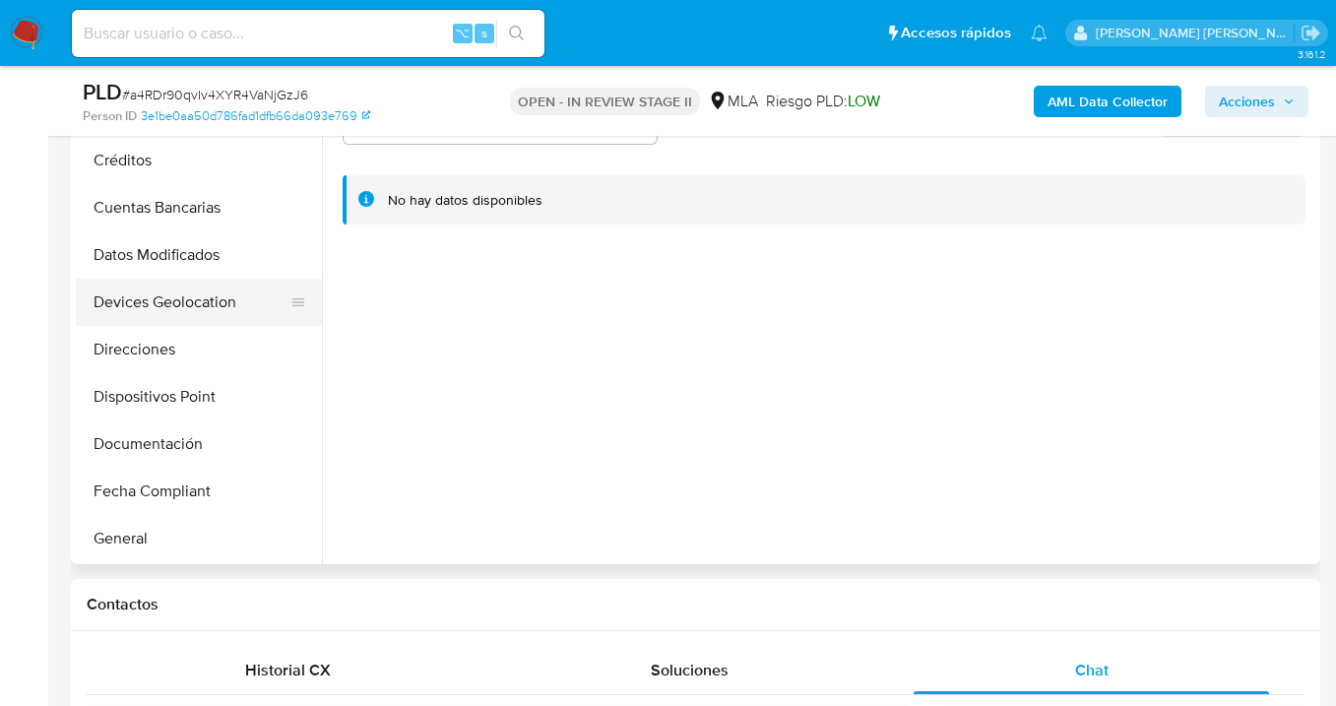
scroll to position [182, 0]
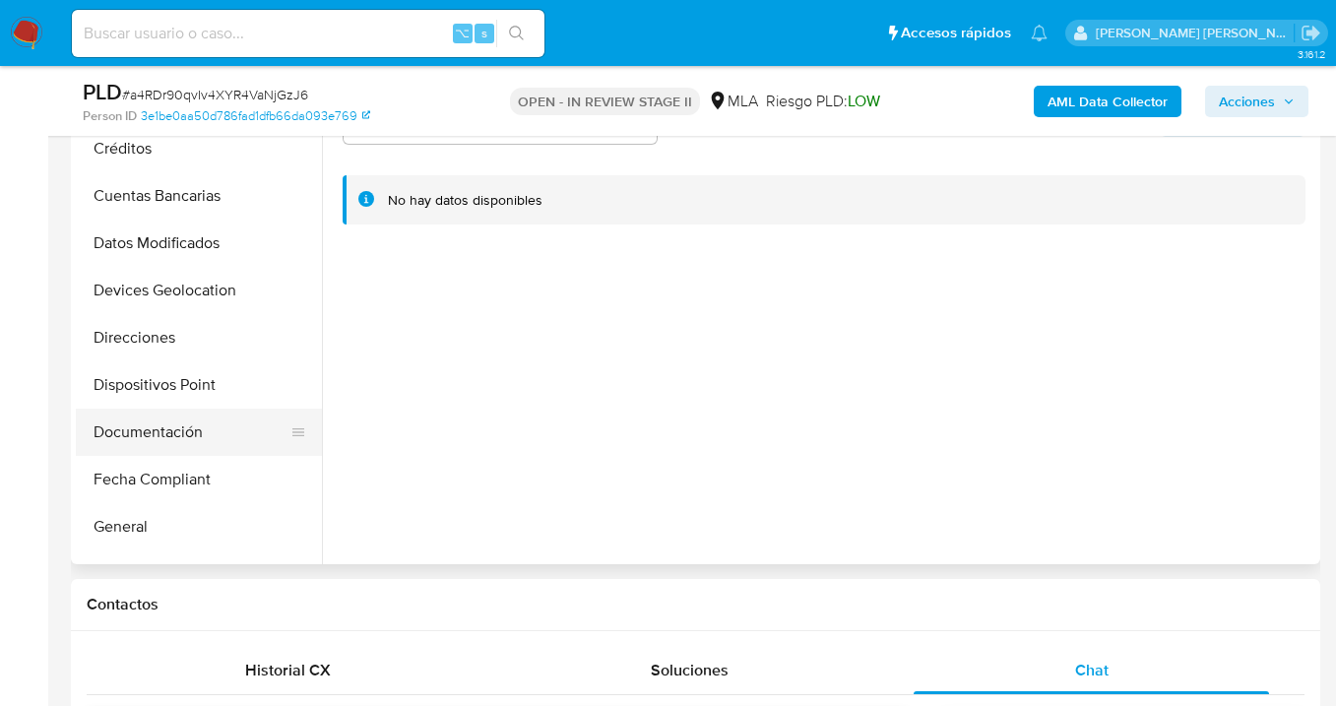
click at [215, 428] on button "Documentación" at bounding box center [191, 432] width 230 height 47
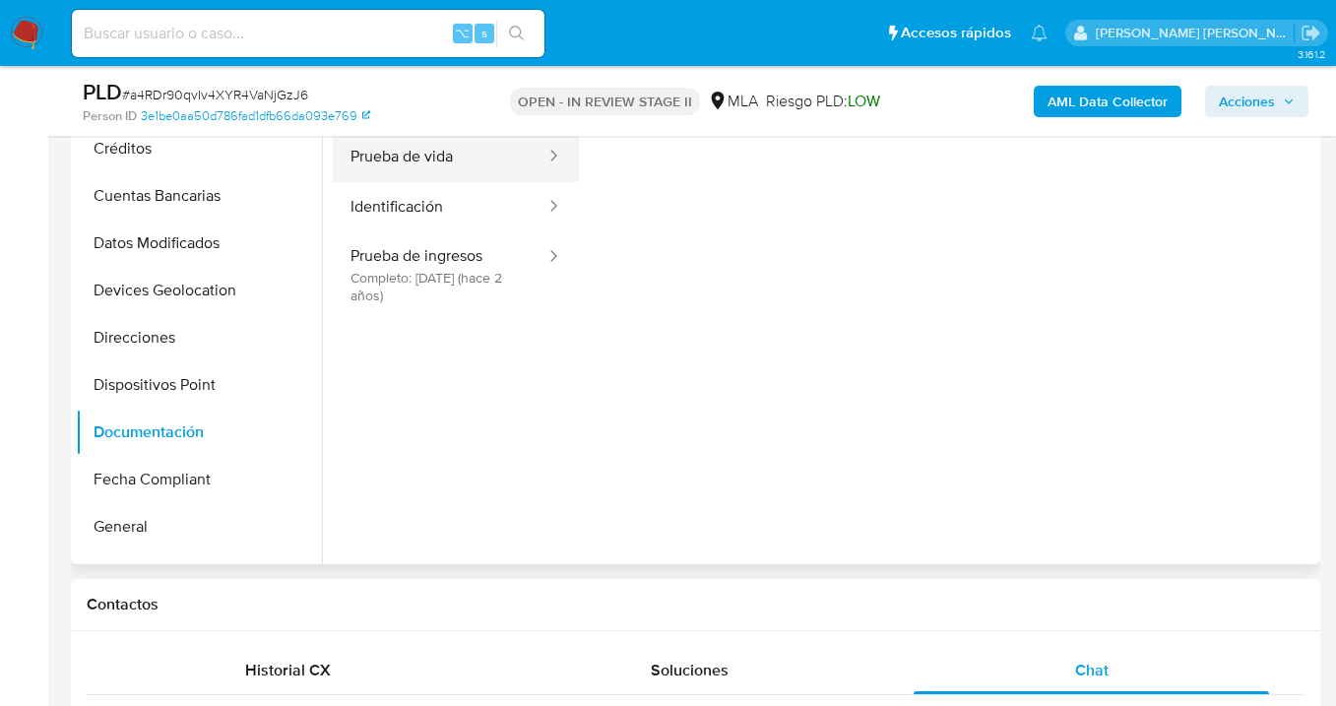
click at [465, 157] on button "Prueba de vida" at bounding box center [440, 157] width 215 height 50
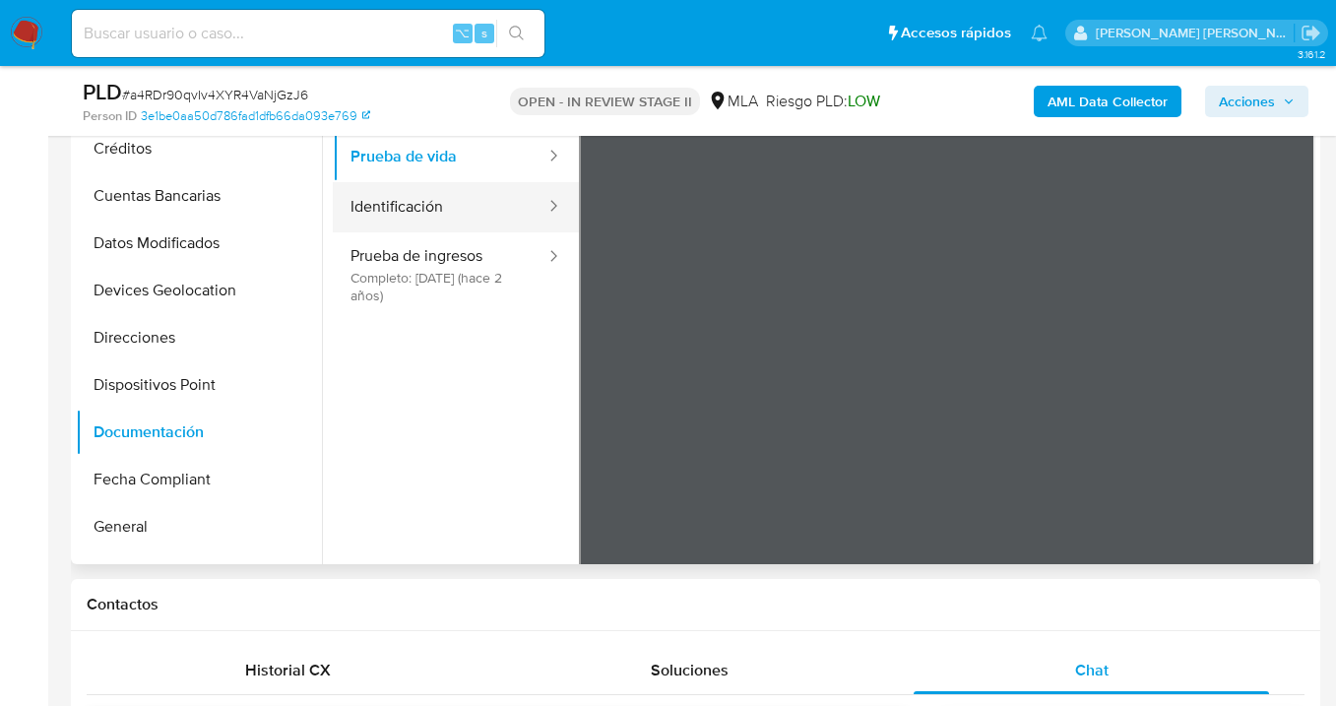
click at [469, 206] on button "Identificación" at bounding box center [440, 207] width 215 height 50
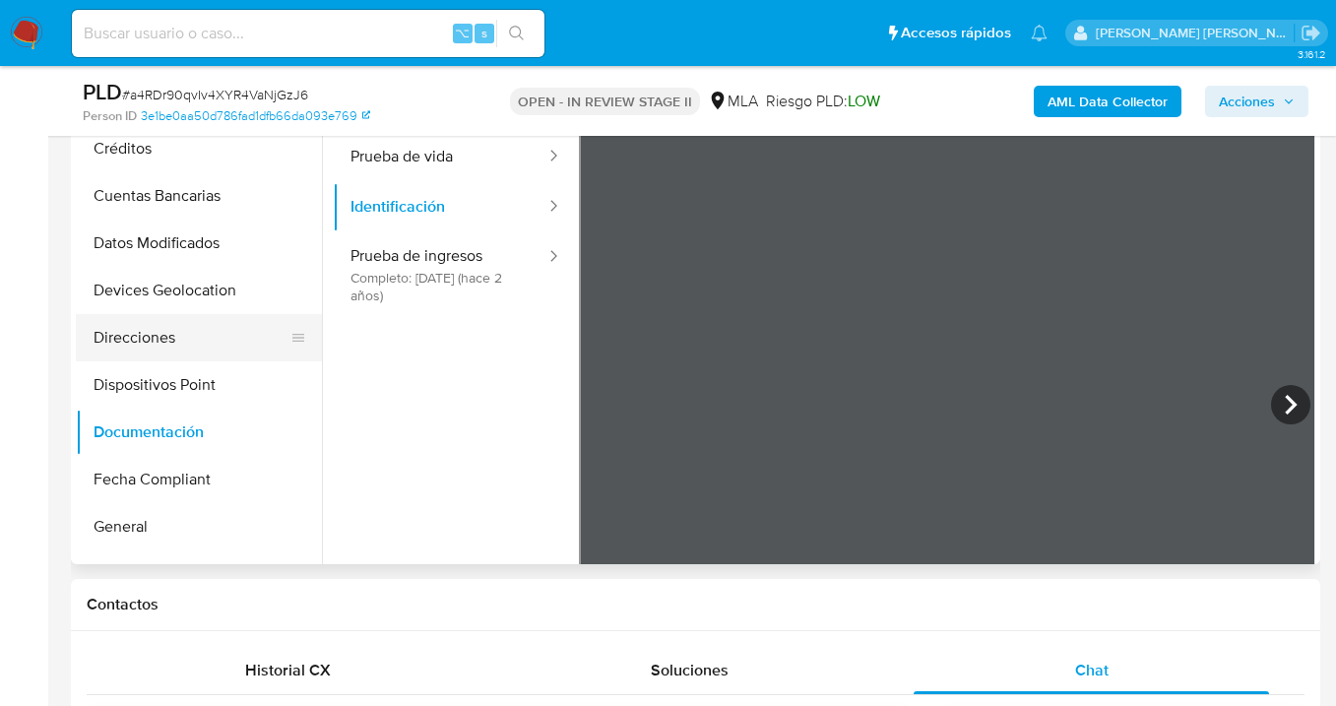
click at [165, 337] on button "Direcciones" at bounding box center [191, 337] width 230 height 47
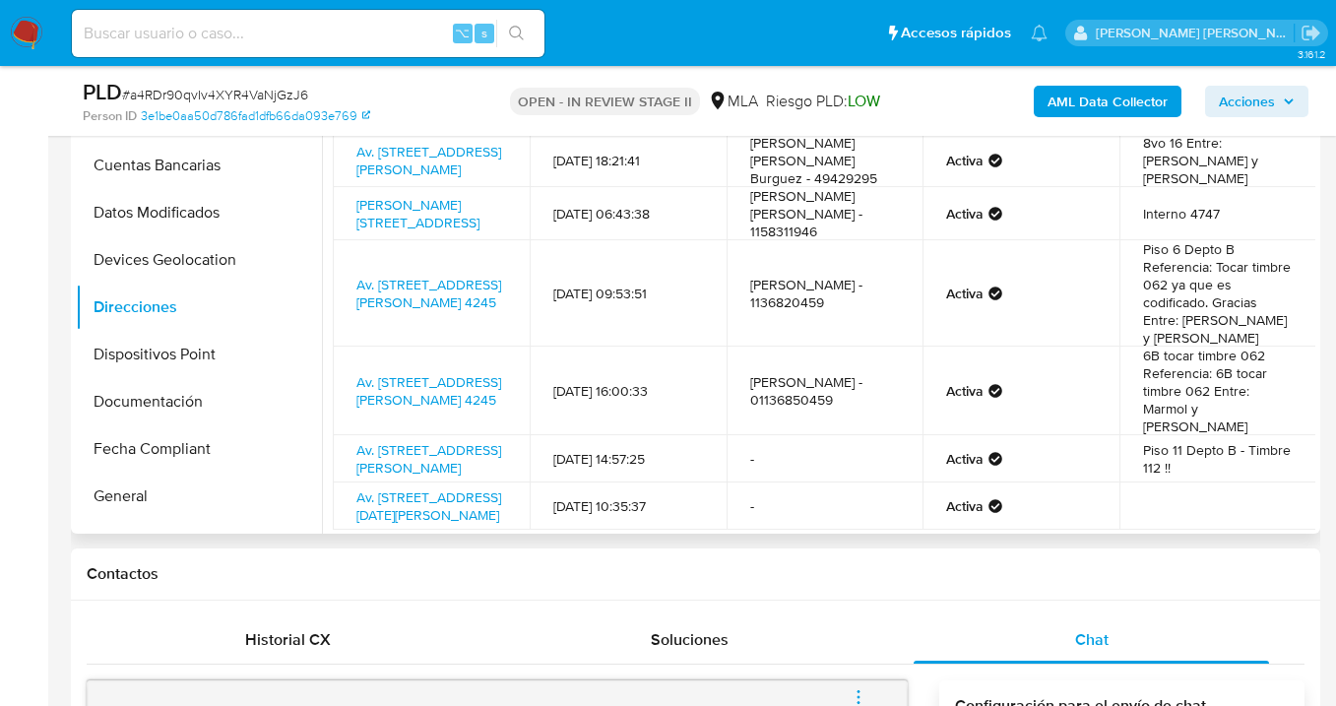
scroll to position [138, 0]
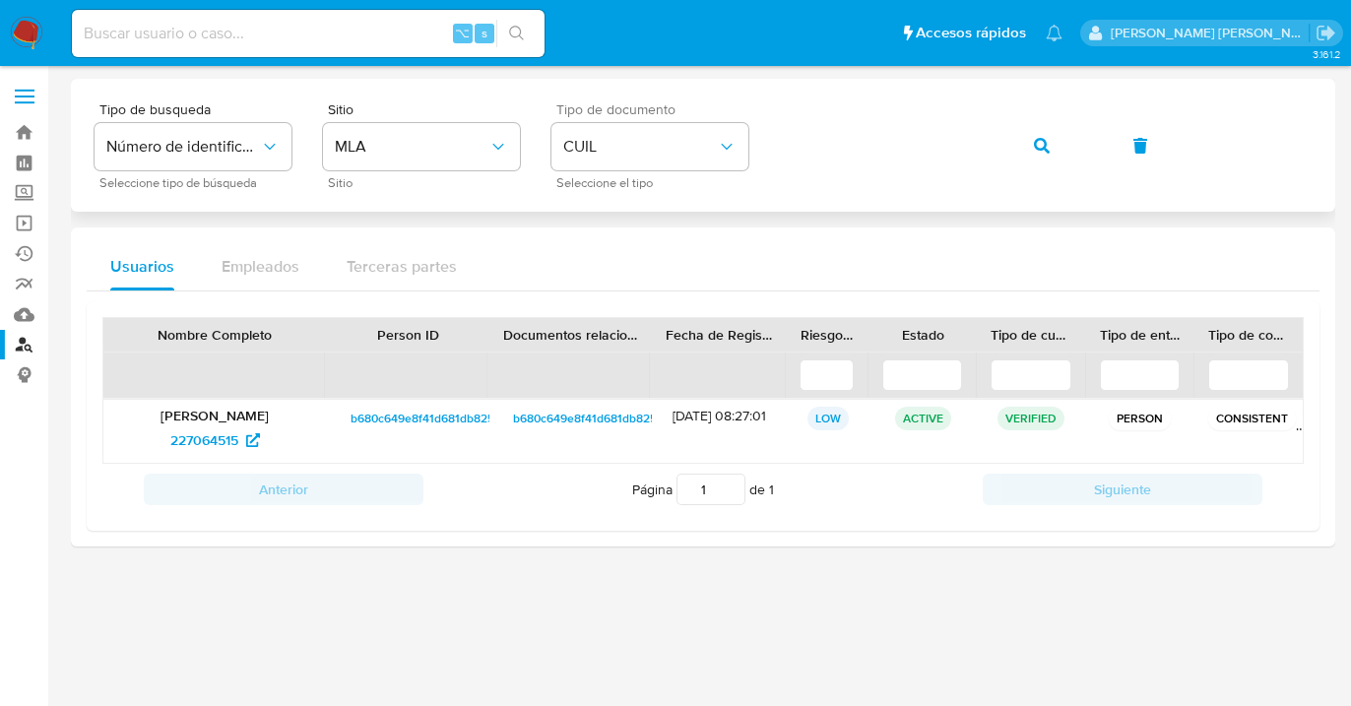
click at [745, 123] on div "Tipo de busqueda Número de identificación Seleccione tipo de búsqueda Sitio MLA…" at bounding box center [703, 145] width 1217 height 86
click at [1044, 145] on icon "button" at bounding box center [1042, 146] width 16 height 16
